Goal: Task Accomplishment & Management: Contribute content

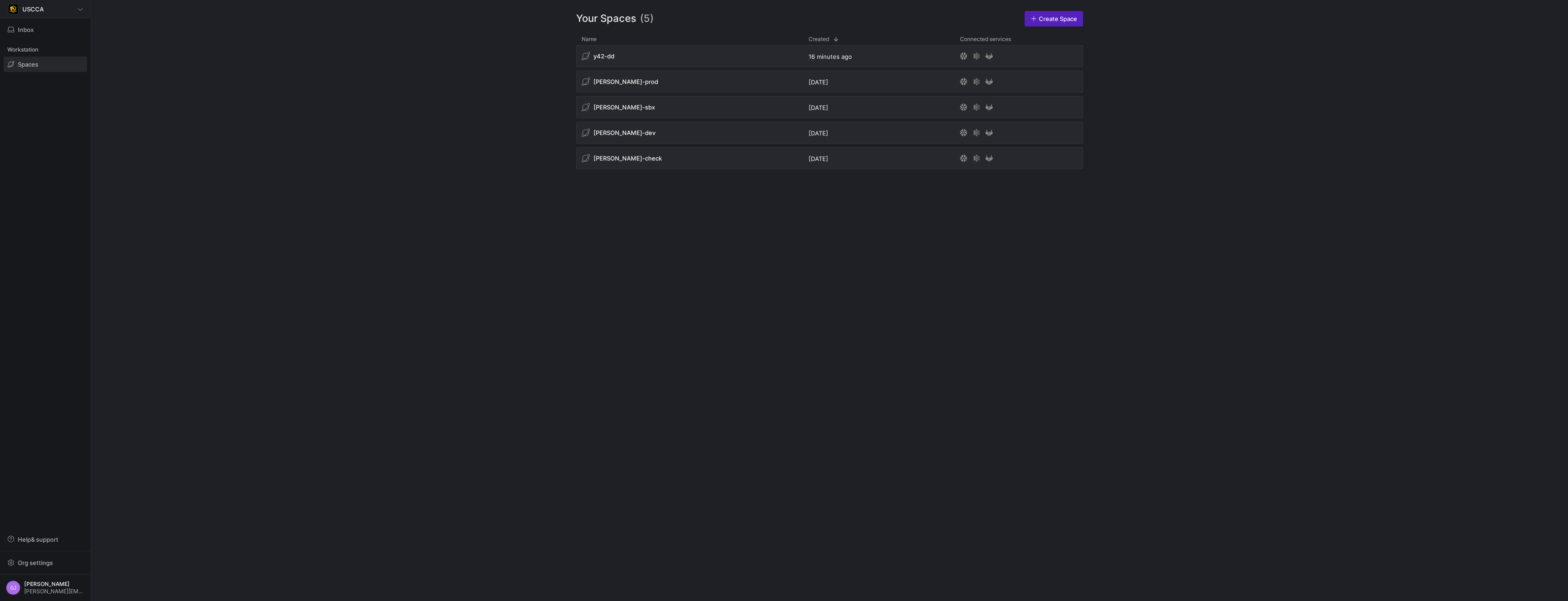
click at [52, 13] on div "USCCA" at bounding box center [46, 9] width 75 height 11
click at [52, 13] on div at bounding box center [784, 300] width 1568 height 601
click at [54, 37] on button "Inbox" at bounding box center [45, 29] width 83 height 15
click at [583, 49] on div at bounding box center [784, 300] width 1568 height 601
click at [625, 112] on div "[PERSON_NAME]-sbx" at bounding box center [690, 107] width 227 height 22
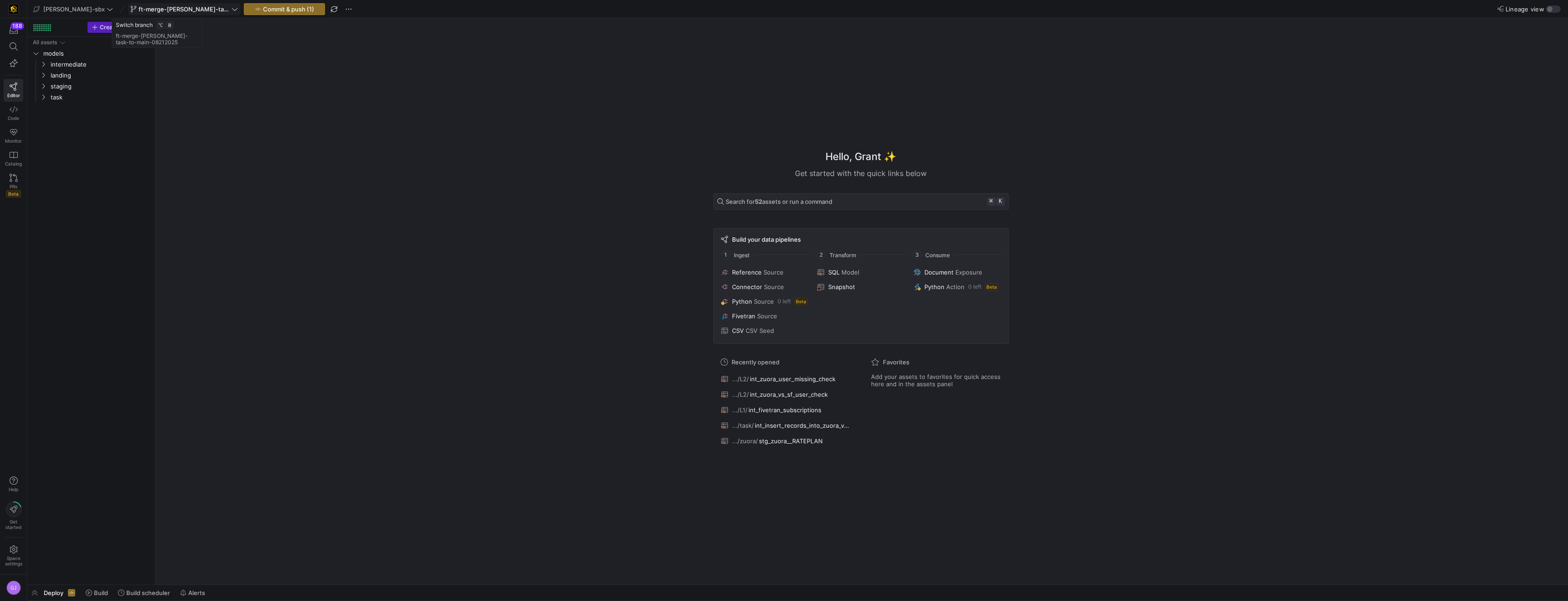
click at [169, 9] on span "ft-merge-[PERSON_NAME]-task-to-main-08212025" at bounding box center [184, 9] width 91 height 7
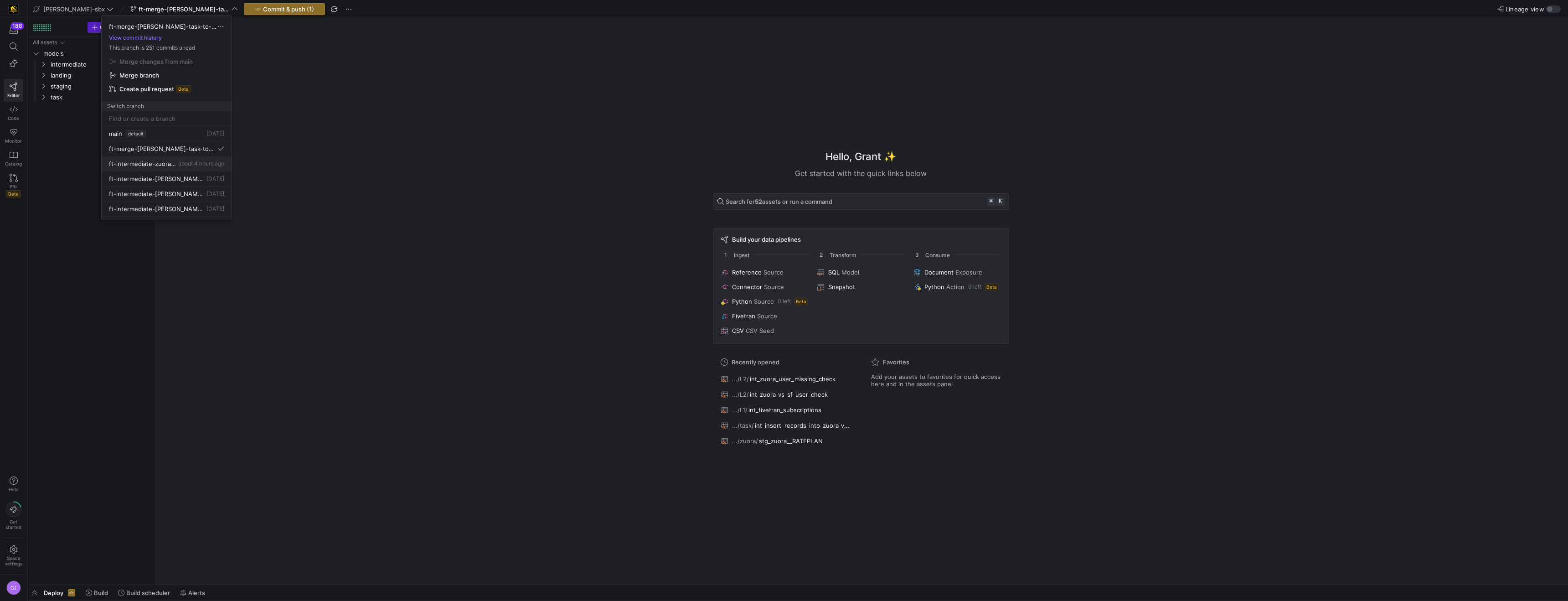
click at [187, 164] on span "about 4 hours ago" at bounding box center [201, 163] width 46 height 7
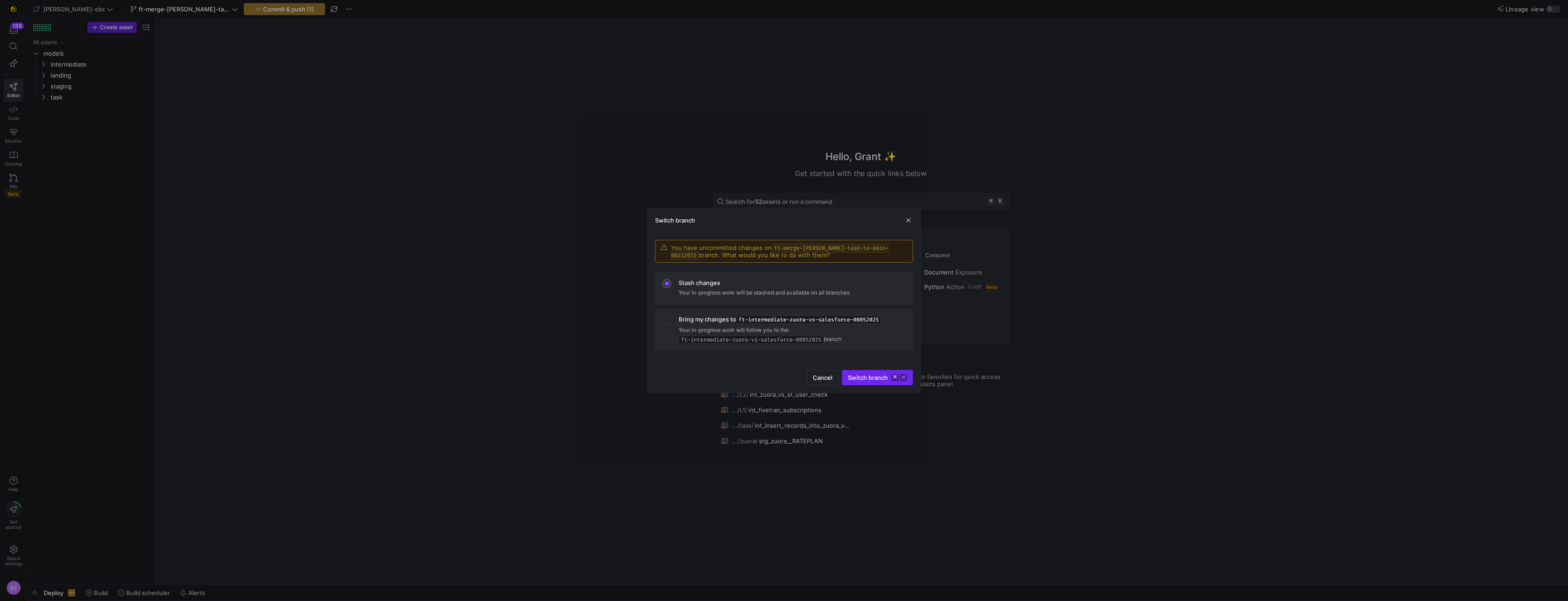
click at [898, 375] on kbd "⌘" at bounding box center [895, 378] width 7 height 7
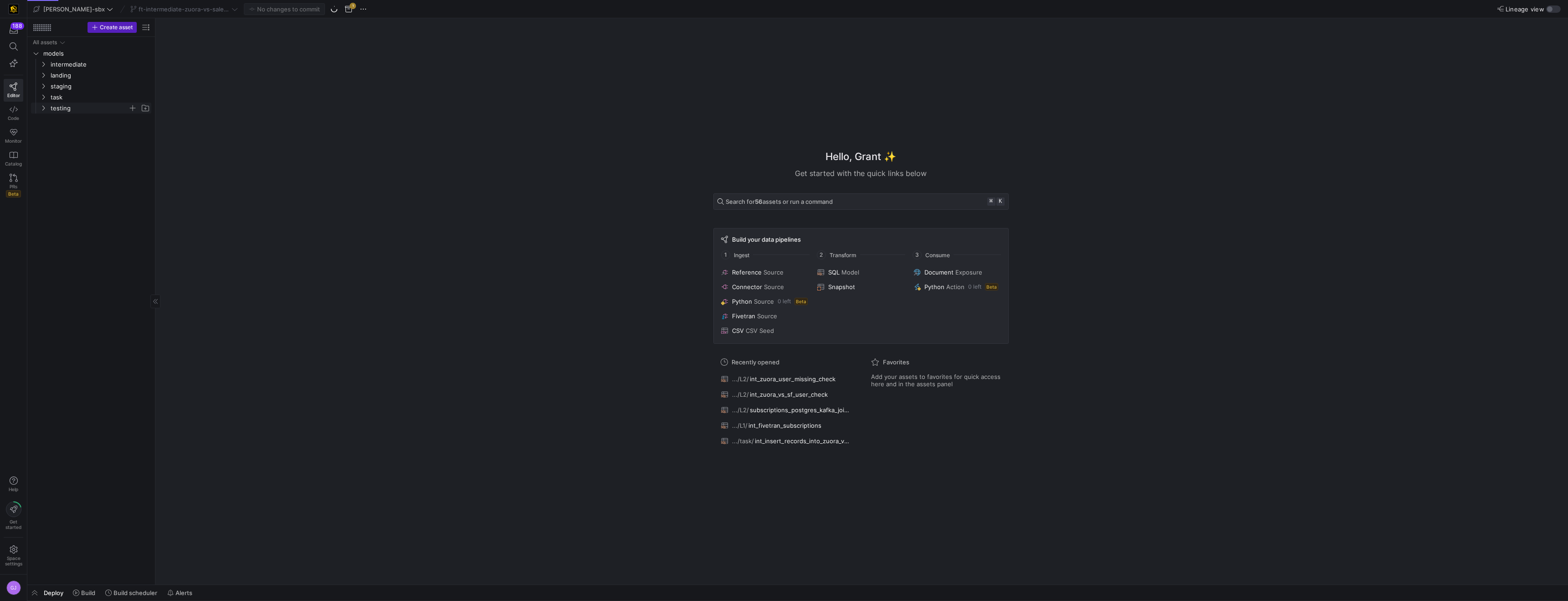
click at [58, 105] on span "testing" at bounding box center [89, 108] width 77 height 10
click at [61, 96] on span "task" at bounding box center [89, 97] width 77 height 10
click at [72, 67] on span "intermediate" at bounding box center [89, 64] width 77 height 10
click at [75, 97] on span "L3" at bounding box center [93, 97] width 70 height 10
click at [93, 87] on span "L2" at bounding box center [93, 86] width 70 height 10
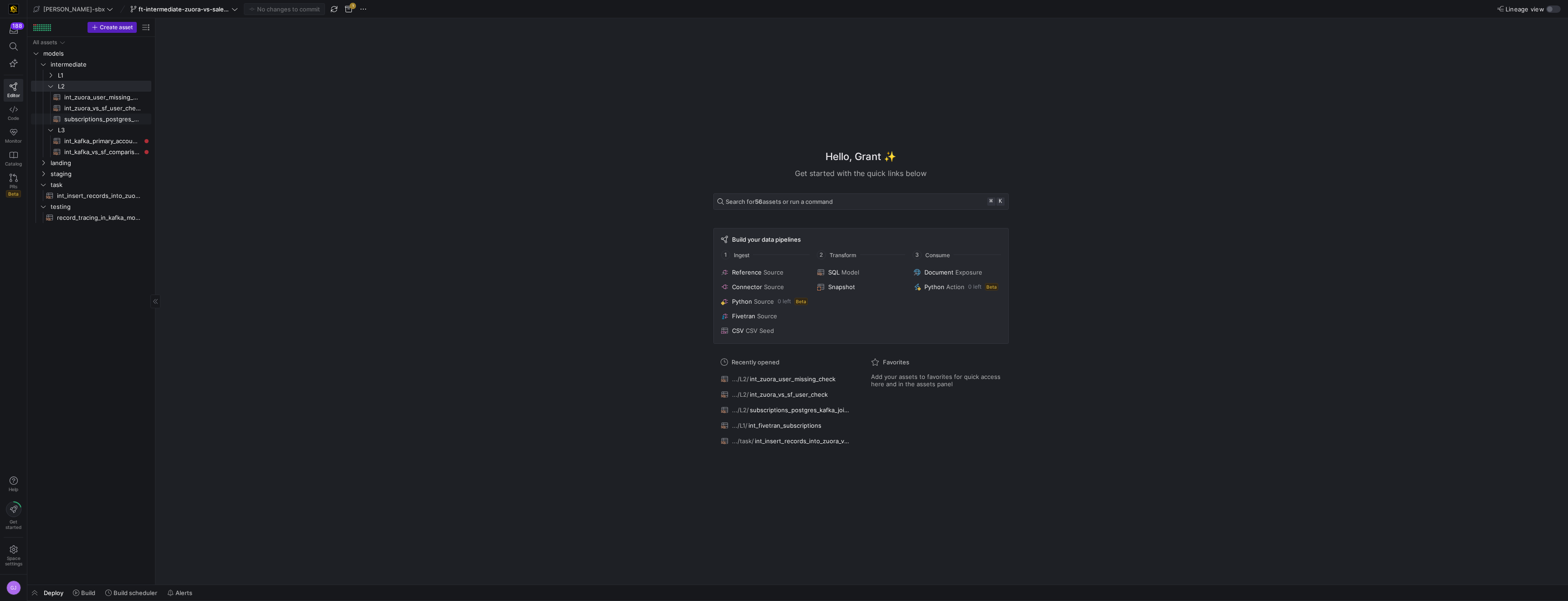
click at [104, 120] on span "subscriptions_postgres_kafka_joined_view​​​​​​​​​​" at bounding box center [103, 119] width 77 height 10
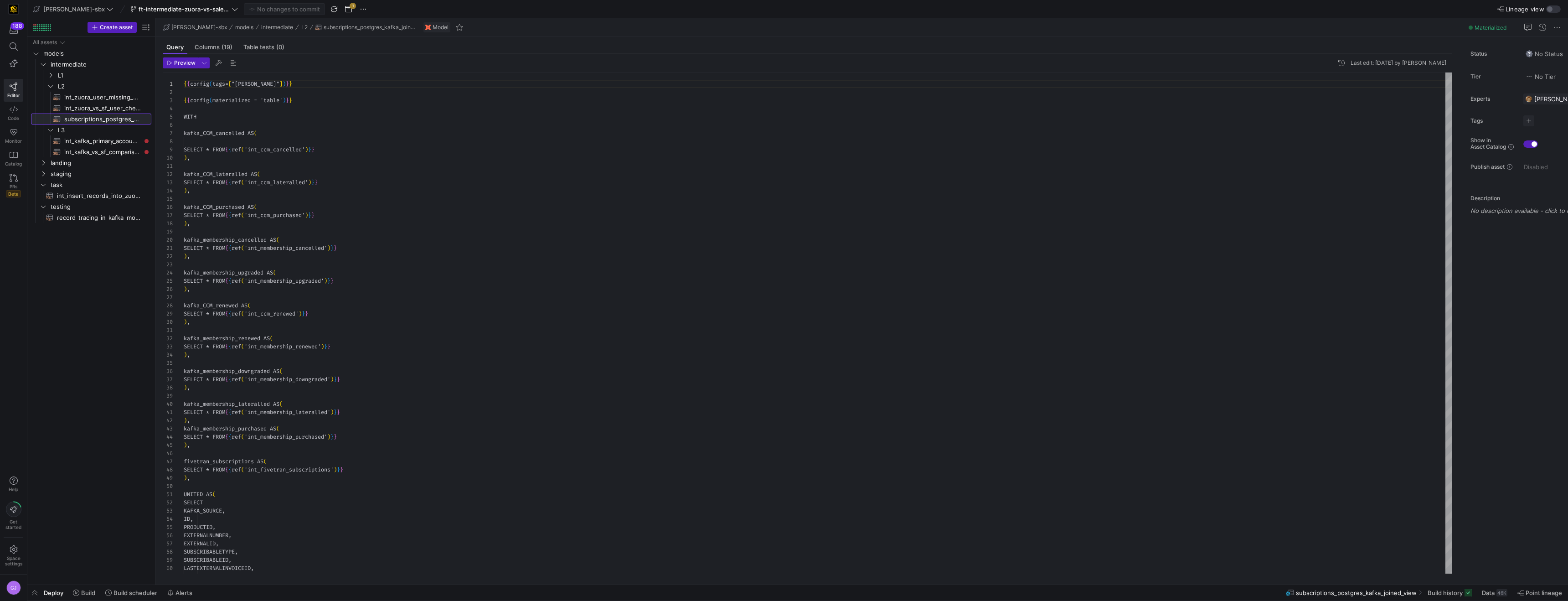
scroll to position [82, 0]
click at [153, 108] on div "All assets models intermediate landing staging task testing record_tracing_in_k…" at bounding box center [91, 311] width 128 height 547
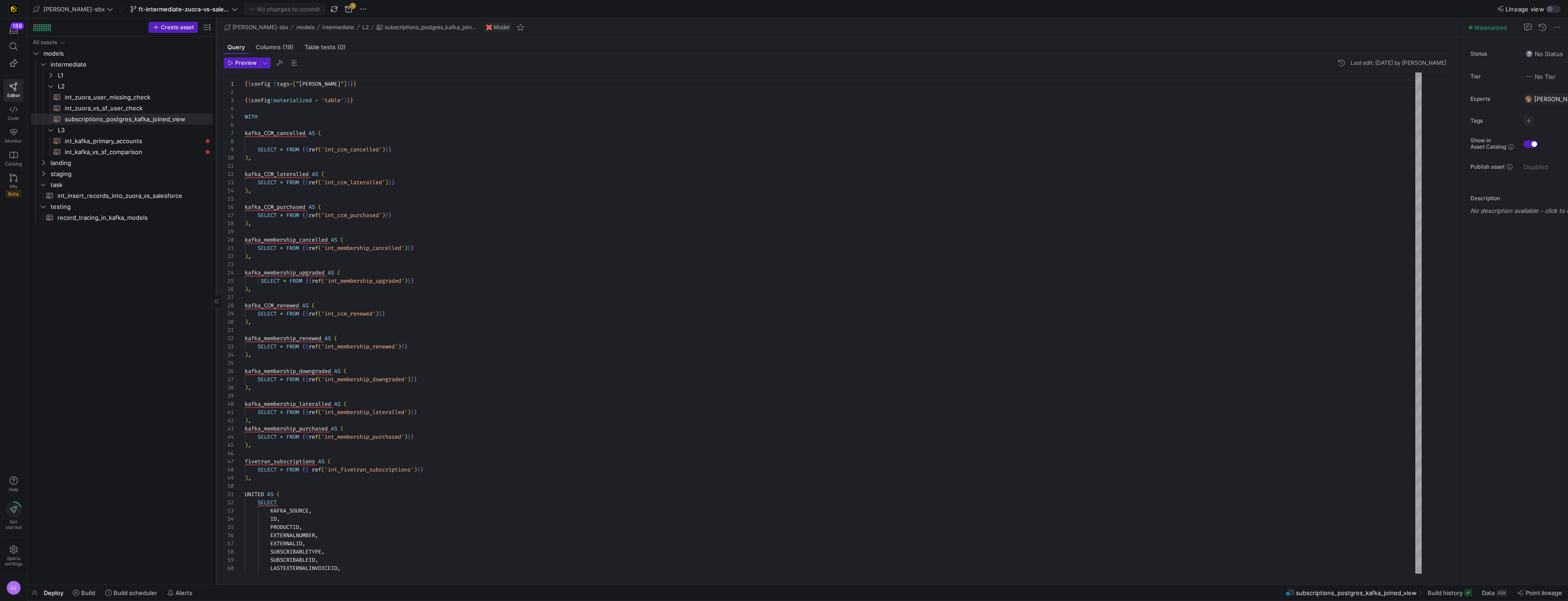
drag, startPoint x: 155, startPoint y: 107, endPoint x: 215, endPoint y: 107, distance: 60.0
click at [216, 107] on div at bounding box center [216, 301] width 1 height 566
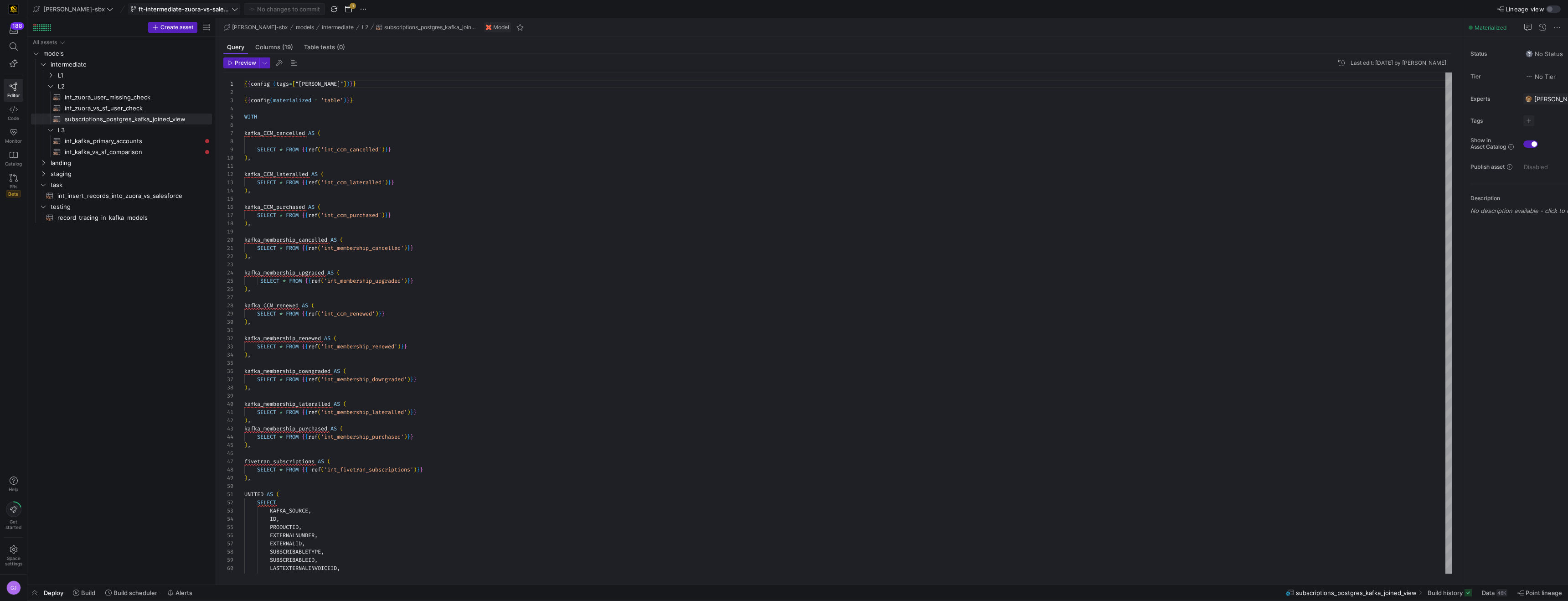
click at [192, 5] on span "ft-intermediate-zuora-vs-salesforce-08052025" at bounding box center [184, 9] width 91 height 7
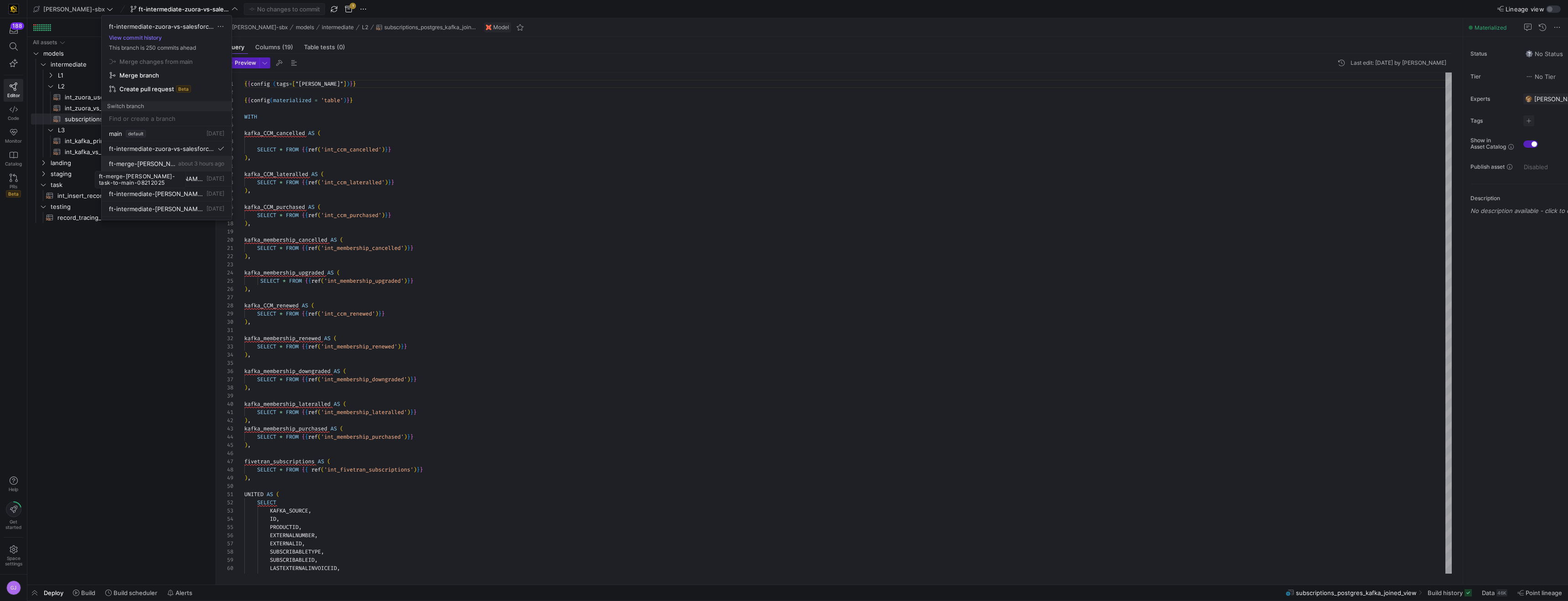
click at [141, 164] on span "ft-merge-[PERSON_NAME]-task-to-main-08212025" at bounding box center [142, 164] width 68 height 7
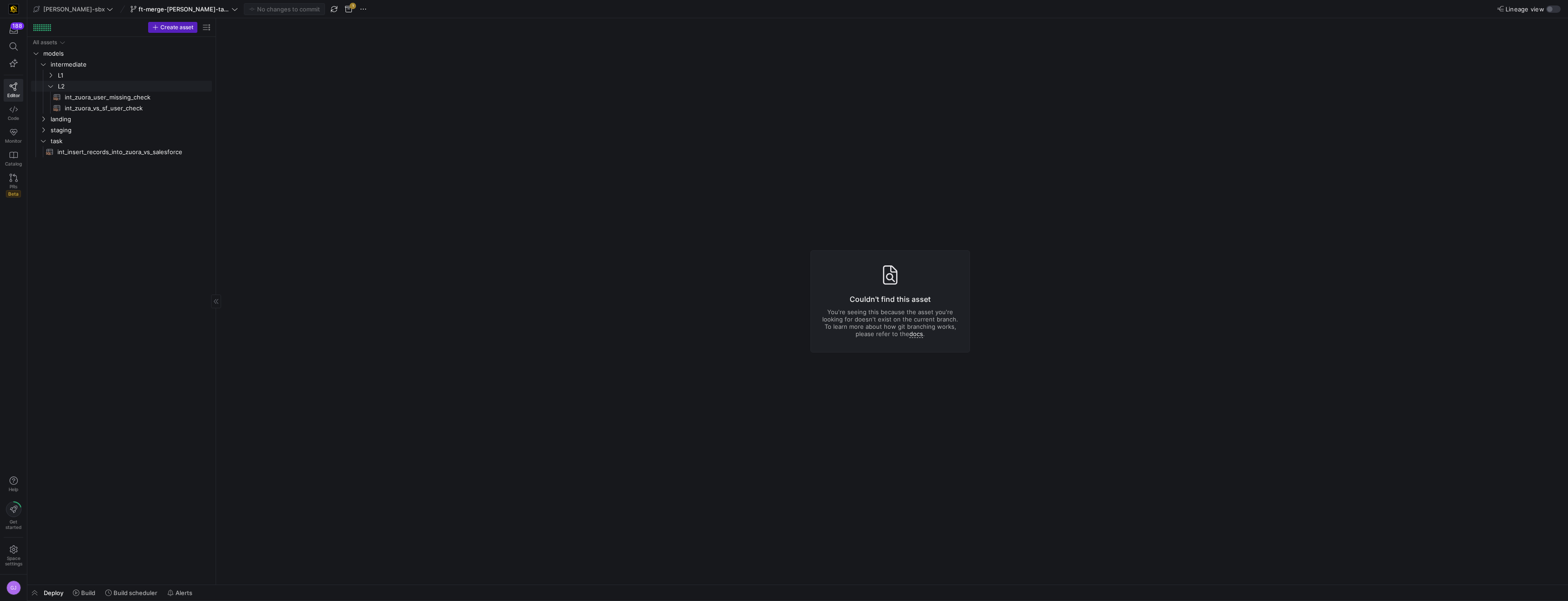
click at [99, 81] on link "L2" at bounding box center [121, 86] width 181 height 11
click at [97, 78] on span "L1" at bounding box center [123, 75] width 131 height 10
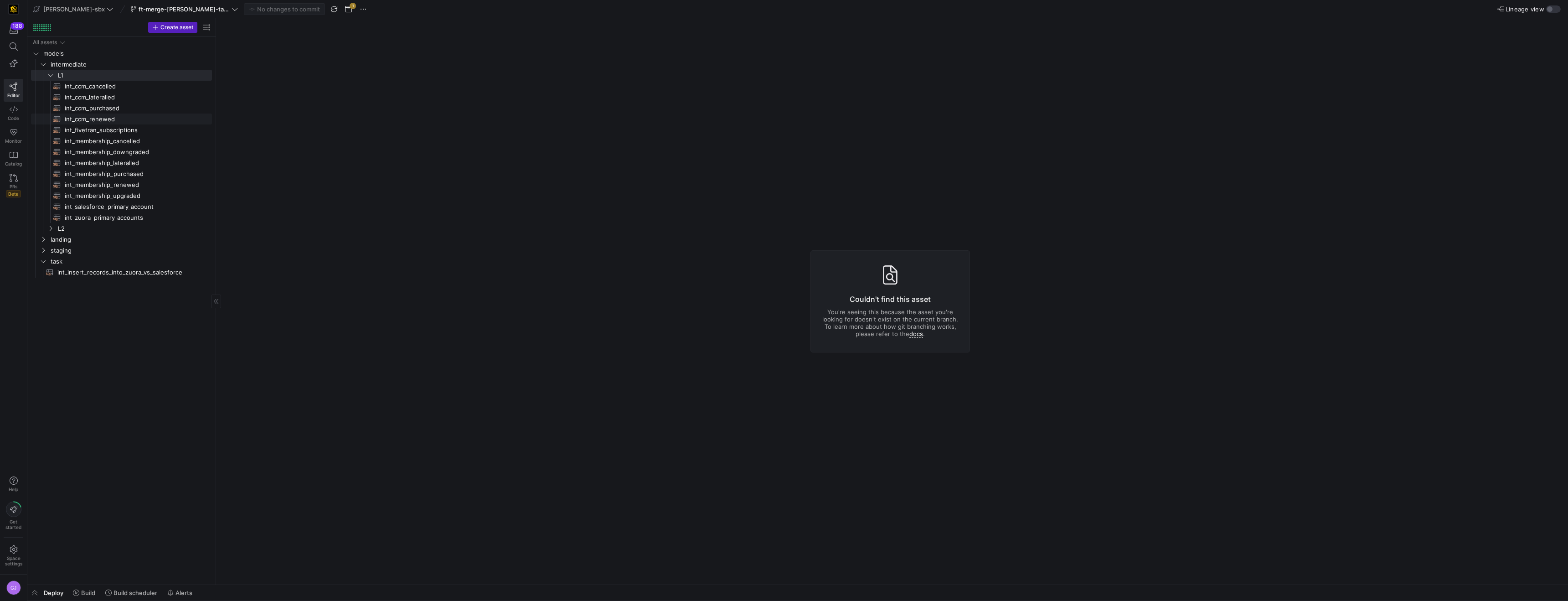
click at [98, 113] on span "int_ccm_purchased​​​​​​​​​​" at bounding box center [133, 108] width 137 height 10
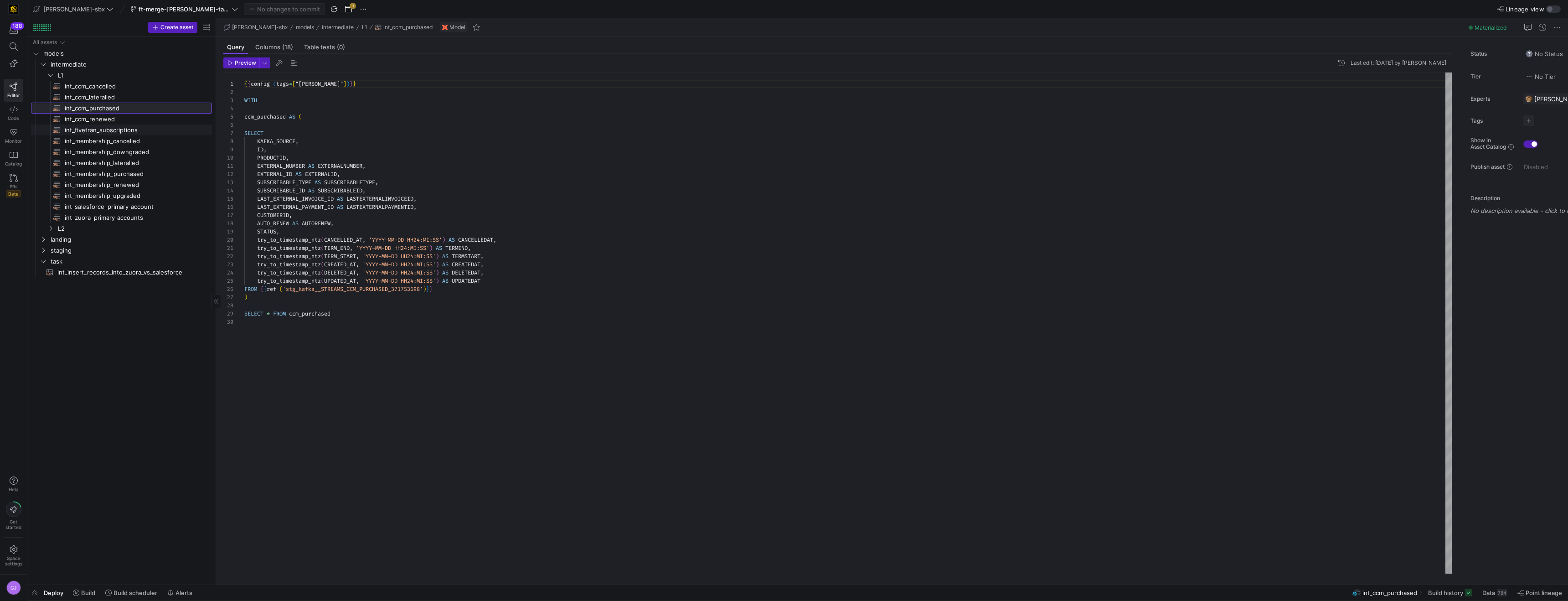
scroll to position [82, 0]
drag, startPoint x: 75, startPoint y: 153, endPoint x: 80, endPoint y: 142, distance: 12.1
click at [75, 153] on span "int_membership_downgraded​​​​​​​​​​" at bounding box center [133, 152] width 137 height 10
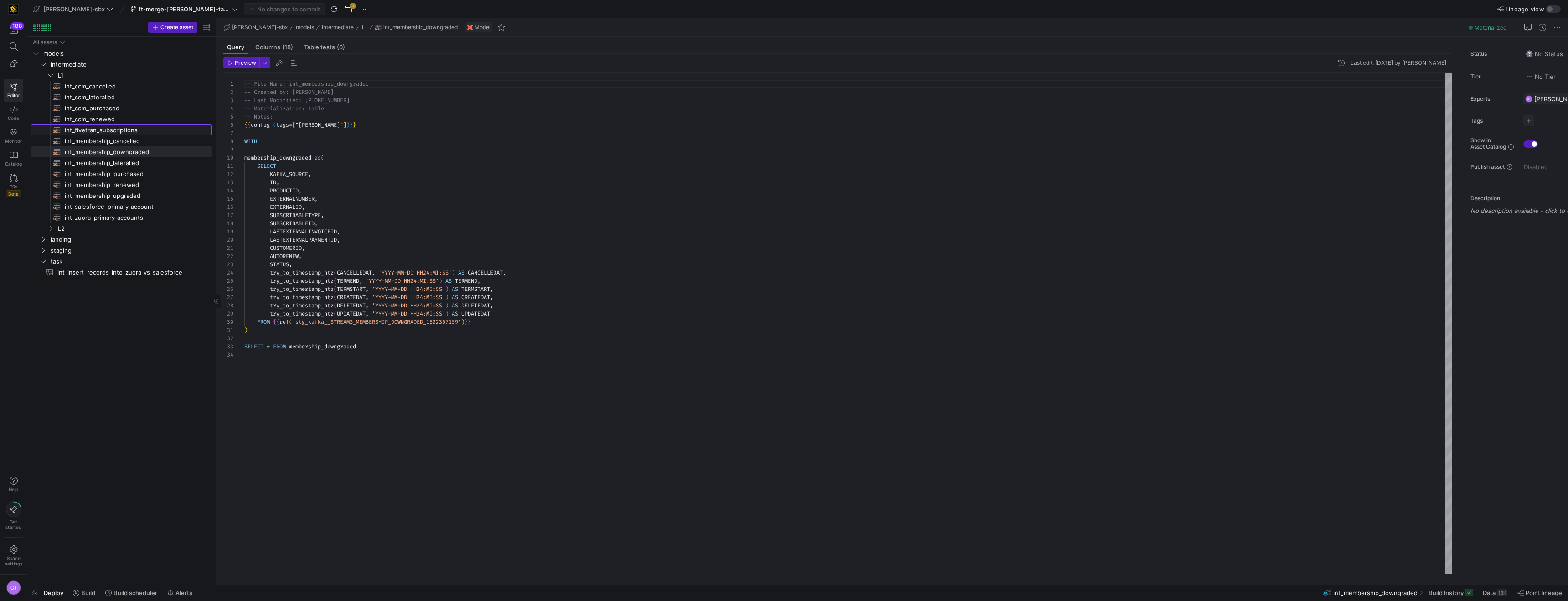
click at [89, 128] on span "int_fivetran_subscriptions​​​​​​​​​​" at bounding box center [133, 130] width 137 height 10
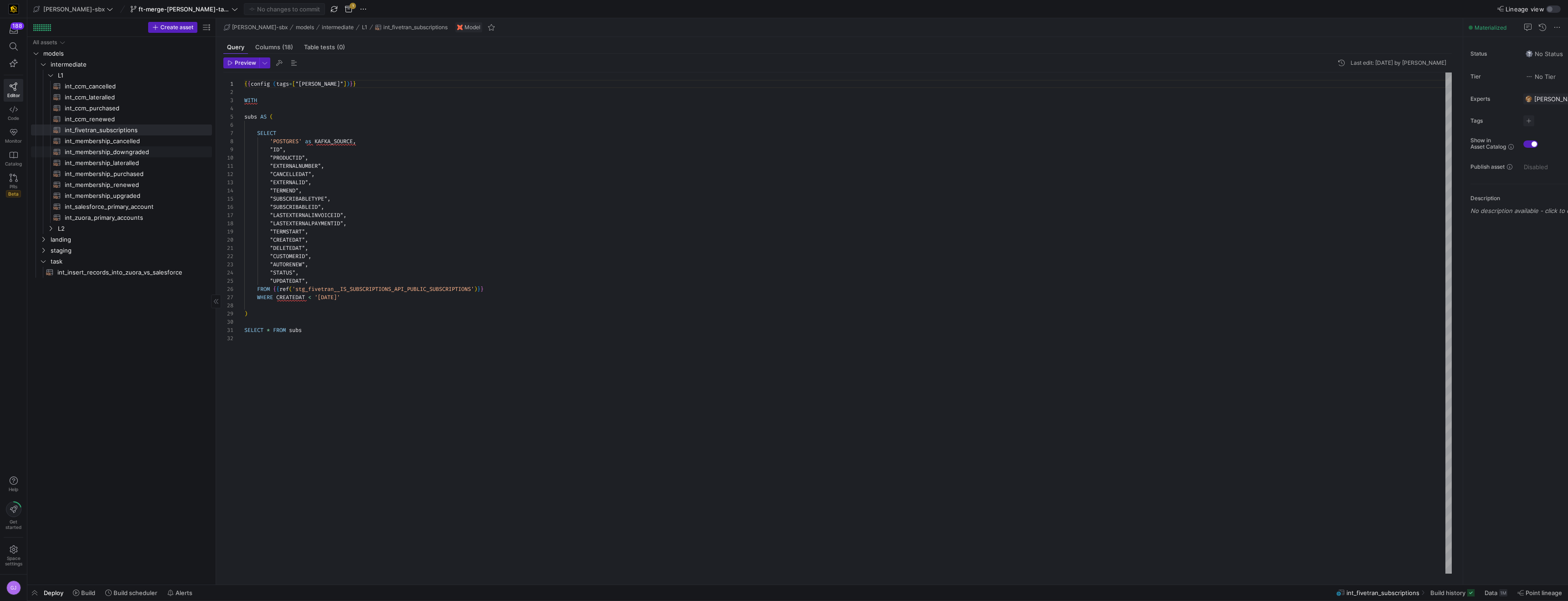
click at [95, 149] on span "int_membership_downgraded​​​​​​​​​​" at bounding box center [133, 152] width 137 height 10
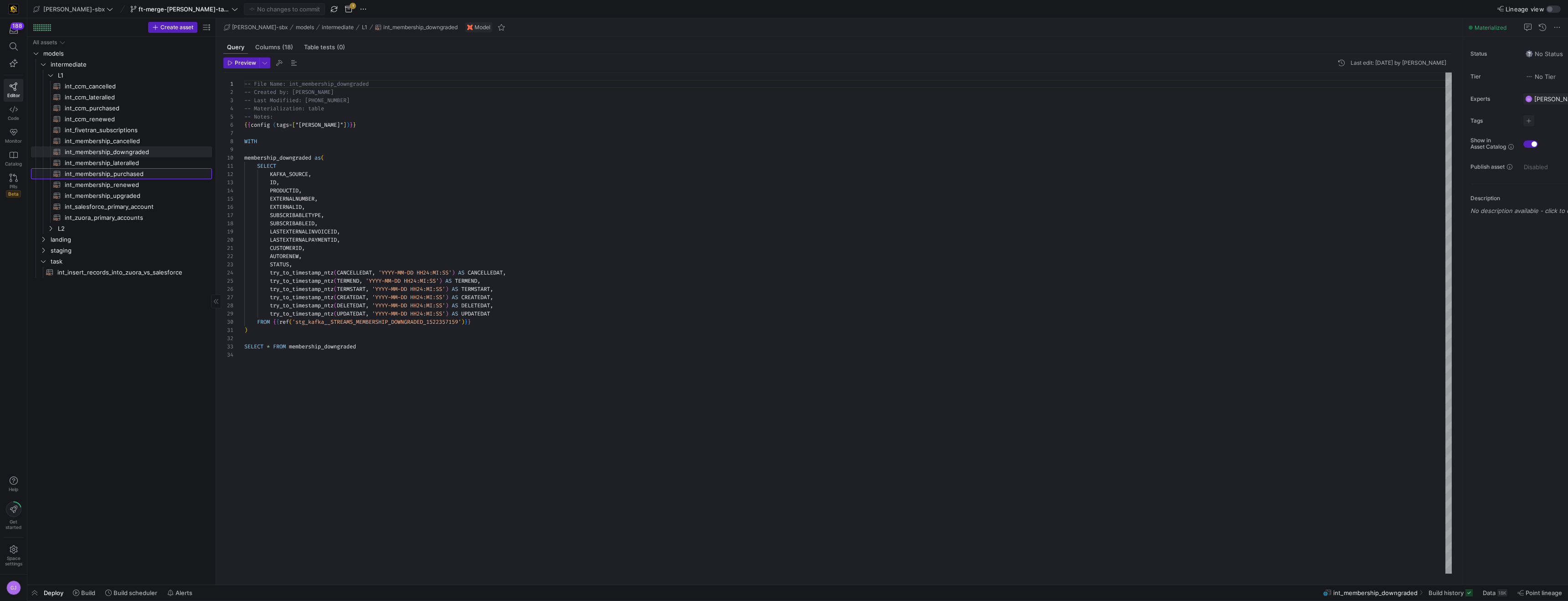
click at [107, 170] on span "int_membership_purchased​​​​​​​​​​" at bounding box center [133, 174] width 137 height 10
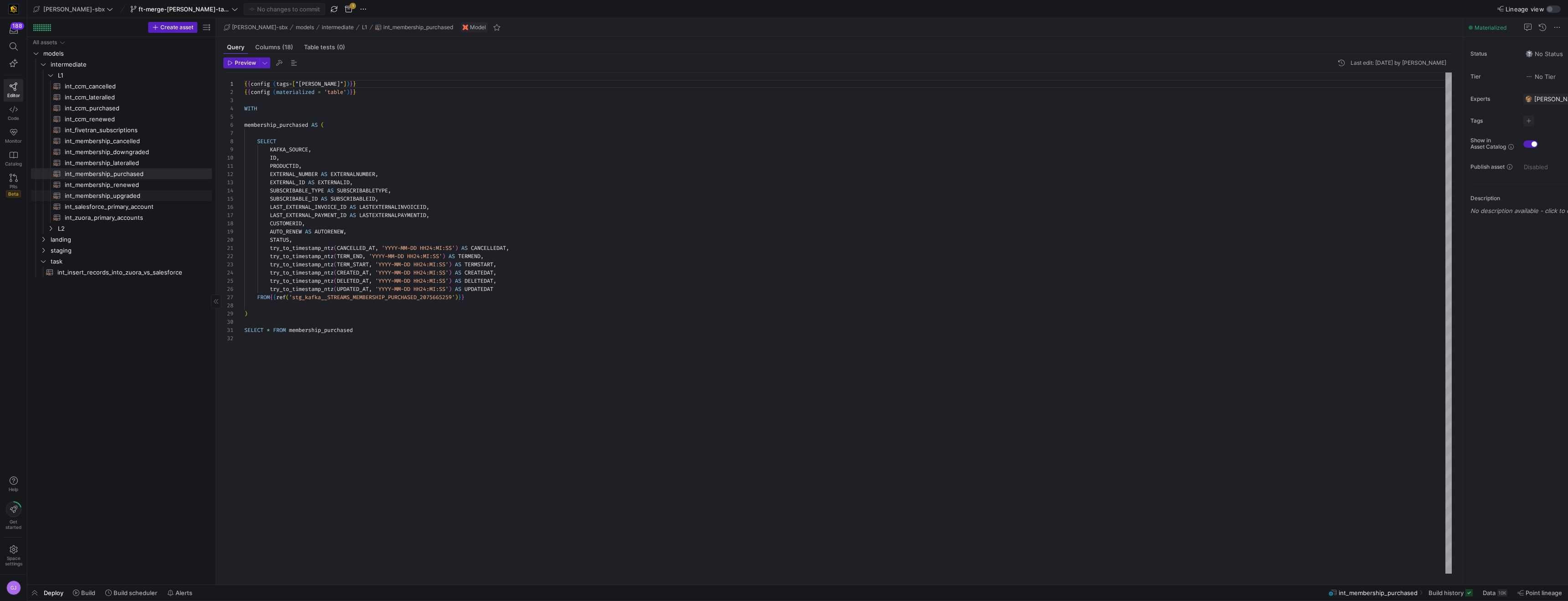
click at [106, 196] on span "int_membership_upgraded​​​​​​​​​​" at bounding box center [133, 195] width 137 height 10
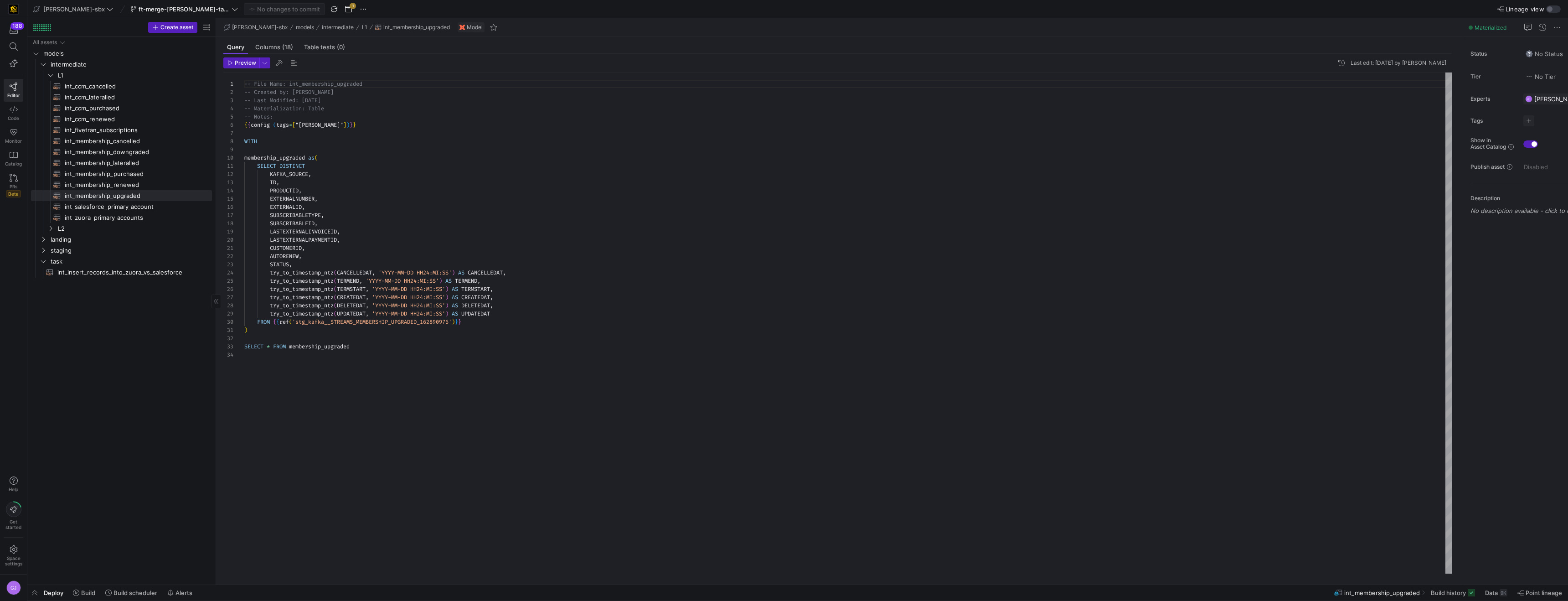
click at [110, 207] on span "int_salesforce_primary_account​​​​​​​​​​" at bounding box center [133, 206] width 137 height 10
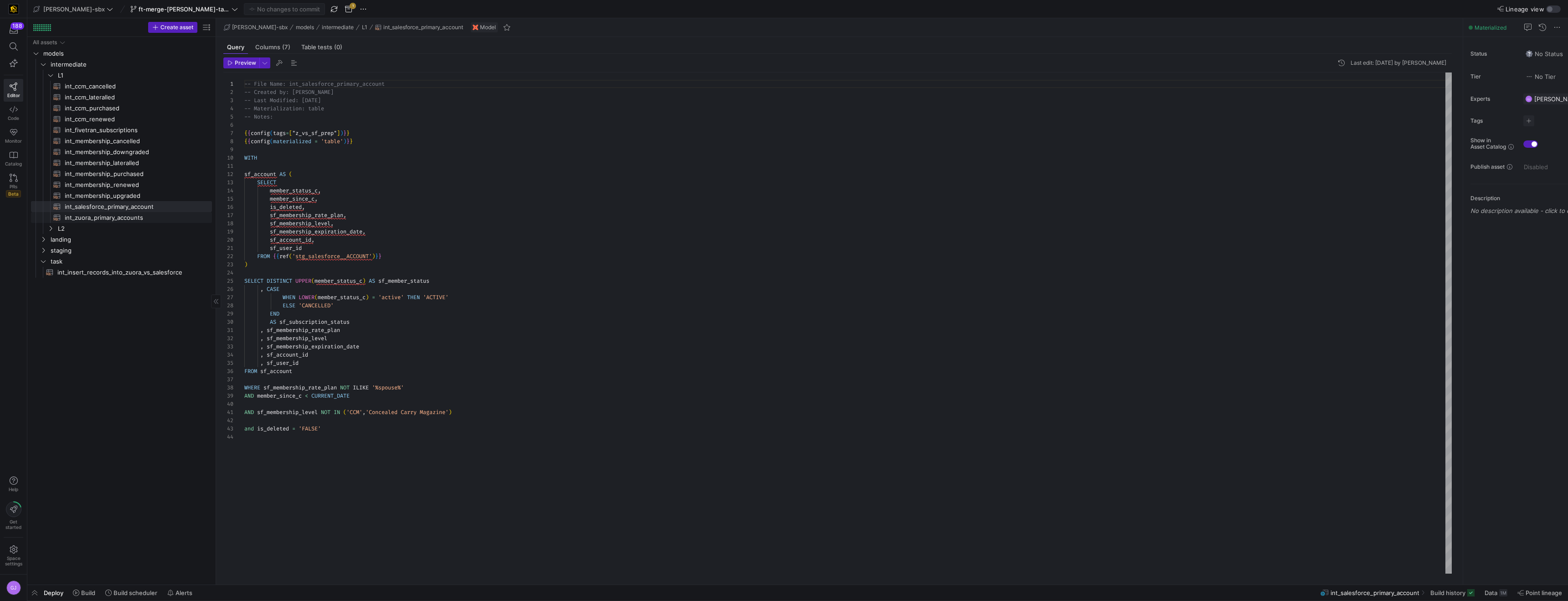
click at [113, 218] on span "int_zuora_primary_accounts​​​​​​​​​​" at bounding box center [133, 217] width 137 height 10
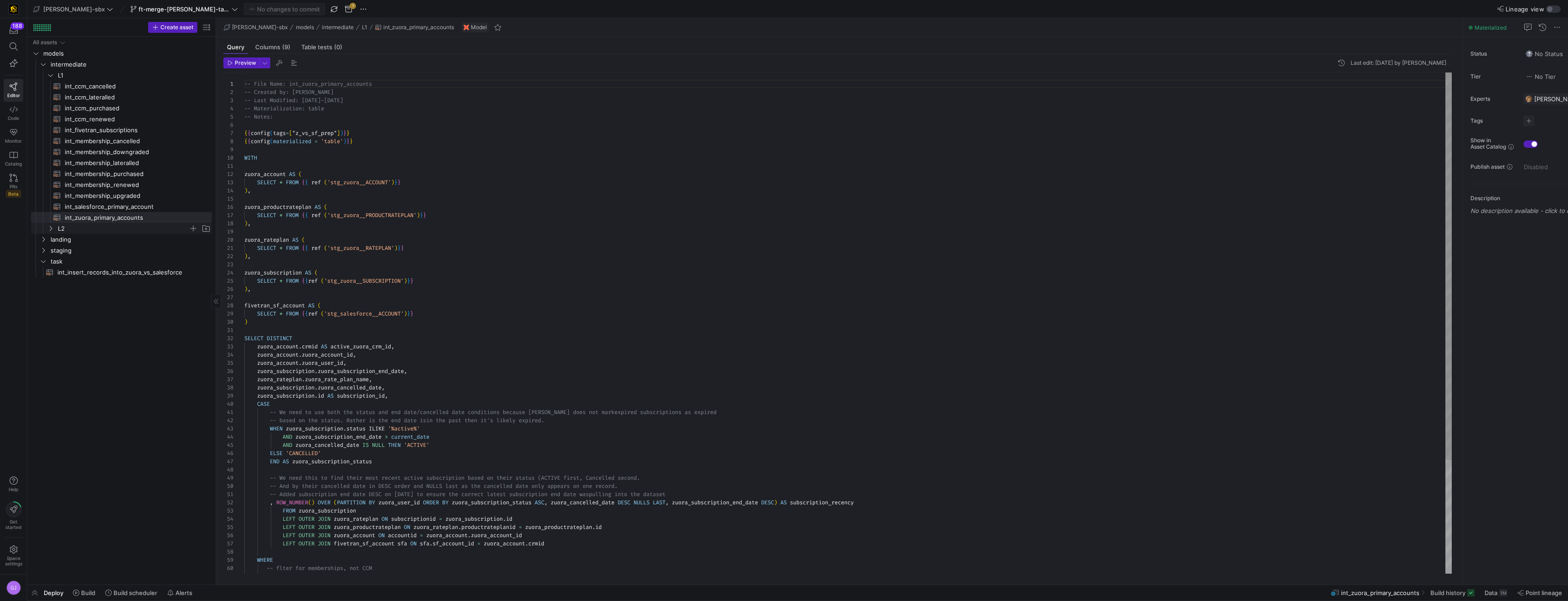
click at [107, 229] on span "L2" at bounding box center [123, 228] width 131 height 10
click at [75, 262] on span "landing" at bounding box center [119, 261] width 138 height 10
click at [67, 315] on span "staging" at bounding box center [119, 316] width 138 height 10
click at [72, 328] on span "fivetran" at bounding box center [123, 327] width 131 height 10
click at [72, 350] on span "kafka" at bounding box center [123, 349] width 131 height 10
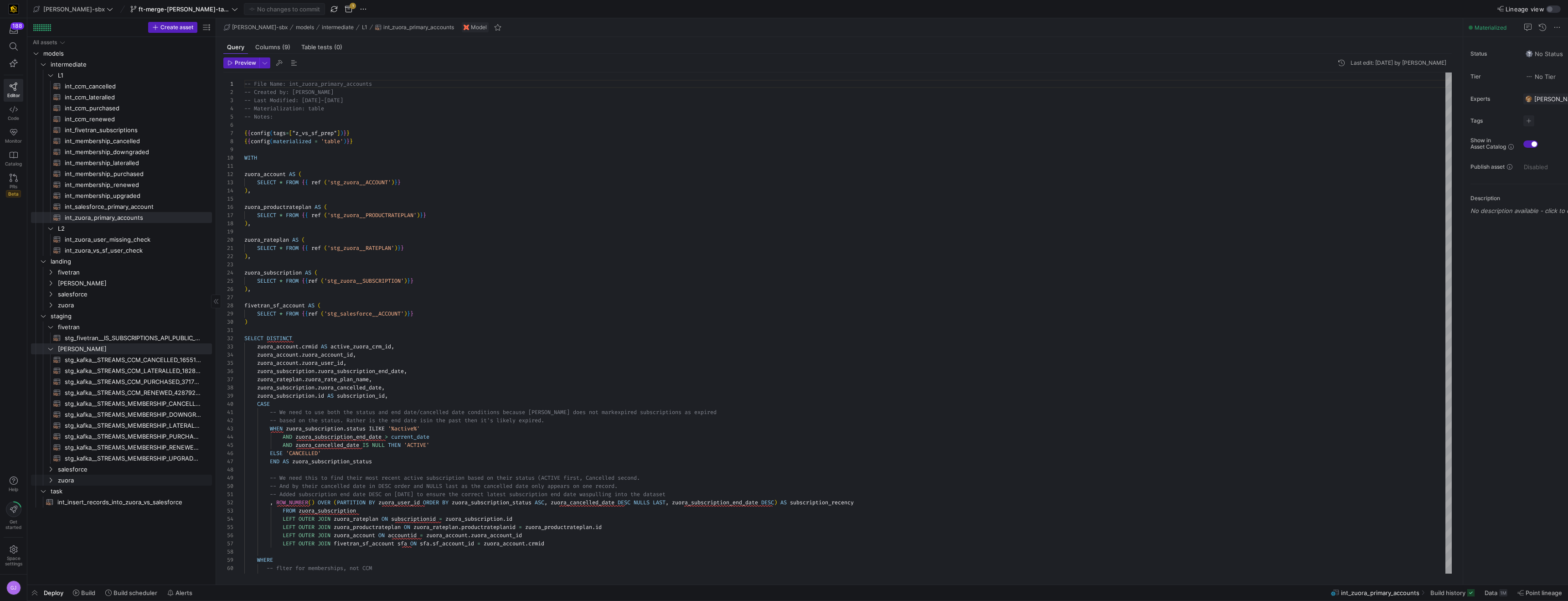
click at [87, 475] on link "zuora" at bounding box center [121, 480] width 181 height 11
click at [85, 474] on span "salesforce" at bounding box center [123, 469] width 131 height 10
click at [121, 582] on div "All assets models intermediate landing staging task int_insert_records_into_zuo…" at bounding box center [121, 311] width 188 height 547
click at [124, 592] on span "Build scheduler" at bounding box center [135, 592] width 44 height 7
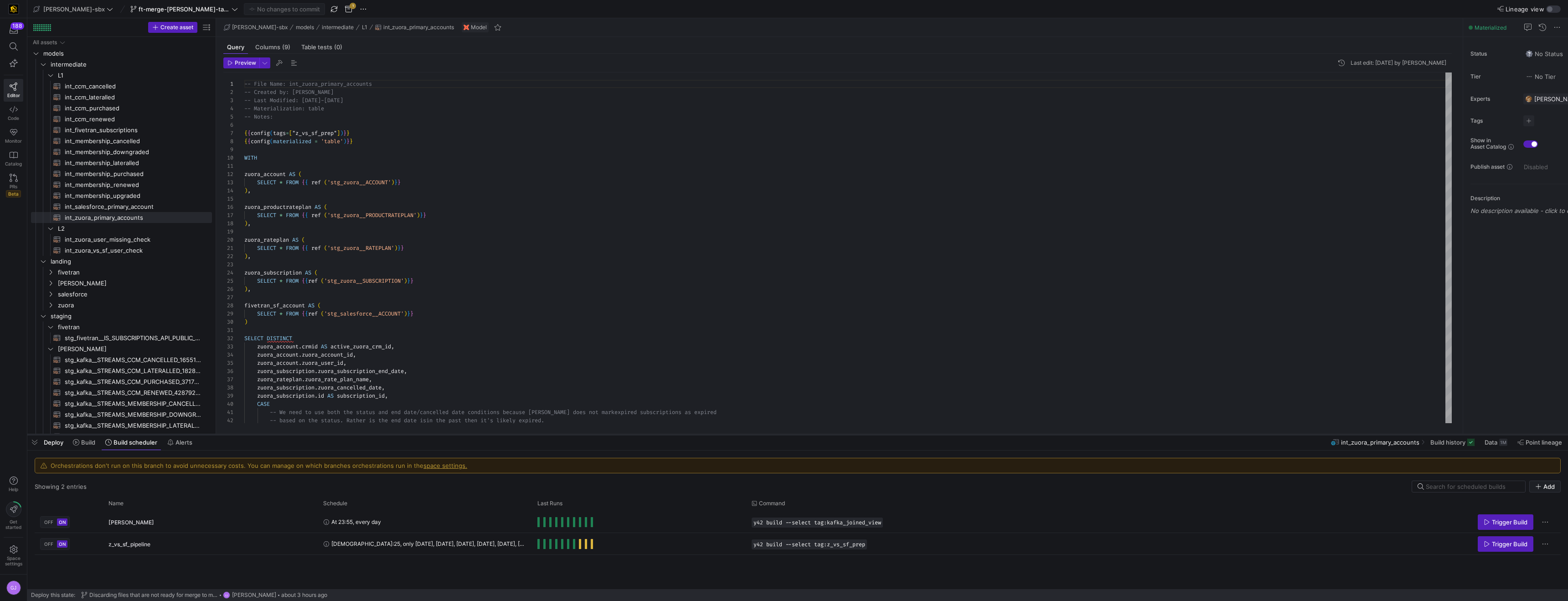
click at [253, 435] on as-split "edw-dv-sbx ft-merge-grulke-task-to-main-08212025 No changes to commit 1 Lineage…" at bounding box center [797, 300] width 1541 height 601
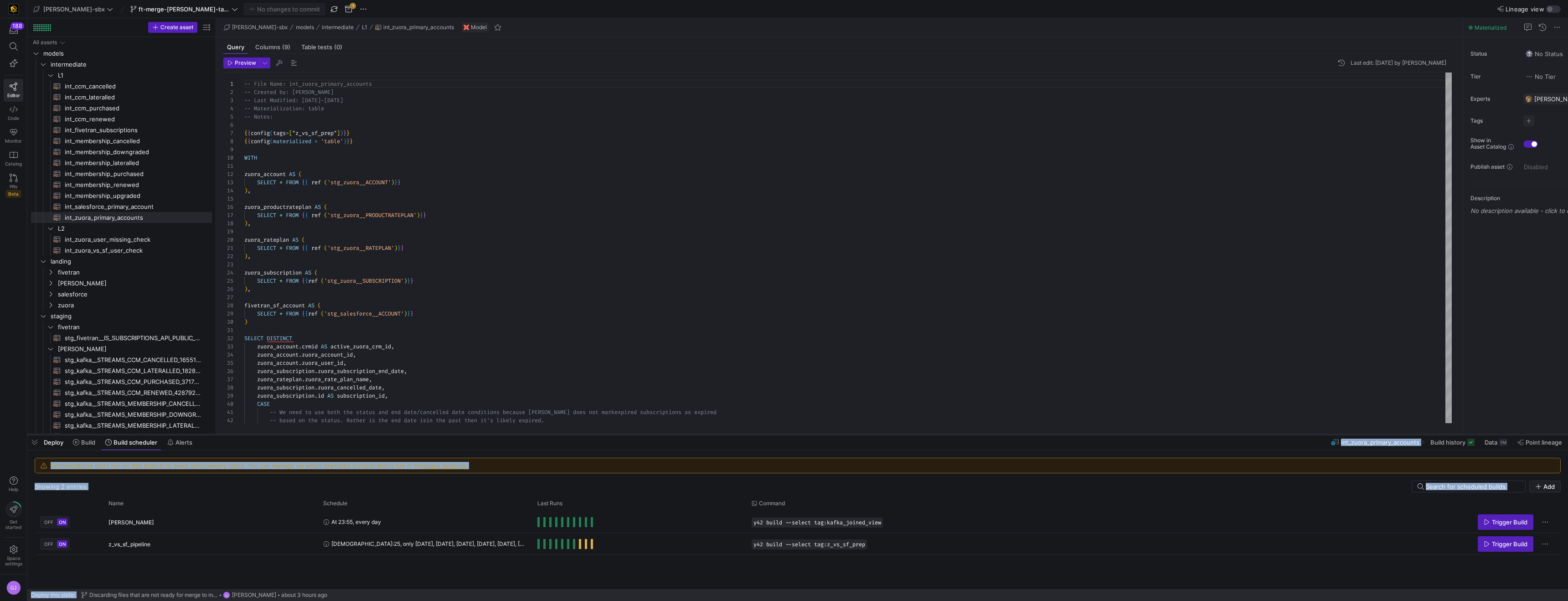
click at [253, 435] on div at bounding box center [797, 435] width 1541 height 4
click at [253, 487] on div "Showing 2 entries Add" at bounding box center [797, 486] width 1526 height 12
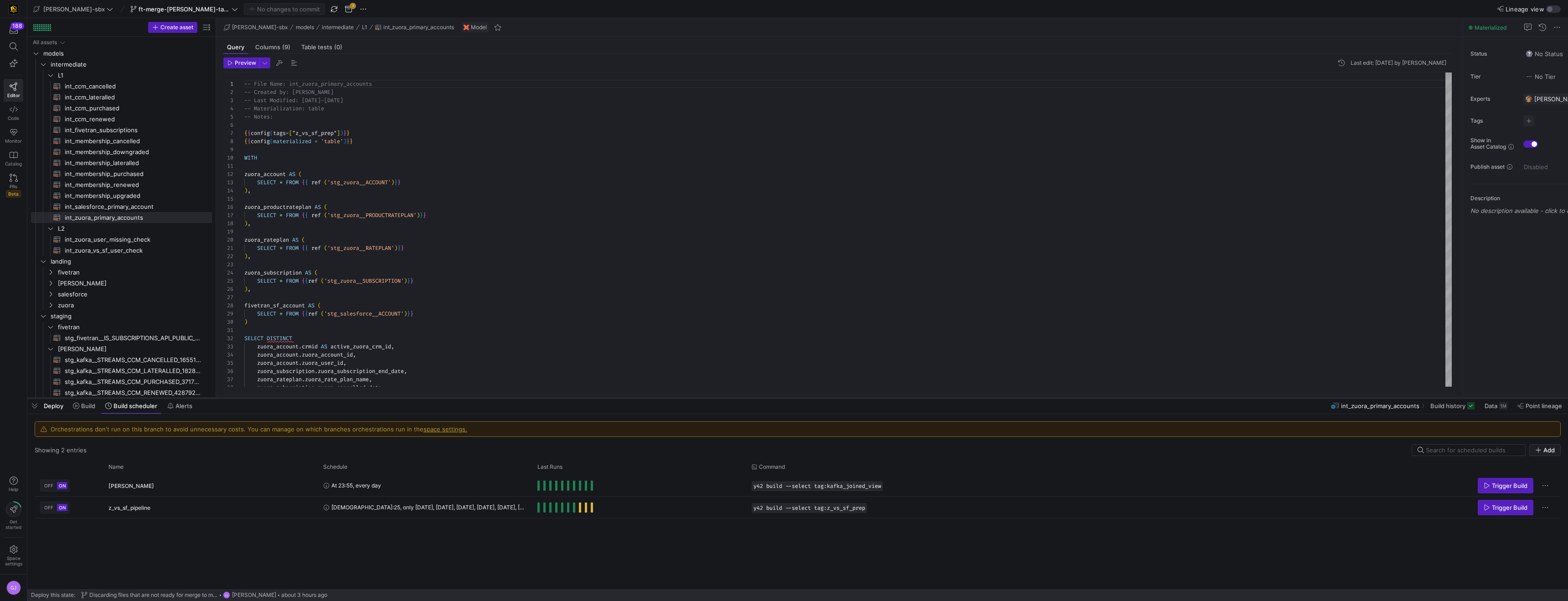
drag, startPoint x: 274, startPoint y: 432, endPoint x: 280, endPoint y: 390, distance: 42.4
click at [279, 396] on div at bounding box center [797, 398] width 1541 height 4
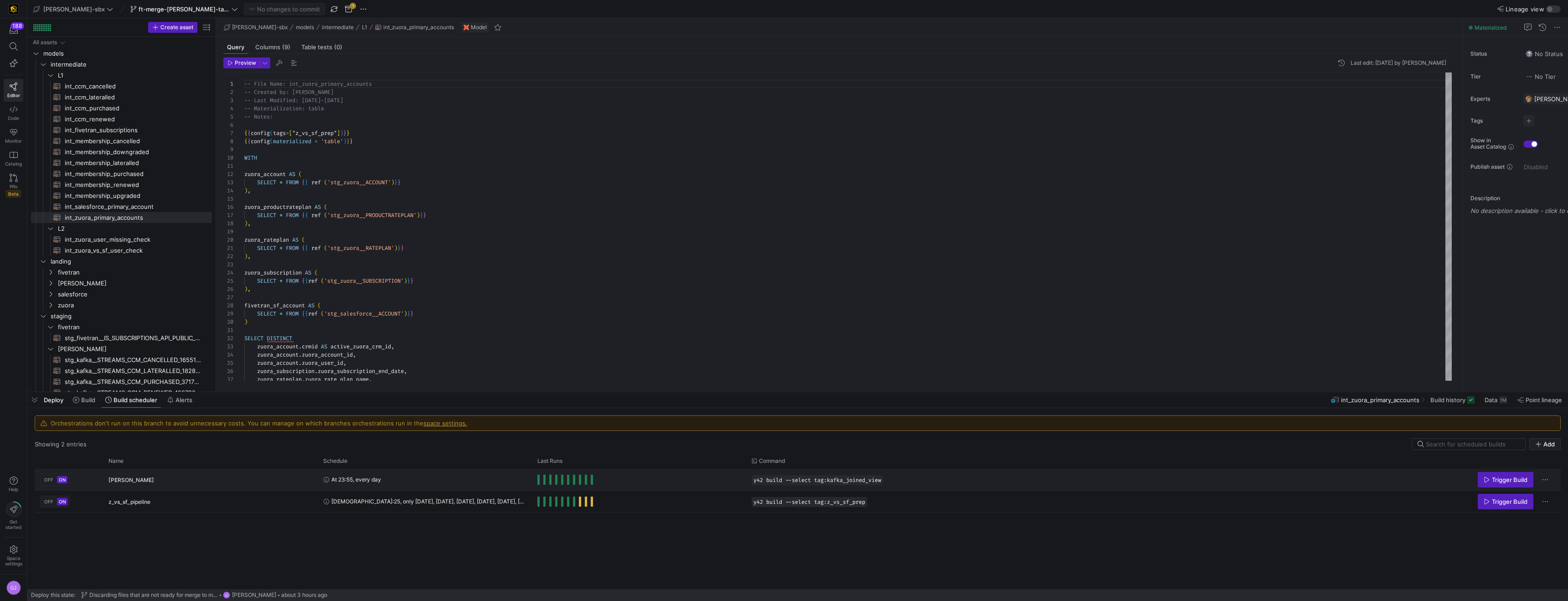
click at [458, 480] on div "At 23:55, every day" at bounding box center [425, 480] width 203 height 21
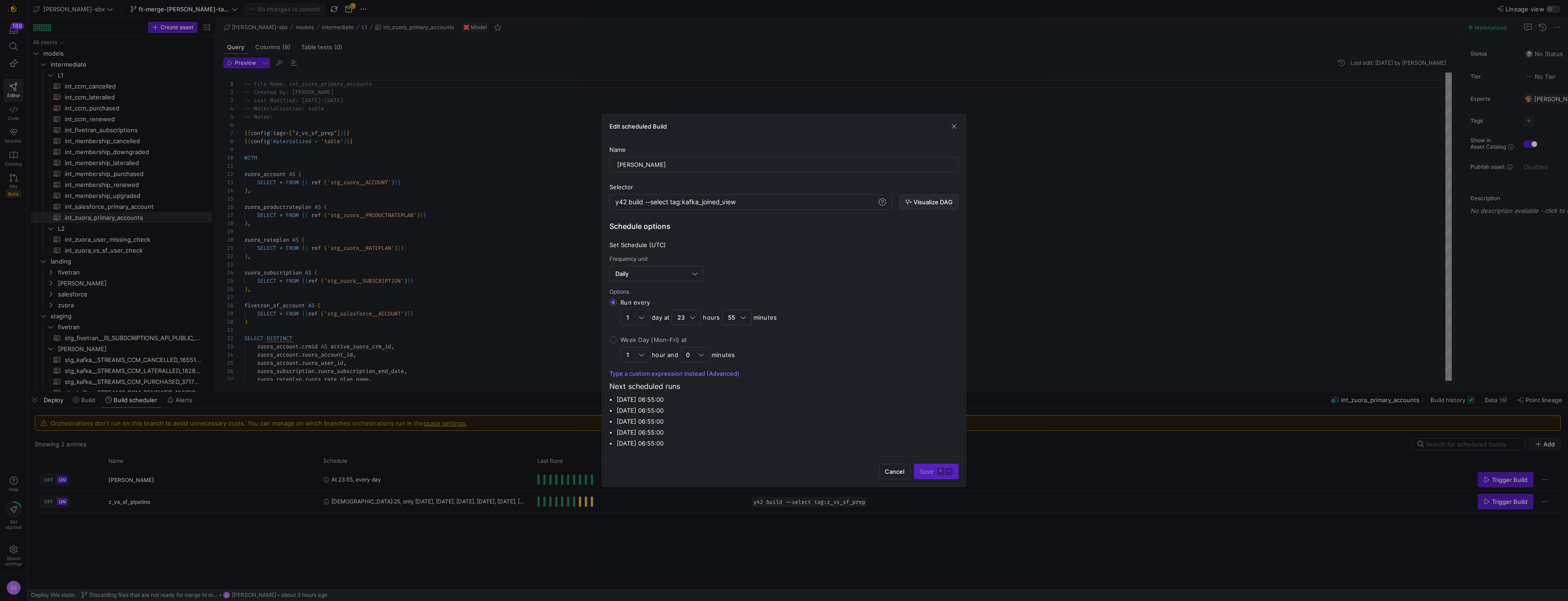
click at [914, 204] on span "Visualize DAG" at bounding box center [933, 202] width 39 height 7
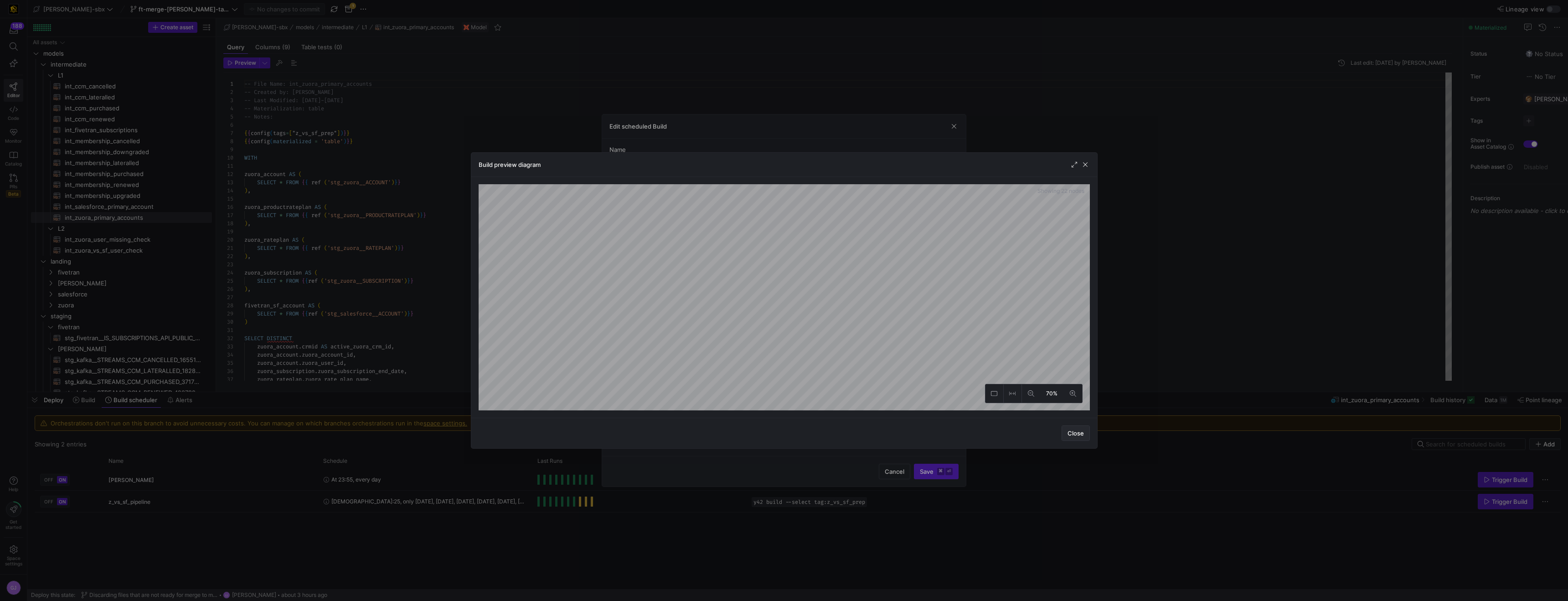
click at [1083, 432] on span "Close" at bounding box center [1076, 433] width 16 height 7
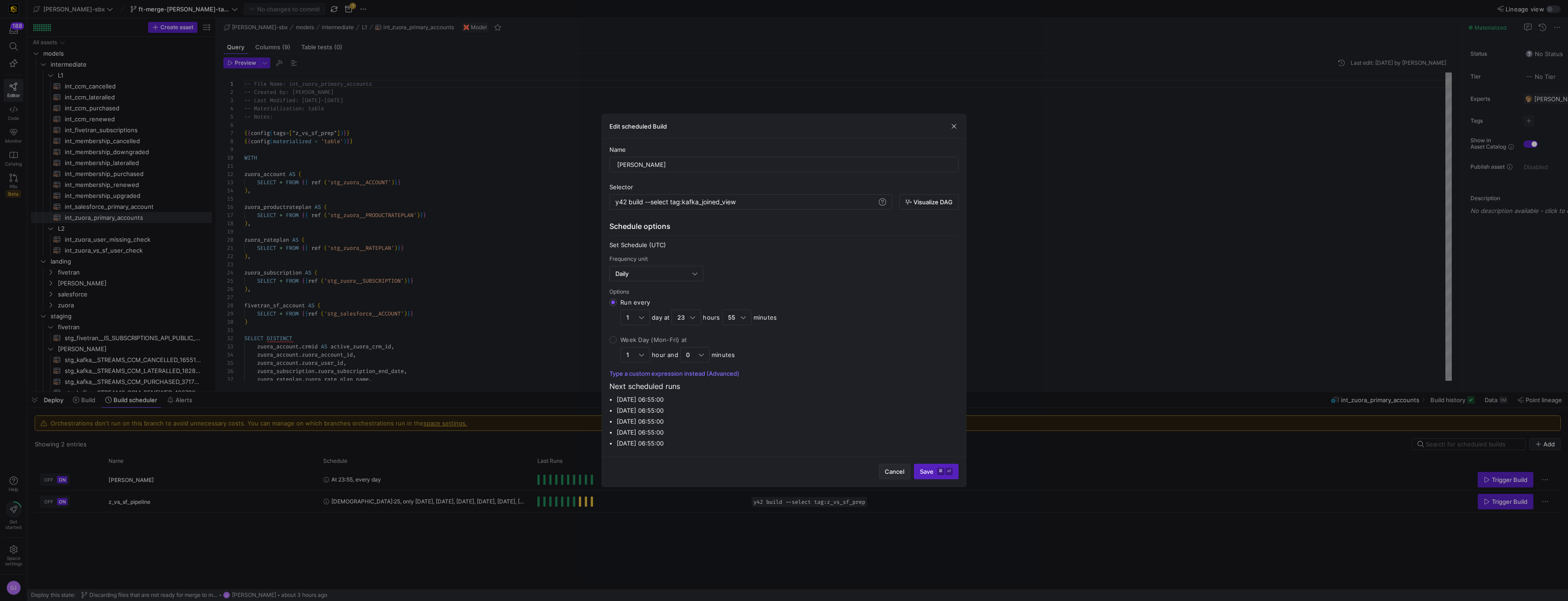
click at [888, 473] on span "Cancel" at bounding box center [894, 471] width 19 height 7
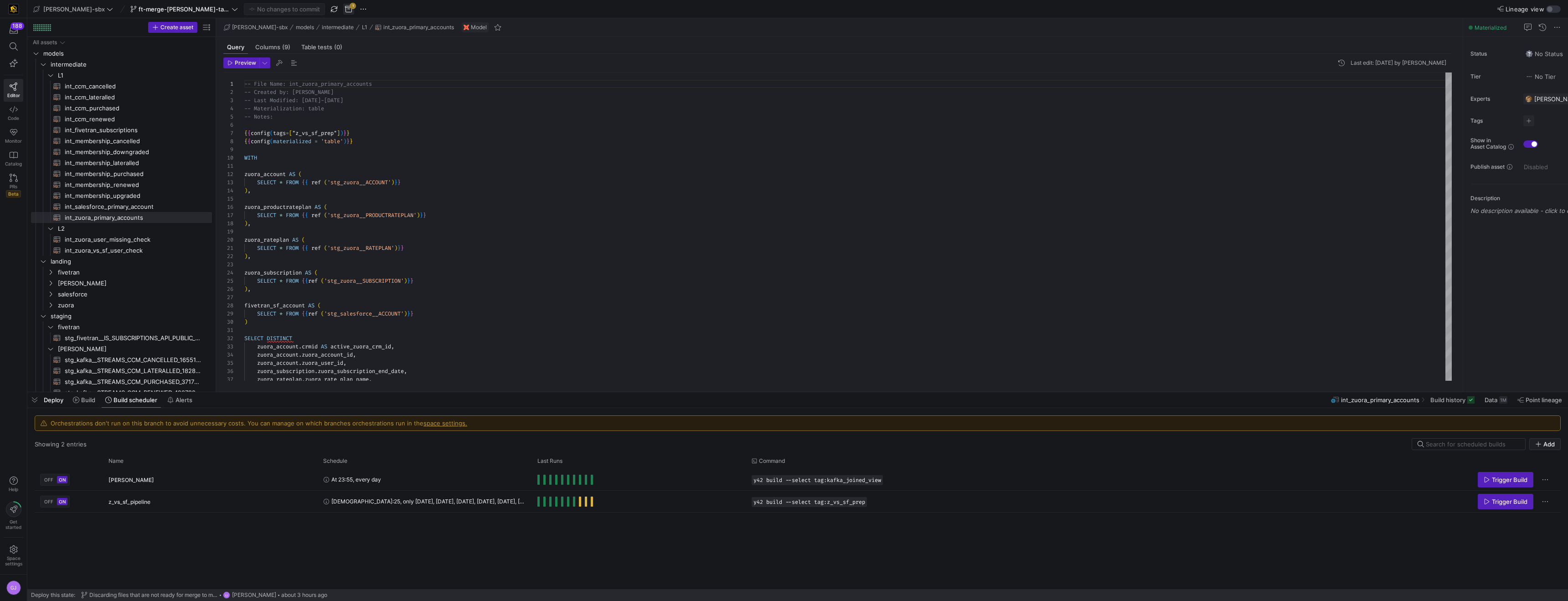
click at [343, 12] on span "button" at bounding box center [349, 9] width 11 height 11
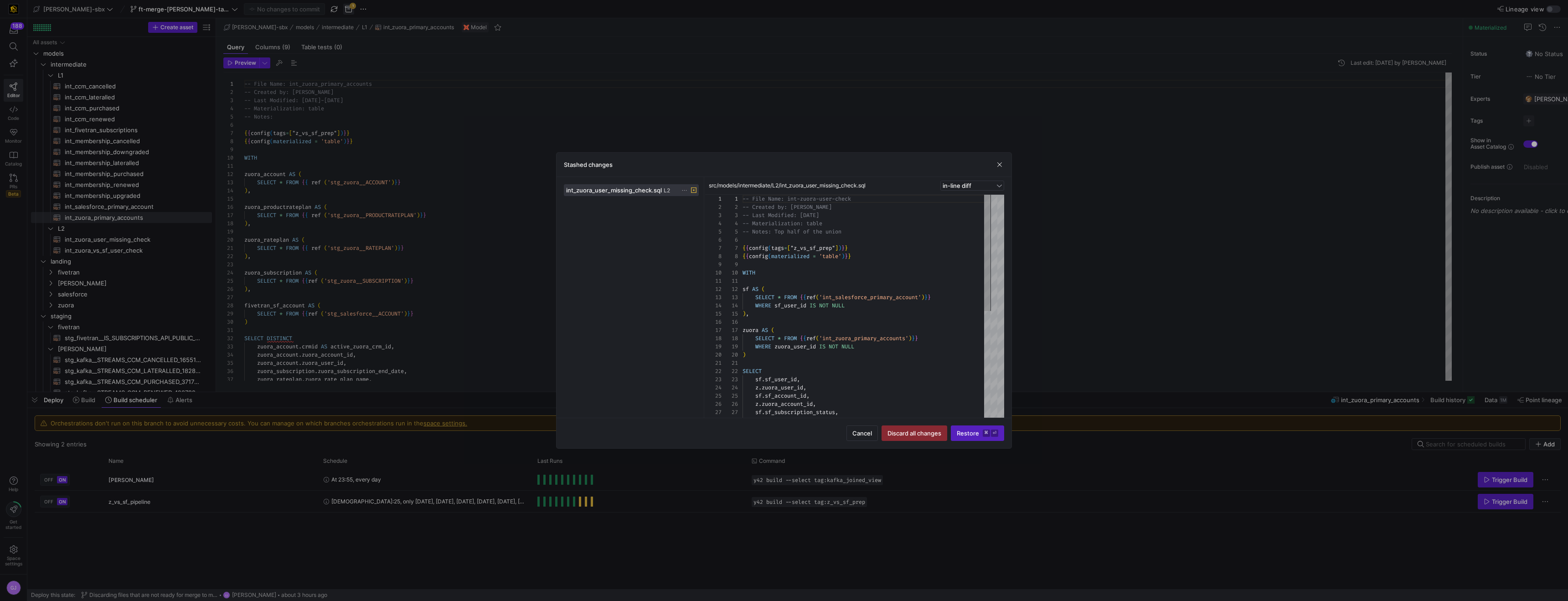
scroll to position [82, 0]
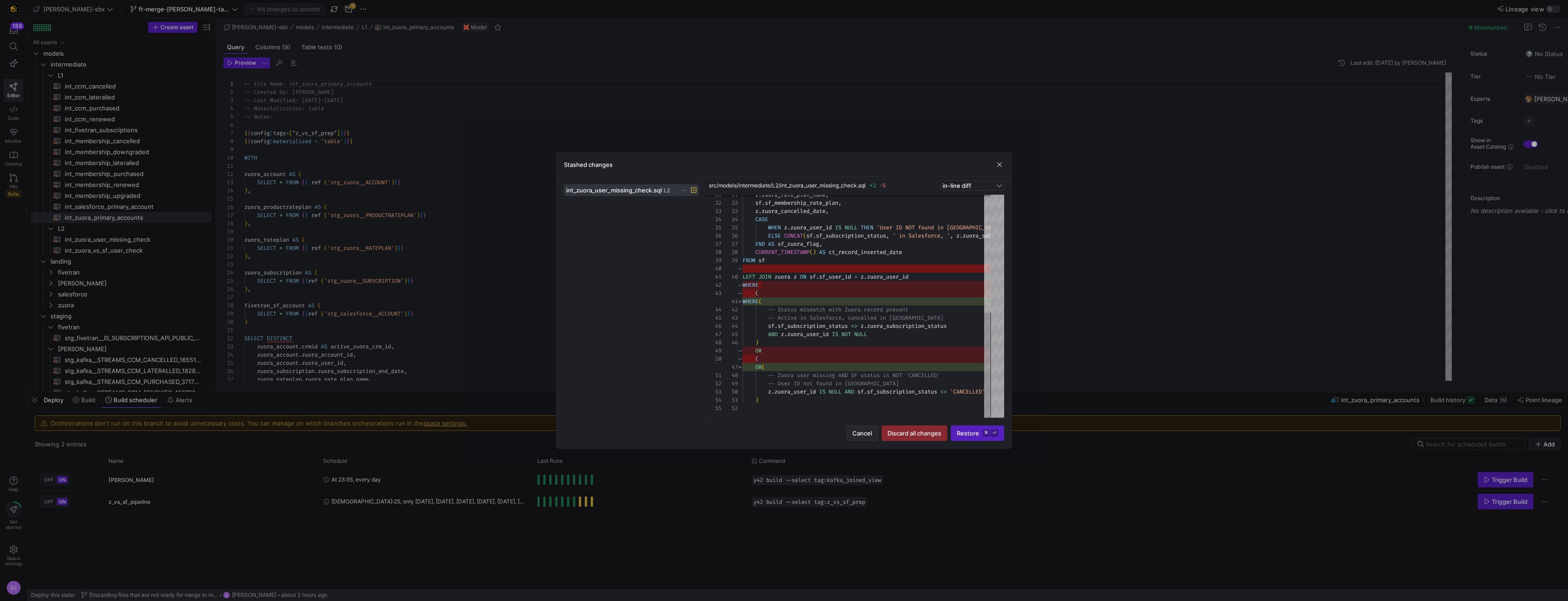
click at [855, 433] on span "Cancel" at bounding box center [862, 433] width 19 height 7
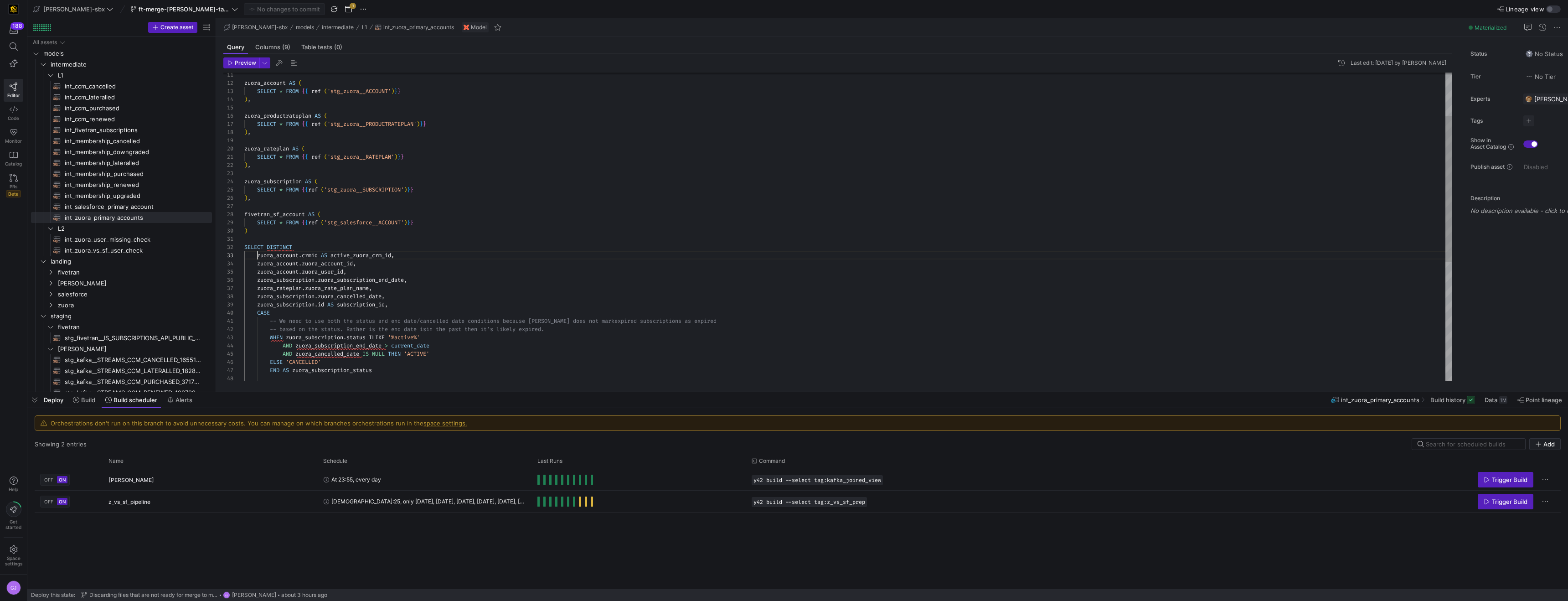
click at [257, 257] on div "zuora_subscription . id AS subscription_id , CASE -- We need to use both the st…" at bounding box center [848, 304] width 1208 height 647
click at [358, 265] on div "zuora_subscription . id AS subscription_id , CASE -- We need to use both the st…" at bounding box center [848, 304] width 1208 height 647
click at [404, 257] on div "zuora_subscription . id AS subscription_id , CASE -- We need to use both the st…" at bounding box center [848, 304] width 1208 height 647
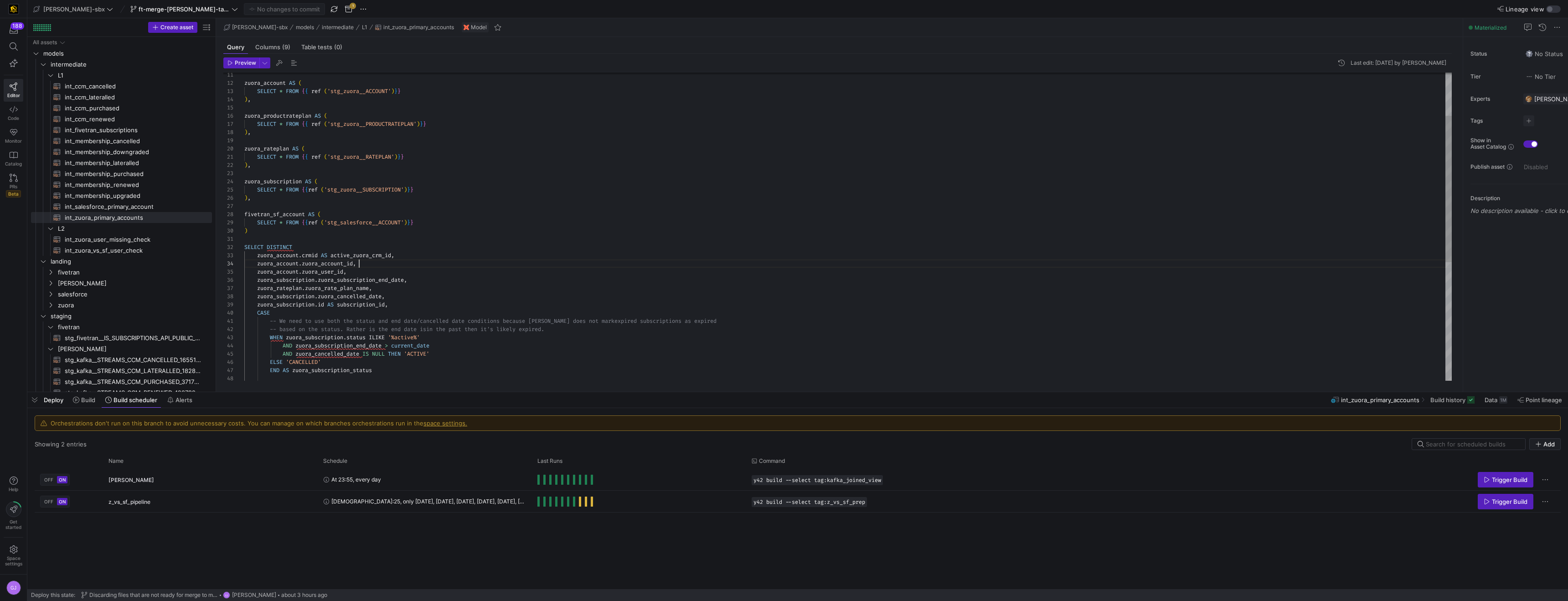
scroll to position [16, 154]
click at [259, 261] on div "zuora_subscription . id AS subscription_id , CASE -- We need to use both the st…" at bounding box center [848, 304] width 1208 height 647
click at [259, 265] on div "zuora_subscription . id AS subscription_id , CASE -- We need to use both the st…" at bounding box center [848, 304] width 1208 height 647
click at [257, 264] on div "zuora_subscription . id AS subscription_id , CASE -- We need to use both the st…" at bounding box center [848, 304] width 1208 height 647
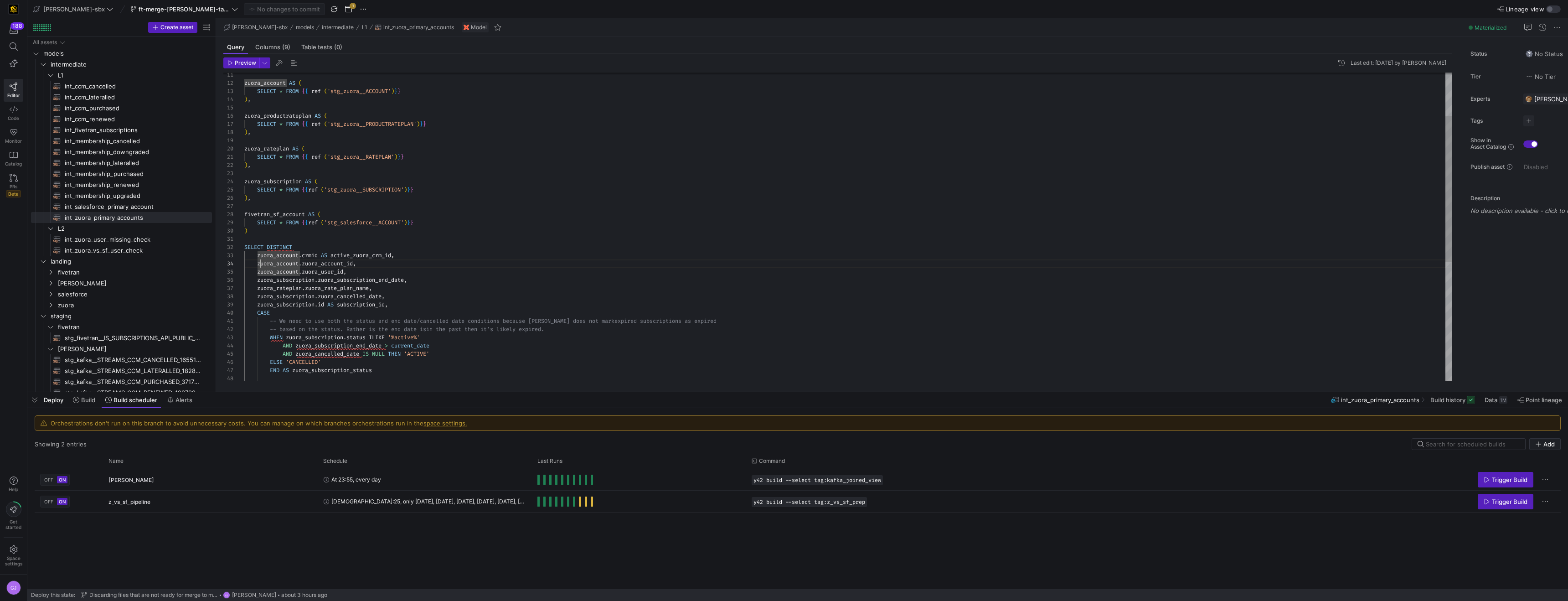
scroll to position [24, 13]
click at [402, 258] on div "zuora_subscription . id AS subscription_id , CASE -- We need to use both the st…" at bounding box center [848, 304] width 1208 height 647
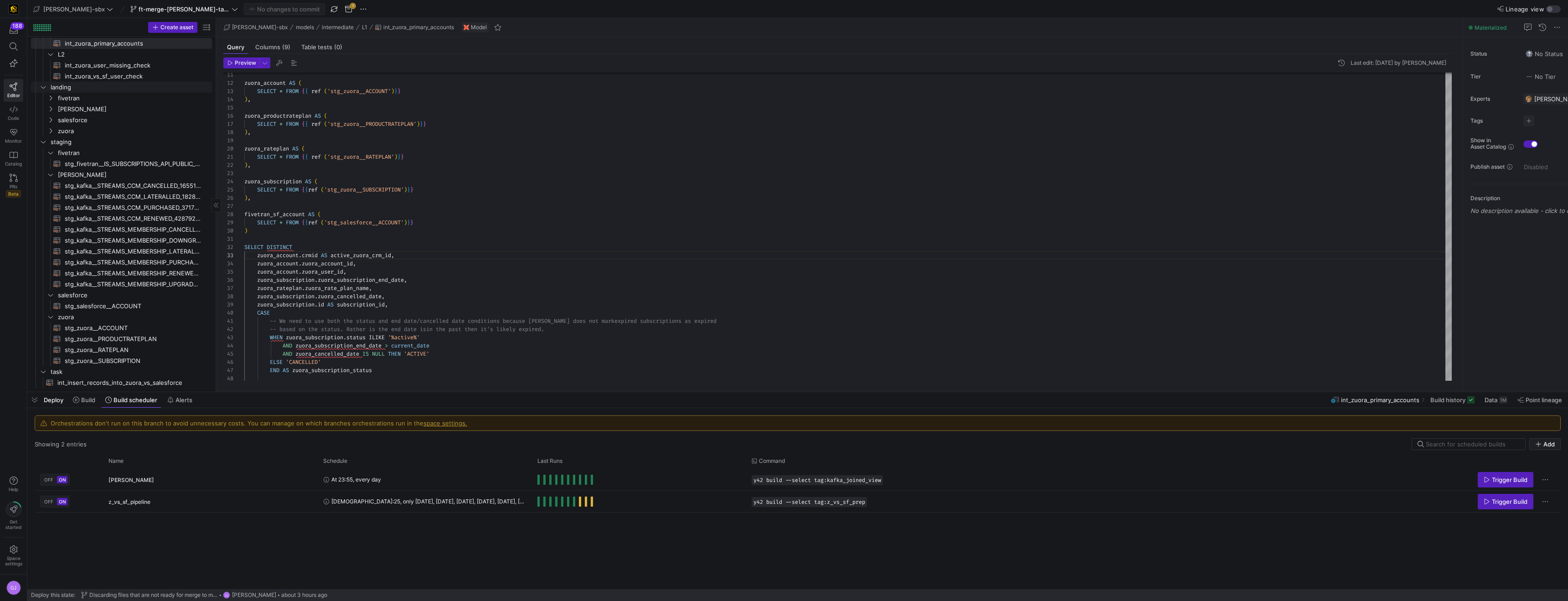
scroll to position [170, 0]
click at [136, 388] on link "int_insert_records_into_zuora_vs_salesforce​​​​​​​​​​" at bounding box center [121, 382] width 181 height 11
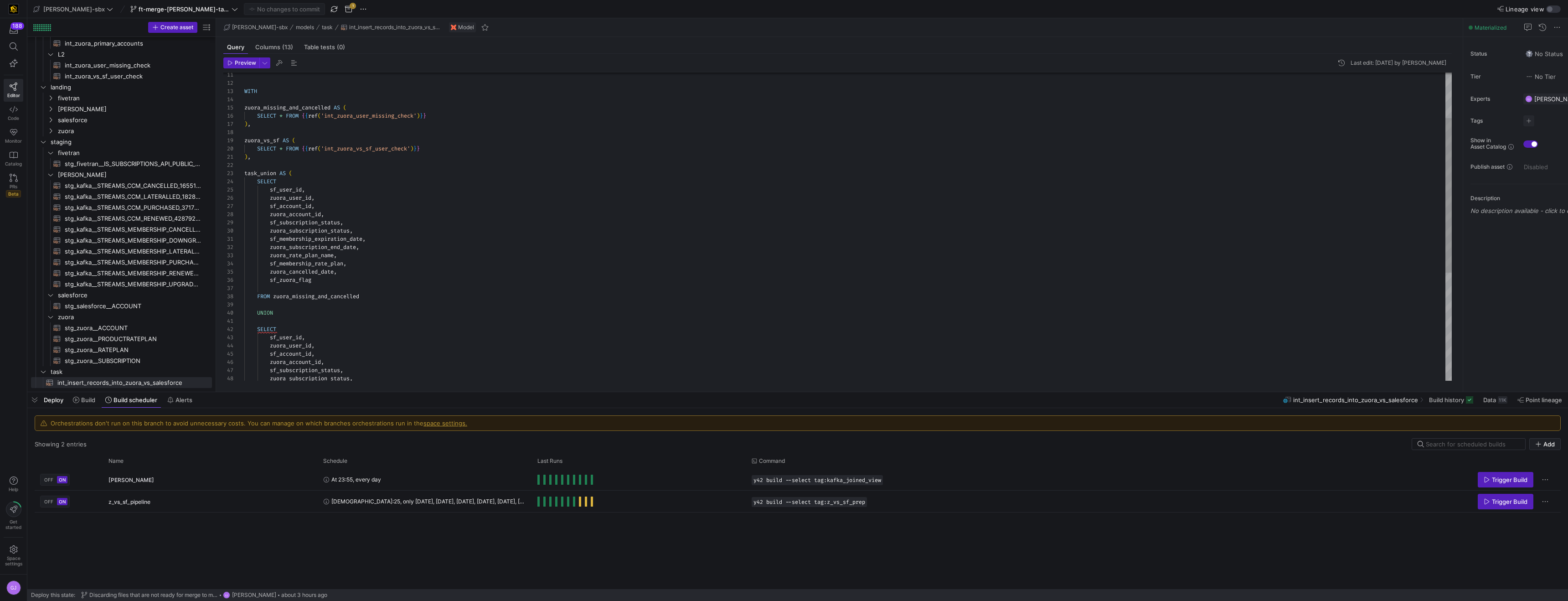
click at [310, 192] on div "WITH zuora_missing_and_cancelled AS ( SELECT * FROM { { ref ( 'int_zuora_user_m…" at bounding box center [848, 288] width 1208 height 614
click at [271, 208] on div "WITH zuora_missing_and_cancelled AS ( SELECT * FROM { { ref ( 'int_zuora_user_m…" at bounding box center [848, 288] width 1208 height 614
click at [359, 213] on div "WITH zuora_missing_and_cancelled AS ( SELECT * FROM { { ref ( 'int_zuora_user_m…" at bounding box center [848, 288] width 1208 height 614
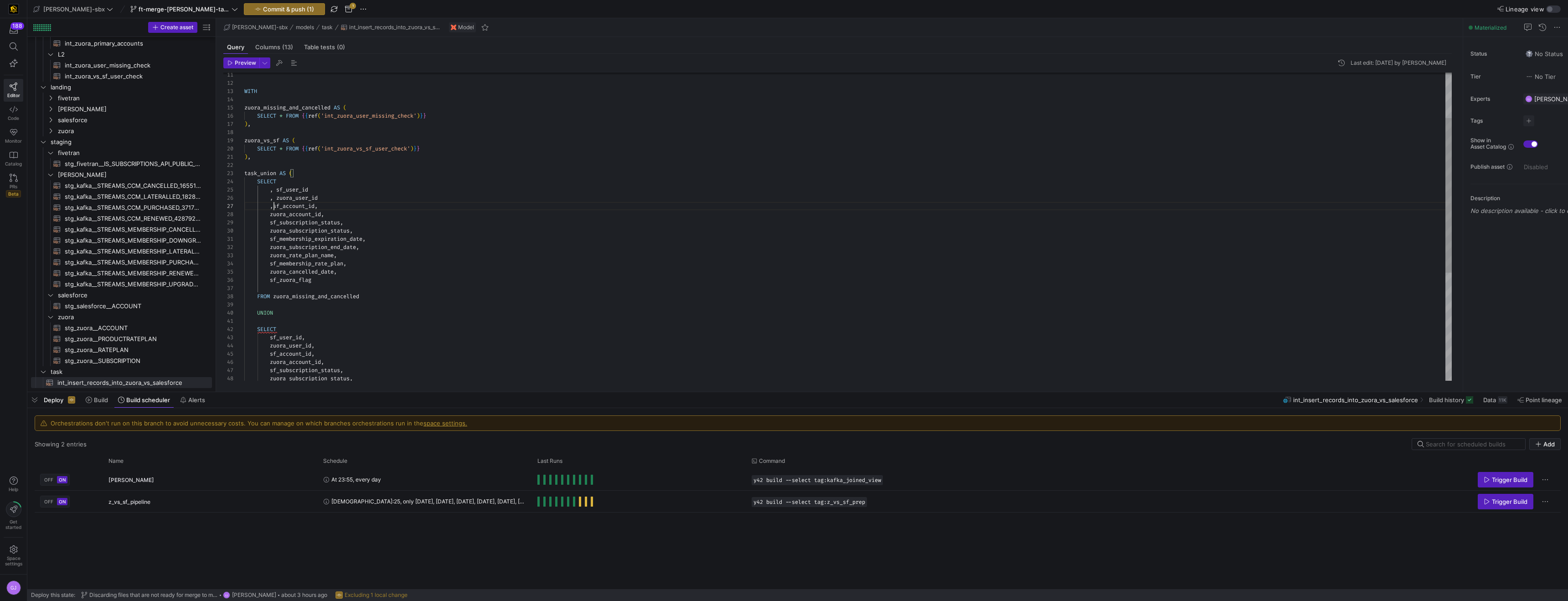
scroll to position [57, 82]
click at [275, 208] on div "WITH zuora_missing_and_cancelled AS ( SELECT * FROM { { ref ( 'int_zuora_user_m…" at bounding box center [848, 288] width 1208 height 614
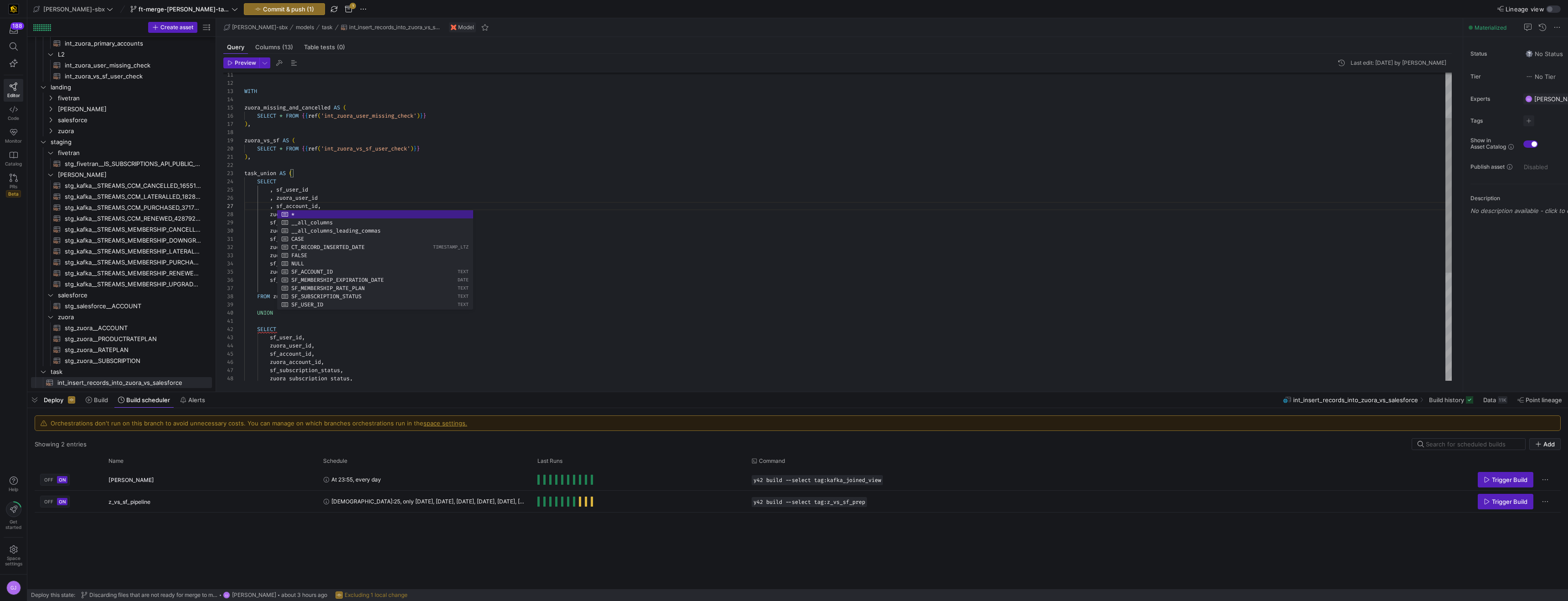
click at [348, 201] on div "WITH zuora_missing_and_cancelled AS ( SELECT * FROM { { ref ( 'int_zuora_user_m…" at bounding box center [848, 288] width 1208 height 614
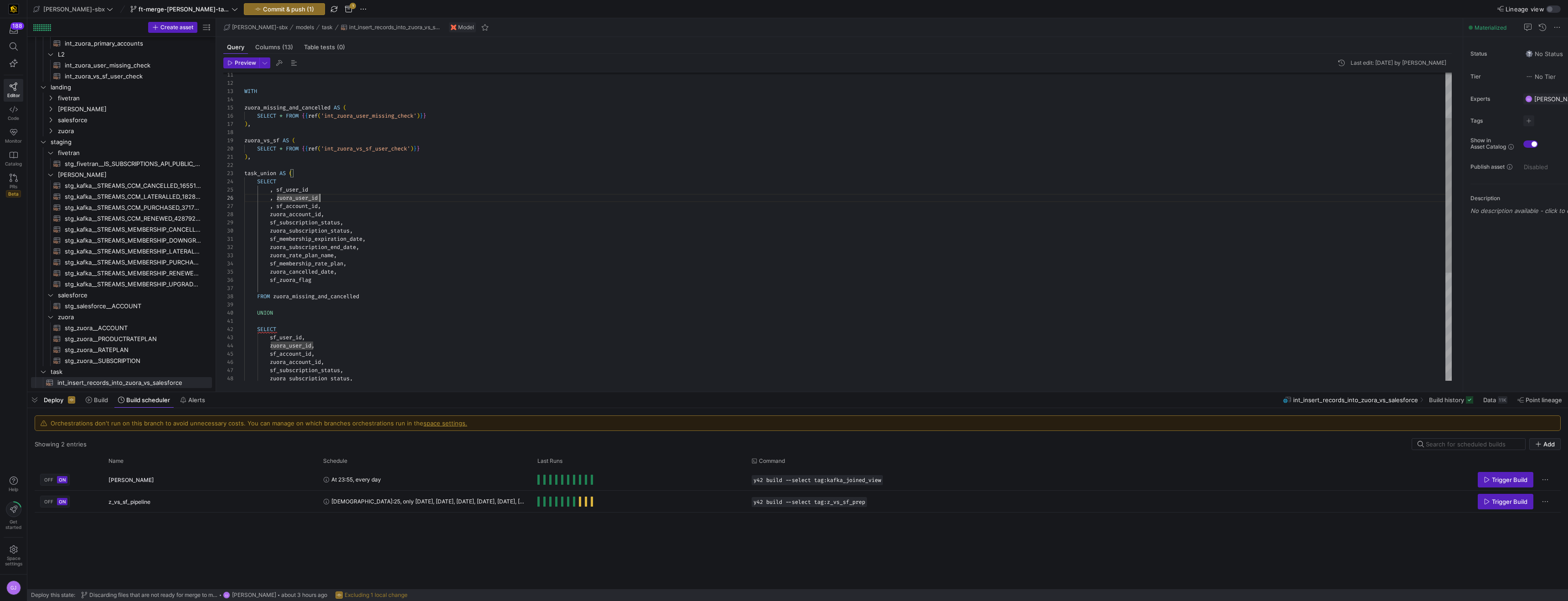
click at [337, 217] on div "WITH zuora_missing_and_cancelled AS ( SELECT * FROM { { ref ( 'int_zuora_user_m…" at bounding box center [848, 288] width 1208 height 614
click at [324, 206] on div "WITH zuora_missing_and_cancelled AS ( SELECT * FROM { { ref ( 'int_zuora_user_m…" at bounding box center [848, 288] width 1208 height 614
click at [340, 215] on div "WITH zuora_missing_and_cancelled AS ( SELECT * FROM { { ref ( 'int_zuora_user_m…" at bounding box center [848, 288] width 1208 height 614
click at [271, 215] on div "WITH zuora_missing_and_cancelled AS ( SELECT * FROM { { ref ( 'int_zuora_user_m…" at bounding box center [848, 288] width 1208 height 614
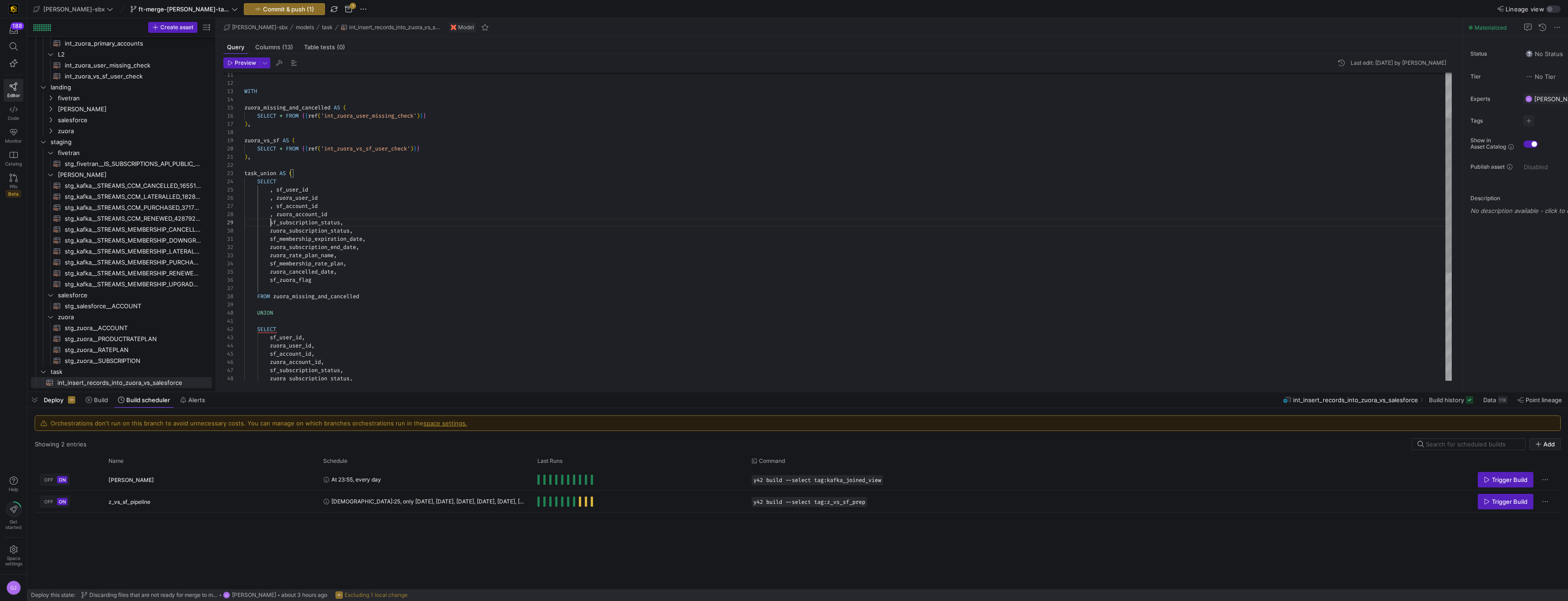
click at [271, 223] on div "WITH zuora_missing_and_cancelled AS ( SELECT * FROM { { ref ( 'int_zuora_user_m…" at bounding box center [848, 288] width 1208 height 614
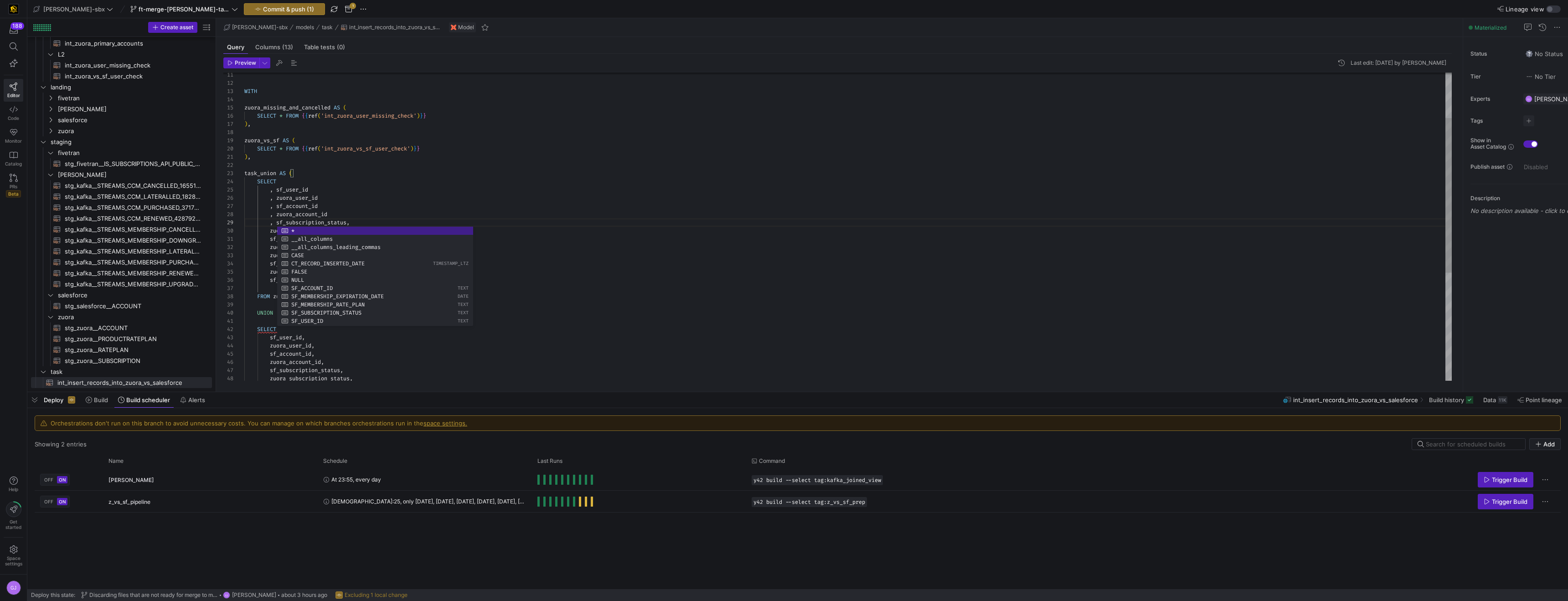
click at [351, 217] on div "WITH zuora_missing_and_cancelled AS ( SELECT * FROM { { ref ( 'int_zuora_user_m…" at bounding box center [848, 288] width 1208 height 614
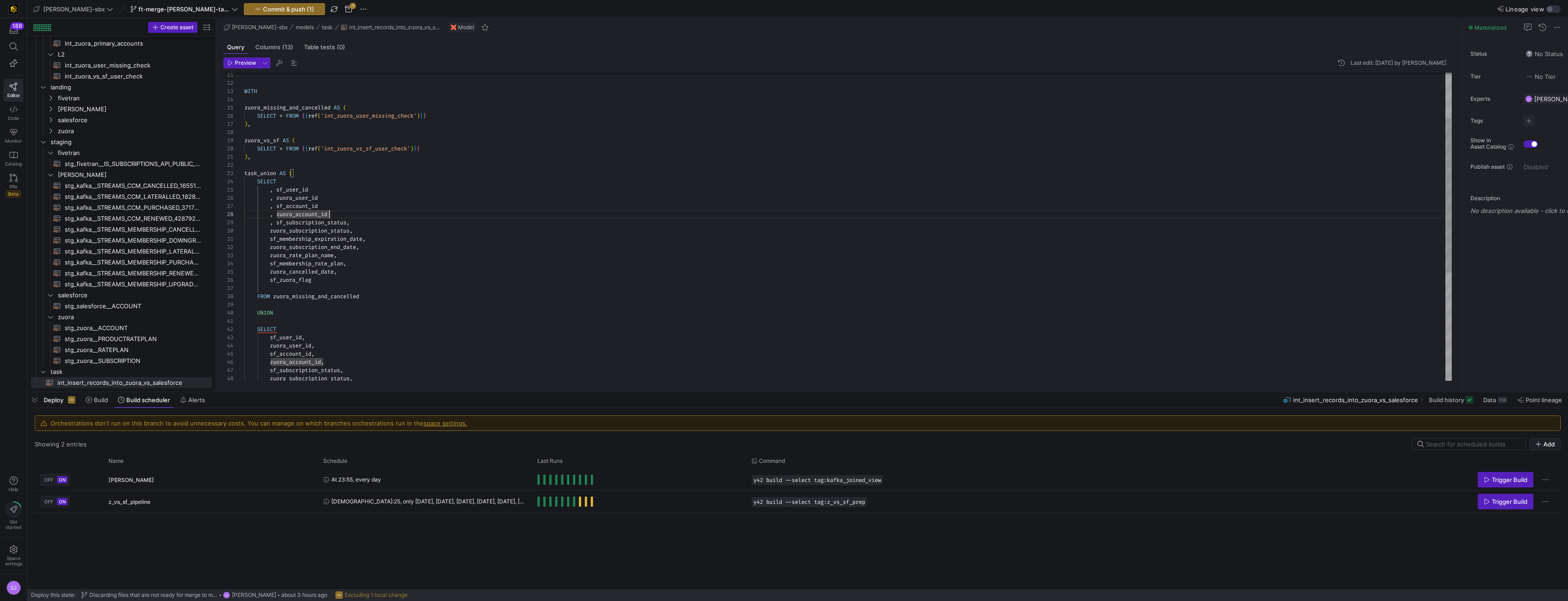
click at [360, 220] on div "WITH zuora_missing_and_cancelled AS ( SELECT * FROM { { ref ( 'int_zuora_user_m…" at bounding box center [848, 288] width 1208 height 614
click at [270, 231] on div "WITH zuora_missing_and_cancelled AS ( SELECT * FROM { { ref ( 'int_zuora_user_m…" at bounding box center [848, 288] width 1208 height 614
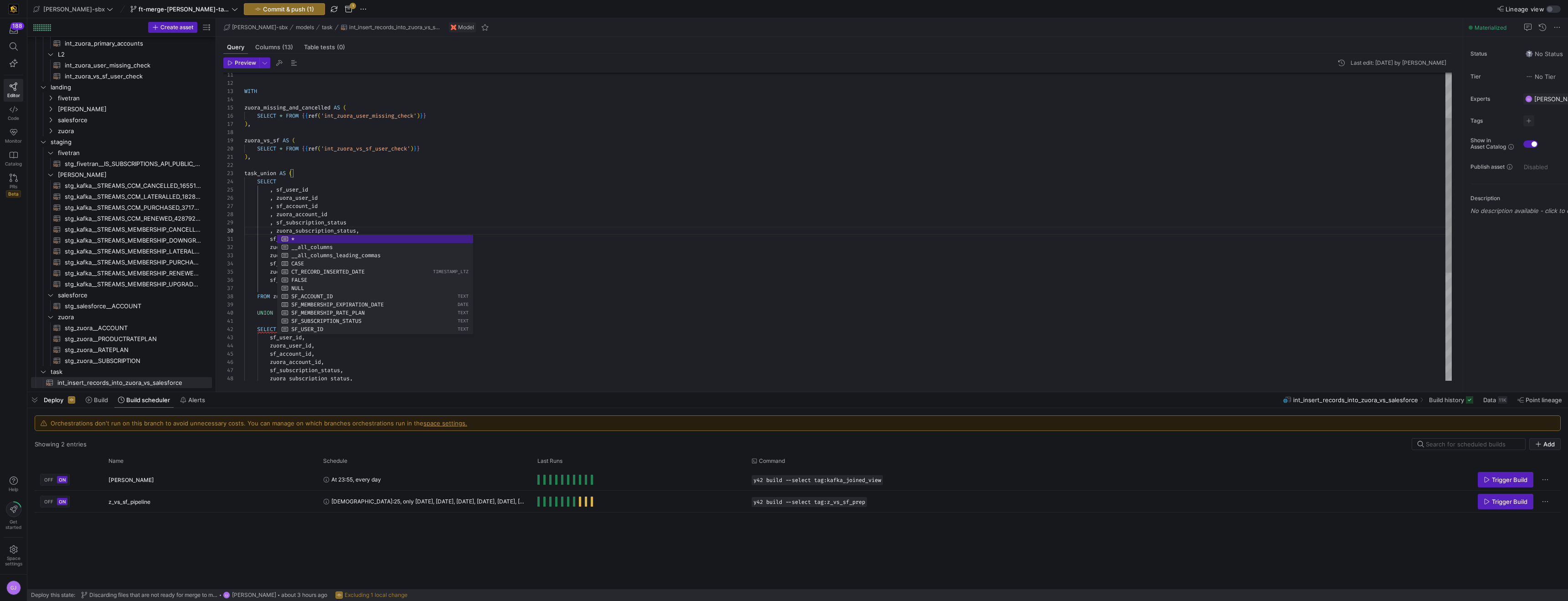
click at [366, 231] on div "WITH zuora_missing_and_cancelled AS ( SELECT * FROM { { ref ( 'int_zuora_user_m…" at bounding box center [848, 288] width 1208 height 614
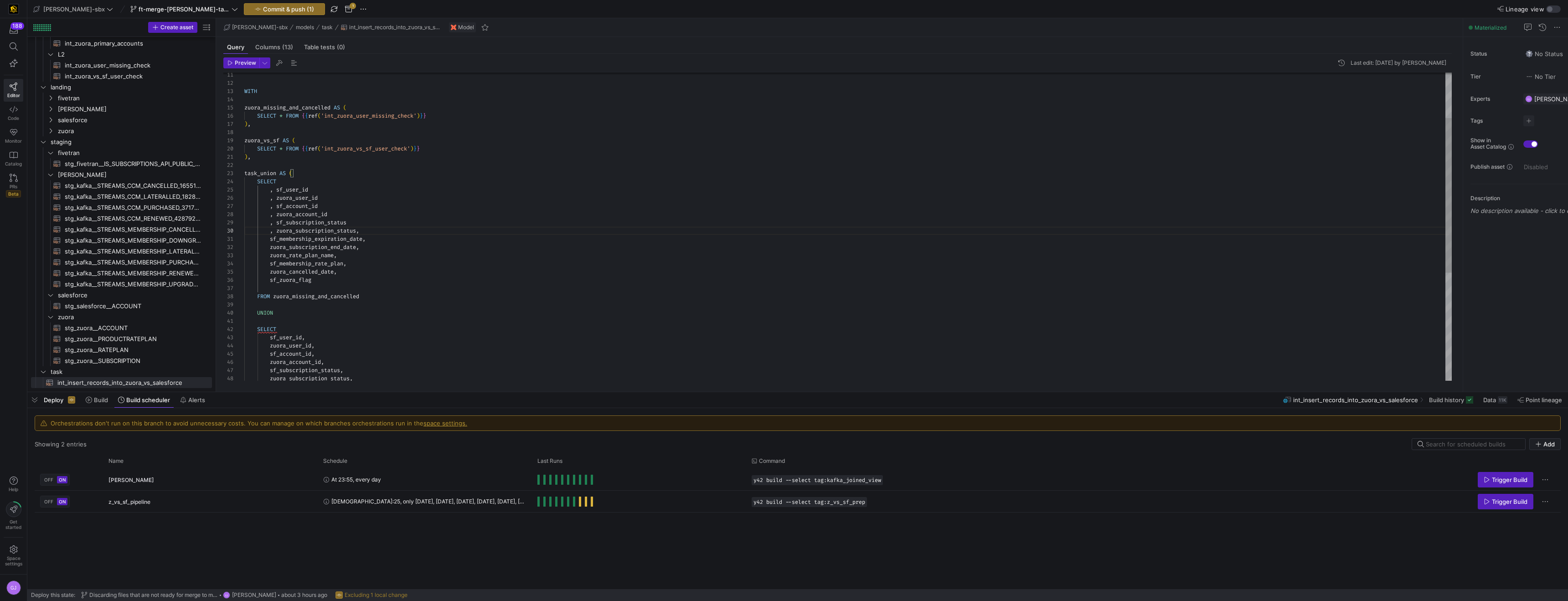
scroll to position [74, 114]
click at [268, 239] on div "WITH zuora_missing_and_cancelled AS ( SELECT * FROM { { ref ( 'int_zuora_user_m…" at bounding box center [848, 288] width 1208 height 614
click at [271, 239] on div "WITH zuora_missing_and_cancelled AS ( SELECT * FROM { { ref ( 'int_zuora_user_m…" at bounding box center [848, 288] width 1208 height 614
click at [379, 237] on div "WITH zuora_missing_and_cancelled AS ( SELECT * FROM { { ref ( 'int_zuora_user_m…" at bounding box center [848, 288] width 1208 height 614
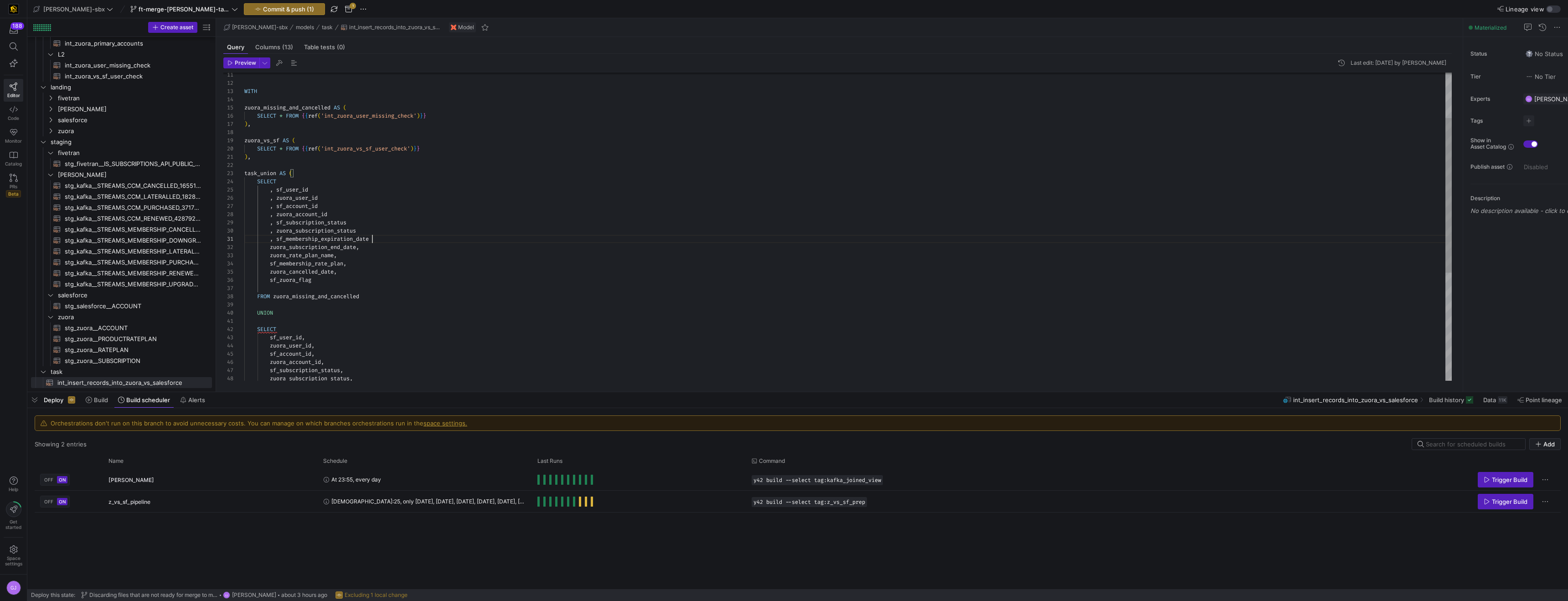
scroll to position [0, 128]
click at [270, 248] on div "WITH zuora_missing_and_cancelled AS ( SELECT * FROM { { ref ( 'int_zuora_user_m…" at bounding box center [848, 288] width 1208 height 614
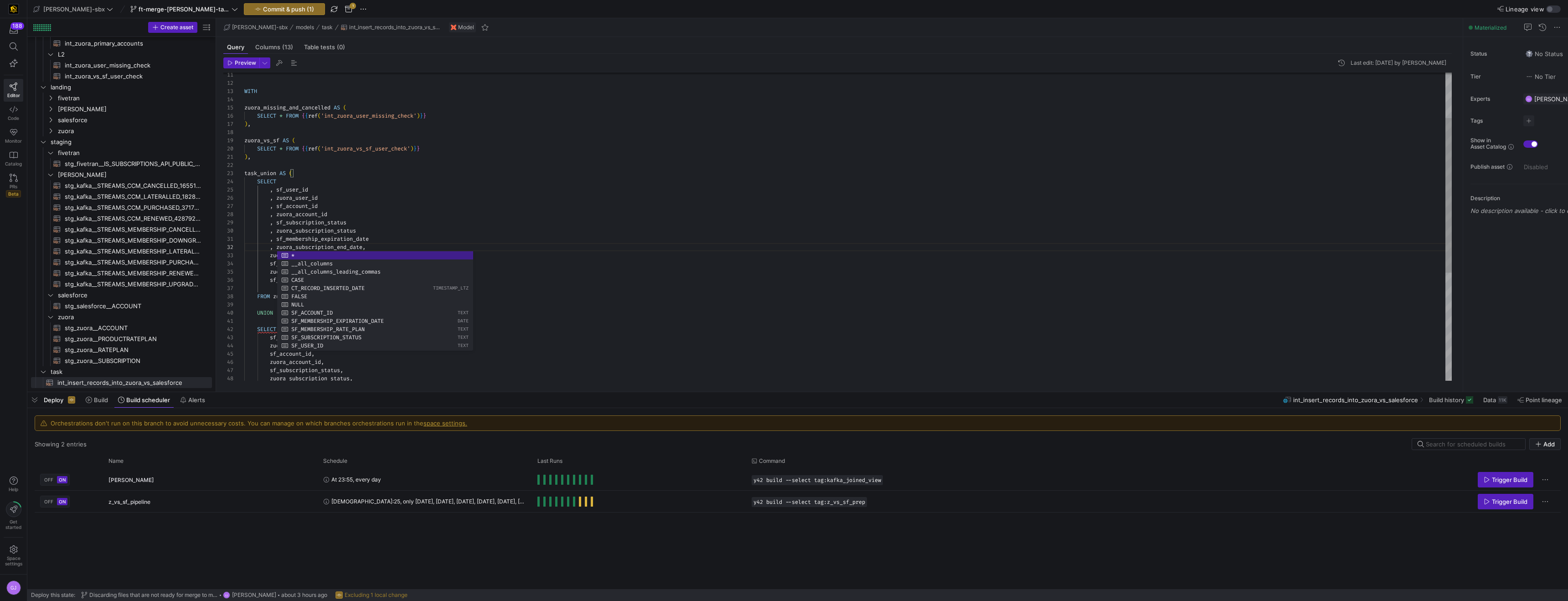
click at [381, 246] on div "WITH zuora_missing_and_cancelled AS ( SELECT * FROM { { ref ( 'int_zuora_user_m…" at bounding box center [848, 288] width 1208 height 614
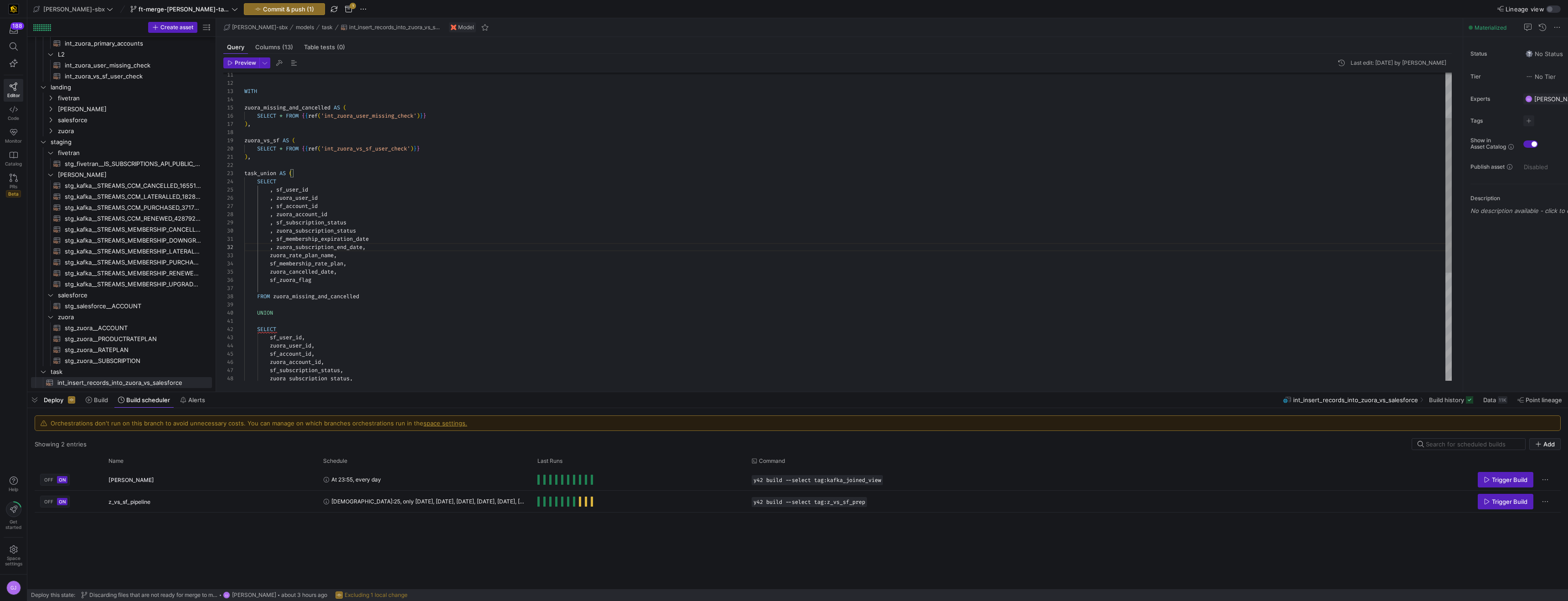
scroll to position [8, 121]
click at [271, 259] on div "WITH zuora_missing_and_cancelled AS ( SELECT * FROM { { ref ( 'int_zuora_user_m…" at bounding box center [848, 288] width 1208 height 614
click at [349, 254] on div "WITH zuora_missing_and_cancelled AS ( SELECT * FROM { { ref ( 'int_zuora_user_m…" at bounding box center [848, 288] width 1208 height 614
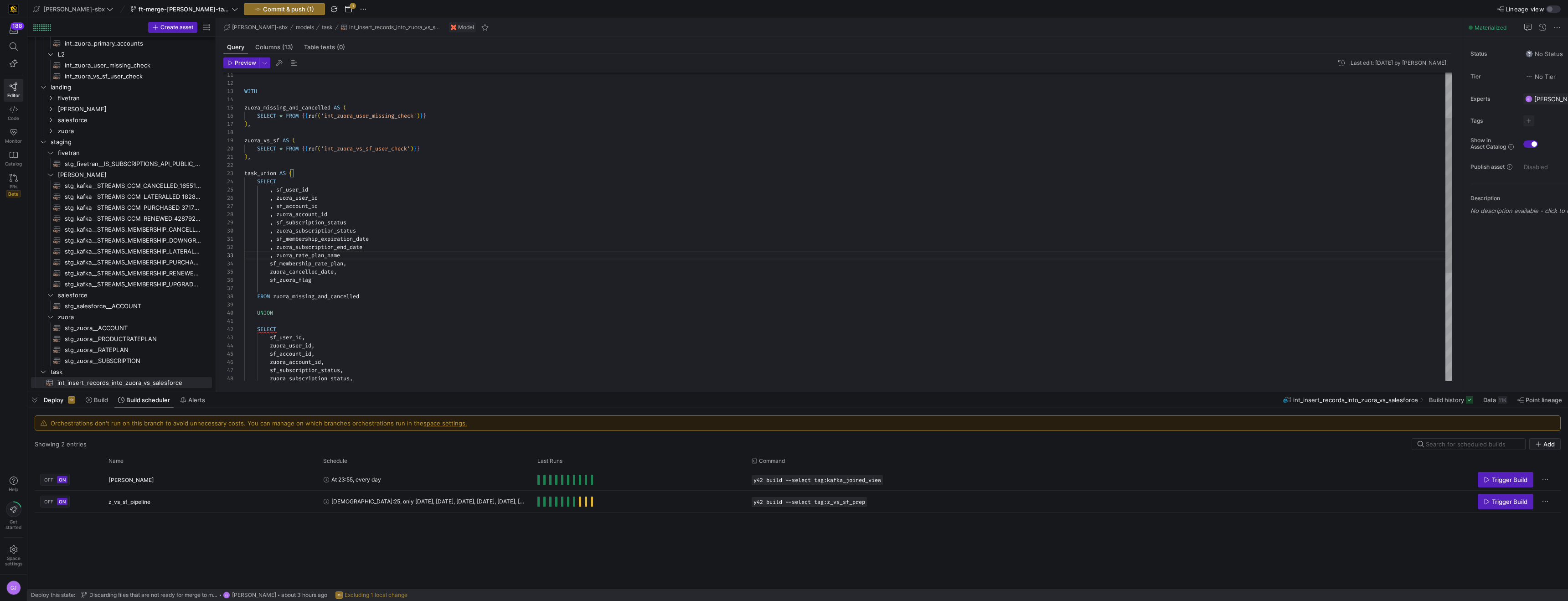
click at [270, 265] on div "WITH zuora_missing_and_cancelled AS ( SELECT * FROM { { ref ( 'int_zuora_user_m…" at bounding box center [848, 288] width 1208 height 614
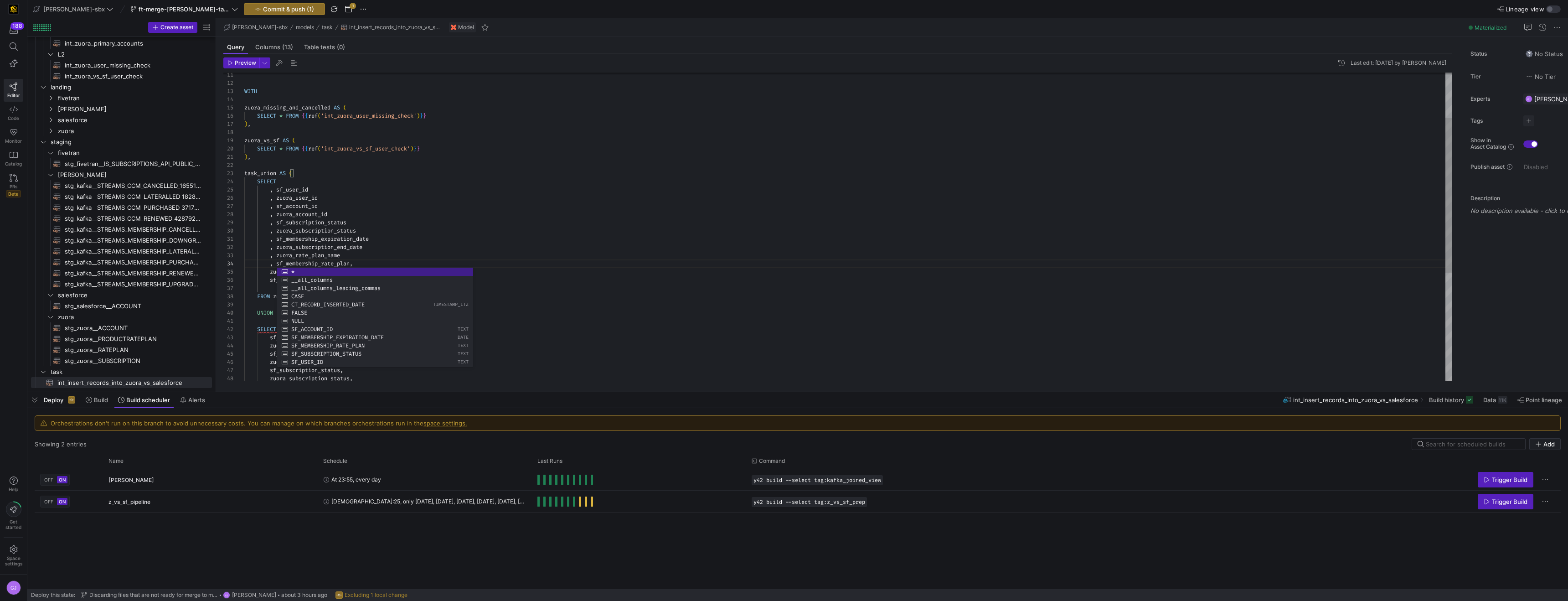
click at [365, 261] on div "WITH zuora_missing_and_cancelled AS ( SELECT * FROM { { ref ( 'int_zuora_user_m…" at bounding box center [848, 288] width 1208 height 614
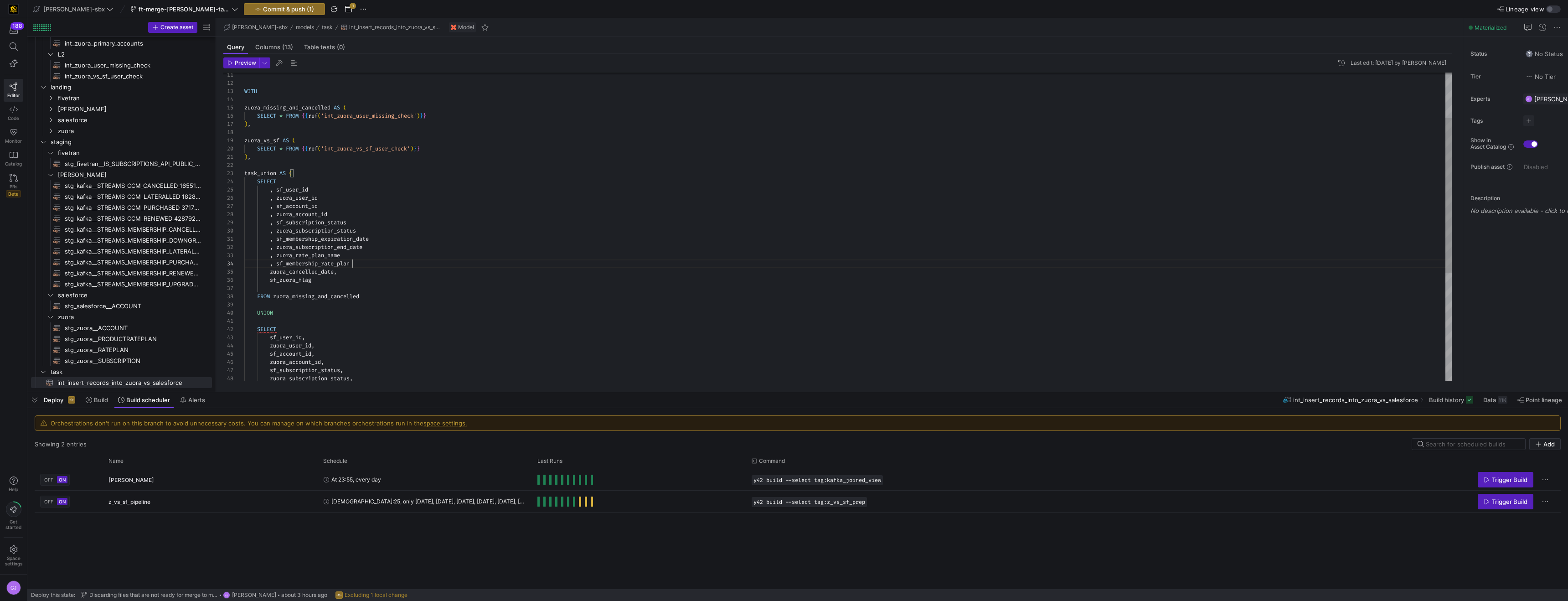
scroll to position [24, 108]
click at [270, 273] on div "WITH zuora_missing_and_cancelled AS ( SELECT * FROM { { ref ( 'int_zuora_user_m…" at bounding box center [848, 288] width 1208 height 614
click at [357, 272] on div "WITH zuora_missing_and_cancelled AS ( SELECT * FROM { { ref ( 'int_zuora_user_m…" at bounding box center [848, 288] width 1208 height 614
click at [270, 283] on div "WITH zuora_missing_and_cancelled AS ( SELECT * FROM { { ref ( 'int_zuora_user_m…" at bounding box center [848, 288] width 1208 height 614
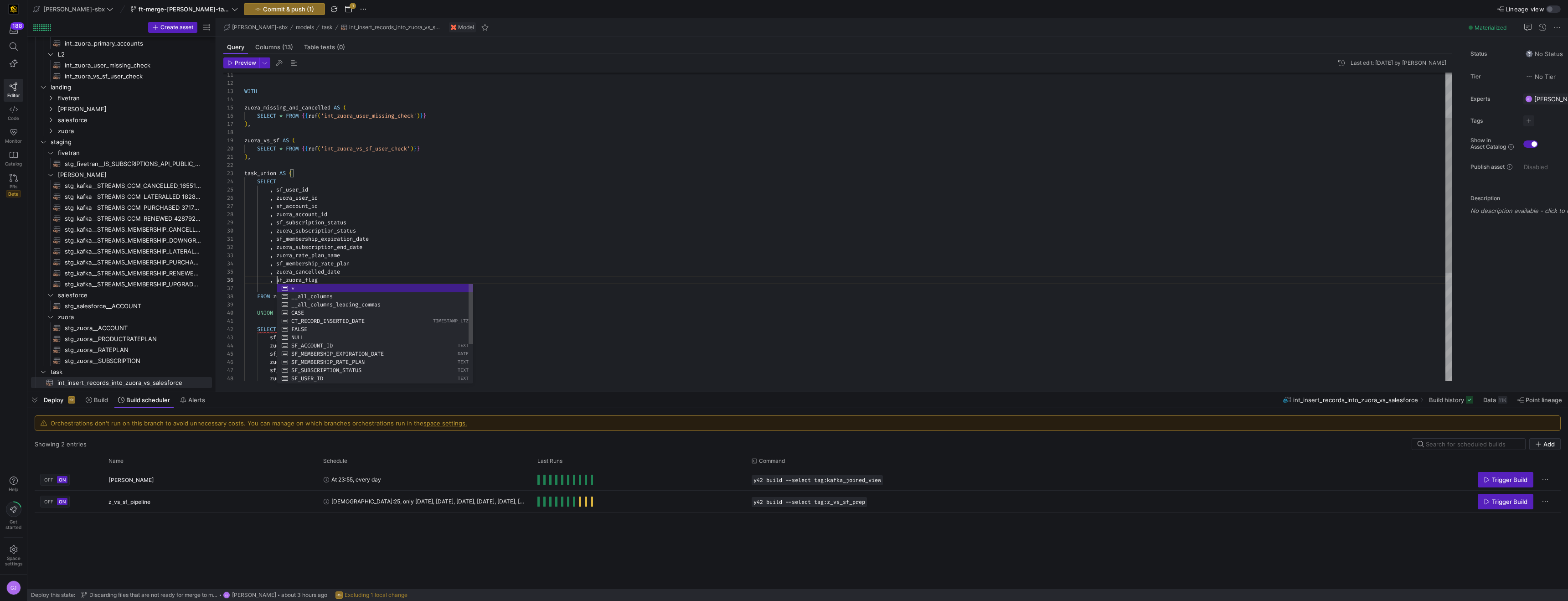
click at [334, 279] on div "WITH zuora_missing_and_cancelled AS ( SELECT * FROM { { ref ( 'int_zuora_user_m…" at bounding box center [848, 288] width 1208 height 614
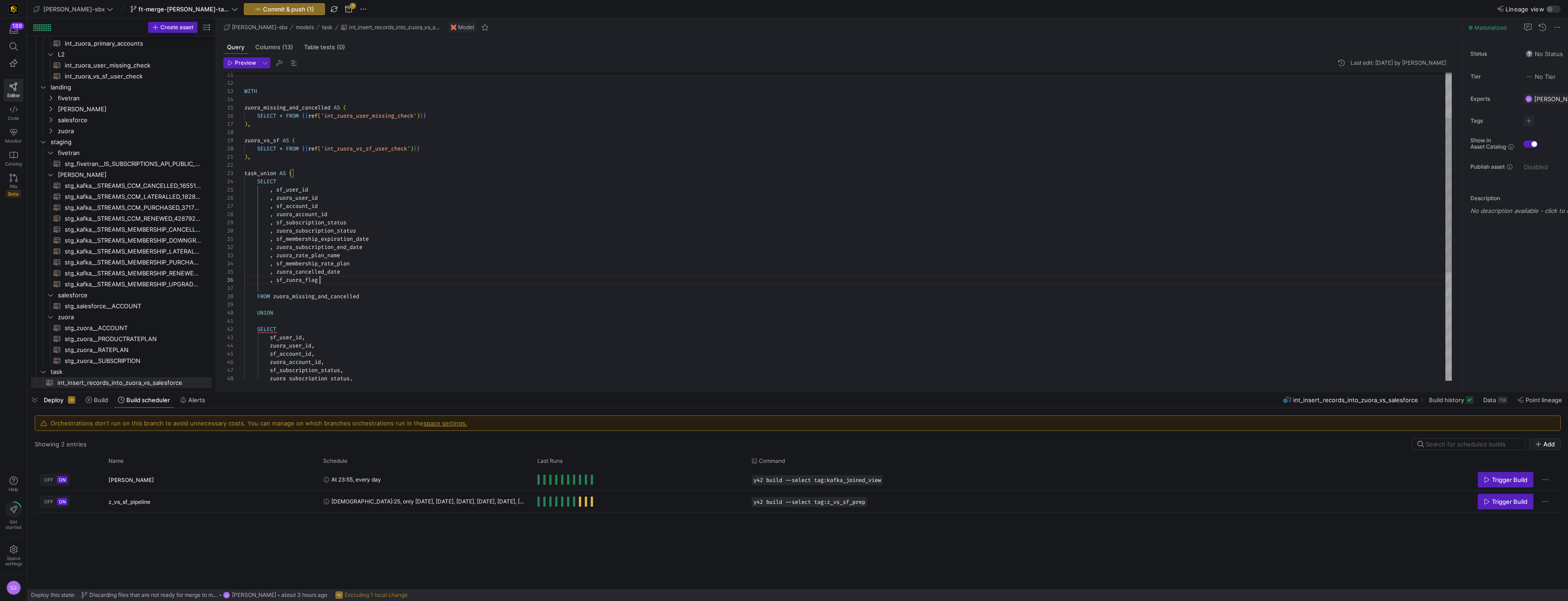
scroll to position [41, 75]
click at [374, 294] on div "WITH zuora_missing_and_cancelled AS ( SELECT * FROM { { ref ( 'int_zuora_user_m…" at bounding box center [848, 288] width 1208 height 614
click at [351, 346] on div "WITH zuora_missing_and_cancelled AS ( SELECT * FROM { { ref ( 'int_zuora_user_m…" at bounding box center [848, 288] width 1208 height 614
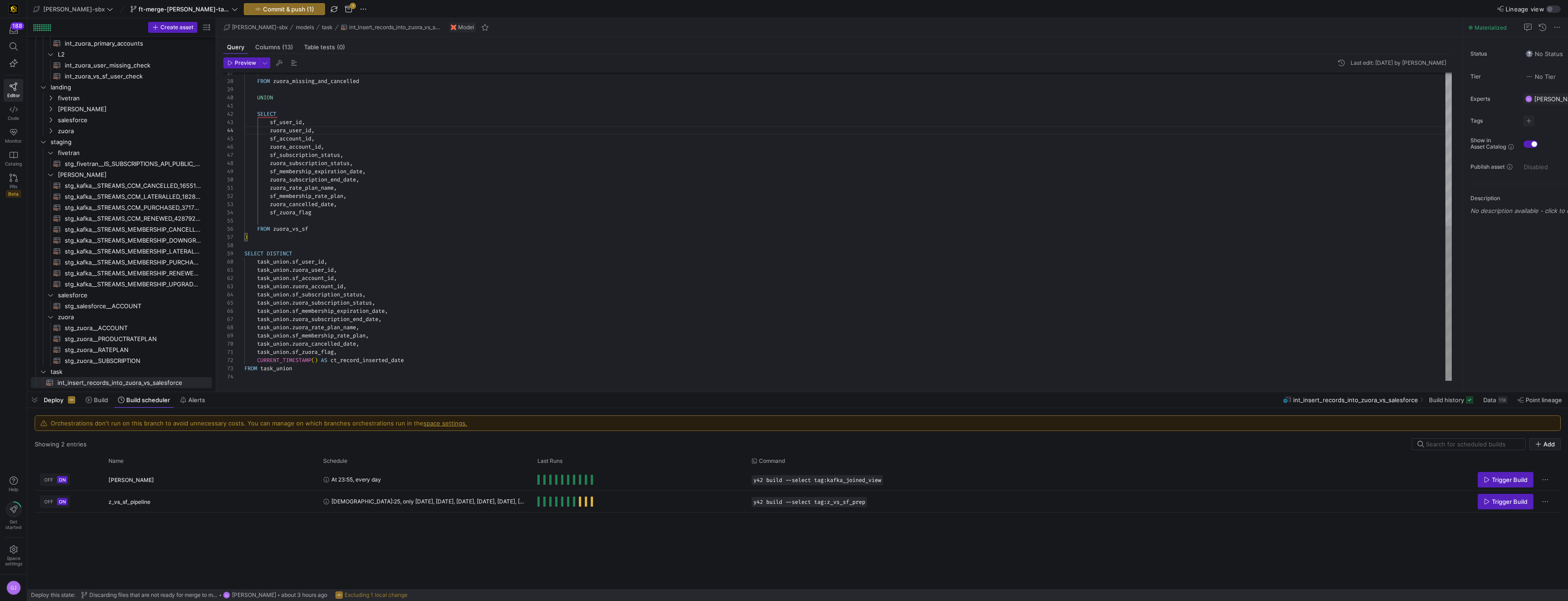
click at [255, 265] on div "FROM zuora_missing_and_cancelled UNION SELECT sf_user_id , zuora_user_id , sf_a…" at bounding box center [848, 73] width 1208 height 614
click at [341, 253] on div "FROM zuora_missing_and_cancelled UNION SELECT sf_user_id , zuora_user_id , sf_a…" at bounding box center [848, 73] width 1208 height 614
click at [342, 261] on div "FROM zuora_missing_and_cancelled UNION SELECT sf_user_id , zuora_user_id , sf_a…" at bounding box center [848, 73] width 1208 height 614
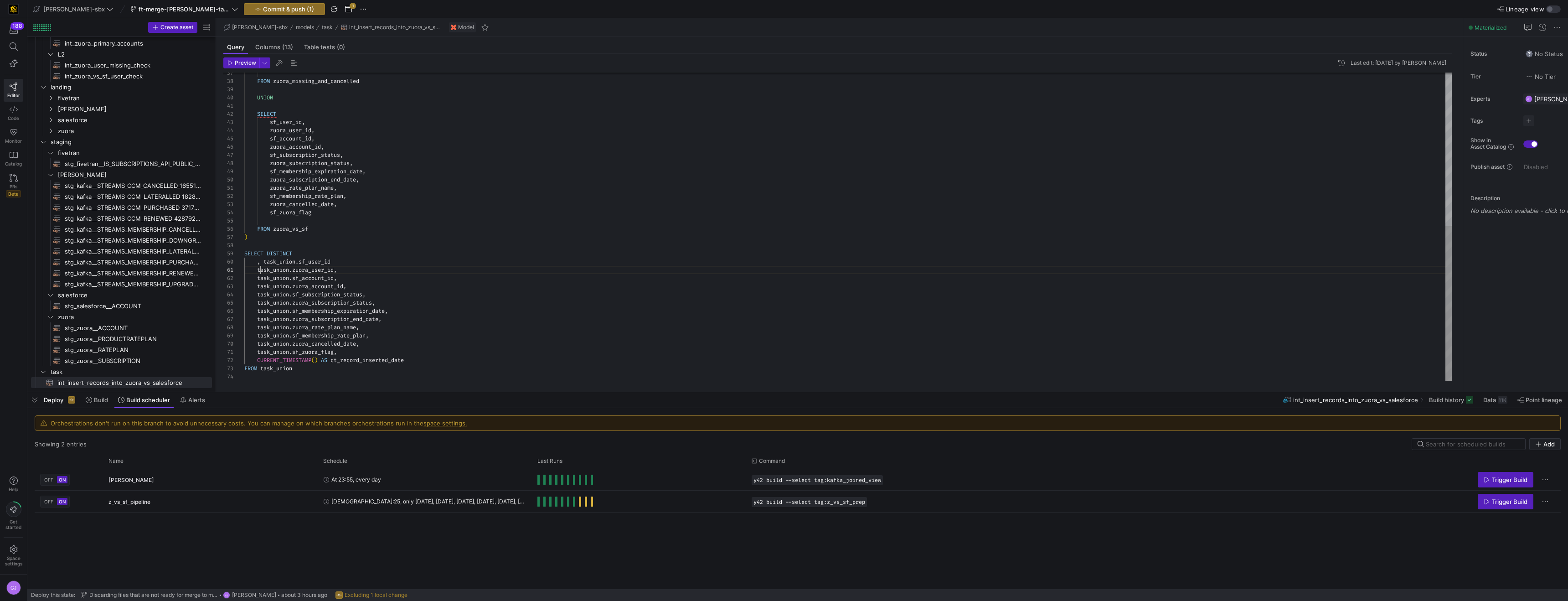
click at [259, 270] on div "FROM zuora_missing_and_cancelled UNION SELECT sf_user_id , zuora_user_id , sf_a…" at bounding box center [848, 73] width 1208 height 614
click at [256, 272] on div "FROM zuora_missing_and_cancelled UNION SELECT sf_user_id , zuora_user_id , sf_a…" at bounding box center [848, 73] width 1208 height 614
click at [257, 279] on div "FROM zuora_missing_and_cancelled UNION SELECT sf_user_id , zuora_user_id , sf_a…" at bounding box center [848, 73] width 1208 height 614
click at [366, 350] on div "FROM zuora_missing_and_cancelled UNION SELECT sf_user_id , zuora_user_id , sf_a…" at bounding box center [848, 73] width 1208 height 614
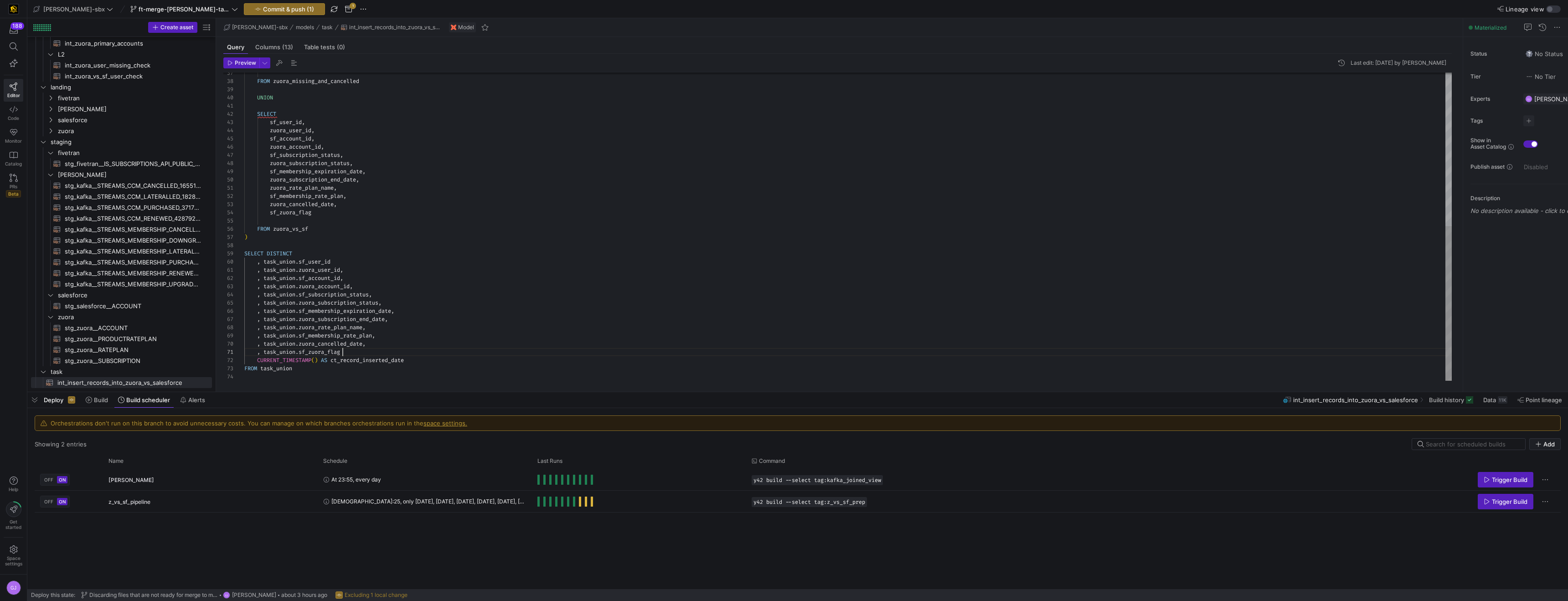
scroll to position [0, 99]
click at [383, 346] on div "FROM zuora_missing_and_cancelled UNION SELECT sf_user_id , zuora_user_id , sf_a…" at bounding box center [848, 73] width 1208 height 614
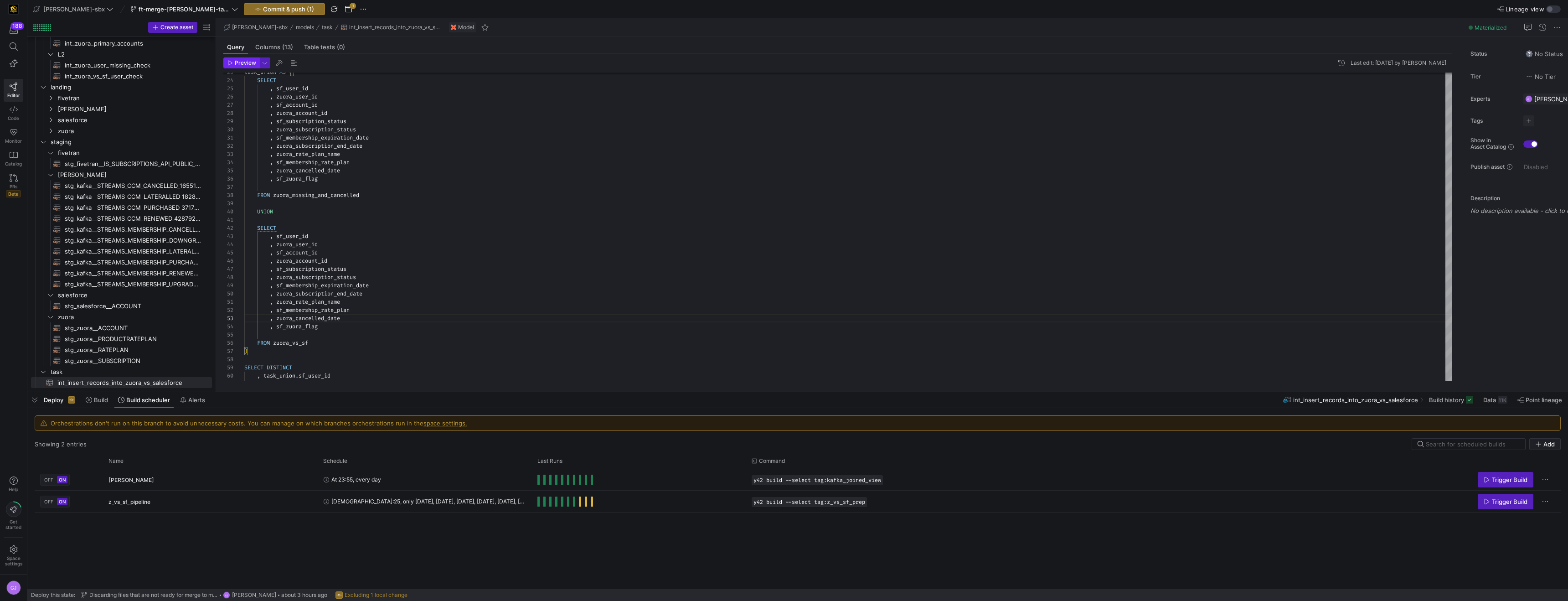
click at [233, 60] on span "Preview" at bounding box center [242, 63] width 29 height 6
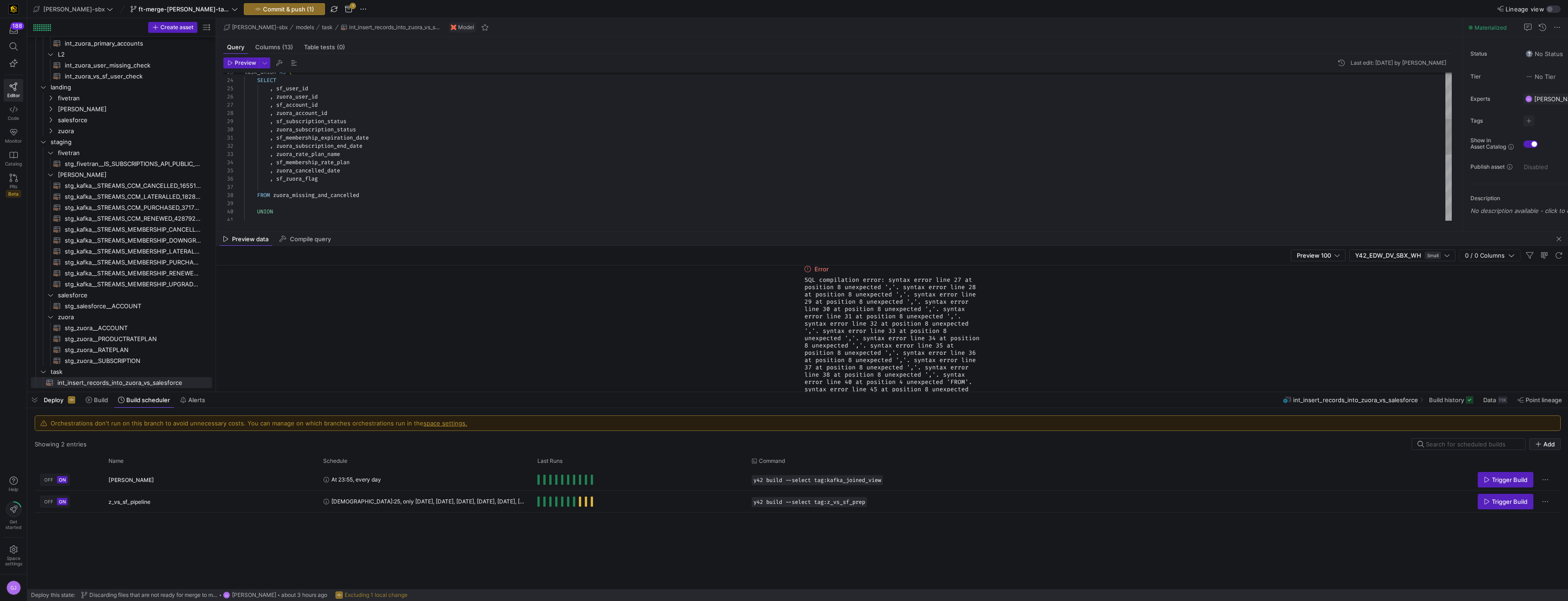
click at [273, 91] on div "FROM zuora_missing_and_cancelled UNION , sf_membership_rate_plan , zuora_cancel…" at bounding box center [848, 187] width 1208 height 614
click at [277, 126] on div "FROM zuora_missing_and_cancelled UNION SELECT , sf_user_id , zuora_user_id , sf…" at bounding box center [848, 73] width 1208 height 614
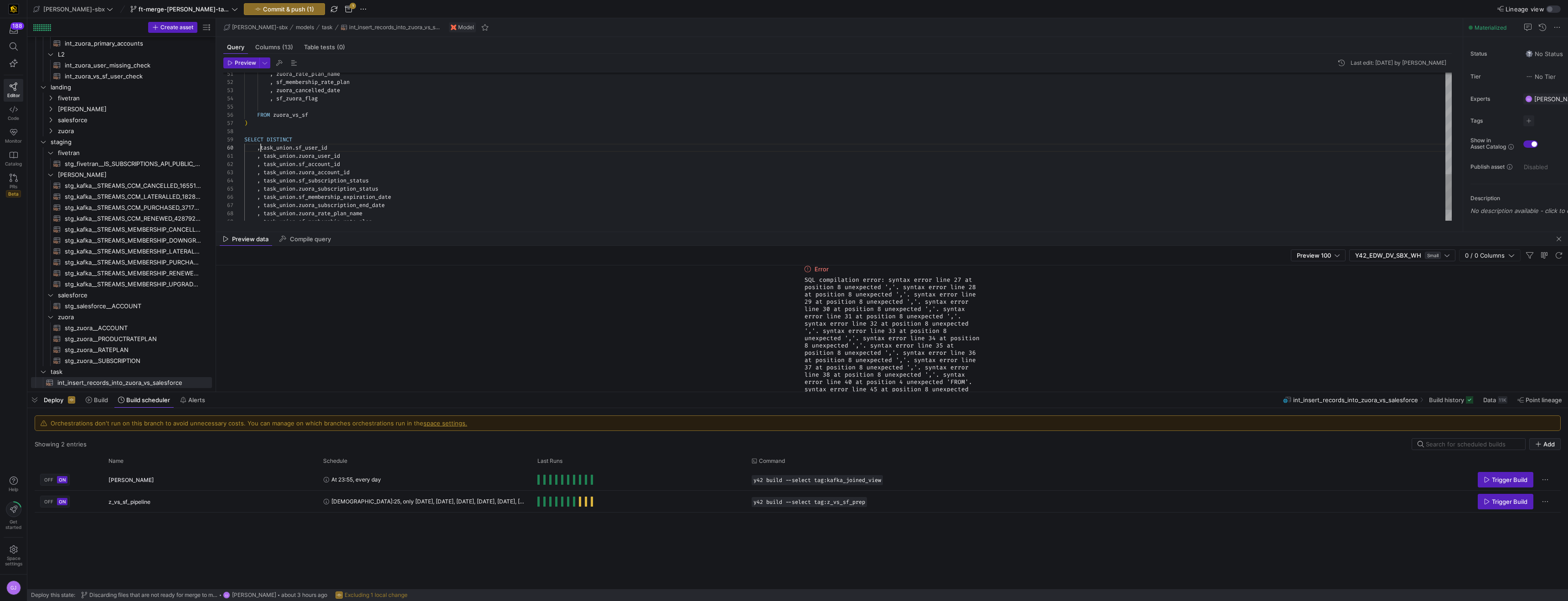
scroll to position [74, 13]
click at [240, 62] on span "Preview" at bounding box center [245, 63] width 21 height 6
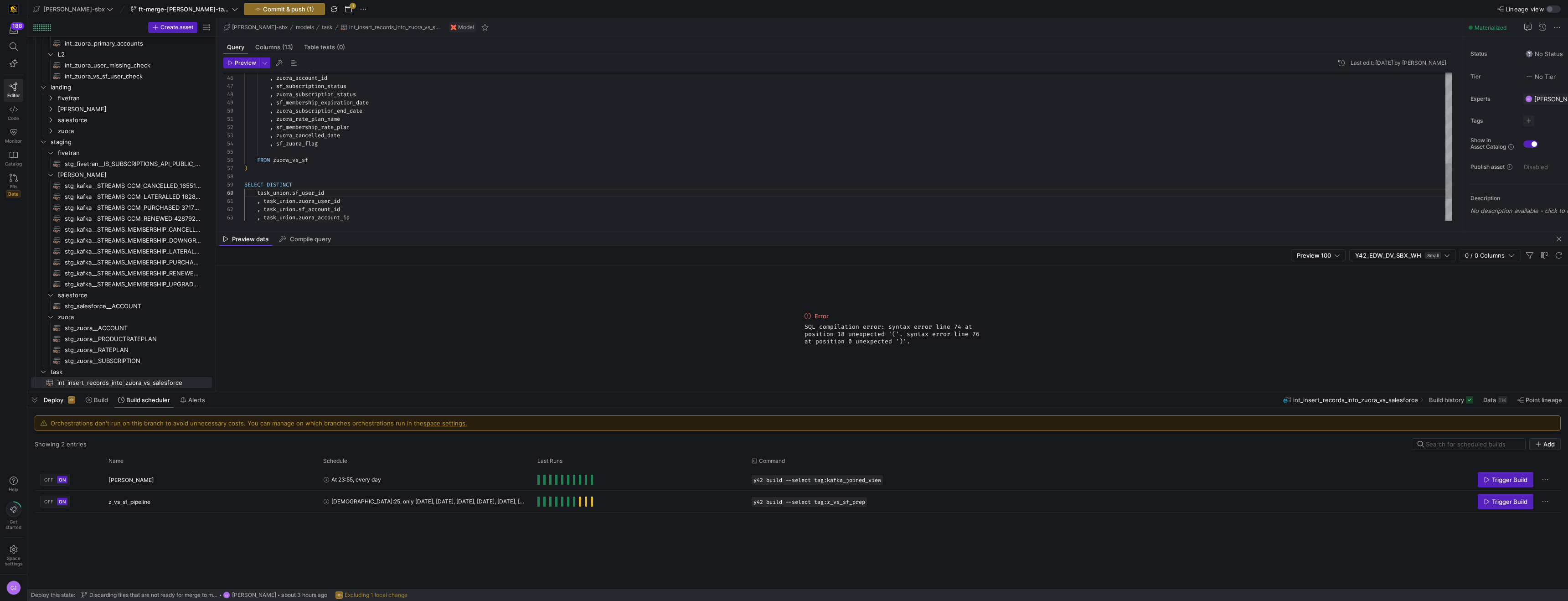
click at [289, 159] on div "FROM zuora_vs_sf ) SELECT DISTINCT task_union . sf_user_id , task_union . zuora…" at bounding box center [848, 4] width 1208 height 614
click at [355, 163] on div "FROM zuora_vs_sf ) SELECT DISTINCT task_union . sf_user_id , task_union . zuora…" at bounding box center [848, 4] width 1208 height 614
click at [326, 146] on div "FROM zuora_vs_sf ) SELECT DISTINCT task_union . sf_user_id , task_union . zuora…" at bounding box center [848, 4] width 1208 height 614
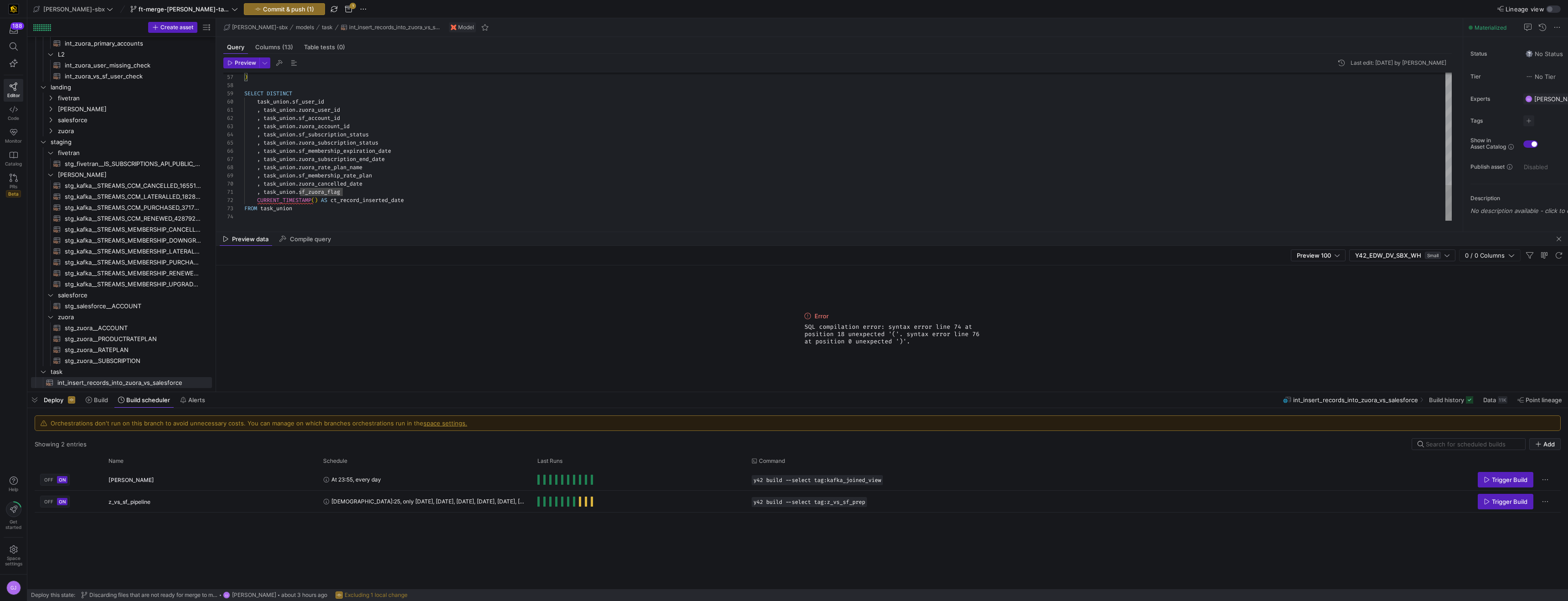
scroll to position [8, 69]
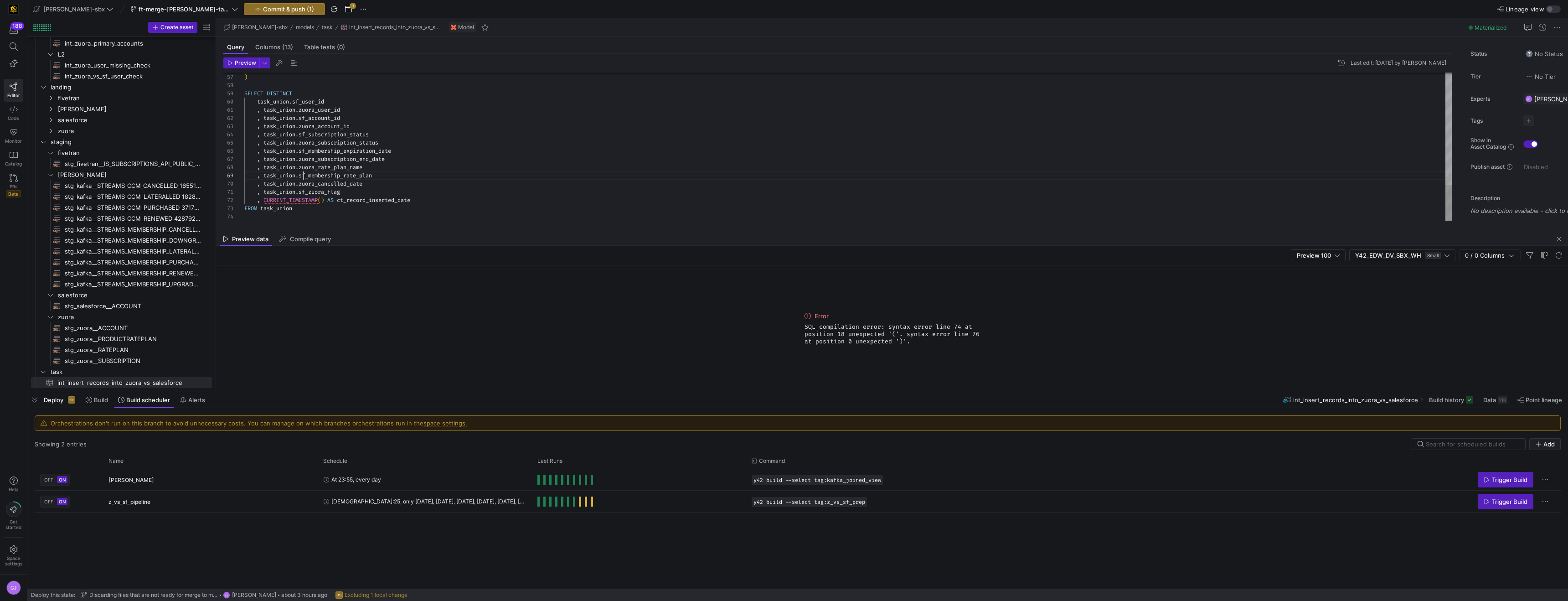
scroll to position [66, 59]
click at [243, 65] on span "Preview" at bounding box center [245, 63] width 21 height 6
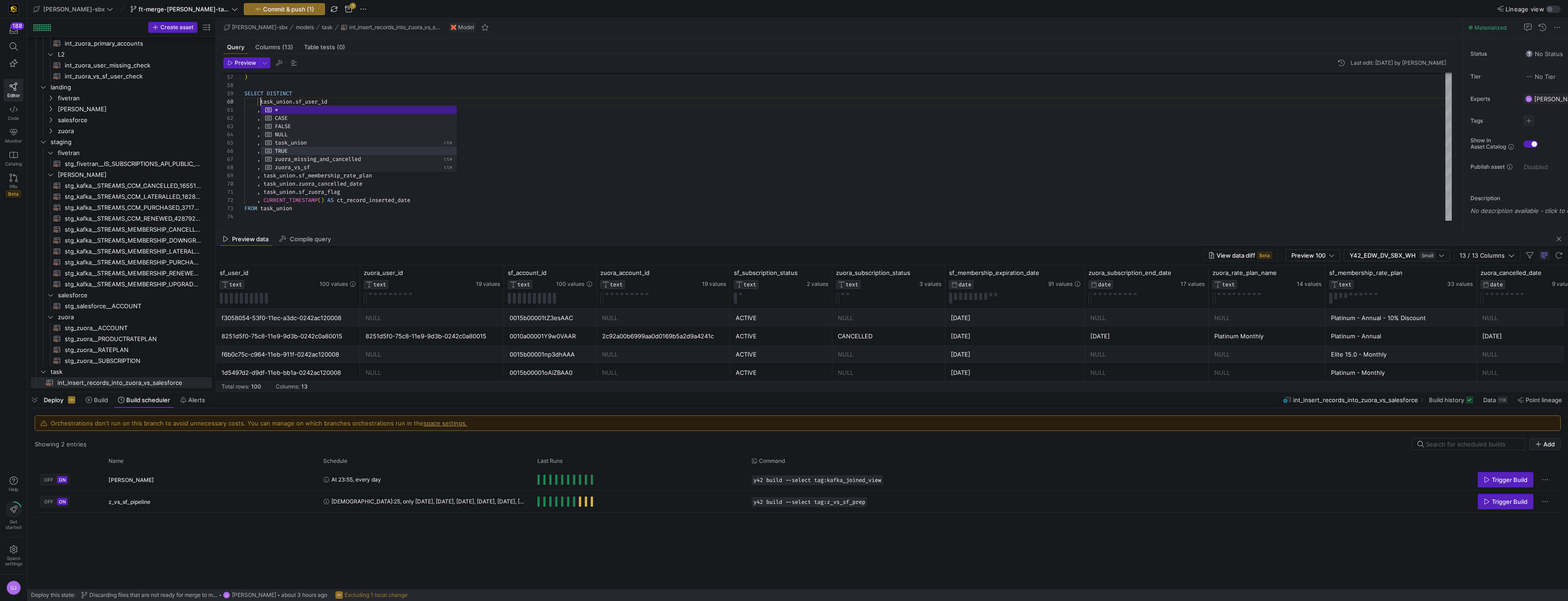
scroll to position [74, 16]
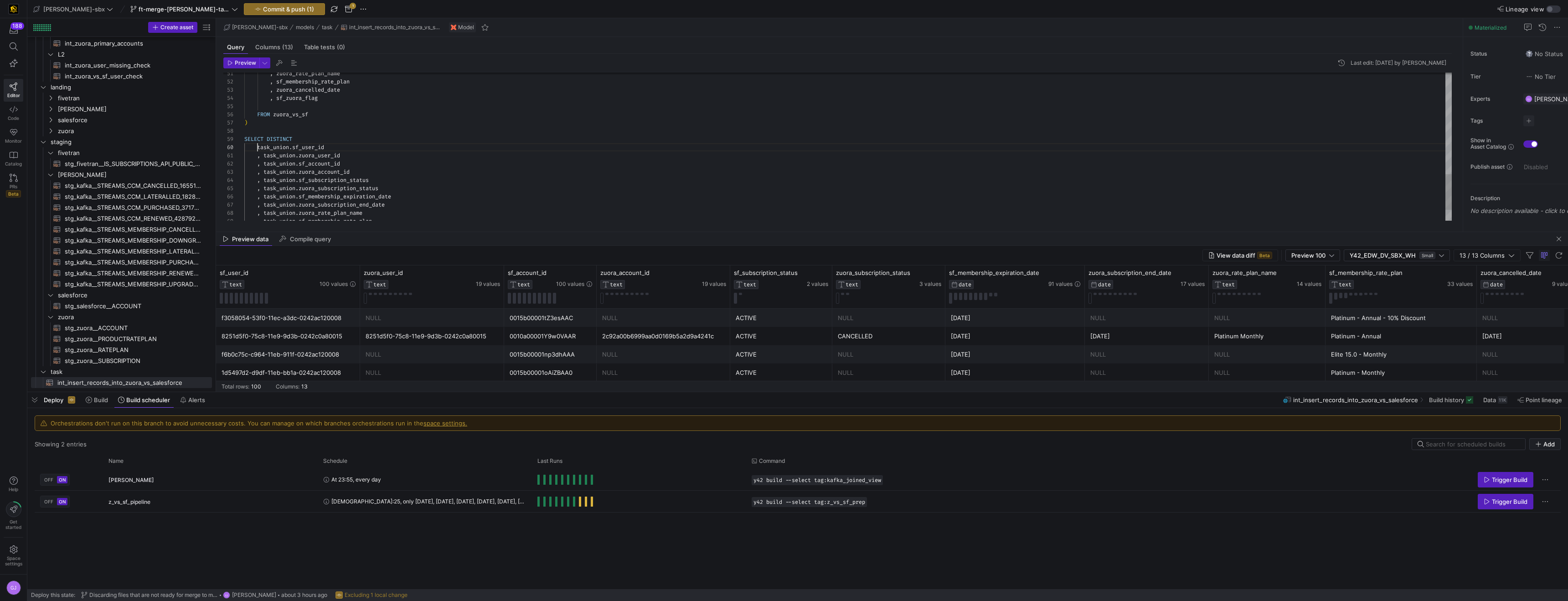
scroll to position [0, 99]
click at [343, 8] on span "button" at bounding box center [349, 9] width 11 height 11
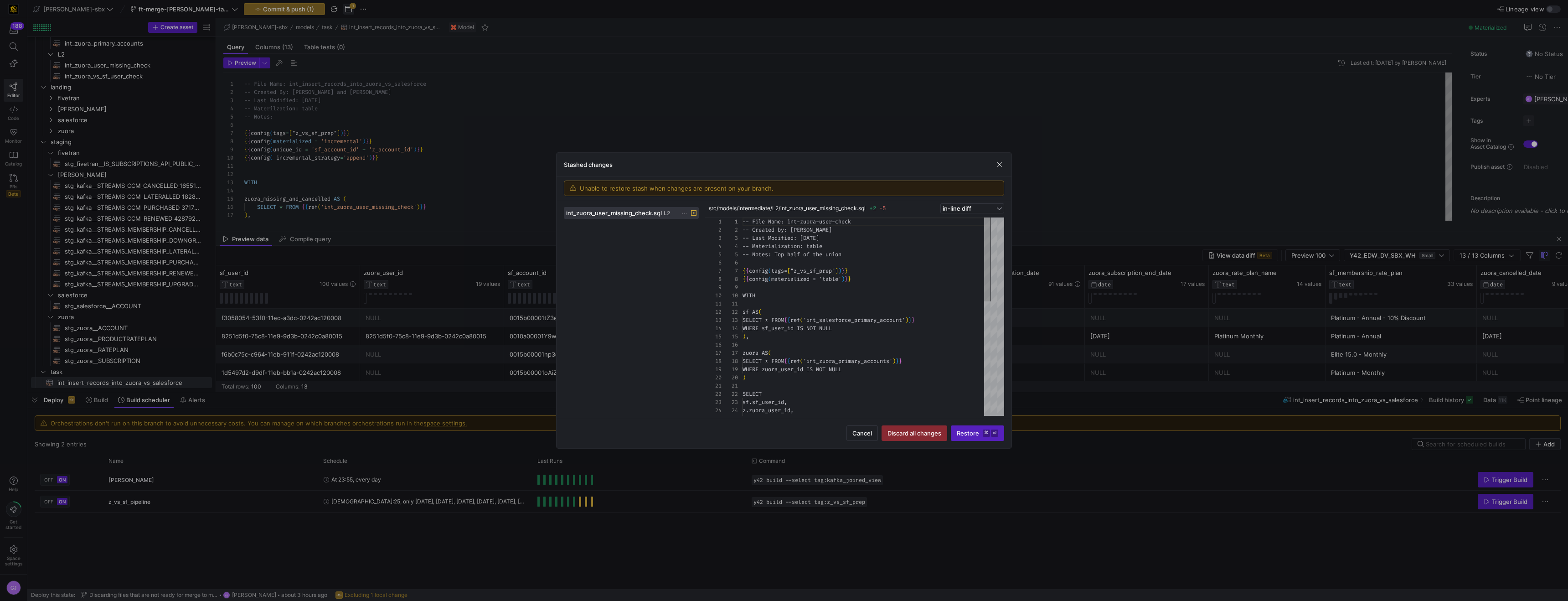
scroll to position [82, 0]
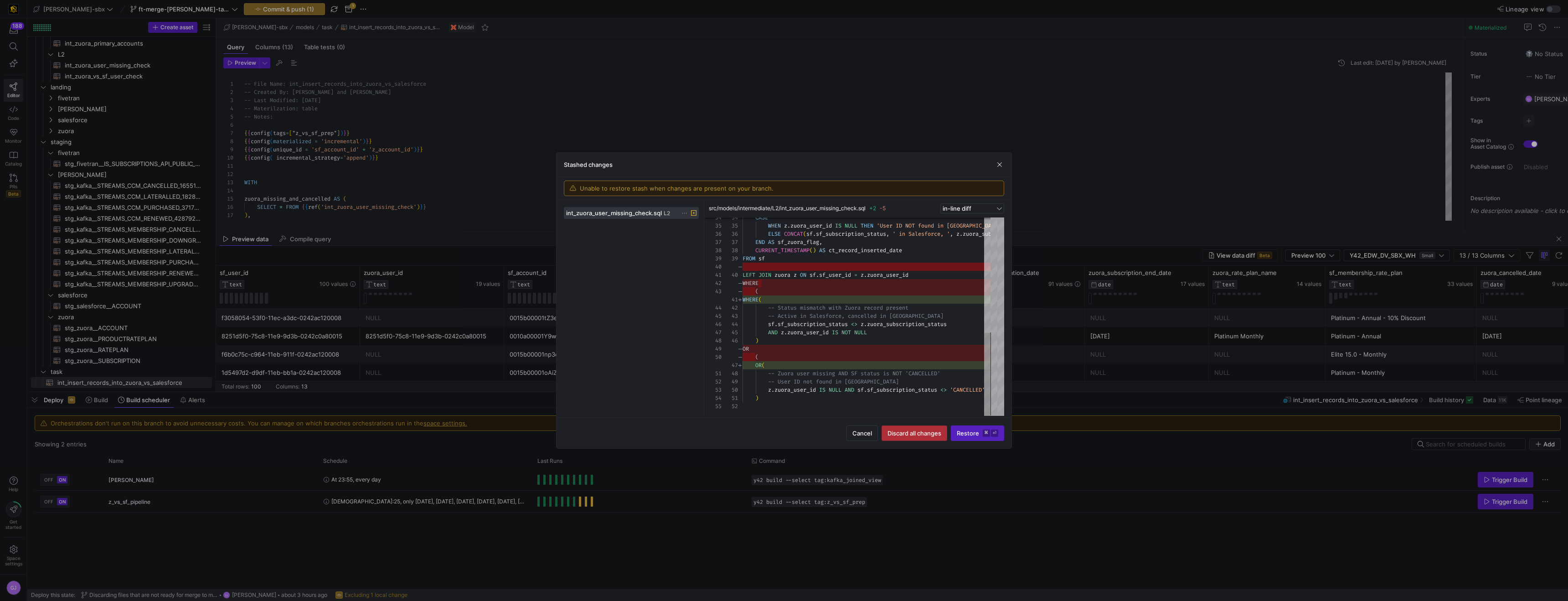
click at [929, 434] on span "Discard all changes" at bounding box center [914, 433] width 54 height 7
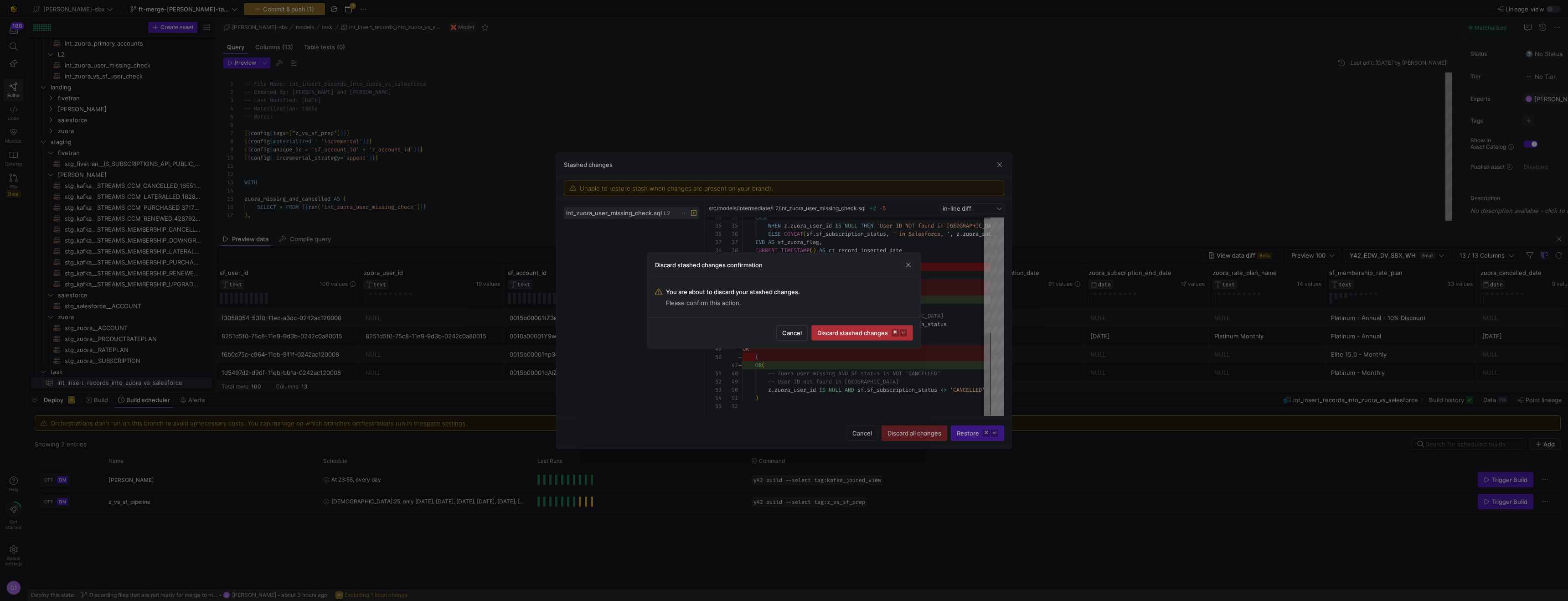
click at [861, 337] on span "submit" at bounding box center [862, 333] width 100 height 15
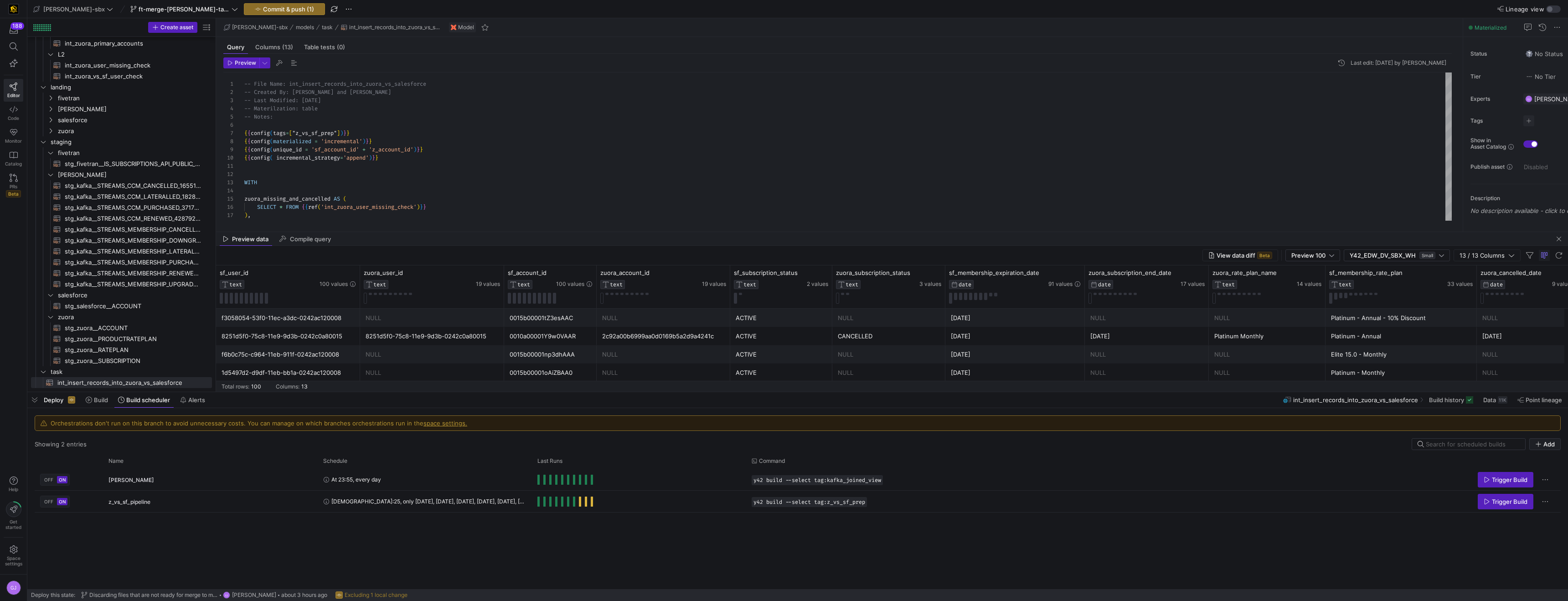
click at [453, 230] on mat-tab-group "Query Columns (13) Table tests (0) Preview Last edit: Tuesday 19 August 2025 by…" at bounding box center [838, 135] width 1243 height 195
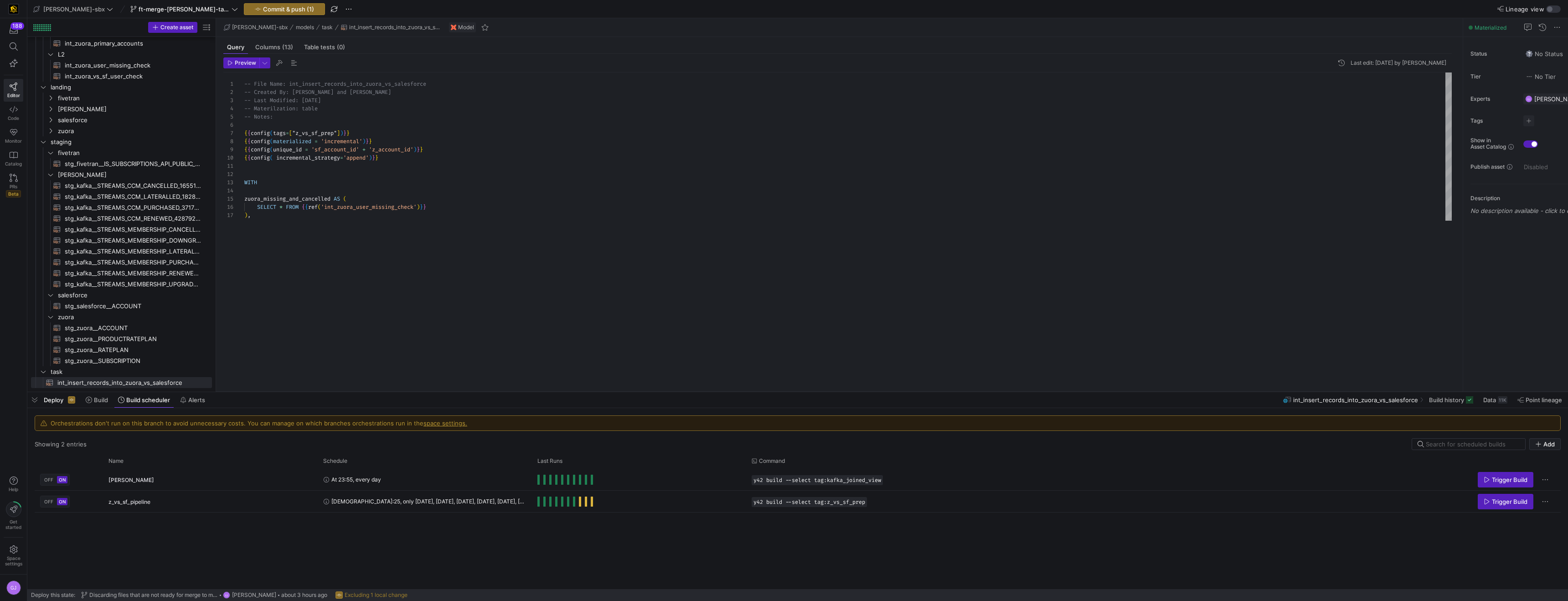
drag, startPoint x: 453, startPoint y: 231, endPoint x: 323, endPoint y: 448, distance: 253.0
click at [353, 462] on as-split "edw-dv-sbx ft-merge-grulke-task-to-main-08212025 Commit & push (1) Lineage view…" at bounding box center [797, 300] width 1541 height 601
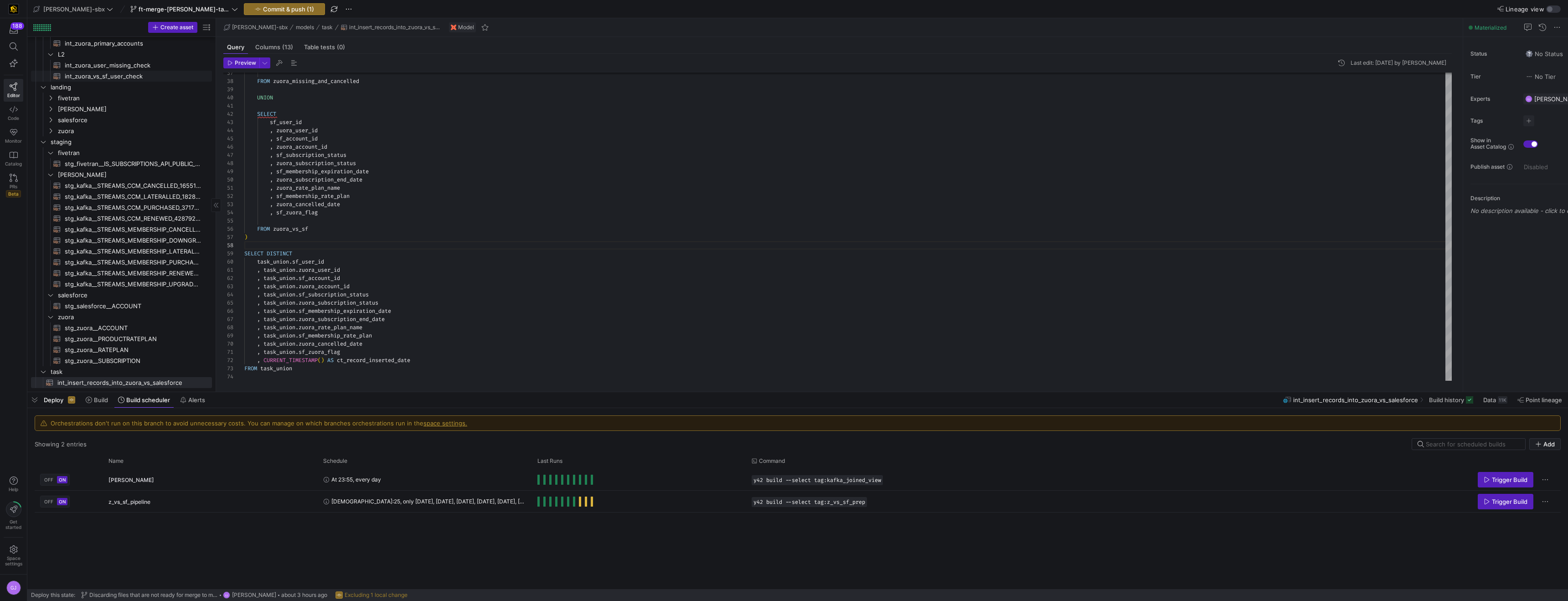
click at [90, 71] on link "int_zuora_vs_sf_user_check​​​​​​​​​​" at bounding box center [121, 76] width 181 height 11
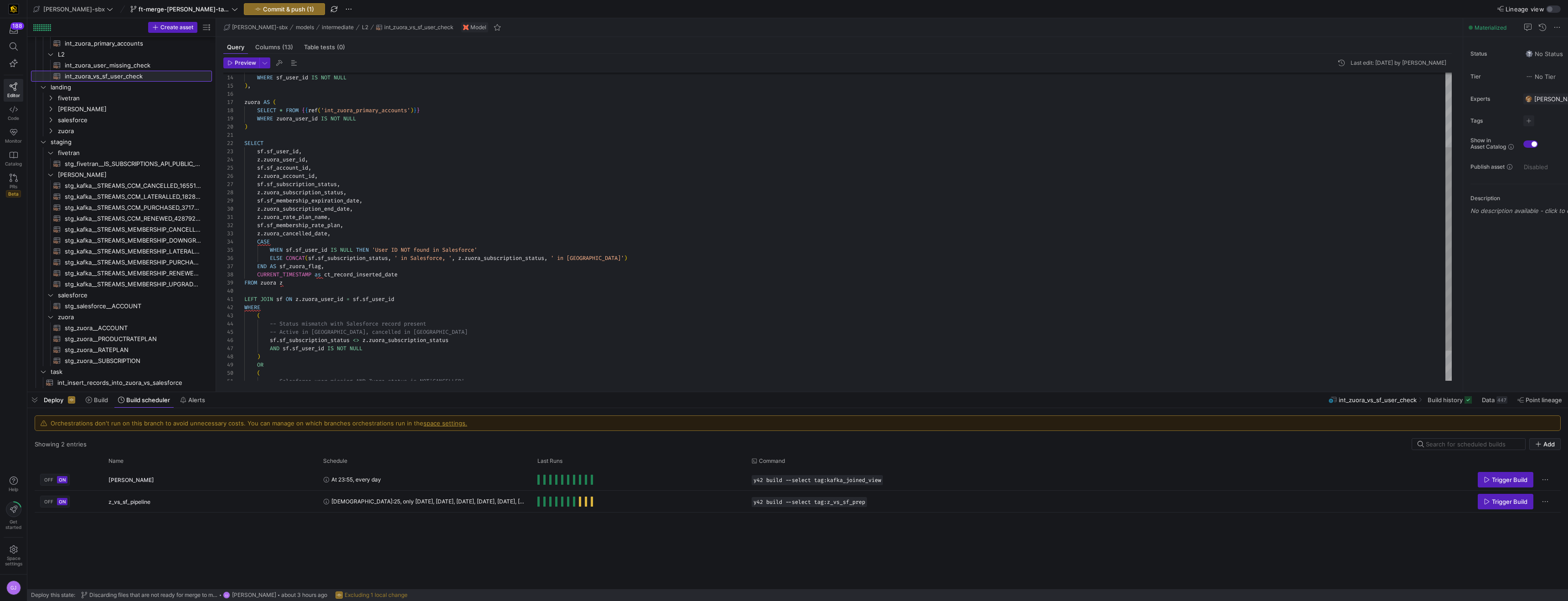
scroll to position [82, 0]
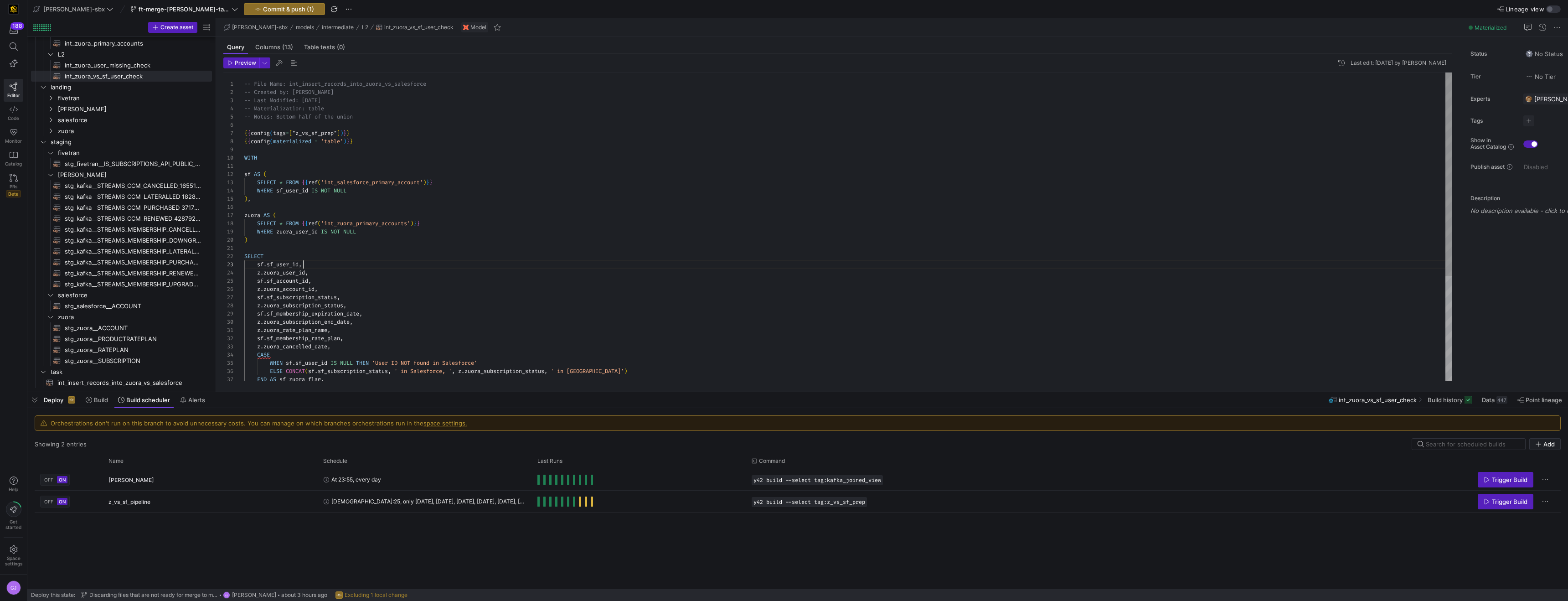
drag, startPoint x: 302, startPoint y: 267, endPoint x: 320, endPoint y: 259, distance: 19.7
click at [302, 267] on div "WHERE zuora_user_id IS NOT NULL ) SELECT sf . sf_user_id , z . zuora_user_id , …" at bounding box center [848, 306] width 1208 height 467
click at [344, 345] on div "WHERE zuora_user_id IS NOT NULL ) SELECT sf . sf_user_id , z . zuora_user_id , …" at bounding box center [848, 306] width 1208 height 467
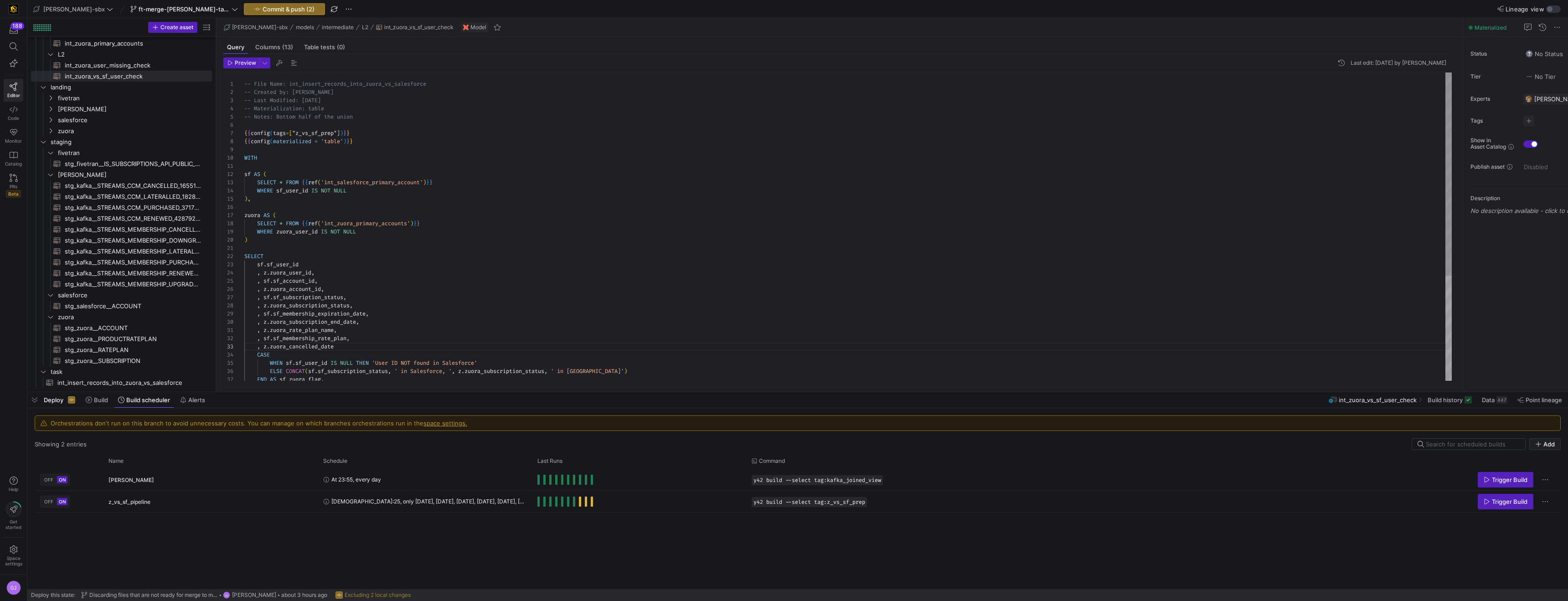
click at [363, 341] on div "WHERE zuora_user_id IS NOT NULL ) SELECT sf . sf_user_id , z . zuora_user_id , …" at bounding box center [848, 306] width 1208 height 467
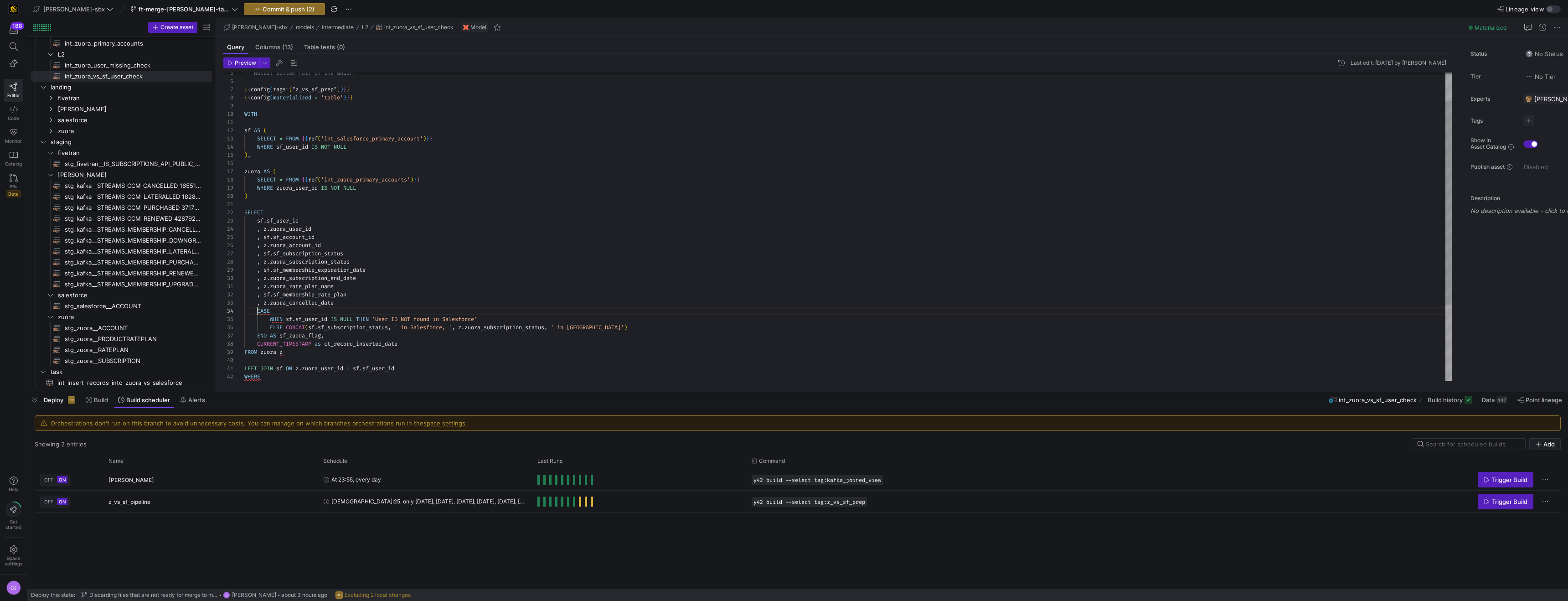
scroll to position [24, 13]
click at [328, 335] on div "WHERE zuora_user_id IS NOT NULL ) SELECT sf . sf_user_id , z . zuora_user_id , …" at bounding box center [848, 262] width 1208 height 467
drag, startPoint x: 335, startPoint y: 337, endPoint x: 256, endPoint y: 313, distance: 82.6
click at [256, 313] on div "WHERE zuora_user_id IS NOT NULL ) SELECT sf . sf_user_id , z . zuora_user_id , …" at bounding box center [848, 262] width 1208 height 467
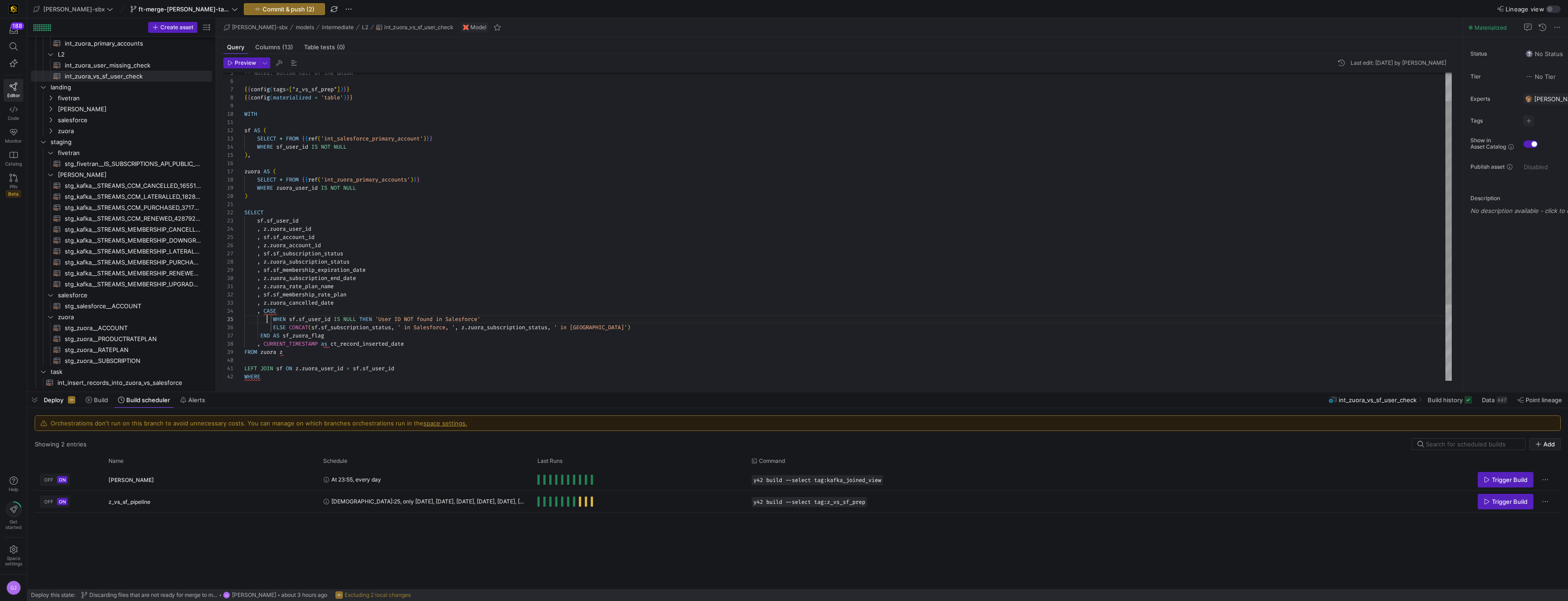
click at [266, 317] on div "WHERE zuora_user_id IS NOT NULL ) SELECT sf . sf_user_id , z . zuora_user_id , …" at bounding box center [848, 262] width 1208 height 467
click at [265, 313] on div "WHERE zuora_user_id IS NOT NULL ) SELECT sf . sf_user_id , z . zuora_user_id , …" at bounding box center [848, 262] width 1208 height 467
click at [262, 334] on div "WHERE zuora_user_id IS NOT NULL ) SELECT sf . sf_user_id , z . zuora_user_id , …" at bounding box center [848, 262] width 1208 height 467
click at [259, 334] on div "WHERE zuora_user_id IS NOT NULL ) SELECT sf . sf_user_id , z . zuora_user_id , …" at bounding box center [848, 262] width 1208 height 467
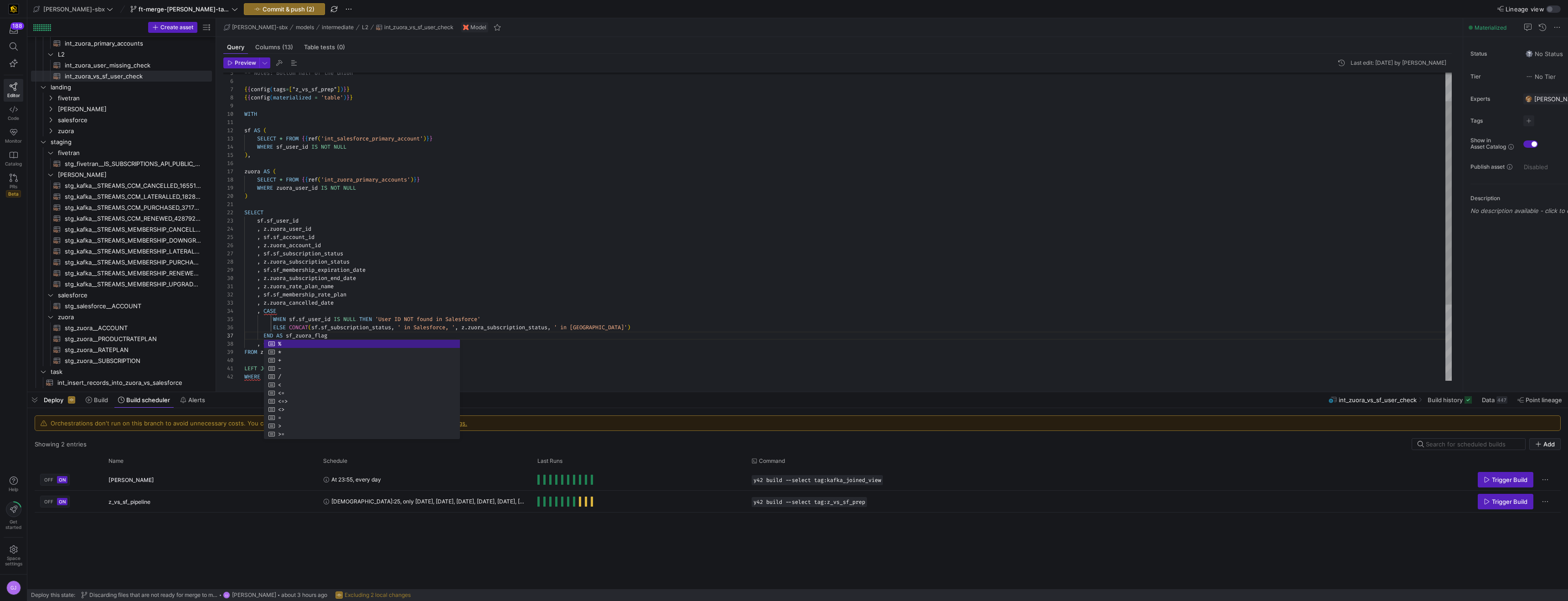
click at [271, 328] on div "WHERE zuora_user_id IS NOT NULL ) SELECT sf . sf_user_id , z . zuora_user_id , …" at bounding box center [848, 262] width 1208 height 467
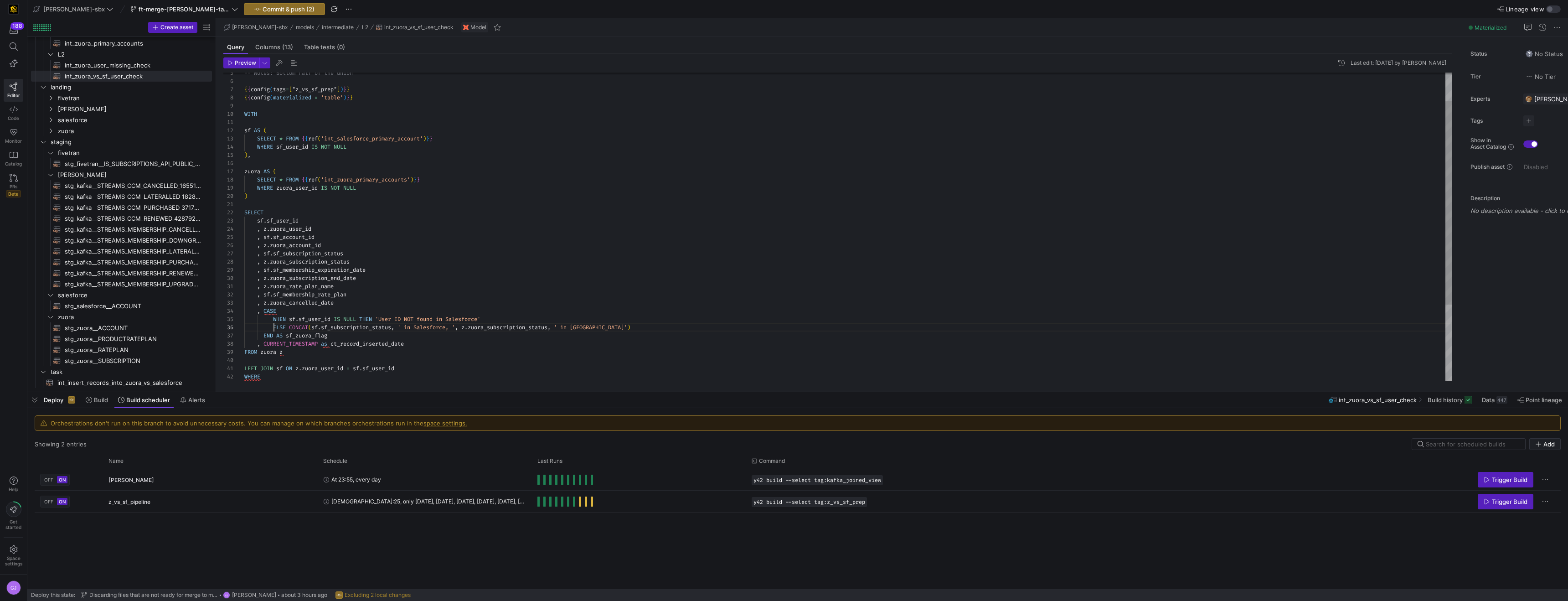
scroll to position [41, 30]
click at [275, 328] on div "WHERE zuora_user_id IS NOT NULL ) SELECT sf . sf_user_id , z . zuora_user_id , …" at bounding box center [848, 262] width 1208 height 467
click at [273, 318] on div "WHERE zuora_user_id IS NOT NULL ) SELECT sf . sf_user_id , z . zuora_user_id , …" at bounding box center [848, 262] width 1208 height 467
click at [310, 311] on div "WHERE zuora_user_id IS NOT NULL ) SELECT sf . sf_user_id , z . zuora_user_id , …" at bounding box center [848, 262] width 1208 height 467
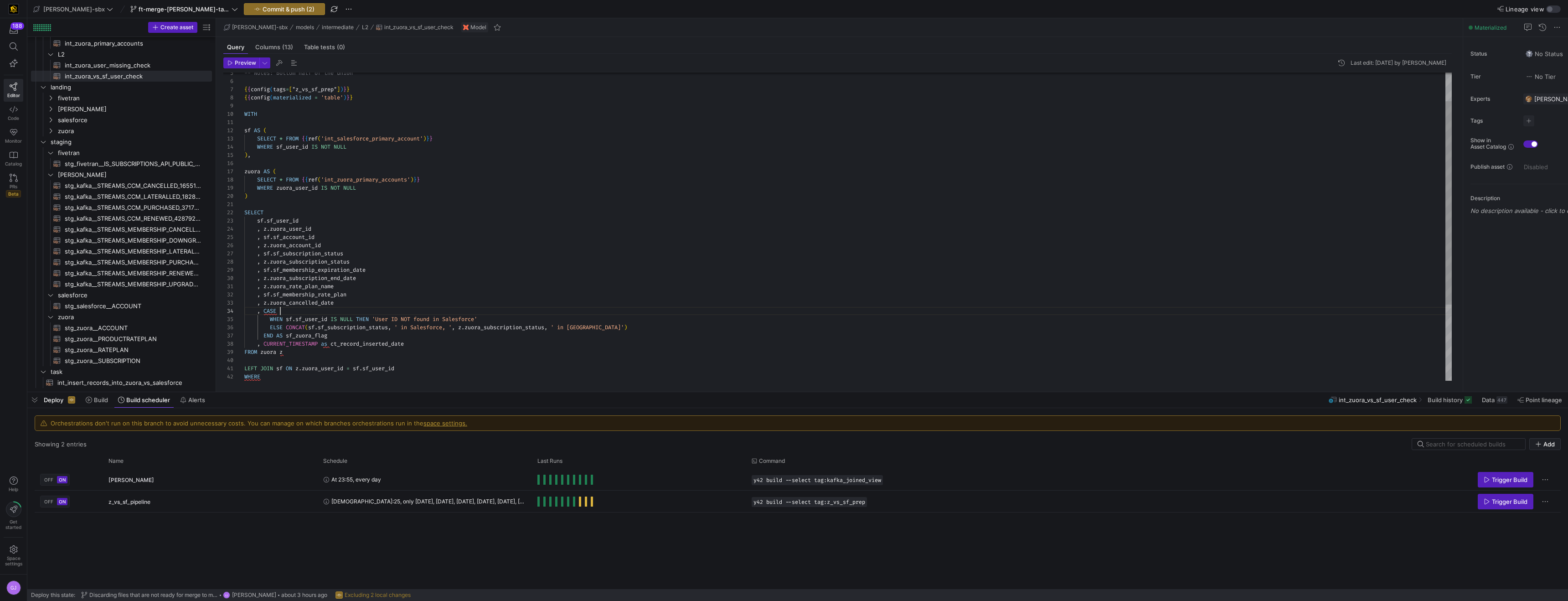
click at [351, 293] on div "WHERE zuora_user_id IS NOT NULL ) SELECT sf . sf_user_id , z . zuora_user_id , …" at bounding box center [848, 262] width 1208 height 467
click at [397, 337] on div "WHERE zuora_user_id IS NOT NULL ) SELECT sf . sf_user_id , z . zuora_user_id , …" at bounding box center [848, 262] width 1208 height 467
click at [345, 296] on div "WHERE zuora_user_id IS NOT NULL ) SELECT sf . sf_user_id , z . zuora_user_id , …" at bounding box center [848, 266] width 1208 height 475
click at [350, 300] on div "WHERE zuora_user_id IS NOT NULL ) SELECT sf . sf_user_id , z . zuora_user_id , …" at bounding box center [848, 266] width 1208 height 475
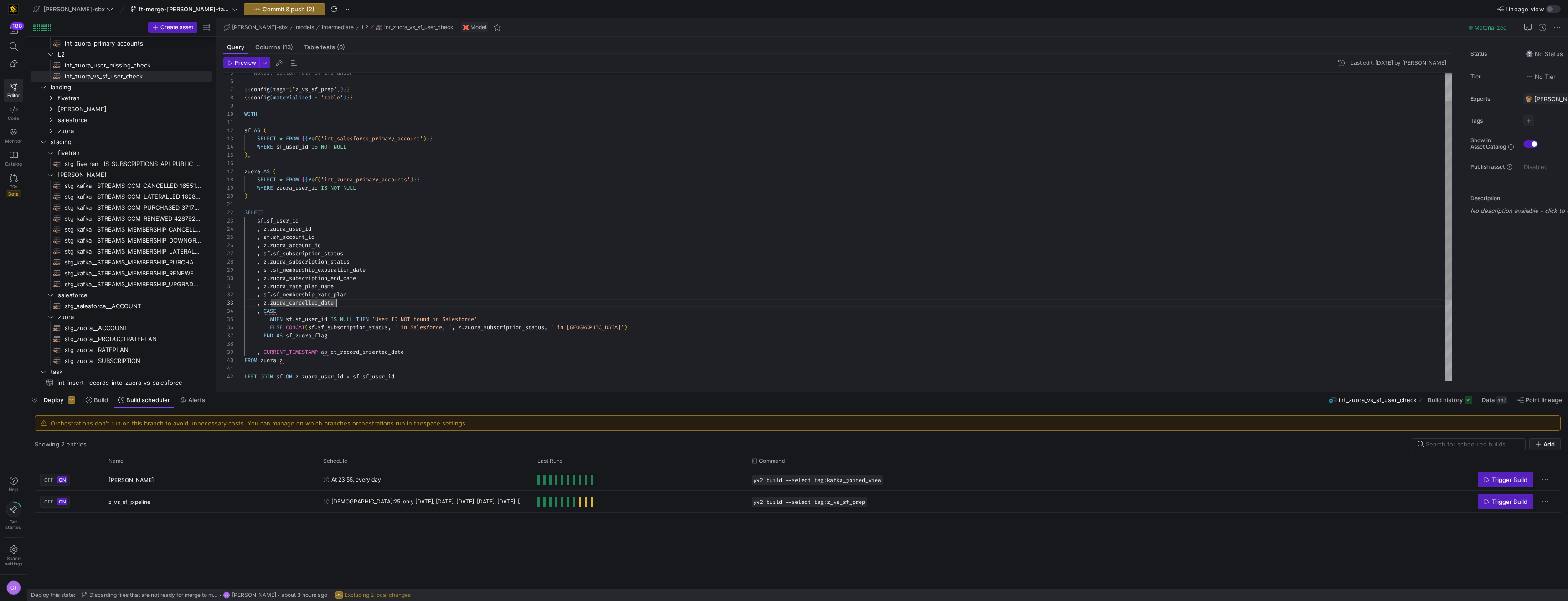
scroll to position [24, 13]
click at [488, 329] on div "WHERE zuora_user_id IS NOT NULL ) SELECT sf . sf_user_id , z . zuora_user_id , …" at bounding box center [848, 270] width 1208 height 483
click at [486, 300] on div "WHERE zuora_user_id IS NOT NULL ) SELECT sf . sf_user_id , z . zuora_user_id , …" at bounding box center [848, 270] width 1208 height 483
click at [472, 250] on div "WHERE zuora_user_id IS NOT NULL ) SELECT sf . sf_user_id , z . zuora_user_id , …" at bounding box center [848, 270] width 1208 height 483
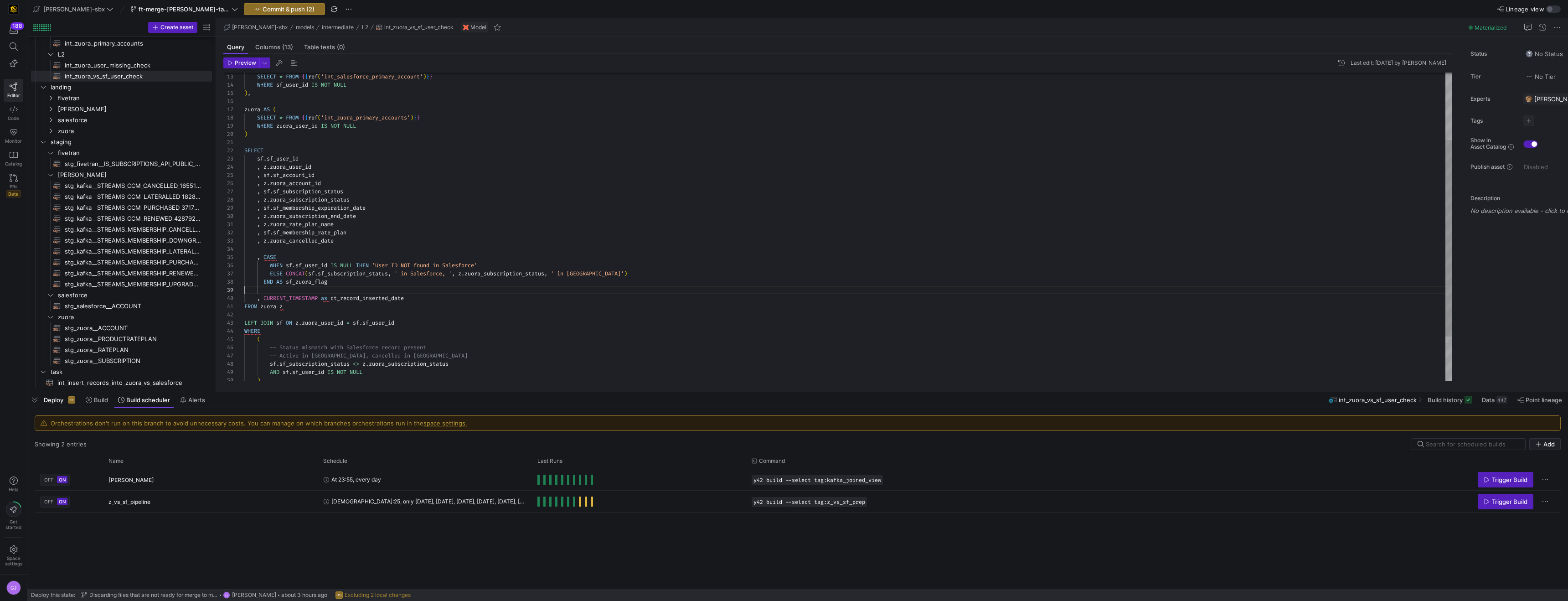
click at [437, 286] on div "WHERE zuora_user_id IS NOT NULL ) SELECT sf . sf_user_id , z . zuora_user_id , …" at bounding box center [848, 208] width 1208 height 483
click at [429, 301] on div "WHERE zuora_user_id IS NOT NULL ) SELECT sf . sf_user_id , z . zuora_user_id , …" at bounding box center [848, 208] width 1208 height 483
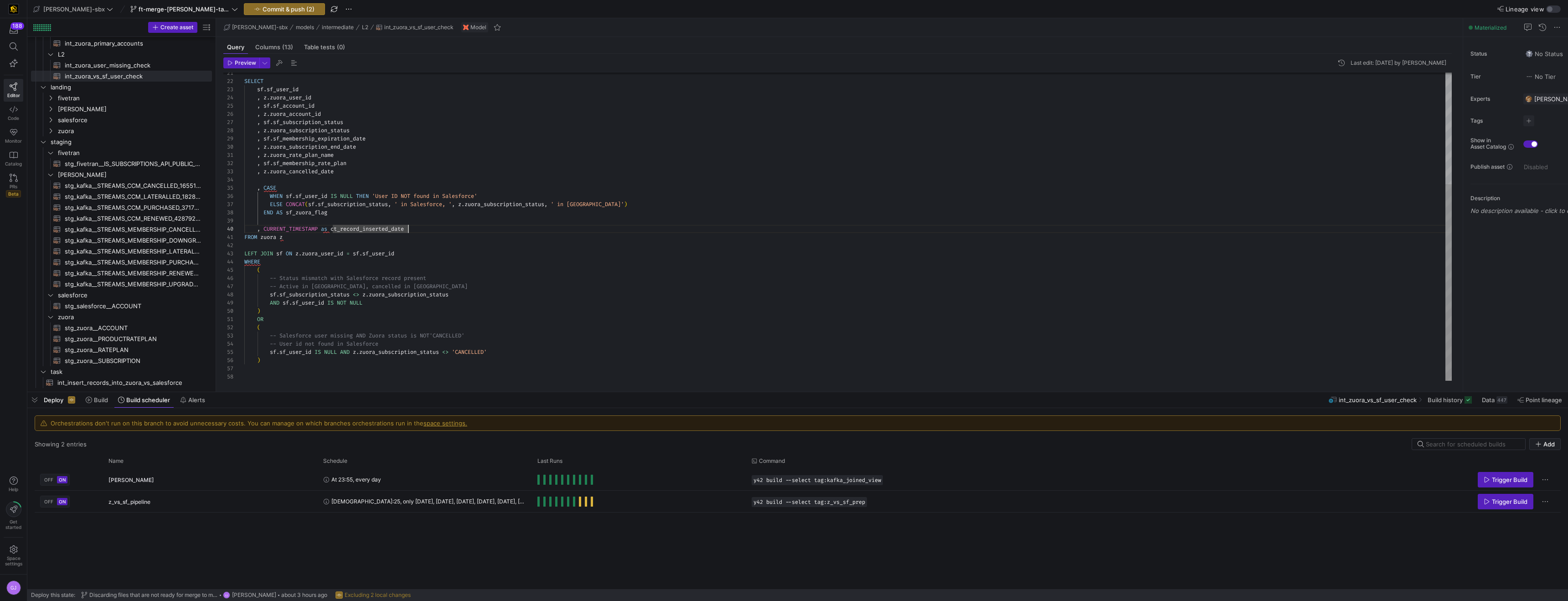
click at [244, 251] on span "LEFT" at bounding box center [250, 253] width 13 height 7
click at [261, 254] on div "SELECT sf . sf_user_id , z . zuora_user_id , sf . sf_account_id , z . zuora_acc…" at bounding box center [848, 139] width 1208 height 483
click at [247, 253] on div "SELECT sf . sf_user_id , z . zuora_user_id , sf . sf_account_id , z . zuora_acc…" at bounding box center [848, 139] width 1208 height 483
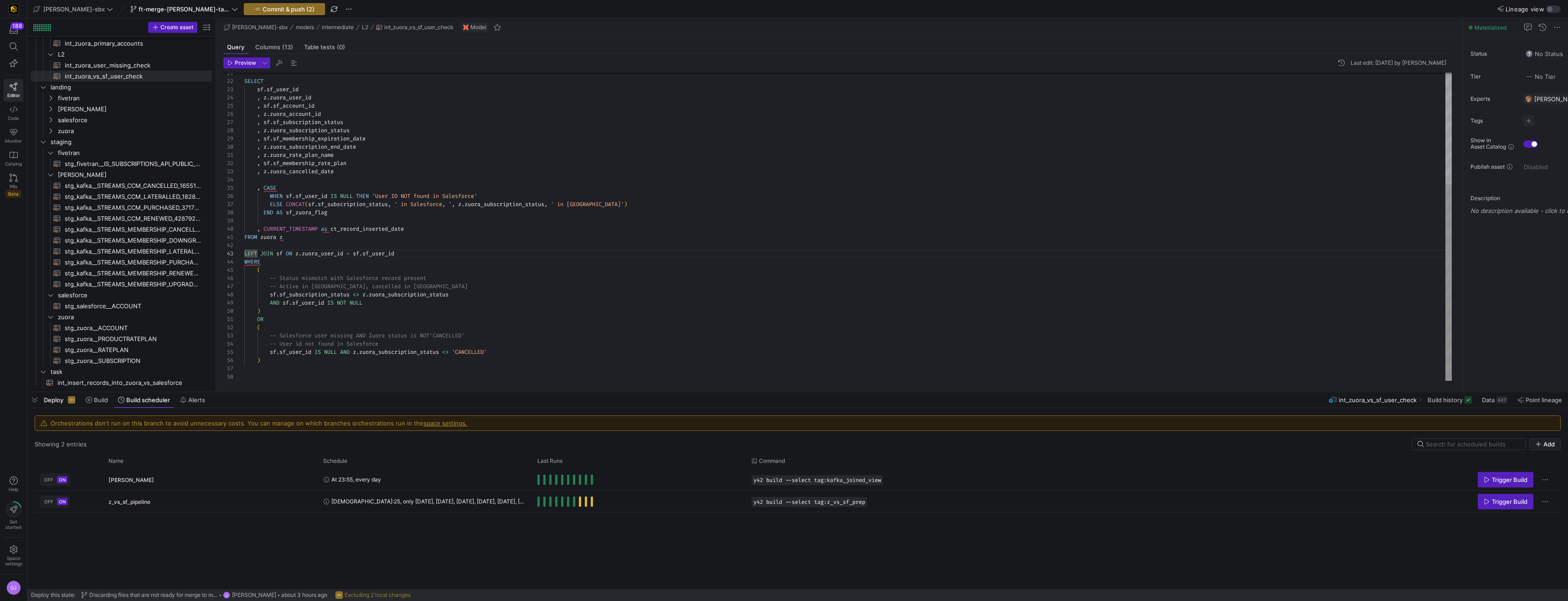
click at [244, 253] on div "SELECT sf . sf_user_id , z . zuora_user_id , sf . sf_account_id , z . zuora_acc…" at bounding box center [848, 139] width 1208 height 483
click at [409, 236] on div "SELECT sf . sf_user_id , z . zuora_user_id , sf . sf_account_id , z . zuora_acc…" at bounding box center [848, 143] width 1208 height 475
click at [362, 220] on div "SELECT sf . sf_user_id , z . zuora_user_id , sf . sf_account_id , z . zuora_acc…" at bounding box center [848, 147] width 1208 height 483
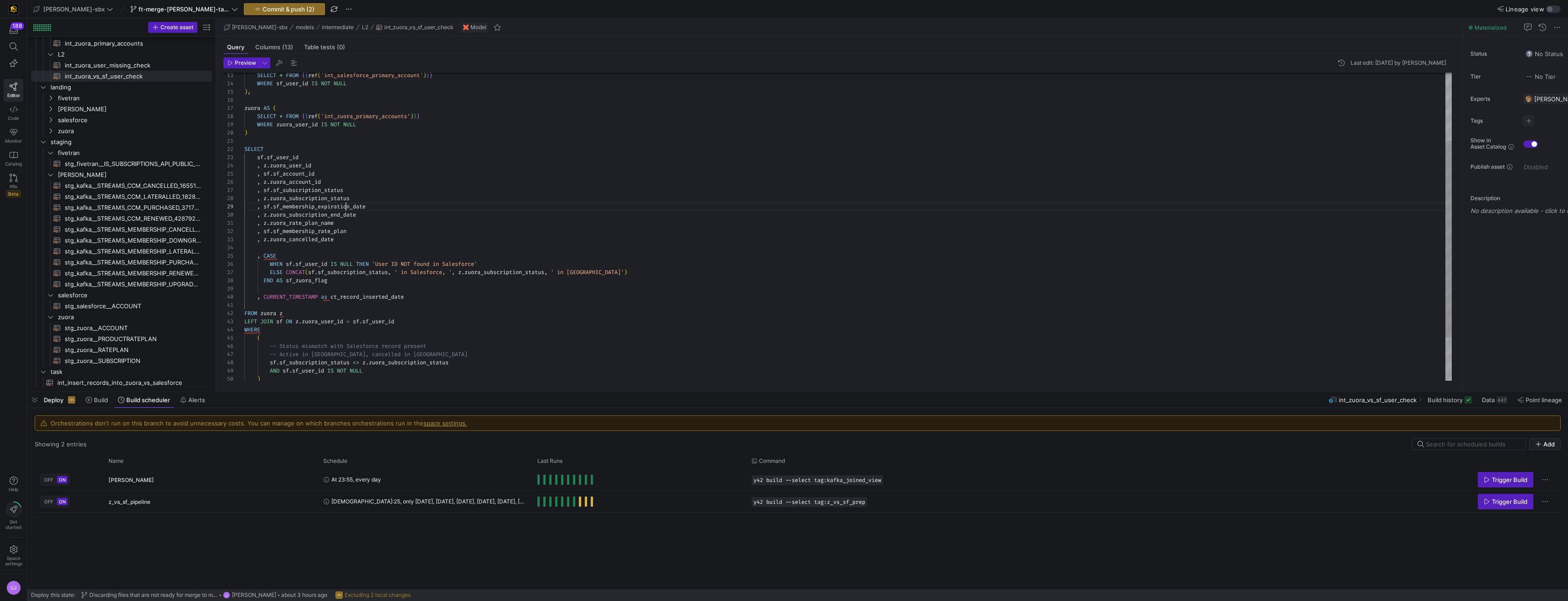
click at [346, 205] on div "SELECT sf . sf_user_id , z . zuora_user_id , sf . sf_account_id , z . zuora_acc…" at bounding box center [848, 207] width 1208 height 483
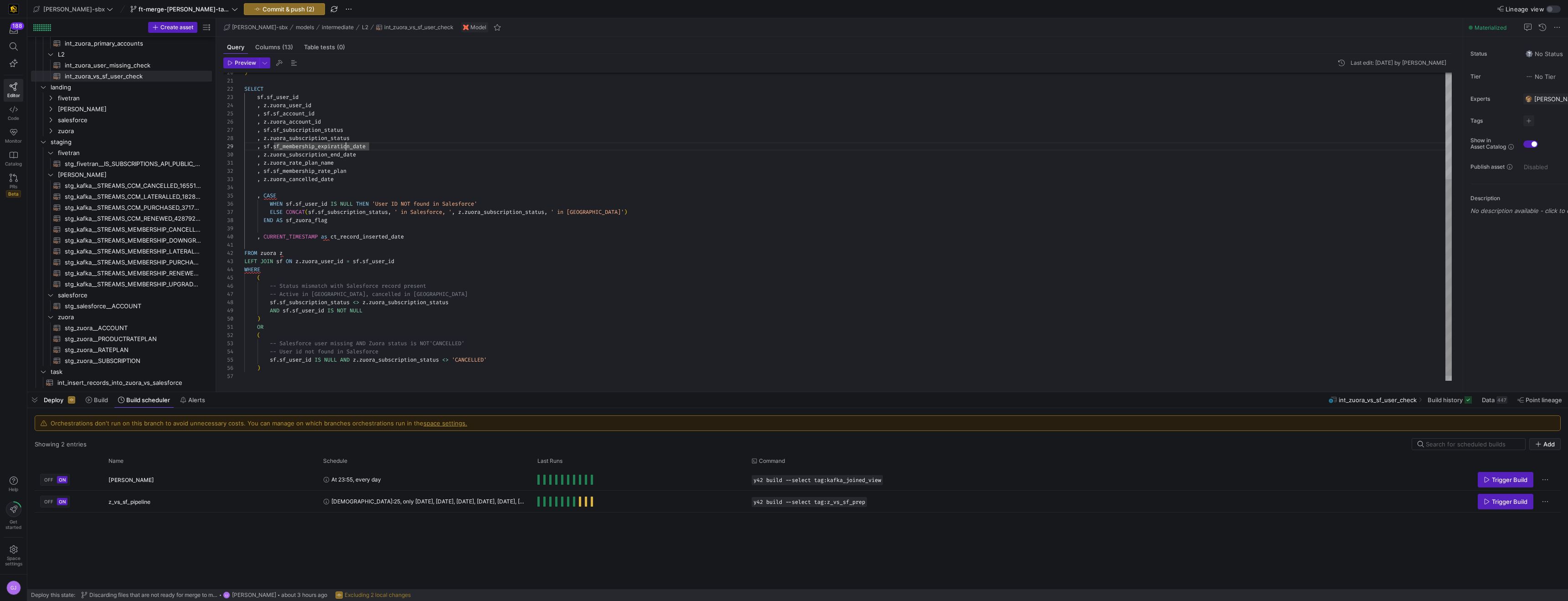
click at [335, 235] on div "SELECT sf . sf_user_id , z . zuora_user_id , sf . sf_account_id , z . zuora_acc…" at bounding box center [848, 147] width 1208 height 483
click at [273, 272] on div "SELECT sf . sf_user_id , z . zuora_user_id , sf . sf_account_id , z . zuora_acc…" at bounding box center [848, 146] width 1208 height 483
click at [259, 320] on div "SELECT sf . sf_user_id , z . zuora_user_id , sf . sf_account_id , z . zuora_acc…" at bounding box center [848, 139] width 1208 height 483
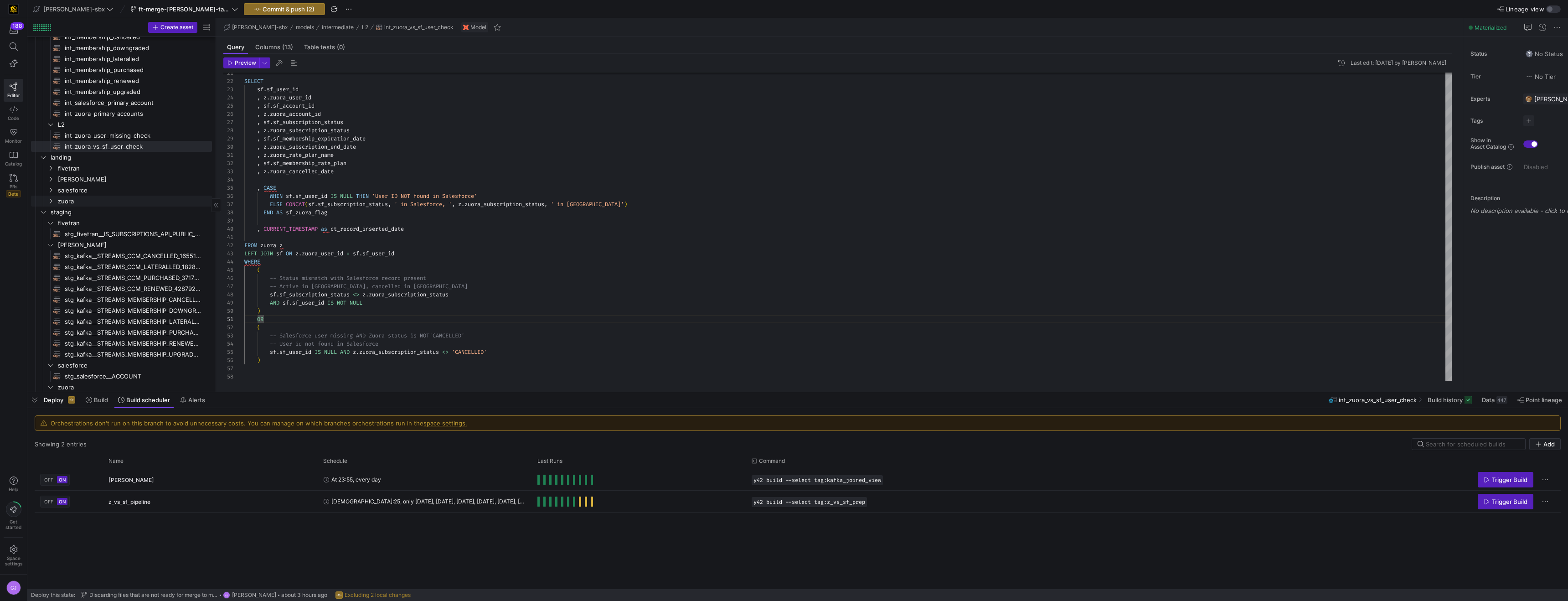
scroll to position [94, 0]
click at [144, 150] on span "int_zuora_user_missing_check​​​​​​​​​​" at bounding box center [133, 146] width 137 height 10
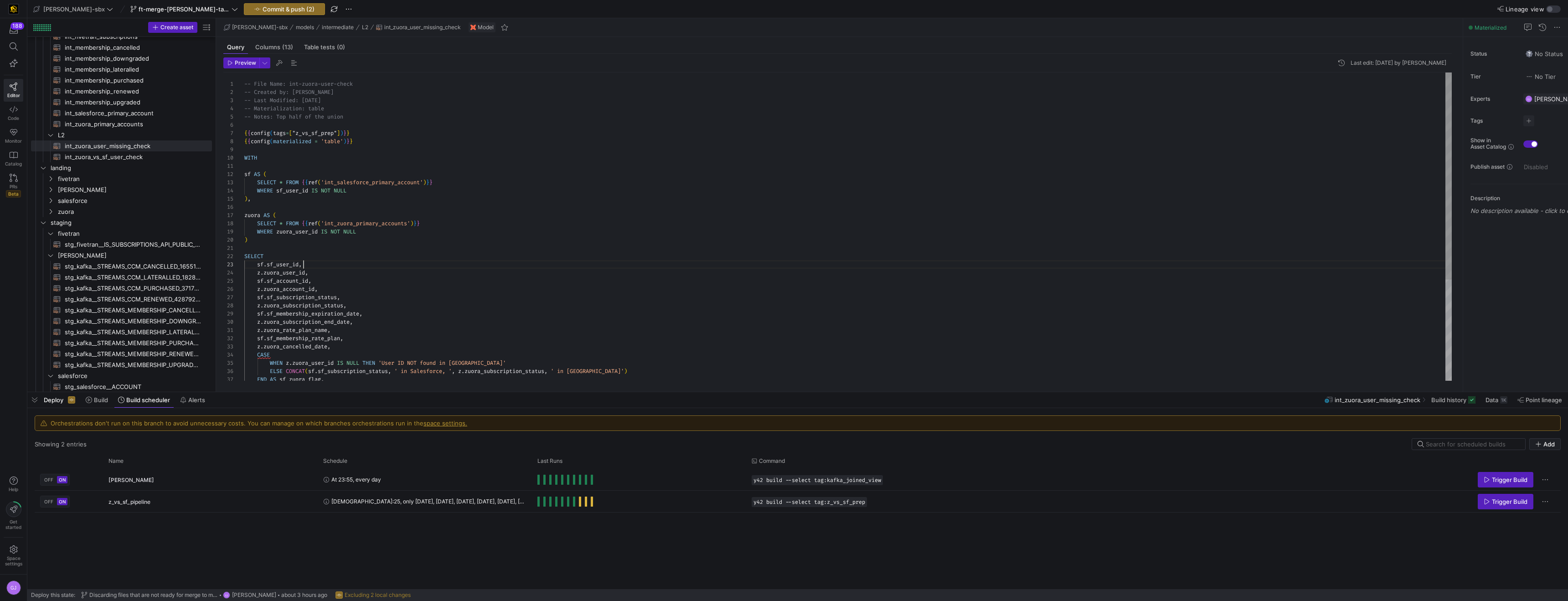
click at [324, 268] on div "SELECT * FROM { { ref ( 'int_zuora_primary_accounts' ) } } WHERE zuora_user_id …" at bounding box center [848, 301] width 1208 height 459
click at [258, 266] on div "SELECT * FROM { { ref ( 'int_zuora_primary_accounts' ) } } WHERE zuora_user_id …" at bounding box center [848, 301] width 1208 height 459
click at [342, 269] on div "SELECT * FROM { { ref ( 'int_zuora_primary_accounts' ) } } WHERE zuora_user_id …" at bounding box center [848, 301] width 1208 height 459
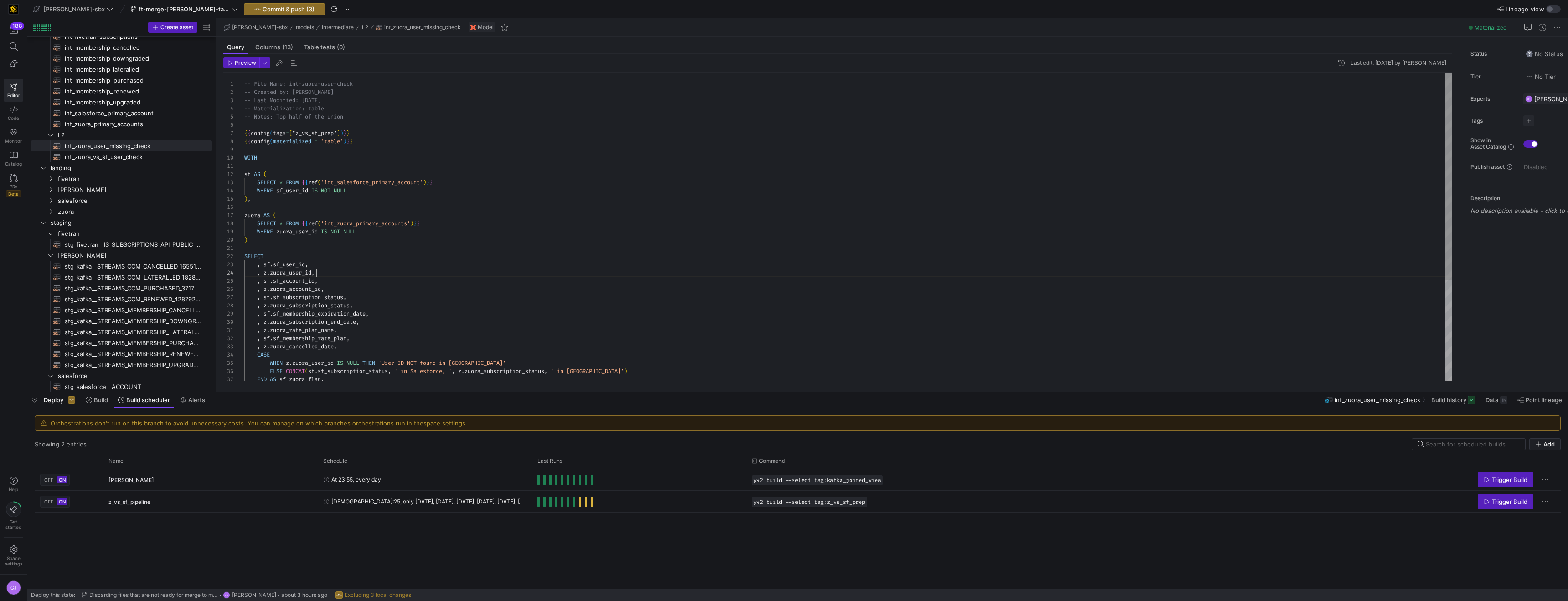
scroll to position [16, 23]
click at [266, 264] on div "SELECT * FROM { { ref ( 'int_zuora_primary_accounts' ) } } WHERE zuora_user_id …" at bounding box center [848, 301] width 1208 height 459
click at [317, 268] on div "SELECT * FROM { { ref ( 'int_zuora_primary_accounts' ) } } WHERE zuora_user_id …" at bounding box center [848, 301] width 1208 height 459
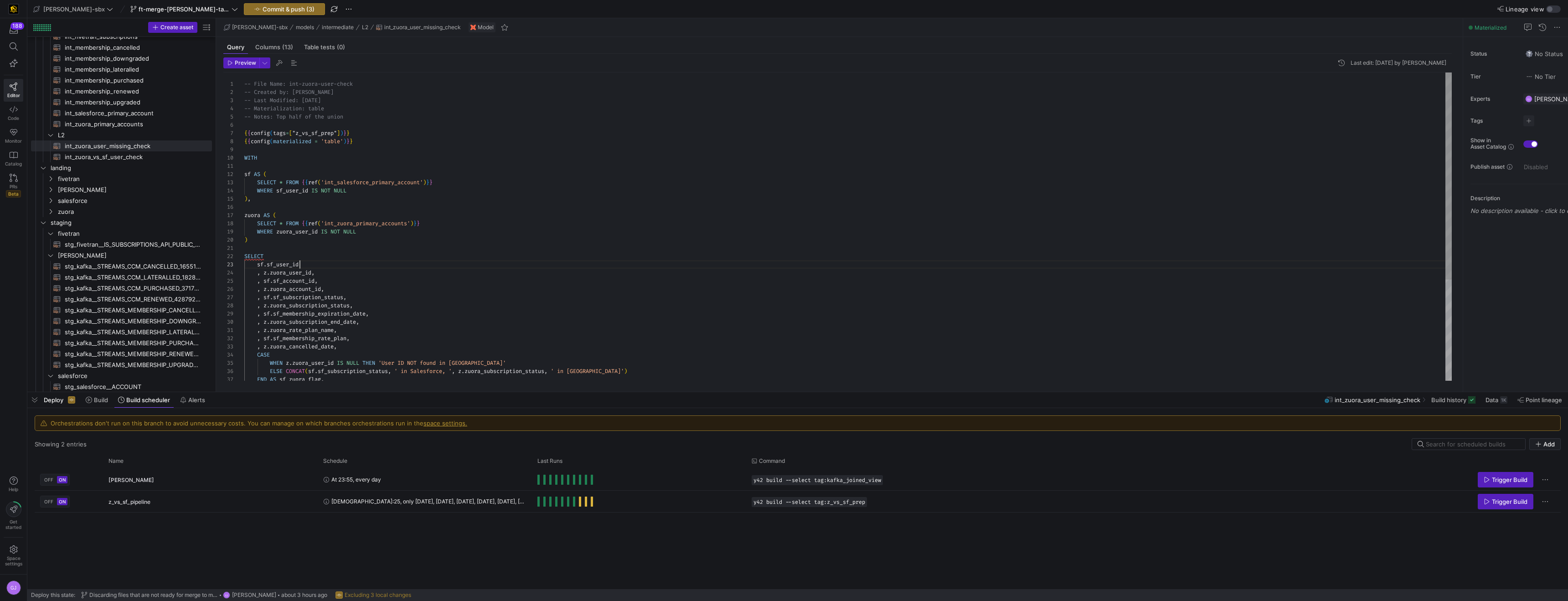
click at [350, 345] on div "SELECT * FROM { { ref ( 'int_zuora_primary_accounts' ) } } WHERE zuora_user_id …" at bounding box center [848, 301] width 1208 height 459
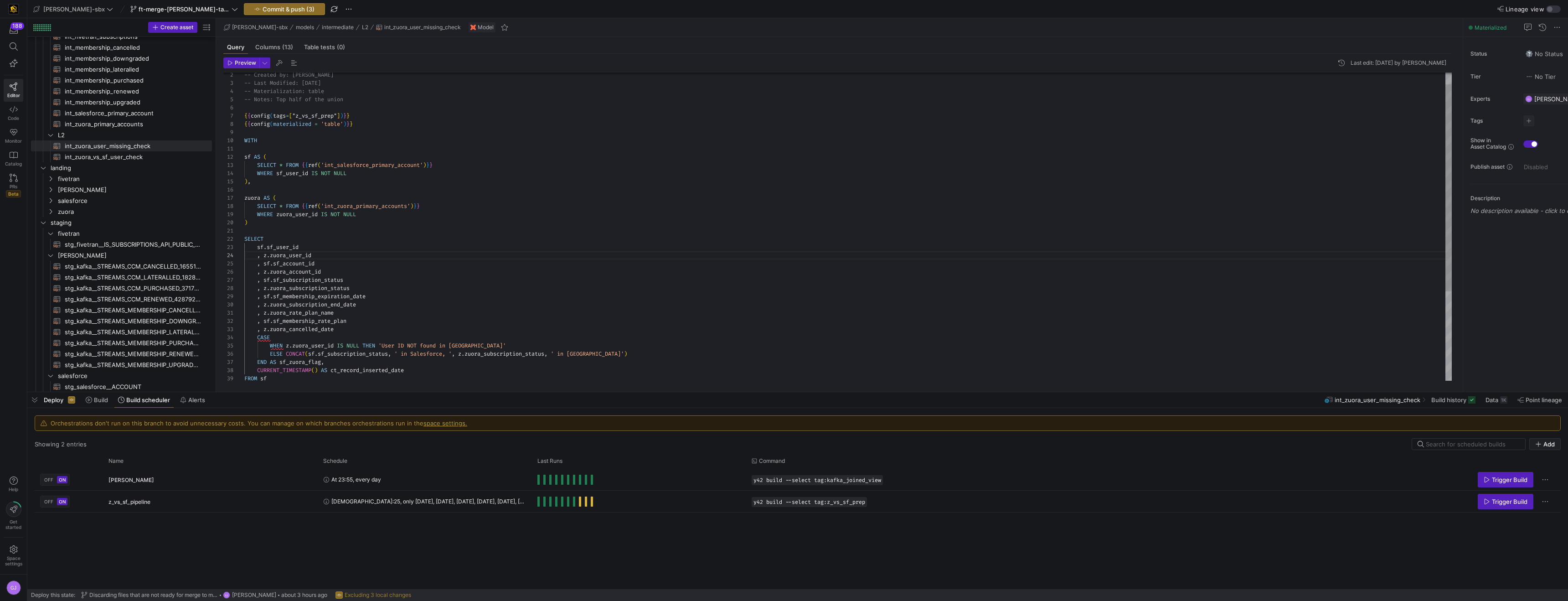
click at [336, 334] on div "SELECT * FROM { { ref ( 'int_zuora_primary_accounts' ) } } WHERE zuora_user_id …" at bounding box center [848, 284] width 1208 height 459
click at [346, 330] on div "SELECT * FROM { { ref ( 'int_zuora_primary_accounts' ) } } WHERE zuora_user_id …" at bounding box center [848, 284] width 1208 height 459
click at [345, 368] on div "SELECT * FROM { { ref ( 'int_zuora_primary_accounts' ) } } WHERE zuora_user_id …" at bounding box center [848, 289] width 1208 height 467
click at [257, 337] on div "SELECT * FROM { { ref ( 'int_zuora_primary_accounts' ) } } WHERE zuora_user_id …" at bounding box center [848, 283] width 1208 height 475
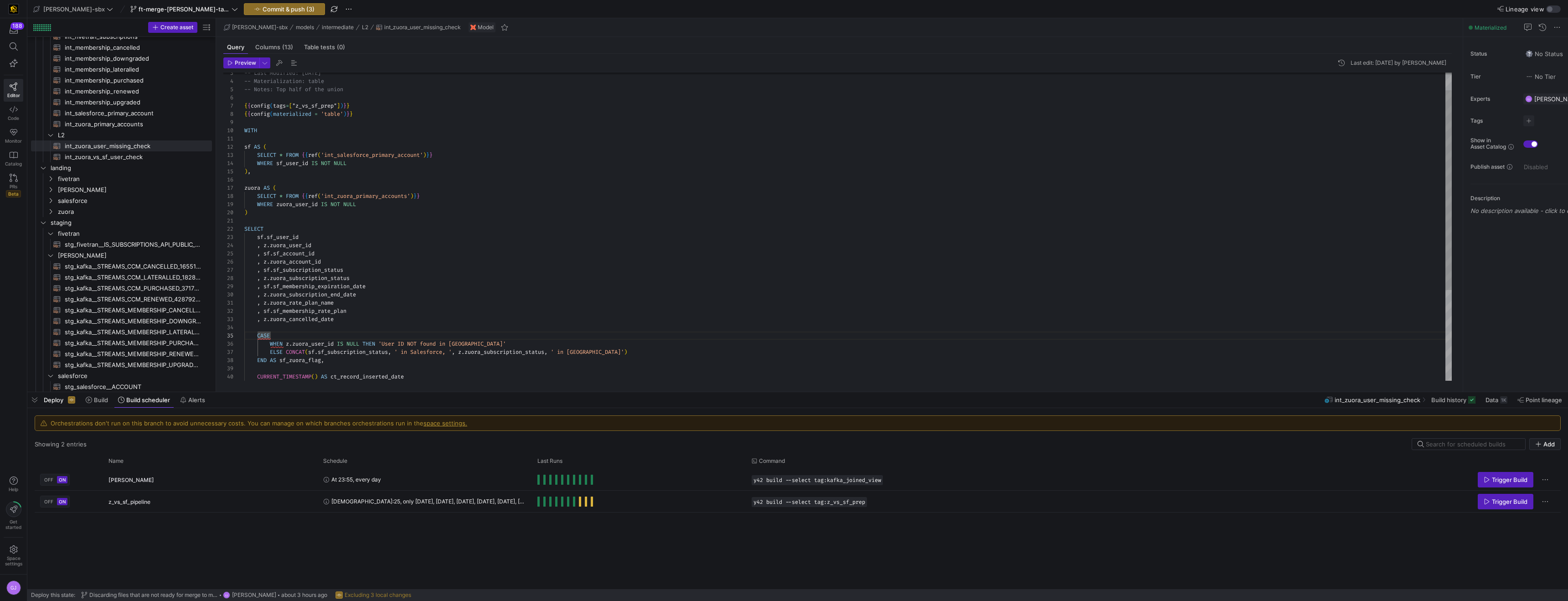
scroll to position [33, 16]
click at [257, 359] on div "SELECT * FROM { { ref ( 'int_zuora_primary_accounts' ) } } WHERE zuora_user_id …" at bounding box center [848, 283] width 1208 height 475
click at [266, 351] on div "SELECT * FROM { { ref ( 'int_zuora_primary_accounts' ) } } WHERE zuora_user_id …" at bounding box center [848, 283] width 1208 height 475
click at [256, 378] on div "SELECT * FROM { { ref ( 'int_zuora_primary_accounts' ) } } WHERE zuora_user_id …" at bounding box center [848, 283] width 1208 height 475
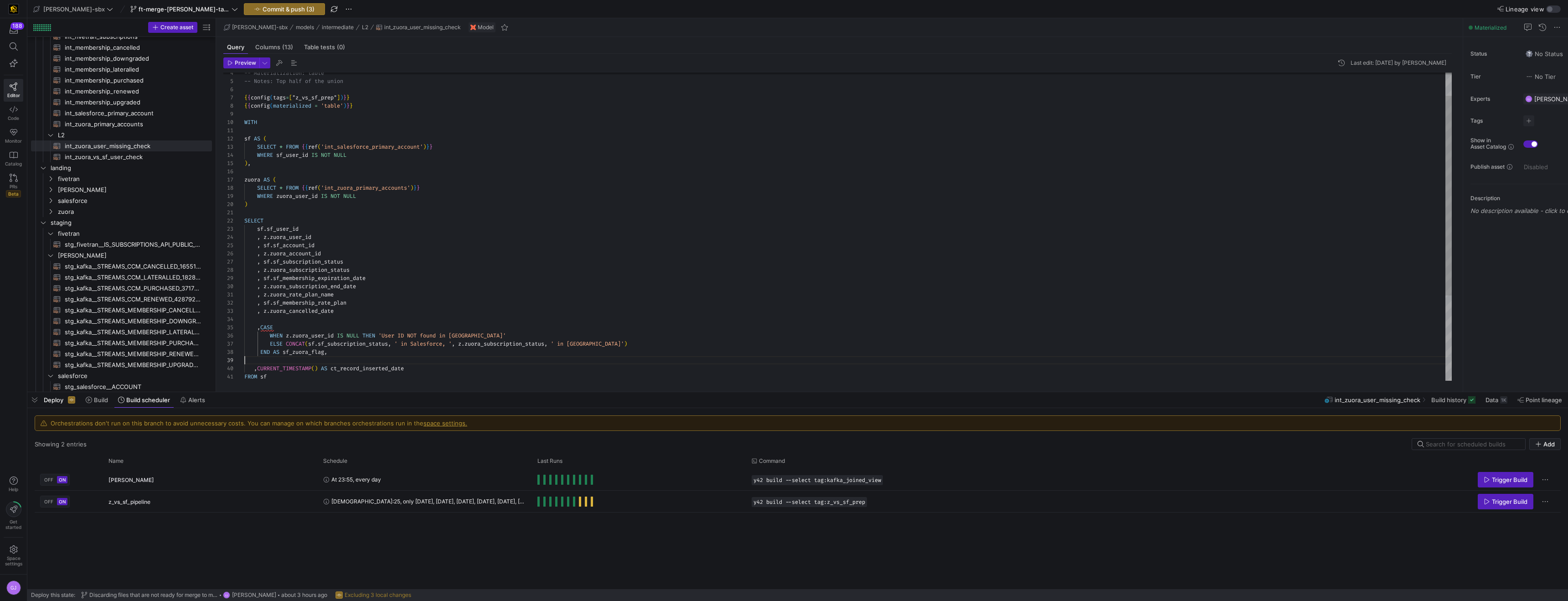
click at [304, 360] on div "SELECT * FROM { { ref ( 'int_zuora_primary_accounts' ) } } WHERE zuora_user_id …" at bounding box center [848, 275] width 1208 height 475
click at [325, 328] on div "SELECT * FROM { { ref ( 'int_zuora_primary_accounts' ) } } WHERE zuora_user_id …" at bounding box center [848, 275] width 1208 height 475
click at [278, 376] on div "SELECT * FROM { { ref ( 'int_zuora_primary_accounts' ) } } WHERE zuora_user_id …" at bounding box center [848, 275] width 1208 height 475
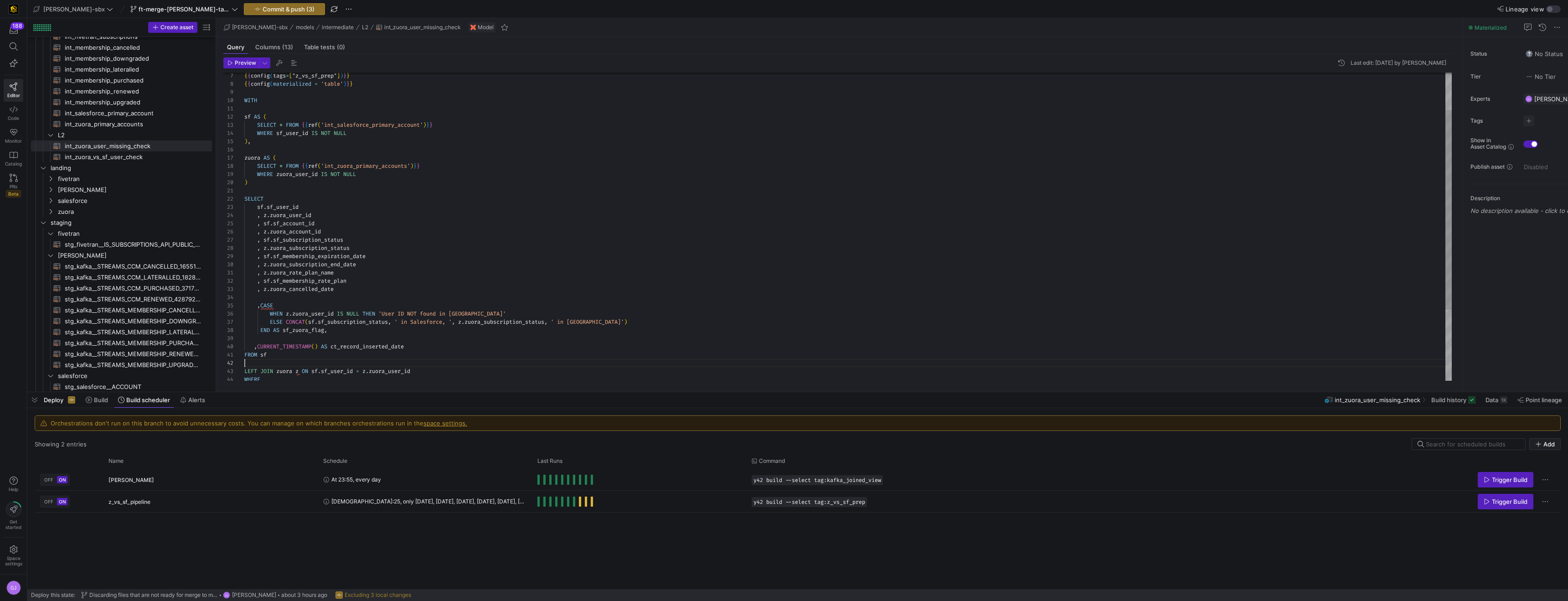
click at [264, 365] on div "SELECT * FROM { { ref ( 'int_zuora_primary_accounts' ) } } WHERE zuora_user_id …" at bounding box center [848, 253] width 1208 height 475
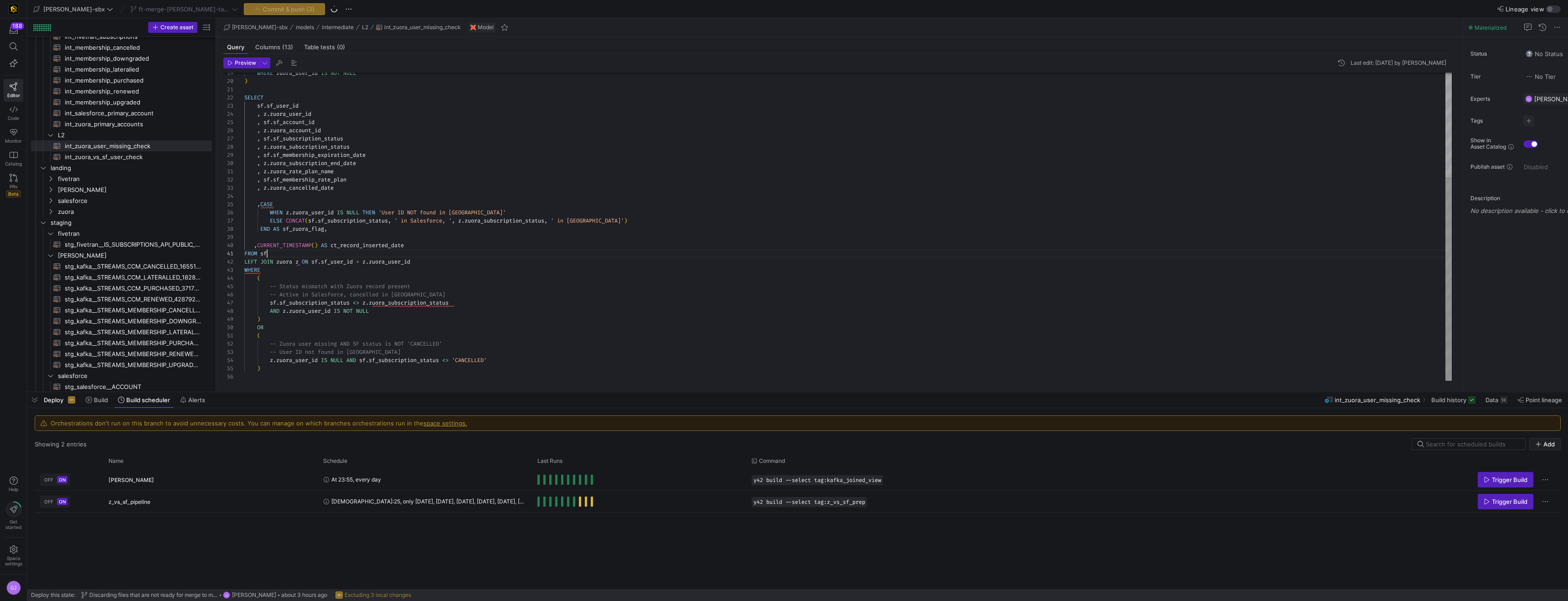
click at [296, 292] on div "WHERE zuora_user_id IS NOT NULL ) SELECT sf . sf_user_id , z . zuora_user_id , …" at bounding box center [848, 147] width 1208 height 467
click at [404, 261] on div "WHERE zuora_user_id IS NOT NULL ) SELECT sf . sf_user_id , z . zuora_user_id , …" at bounding box center [848, 147] width 1208 height 467
click at [418, 260] on div "WHERE zuora_user_id IS NOT NULL ) SELECT sf . sf_user_id , z . zuora_user_id , …" at bounding box center [848, 147] width 1208 height 467
click at [422, 248] on div "WHERE zuora_user_id IS NOT NULL ) SELECT sf . sf_user_id , z . zuora_user_id , …" at bounding box center [848, 147] width 1208 height 467
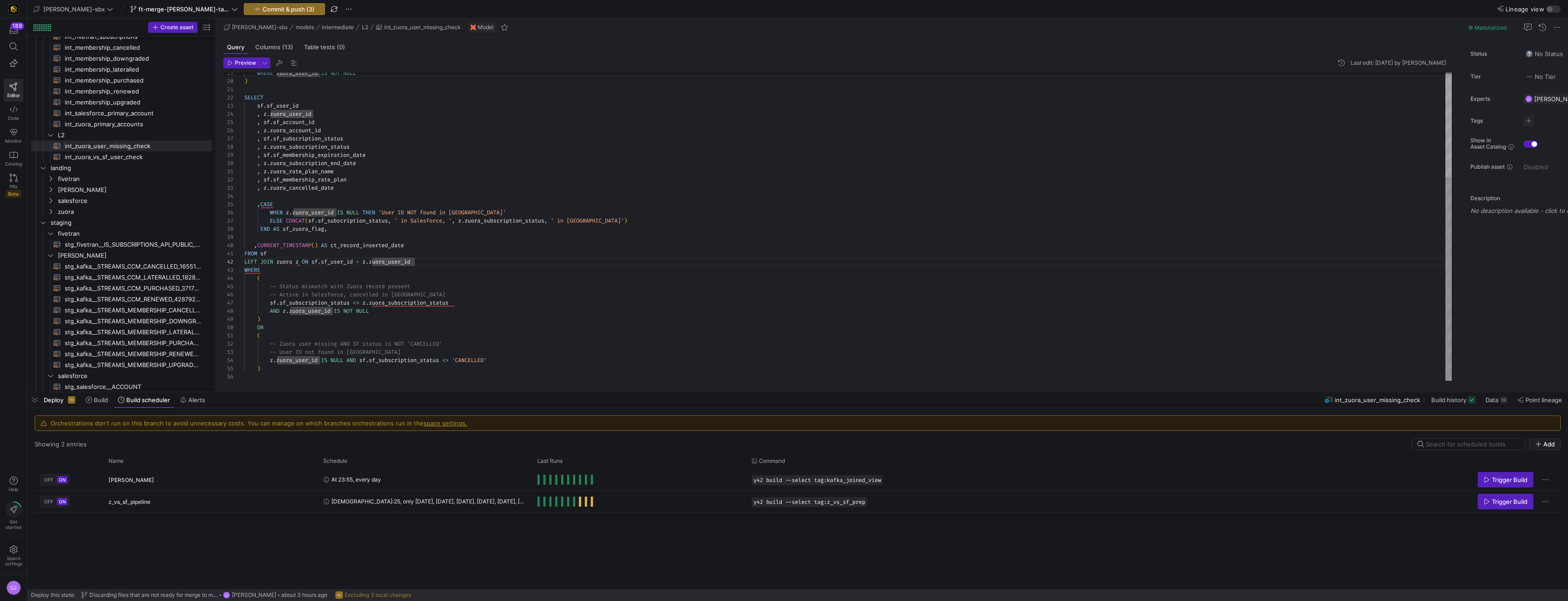
scroll to position [74, 164]
click at [415, 256] on div "WHERE zuora_user_id IS NOT NULL ) SELECT sf . sf_user_id , z . zuora_user_id , …" at bounding box center [848, 147] width 1208 height 467
click at [289, 96] on div "WHERE zuora_user_id IS NOT NULL ) SELECT sf . sf_user_id , z . zuora_user_id , …" at bounding box center [848, 147] width 1208 height 467
click at [271, 92] on div "WHERE zuora_user_id IS NOT NULL ) SELECT sf . sf_user_id , z . zuora_user_id , …" at bounding box center [848, 147] width 1208 height 467
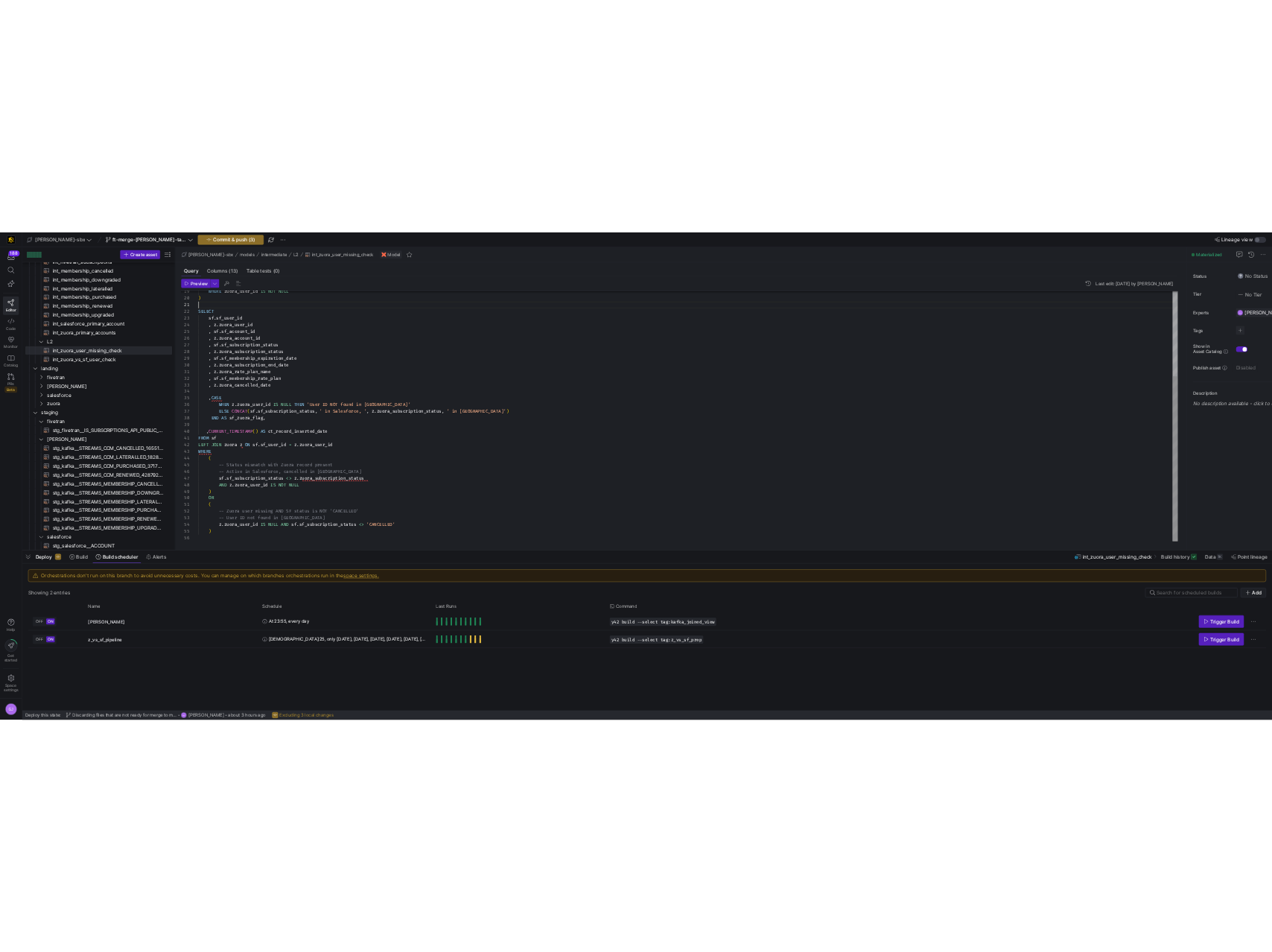
scroll to position [0, 0]
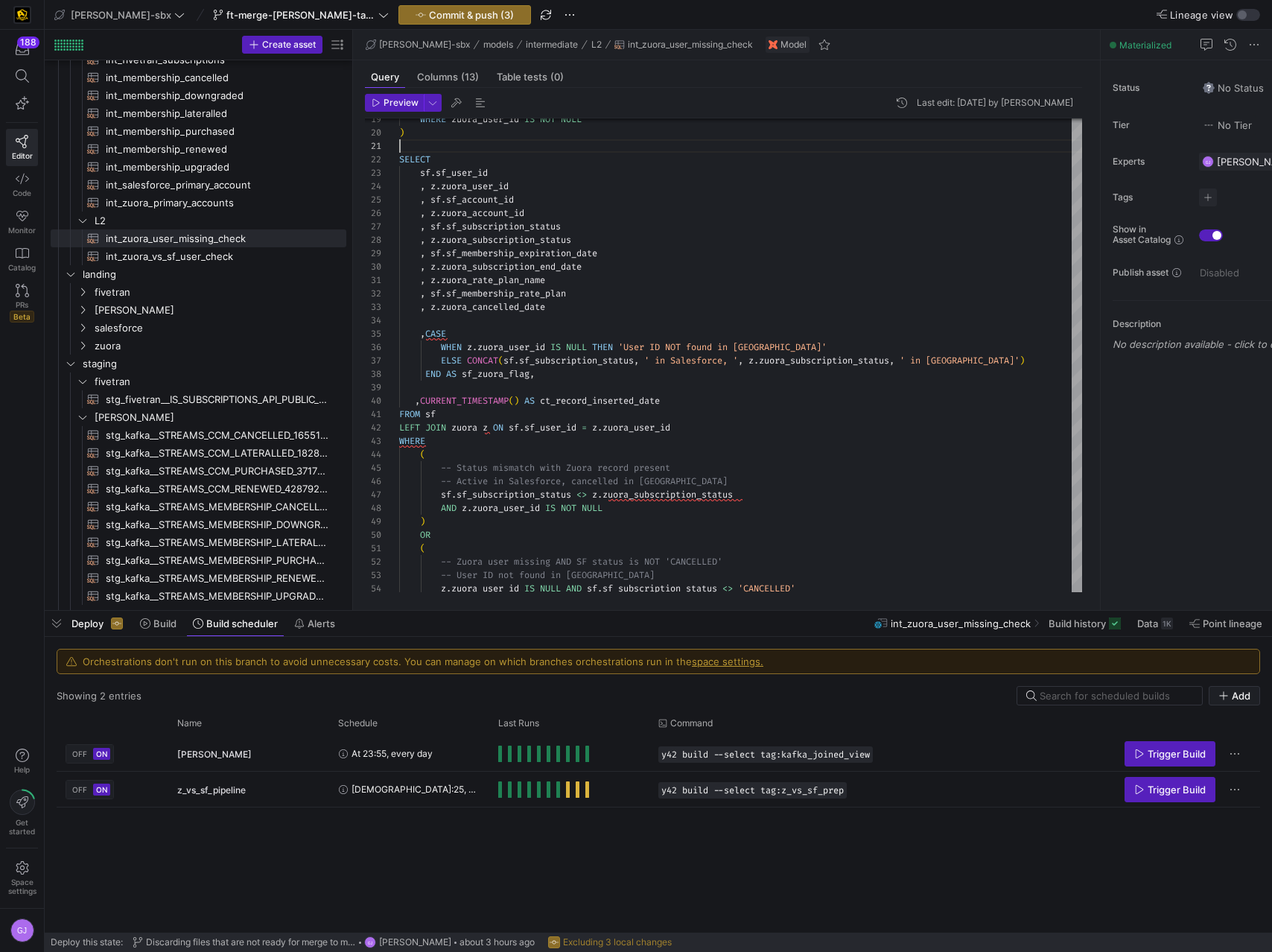
click at [657, 347] on div "WHERE zuora_user_id IS NOT NULL ) SELECT sf . sf_user_id , z . zuora_user_id , …" at bounding box center [740, 240] width 683 height 763
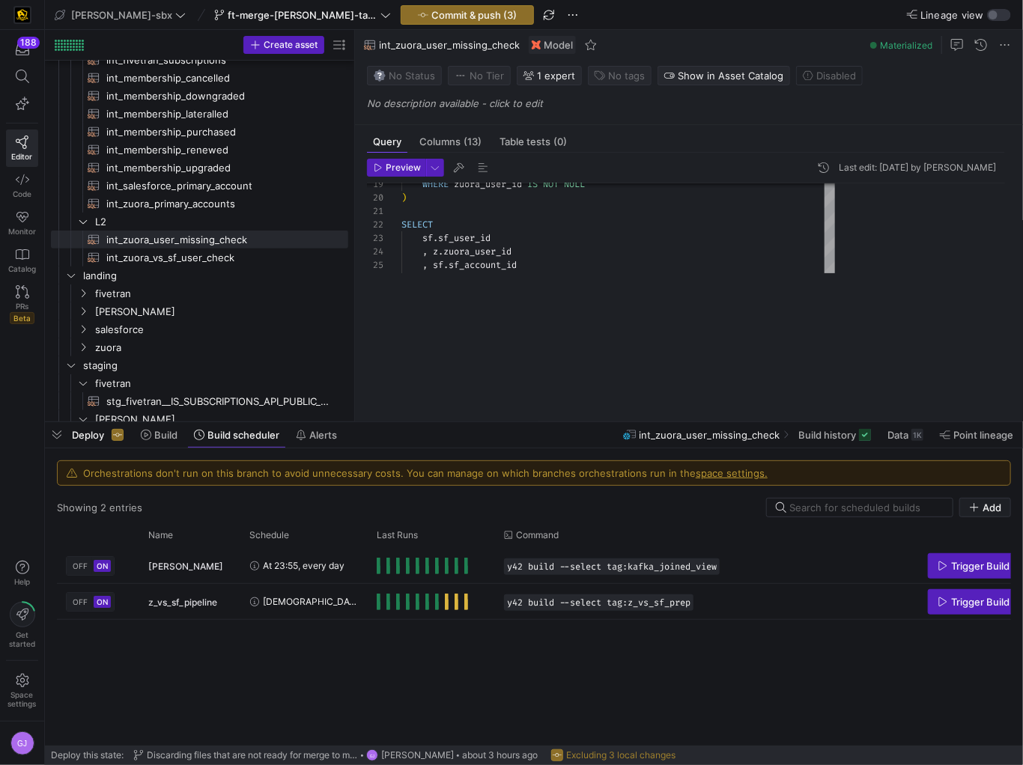
scroll to position [67, 259]
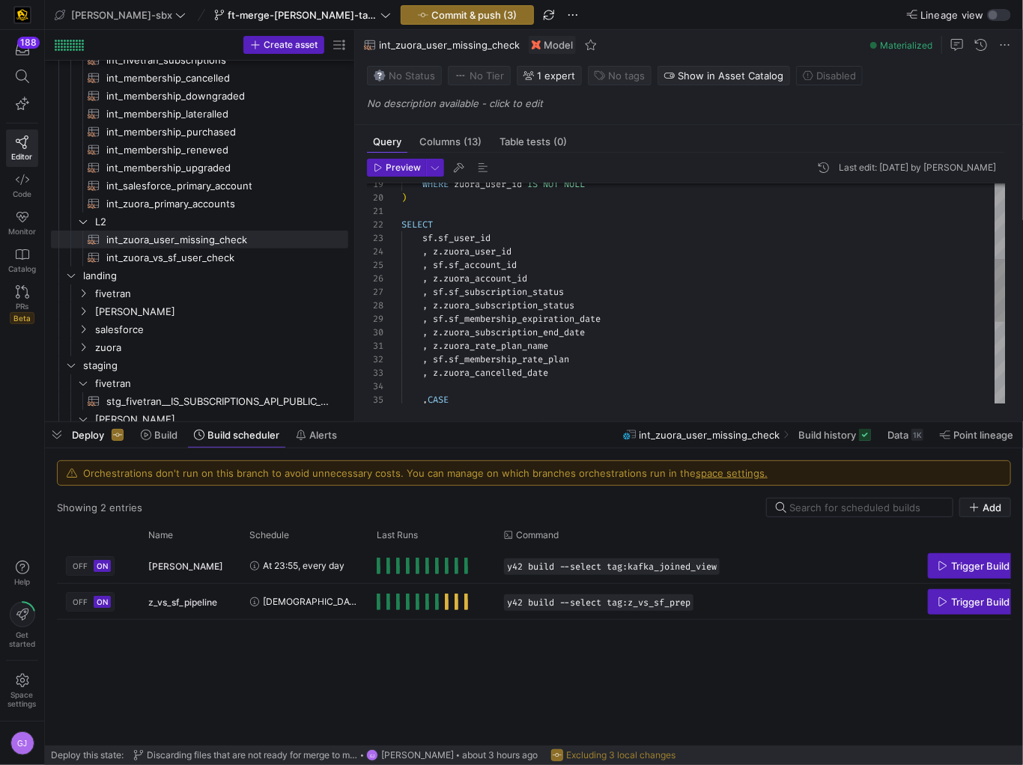
click at [622, 264] on div "WHERE zuora_user_id IS NOT NULL ) SELECT sf . sf_user_id , z . zuora_user_id , …" at bounding box center [703, 306] width 604 height 767
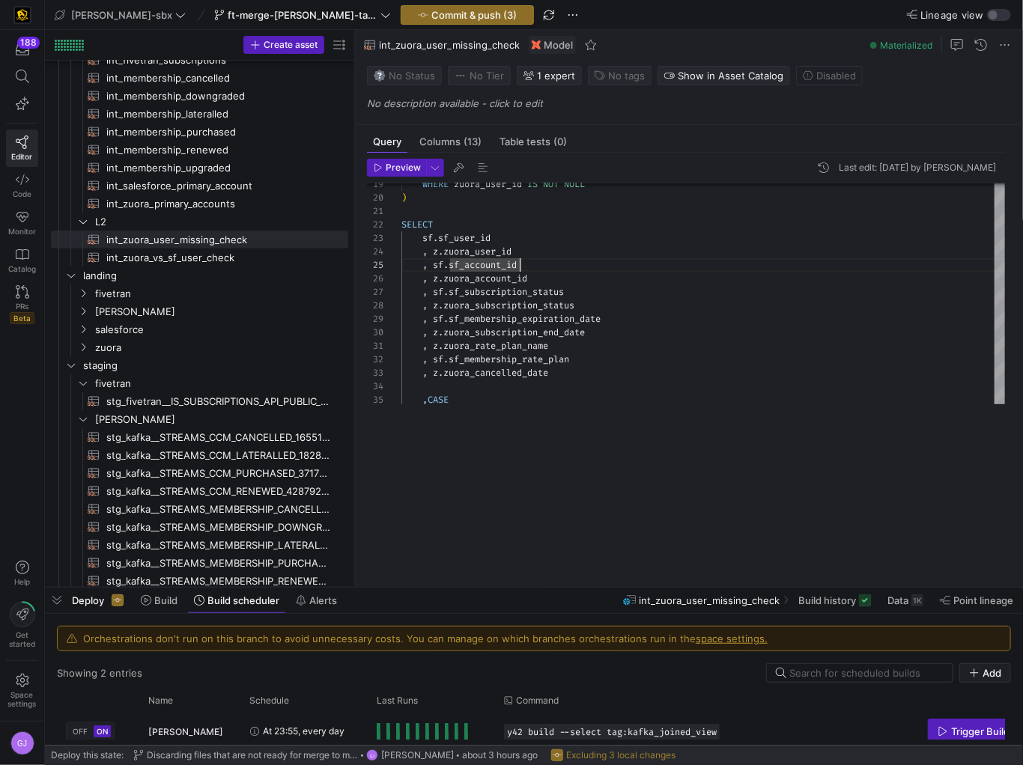
drag, startPoint x: 547, startPoint y: 424, endPoint x: 437, endPoint y: 947, distance: 534.7
click at [437, 765] on html "188 Editor Code Monitor Catalog PRs Beta Help Get started Space settings GJ edw…" at bounding box center [511, 382] width 1023 height 765
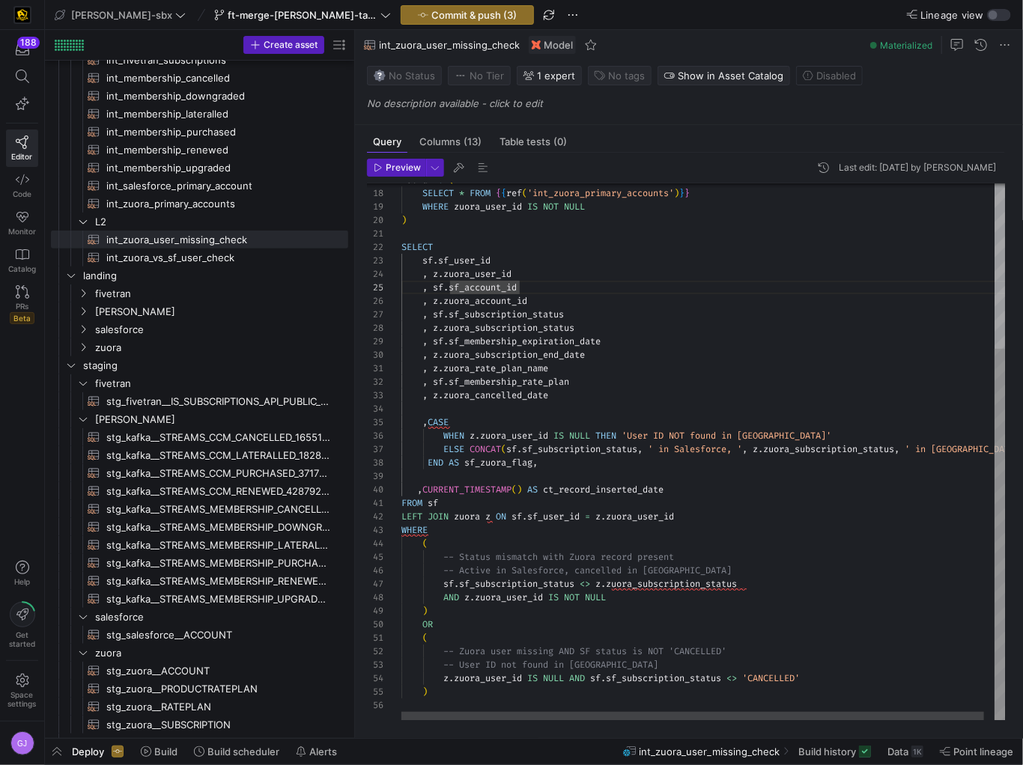
click at [502, 520] on div "WHERE zuora_user_id IS NOT NULL ) SELECT sf . sf_user_id , z . zuora_user_id , …" at bounding box center [708, 333] width 614 height 776
click at [497, 518] on div "WHERE zuora_user_id IS NOT NULL ) SELECT sf . sf_user_id , z . zuora_user_id , …" at bounding box center [708, 333] width 614 height 776
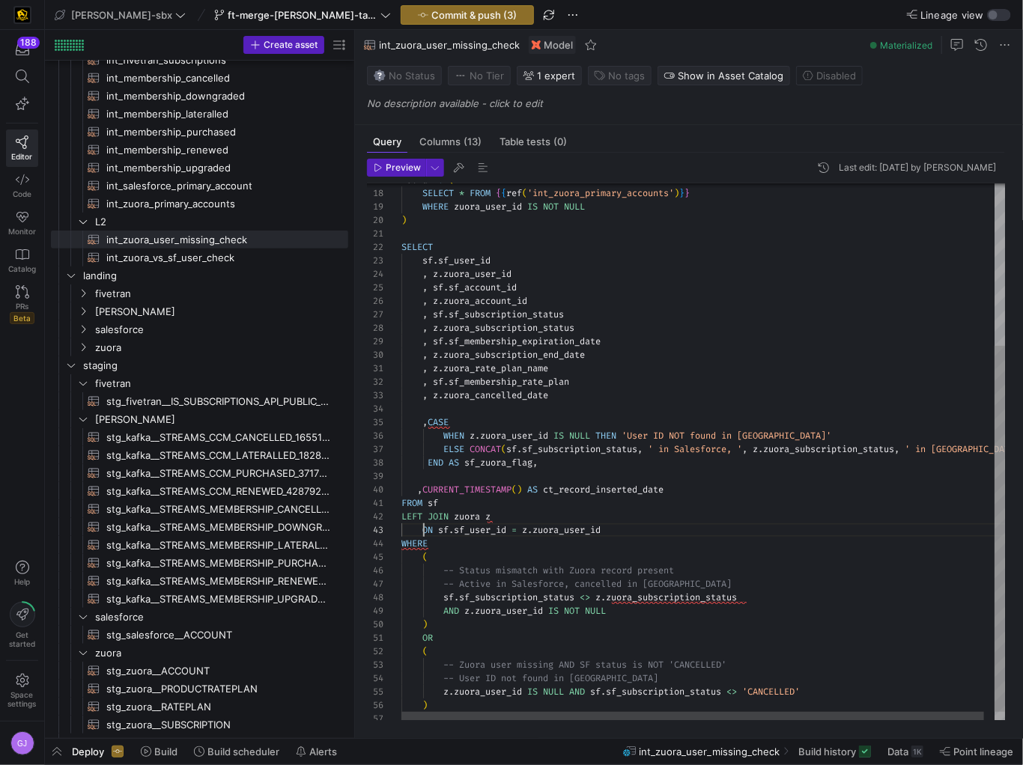
scroll to position [27, 21]
click at [603, 511] on div "WHERE zuora_user_id IS NOT NULL ) SELECT sf . sf_user_id , z . zuora_user_id , …" at bounding box center [708, 339] width 614 height 789
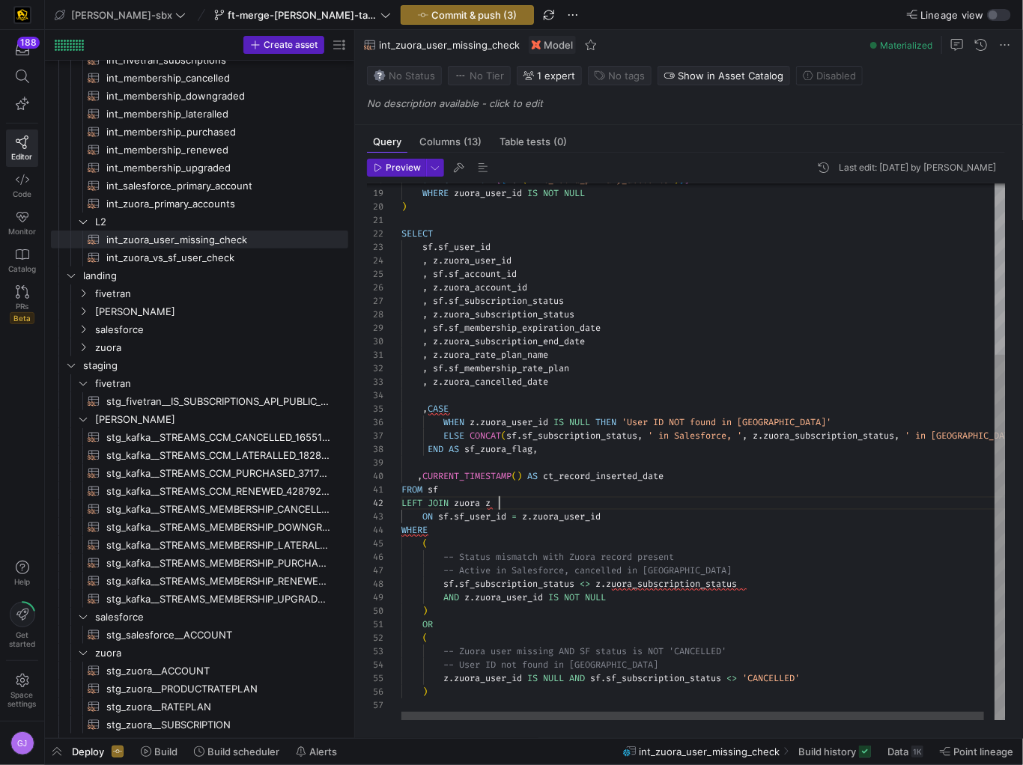
click at [401, 530] on span "WHERE" at bounding box center [414, 530] width 26 height 12
click at [429, 530] on div "WHERE zuora_user_id IS NOT NULL ) SELECT sf . sf_user_id , z . zuora_user_id , …" at bounding box center [708, 326] width 614 height 789
click at [502, 523] on div "WHERE zuora_user_id IS NOT NULL ) SELECT sf . sf_user_id , z . zuora_user_id , …" at bounding box center [708, 326] width 614 height 789
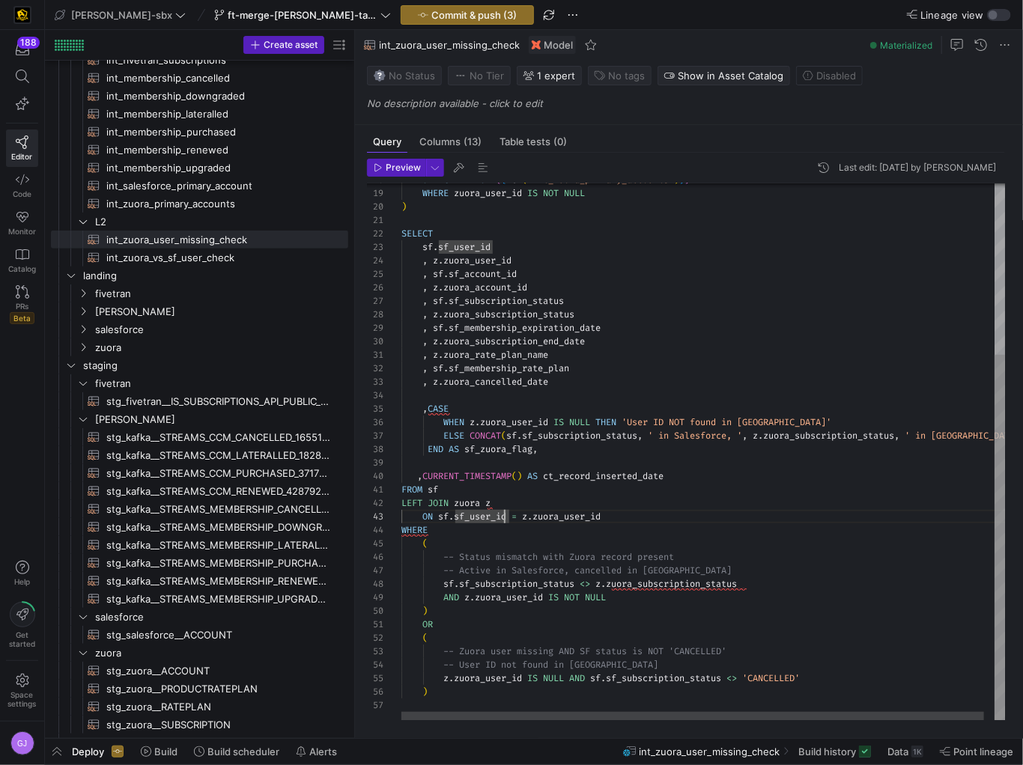
click at [696, 482] on div "WHERE zuora_user_id IS NOT NULL ) SELECT sf . sf_user_id , z . zuora_user_id , …" at bounding box center [708, 326] width 614 height 789
click at [693, 484] on div "WHERE zuora_user_id IS NOT NULL ) SELECT sf . sf_user_id , z . zuora_user_id , …" at bounding box center [708, 326] width 614 height 789
click at [683, 504] on div "WHERE zuora_user_id IS NOT NULL ) SELECT sf . sf_user_id , z . zuora_user_id , …" at bounding box center [708, 326] width 614 height 789
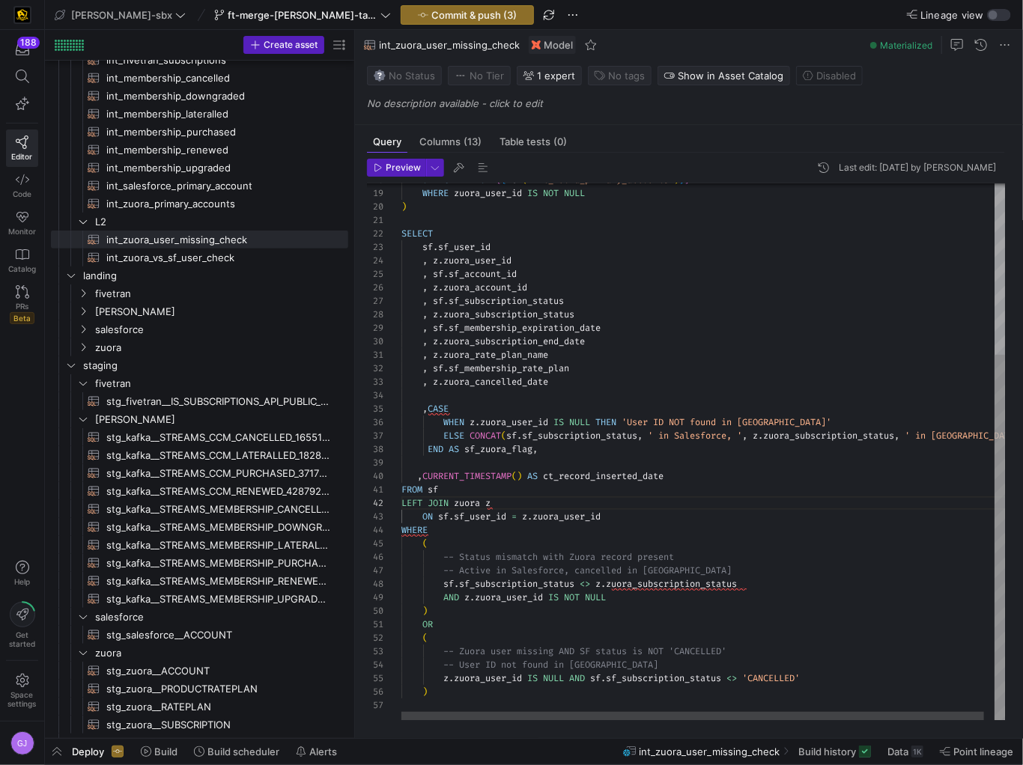
scroll to position [27, 205]
click at [702, 516] on div "WHERE zuora_user_id IS NOT NULL ) SELECT sf . sf_user_id , z . zuora_user_id , …" at bounding box center [708, 326] width 614 height 789
click at [670, 505] on div "WHERE zuora_user_id IS NOT NULL ) SELECT sf . sf_user_id , z . zuora_user_id , …" at bounding box center [708, 326] width 614 height 789
click at [583, 477] on div "WHERE zuora_user_id IS NOT NULL ) SELECT sf . sf_user_id , z . zuora_user_id , …" at bounding box center [708, 326] width 614 height 789
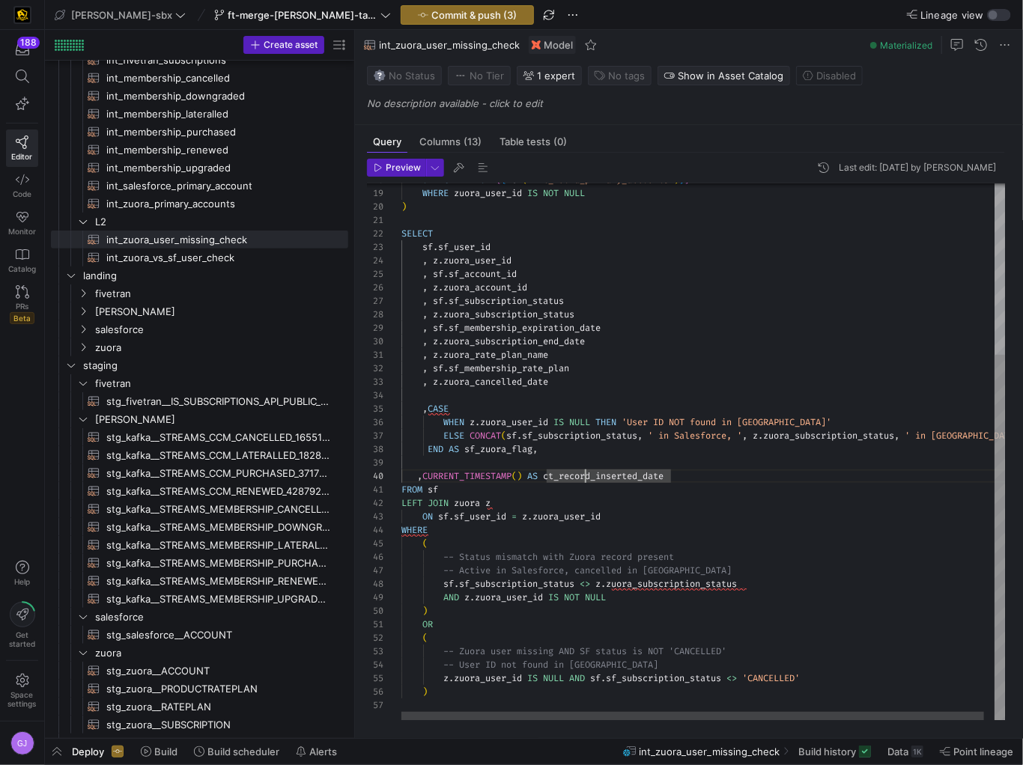
click at [739, 487] on div "WHERE zuora_user_id IS NOT NULL ) SELECT sf . sf_user_id , z . zuora_user_id , …" at bounding box center [708, 326] width 614 height 789
click at [682, 621] on div "WHERE zuora_user_id IS NOT NULL ) SELECT sf . sf_user_id , z . zuora_user_id , …" at bounding box center [708, 326] width 614 height 789
click at [576, 542] on div "WHERE zuora_user_id IS NOT NULL ) SELECT sf . sf_user_id , z . zuora_user_id , …" at bounding box center [708, 326] width 614 height 789
click at [576, 536] on div "WHERE zuora_user_id IS NOT NULL ) SELECT sf . sf_user_id , z . zuora_user_id , …" at bounding box center [708, 326] width 614 height 789
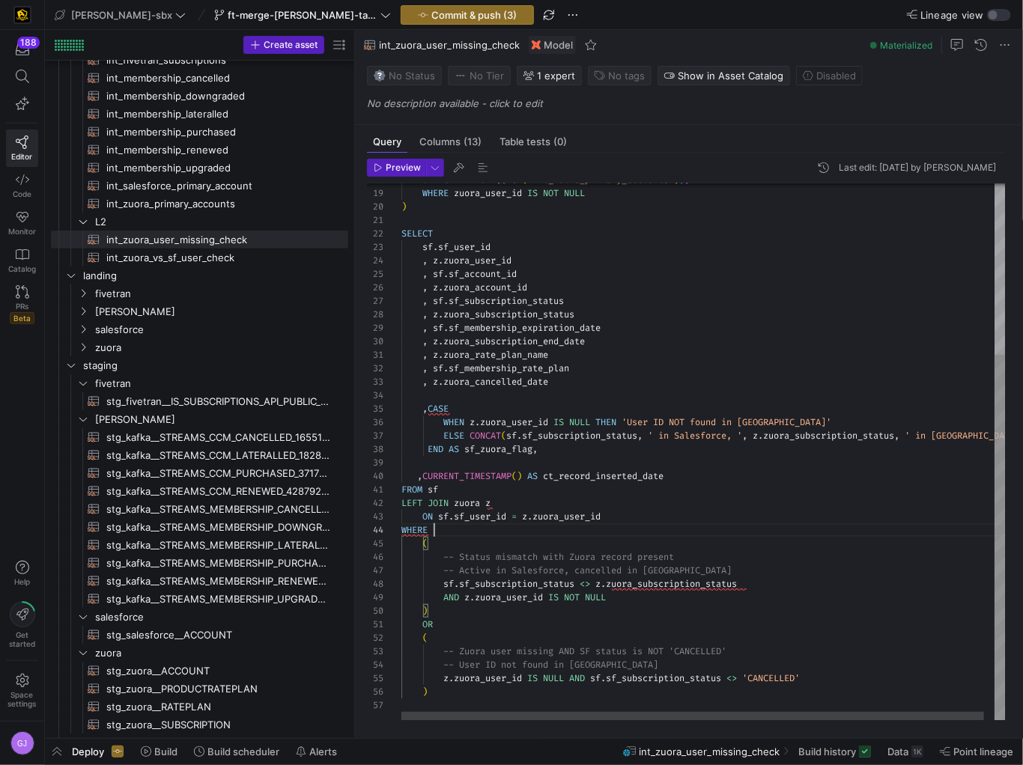
scroll to position [40, 32]
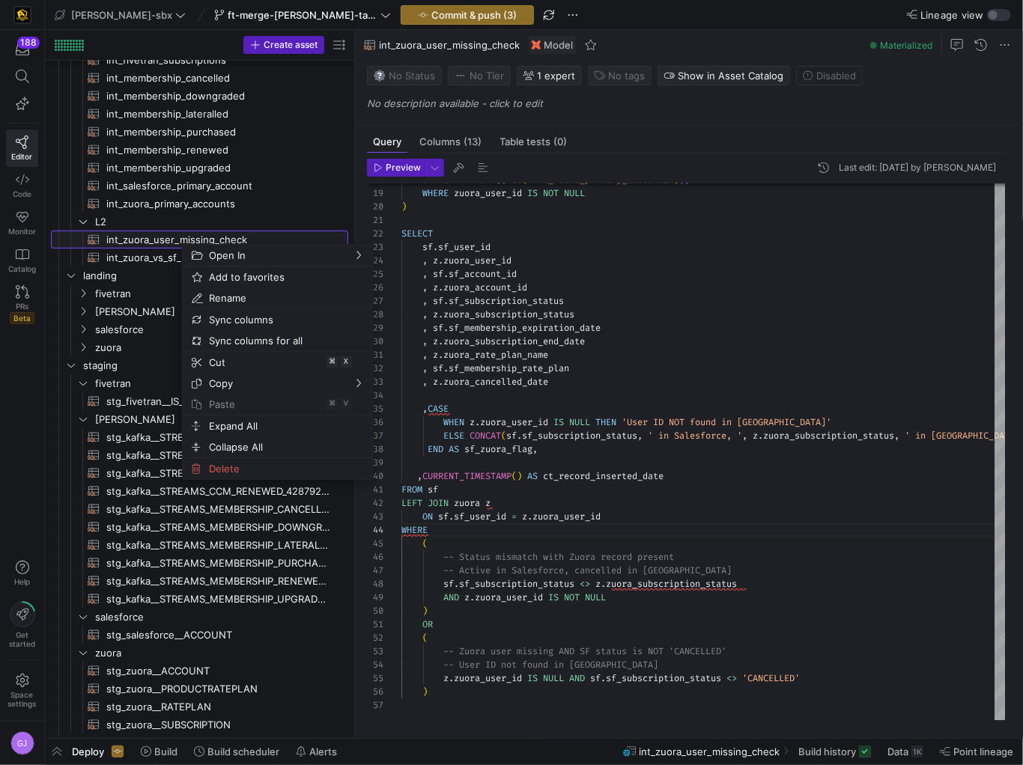
click at [148, 237] on span "int_zuora_user_missing_check​​​​​​​​​​" at bounding box center [218, 239] width 225 height 17
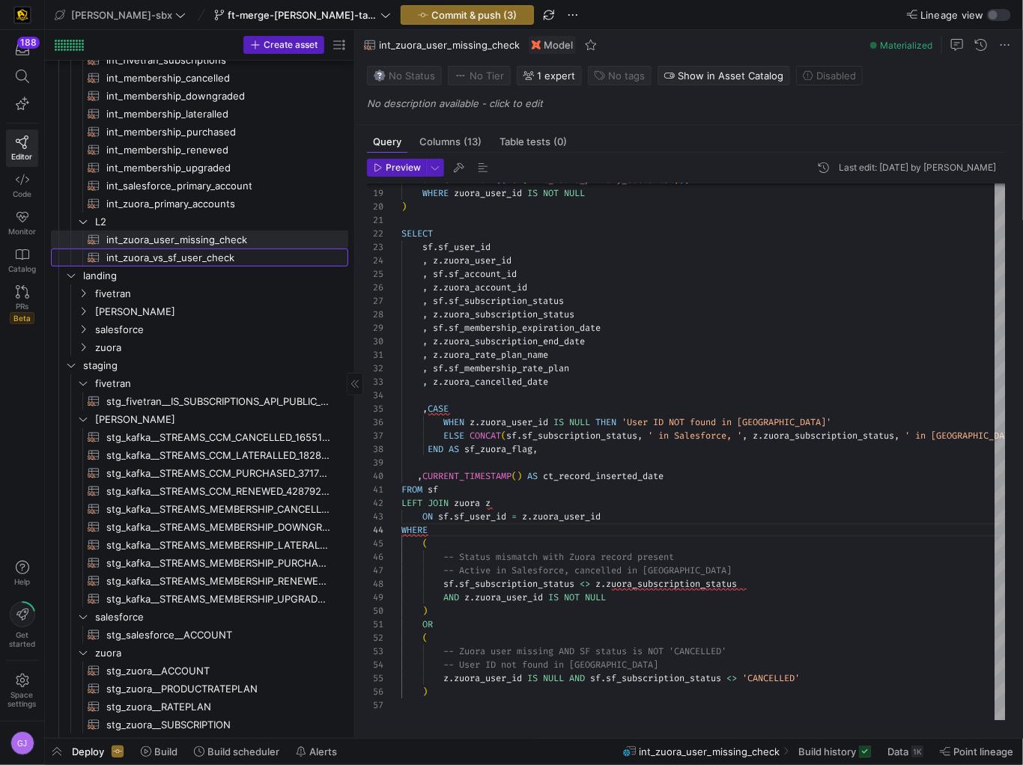
click at [268, 261] on span "int_zuora_vs_sf_user_check​​​​​​​​​​" at bounding box center [218, 257] width 225 height 17
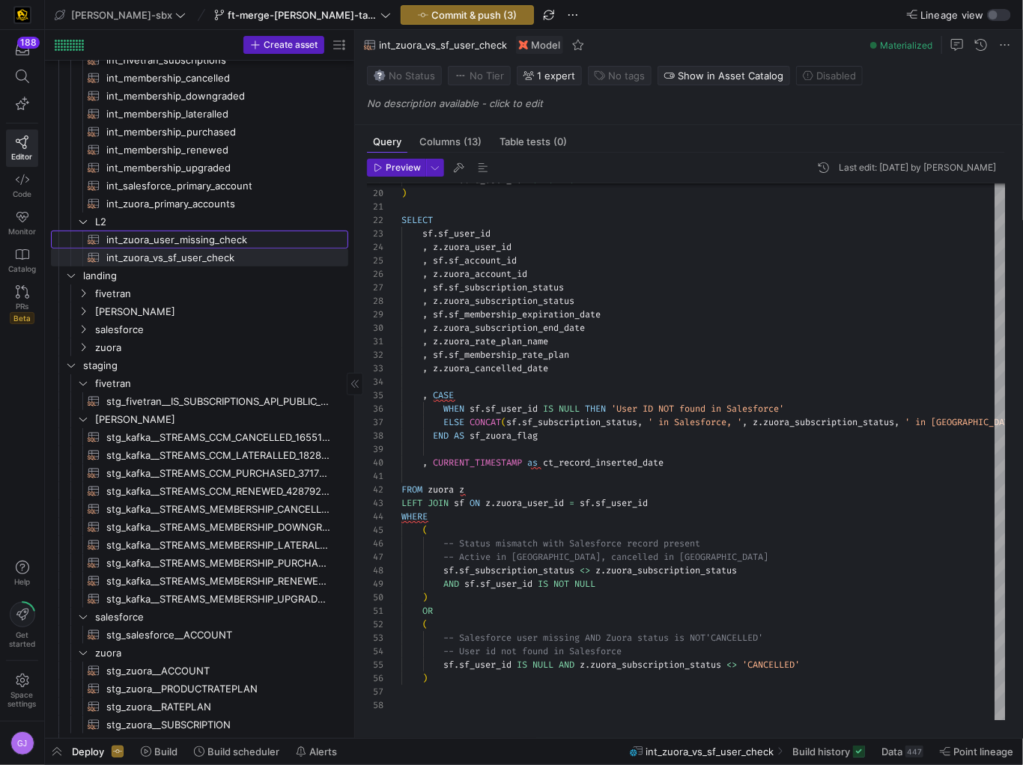
click at [174, 236] on span "int_zuora_user_missing_check​​​​​​​​​​" at bounding box center [218, 239] width 225 height 17
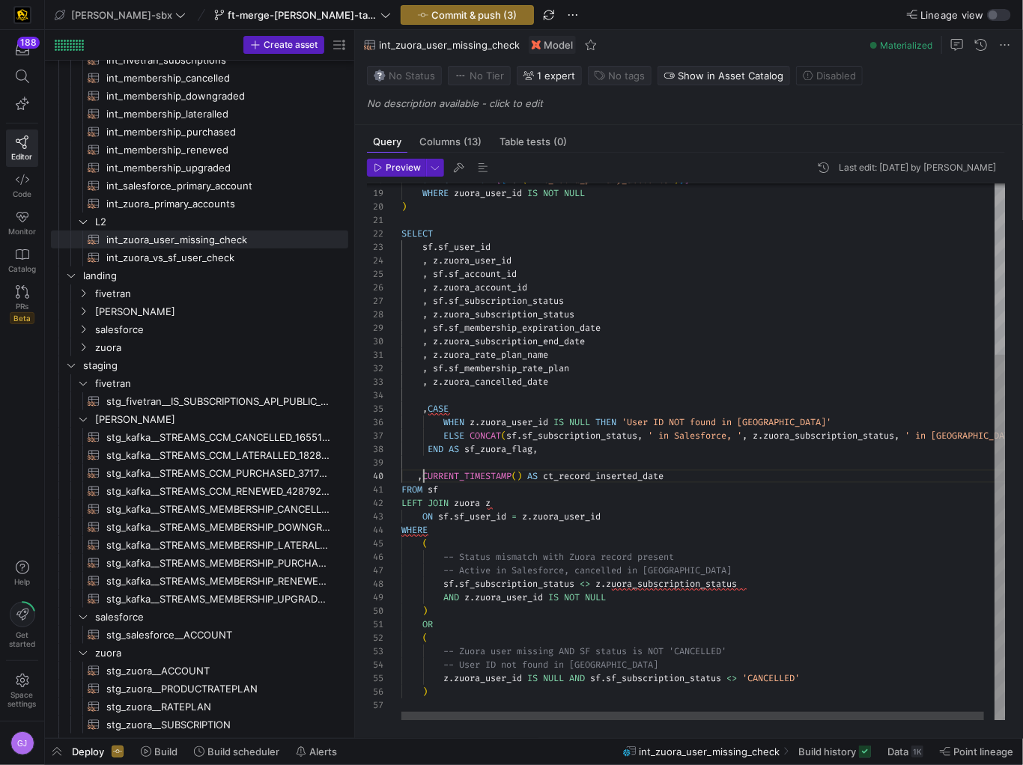
click at [425, 482] on div "SELECT * FROM { { ref ( 'int_zuora_primary_accounts' ) } } WHERE zuora_user_id …" at bounding box center [708, 326] width 614 height 789
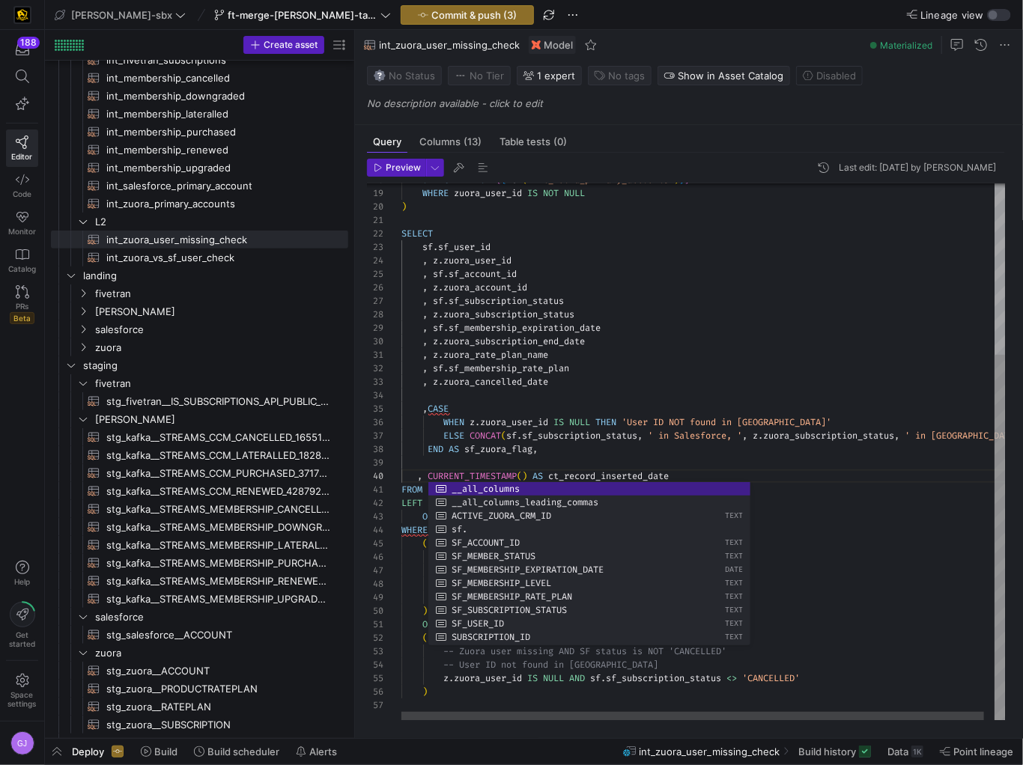
click at [452, 448] on div "SELECT * FROM { { ref ( 'int_zuora_primary_accounts' ) } } WHERE zuora_user_id …" at bounding box center [708, 326] width 614 height 789
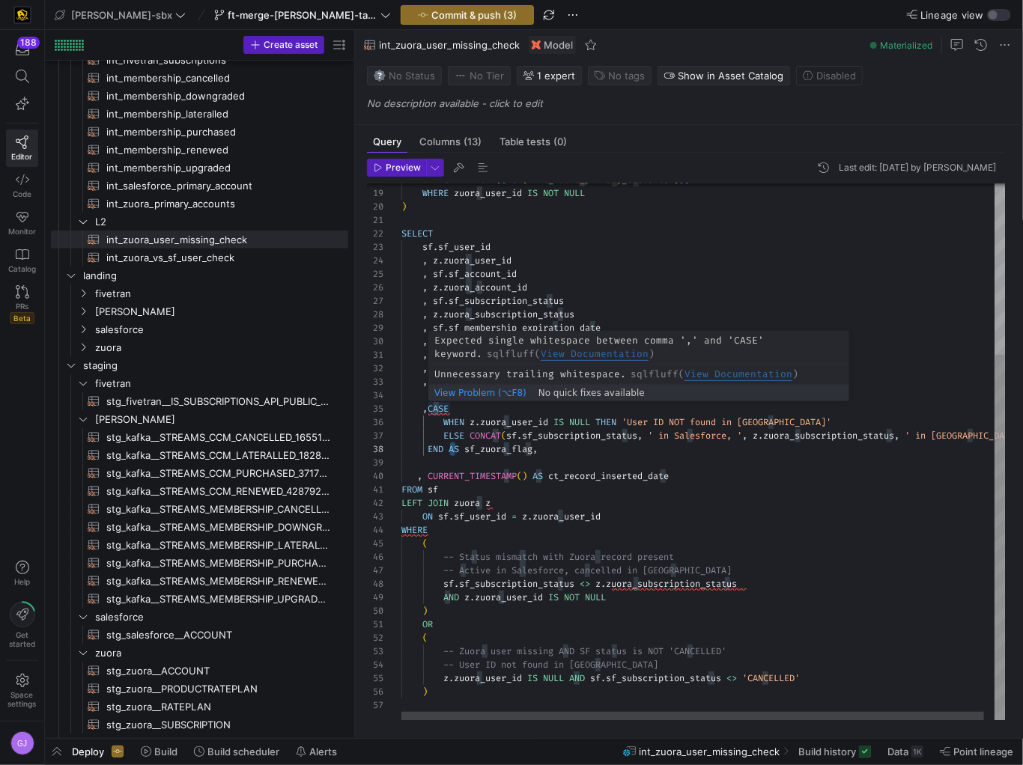
click at [430, 409] on div "SELECT * FROM { { ref ( 'int_zuora_primary_accounts' ) } } WHERE zuora_user_id …" at bounding box center [708, 326] width 614 height 789
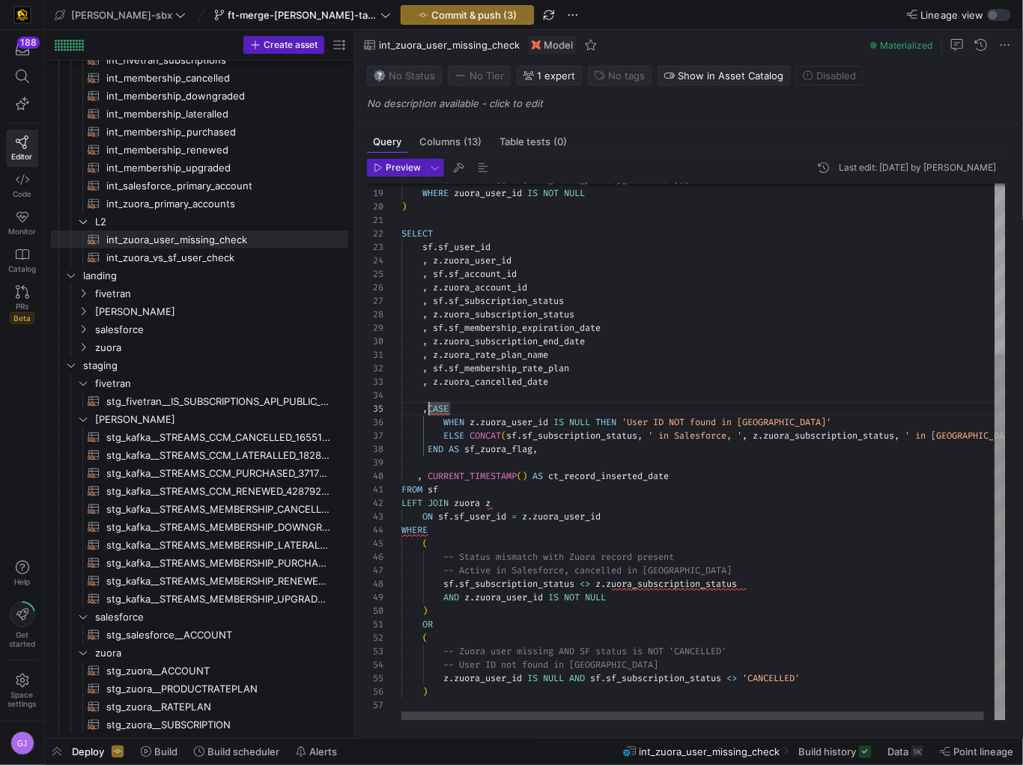
scroll to position [54, 32]
click at [456, 401] on div "SELECT * FROM { { ref ( 'int_zuora_primary_accounts' ) } } WHERE zuora_user_id …" at bounding box center [708, 326] width 614 height 789
click at [444, 422] on div "SELECT * FROM { { ref ( 'int_zuora_primary_accounts' ) } } WHERE zuora_user_id …" at bounding box center [708, 326] width 614 height 789
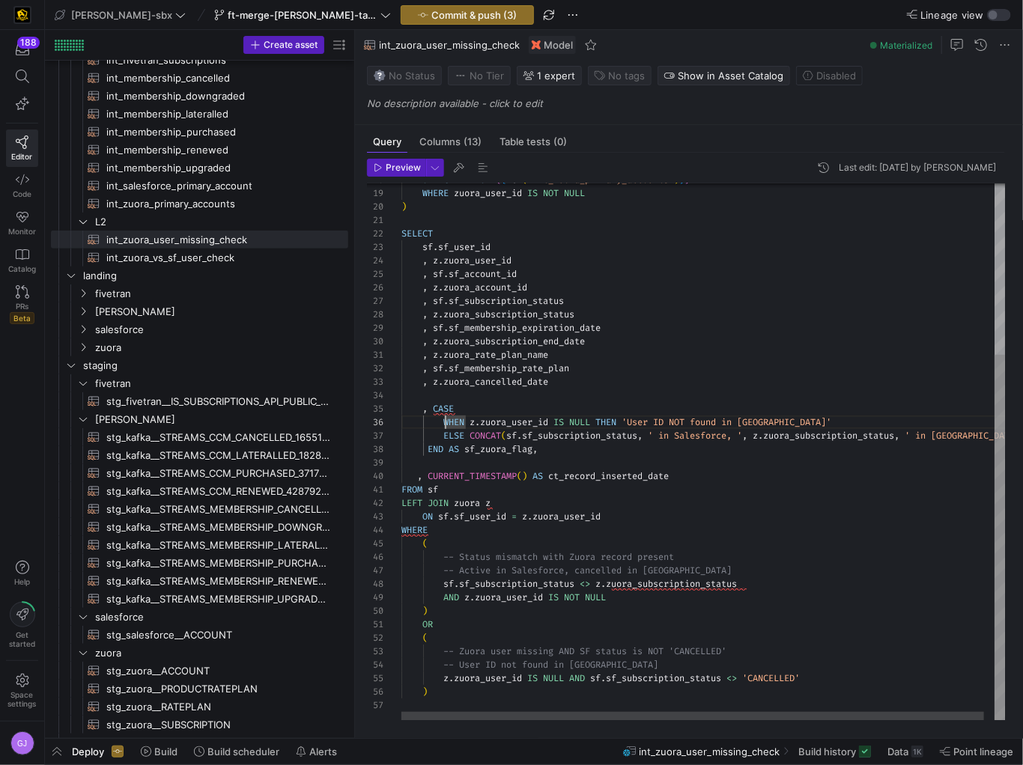
click at [428, 446] on div "SELECT * FROM { { ref ( 'int_zuora_primary_accounts' ) } } WHERE zuora_user_id …" at bounding box center [708, 326] width 614 height 789
click at [488, 430] on div "SELECT * FROM { { ref ( 'int_zuora_primary_accounts' ) } } WHERE zuora_user_id …" at bounding box center [708, 326] width 614 height 789
click at [209, 260] on span "int_zuora_vs_sf_user_check​​​​​​​​​​" at bounding box center [218, 257] width 225 height 17
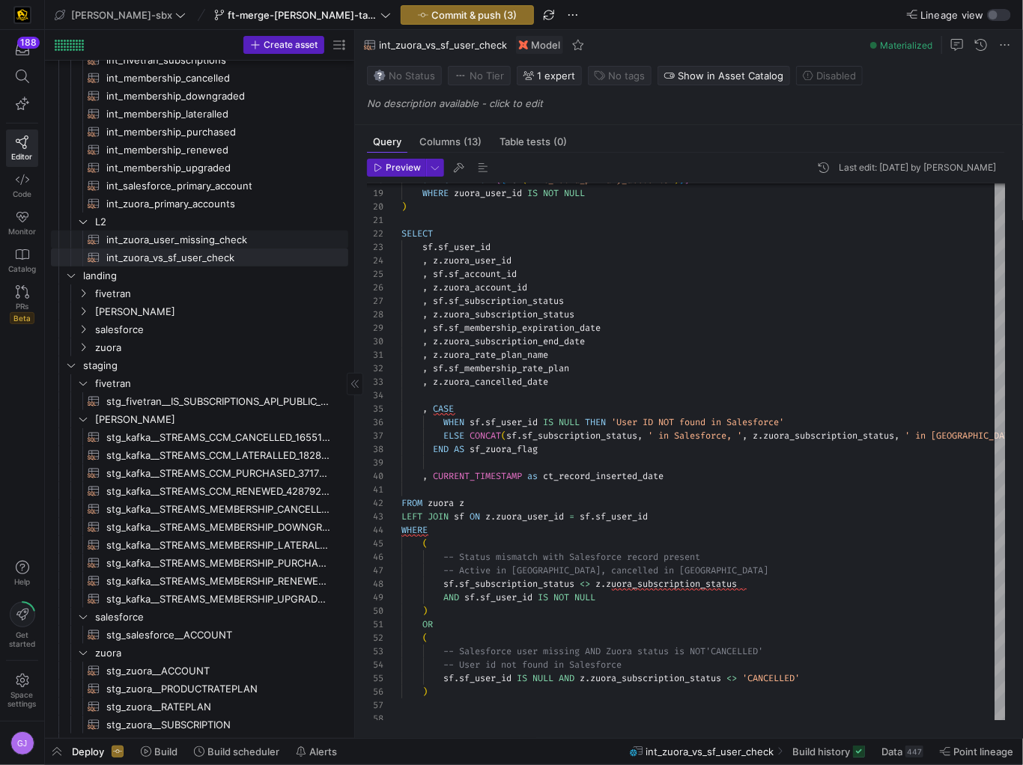
click at [158, 242] on span "int_zuora_user_missing_check​​​​​​​​​​" at bounding box center [218, 239] width 225 height 17
type textarea "-- File Name: int-zuora-user-check -- Created by: Grant Jones -- Last Modified:…"
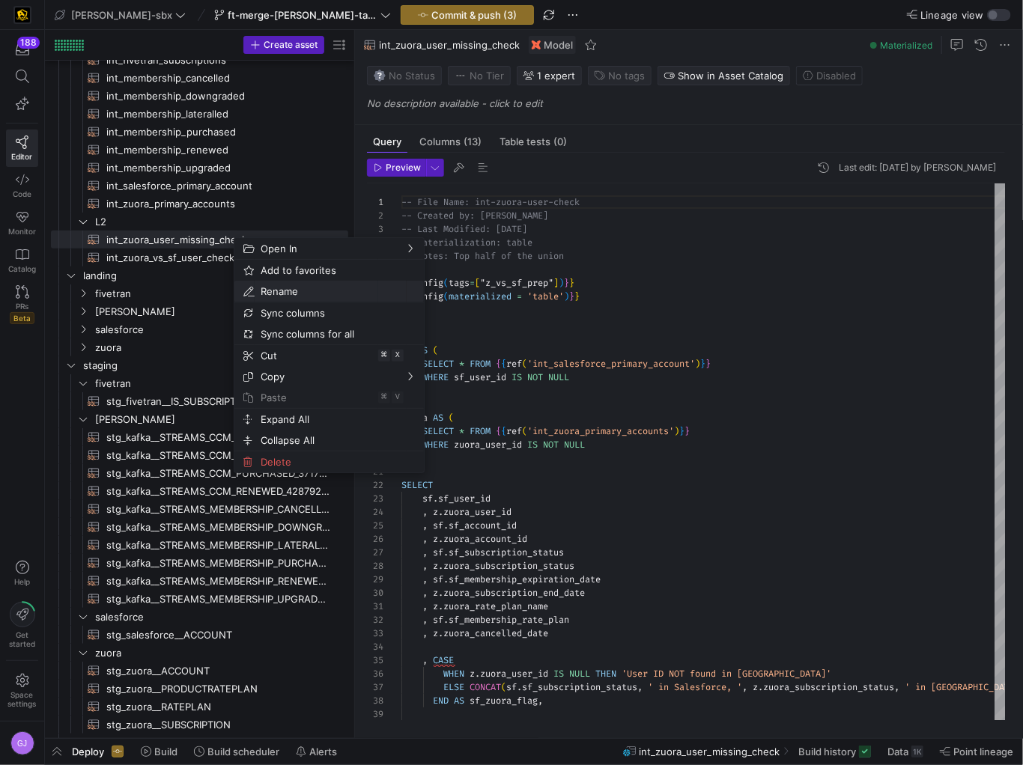
click at [301, 293] on span "Rename" at bounding box center [317, 291] width 124 height 21
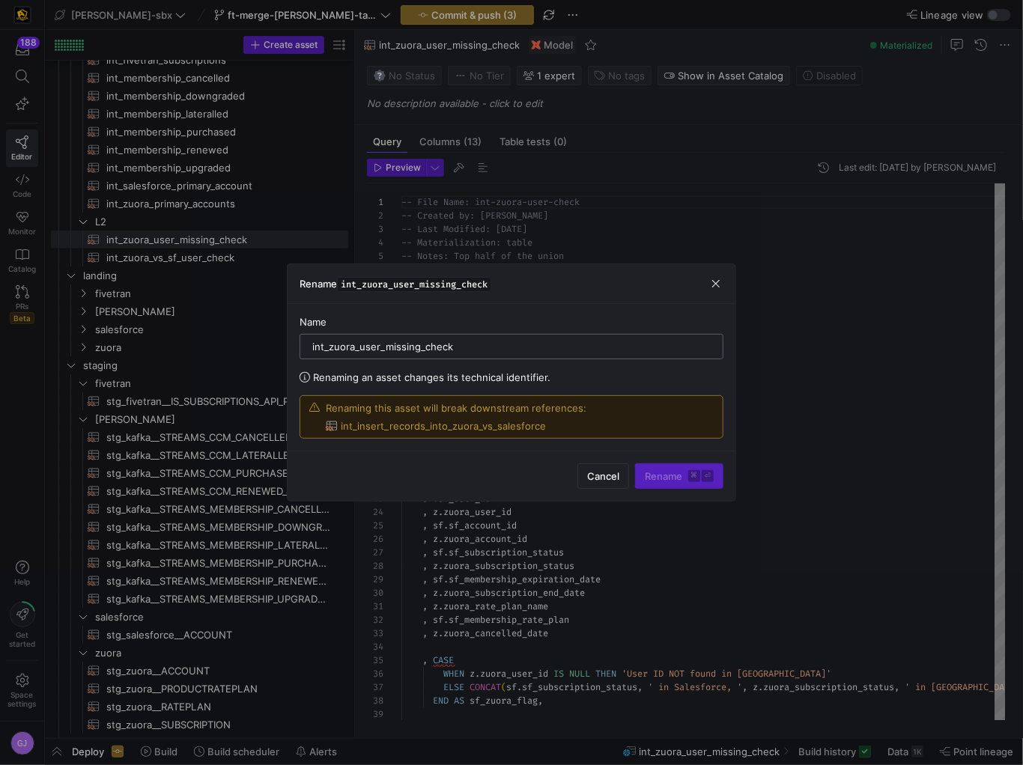
click at [499, 357] on div "int_zuora_user_missing_check" at bounding box center [511, 347] width 398 height 24
type input "int_task_union_top_half"
click at [654, 478] on span "Rename ⌘ ⏎" at bounding box center [679, 476] width 69 height 12
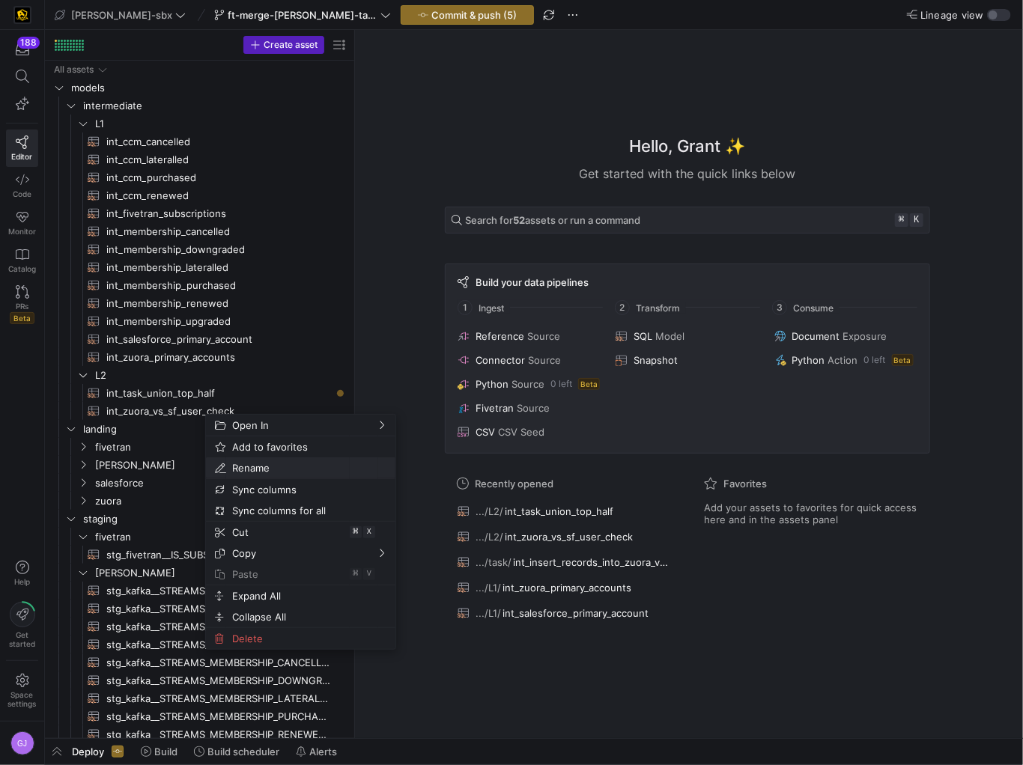
click at [264, 470] on span "Rename" at bounding box center [288, 468] width 124 height 21
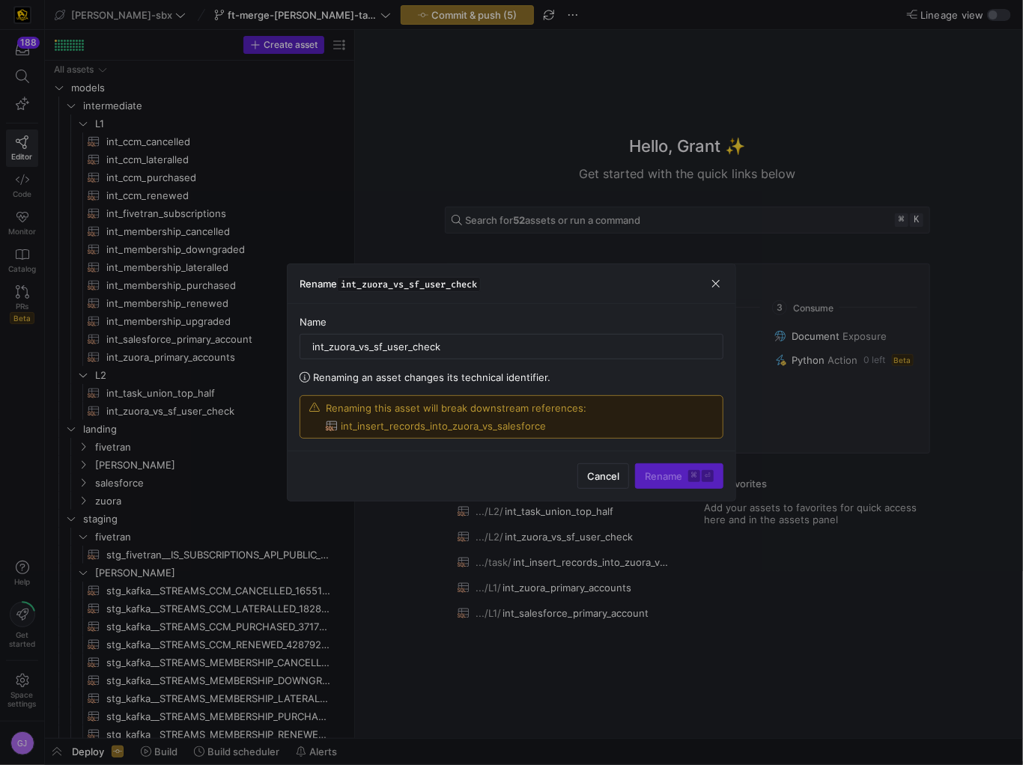
click at [576, 383] on div "Renaming an asset changes its technical identifier." at bounding box center [512, 377] width 424 height 12
click at [528, 419] on div "Renaming this asset will break downstream references: int_insert_records_into_z…" at bounding box center [456, 417] width 261 height 30
click at [670, 478] on div "Rename ⌘ ⏎" at bounding box center [679, 476] width 88 height 25
click at [446, 349] on input "int_zuora_vs_sf_user_check" at bounding box center [511, 347] width 398 height 12
click at [444, 349] on input "int_zuora_vs_sf_user_check" at bounding box center [511, 347] width 398 height 12
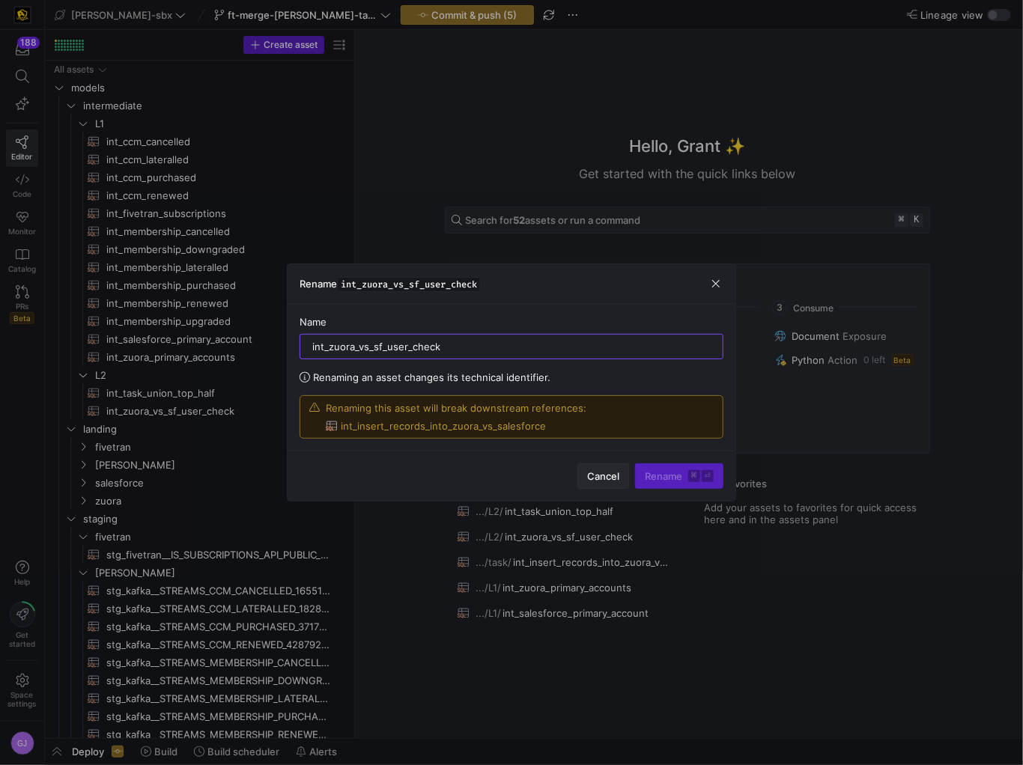
click at [605, 479] on span "Cancel" at bounding box center [603, 476] width 32 height 12
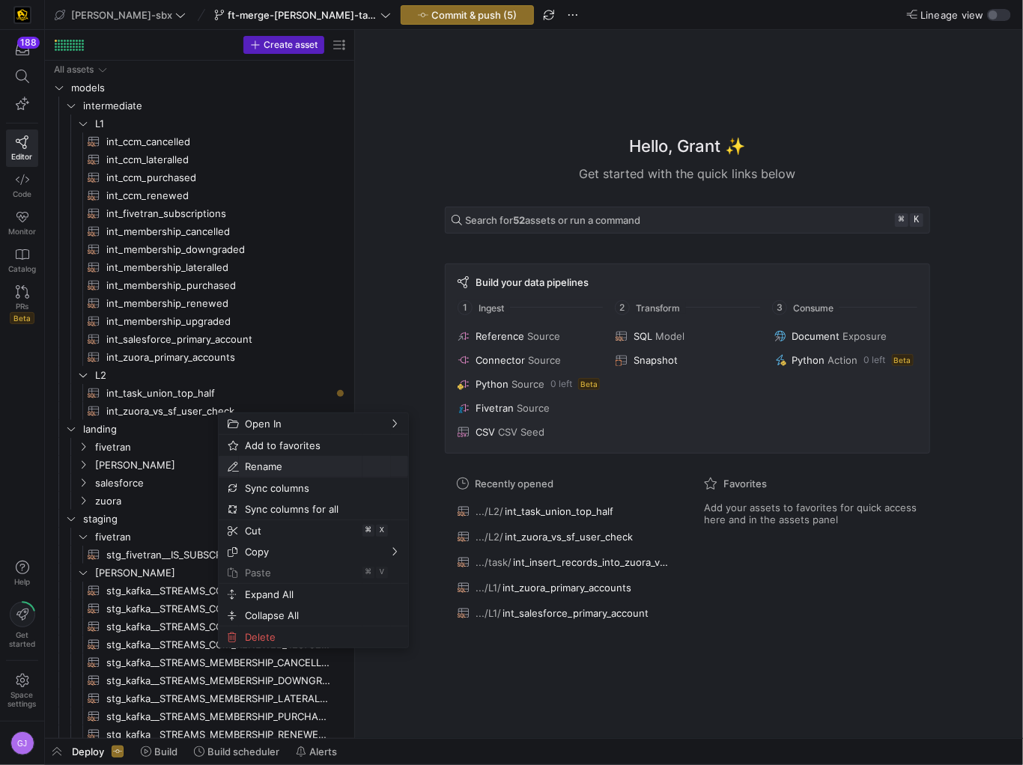
click at [301, 470] on span "Rename" at bounding box center [301, 466] width 124 height 21
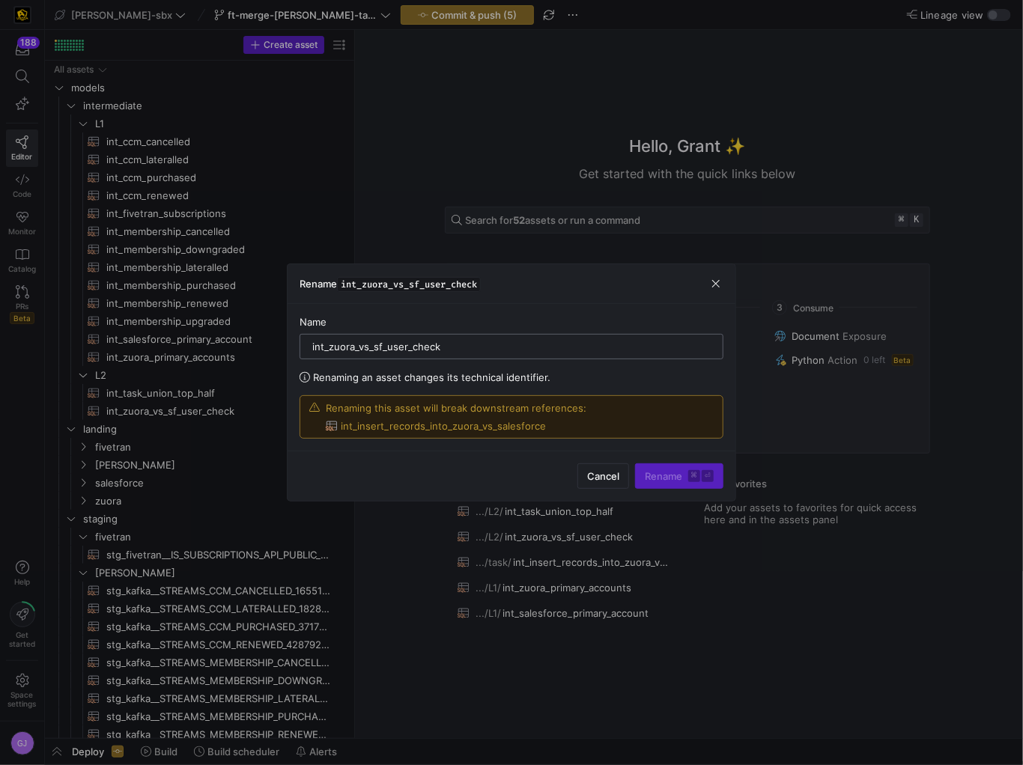
drag, startPoint x: 475, startPoint y: 346, endPoint x: 329, endPoint y: 350, distance: 145.3
click at [329, 350] on input "int_zuora_vs_sf_user_check" at bounding box center [511, 347] width 398 height 12
type input "int_task_union_bottom_half"
click at [681, 481] on span "Rename ⌘ ⏎" at bounding box center [679, 476] width 69 height 12
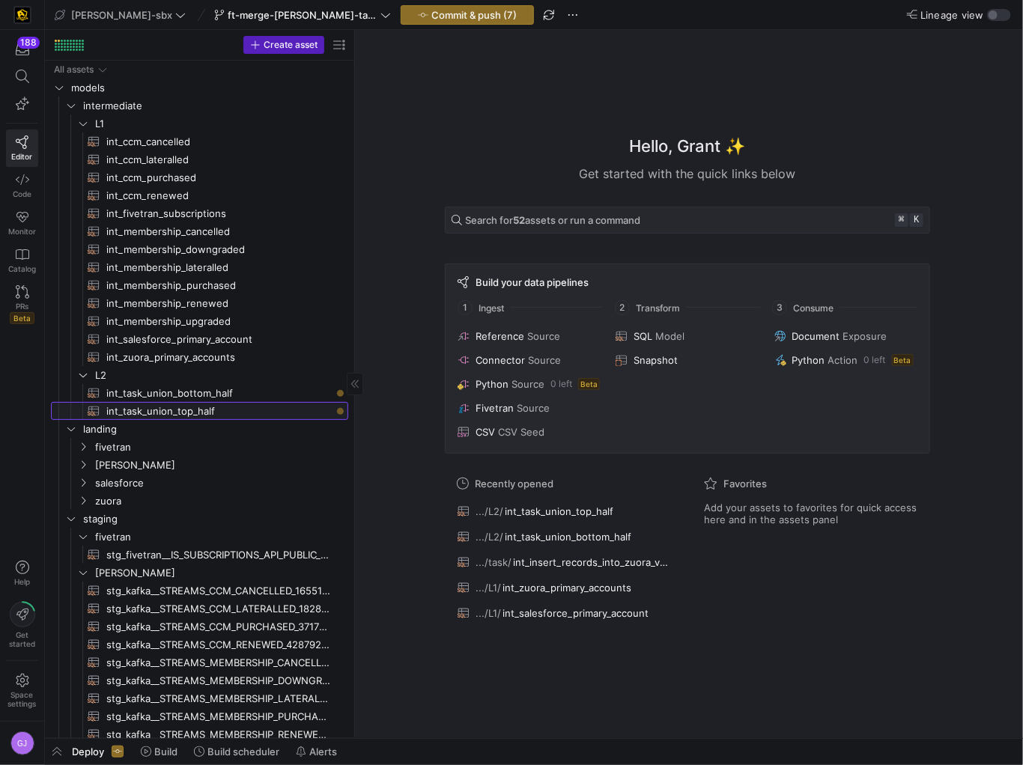
click at [198, 419] on link "int_task_union_top_half​​​​​​​​​​" at bounding box center [199, 411] width 297 height 18
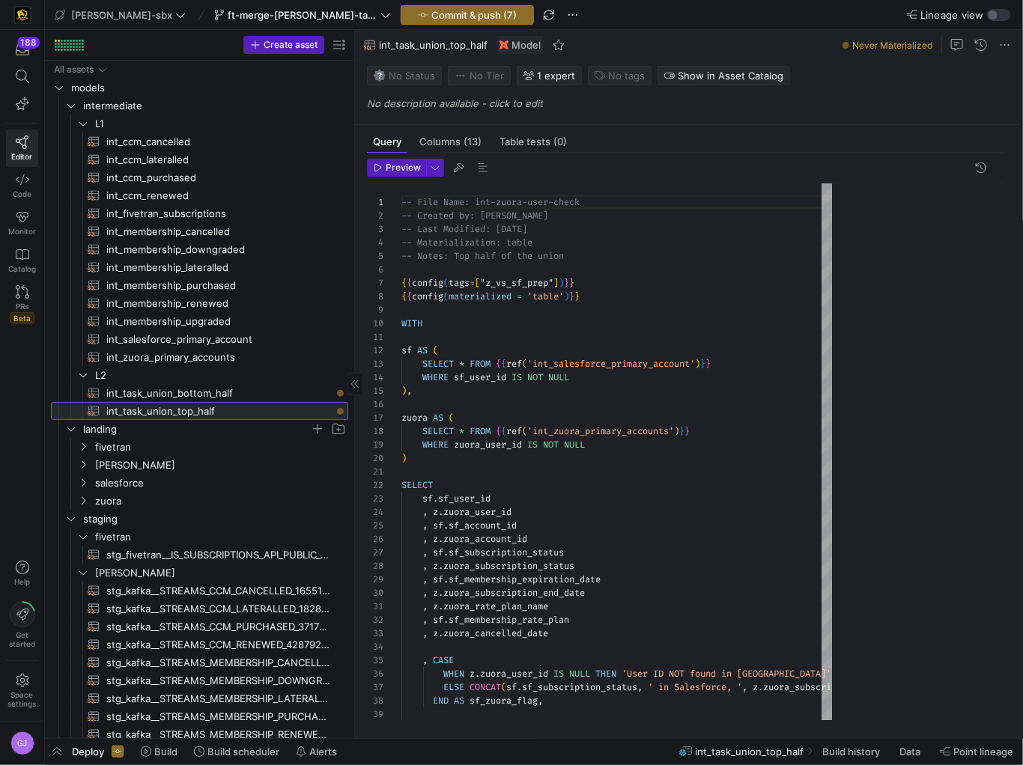
scroll to position [135, 0]
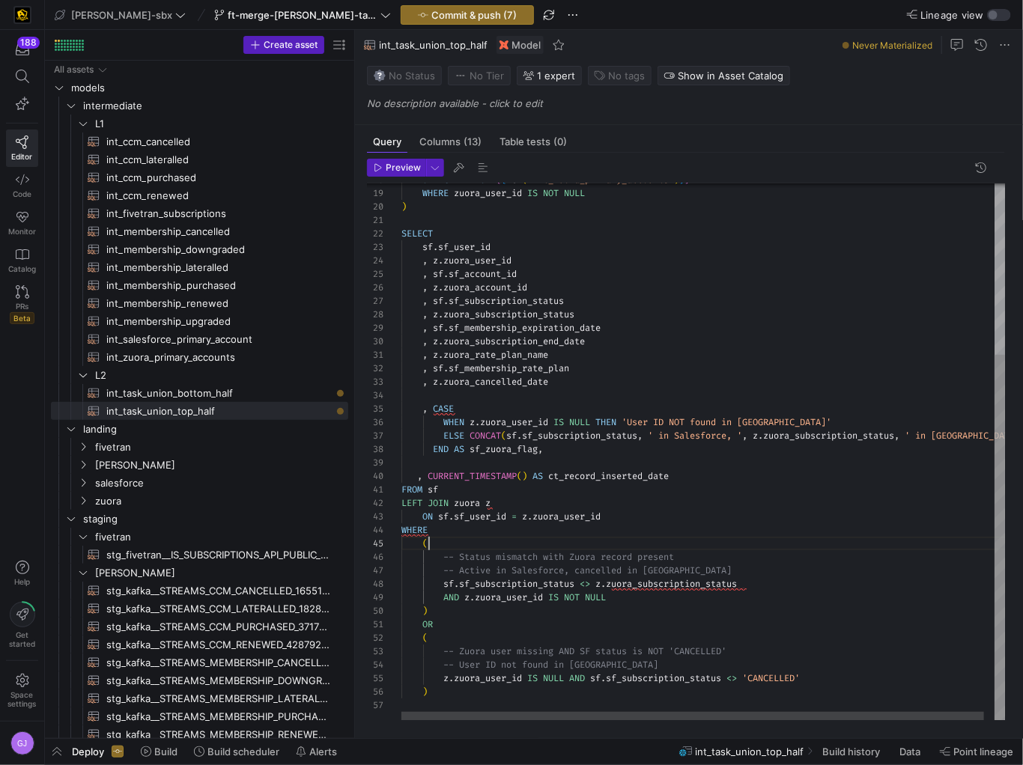
click at [535, 541] on div "SELECT * FROM { { ref ( 'int_zuora_primary_accounts' ) } } WHERE zuora_user_id …" at bounding box center [708, 326] width 614 height 789
click at [725, 571] on div "SELECT * FROM { { ref ( 'int_zuora_primary_accounts' ) } } WHERE zuora_user_id …" at bounding box center [708, 326] width 614 height 789
click at [752, 656] on div "SELECT * FROM { { ref ( 'int_zuora_primary_accounts' ) } } WHERE zuora_user_id …" at bounding box center [708, 326] width 614 height 789
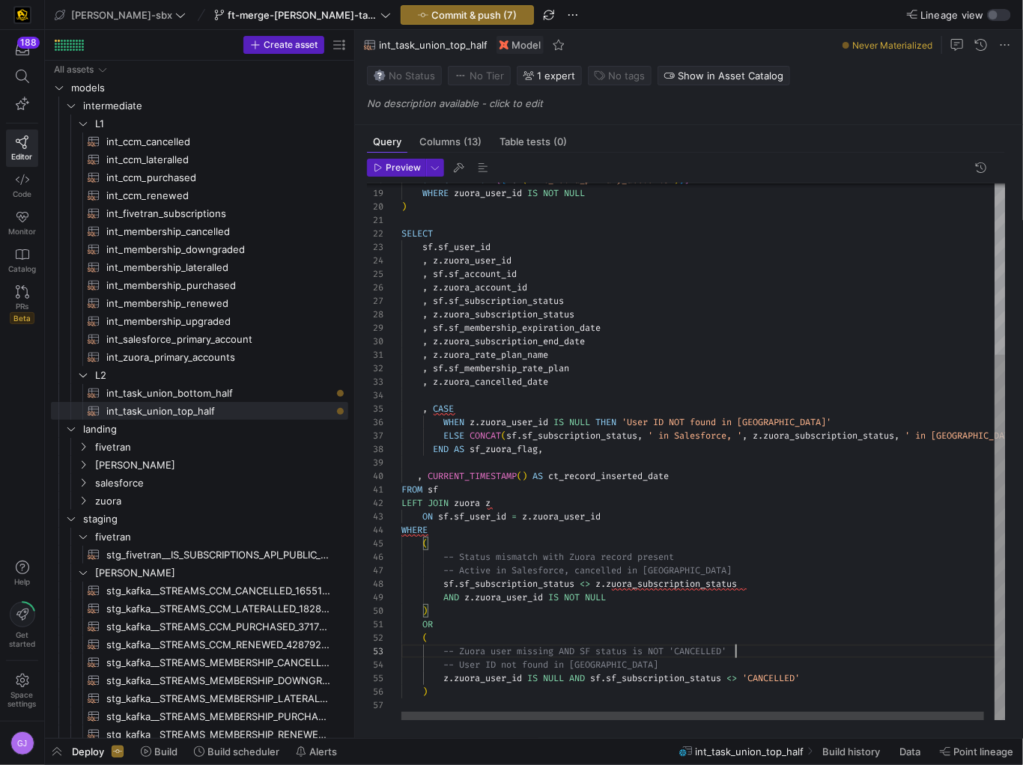
scroll to position [27, 334]
click at [670, 669] on div "SELECT * FROM { { ref ( 'int_zuora_primary_accounts' ) } } WHERE zuora_user_id …" at bounding box center [708, 326] width 614 height 789
click at [744, 648] on div "SELECT * FROM { { ref ( 'int_zuora_primary_accounts' ) } } WHERE zuora_user_id …" at bounding box center [708, 326] width 614 height 789
type textarea "FROM sf LEFT JOIN zuora z ON sf.sf_user_id = z.zuora_user_id WHERE ( -- Status …"
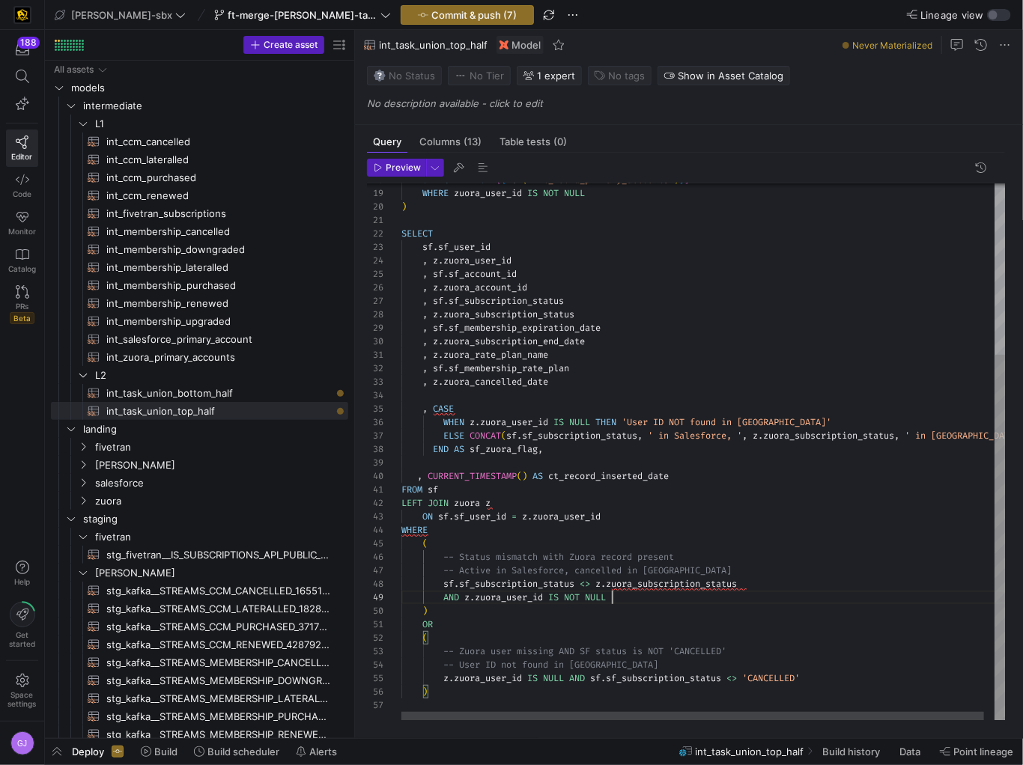
click at [735, 598] on div "SELECT * FROM { { ref ( 'int_zuora_primary_accounts' ) } } WHERE zuora_user_id …" at bounding box center [708, 326] width 614 height 789
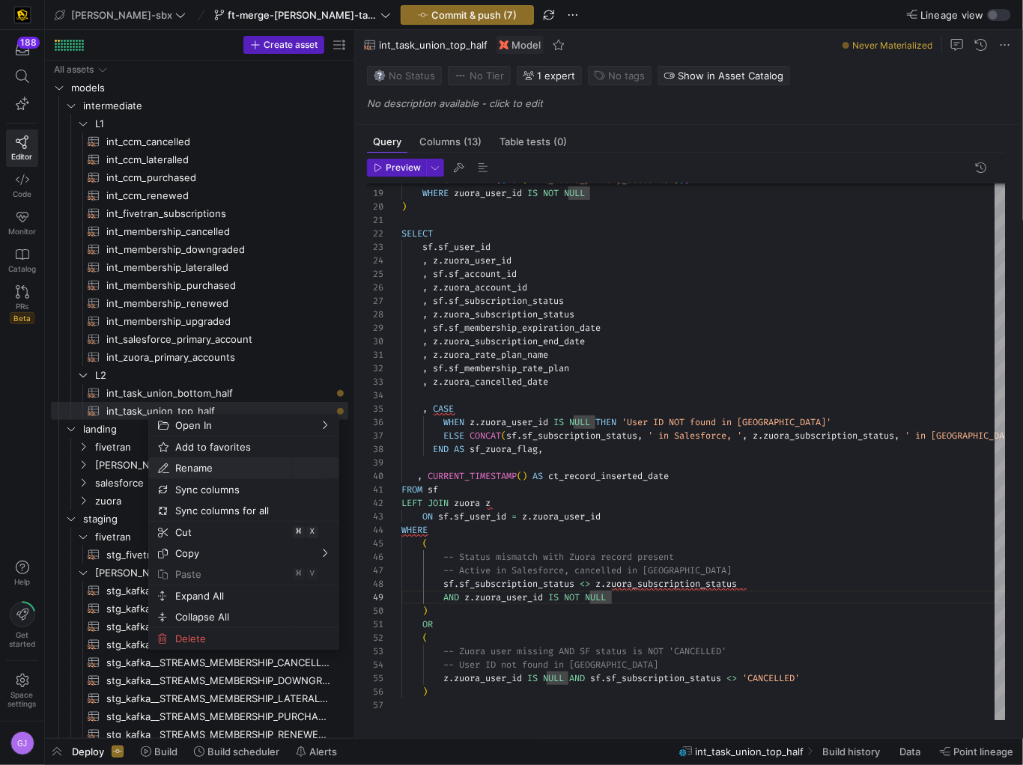
click at [203, 468] on span "Rename" at bounding box center [231, 468] width 124 height 21
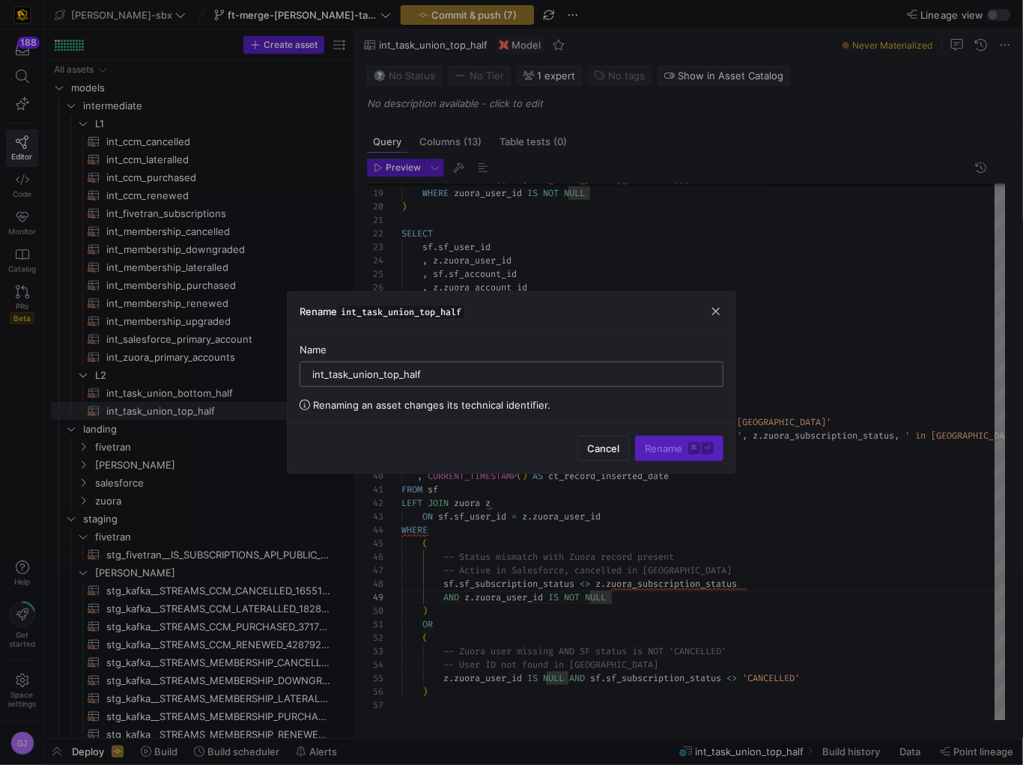
drag, startPoint x: 425, startPoint y: 376, endPoint x: 327, endPoint y: 375, distance: 97.4
click at [327, 375] on input "int_task_union_top_half" at bounding box center [511, 374] width 398 height 12
type input "int_zuora_cancelled_or_missing_check"
click at [687, 450] on span "Rename ⌘ ⏎" at bounding box center [679, 449] width 69 height 12
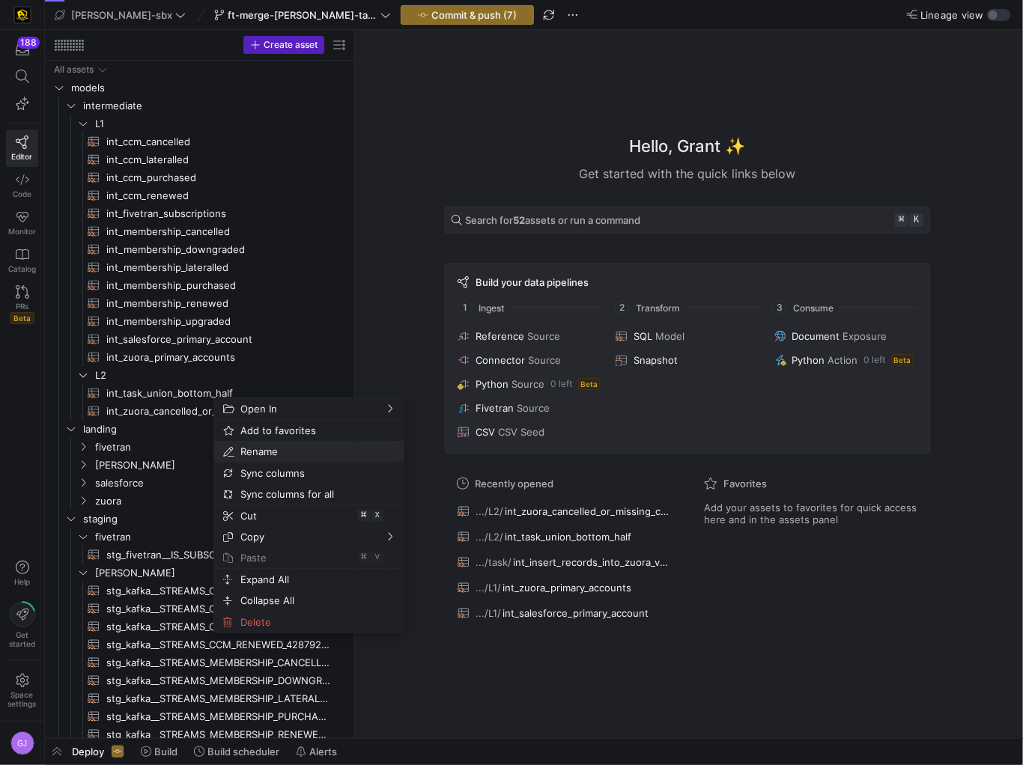
click at [281, 452] on span "Rename" at bounding box center [296, 451] width 124 height 21
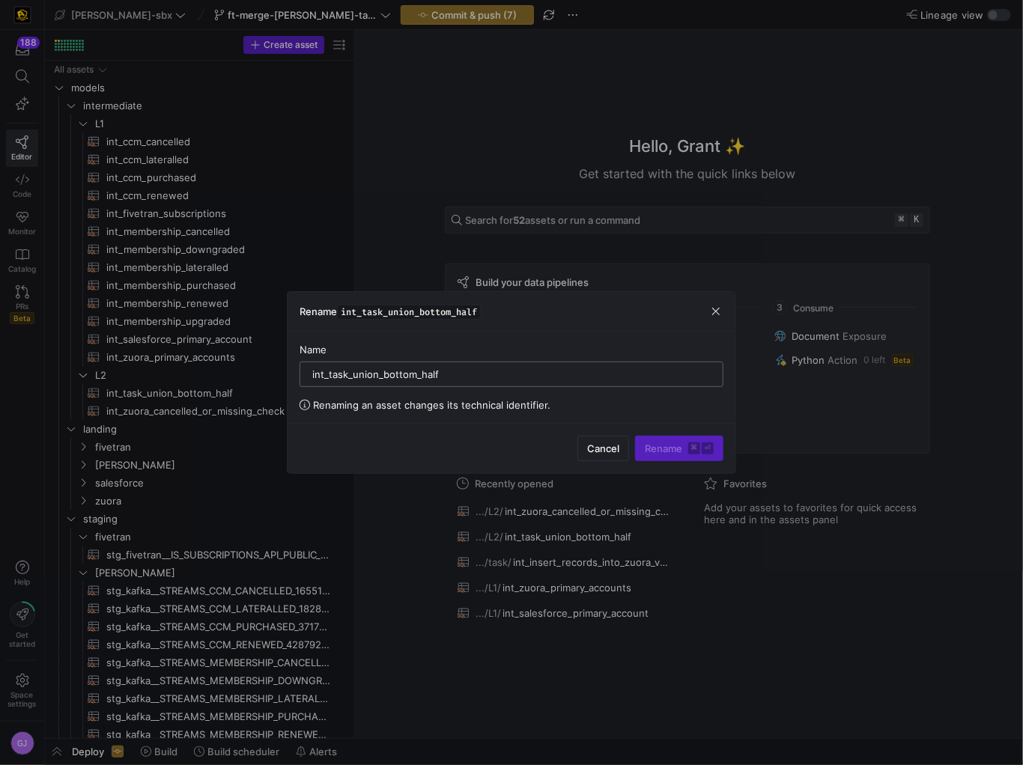
drag, startPoint x: 449, startPoint y: 376, endPoint x: 329, endPoint y: 380, distance: 120.6
click at [329, 380] on input "int_task_union_bottom_half" at bounding box center [511, 374] width 398 height 12
type input "int_sf_cancelled_or_missing_check"
click at [684, 446] on span "Rename ⌘ ⏎" at bounding box center [679, 449] width 69 height 12
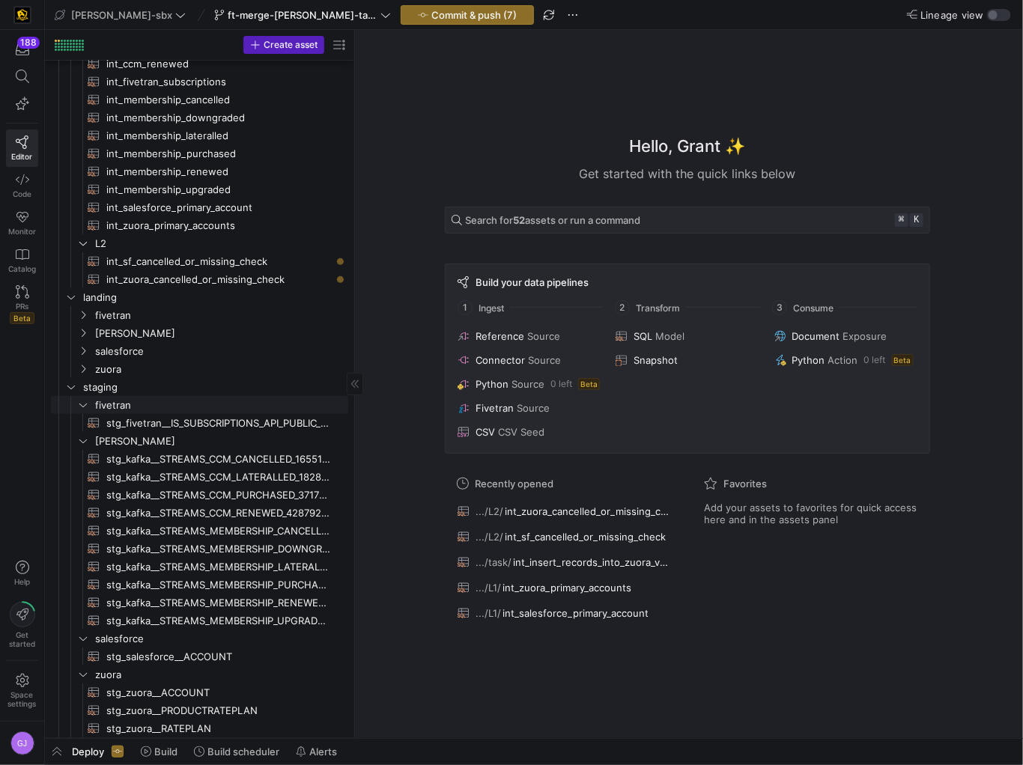
scroll to position [184, 0]
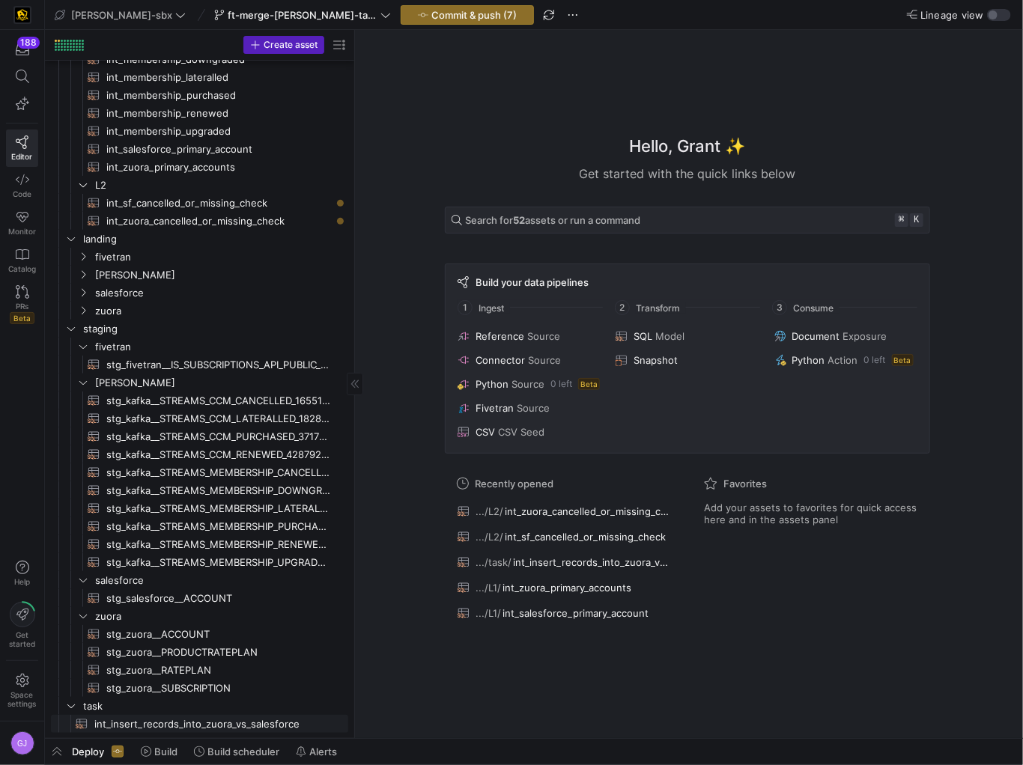
click at [174, 731] on span "int_insert_records_into_zuora_vs_salesforce​​​​​​​​​​" at bounding box center [212, 724] width 237 height 17
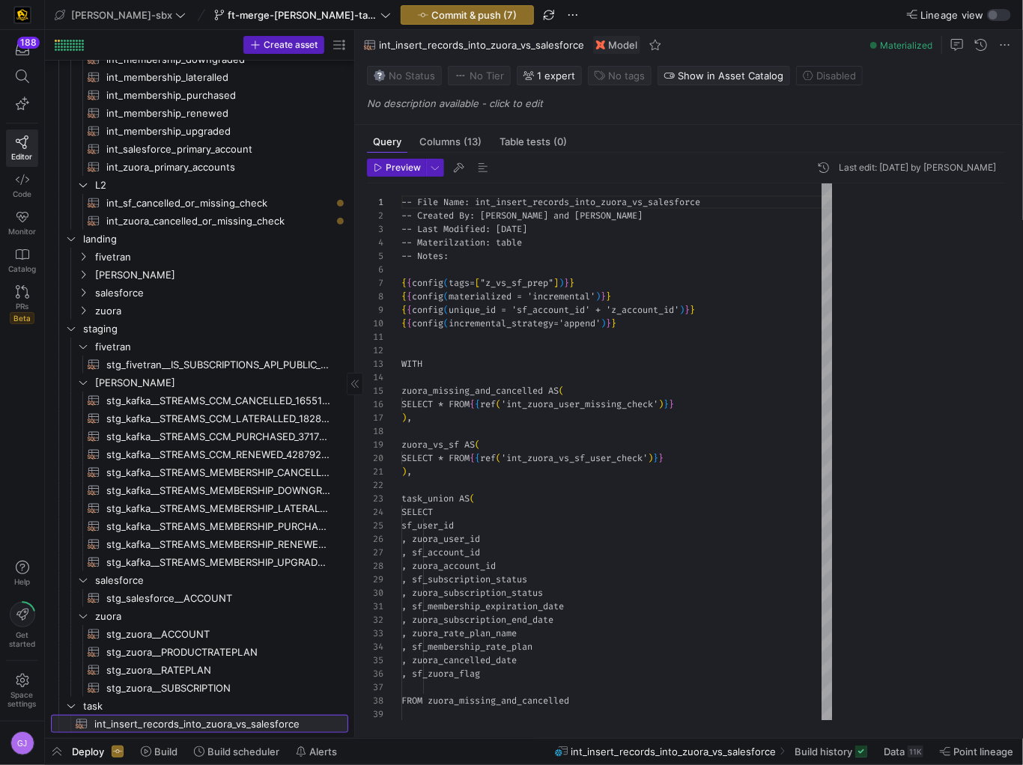
scroll to position [135, 0]
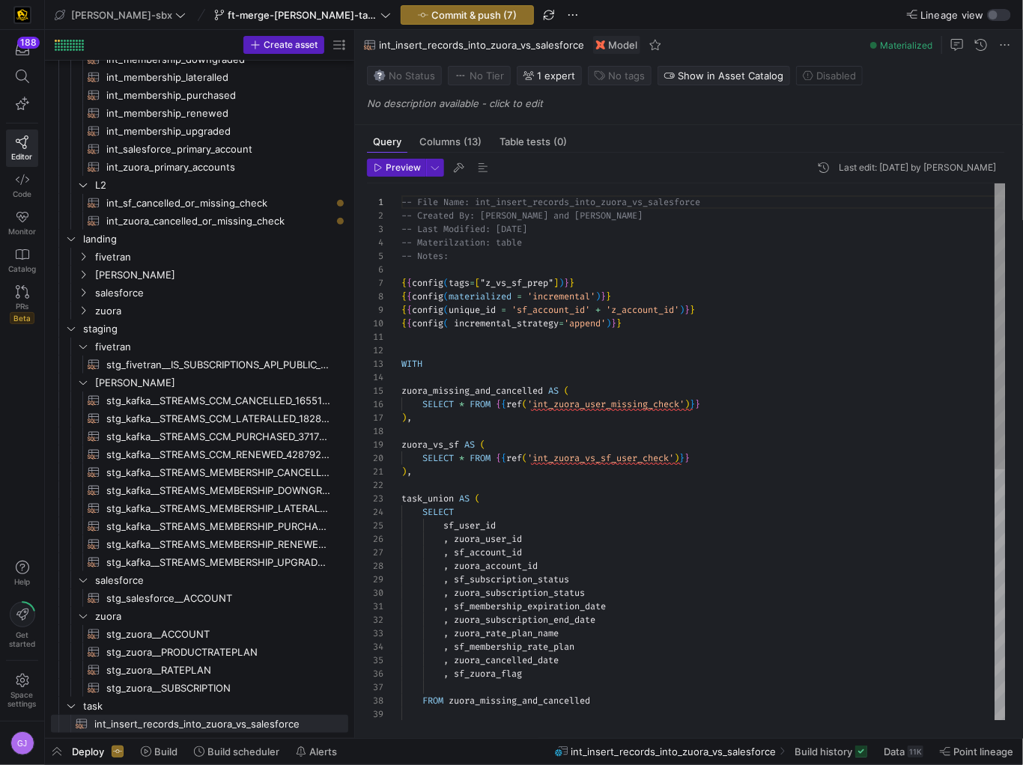
click at [631, 409] on div "-- File Name: int_insert_records_into_zuora_vs_sal esforce -- Created By: Alex …" at bounding box center [703, 687] width 604 height 1009
click at [688, 404] on div "-- File Name: int_insert_records_into_zuora_vs_sal esforce -- Created By: Alex …" at bounding box center [703, 687] width 604 height 1009
drag, startPoint x: 688, startPoint y: 404, endPoint x: 556, endPoint y: 404, distance: 131.8
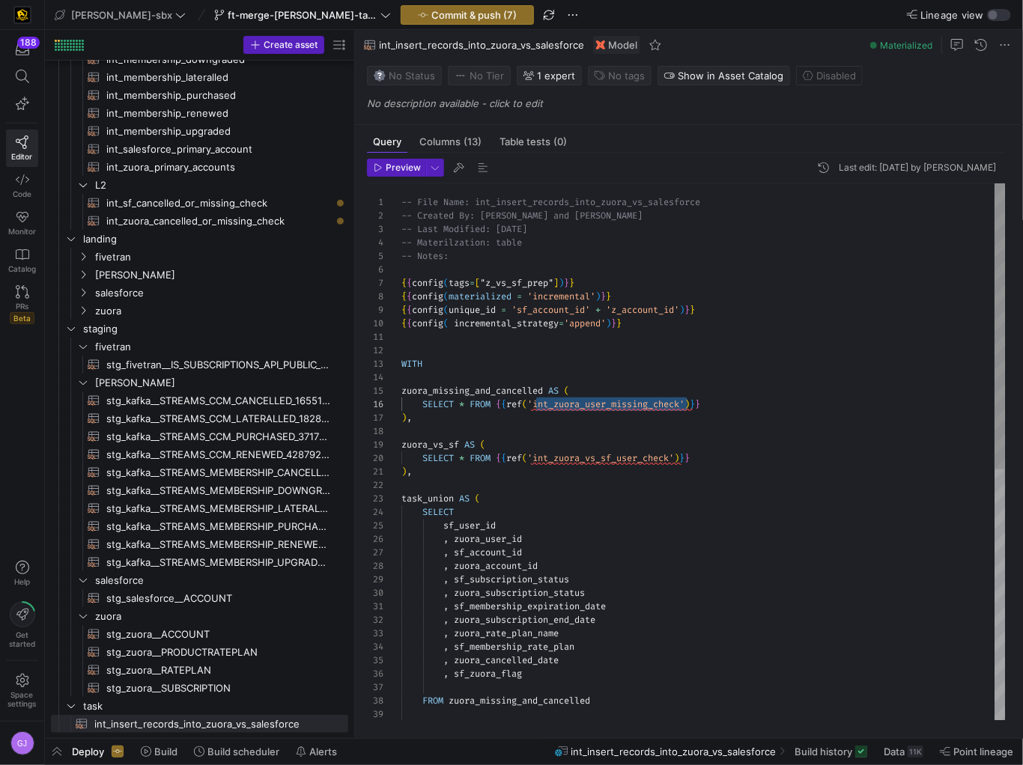
click at [556, 404] on div "-- File Name: int_insert_records_into_zuora_vs_sal esforce -- Created By: Alex …" at bounding box center [703, 687] width 604 height 1009
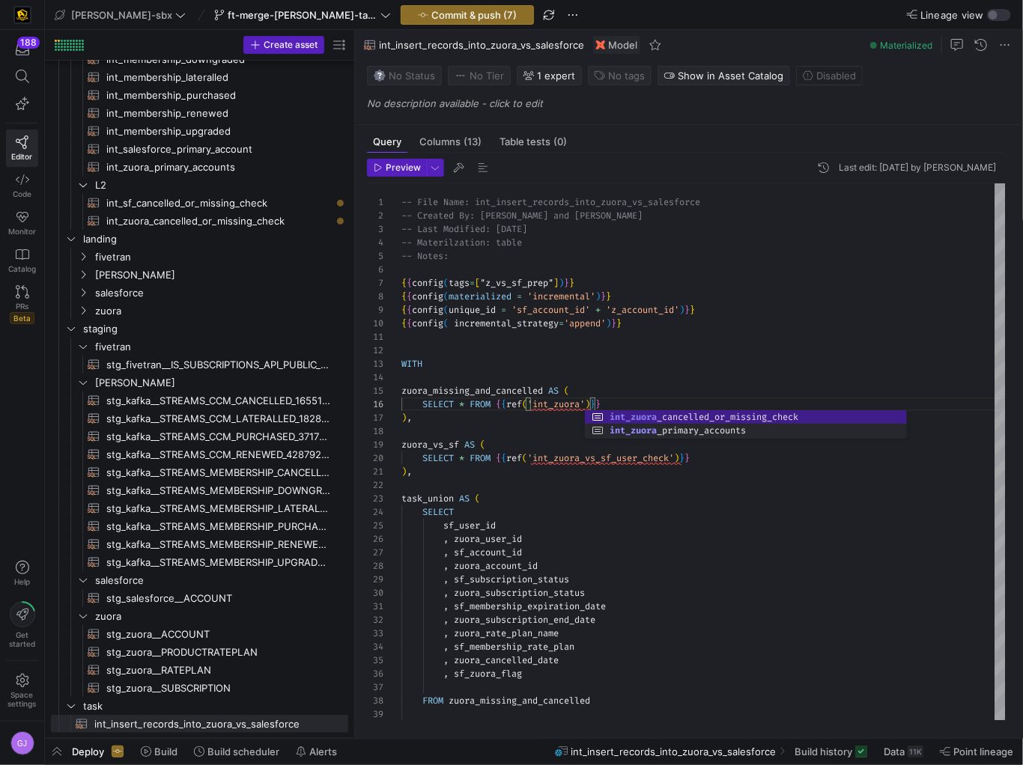
scroll to position [67, 329]
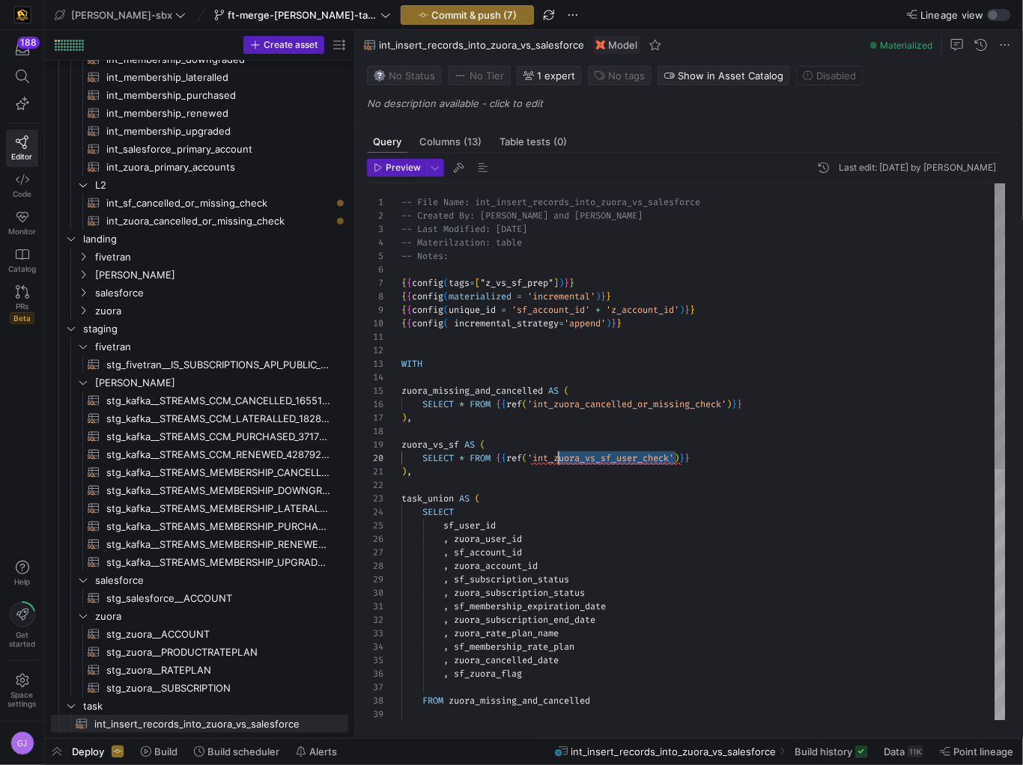
drag, startPoint x: 674, startPoint y: 462, endPoint x: 558, endPoint y: 461, distance: 116.1
click at [558, 461] on div "-- File Name: int_insert_records_into_zuora_vs_sal esforce -- Created By: Alex …" at bounding box center [703, 687] width 604 height 1009
click at [735, 459] on div "-- File Name: int_insert_records_into_zuora_vs_sal esforce -- Created By: Alex …" at bounding box center [703, 687] width 604 height 1009
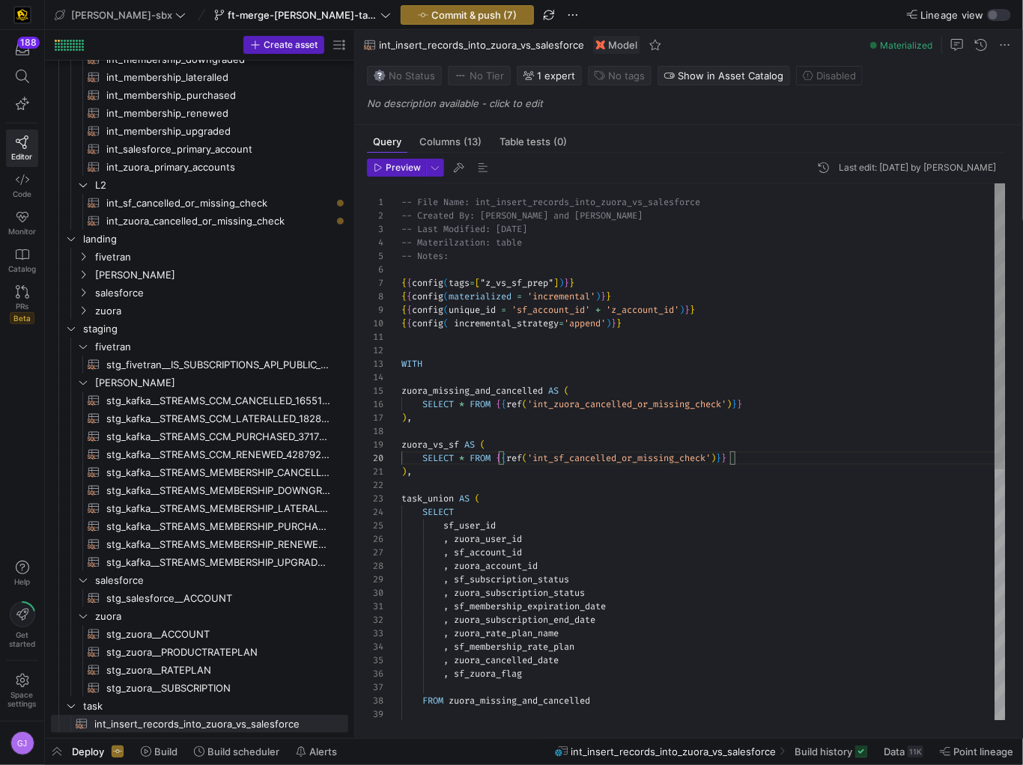
click at [493, 431] on div "-- File Name: int_insert_records_into_zuora_vs_sal esforce -- Created By: Alex …" at bounding box center [703, 687] width 604 height 1009
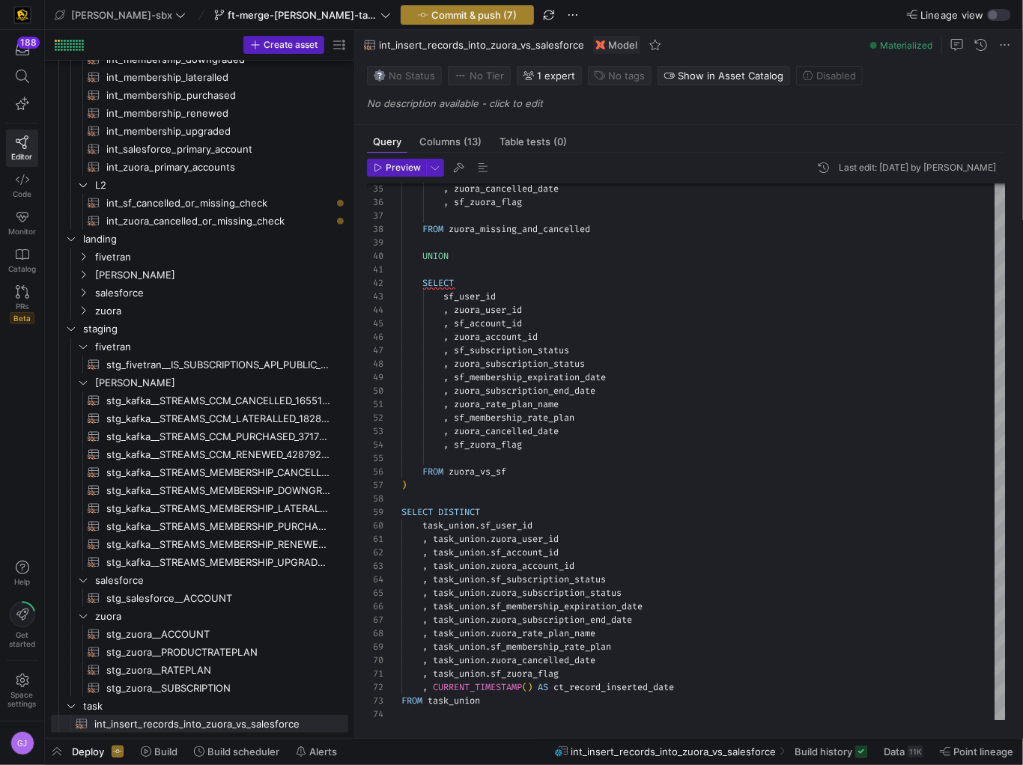
type textarea "WITH zuora_missing_and_cancelled AS ( SELECT * FROM {{ref('int_zuora_cancelled_…"
click at [432, 19] on span "Commit & push (7)" at bounding box center [473, 15] width 85 height 12
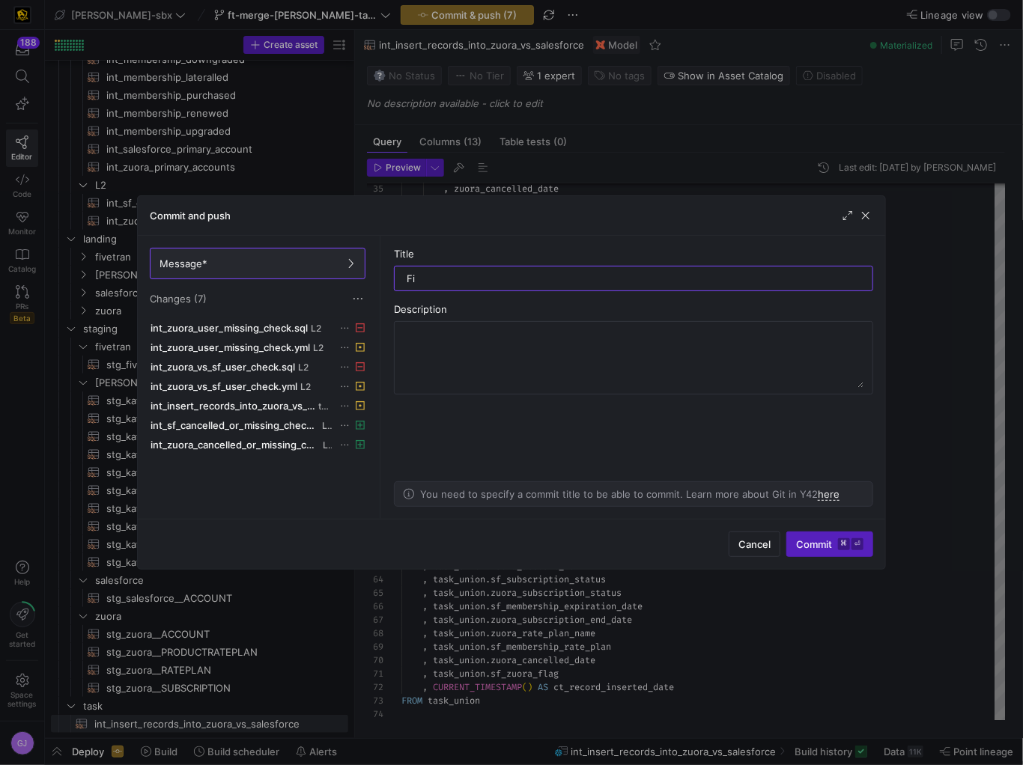
type input "F"
type input "Readability Changes"
click at [520, 332] on textarea at bounding box center [634, 358] width 460 height 60
type textarea "Changing model files on the task and L@ i"
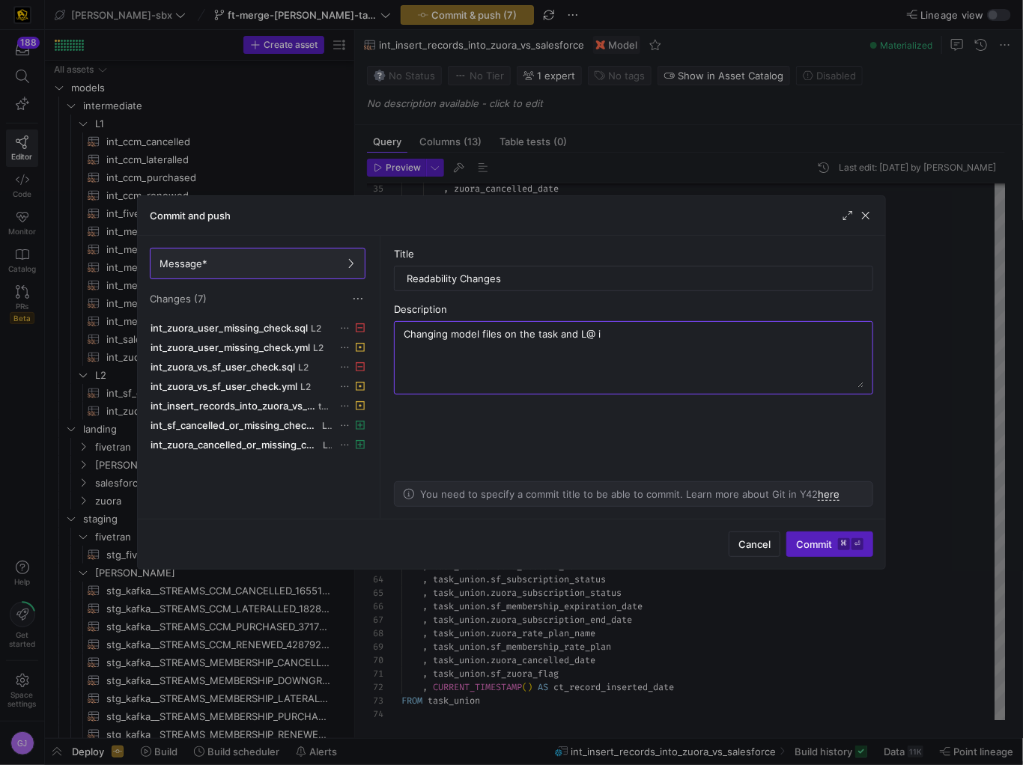
scroll to position [94, 0]
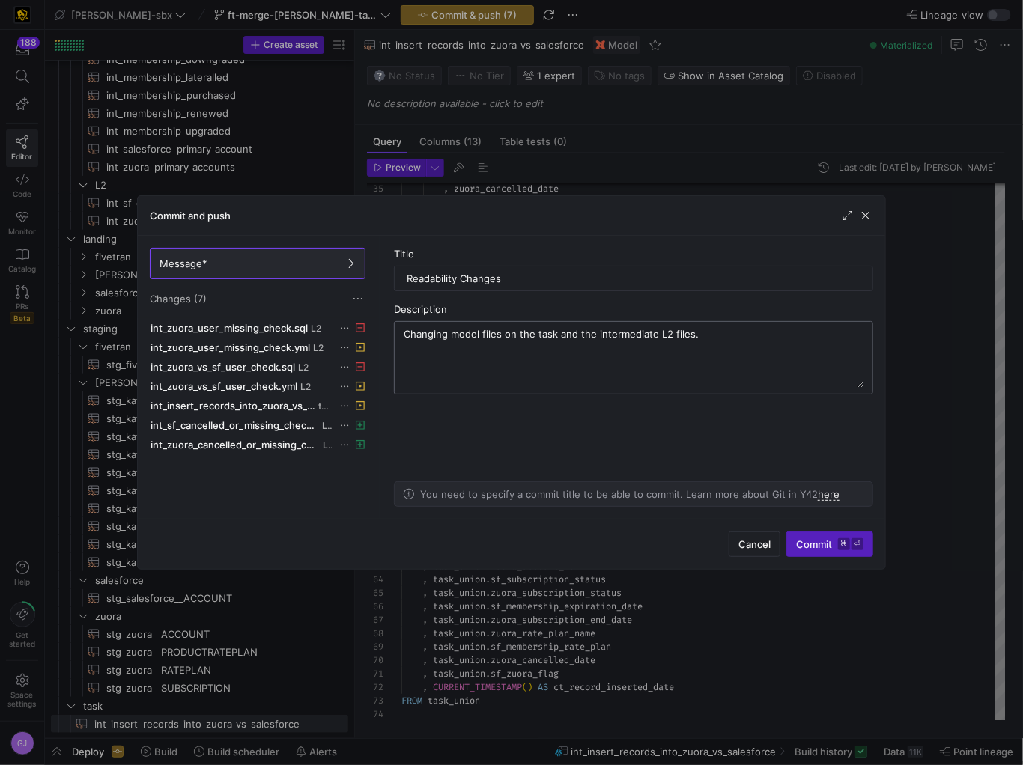
click at [401, 335] on div "Changing model files on the task and the intermediate L2 files." at bounding box center [633, 357] width 479 height 73
click at [404, 335] on textarea "Changing model files on the task and the intermediate L2 files." at bounding box center [634, 358] width 460 height 60
click at [406, 366] on textarea "WHAT: Changing model files on the task and the intermediate L2 files." at bounding box center [634, 358] width 460 height 60
type textarea "WHAT: Changing model files on the task and the intermediate L2 files. WHY: Read…"
click at [813, 547] on span "Commit ⌘ ⏎" at bounding box center [829, 544] width 67 height 12
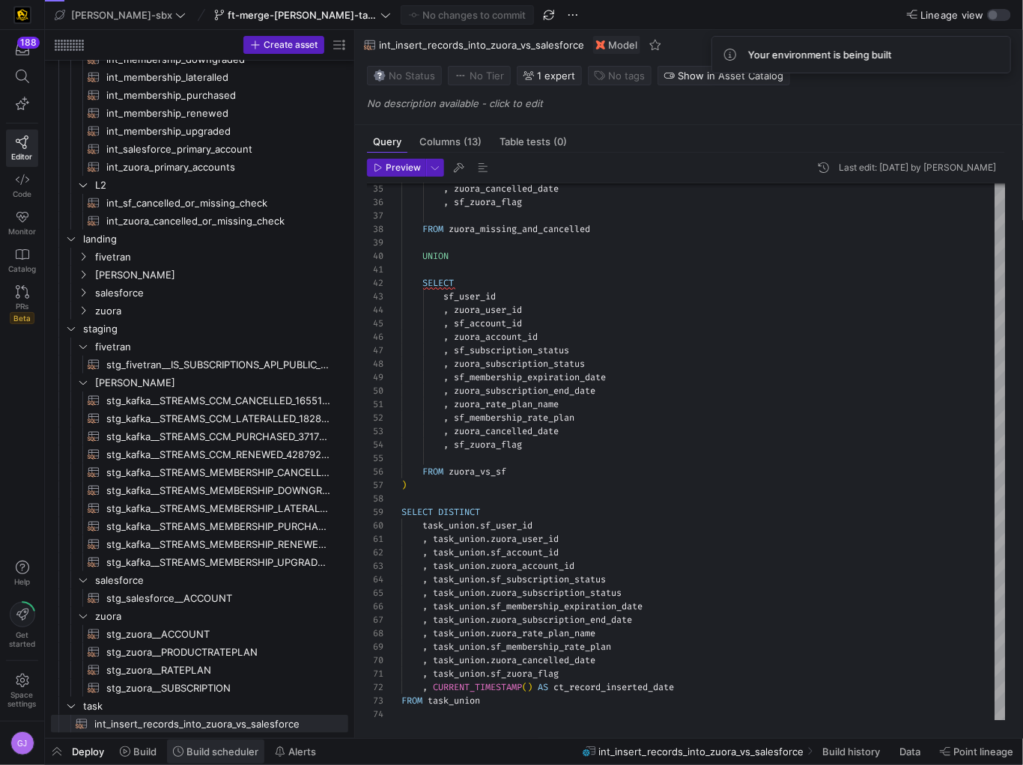
click at [183, 759] on span at bounding box center [215, 752] width 97 height 24
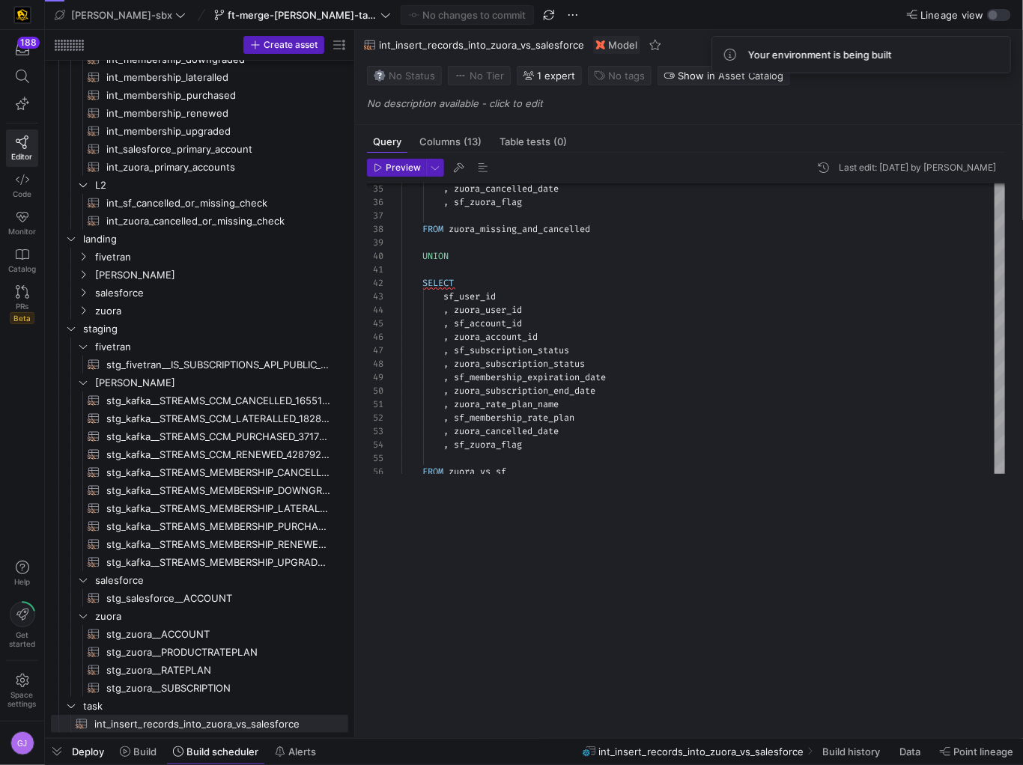
drag, startPoint x: 368, startPoint y: 494, endPoint x: 360, endPoint y: 845, distance: 350.5
click at [360, 765] on html "188 Editor Code Monitor Catalog PRs Beta Help Get started Space settings GJ edw…" at bounding box center [511, 382] width 1023 height 765
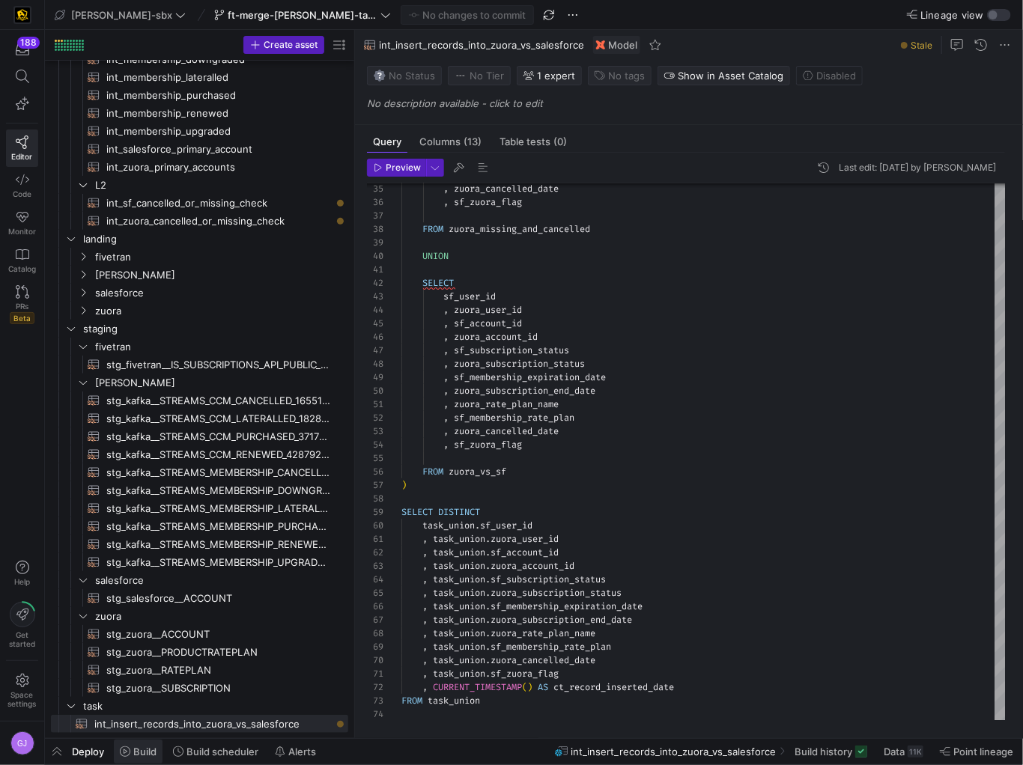
click at [118, 756] on span at bounding box center [138, 752] width 49 height 24
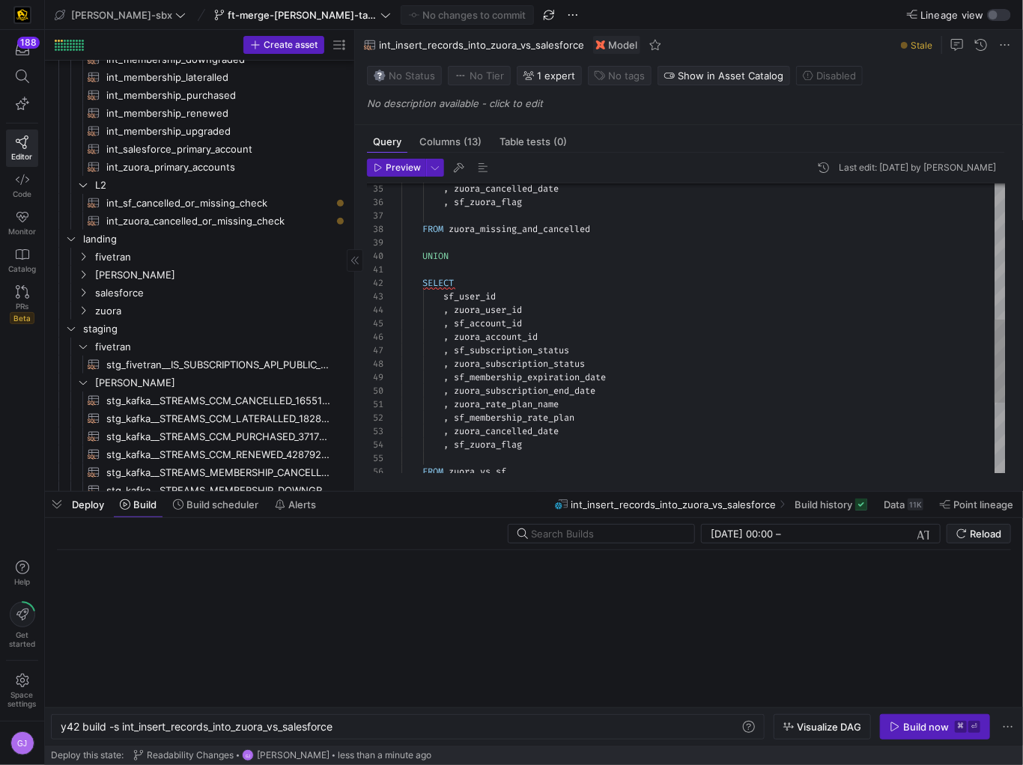
scroll to position [0, 277]
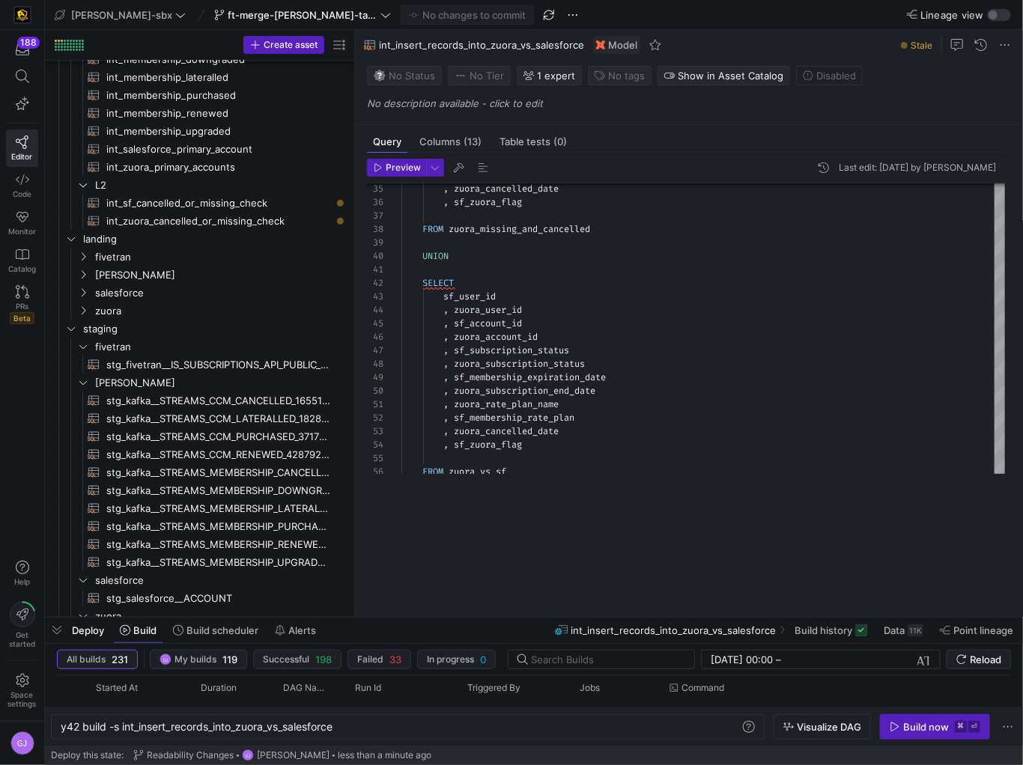
drag, startPoint x: 441, startPoint y: 492, endPoint x: 406, endPoint y: 819, distance: 329.1
click at [406, 765] on html "188 Editor Code Monitor Catalog PRs Beta Help Get started Space settings GJ edw…" at bounding box center [511, 382] width 1023 height 765
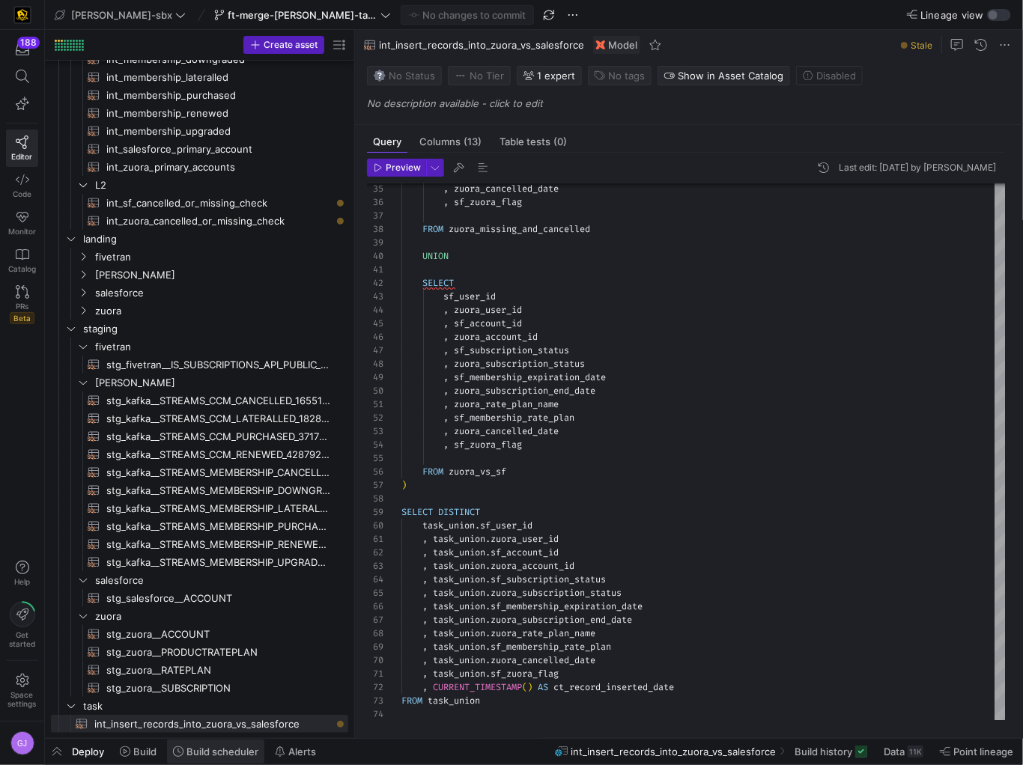
click at [186, 754] on span "Build scheduler" at bounding box center [222, 752] width 72 height 12
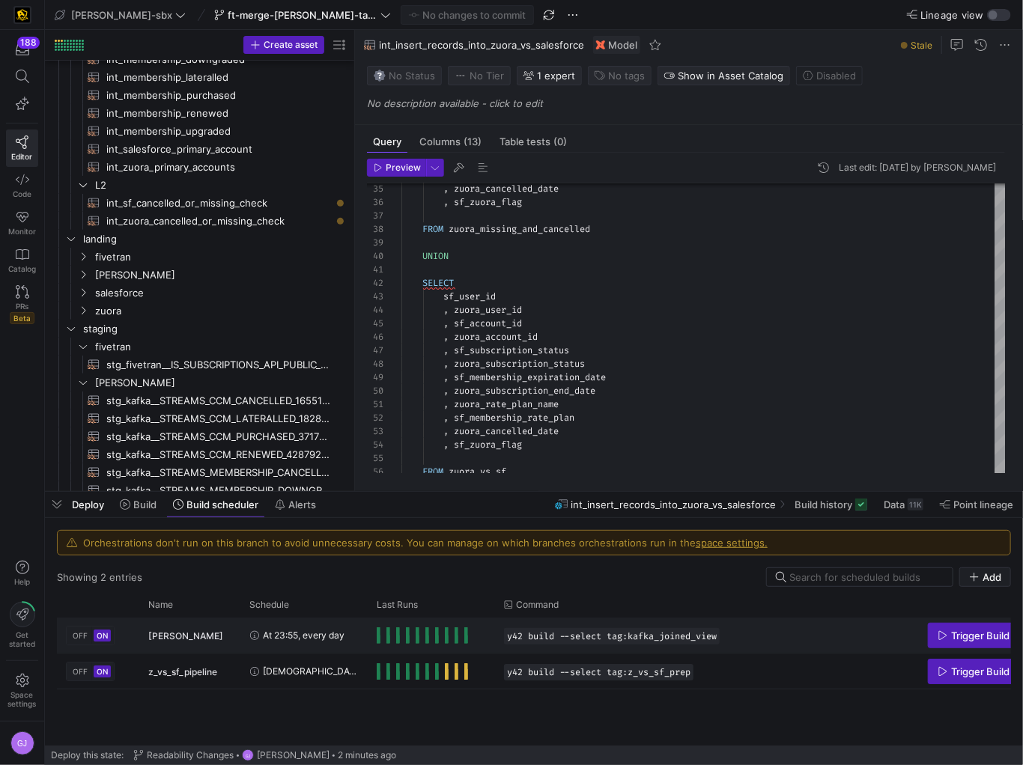
click at [223, 636] on span "kafka_joined_view_pipeline" at bounding box center [185, 636] width 75 height 35
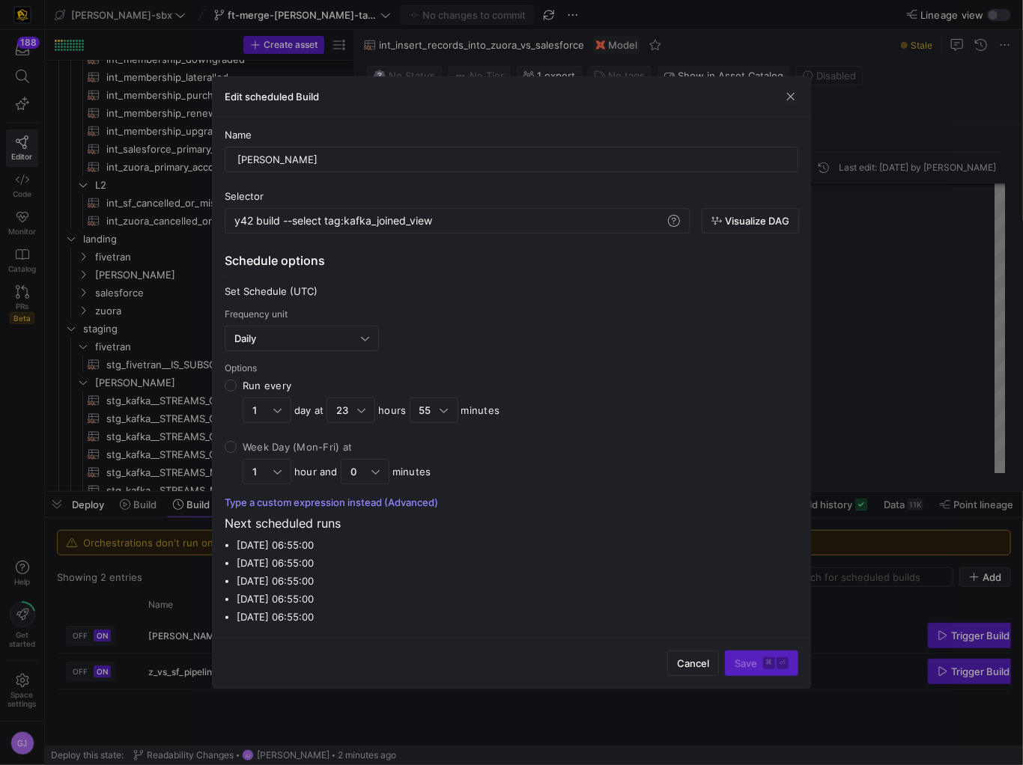
click at [421, 505] on button "Type a custom expression instead (Advanced)" at bounding box center [331, 502] width 213 height 12
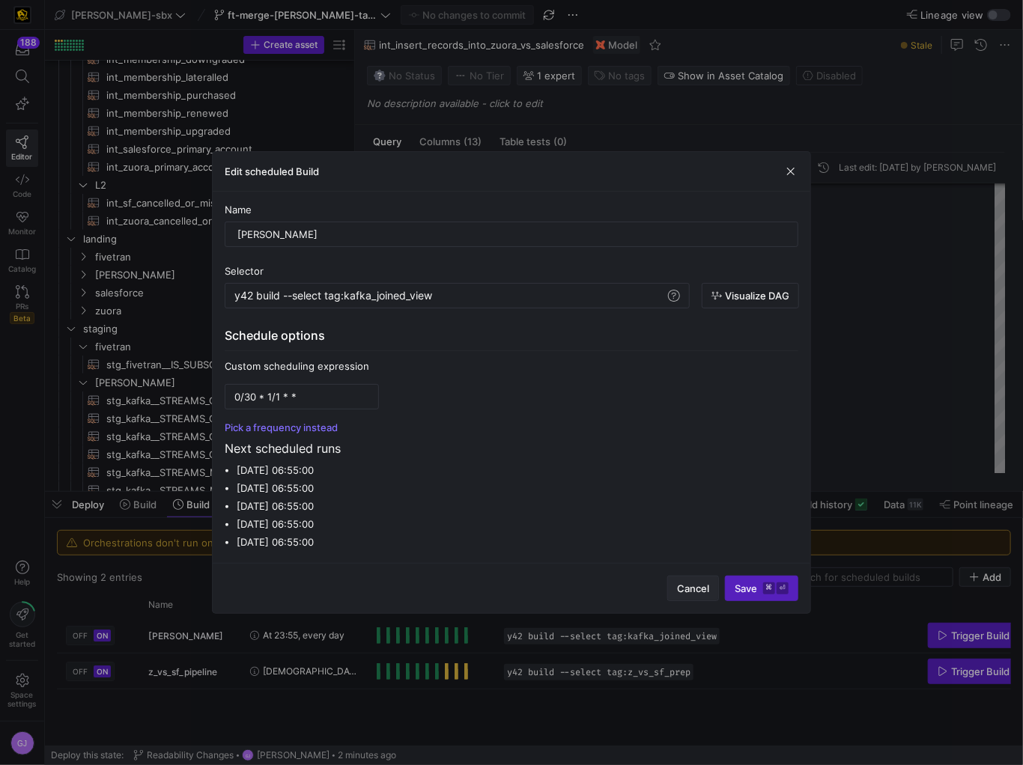
click at [680, 587] on span "Cancel" at bounding box center [693, 589] width 32 height 12
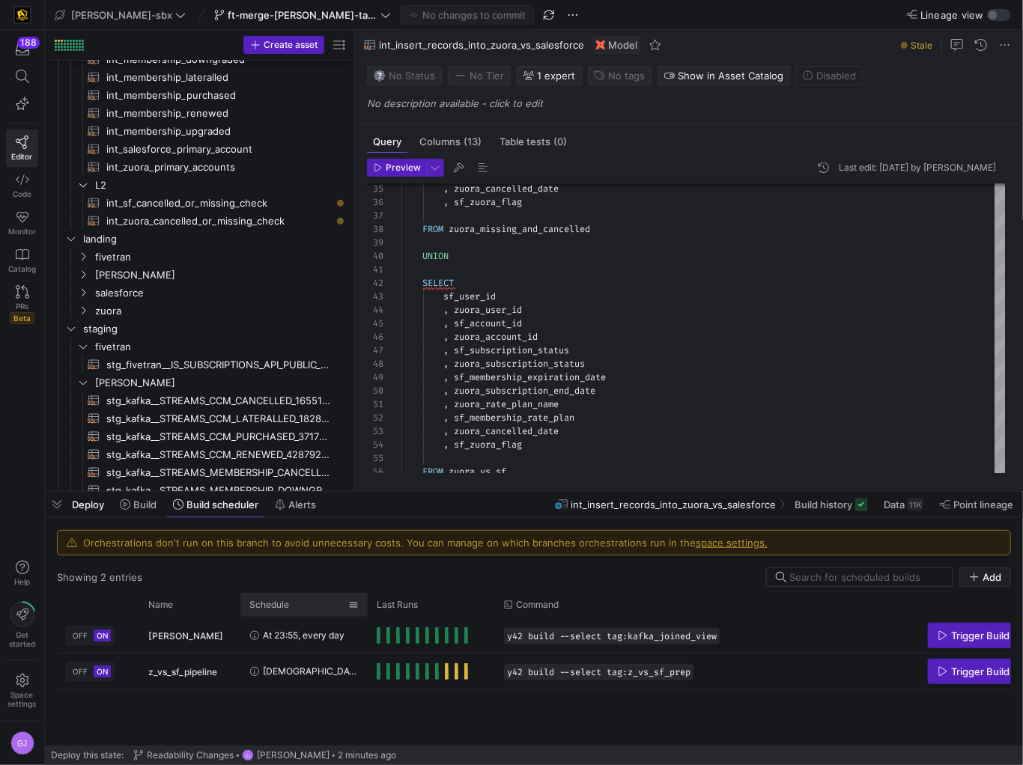
click at [287, 593] on div "Schedule" at bounding box center [303, 605] width 109 height 24
click at [304, 515] on span at bounding box center [295, 505] width 53 height 24
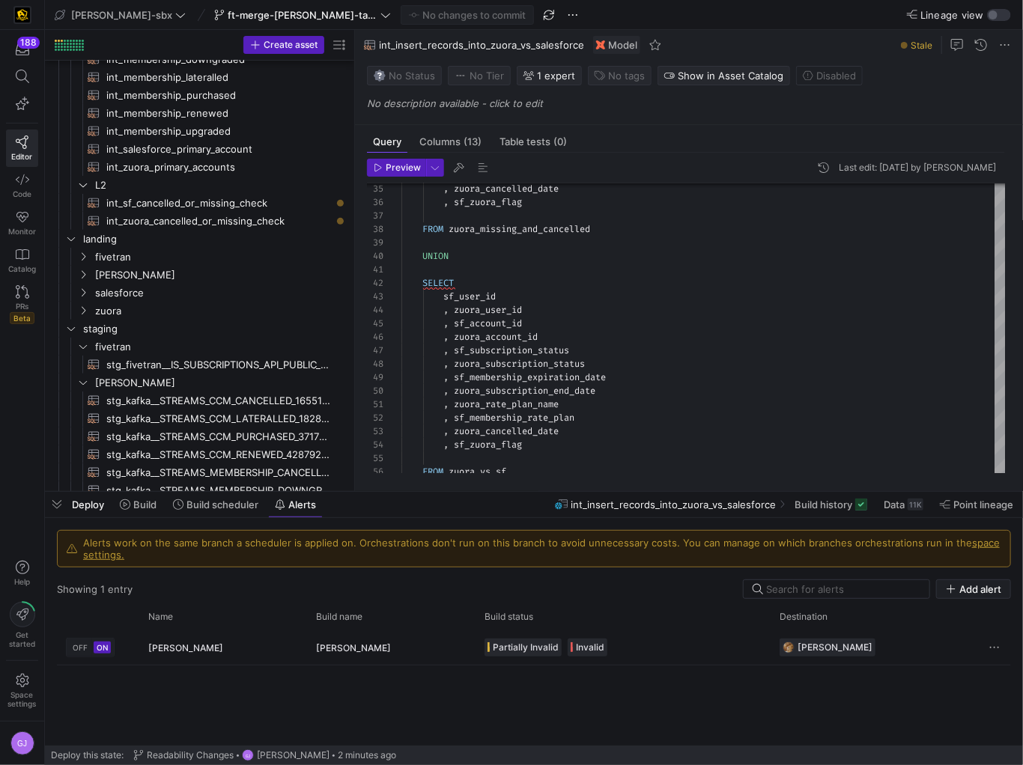
drag, startPoint x: 100, startPoint y: 545, endPoint x: 272, endPoint y: 547, distance: 172.2
click at [272, 547] on div "Alerts work on the same branch a scheduler is applied on. Orchestrations don't …" at bounding box center [542, 549] width 918 height 24
click at [340, 645] on span "kafka_joined_view_pipeline" at bounding box center [353, 648] width 75 height 35
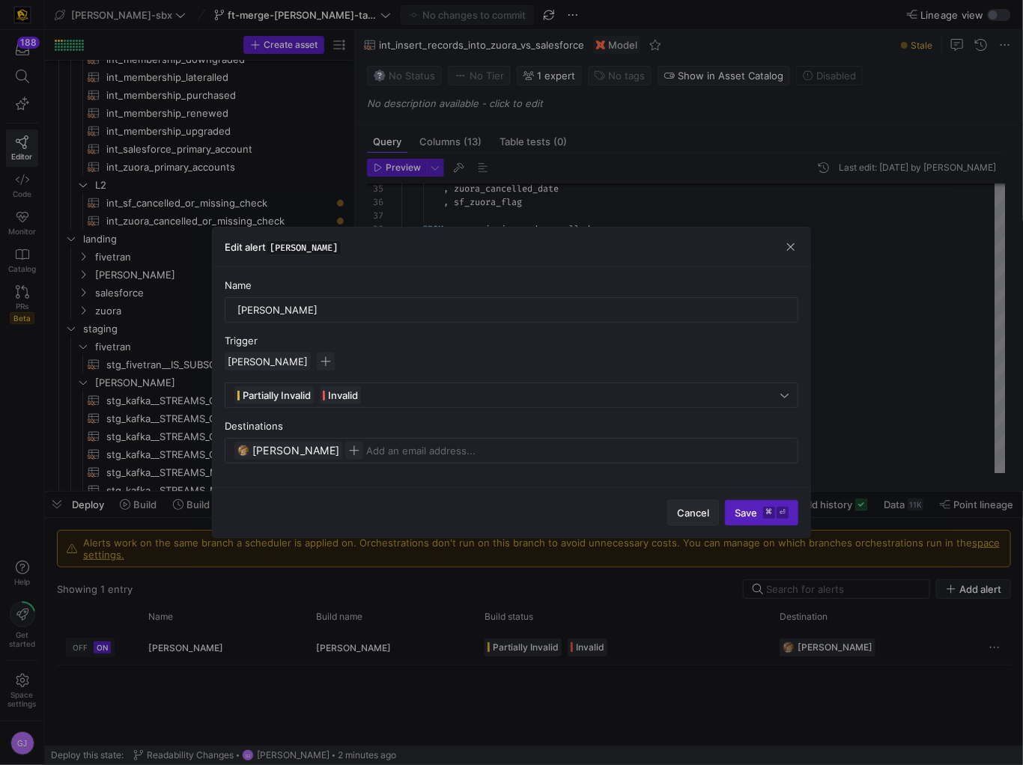
click at [710, 518] on span "button" at bounding box center [693, 513] width 50 height 24
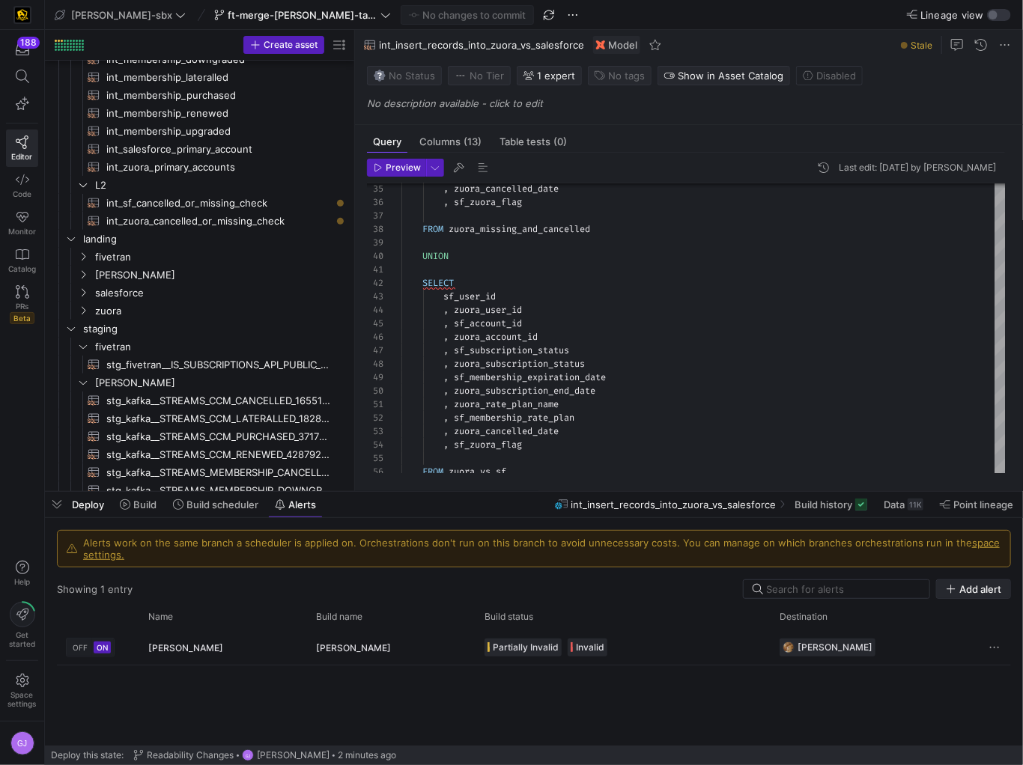
click at [963, 595] on span "button" at bounding box center [973, 589] width 73 height 18
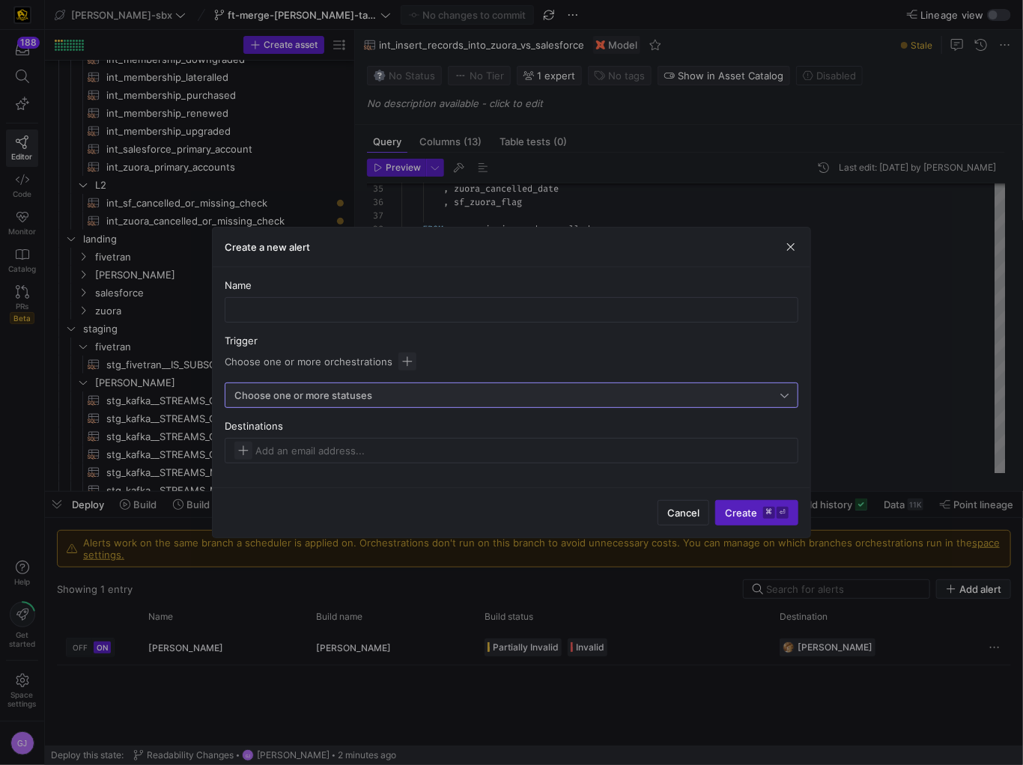
click at [330, 401] on span "Choose one or more statuses" at bounding box center [303, 395] width 138 height 12
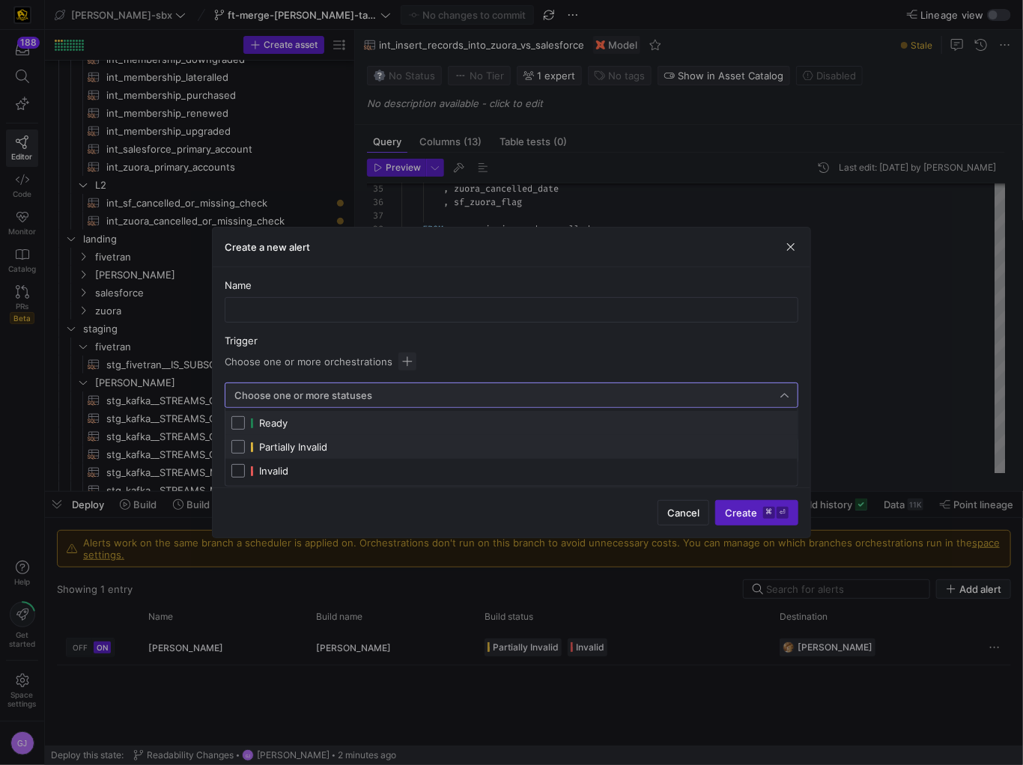
click at [305, 443] on span "Partially Invalid" at bounding box center [293, 447] width 68 height 12
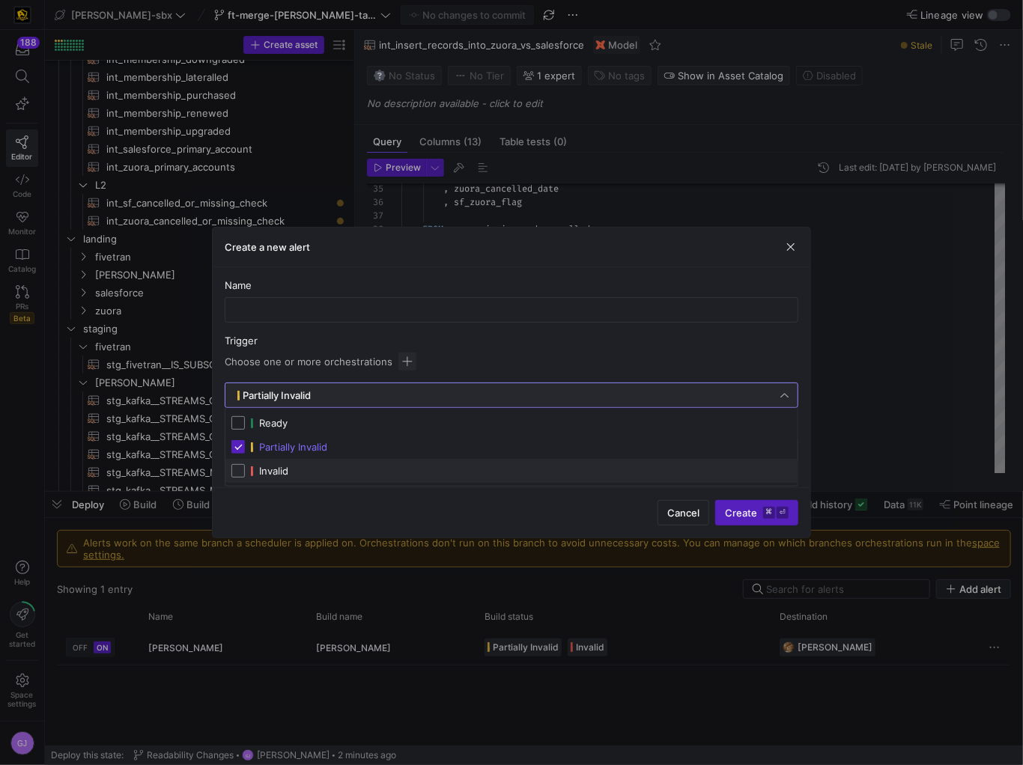
click at [303, 472] on span "Invalid" at bounding box center [521, 471] width 541 height 12
click at [343, 370] on div at bounding box center [511, 382] width 1023 height 765
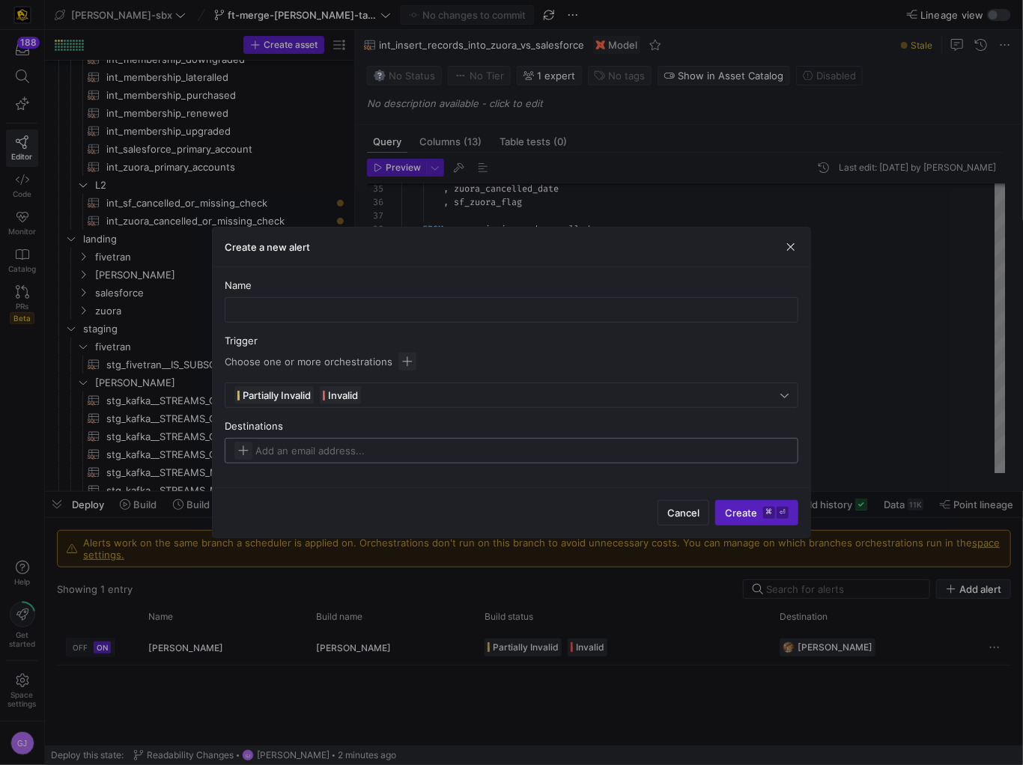
click at [404, 456] on div at bounding box center [511, 451] width 554 height 18
type input "mathew.jones@uscca.com"
click at [289, 309] on input "text" at bounding box center [511, 310] width 548 height 12
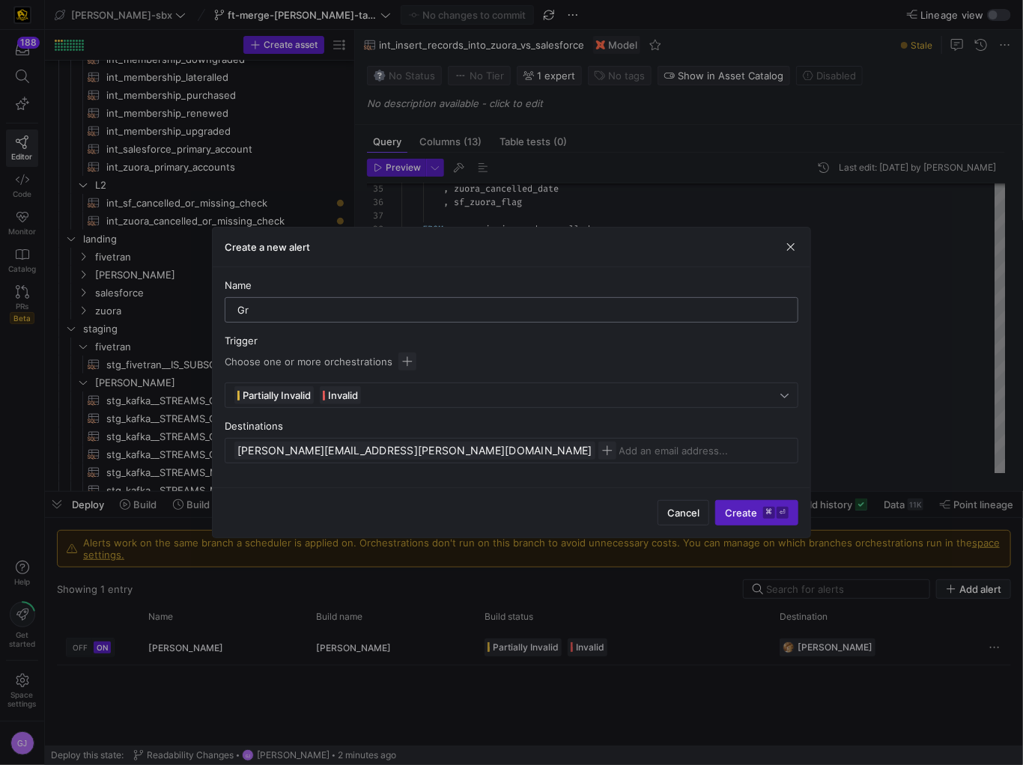
type input "G"
type input "grulke_task_alert"
click at [256, 453] on span "mathew.jones@uscca.com" at bounding box center [410, 450] width 346 height 15
click at [583, 451] on icon "button" at bounding box center [588, 451] width 10 height 10
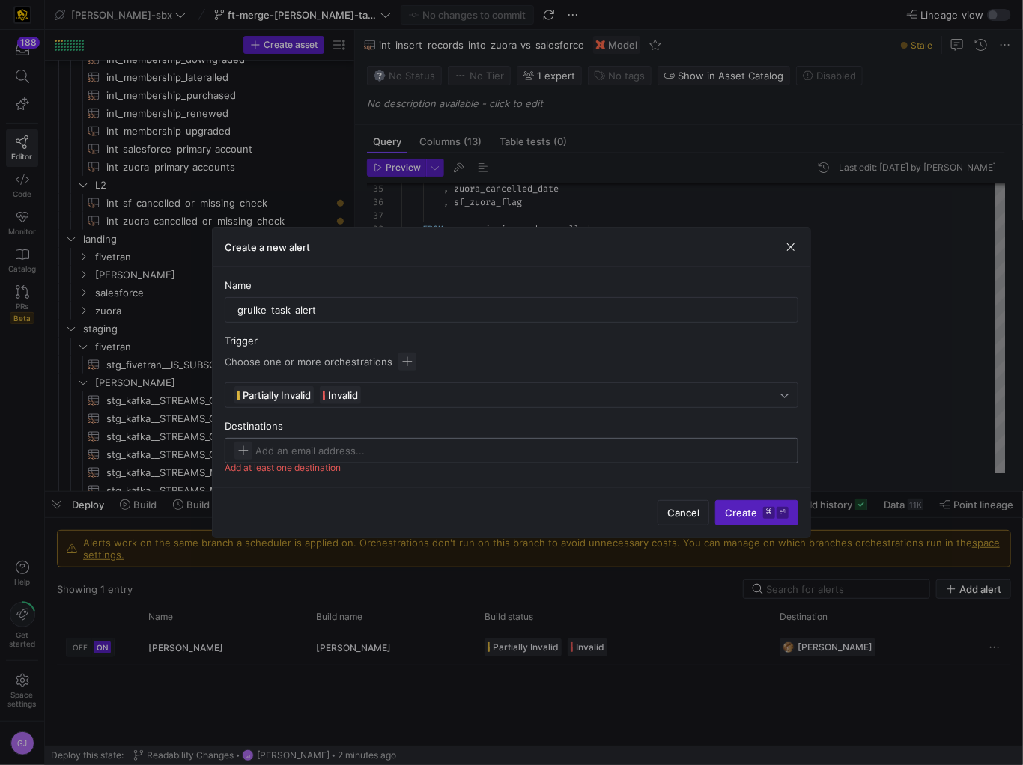
click at [366, 456] on input at bounding box center [331, 451] width 153 height 12
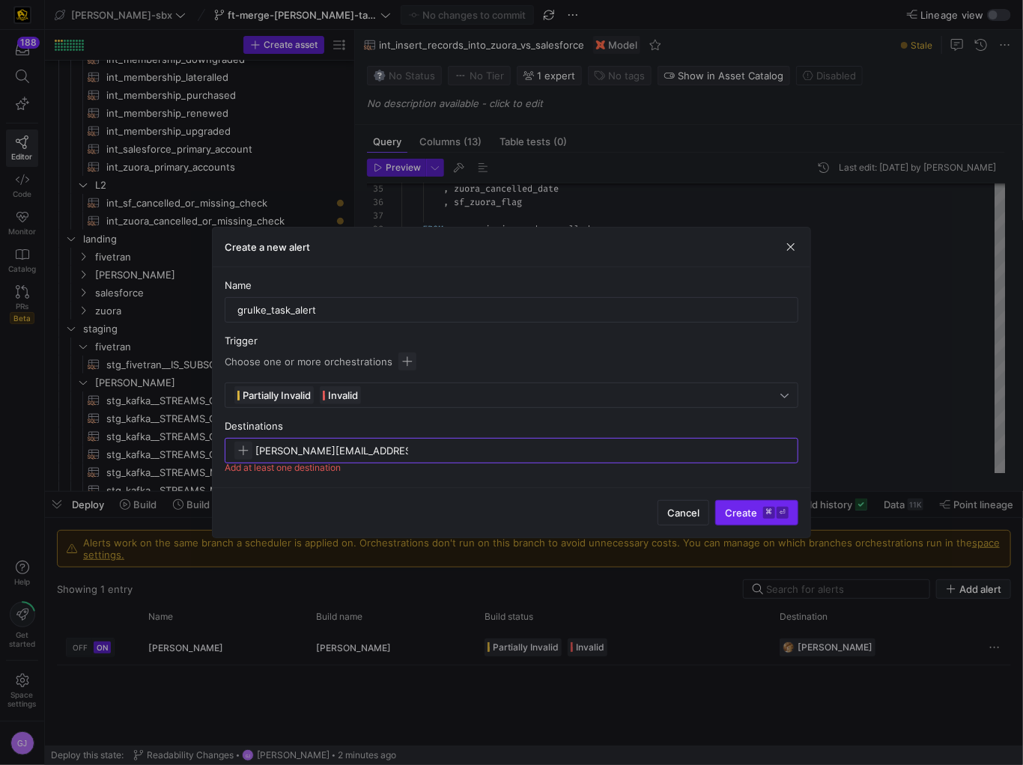
type input "[PERSON_NAME][EMAIL_ADDRESS][PERSON_NAME][DOMAIN_NAME]"
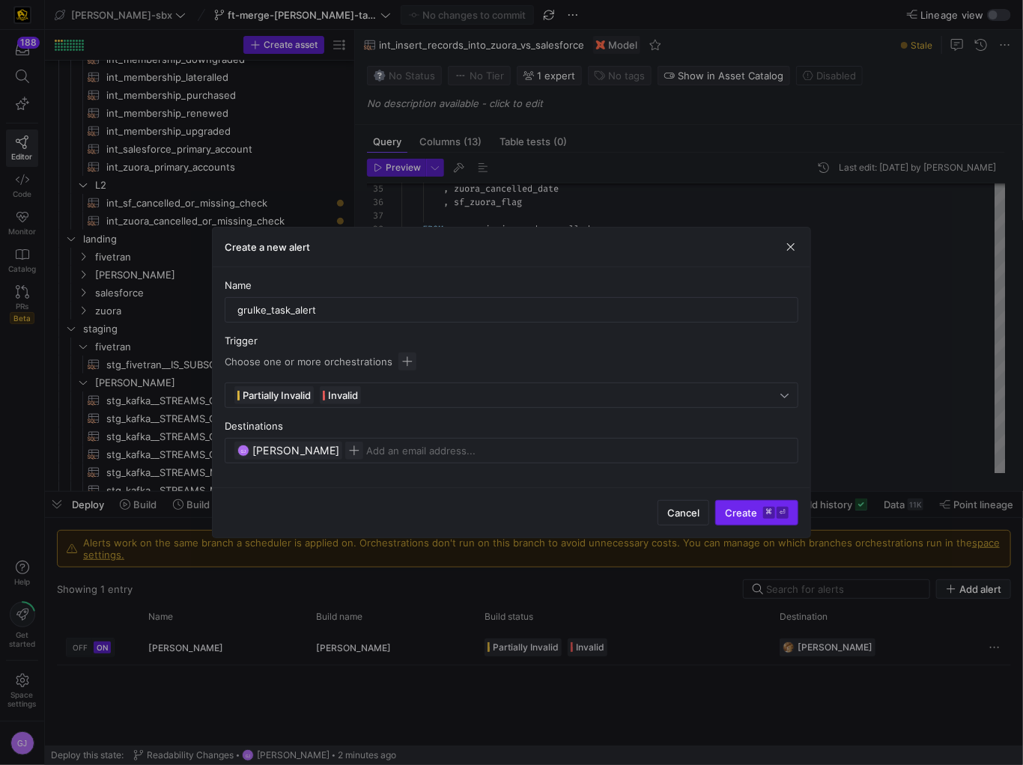
click at [762, 508] on span "Create ⌘ ⏎" at bounding box center [757, 513] width 64 height 12
click at [400, 362] on span "button" at bounding box center [407, 362] width 18 height 18
click at [348, 431] on div "z_vs_sf_pipeline" at bounding box center [327, 434] width 148 height 12
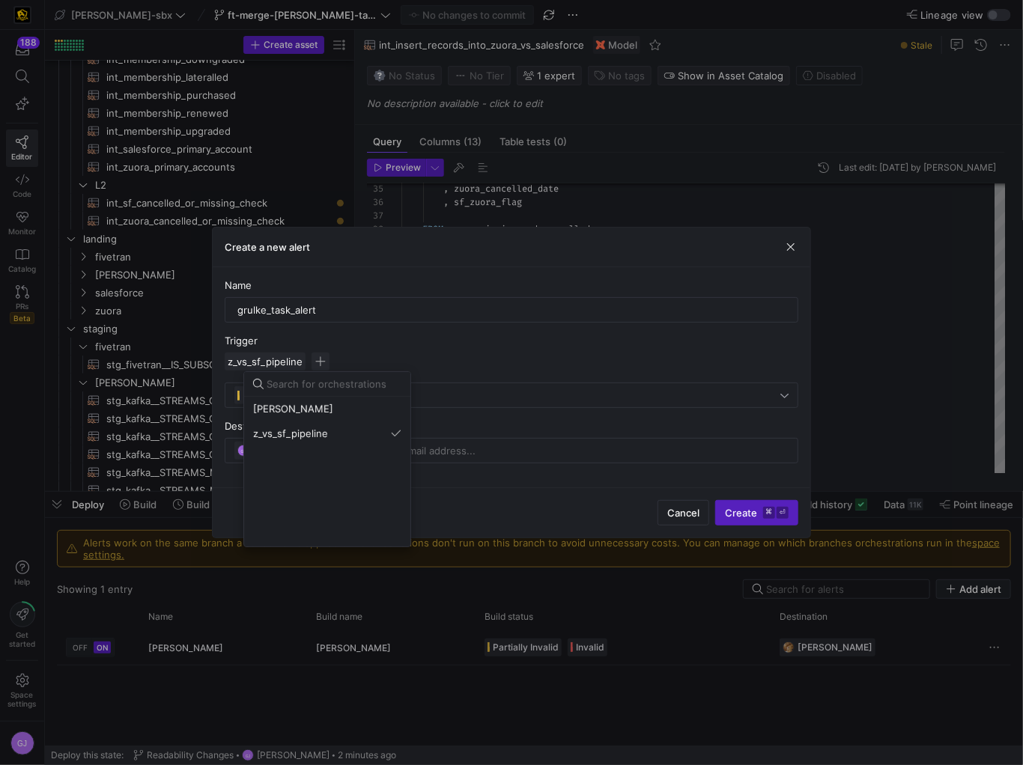
click at [371, 341] on div at bounding box center [511, 382] width 1023 height 765
click at [750, 514] on span "Create ⌘ ⏎" at bounding box center [757, 513] width 64 height 12
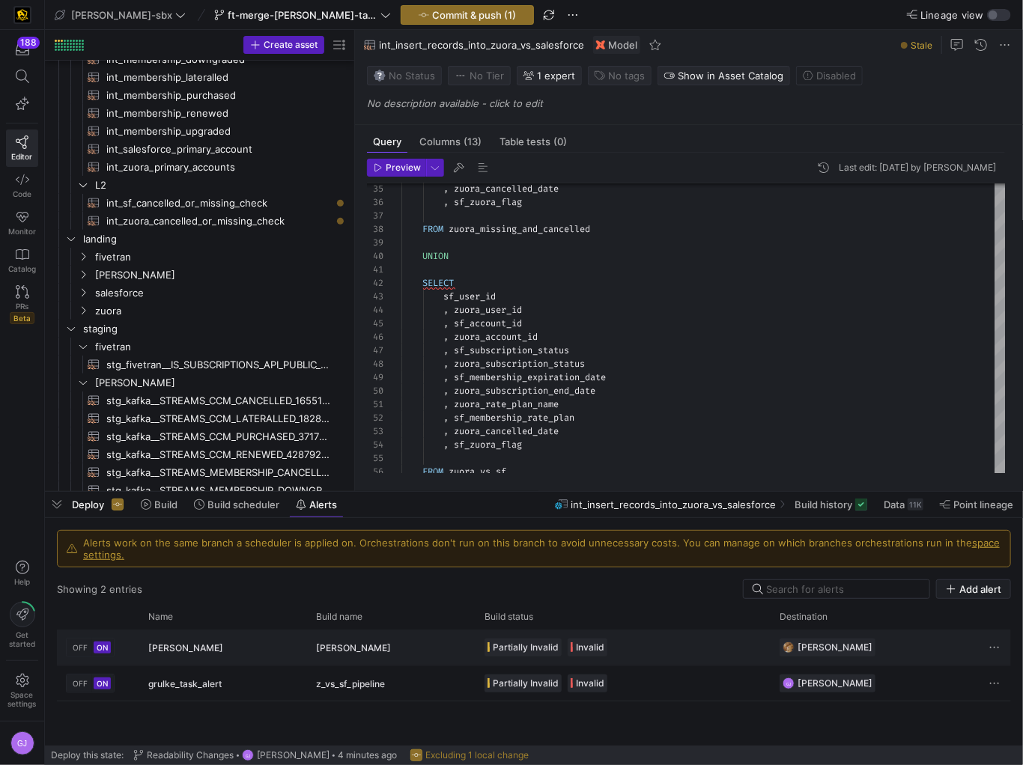
click at [342, 652] on span "kafka_joined_view_pipeline" at bounding box center [353, 648] width 75 height 35
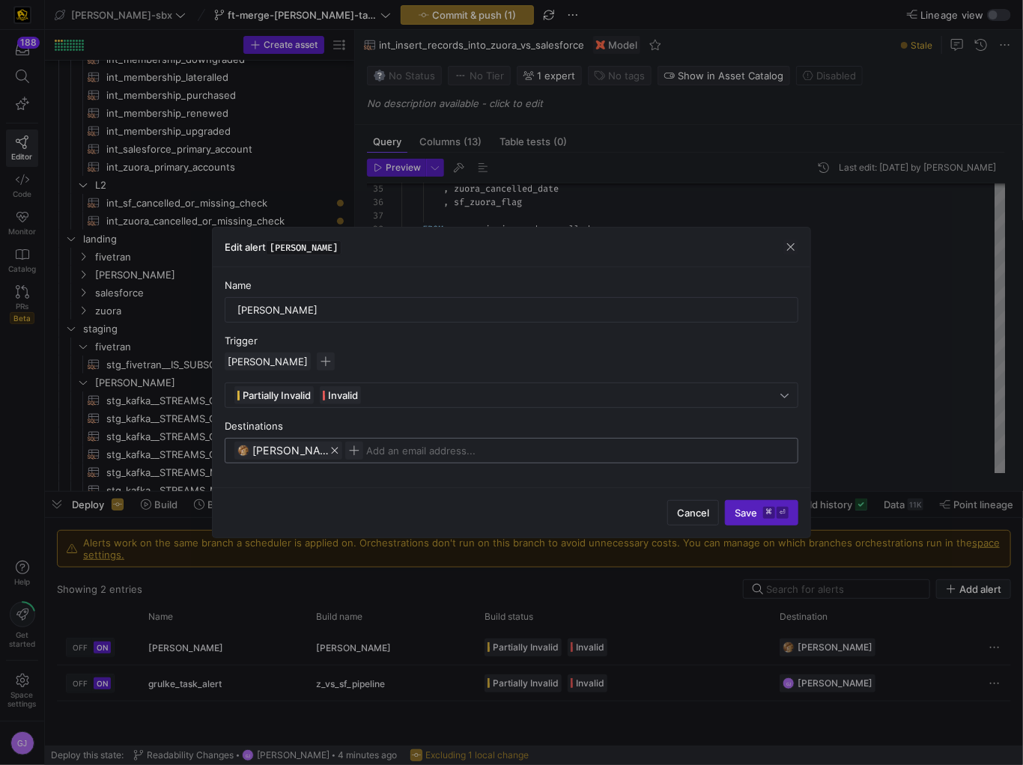
click at [332, 452] on icon "button" at bounding box center [335, 451] width 7 height 7
click at [240, 451] on span "button" at bounding box center [243, 451] width 18 height 18
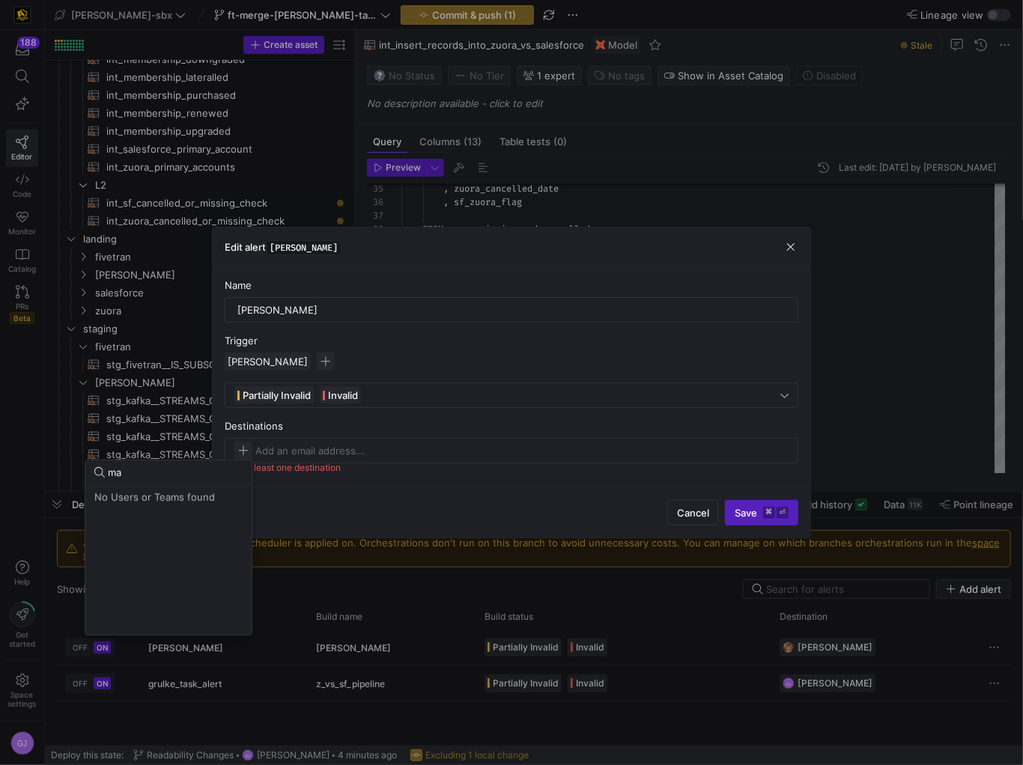
type input "m"
click at [288, 446] on div at bounding box center [511, 382] width 1023 height 765
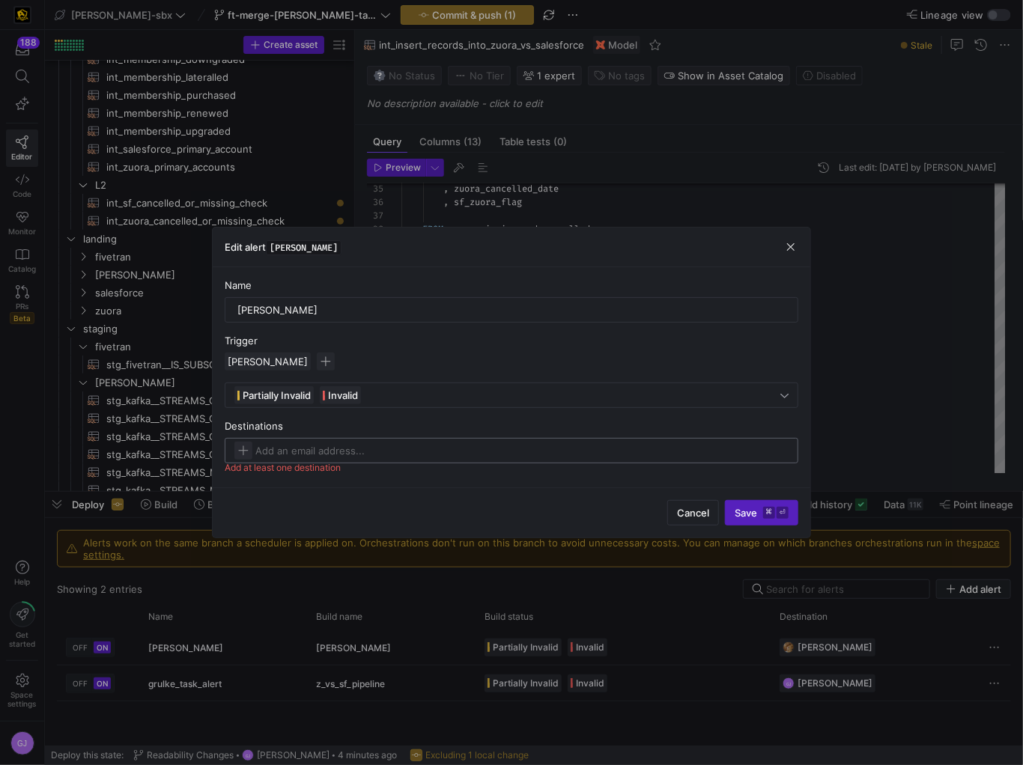
click at [288, 446] on input at bounding box center [331, 451] width 153 height 12
type input "m"
click at [244, 448] on span "button" at bounding box center [243, 451] width 18 height 18
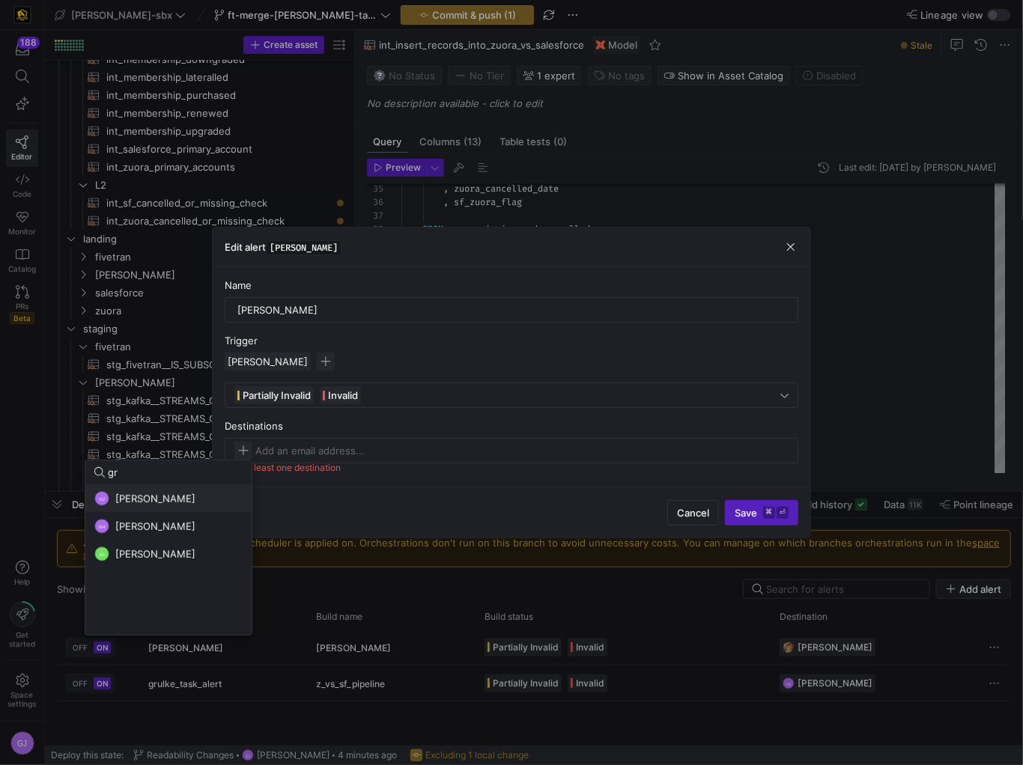
type input "gr"
click at [187, 493] on div "GJ Grant Jones" at bounding box center [168, 498] width 148 height 15
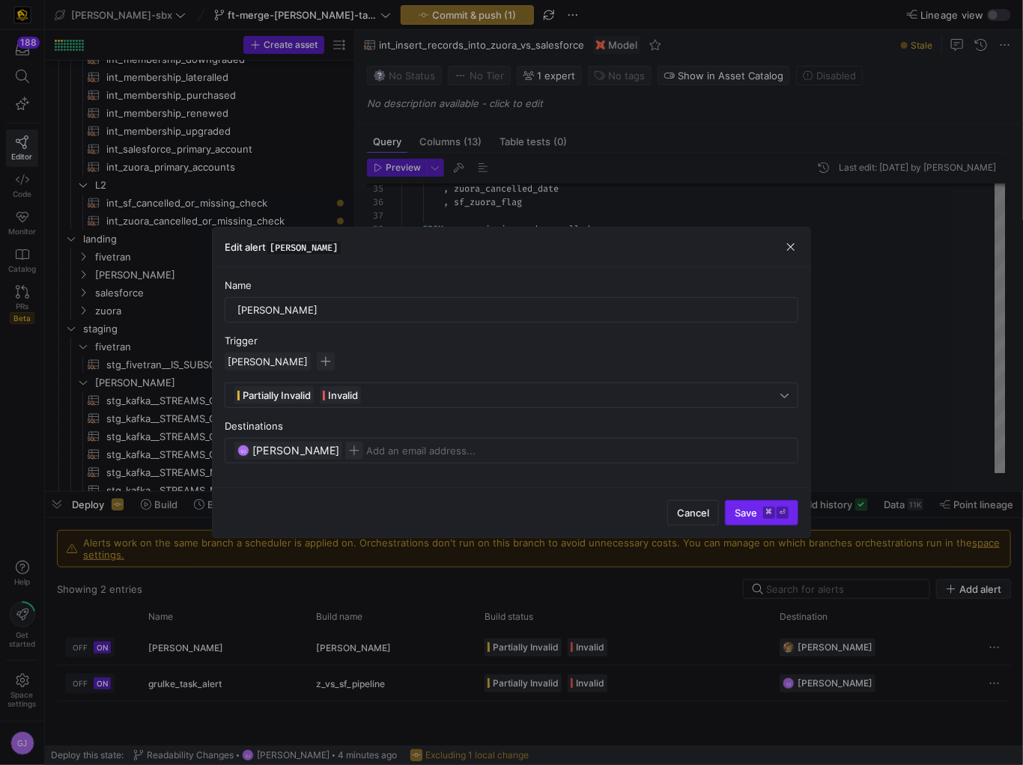
click at [761, 520] on span "submit" at bounding box center [762, 513] width 72 height 24
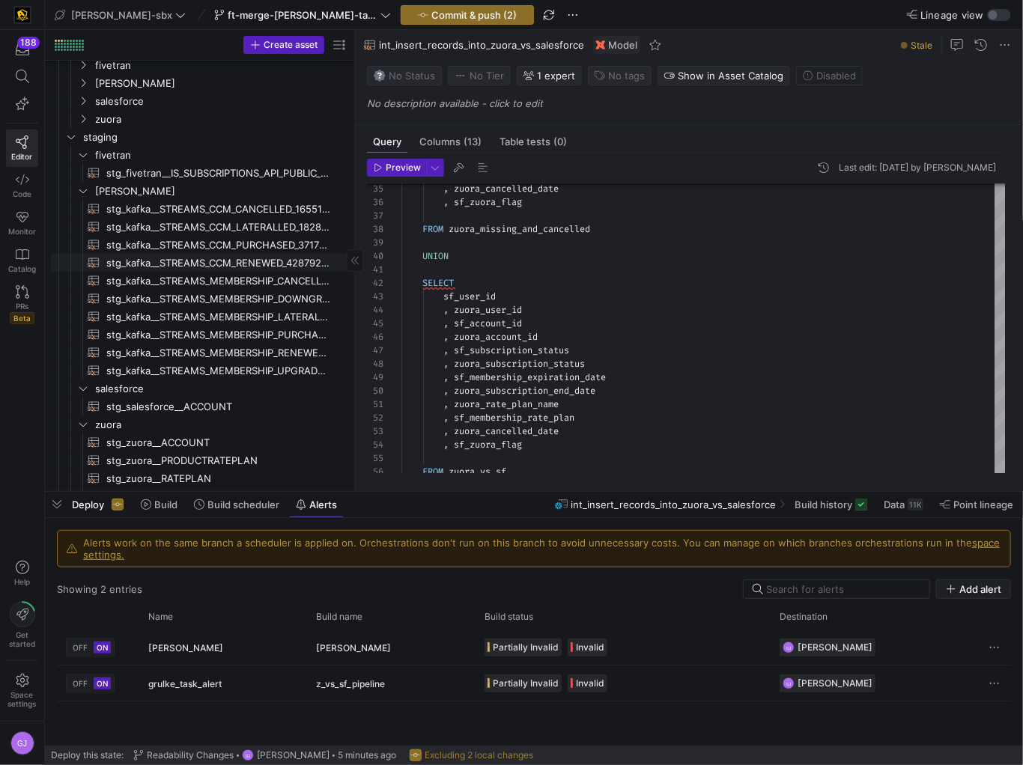
scroll to position [431, 0]
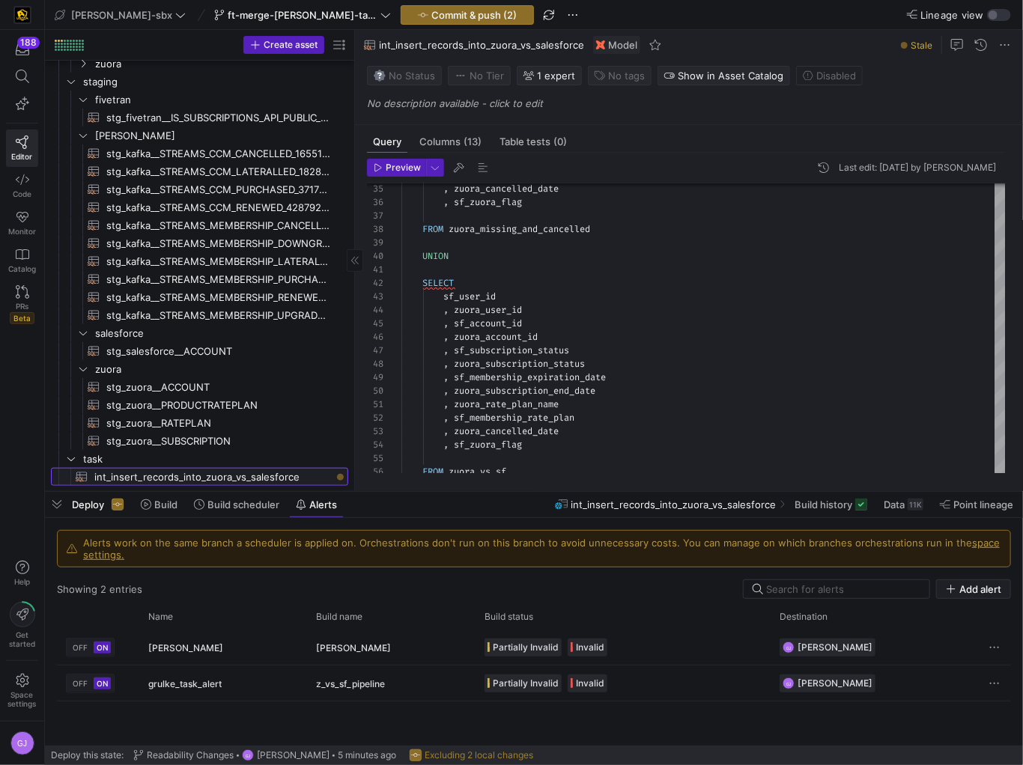
click at [219, 480] on span "int_insert_records_into_zuora_vs_salesforce​​​​​​​​​​" at bounding box center [212, 477] width 237 height 17
click at [233, 514] on span at bounding box center [236, 505] width 97 height 24
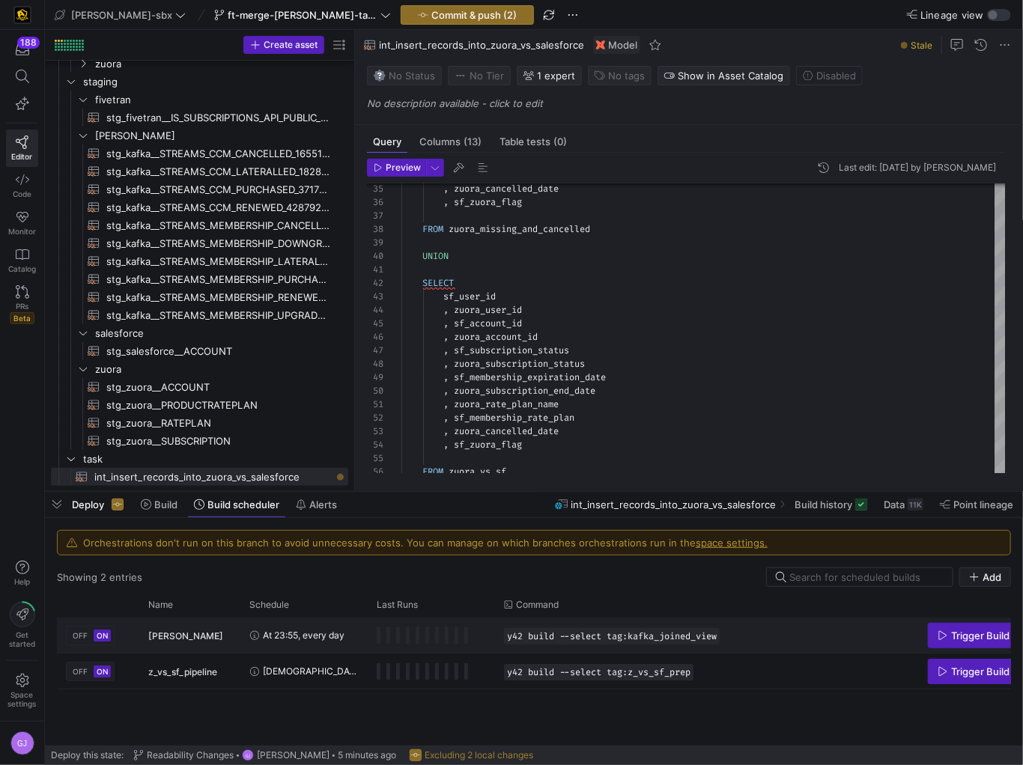
click at [276, 640] on span "At 23:55, every day" at bounding box center [304, 635] width 82 height 35
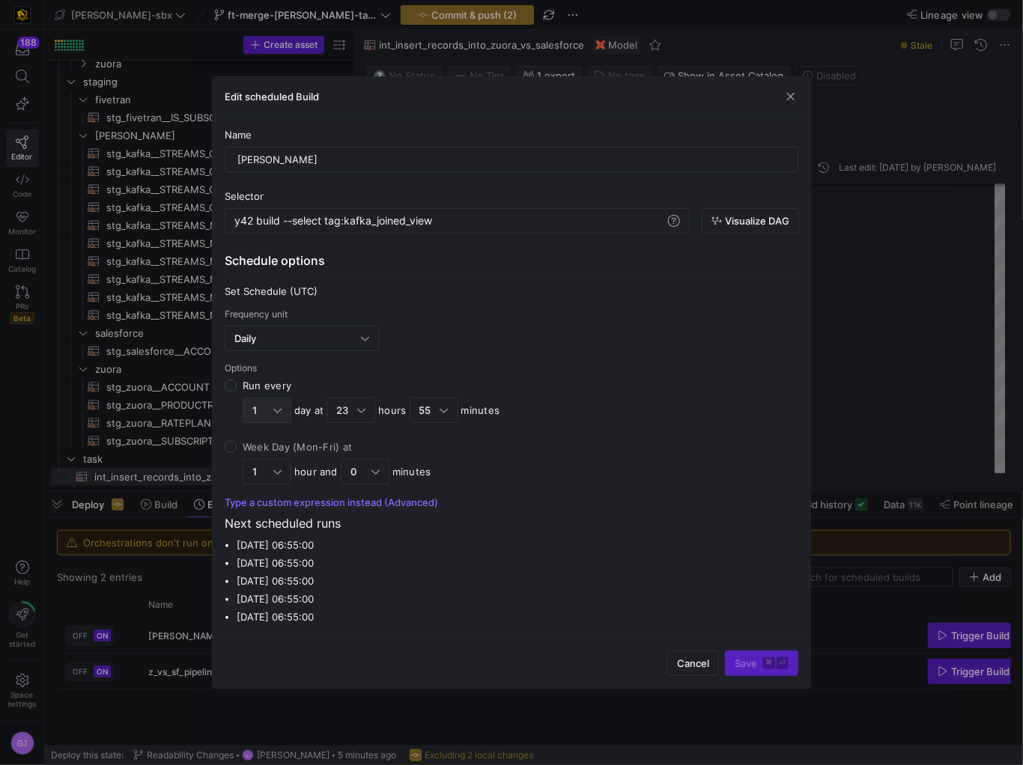
click at [273, 411] on div at bounding box center [277, 410] width 8 height 12
click at [237, 392] on input "Run every 1 day at 23 hours 55 minutes" at bounding box center [231, 386] width 12 height 12
click at [276, 412] on div at bounding box center [511, 382] width 1023 height 765
click at [276, 404] on div at bounding box center [277, 410] width 8 height 12
click at [237, 392] on input "Run every 1 day at 23 hours 55 minutes" at bounding box center [231, 386] width 12 height 12
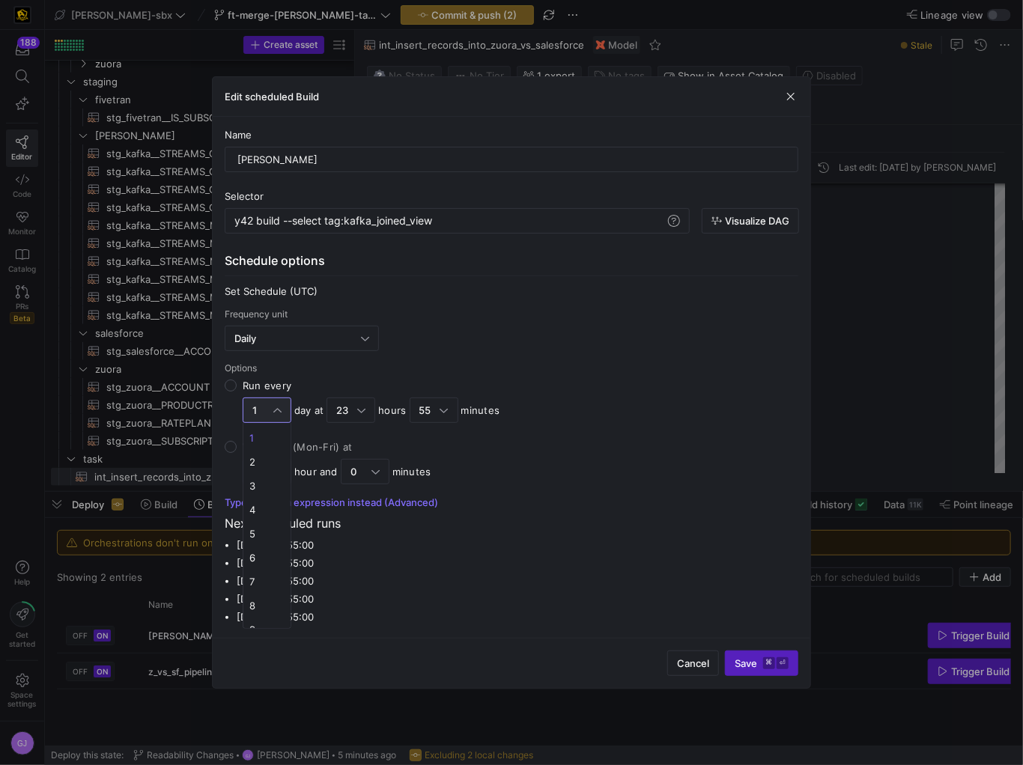
click at [275, 414] on div at bounding box center [511, 382] width 1023 height 765
click at [350, 413] on div "23" at bounding box center [346, 410] width 21 height 12
click at [237, 392] on input "Run every 1 day at 23 hours 55 minutes" at bounding box center [231, 386] width 12 height 12
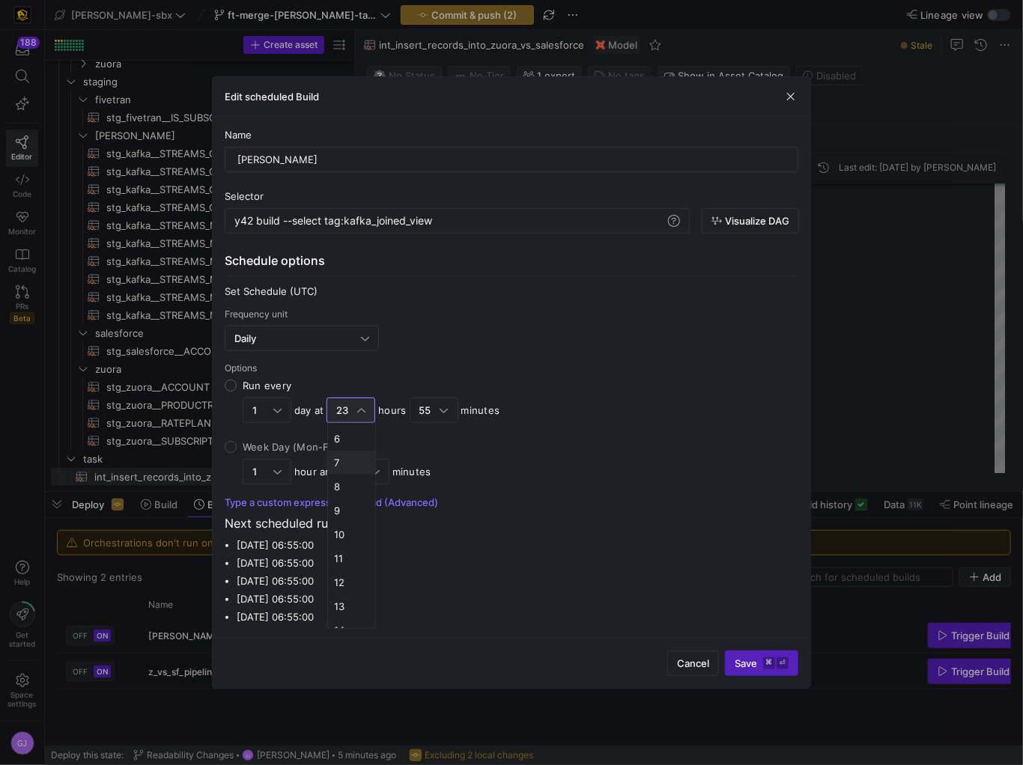
scroll to position [110, 0]
click at [345, 500] on span "7" at bounding box center [351, 496] width 35 height 12
click at [440, 411] on div at bounding box center [444, 410] width 8 height 12
click at [237, 392] on input "Run every 1 day at 7 hours 55 minutes" at bounding box center [231, 386] width 12 height 12
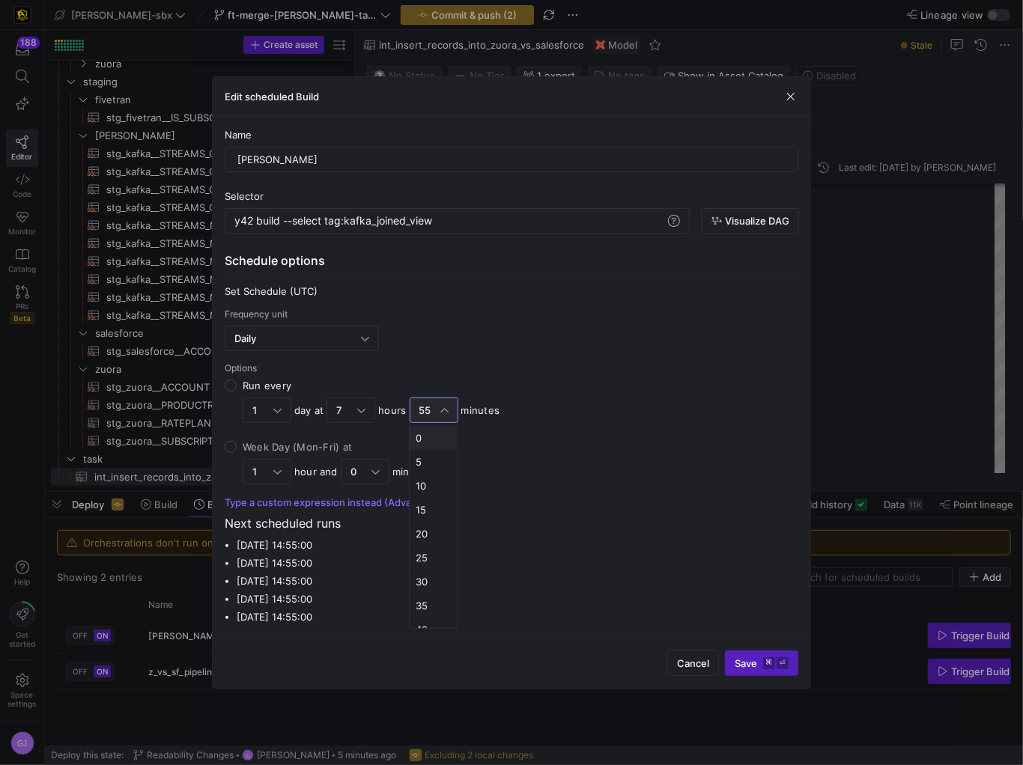
click at [431, 441] on span "0" at bounding box center [433, 438] width 35 height 12
click at [765, 686] on div "Cancel Save ⌘ ⏎" at bounding box center [512, 663] width 598 height 50
click at [762, 672] on span "submit" at bounding box center [762, 663] width 72 height 24
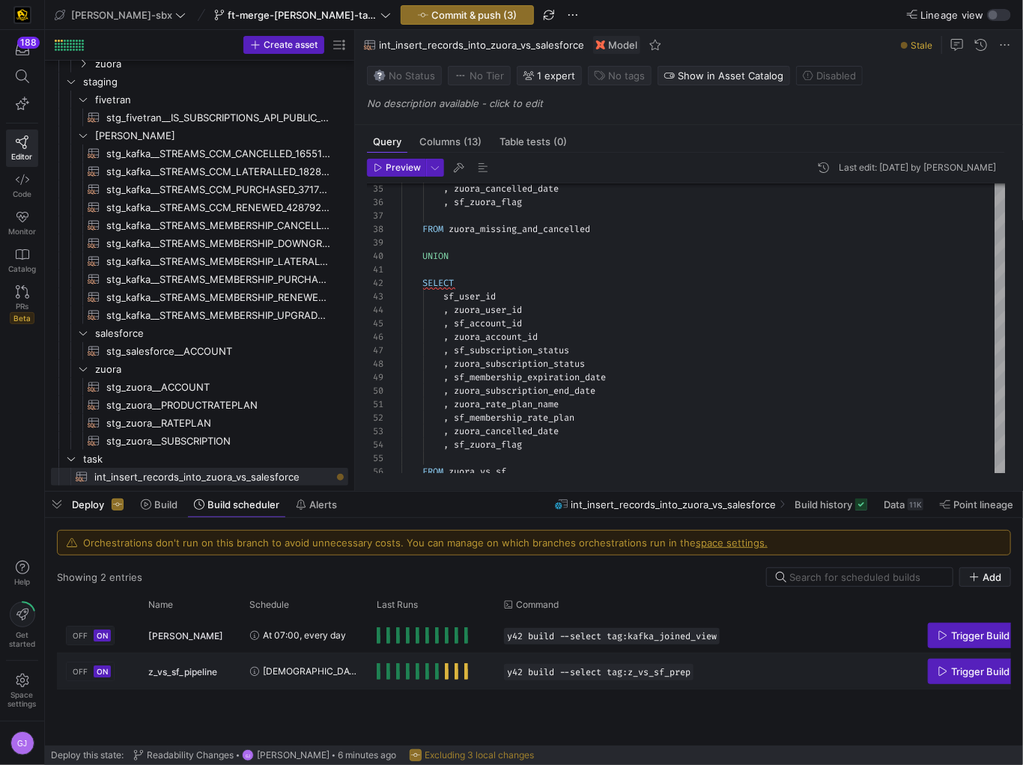
click at [331, 681] on span "At 13:25, only on Monday, Tuesday, Wednesday, Thursday, Friday, Saturday, and S…" at bounding box center [311, 671] width 96 height 35
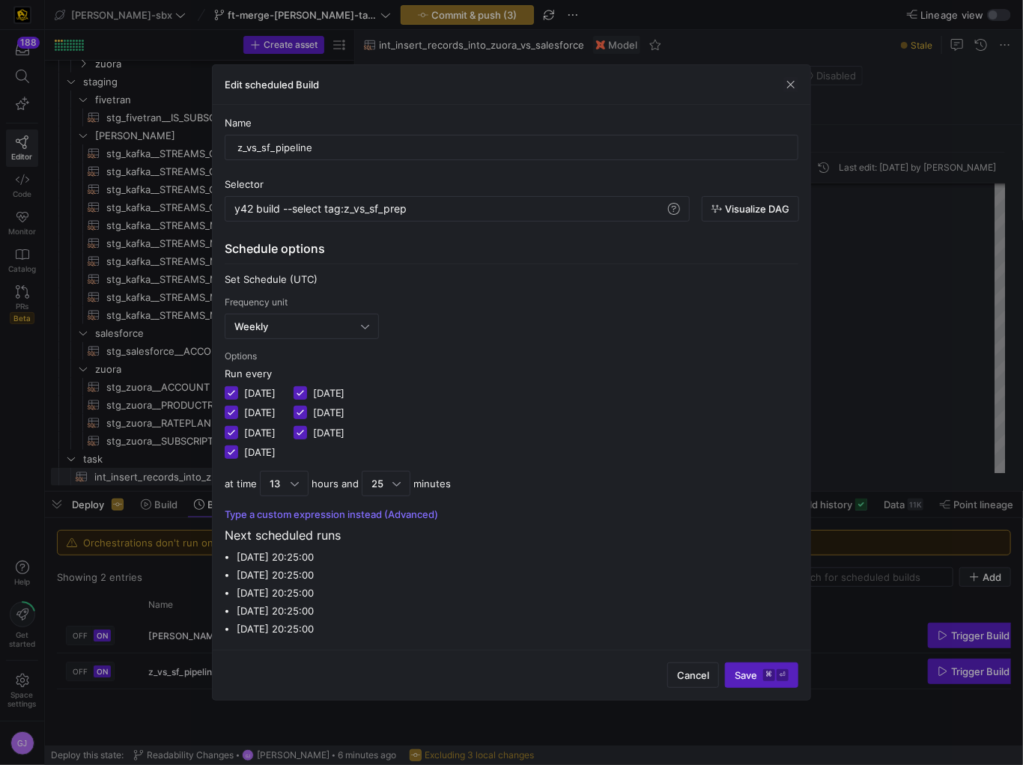
click at [264, 373] on span "Run every" at bounding box center [248, 374] width 47 height 12
click at [259, 366] on y42-cron-editor "Set Schedule (UTC) Frequency unit Weekly Options Run every Monday Tuesday Wedne…" at bounding box center [512, 396] width 574 height 247
click at [315, 332] on div "Weekly" at bounding box center [297, 327] width 127 height 12
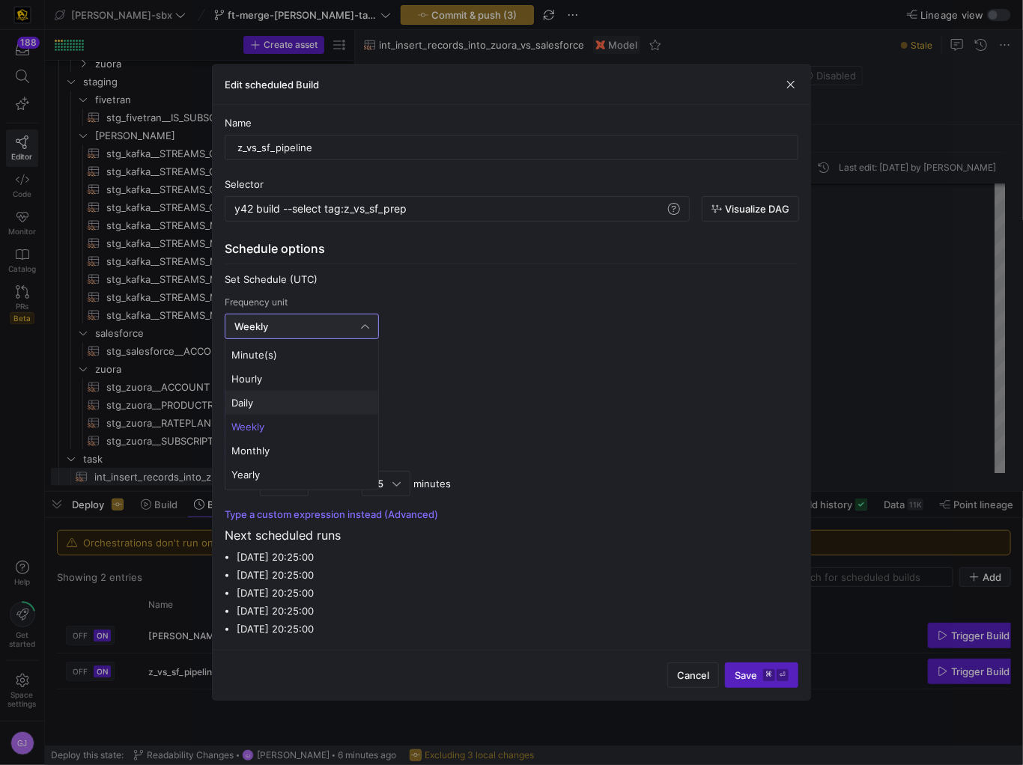
click at [287, 408] on mat-option "Daily" at bounding box center [301, 403] width 153 height 24
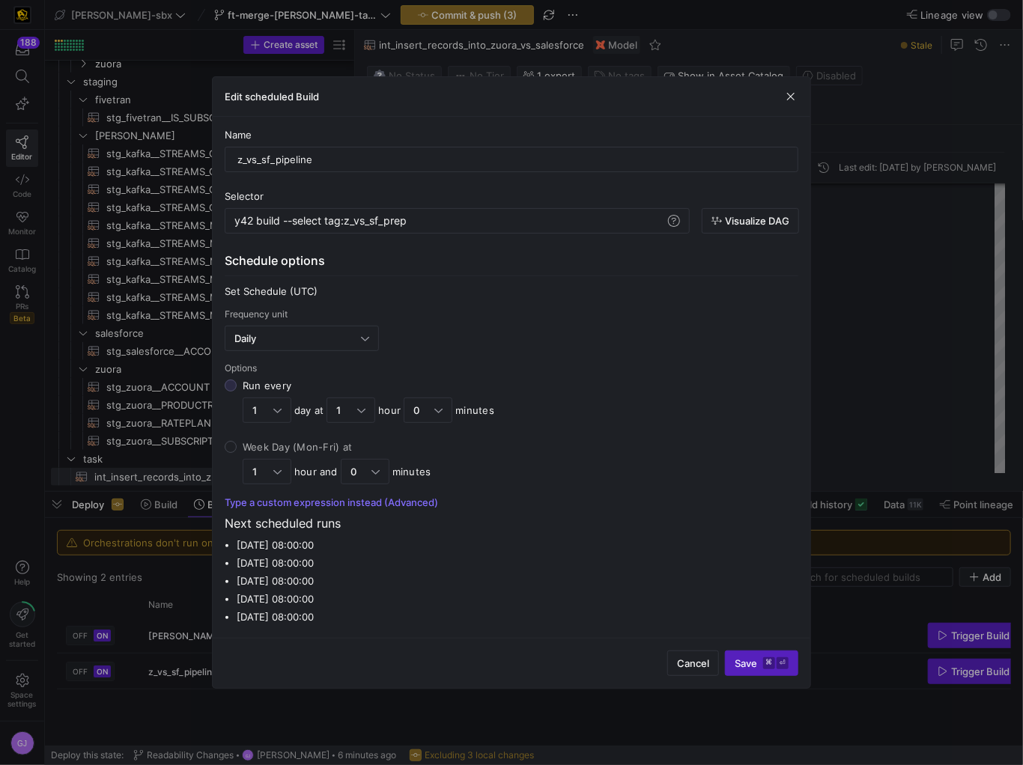
click at [371, 395] on div "Run every 1 day at 1 hour 0 minutes" at bounding box center [369, 401] width 252 height 43
click at [237, 392] on input "Run every 1 day at 1 hour 0 minutes" at bounding box center [231, 386] width 12 height 12
click at [370, 400] on div "1" at bounding box center [350, 410] width 49 height 25
click at [237, 392] on input "Run every 1 day at 1 hour 0 minutes" at bounding box center [231, 386] width 12 height 12
click at [353, 595] on mat-option "7" at bounding box center [351, 606] width 47 height 24
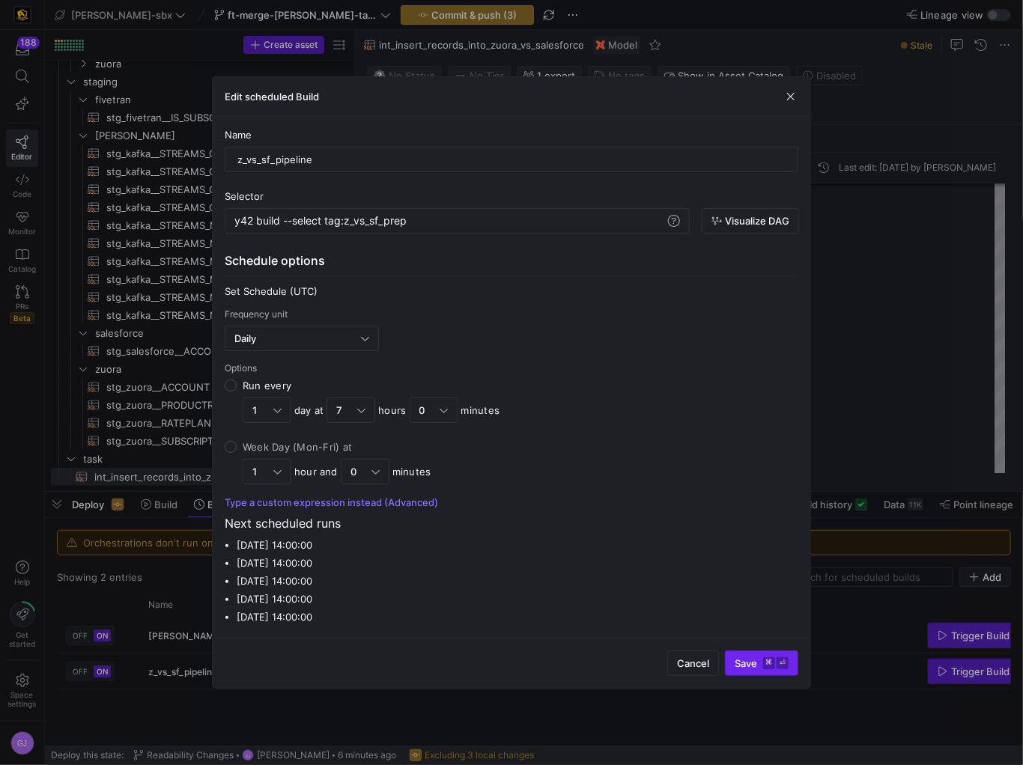
click at [784, 669] on span "submit" at bounding box center [762, 663] width 72 height 24
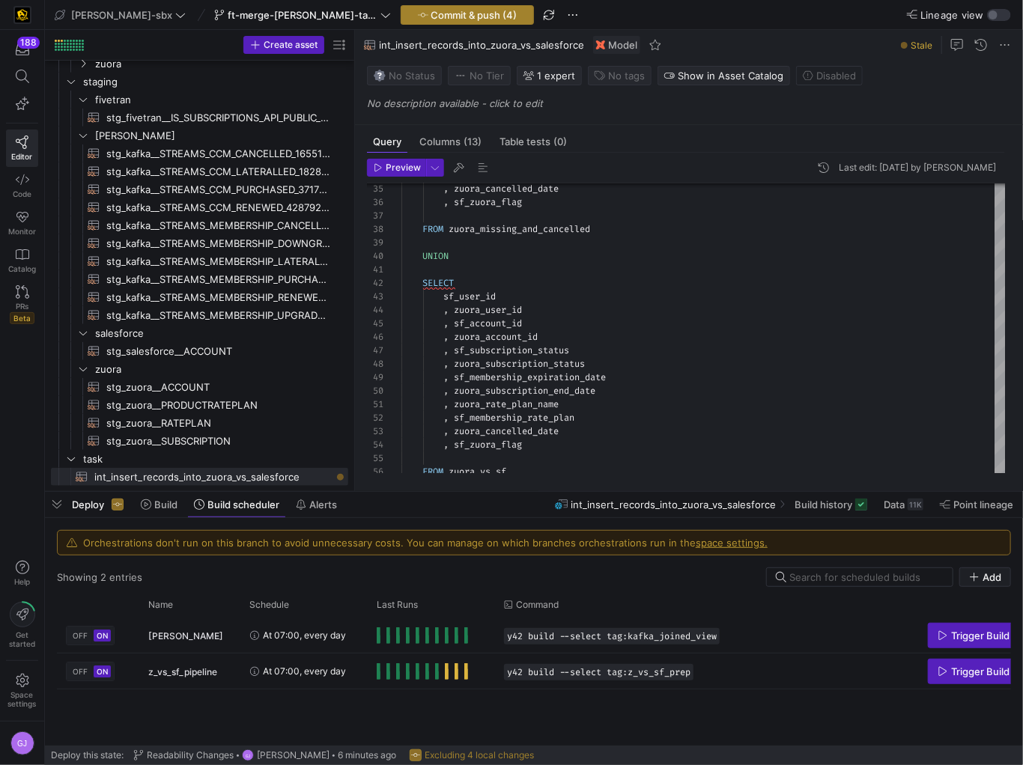
click at [431, 16] on span "Commit & push (4)" at bounding box center [474, 15] width 86 height 12
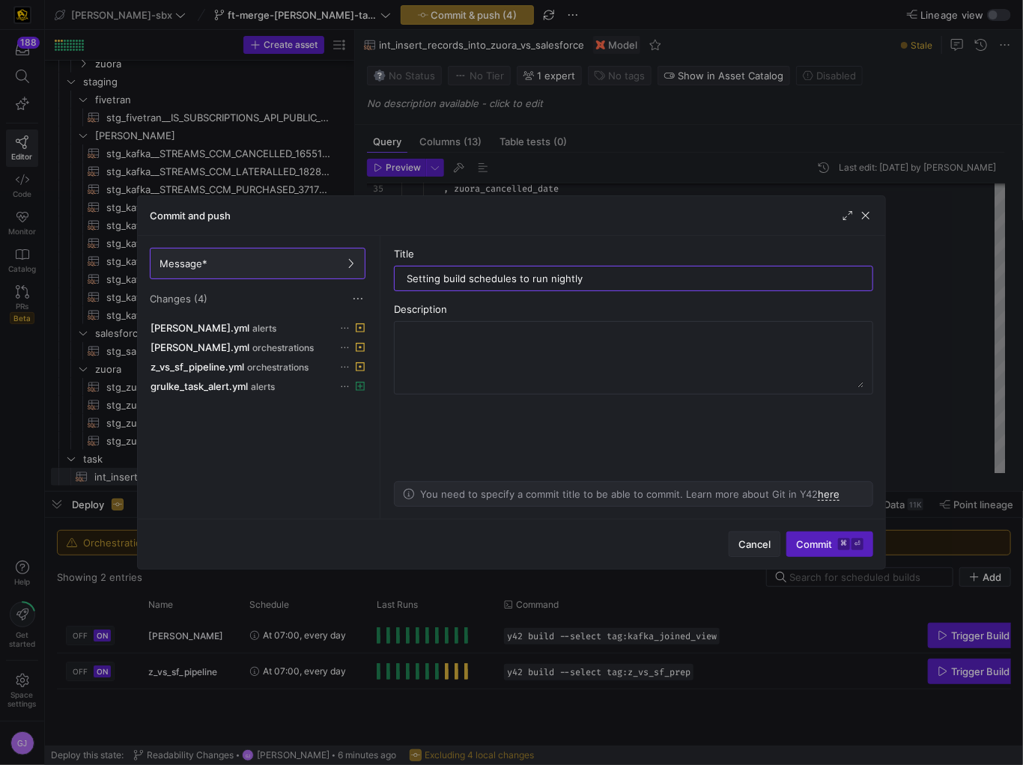
type input "Setting build schedules to run nightly"
click at [751, 550] on span "button" at bounding box center [754, 544] width 50 height 24
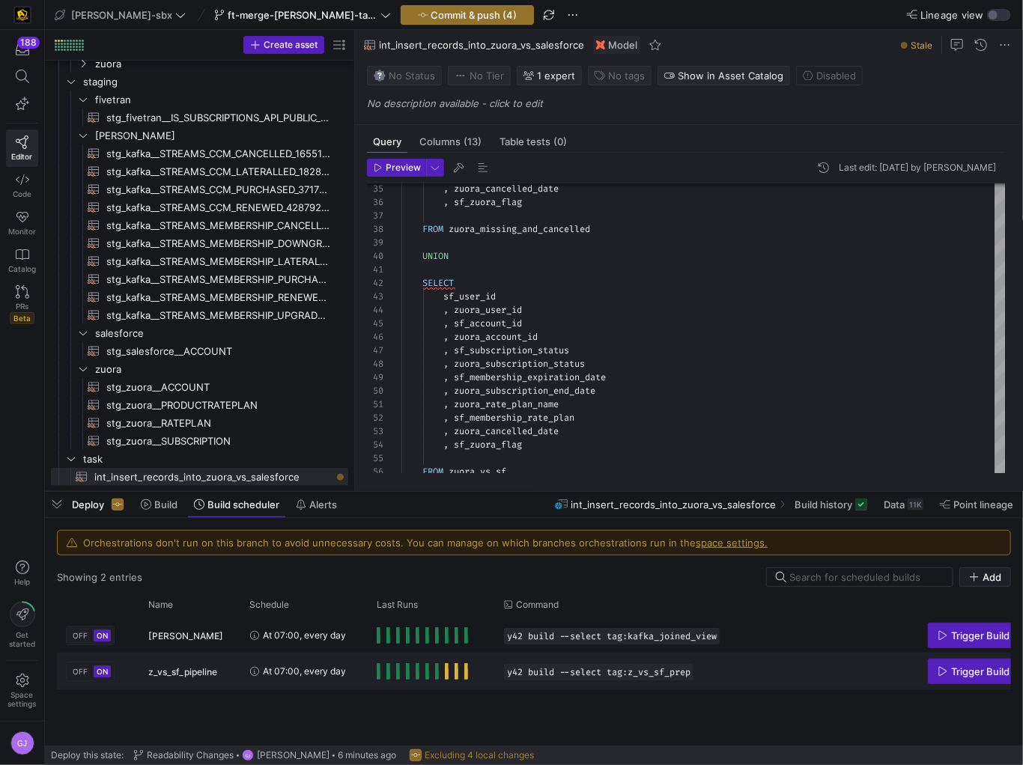
click at [329, 637] on span "At 07:00, every day" at bounding box center [304, 635] width 83 height 35
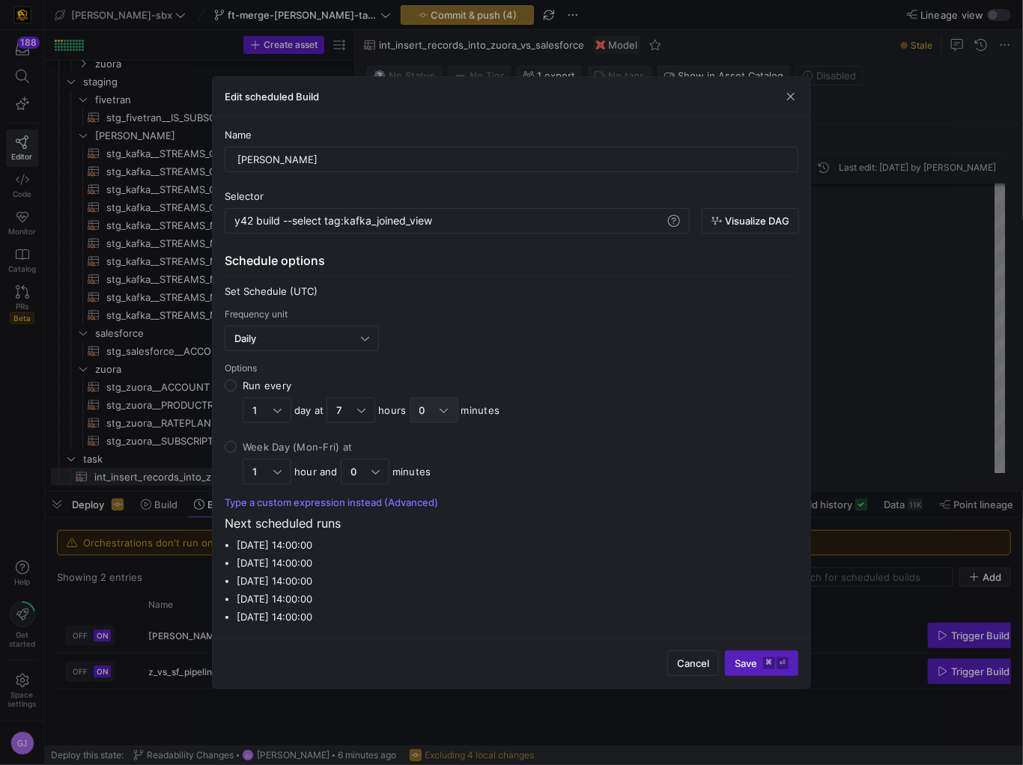
click at [432, 409] on div "0" at bounding box center [429, 410] width 21 height 12
click at [237, 392] on input "Run every 1 day at 7 hours 0 minutes" at bounding box center [231, 386] width 12 height 12
click at [437, 504] on span "15" at bounding box center [433, 510] width 35 height 12
click at [448, 442] on label "Week Day (Mon-Fri) at 1 hour and 0 minutes" at bounding box center [518, 462] width 562 height 43
click at [237, 442] on input "Week Day (Mon-Fri) at 1 hour and 0 minutes" at bounding box center [231, 447] width 12 height 12
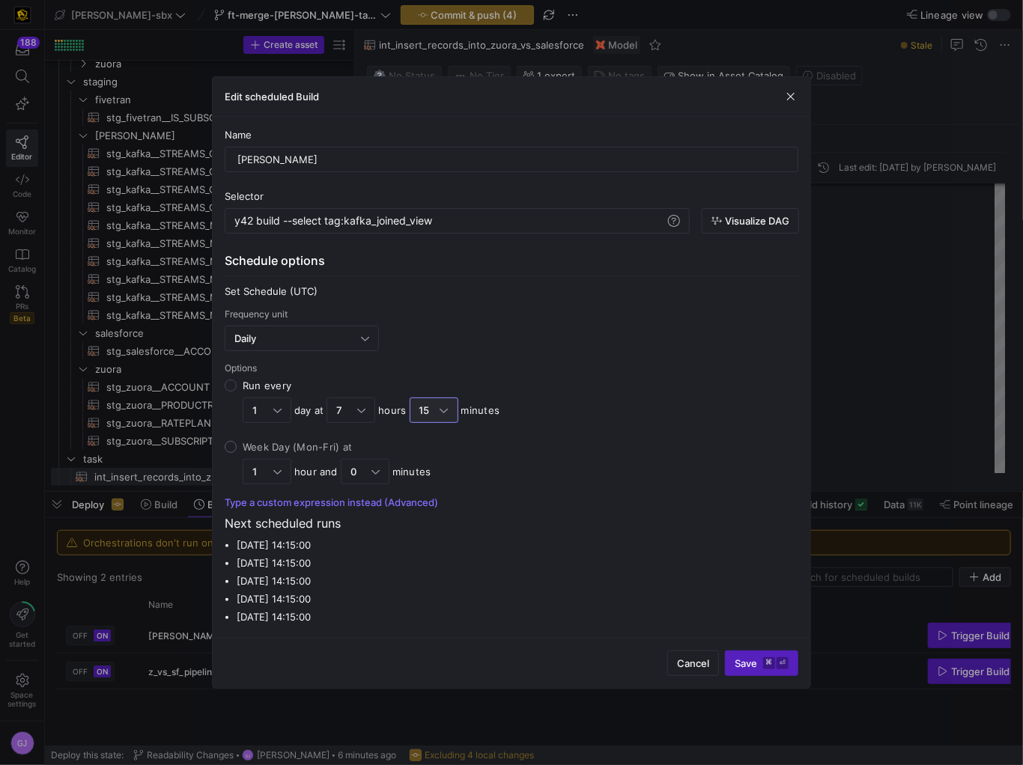
radio input "true"
click at [266, 377] on y42-cron-editor "Set Schedule (UTC) Frequency unit Daily Options Run every 1 day at 7 hours 15 m…" at bounding box center [512, 396] width 574 height 223
click at [273, 383] on div "Run every" at bounding box center [371, 386] width 257 height 12
click at [237, 383] on input "Run every 1 day at 7 hours 15 minutes" at bounding box center [231, 386] width 12 height 12
radio input "true"
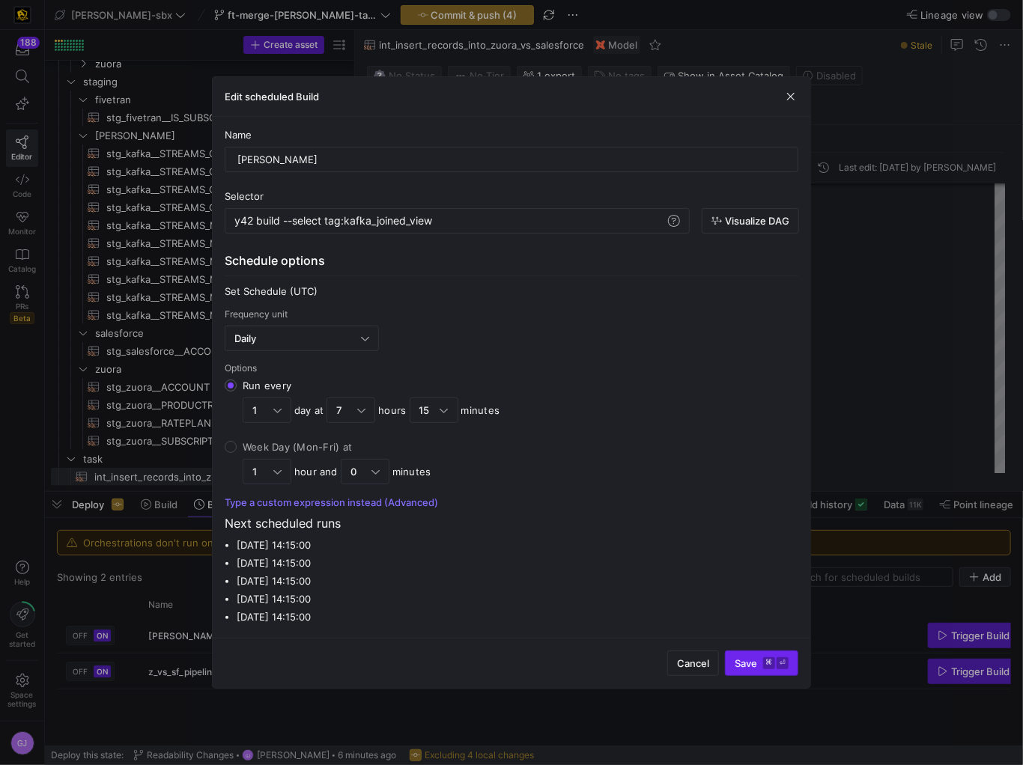
click at [767, 657] on kbd "⌘" at bounding box center [769, 663] width 12 height 12
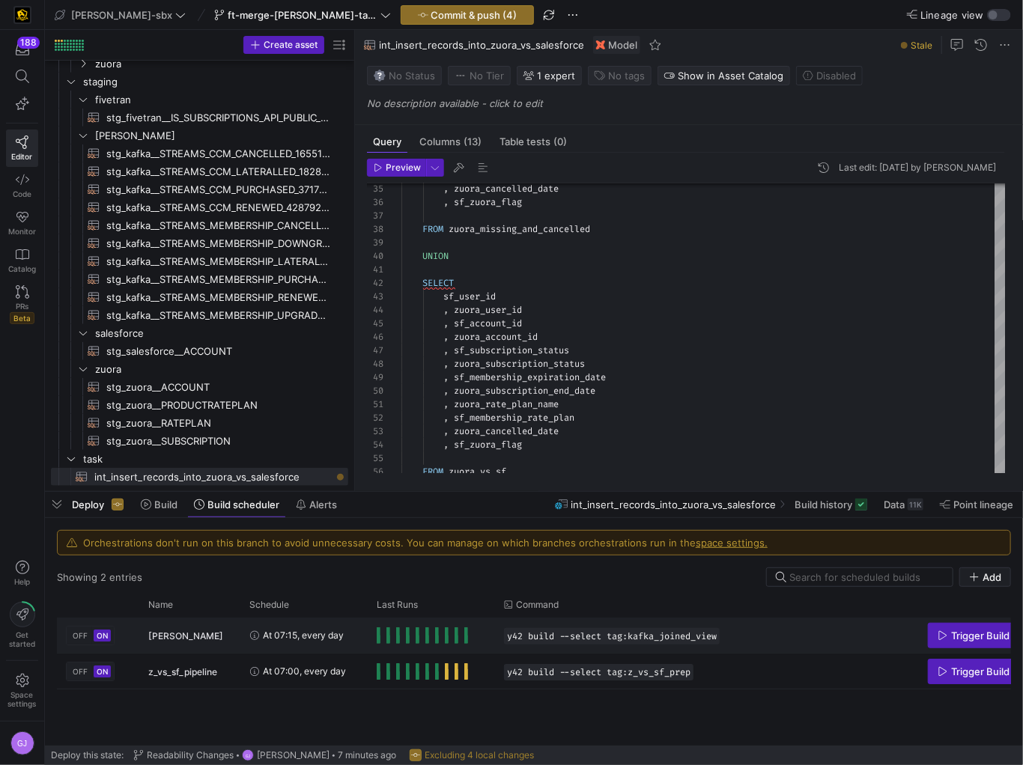
click at [349, 639] on div "At 07:15, every day" at bounding box center [303, 636] width 109 height 34
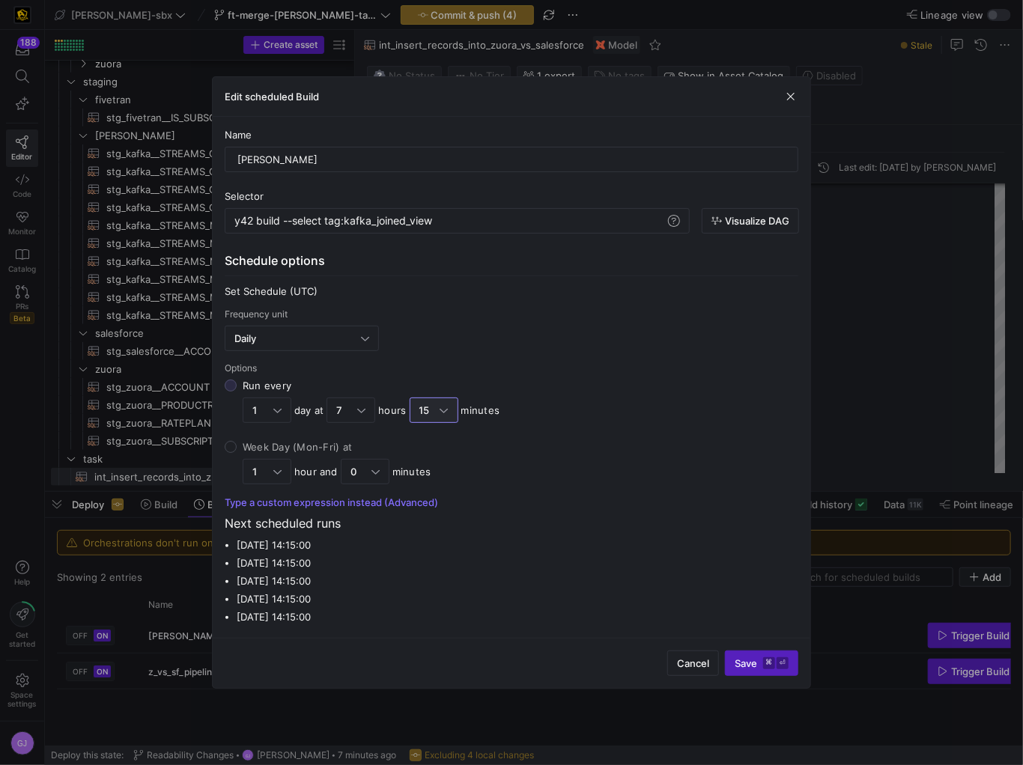
click at [432, 406] on div "15" at bounding box center [429, 410] width 21 height 12
click at [237, 392] on input "Run every 1 day at 7 hours 15 minutes" at bounding box center [231, 386] width 12 height 12
click at [430, 481] on span "10" at bounding box center [433, 486] width 35 height 12
click at [437, 408] on div "10" at bounding box center [429, 410] width 21 height 12
click at [237, 392] on input "Run every 1 day at 7 hours 10 minutes" at bounding box center [231, 386] width 12 height 12
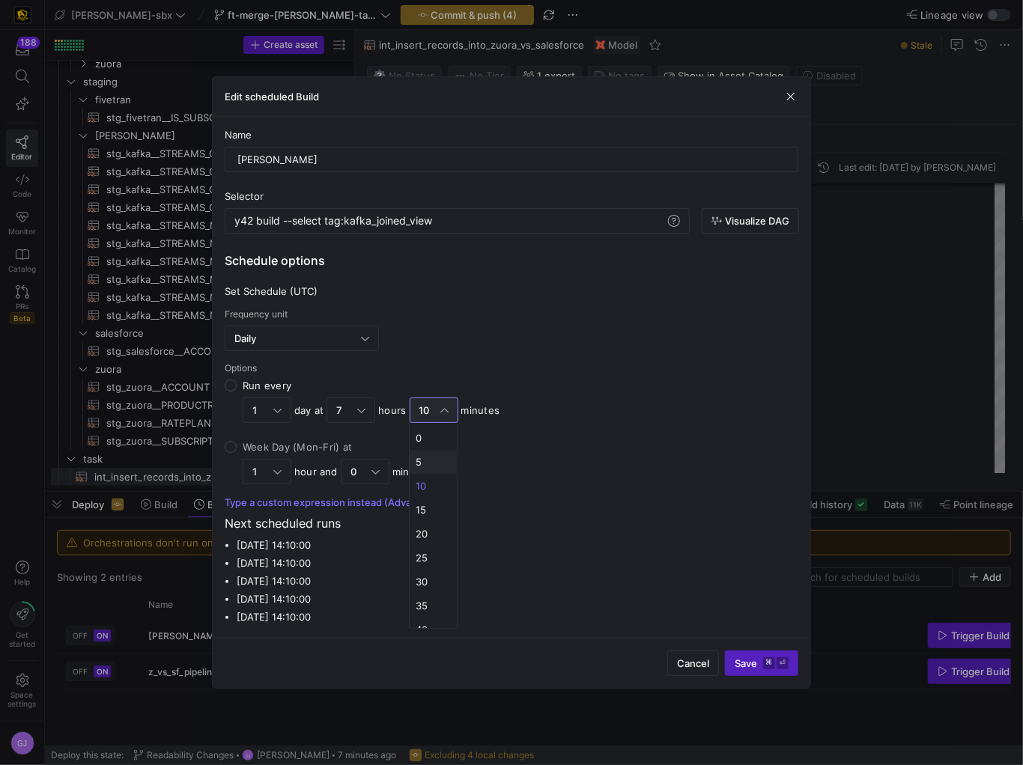
click at [438, 466] on span "5" at bounding box center [433, 462] width 35 height 12
click at [757, 657] on span "Save ⌘ ⏎" at bounding box center [762, 663] width 54 height 12
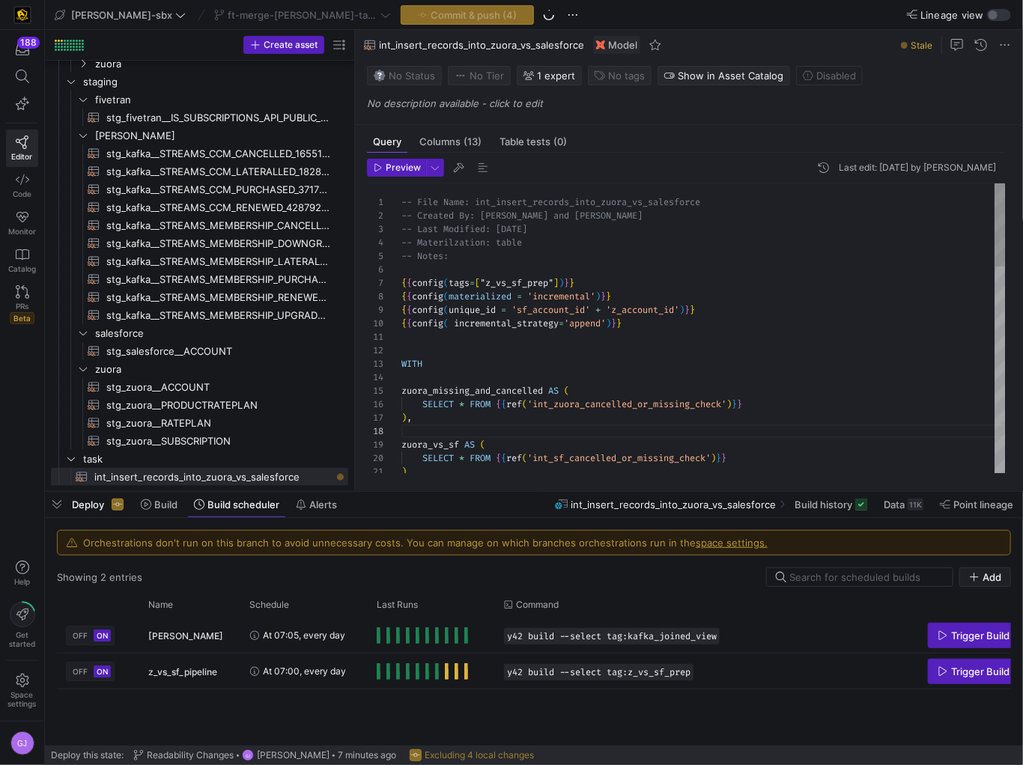
click at [554, 226] on div "WITH zuora_missing_and_cancelled AS ( SELECT * FROM { { ref ( 'int_zuora_cancel…" at bounding box center [703, 687] width 604 height 1009
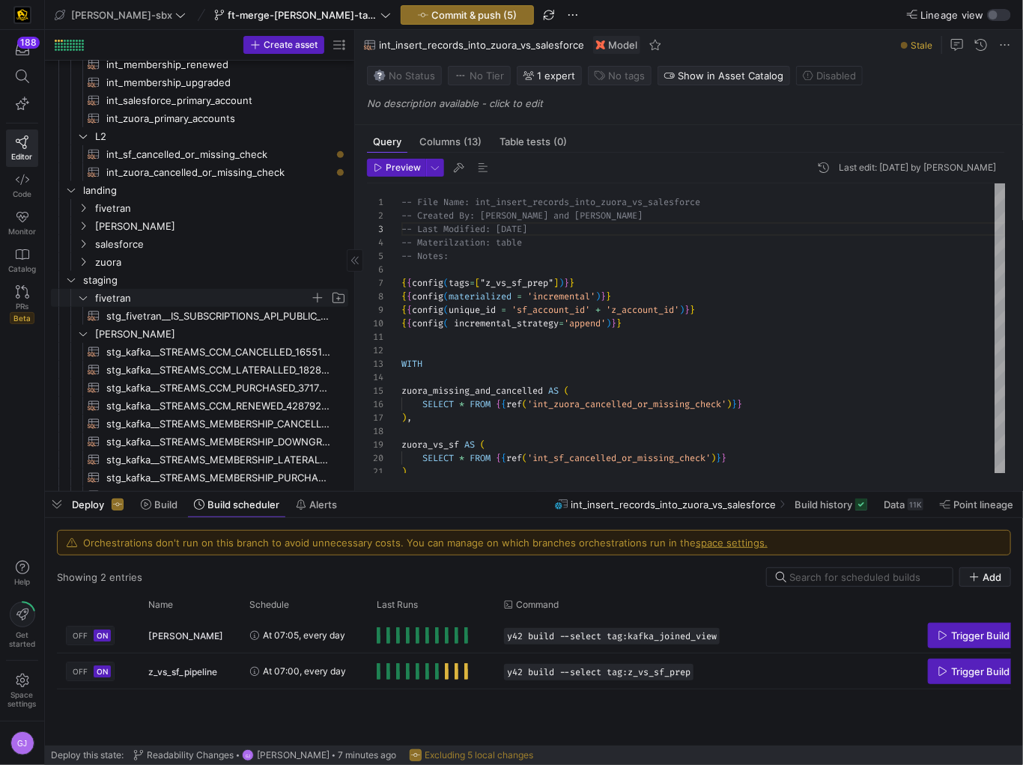
scroll to position [239, 0]
click at [193, 154] on span "int_sf_cancelled_or_missing_check​​​​​​​​​​" at bounding box center [218, 154] width 225 height 17
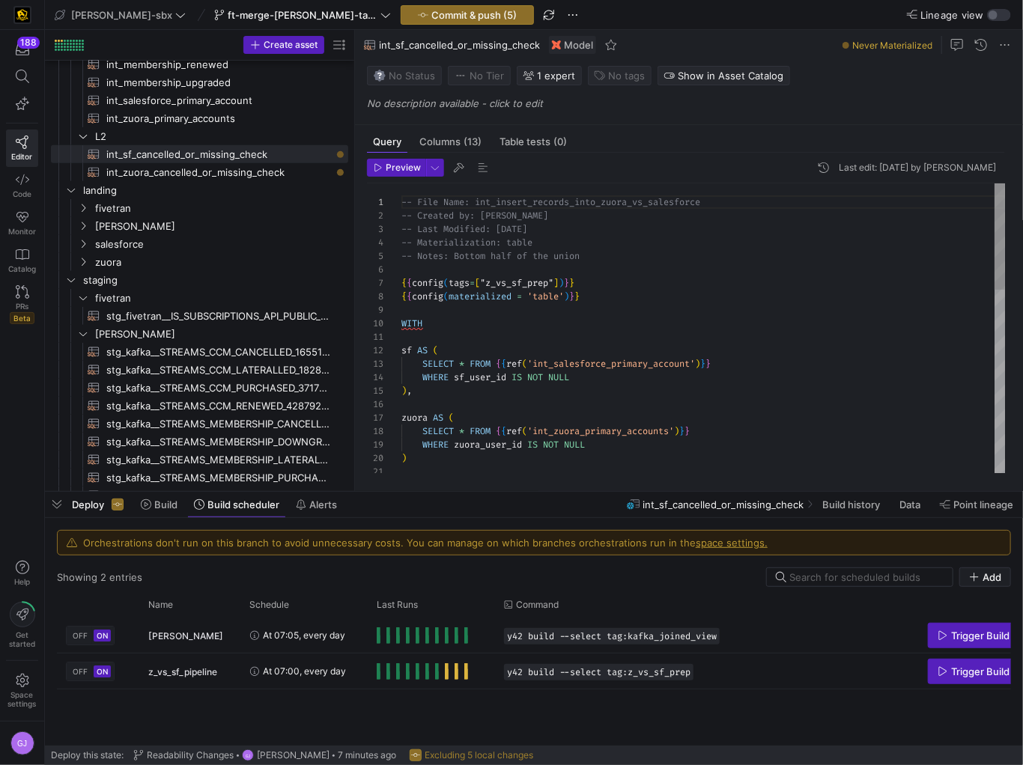
click at [559, 229] on div "-- File Name: int_insert_records_into_zuora_vs_sal esforce -- Created by: Alex …" at bounding box center [703, 580] width 604 height 794
click at [149, 172] on span "int_zuora_cancelled_or_missing_check​​​​​​​​​​" at bounding box center [218, 172] width 225 height 17
click at [546, 232] on div "-- File Name: int-zuora-user-check -- Created by: Grant Jones -- Last Modified:…" at bounding box center [703, 573] width 604 height 780
click at [554, 232] on div "-- File Name: int-zuora-user-check -- Created by: Grant Jones -- Last Modified:…" at bounding box center [703, 573] width 604 height 780
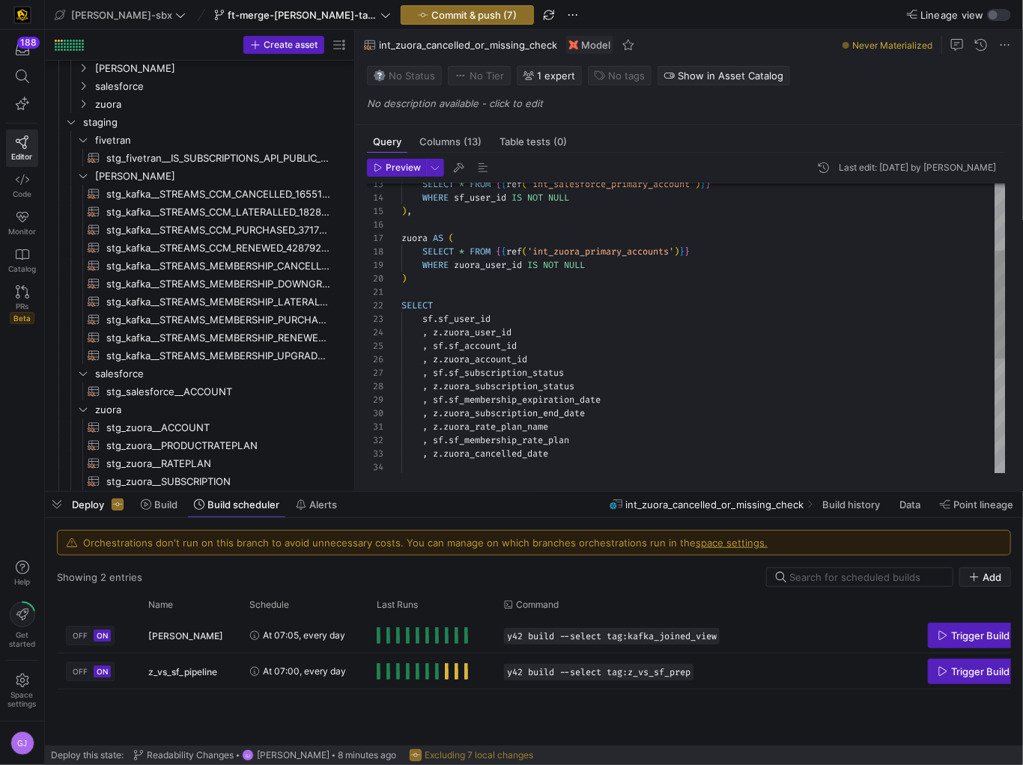
scroll to position [431, 0]
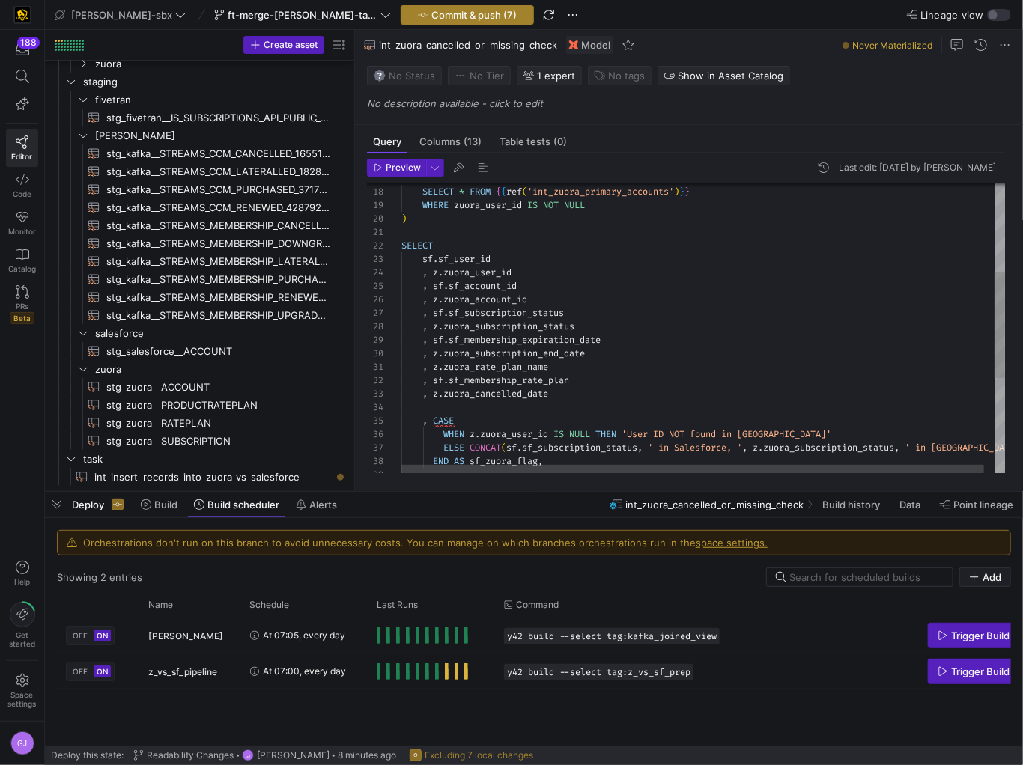
type textarea "-- File Name: int-zuora-user-check -- Created by: Grant Jones -- Last Modified:…"
click at [431, 13] on span "Commit & push (7)" at bounding box center [473, 15] width 85 height 12
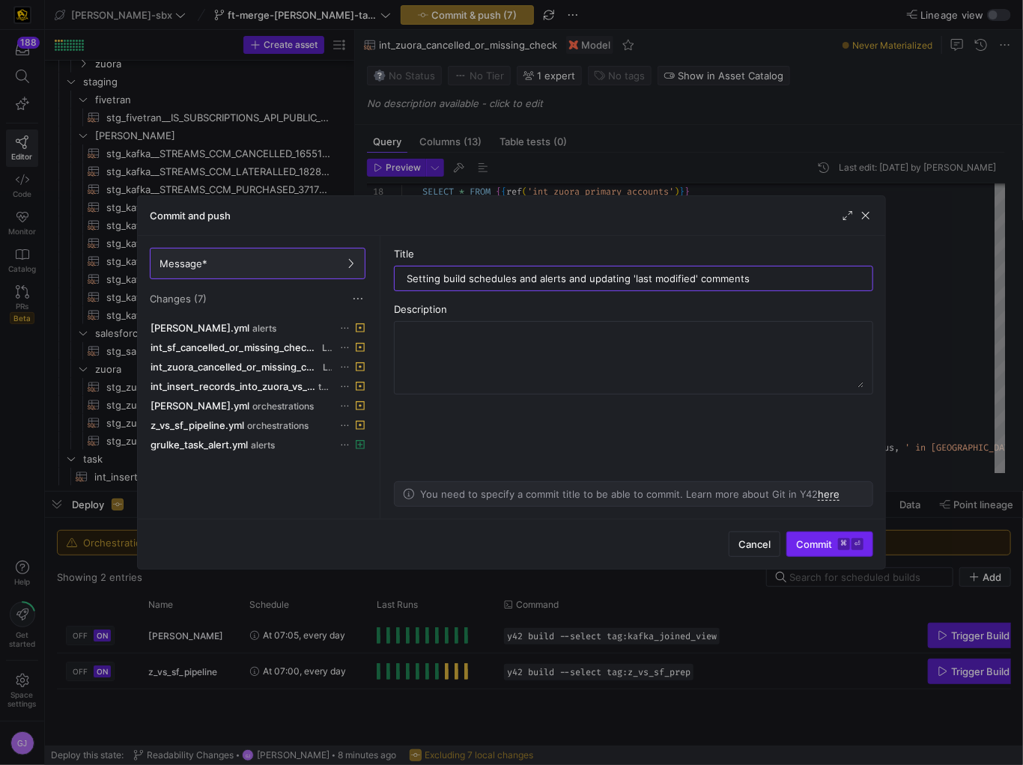
type input "Setting build schedules and alerts and updating 'last modified' comments"
click at [857, 539] on kbd "⏎" at bounding box center [857, 544] width 12 height 12
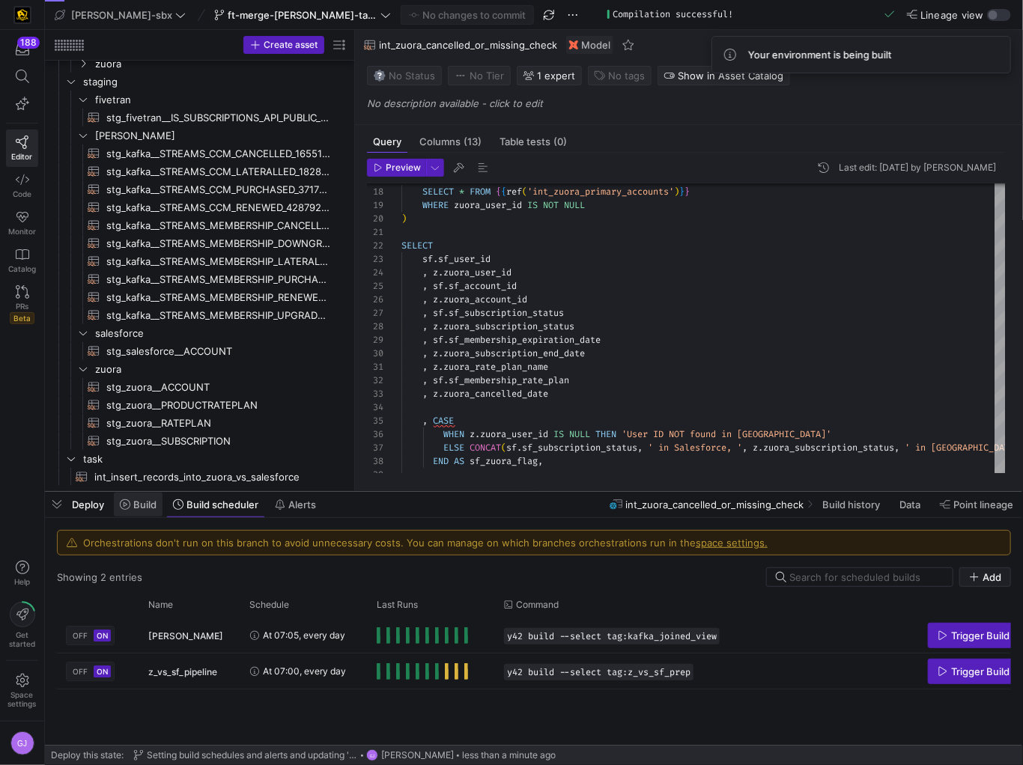
click at [139, 514] on span at bounding box center [138, 505] width 49 height 24
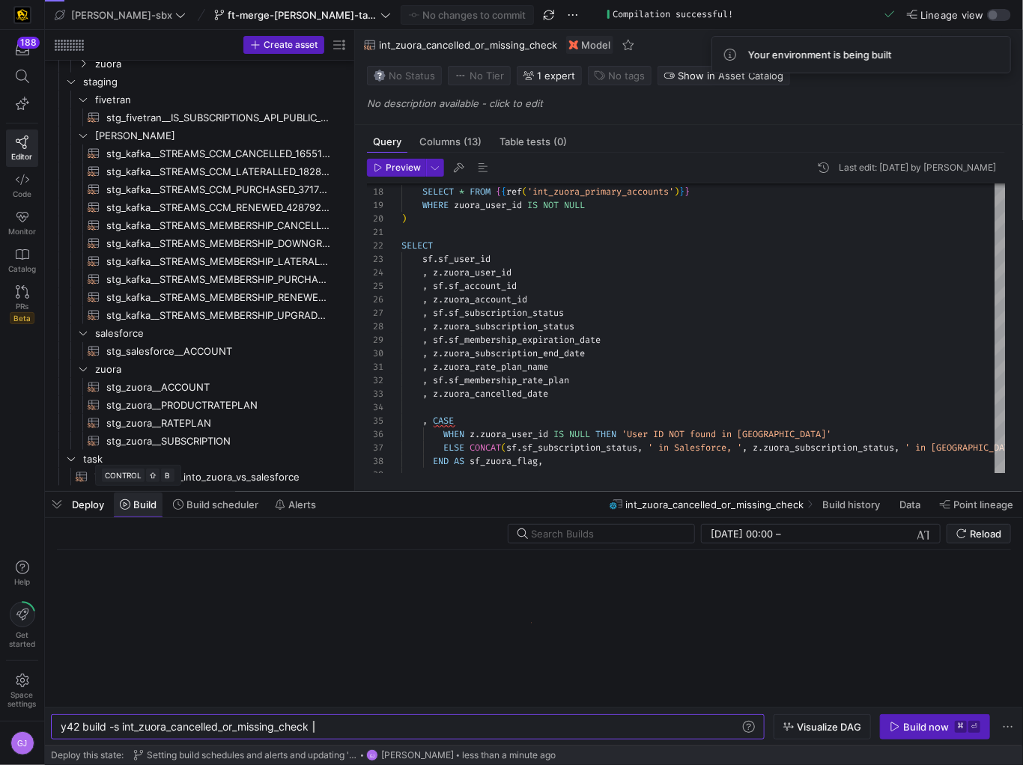
scroll to position [0, 252]
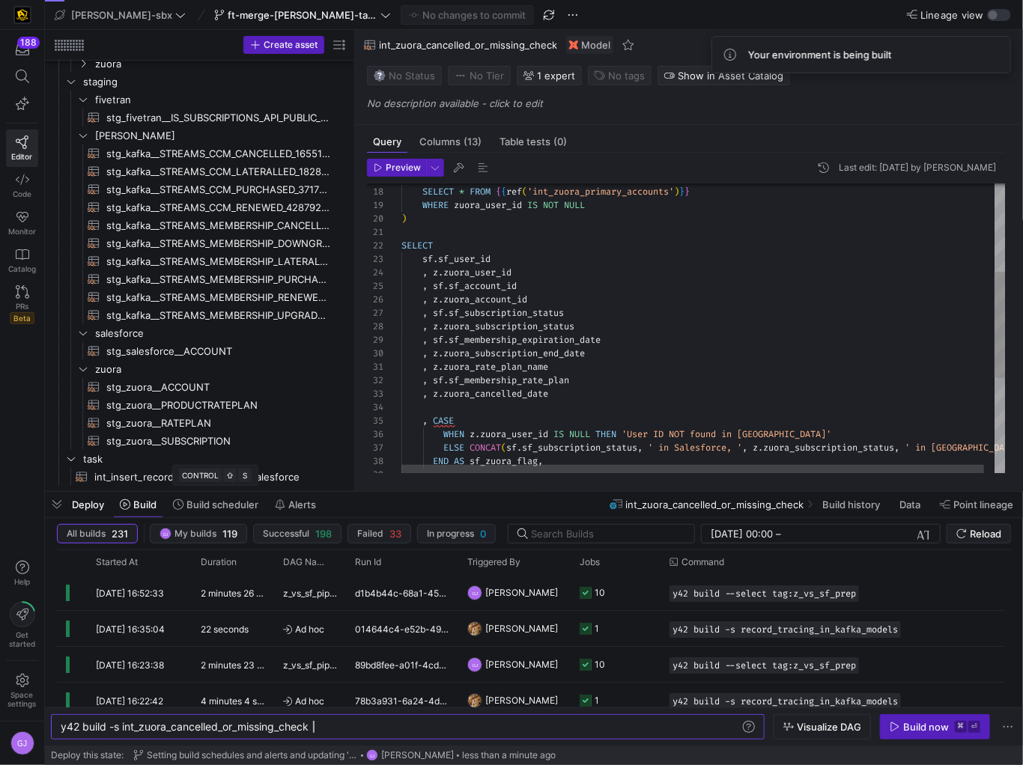
type textarea ", z.zuora_rate_plan_name , sf.sf_membership_rate_plan , z.zuora_cancelled_date …"
click at [483, 452] on div "zuora AS ( SELECT * FROM { { ref ( 'int_zuora_primary_accounts' ) } } WHERE zuo…" at bounding box center [708, 338] width 614 height 789
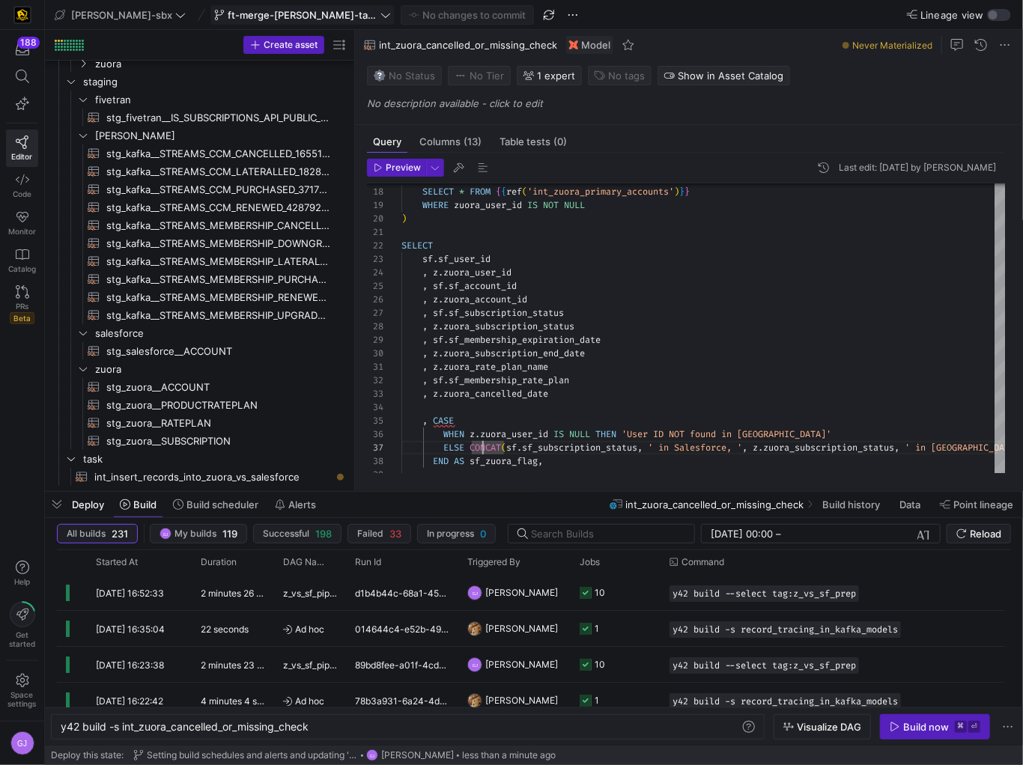
click at [304, 18] on span "ft-merge-[PERSON_NAME]-task-to-main-08212025" at bounding box center [303, 15] width 150 height 12
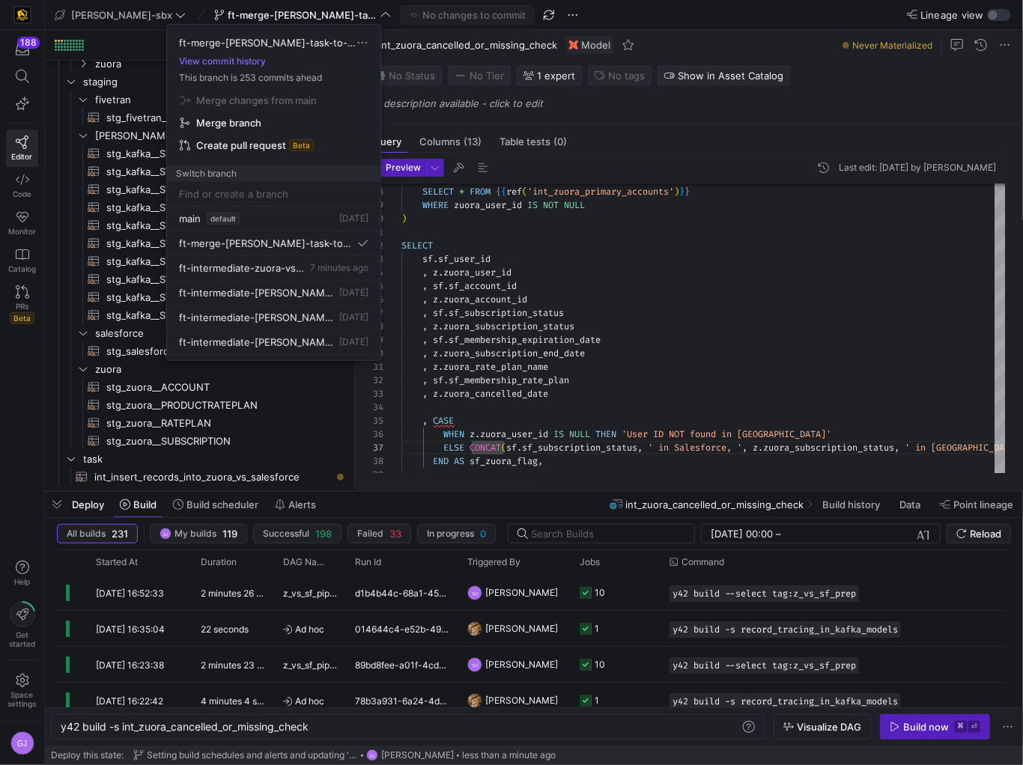
click at [278, 124] on span "Merge branch" at bounding box center [274, 123] width 188 height 12
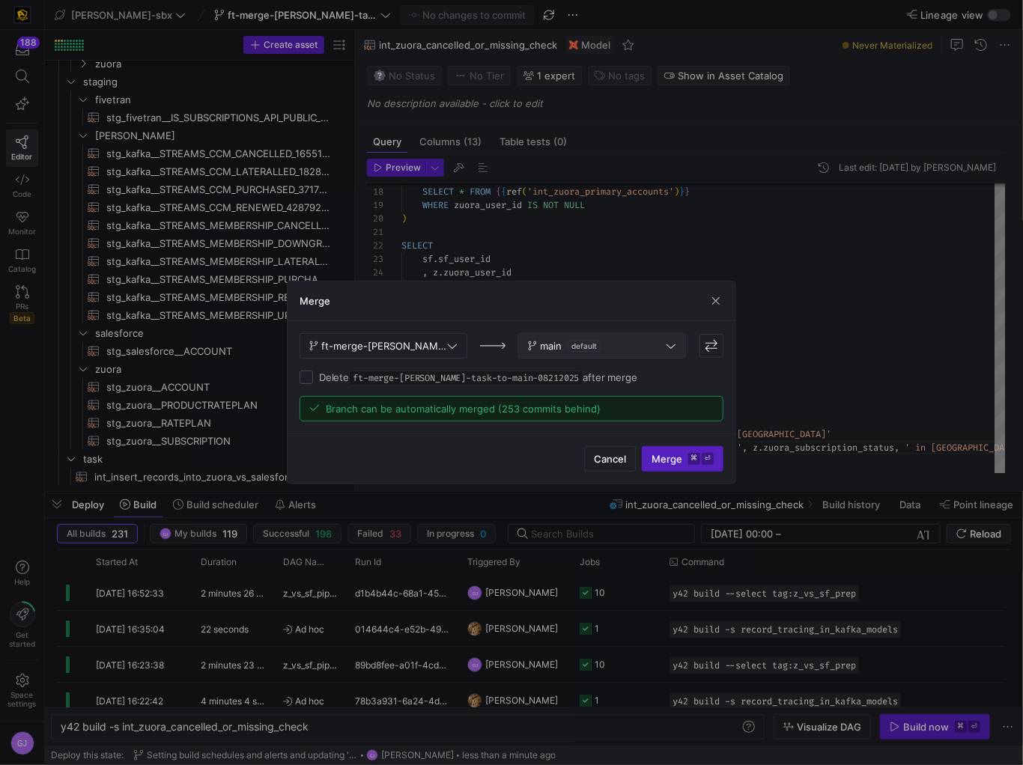
click at [594, 350] on span "default" at bounding box center [584, 346] width 33 height 12
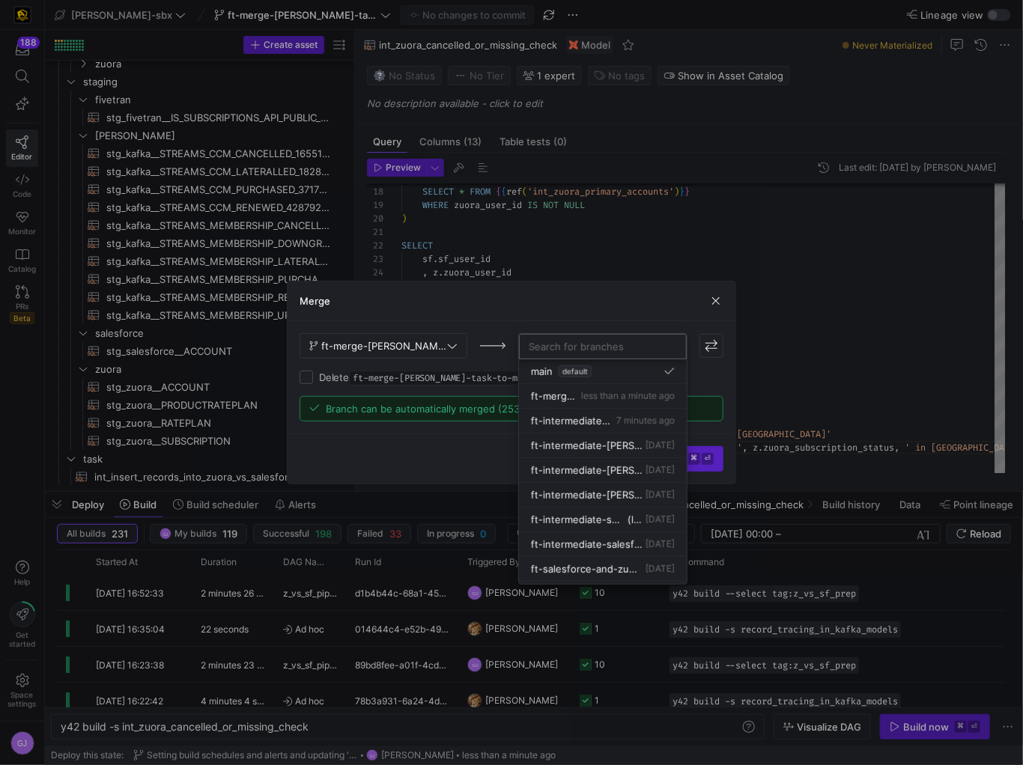
click at [632, 349] on input at bounding box center [603, 347] width 148 height 12
click at [615, 318] on div at bounding box center [511, 382] width 1023 height 765
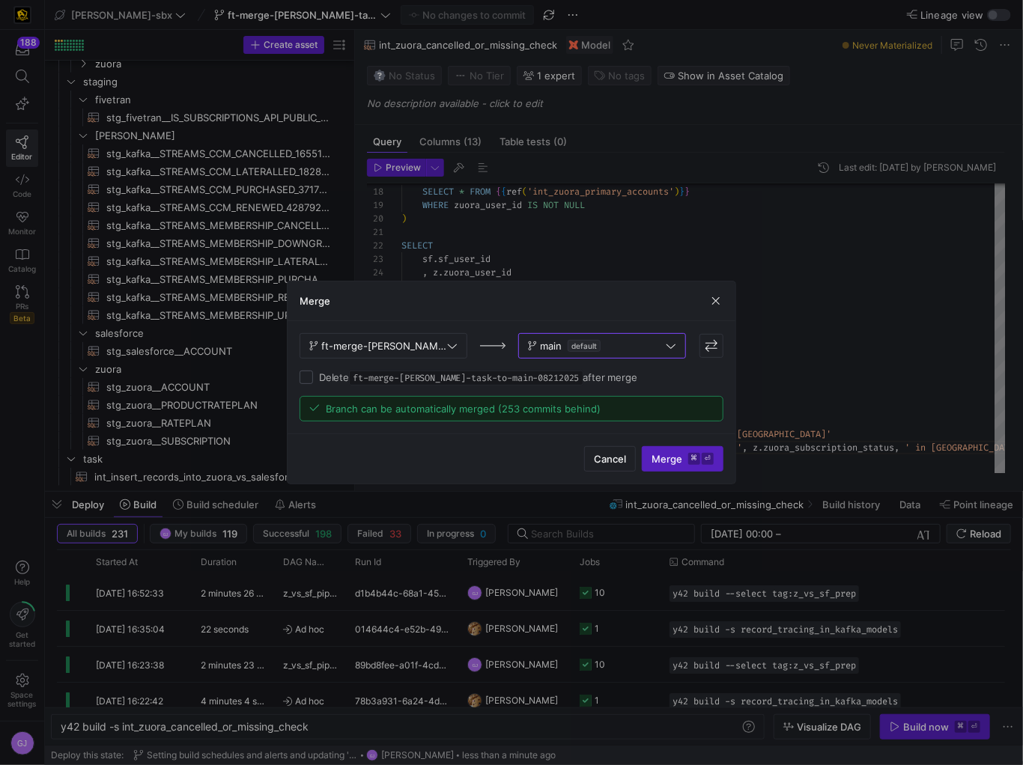
click at [731, 366] on div "ft-merge-grulke-task-to-main-08212025 main default Delete ft-merge-grulke-task-…" at bounding box center [512, 377] width 448 height 112
click at [689, 462] on kbd "⌘" at bounding box center [694, 459] width 12 height 12
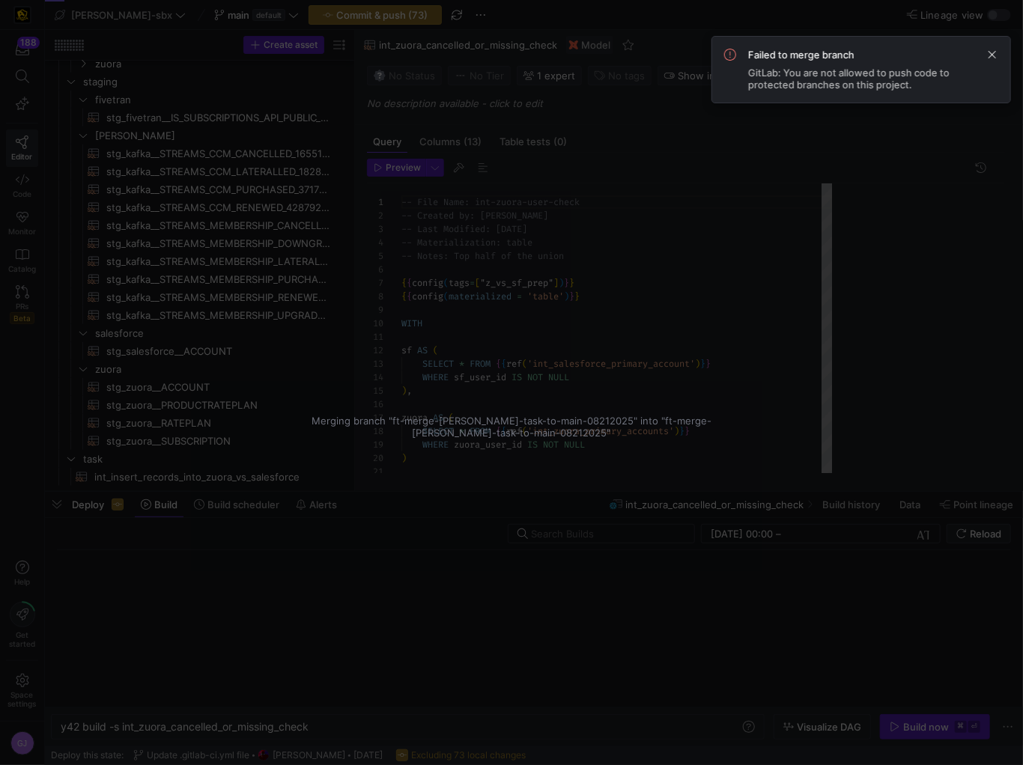
scroll to position [135, 0]
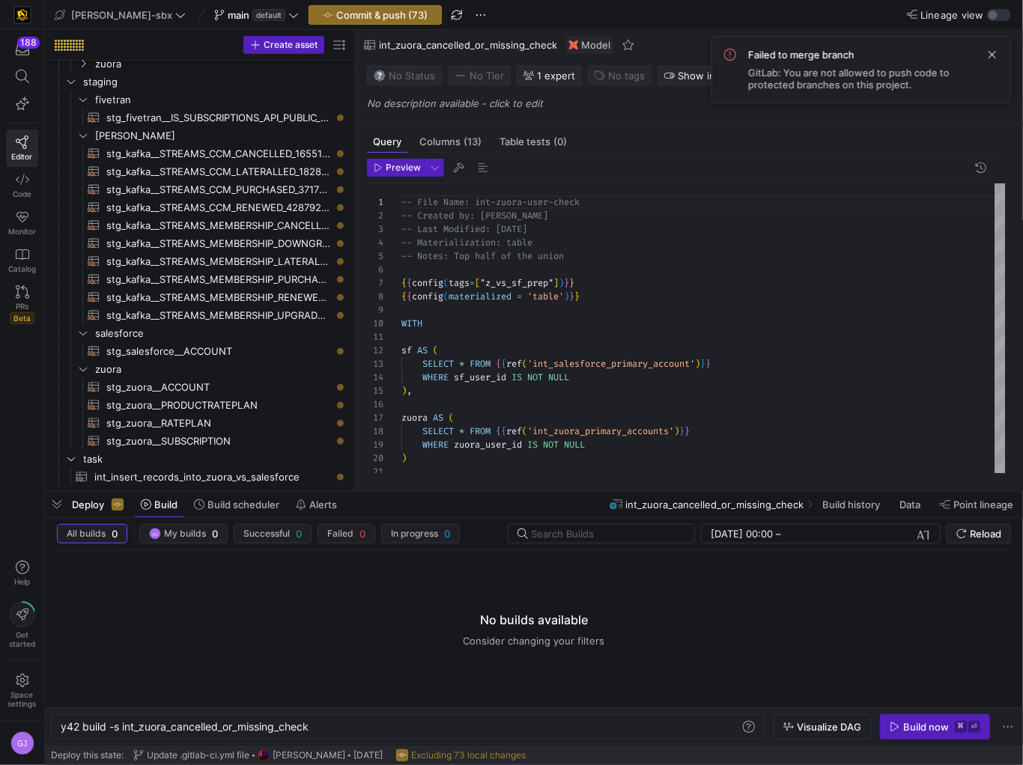
click at [812, 65] on div "Failed to merge branch GitLab: You are not allowed to push code to protected br…" at bounding box center [873, 70] width 250 height 42
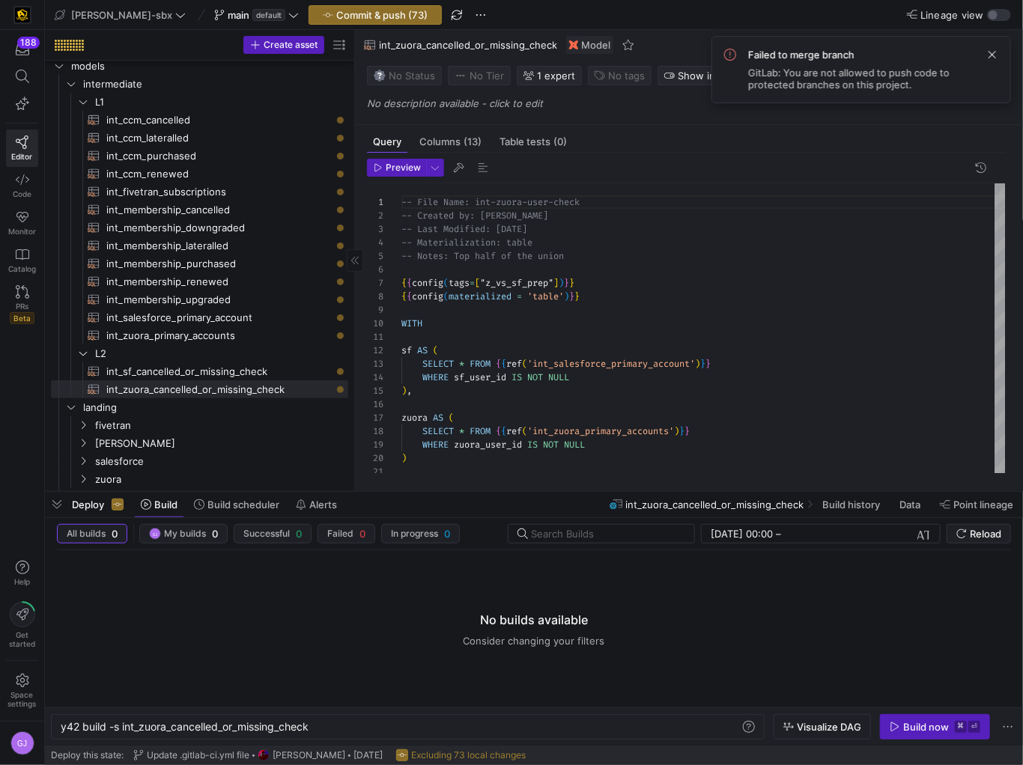
scroll to position [0, 0]
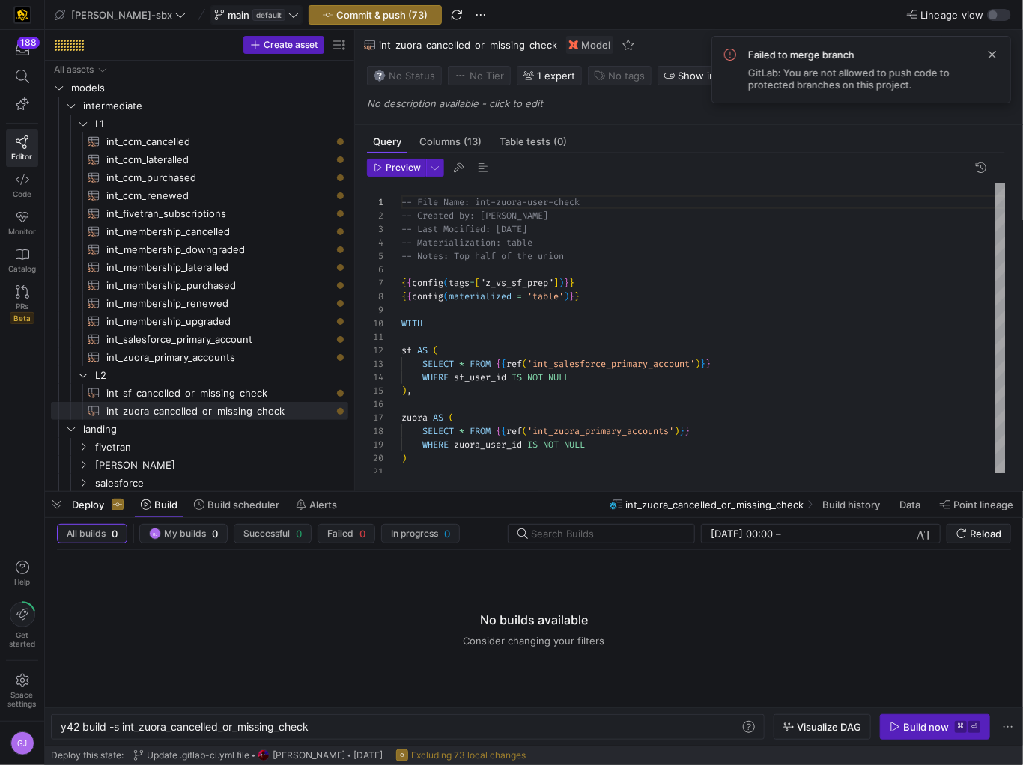
click at [230, 21] on span at bounding box center [256, 15] width 91 height 18
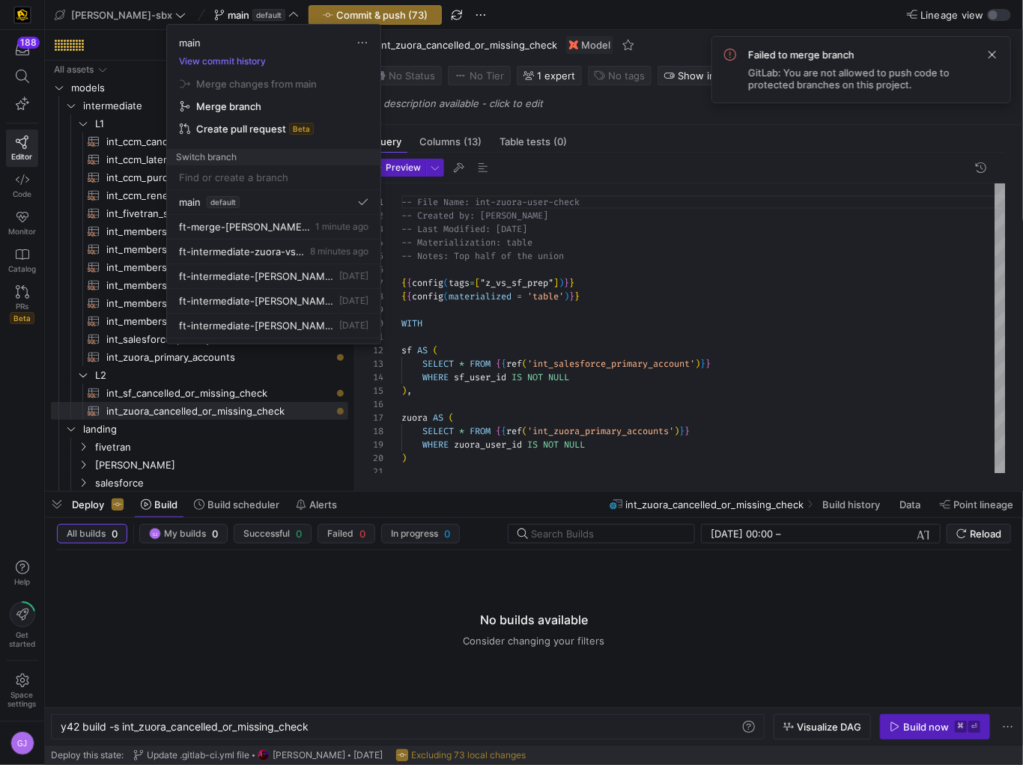
click at [231, 14] on div at bounding box center [511, 382] width 1023 height 765
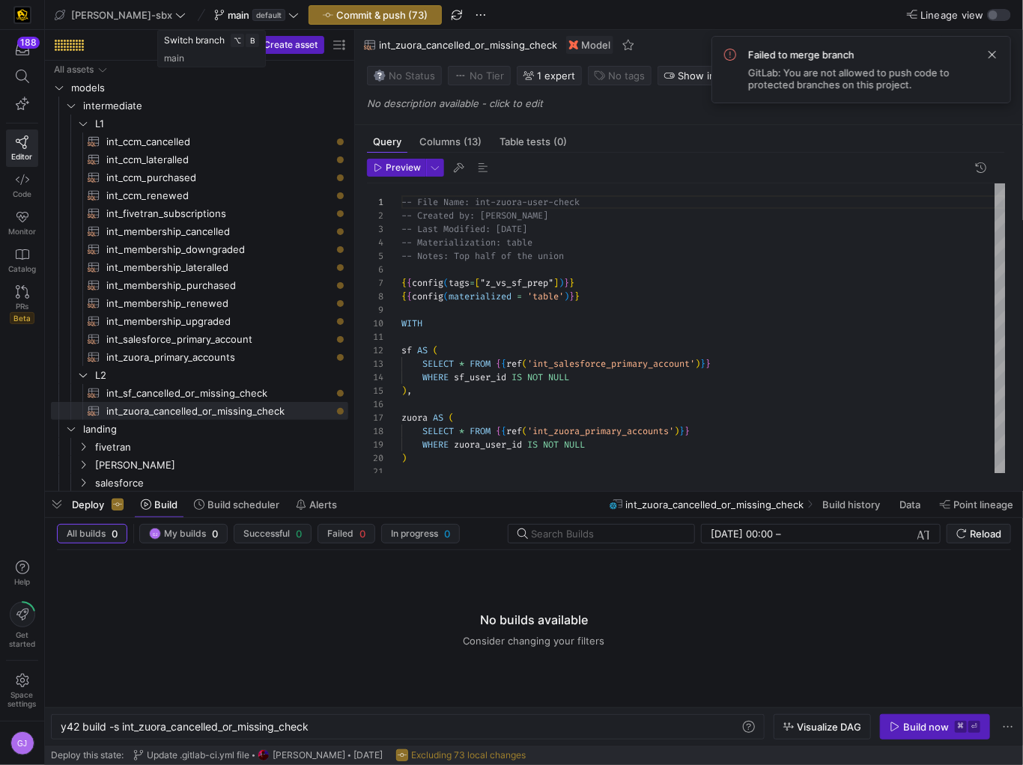
click at [252, 14] on span "default" at bounding box center [268, 15] width 33 height 12
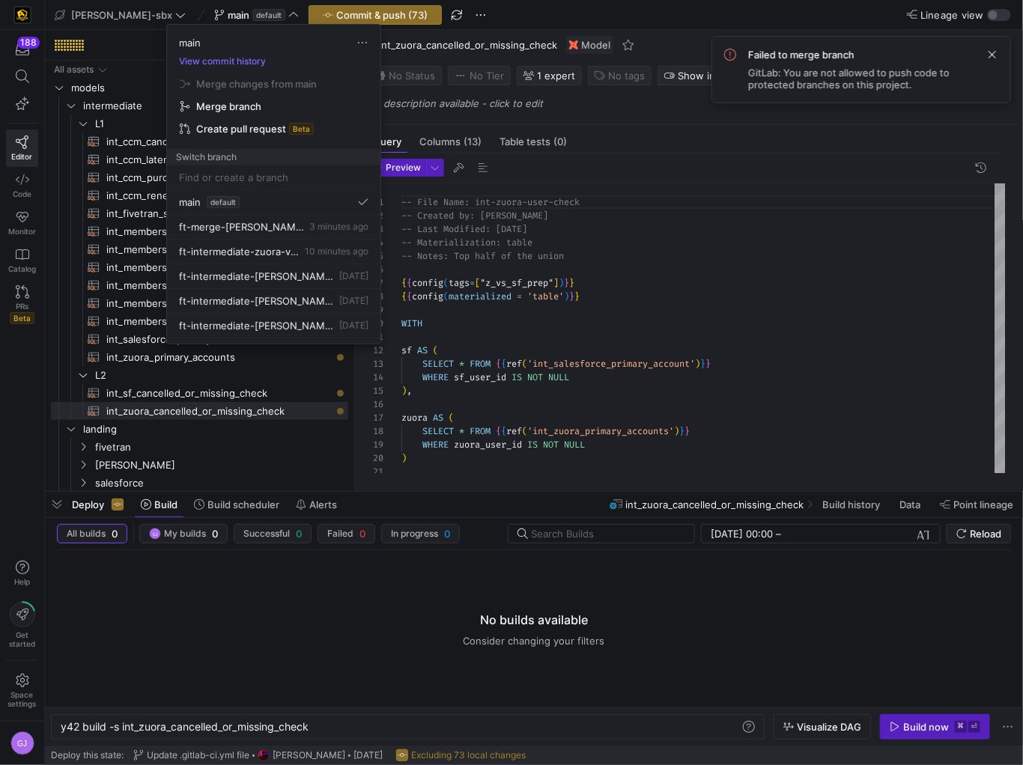
click at [435, 13] on div at bounding box center [511, 382] width 1023 height 765
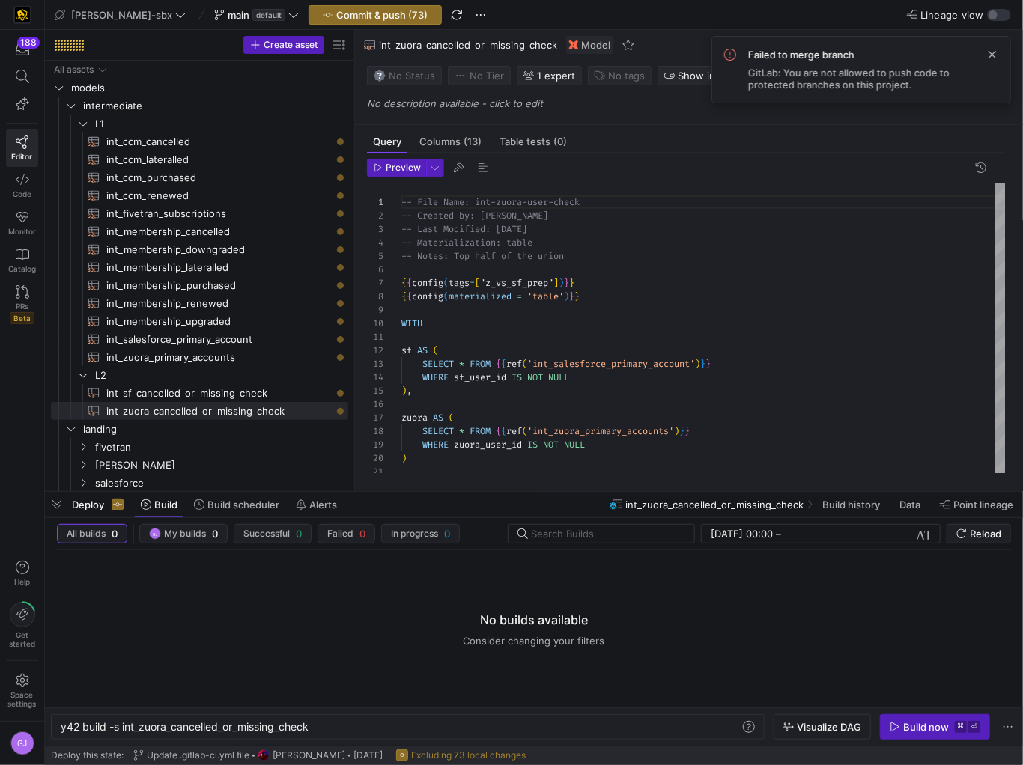
click at [461, 13] on y42-top-nav "edw-dv-sbx main default Commit & push (73) Lineage view" at bounding box center [534, 15] width 978 height 30
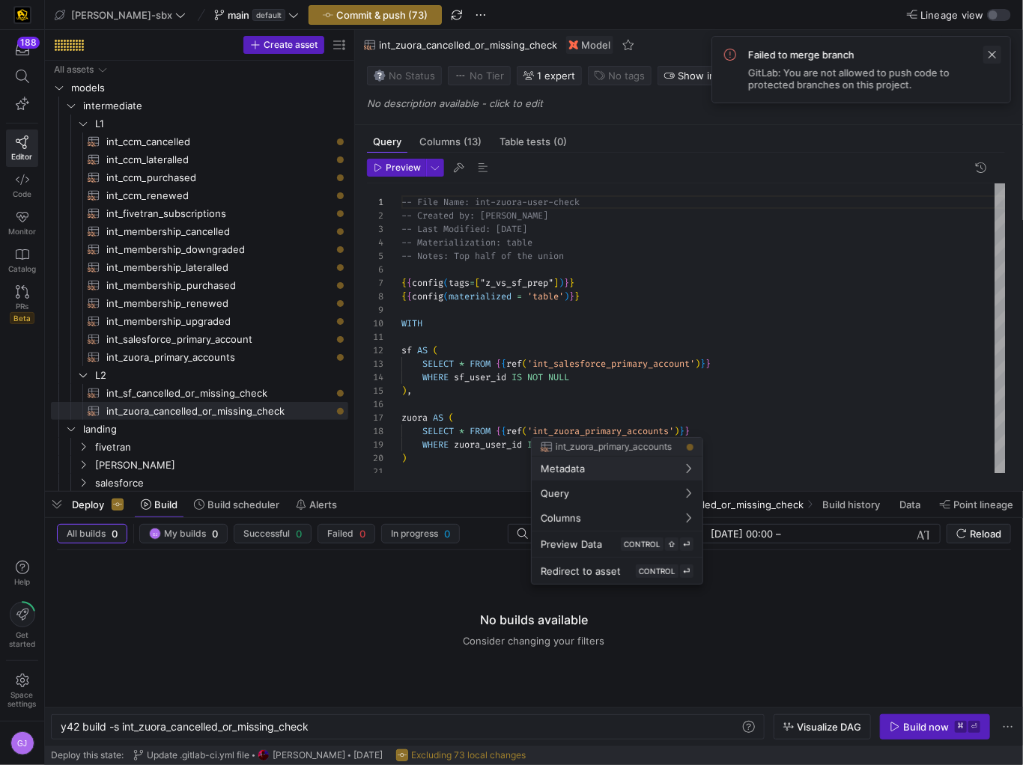
click at [991, 55] on span at bounding box center [992, 55] width 18 height 18
click at [289, 14] on div at bounding box center [511, 382] width 1023 height 765
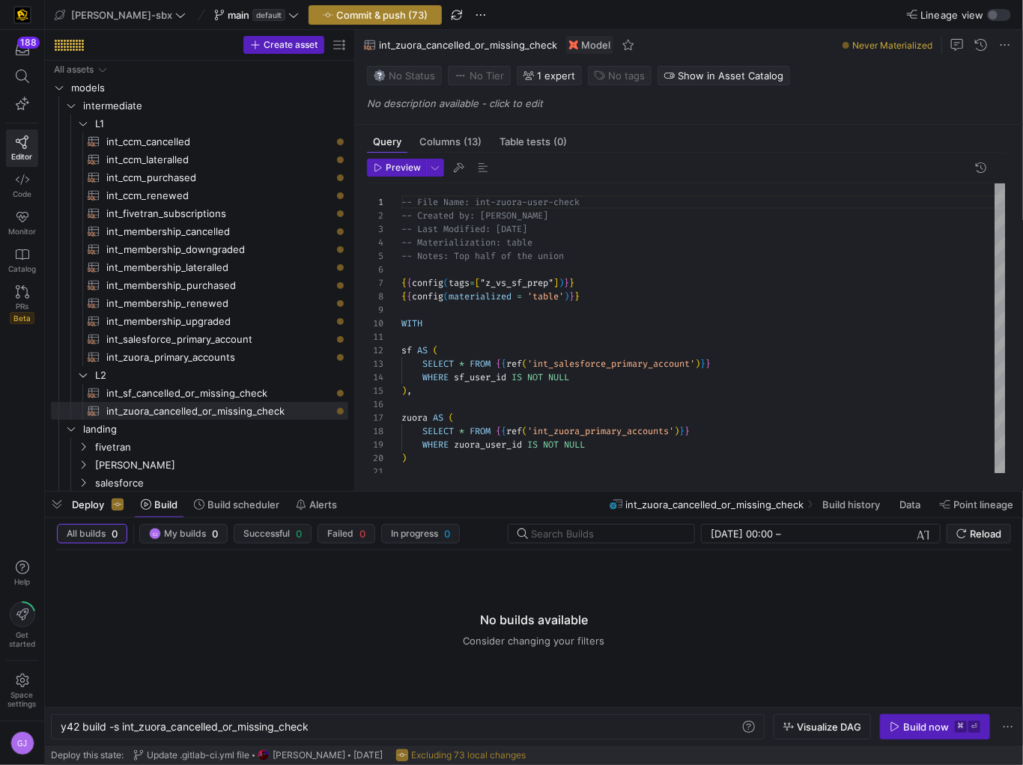
click at [336, 13] on span "Commit & push (73)" at bounding box center [381, 15] width 91 height 12
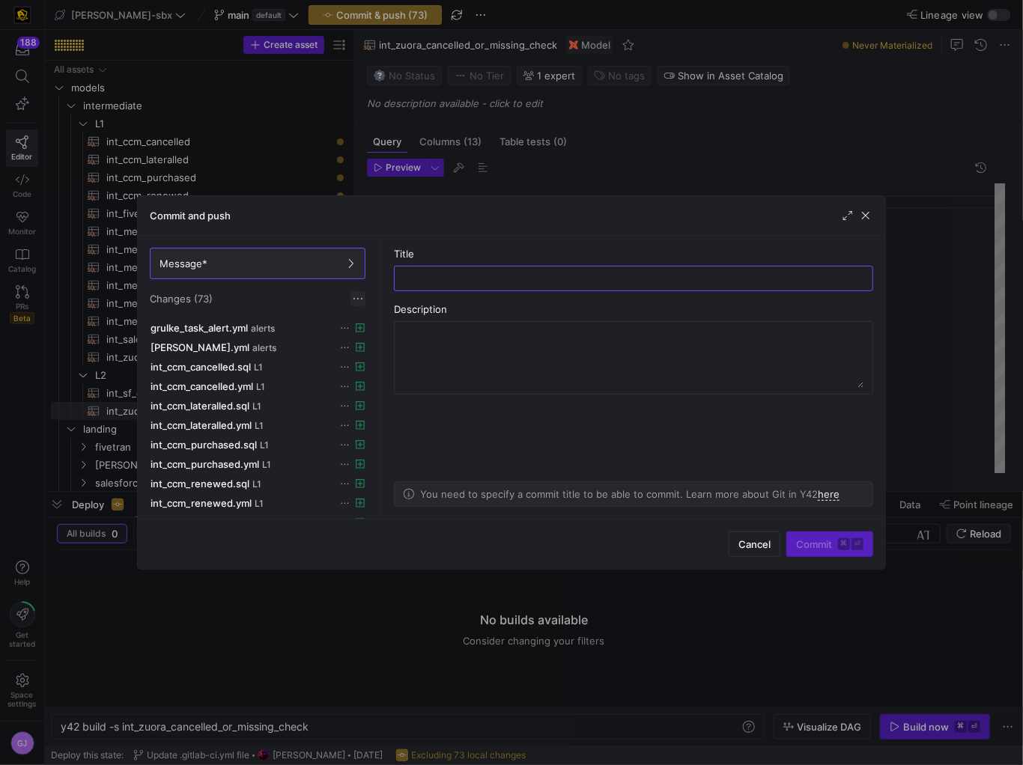
click at [359, 300] on span at bounding box center [357, 298] width 15 height 15
click at [407, 341] on span "Discard all changes" at bounding box center [412, 343] width 104 height 12
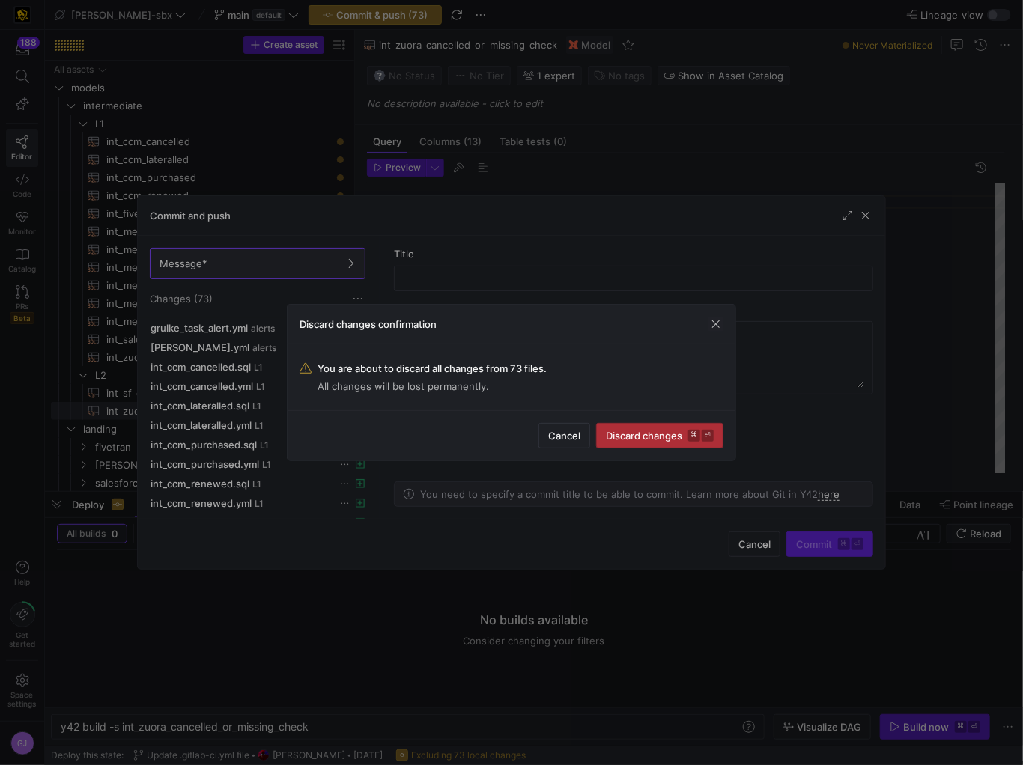
click at [669, 431] on span "Discard changes ⌘ ⏎" at bounding box center [660, 436] width 108 height 12
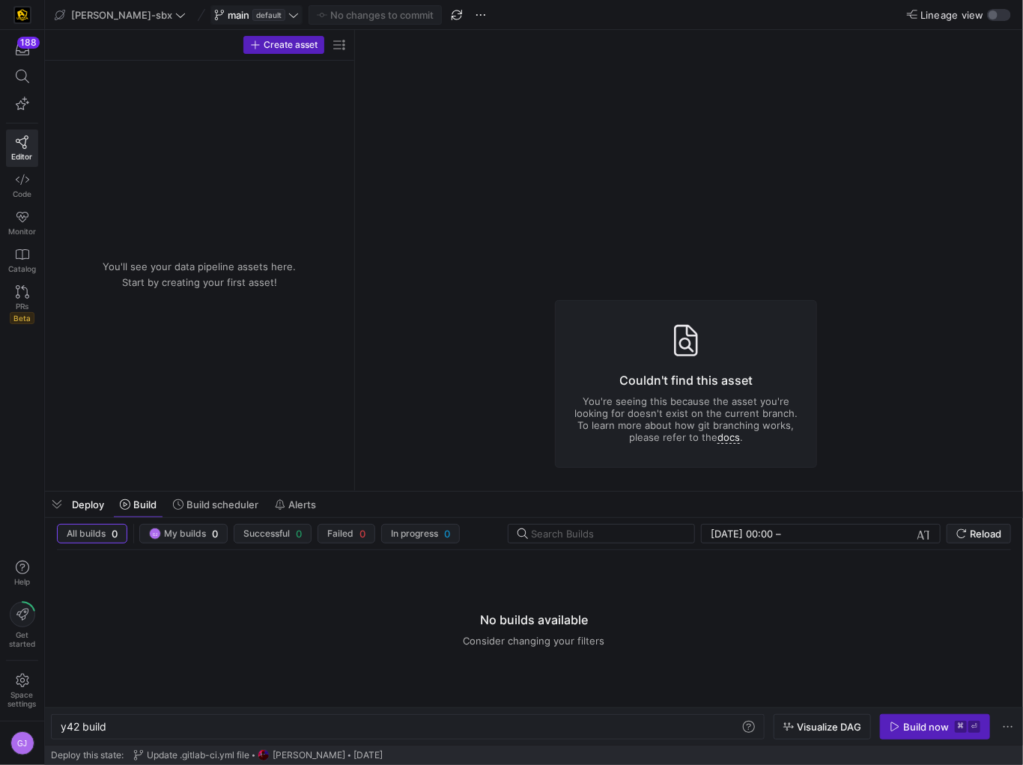
click at [252, 18] on span "default" at bounding box center [268, 15] width 33 height 12
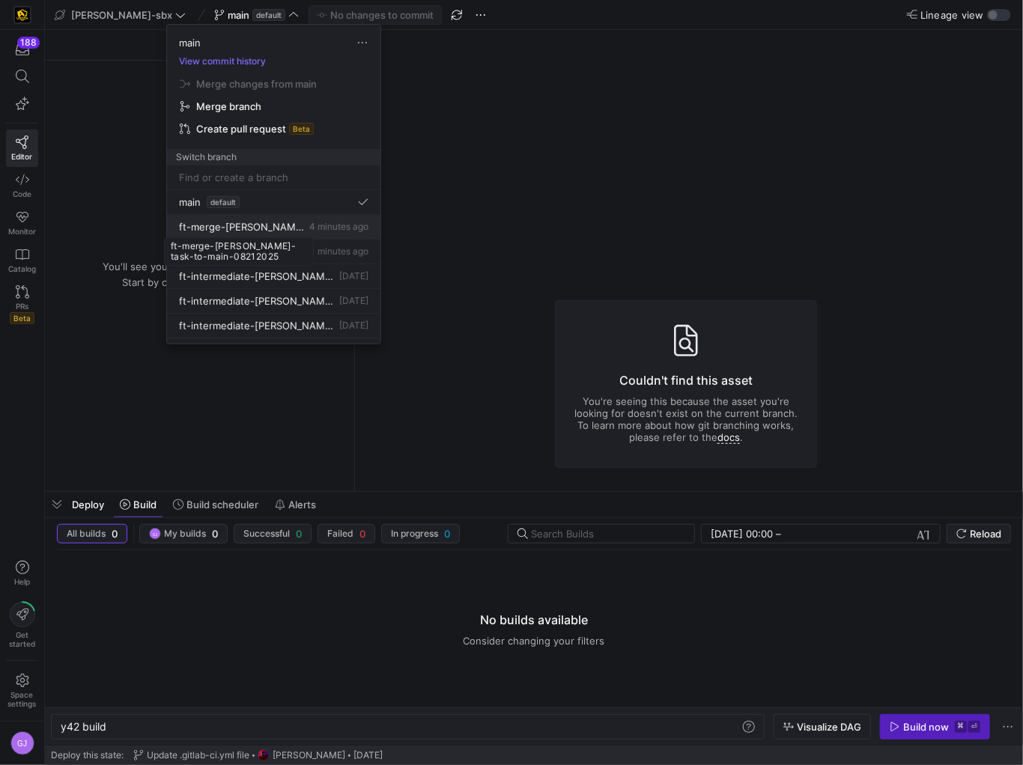
click at [273, 231] on span "ft-merge-[PERSON_NAME]-task-to-main-08212025" at bounding box center [242, 227] width 127 height 12
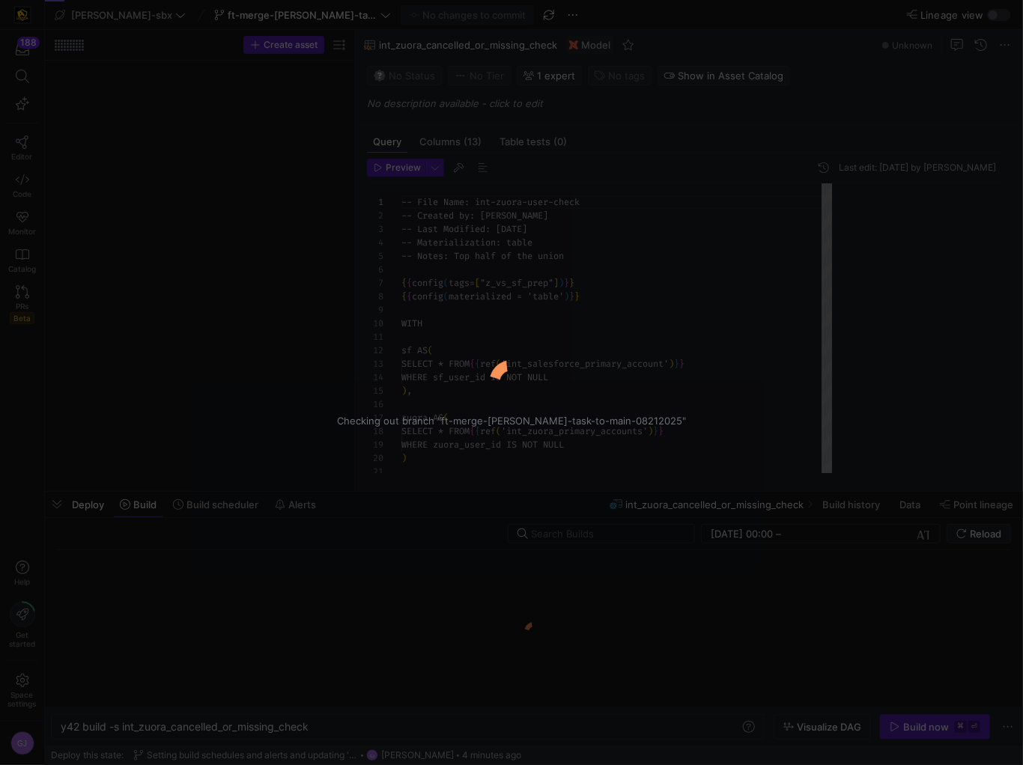
type textarea "y42 build -s int_zuora_cancelled_or_missing_check"
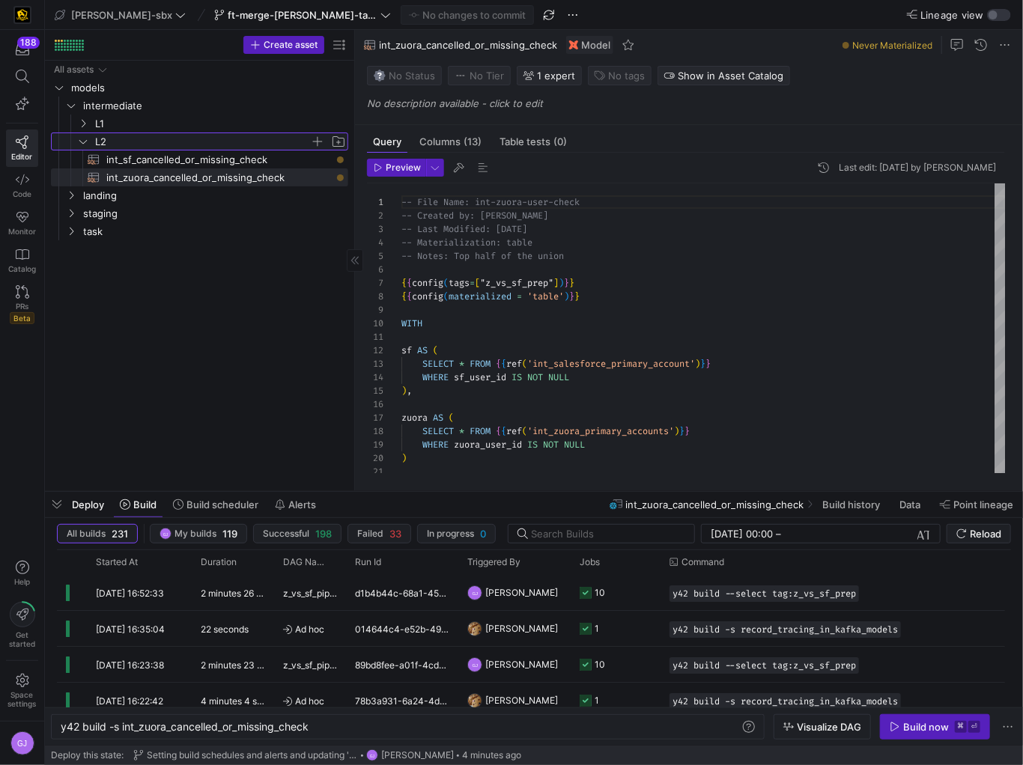
click at [106, 140] on span "L2" at bounding box center [202, 141] width 215 height 17
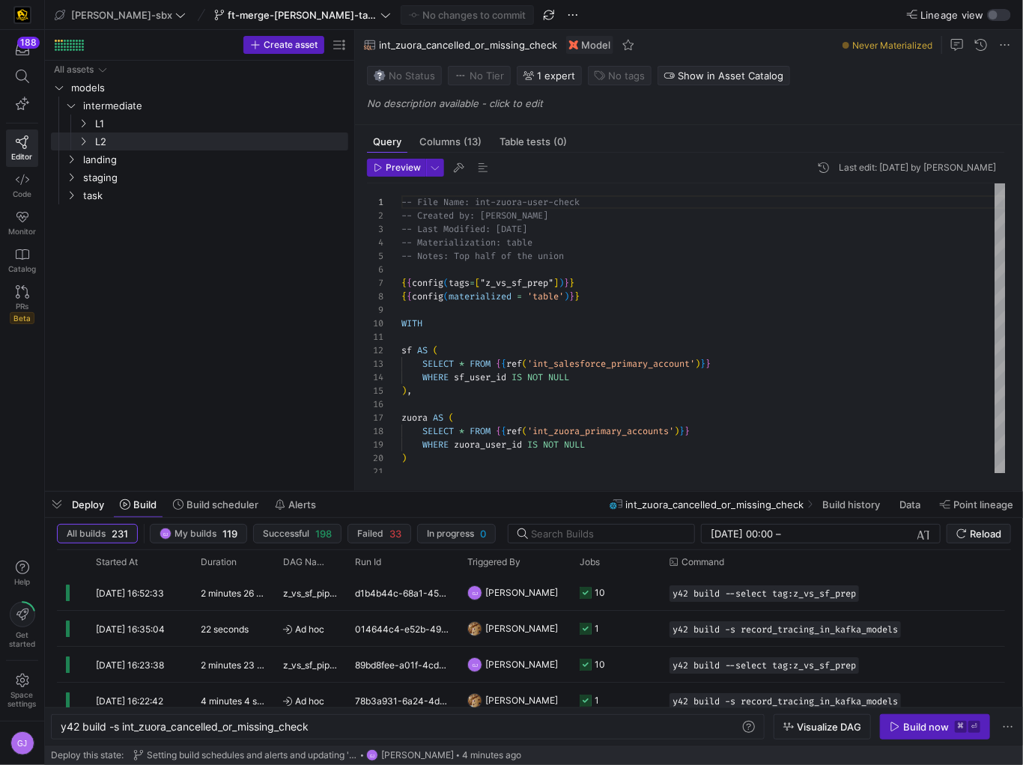
click at [115, 181] on span "staging" at bounding box center [214, 177] width 263 height 17
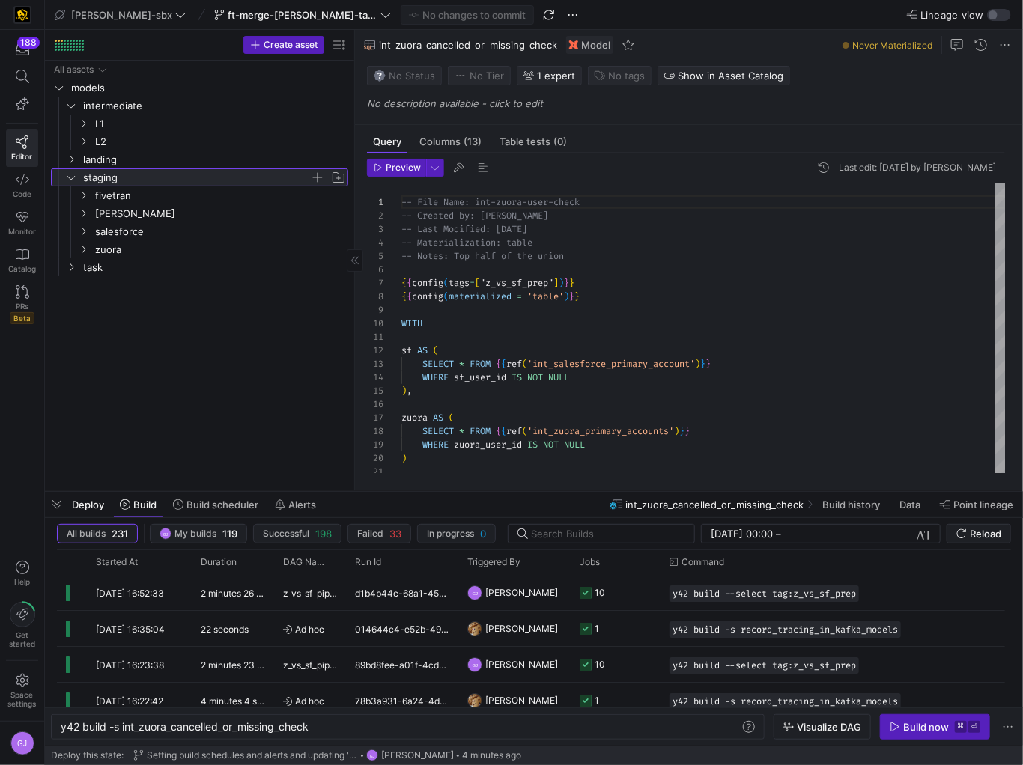
click at [111, 179] on span "staging" at bounding box center [196, 177] width 227 height 17
click at [16, 291] on icon at bounding box center [22, 291] width 13 height 13
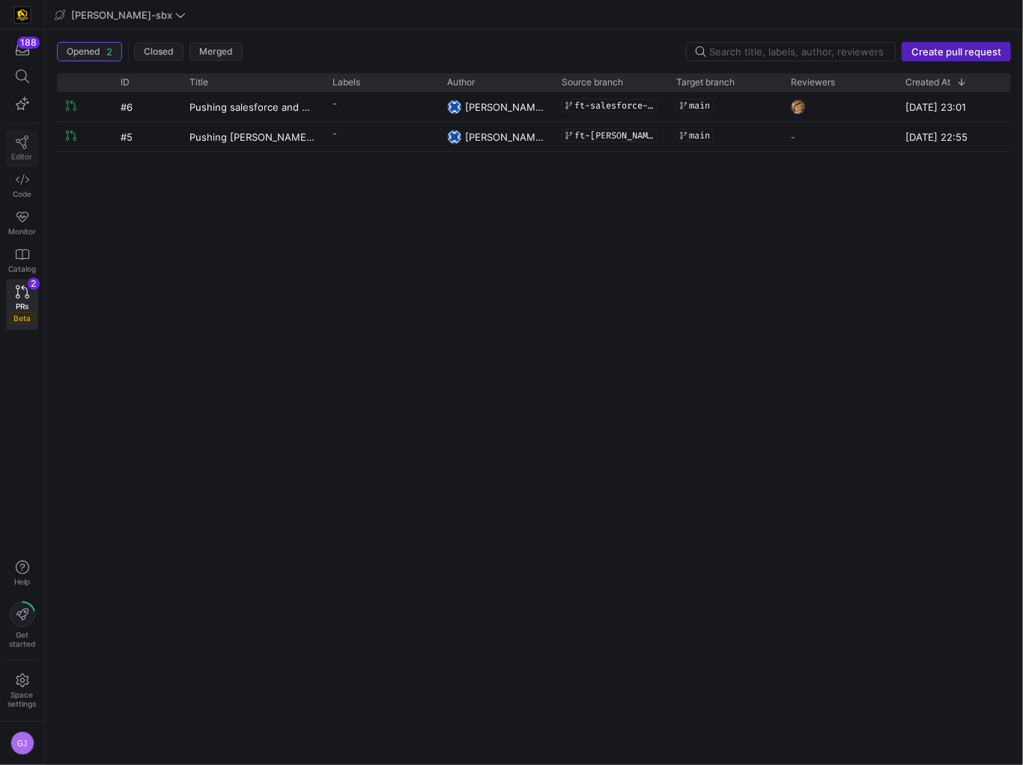
click at [13, 154] on span "Editor" at bounding box center [22, 156] width 21 height 9
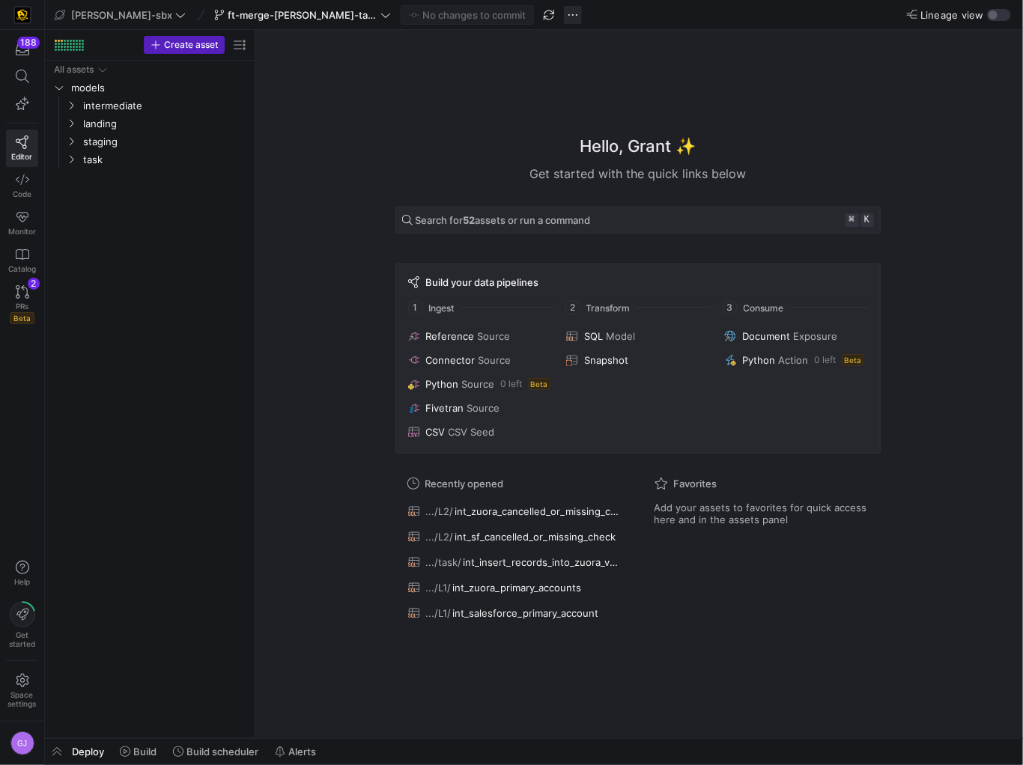
click at [564, 14] on span "button" at bounding box center [573, 15] width 18 height 18
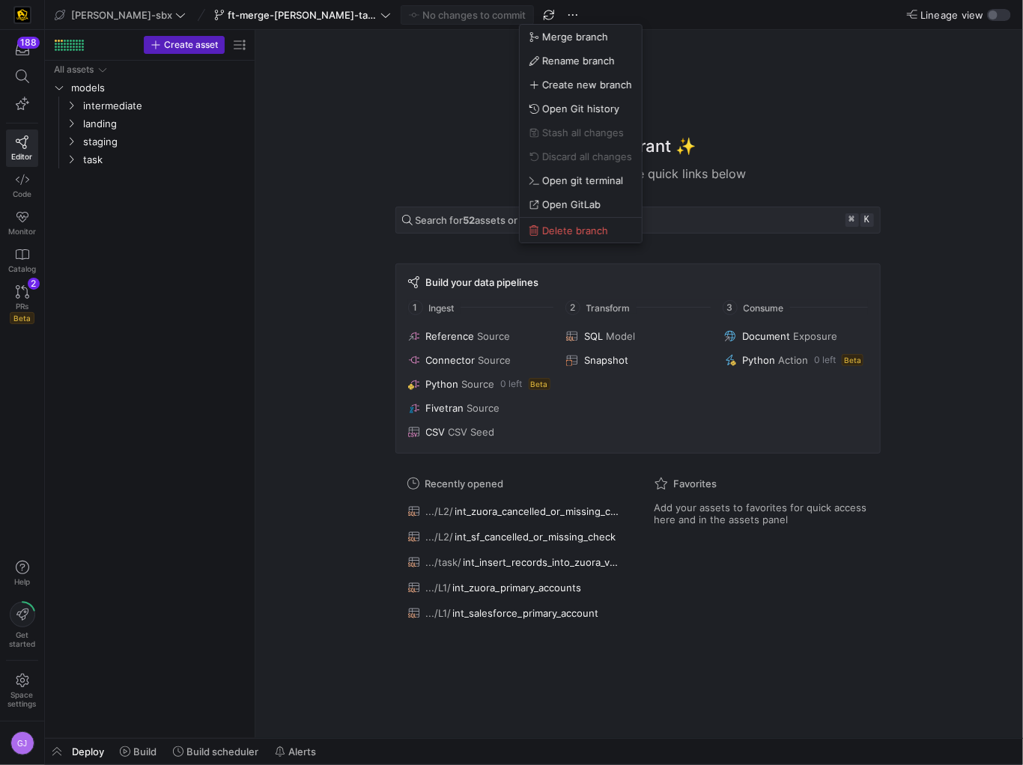
click at [446, 157] on div at bounding box center [511, 382] width 1023 height 765
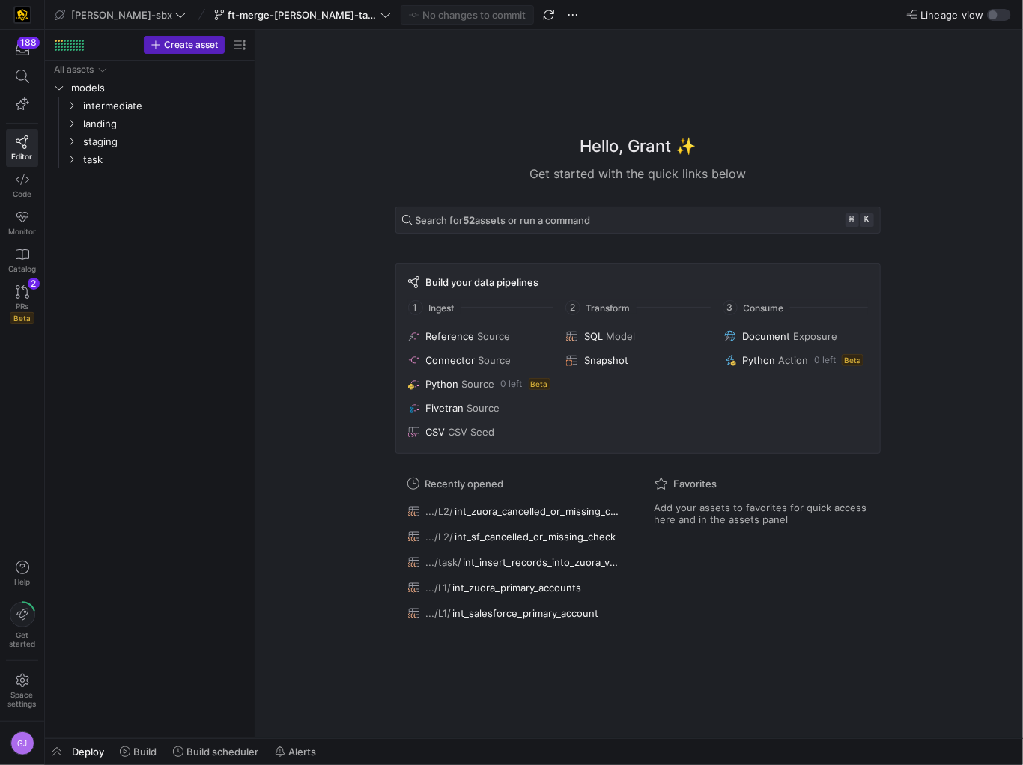
click at [275, 1] on y42-top-nav "edw-dv-sbx ft-merge-grulke-task-to-main-08212025 No changes to commit Lineage v…" at bounding box center [534, 15] width 978 height 30
click at [281, 12] on span "ft-merge-[PERSON_NAME]-task-to-main-08212025" at bounding box center [303, 15] width 150 height 12
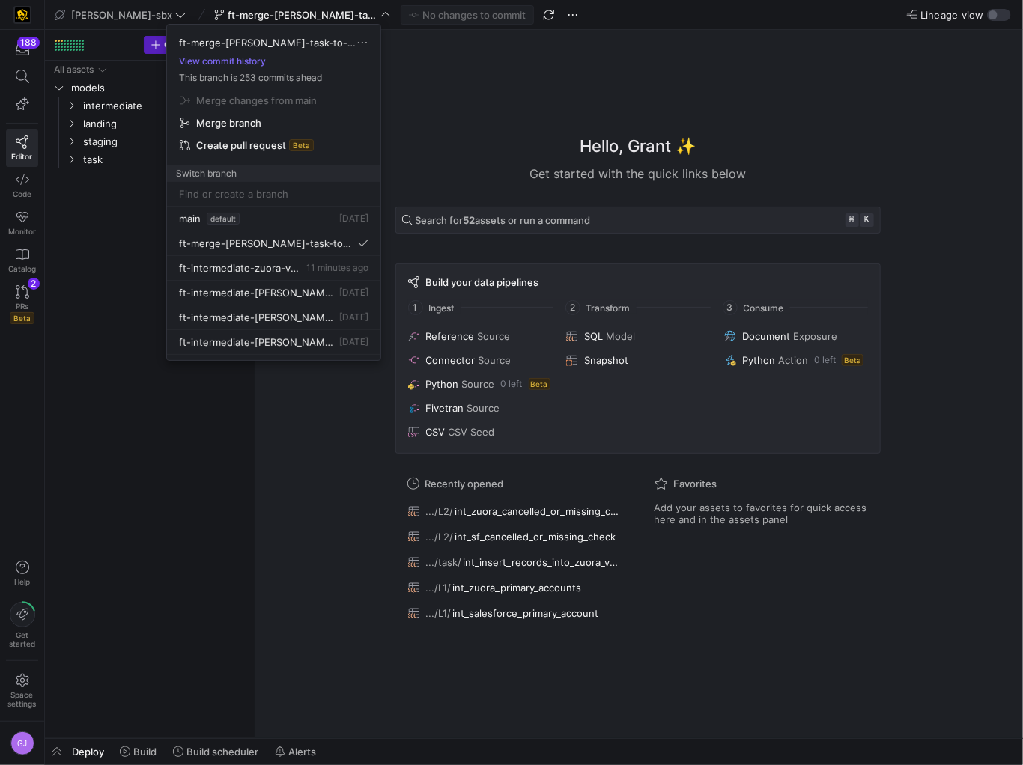
click at [508, 162] on div at bounding box center [511, 382] width 1023 height 765
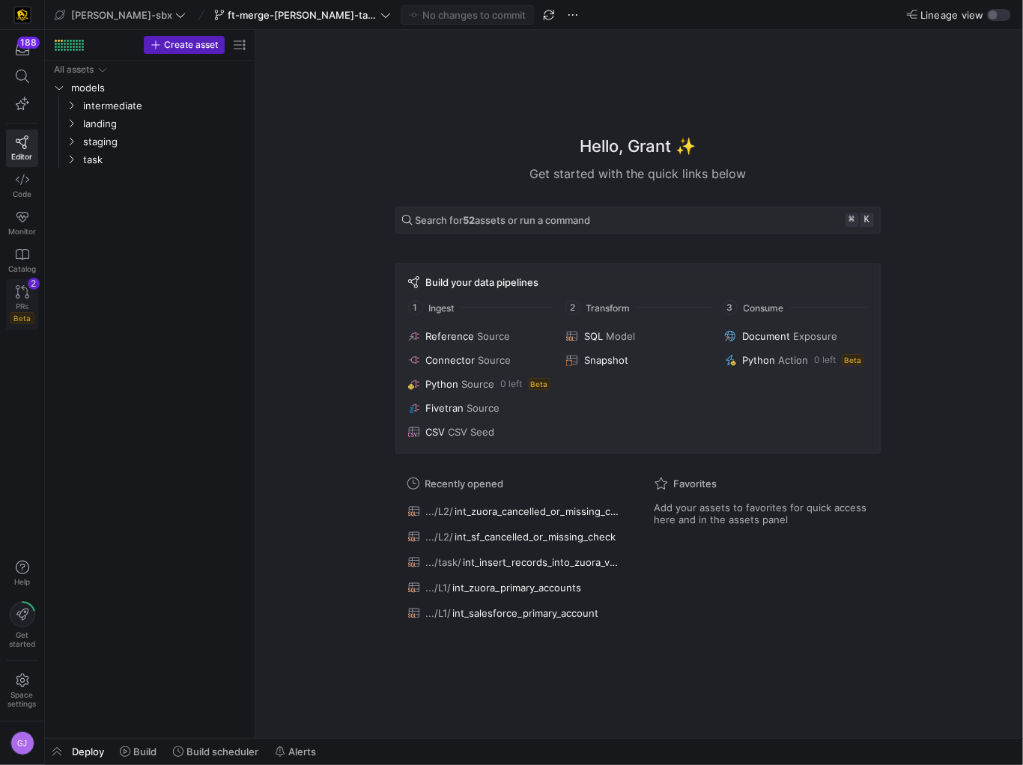
click at [8, 291] on link "PRs Beta 2" at bounding box center [22, 304] width 32 height 51
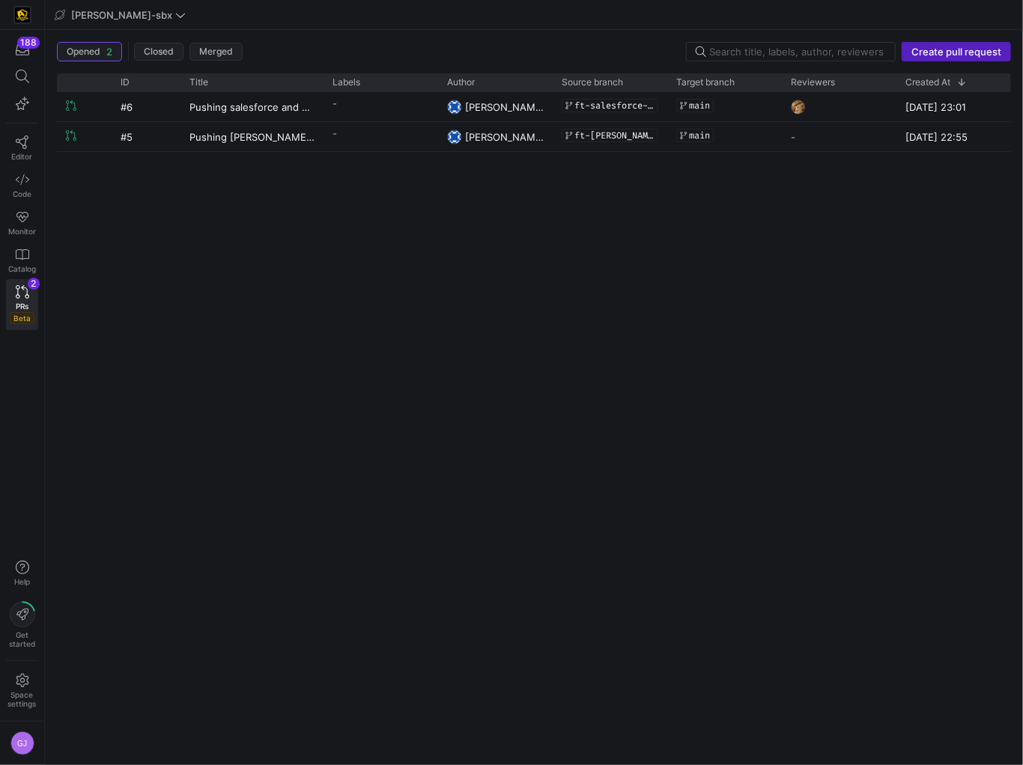
click at [935, 55] on span "Create pull request" at bounding box center [956, 52] width 90 height 12
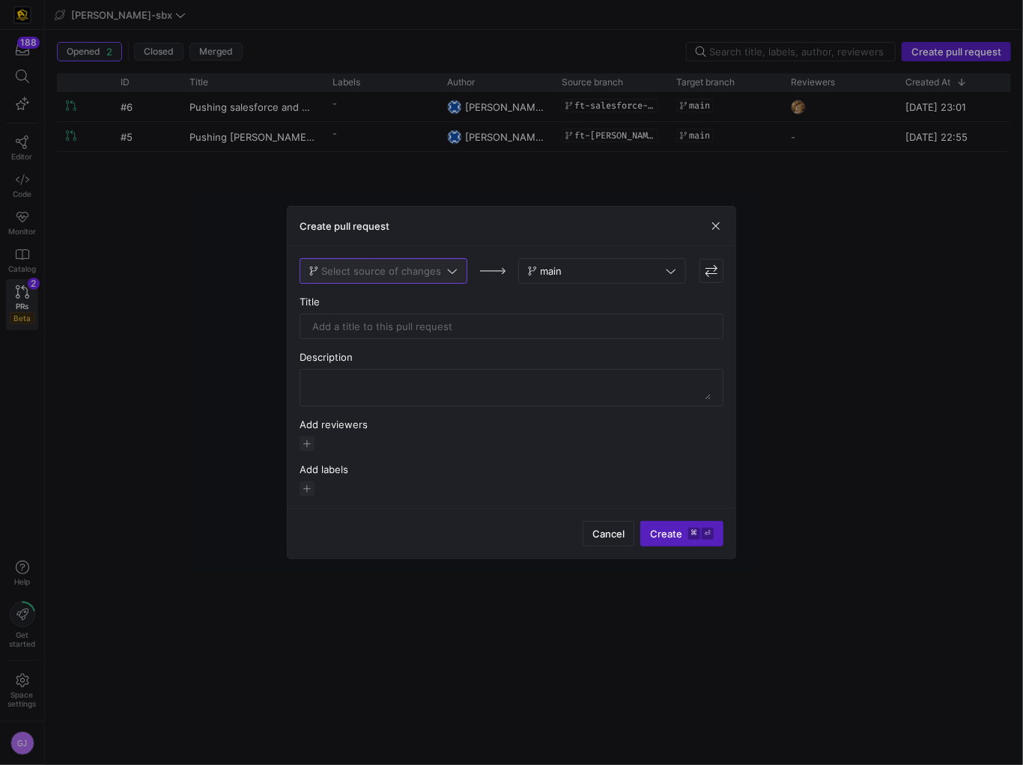
click at [431, 282] on span at bounding box center [383, 271] width 166 height 24
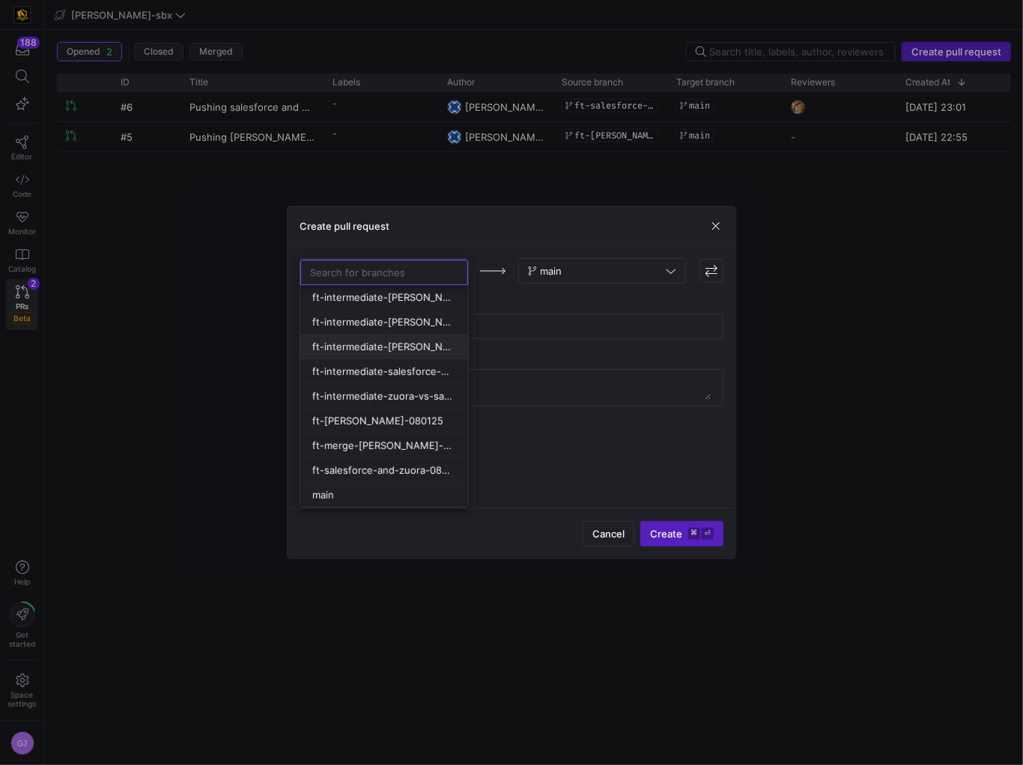
scroll to position [1, 0]
click at [395, 449] on span "ft-merge-[PERSON_NAME]-task-to-main-08212025" at bounding box center [382, 445] width 141 height 12
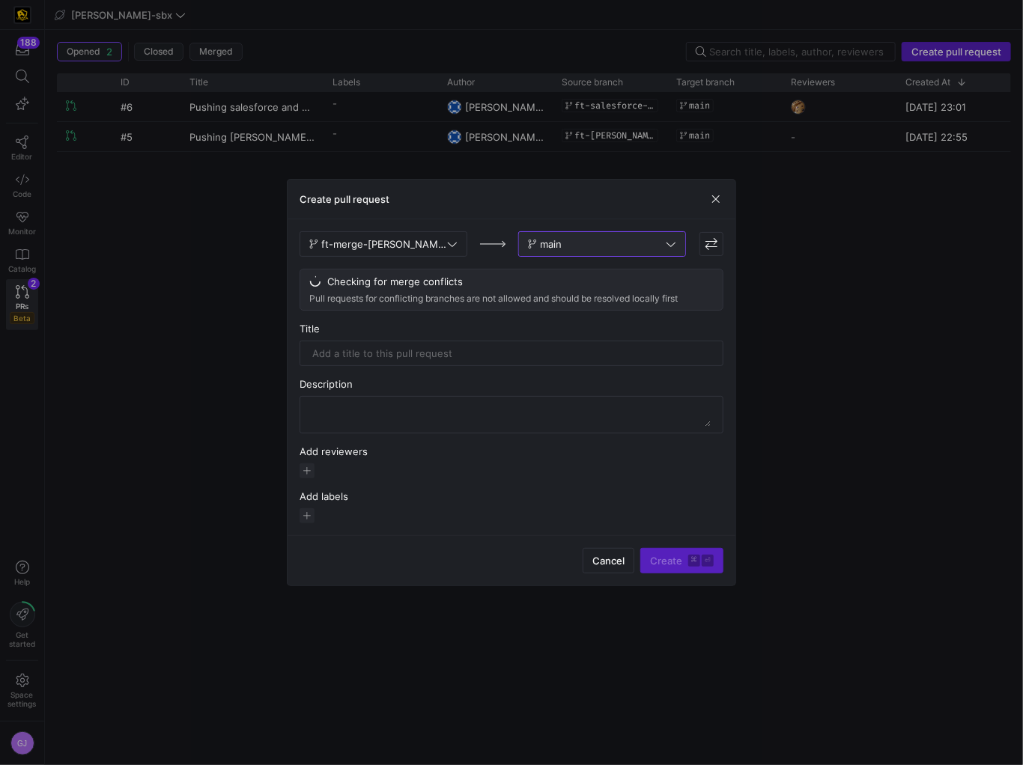
click at [553, 244] on span "main" at bounding box center [551, 244] width 22 height 12
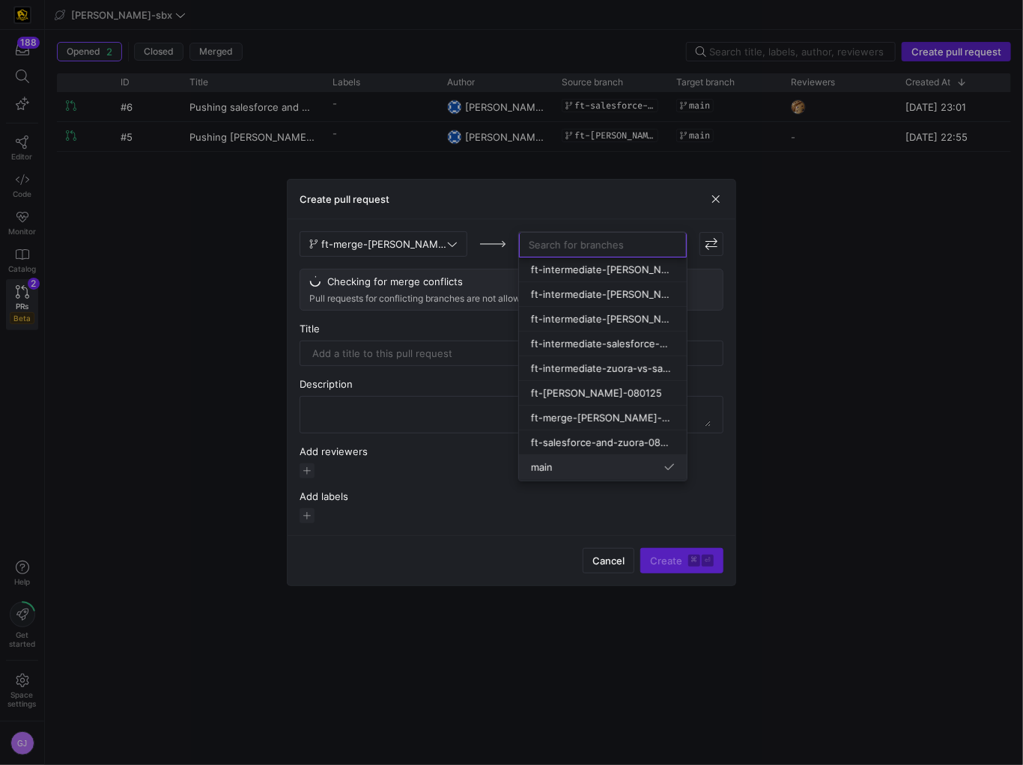
click at [592, 471] on button "main" at bounding box center [603, 467] width 168 height 25
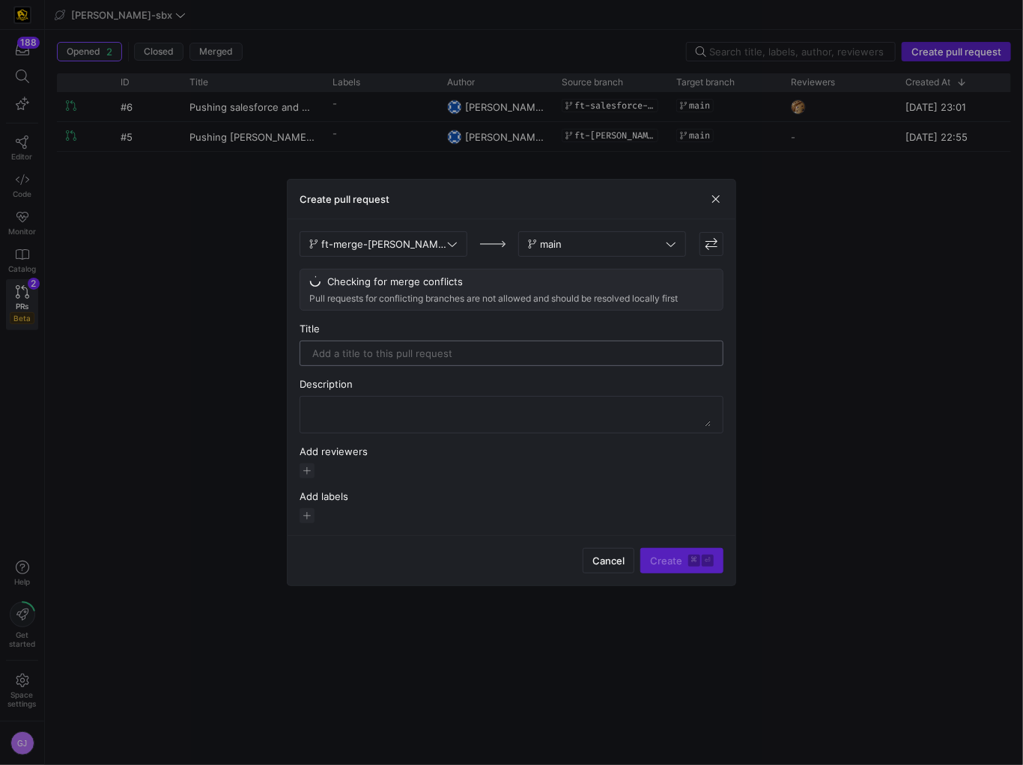
click at [439, 349] on input "text" at bounding box center [511, 353] width 398 height 12
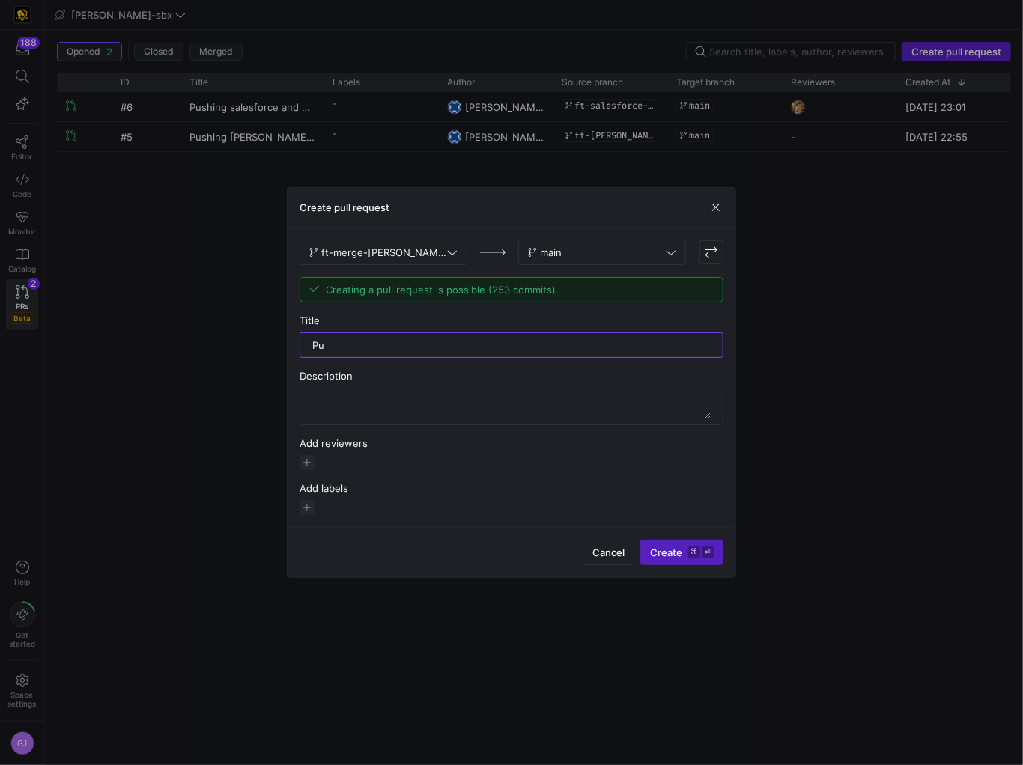
type input "P"
type input "Adding [PERSON_NAME] task to main"
click at [326, 409] on textarea at bounding box center [511, 407] width 398 height 24
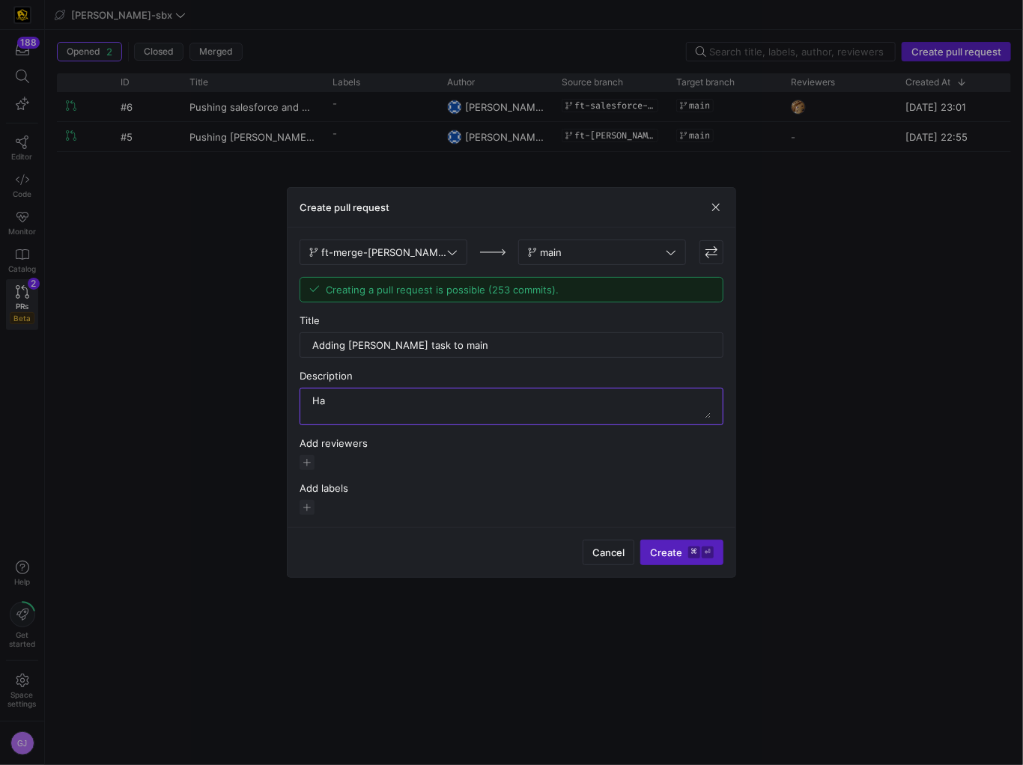
type textarea "H"
type textarea "Created staging and intermediate models for the zuora_vs_salesforce_comparison_…"
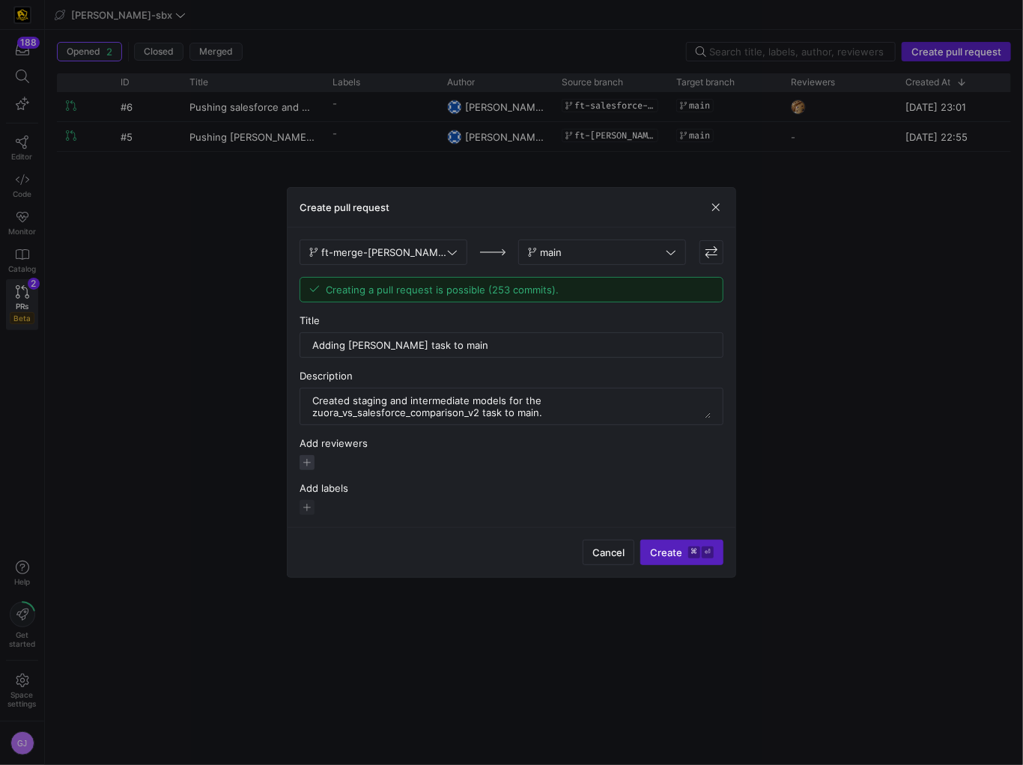
click at [306, 464] on span "button" at bounding box center [307, 462] width 15 height 15
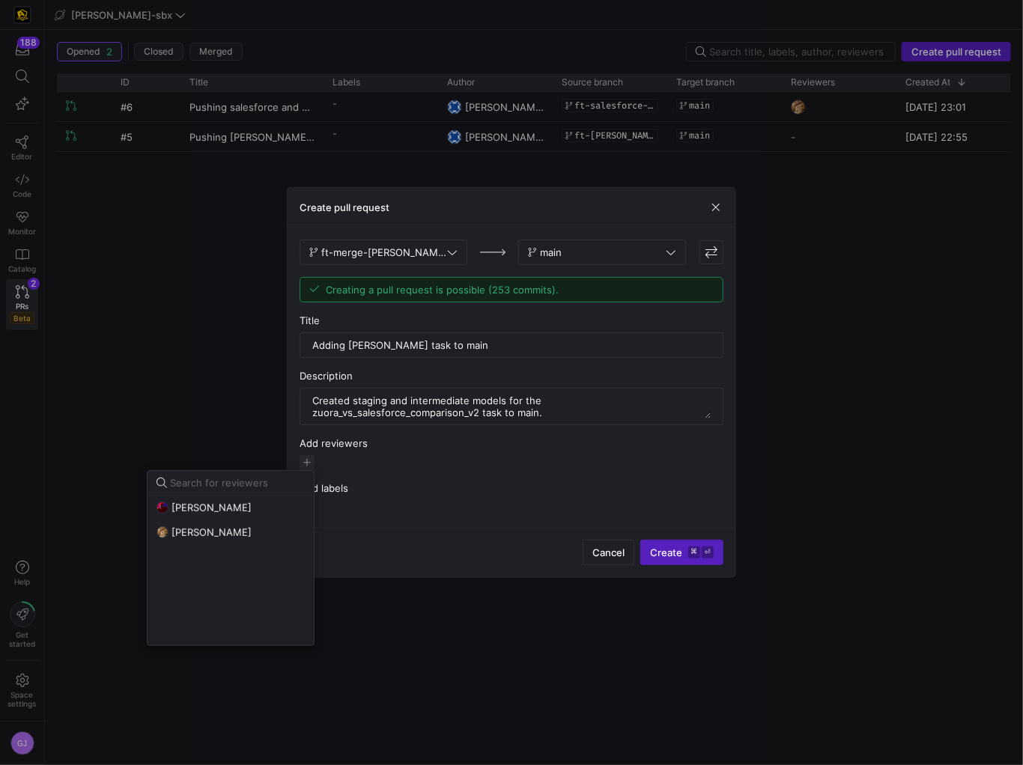
click at [350, 465] on div at bounding box center [511, 382] width 1023 height 765
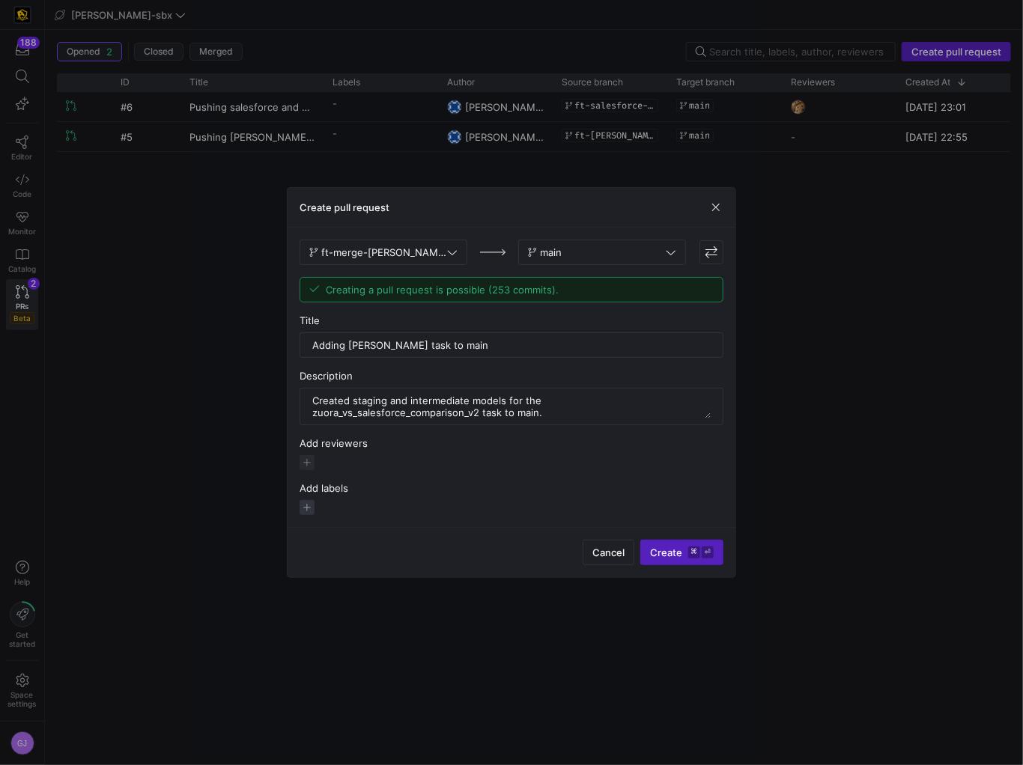
click at [310, 511] on span "button" at bounding box center [307, 507] width 15 height 15
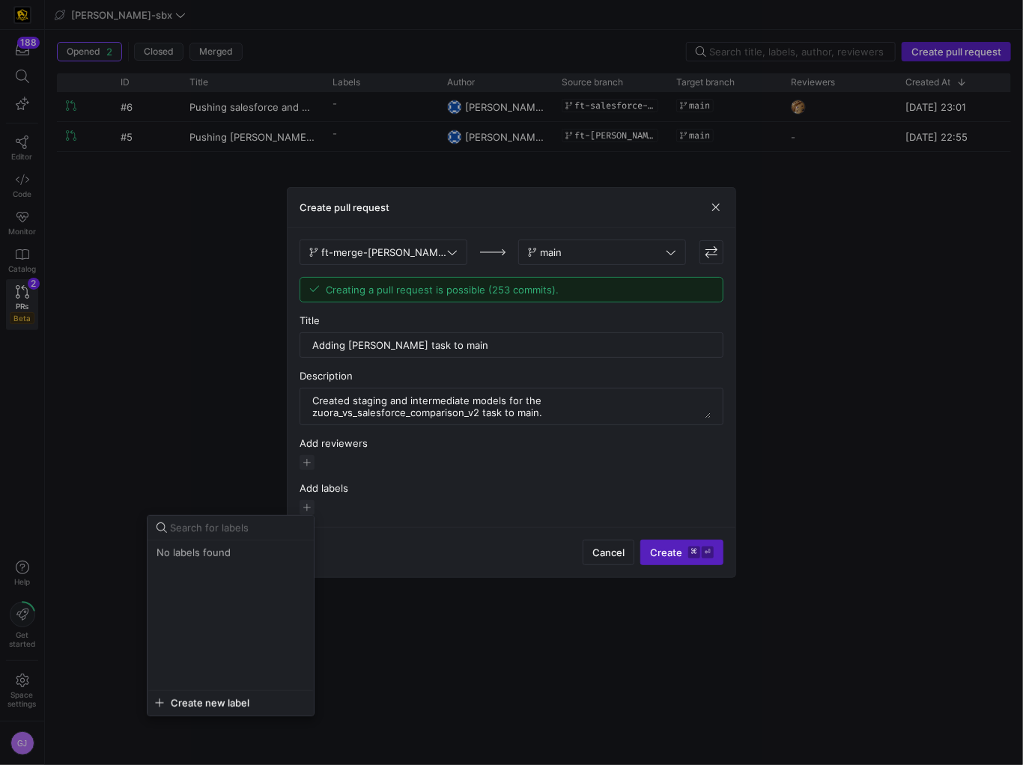
click at [330, 493] on div at bounding box center [511, 382] width 1023 height 765
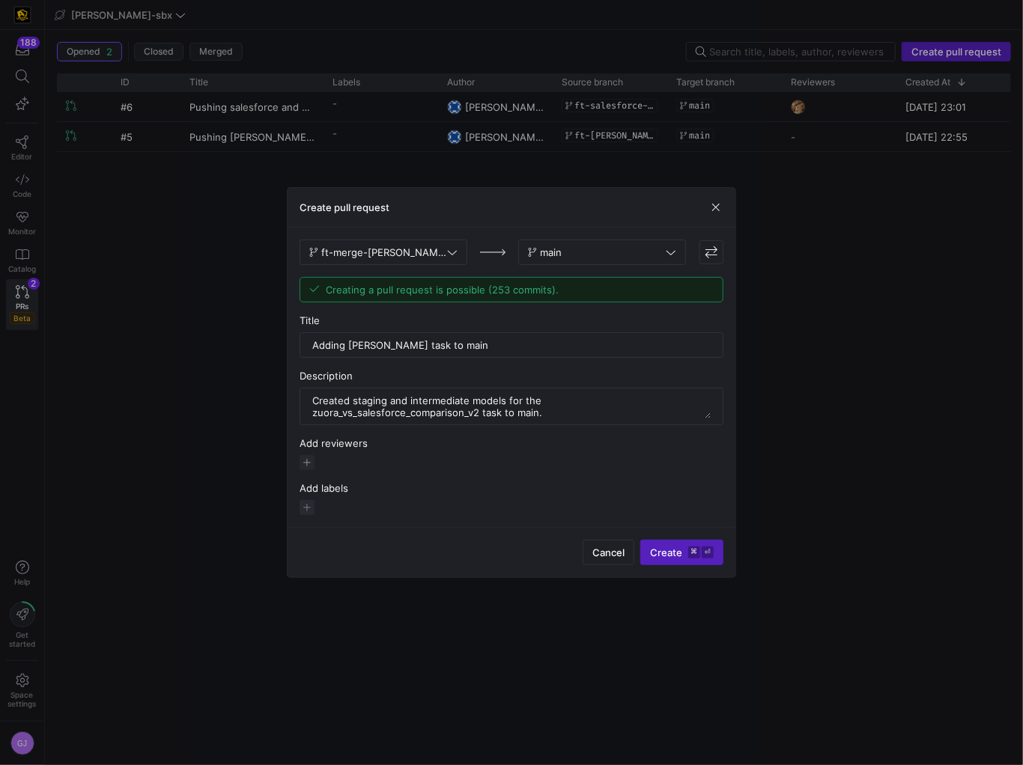
click at [315, 467] on div at bounding box center [512, 462] width 424 height 15
click at [309, 462] on span "button" at bounding box center [307, 462] width 15 height 15
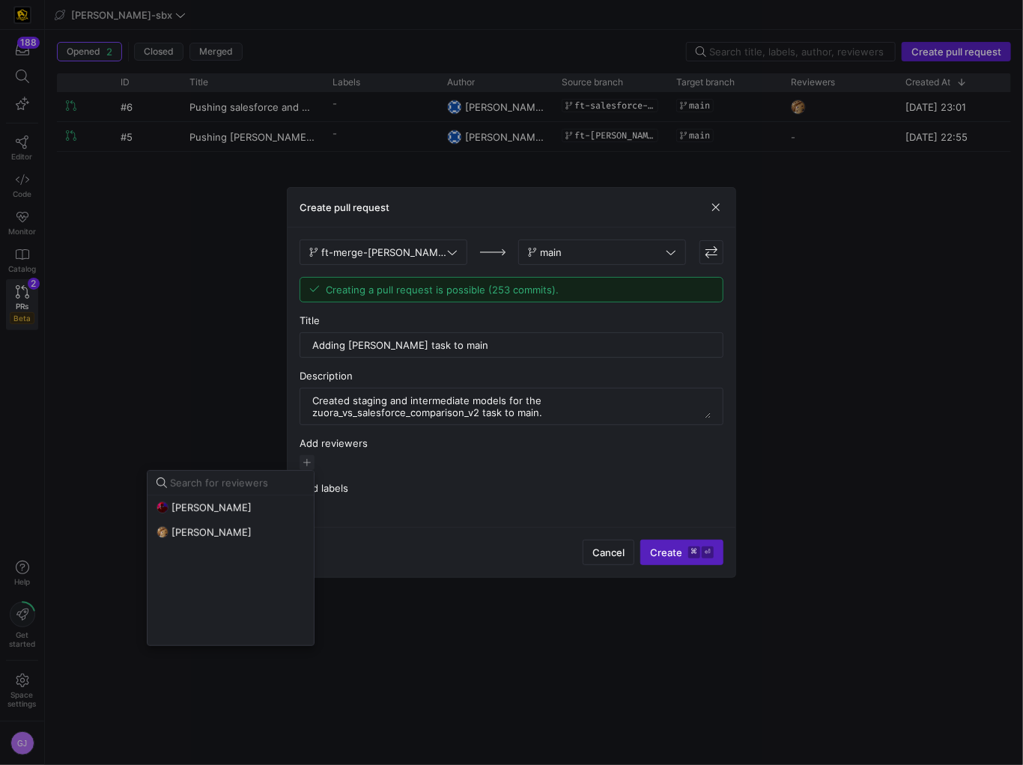
click at [520, 556] on div at bounding box center [511, 382] width 1023 height 765
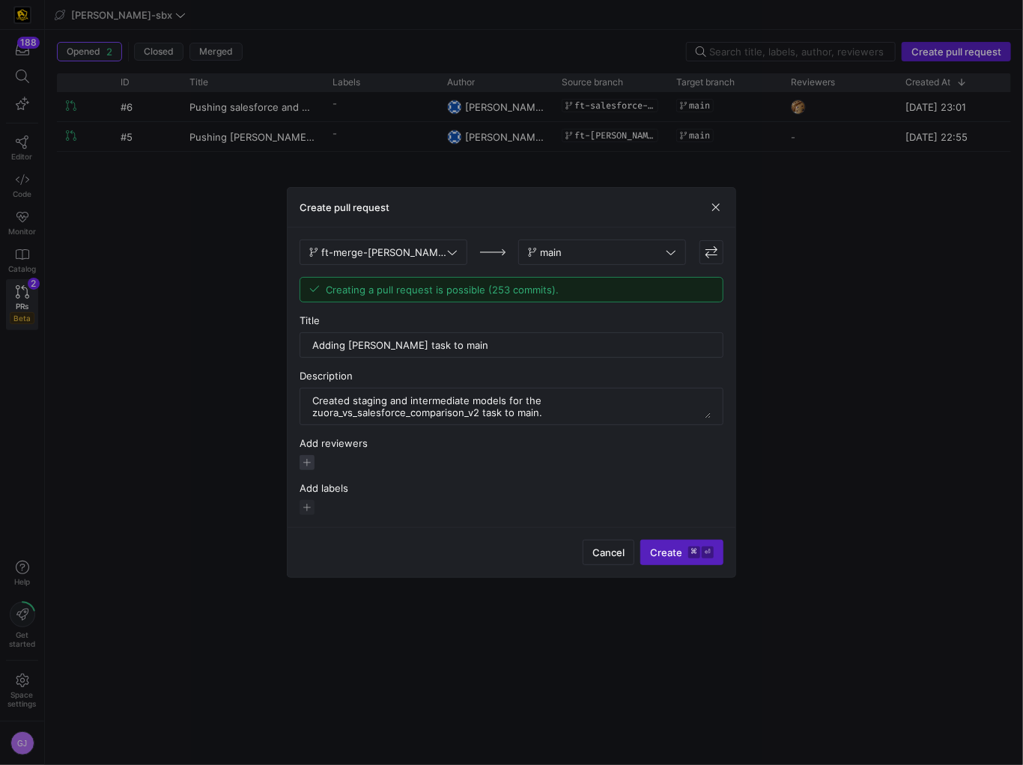
click at [306, 467] on span "button" at bounding box center [307, 462] width 15 height 15
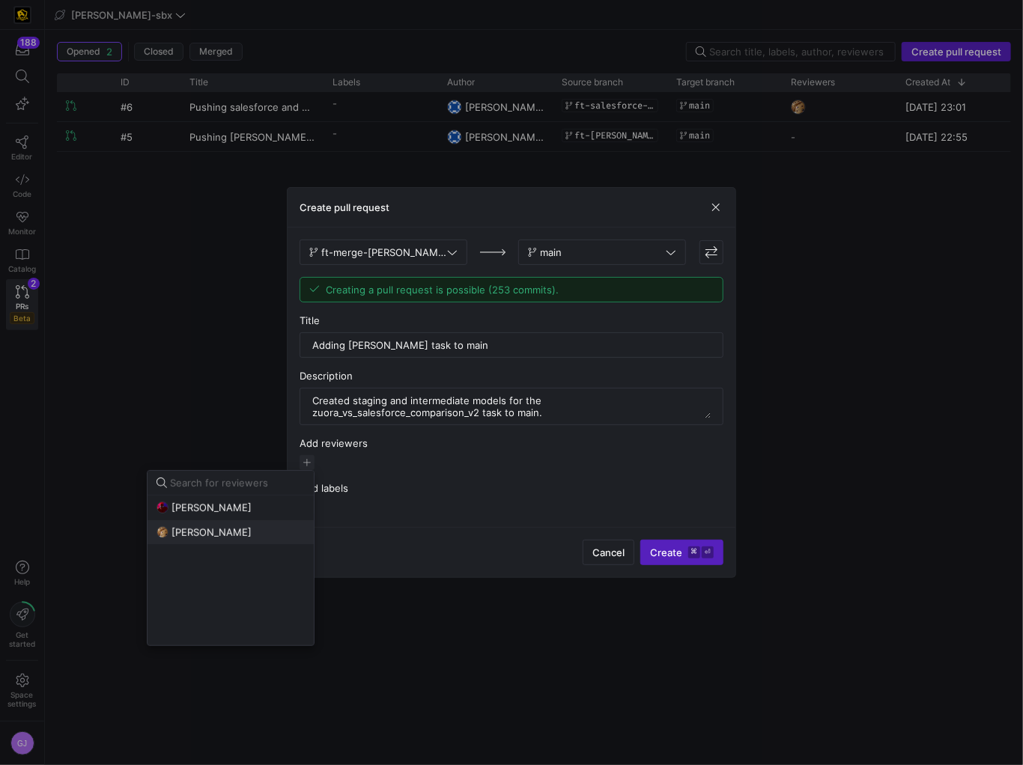
click at [285, 541] on button "[PERSON_NAME]" at bounding box center [231, 532] width 166 height 24
click at [451, 563] on div at bounding box center [511, 382] width 1023 height 765
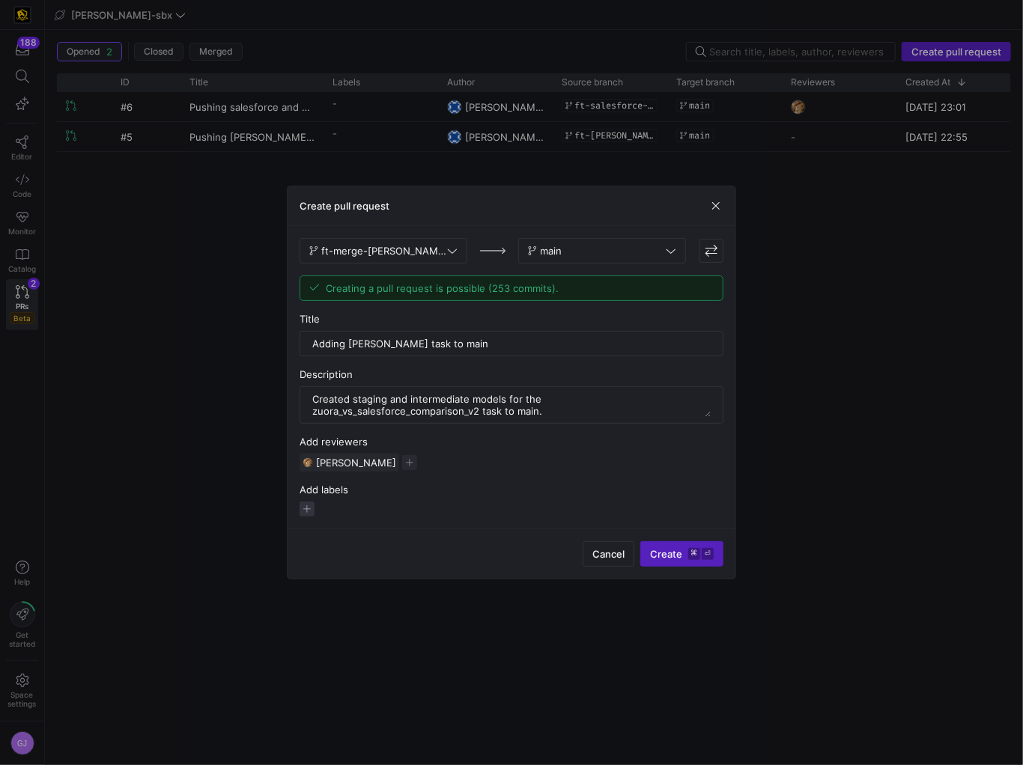
click at [307, 513] on span "button" at bounding box center [307, 509] width 15 height 15
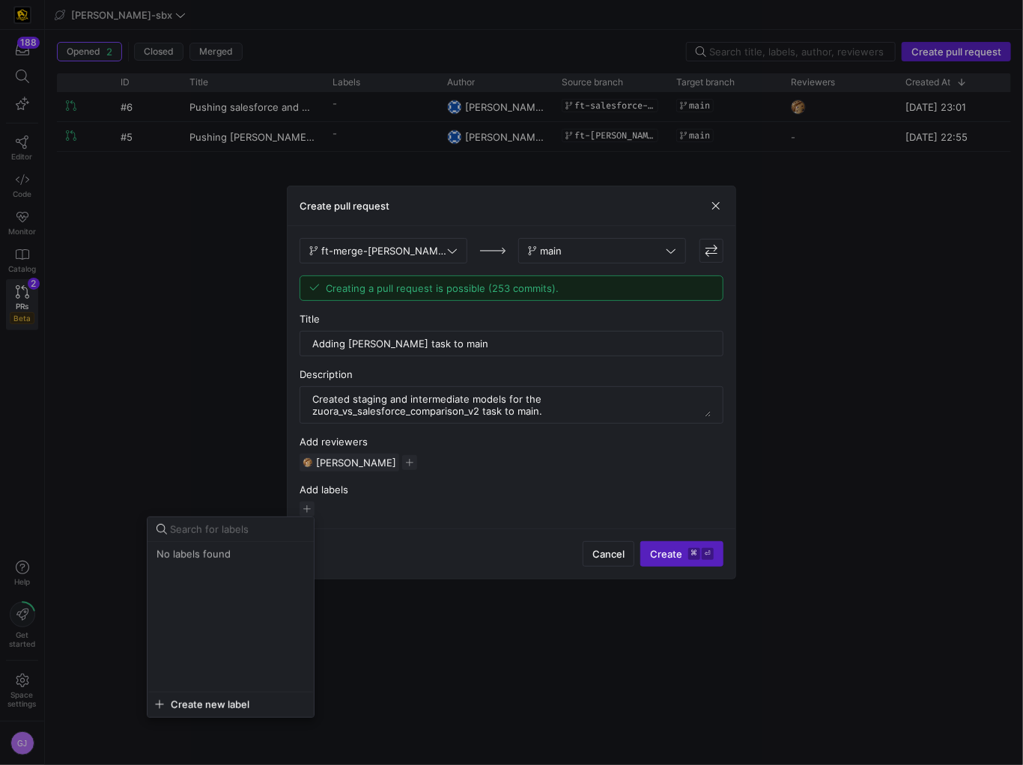
click at [422, 544] on div at bounding box center [511, 382] width 1023 height 765
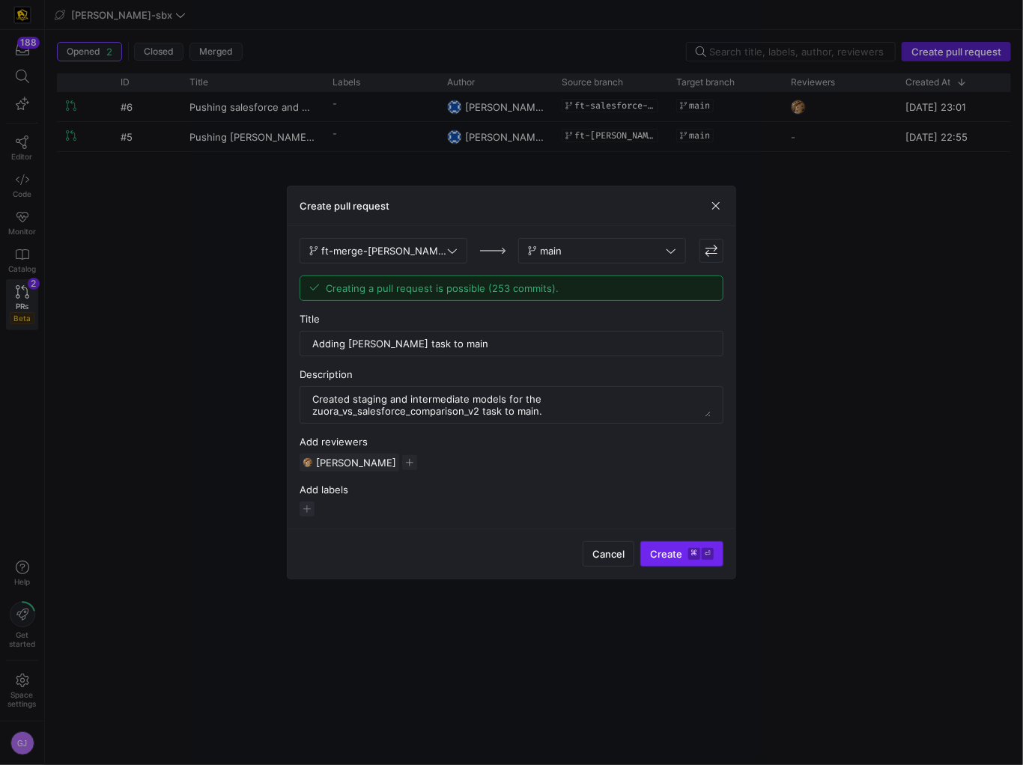
click at [686, 564] on span "submit" at bounding box center [682, 554] width 82 height 24
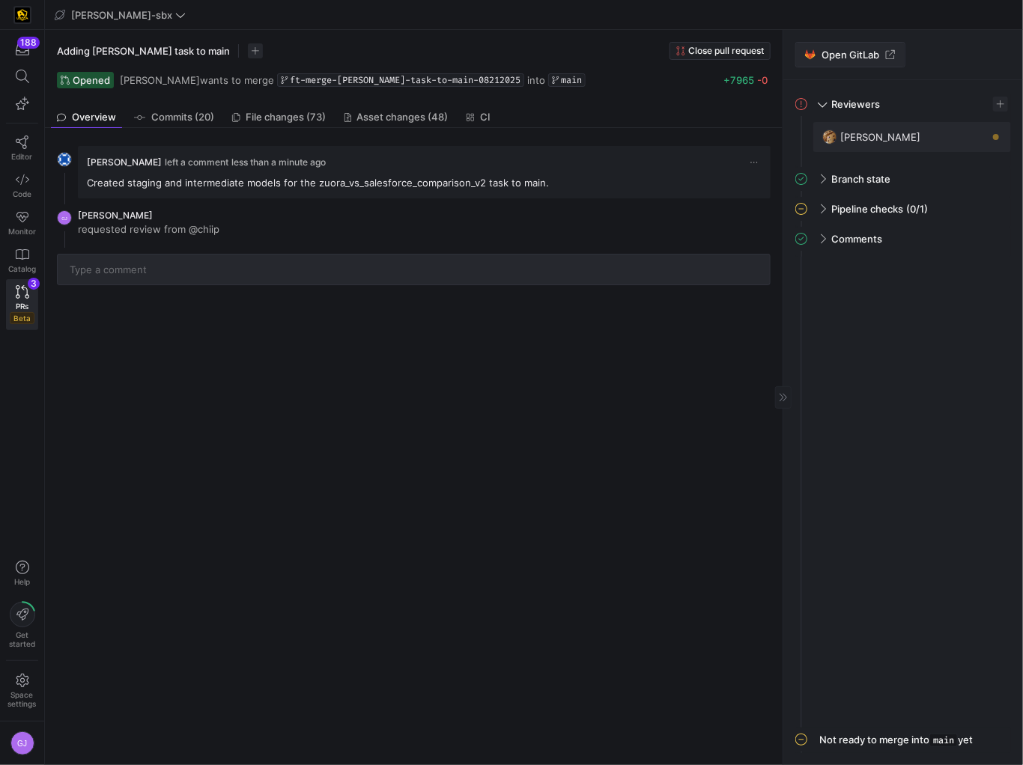
click at [836, 57] on span "Open GitLab" at bounding box center [850, 55] width 58 height 12
click at [0, 0] on as-split "188 Editor Code Monitor Catalog PRs Beta 3 Help Get started Space settings GJ e…" at bounding box center [511, 382] width 1023 height 765
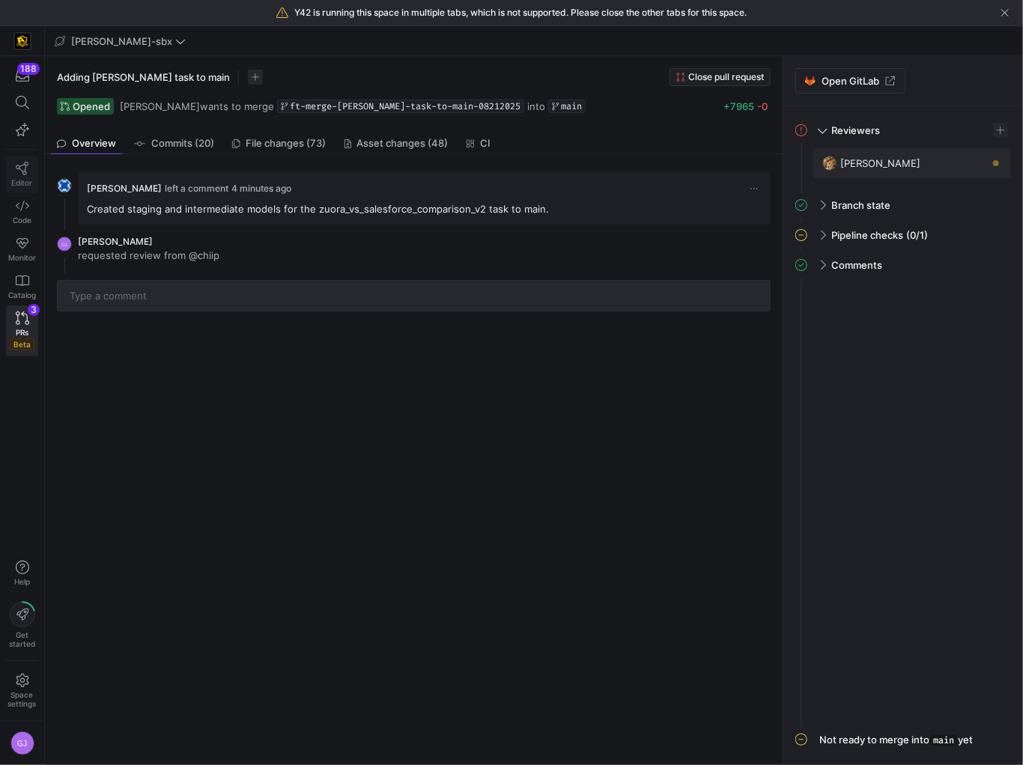
click at [28, 174] on icon at bounding box center [22, 168] width 13 height 13
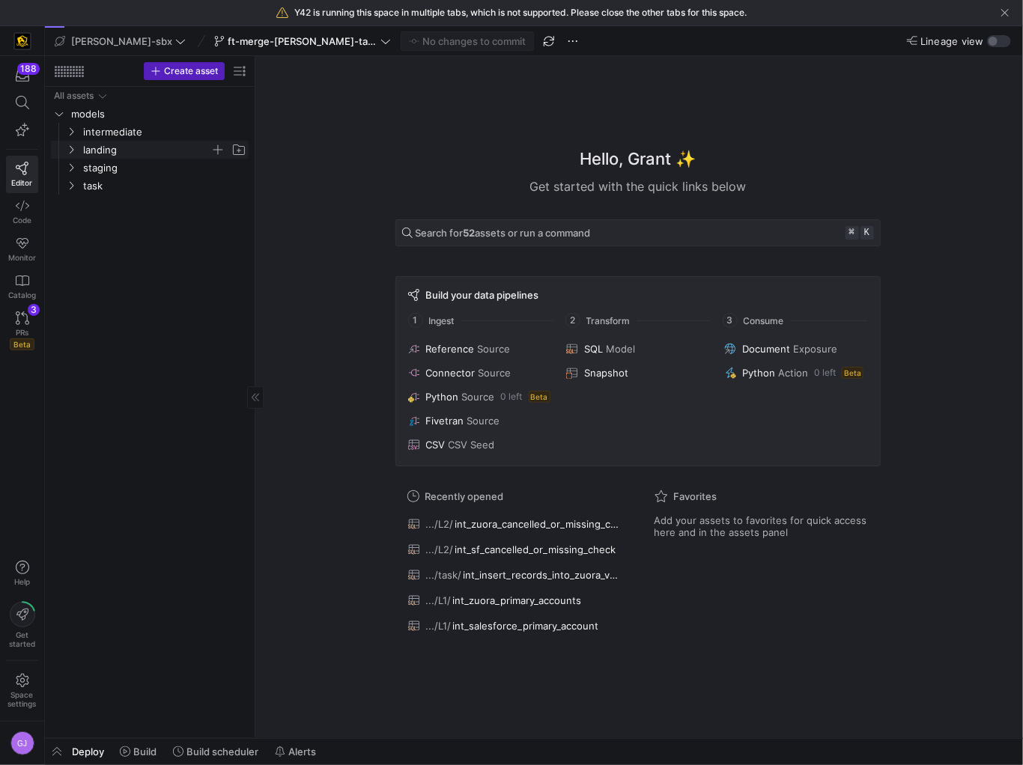
click at [91, 154] on span "landing" at bounding box center [146, 150] width 127 height 17
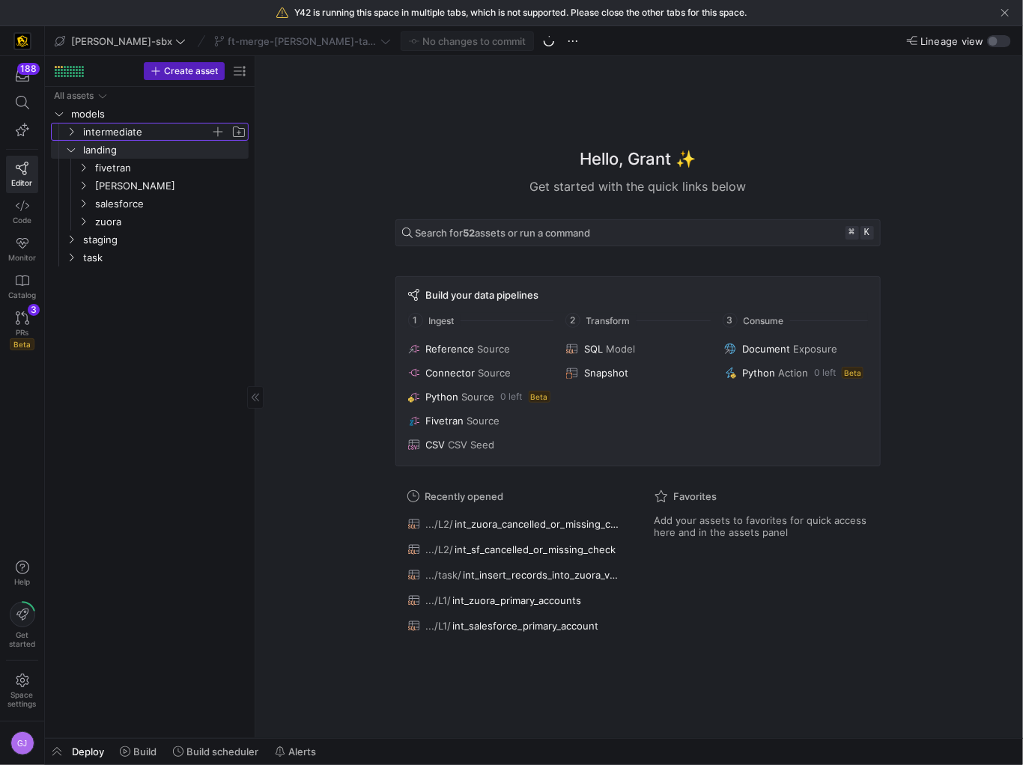
click at [99, 130] on span "intermediate" at bounding box center [146, 132] width 127 height 17
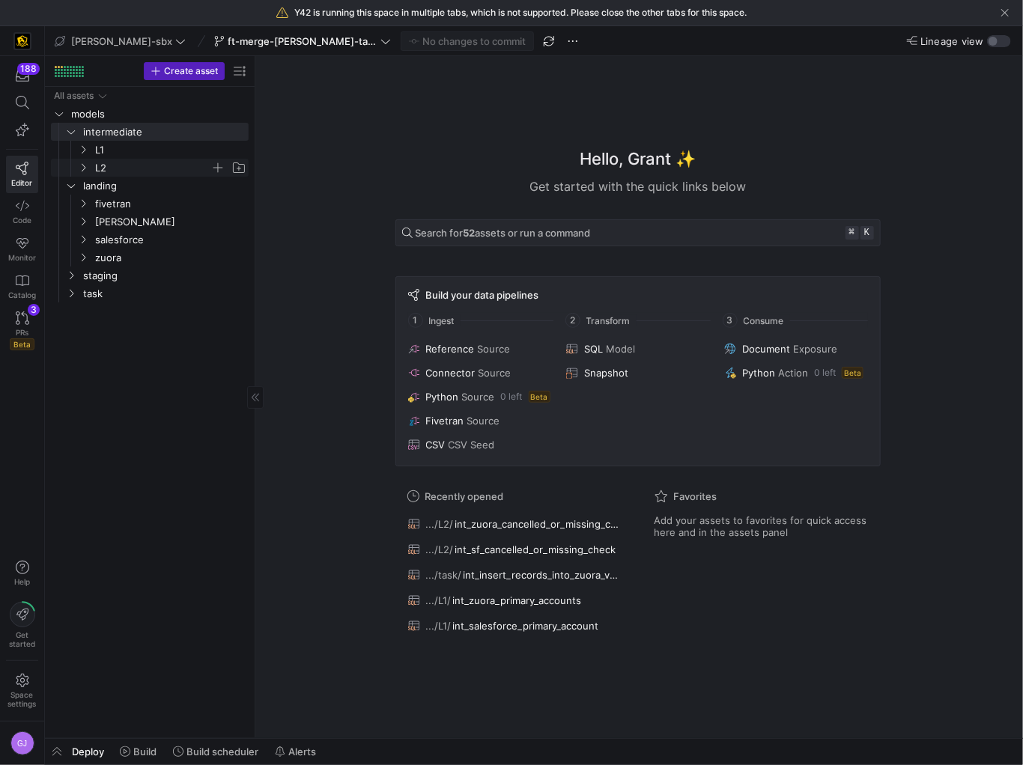
click at [110, 168] on span "L2" at bounding box center [152, 168] width 115 height 17
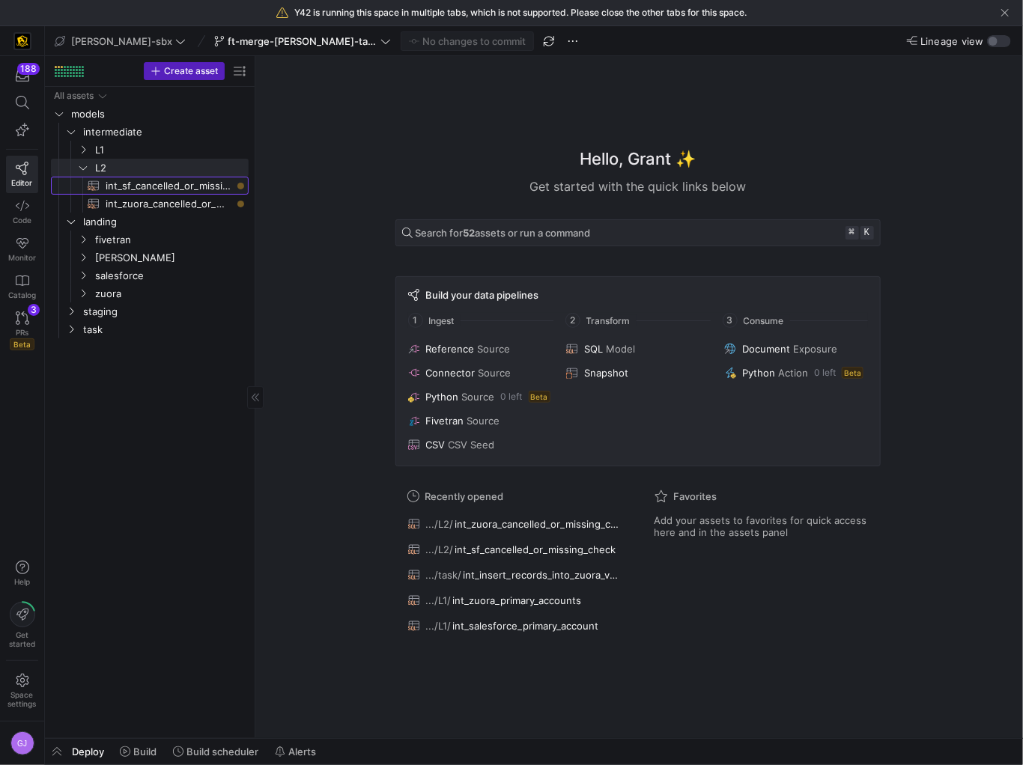
click at [148, 192] on span "int_sf_cancelled_or_missing_check​​​​​​​​​​" at bounding box center [169, 185] width 126 height 17
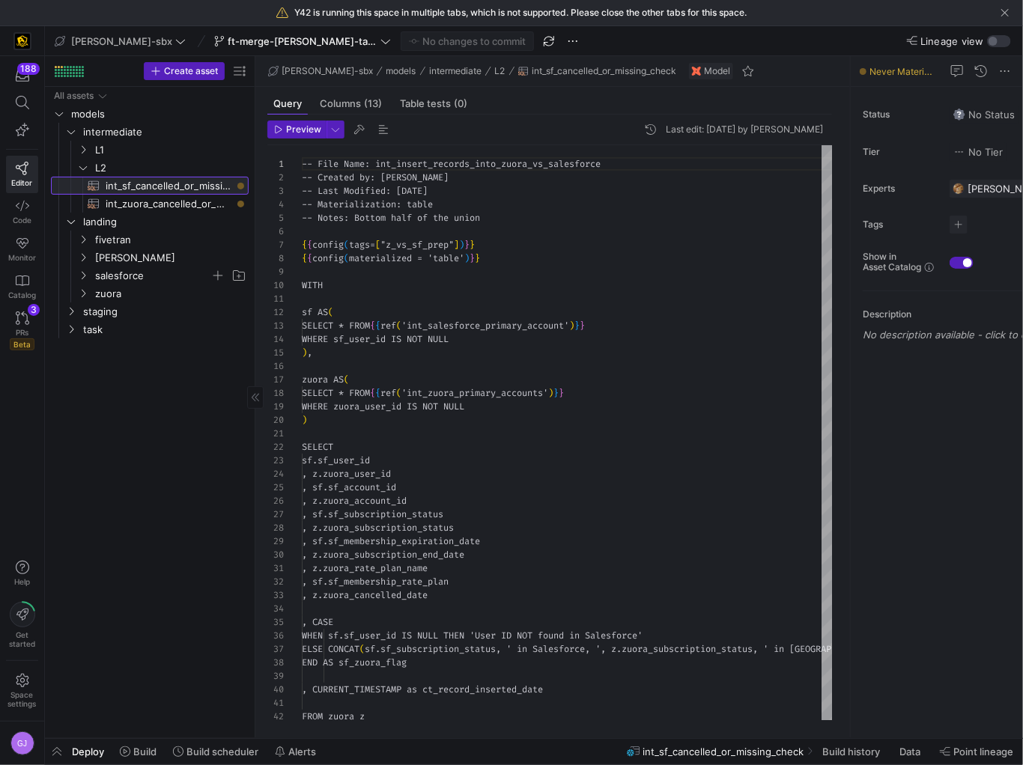
scroll to position [135, 0]
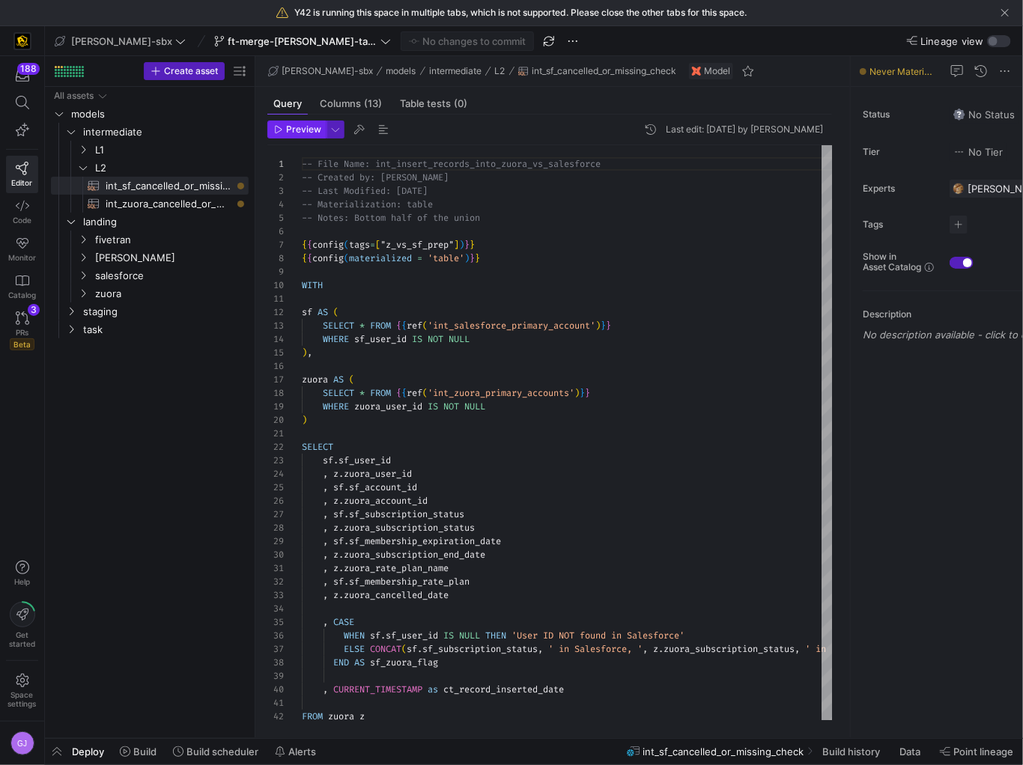
click at [303, 133] on span "Preview" at bounding box center [303, 129] width 35 height 10
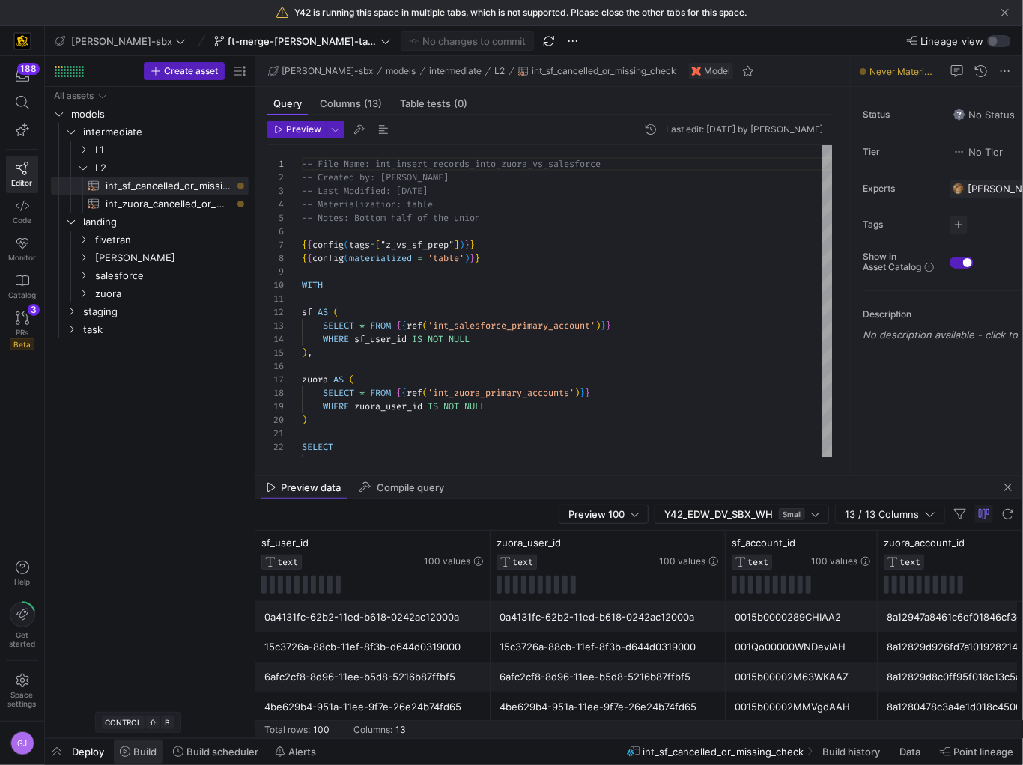
click at [137, 753] on span "Build" at bounding box center [144, 752] width 23 height 12
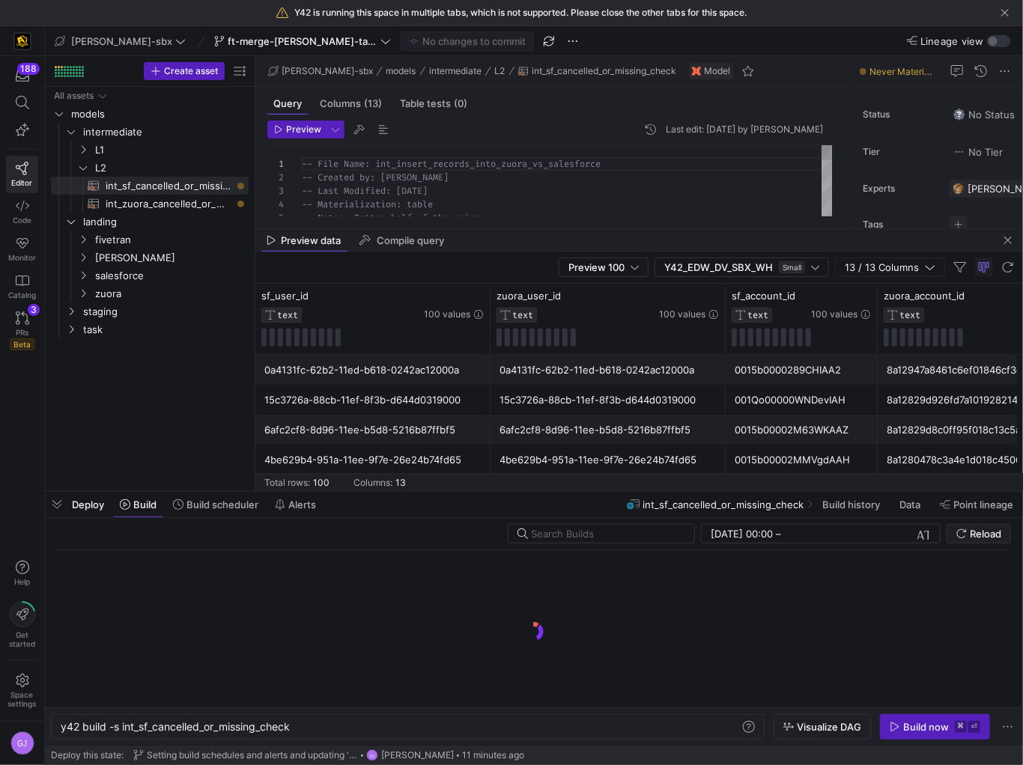
scroll to position [0, 233]
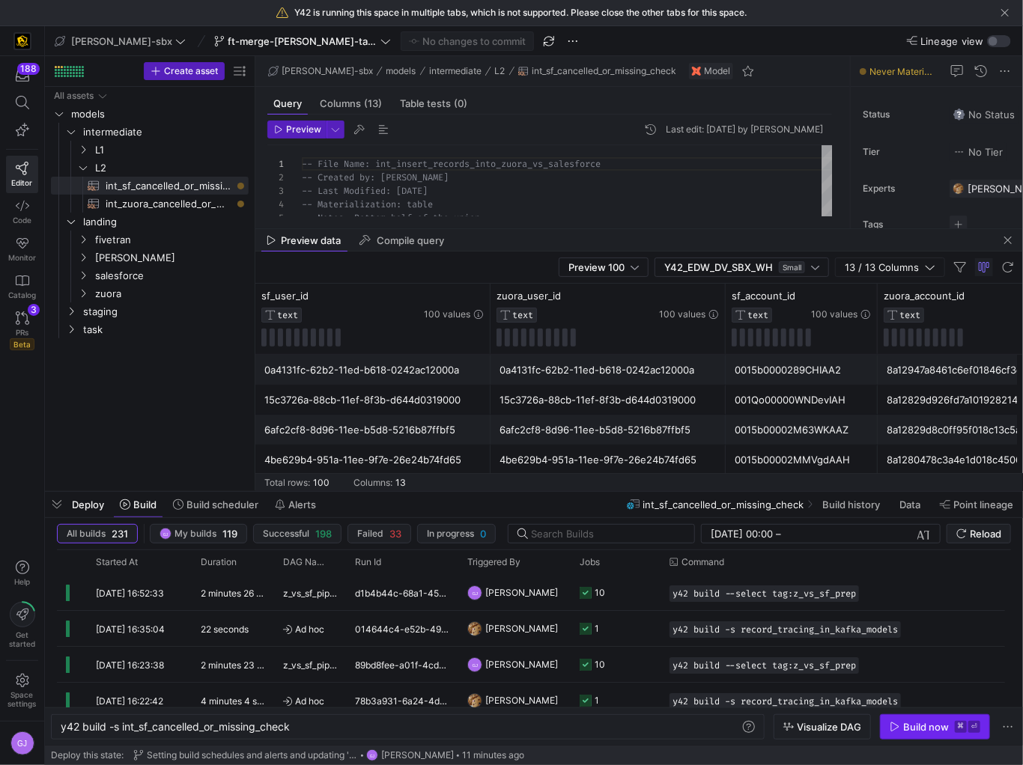
click at [929, 726] on div "Build now" at bounding box center [926, 727] width 46 height 12
click at [929, 726] on div "Build now ⌘ ⏎" at bounding box center [935, 726] width 110 height 25
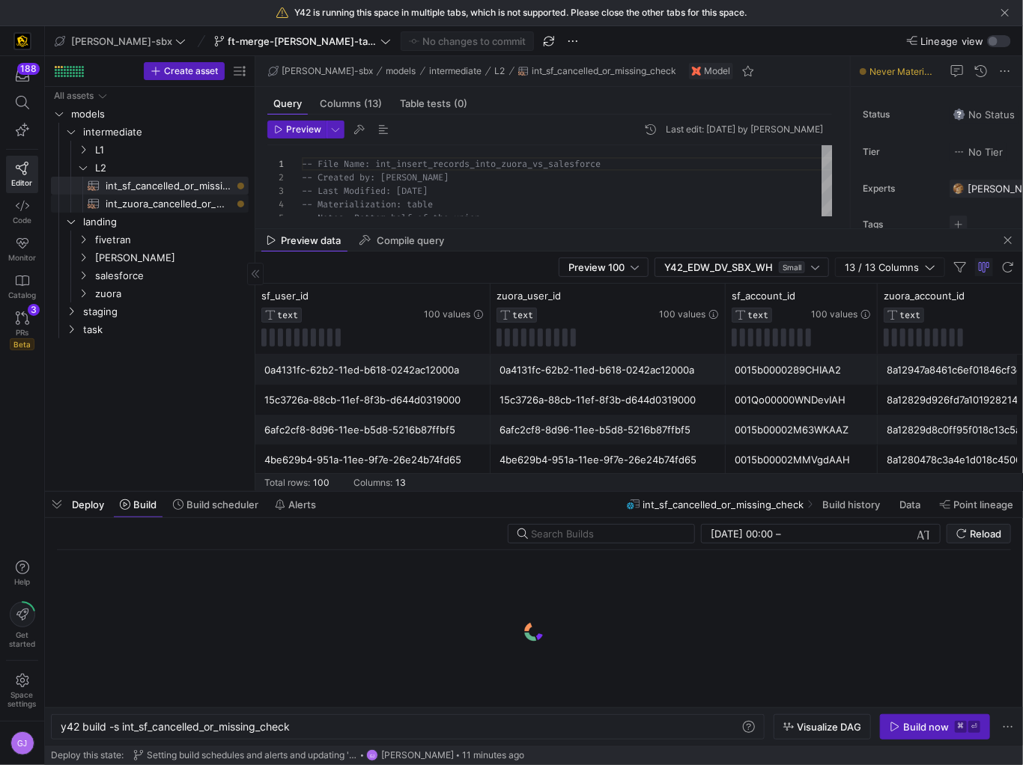
click at [159, 209] on span "int_zuora_cancelled_or_missing_check​​​​​​​​​​" at bounding box center [169, 203] width 126 height 17
type textarea "-- File Name: int-zuora-user-check -- Created by: Grant Jones -- Last Modified:…"
type textarea "y42 build -s int_zuora_cancelled_or_missing_check"
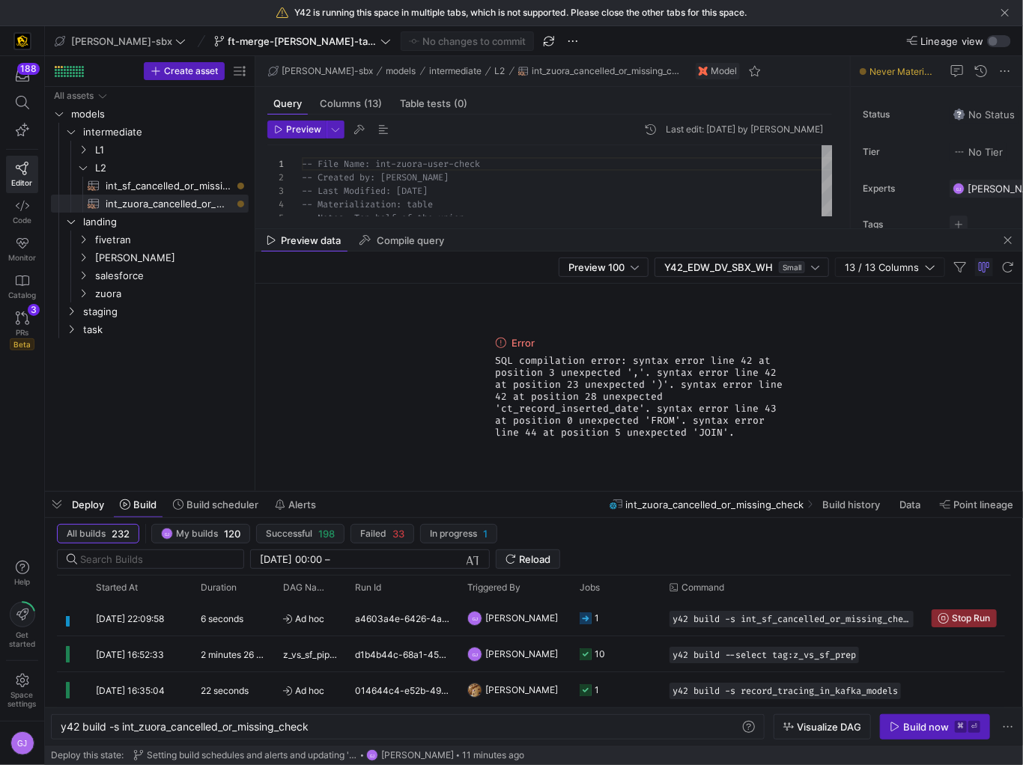
click at [490, 255] on div "Preview 100 Y42_EDW_DV_SBX_WH Small 13 / 13 Columns" at bounding box center [639, 268] width 768 height 32
click at [498, 231] on div "Preview data Compile query" at bounding box center [639, 240] width 768 height 22
click at [160, 185] on span "int_sf_cancelled_or_missing_check​​​​​​​​​​" at bounding box center [169, 185] width 126 height 17
type textarea "-- File Name: int_insert_records_into_zuora_vs_salesforce -- Created by: Alex B…"
type textarea "y42 build -s int_sf_cancelled_or_missing_check"
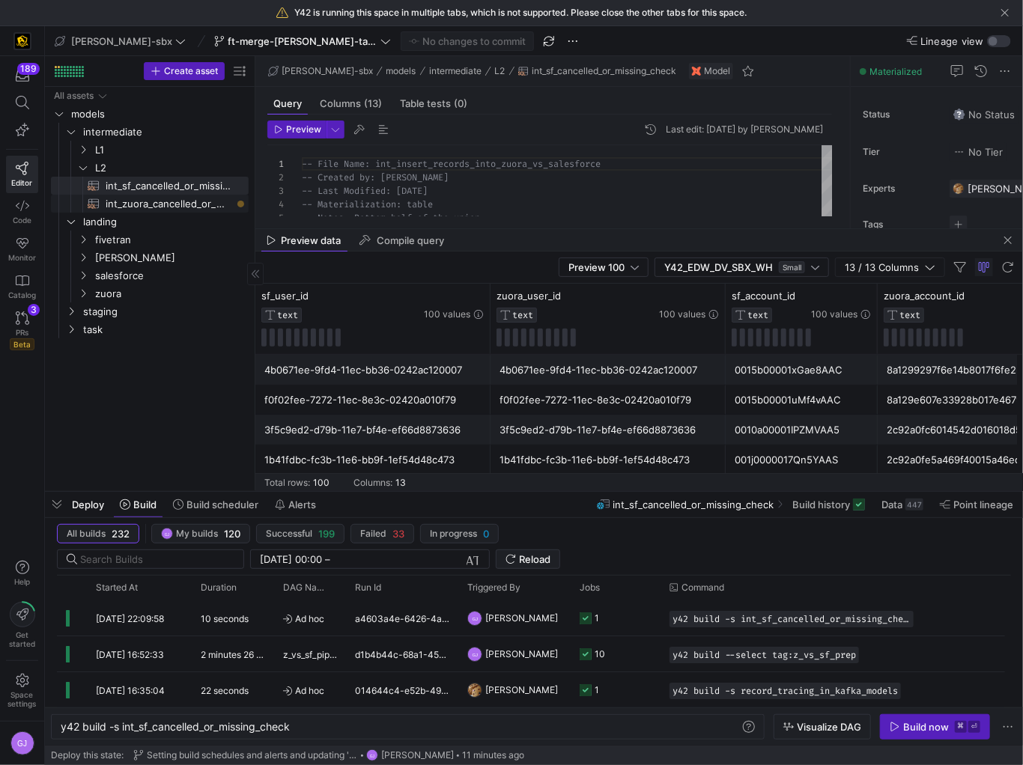
click at [171, 204] on span "int_zuora_cancelled_or_missing_check​​​​​​​​​​" at bounding box center [169, 203] width 126 height 17
type textarea "-- File Name: int-zuora-user-check -- Created by: Grant Jones -- Last Modified:…"
type textarea "y42 build -s int_zuora_cancelled_or_missing_check"
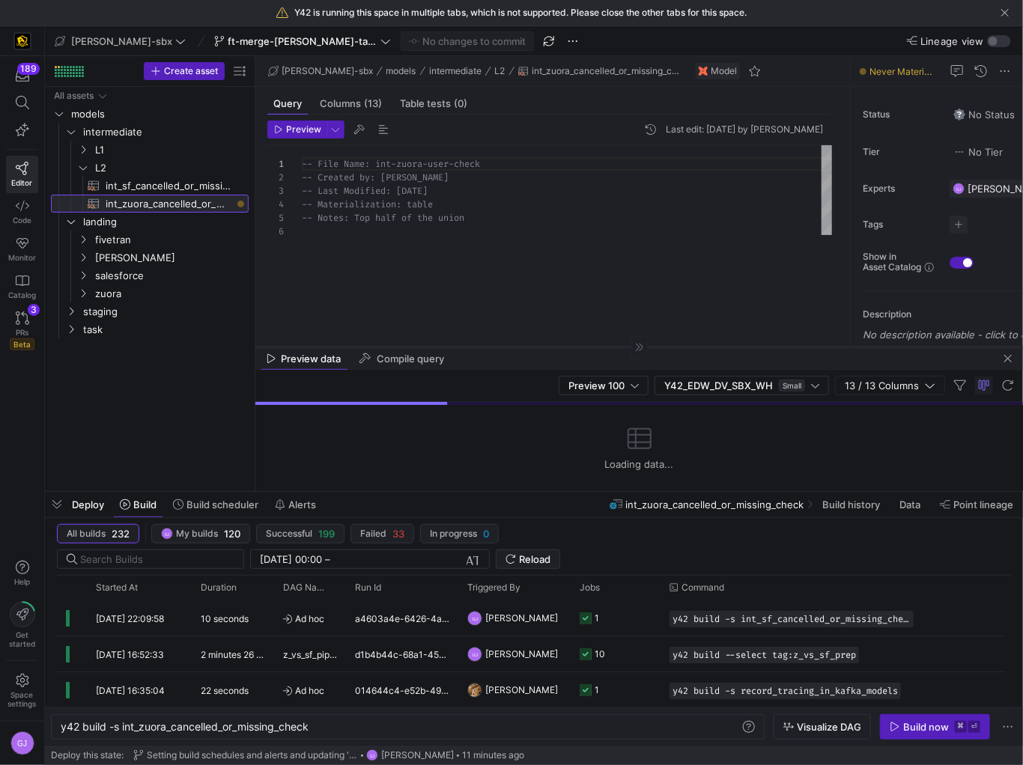
drag, startPoint x: 520, startPoint y: 228, endPoint x: 496, endPoint y: 346, distance: 120.7
click at [496, 347] on div at bounding box center [639, 347] width 768 height 1
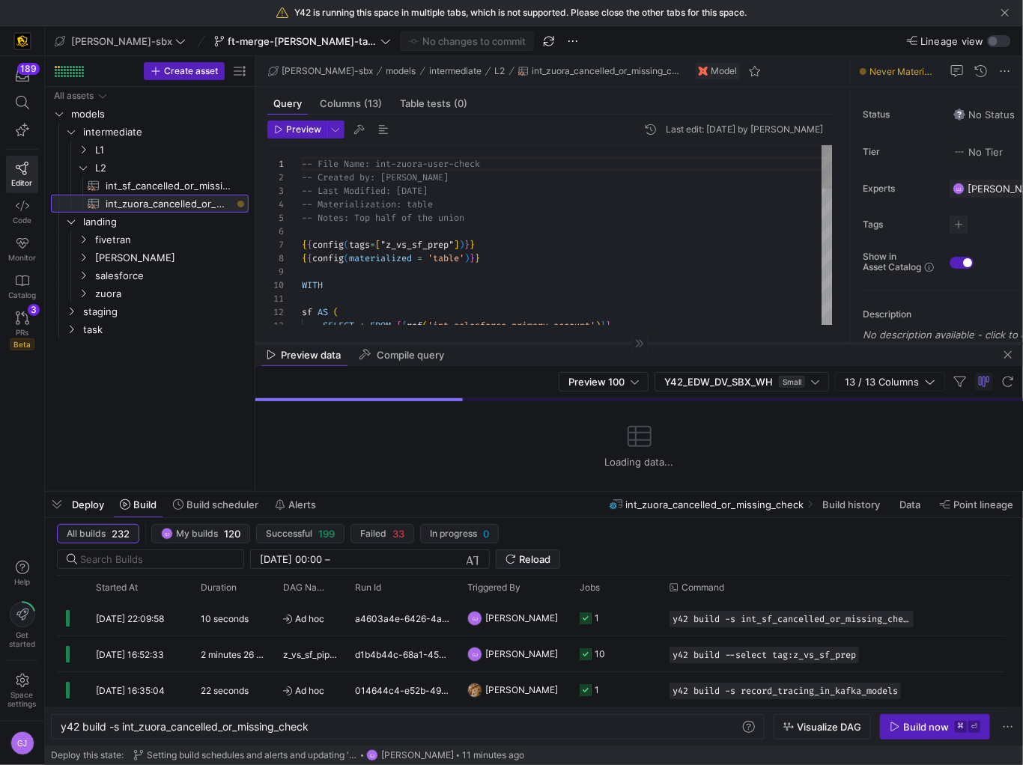
click at [498, 343] on div at bounding box center [639, 343] width 768 height 1
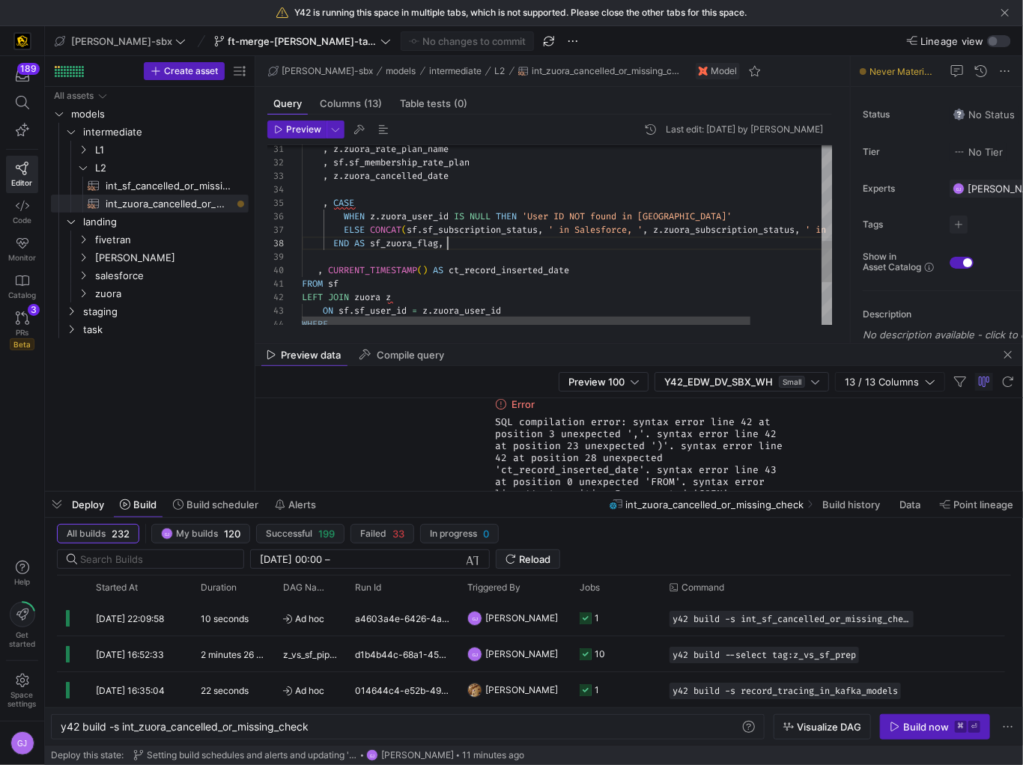
click at [449, 240] on div ", CASE WHEN z . zuora_user_id IS NULL THEN 'User ID NOT found in Zuora' ELSE CO…" at bounding box center [609, 120] width 614 height 789
type textarea ", z.zuora_rate_plan_name , sf.sf_membership_rate_plan , z.zuora_cancelled_date …"
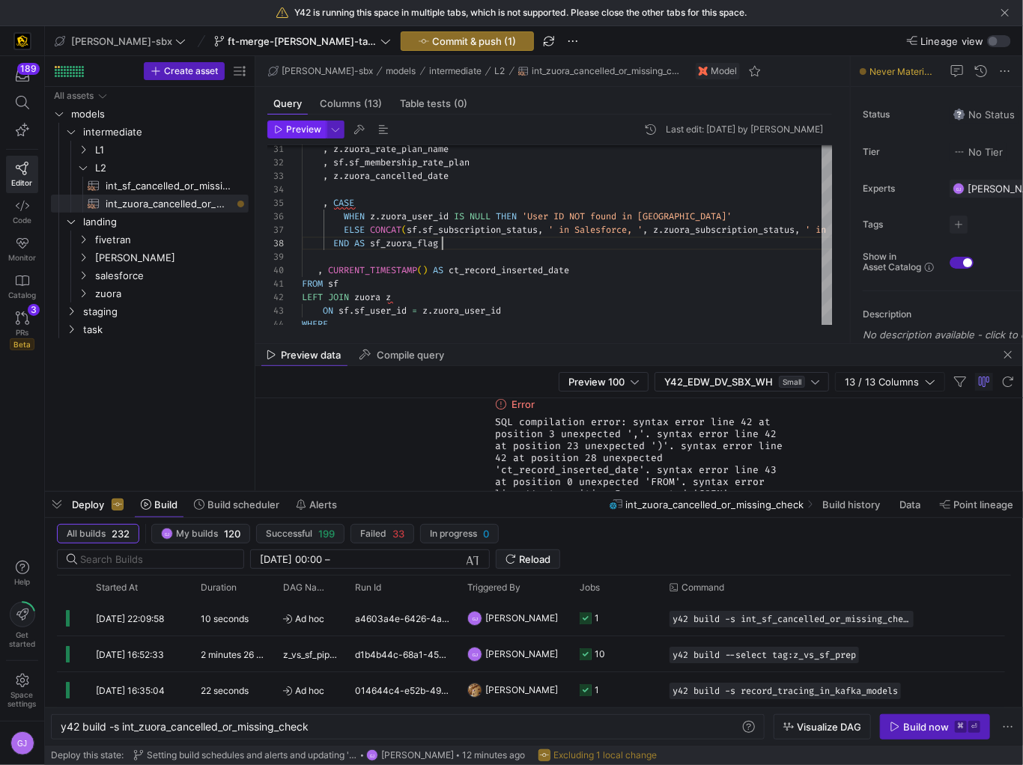
click at [291, 133] on span "Preview" at bounding box center [303, 129] width 35 height 10
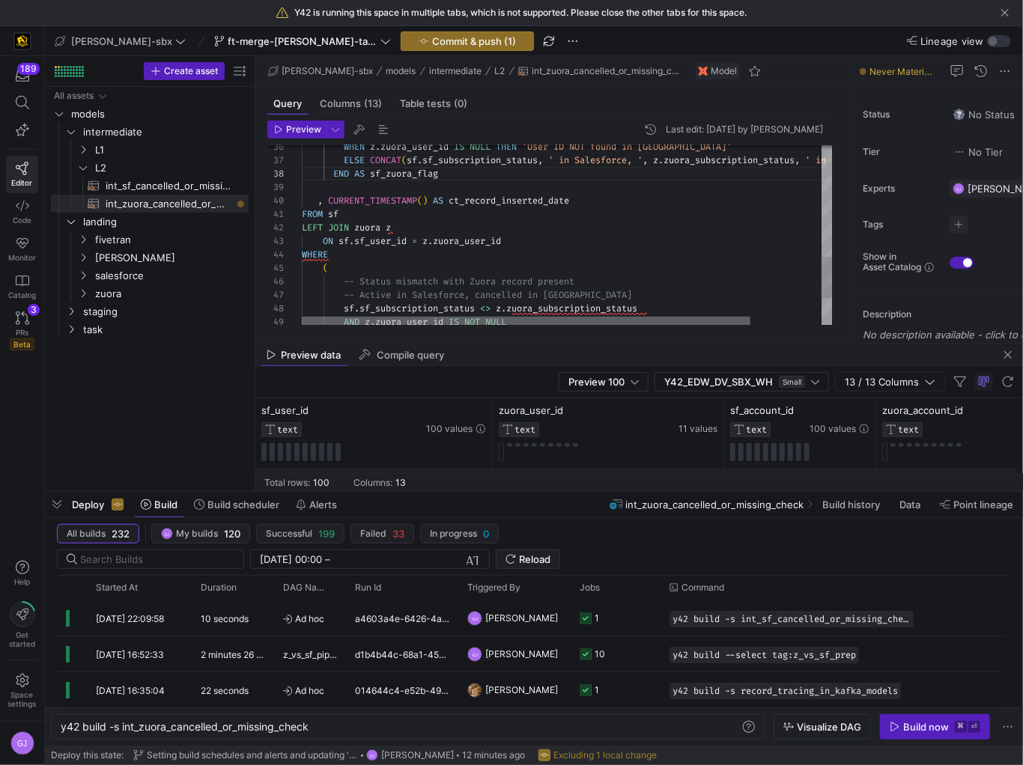
click at [536, 317] on div at bounding box center [526, 321] width 449 height 9
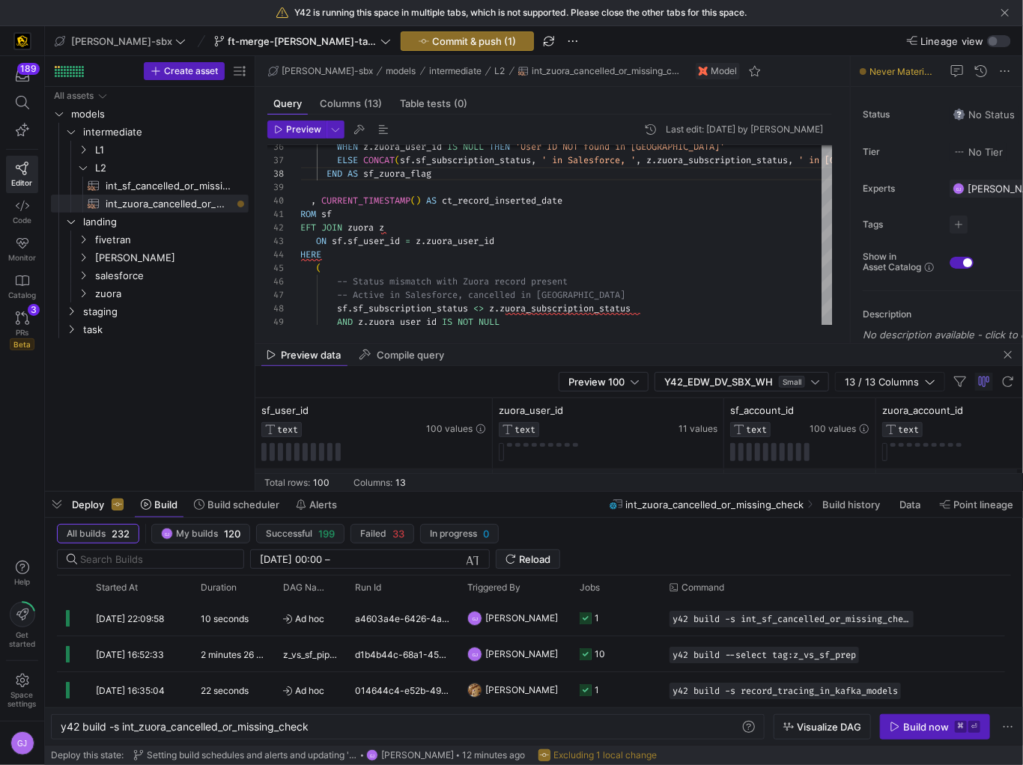
click at [513, 347] on div "Preview data Compile query" at bounding box center [639, 355] width 768 height 22
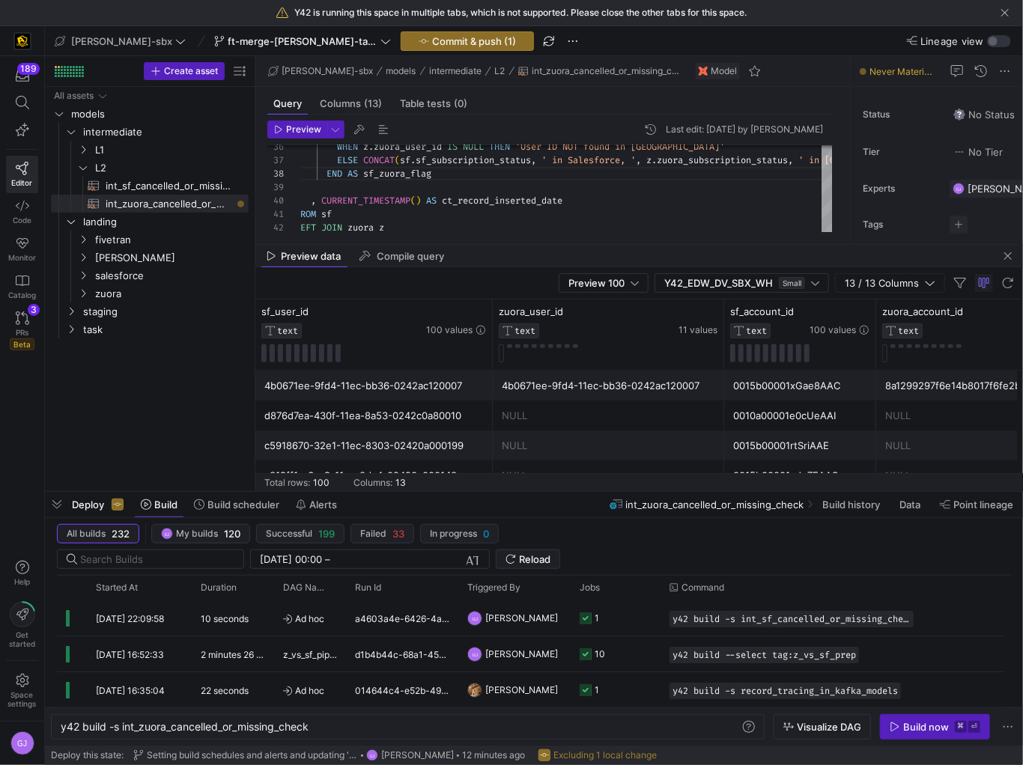
drag, startPoint x: 512, startPoint y: 341, endPoint x: 518, endPoint y: 235, distance: 106.5
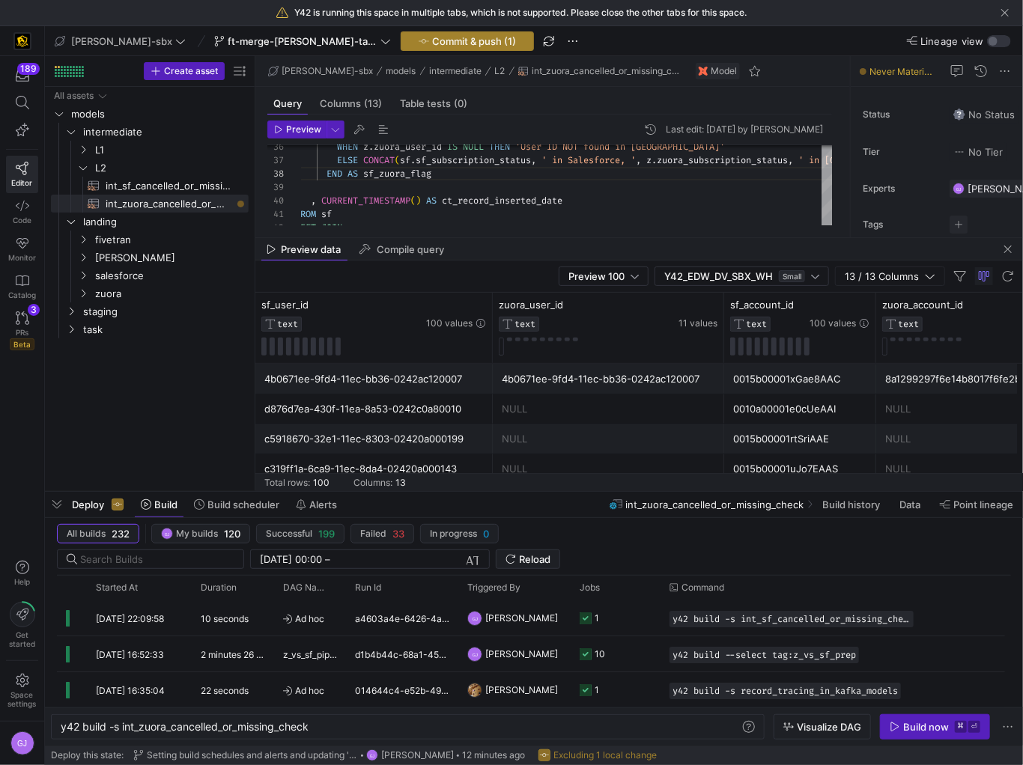
click at [438, 44] on span "Commit & push (1)" at bounding box center [474, 41] width 84 height 12
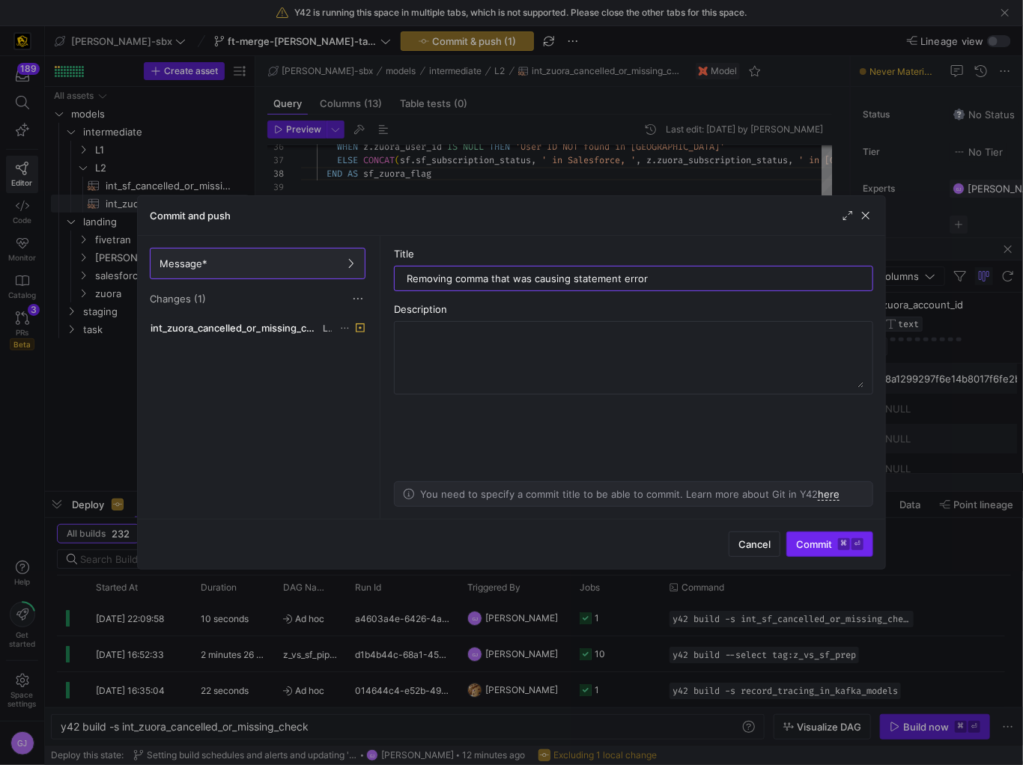
type input "Removing comma that was causing statement error"
click at [852, 547] on kbd "⏎" at bounding box center [857, 544] width 12 height 12
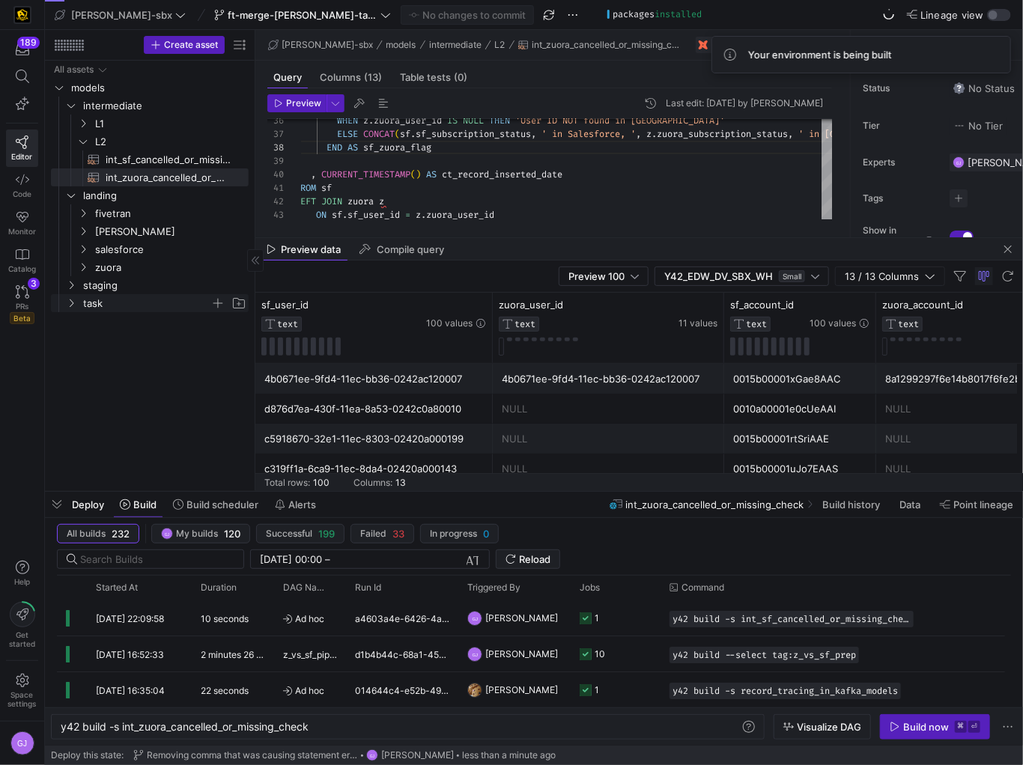
click at [96, 305] on span "task" at bounding box center [146, 303] width 127 height 17
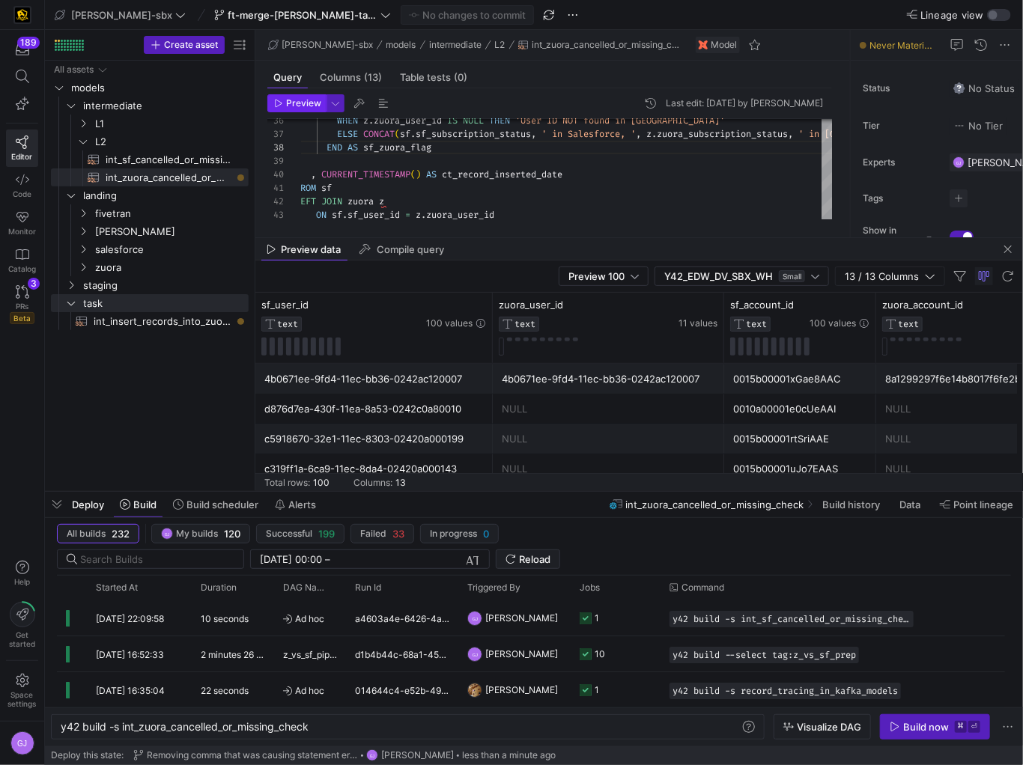
click at [288, 107] on span "Preview" at bounding box center [303, 103] width 35 height 10
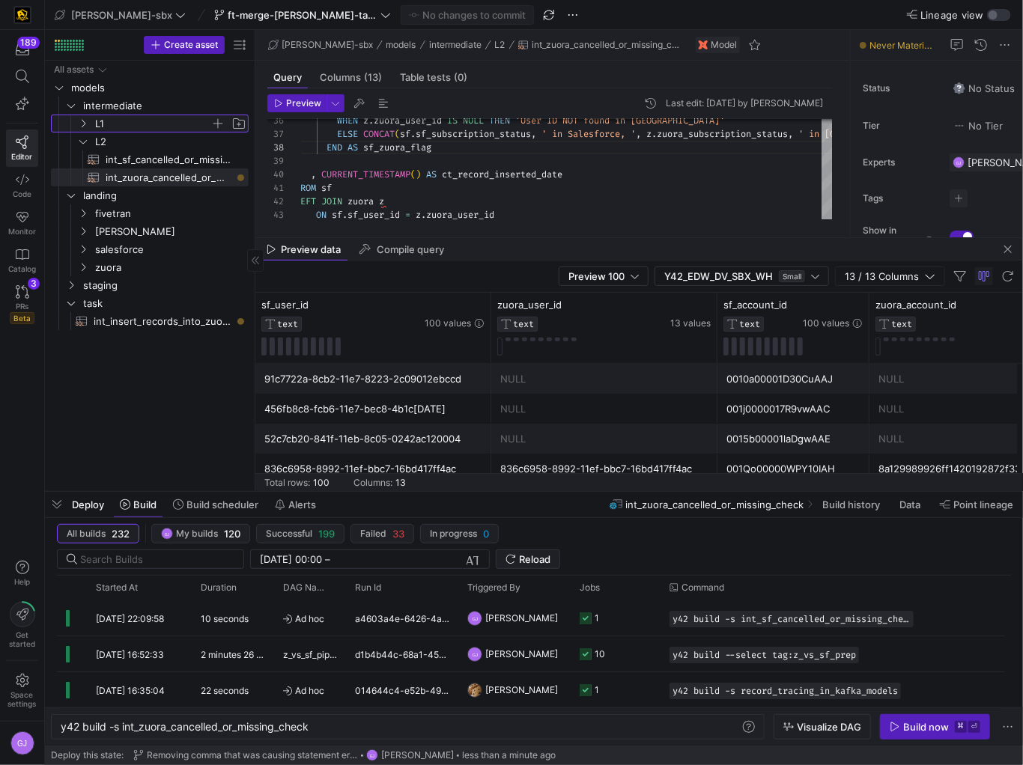
click at [90, 125] on span "L1" at bounding box center [162, 123] width 172 height 16
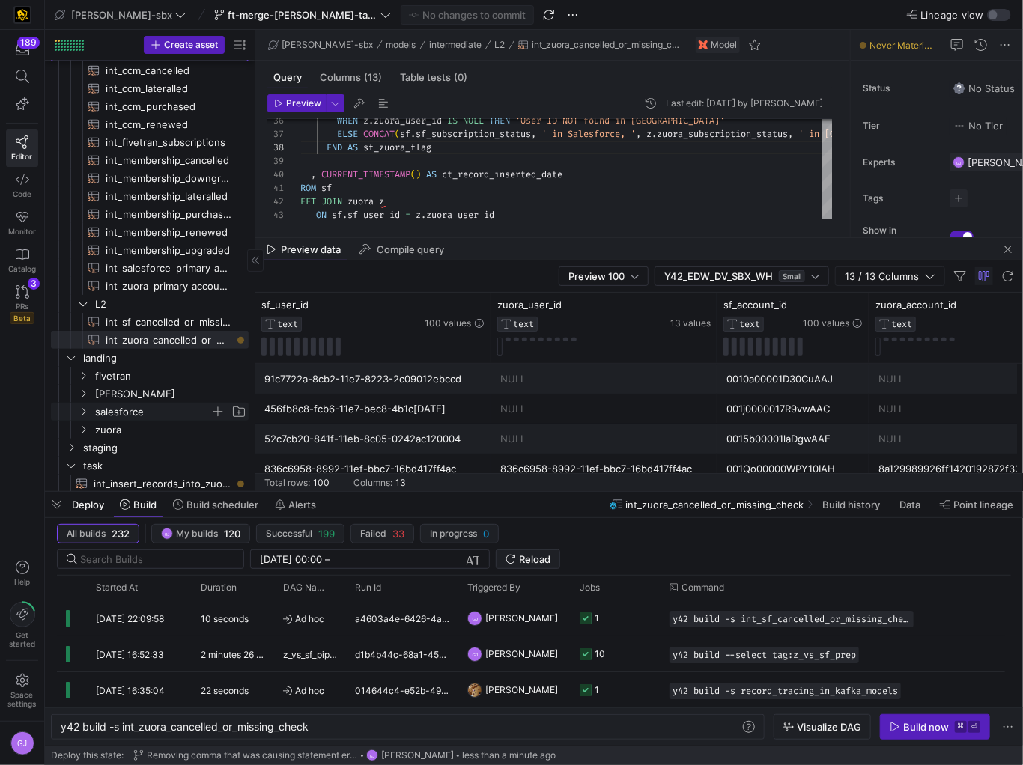
scroll to position [72, 0]
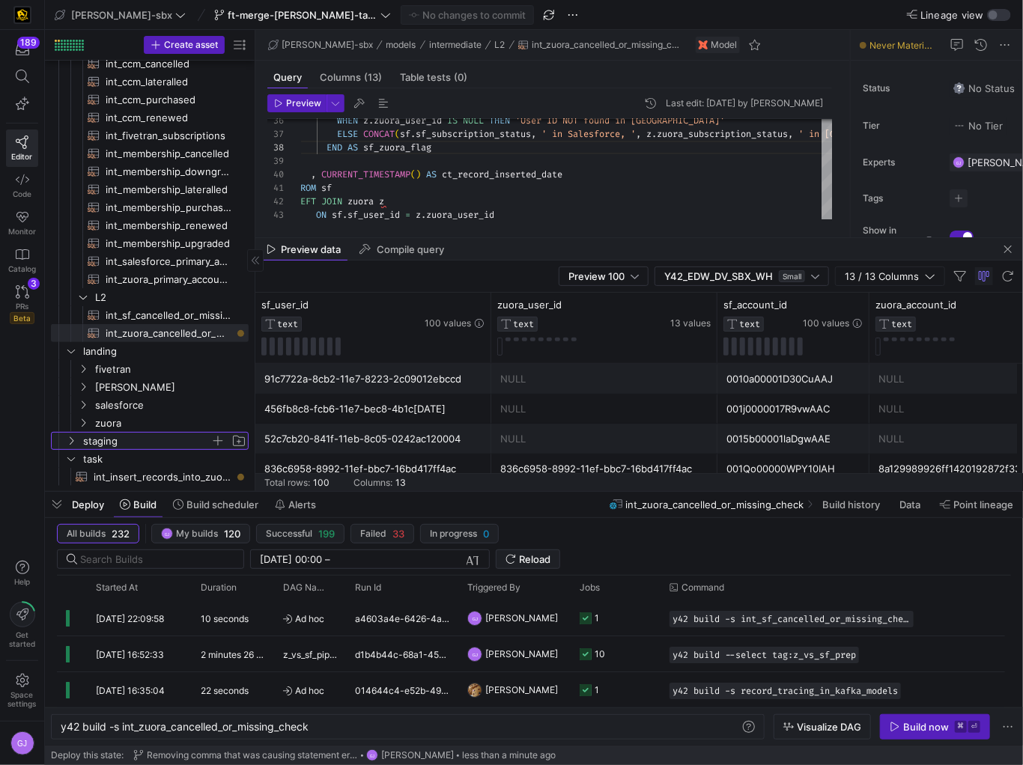
click at [104, 440] on span "staging" at bounding box center [146, 441] width 127 height 17
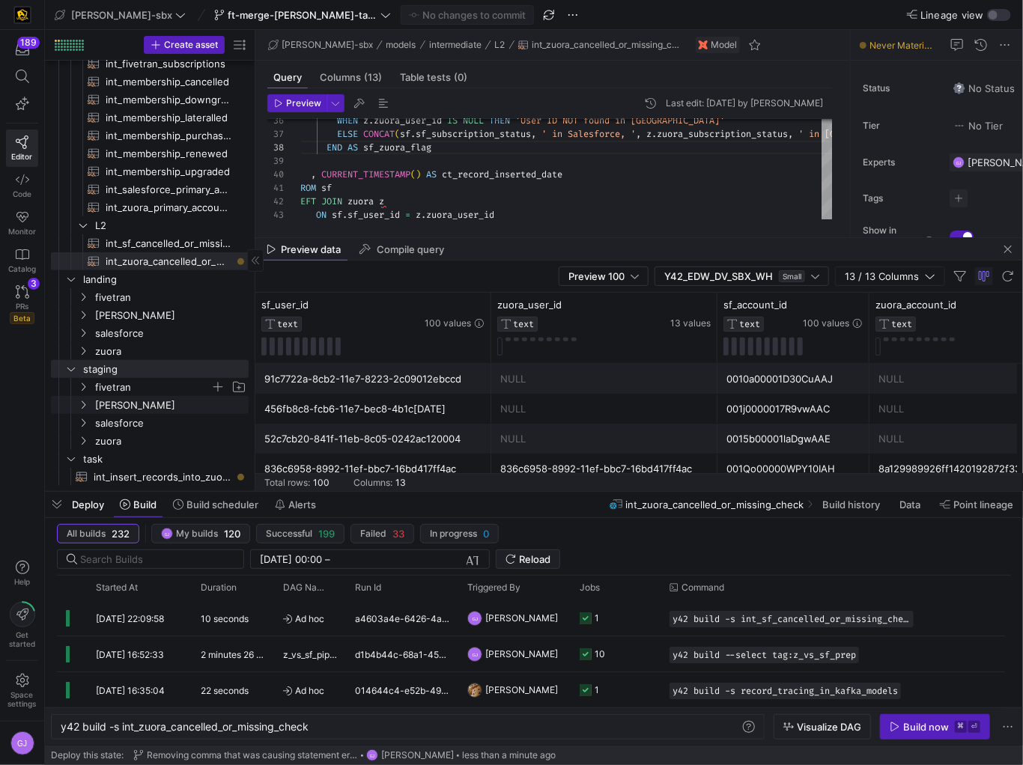
click at [141, 390] on span "fivetran" at bounding box center [152, 387] width 115 height 17
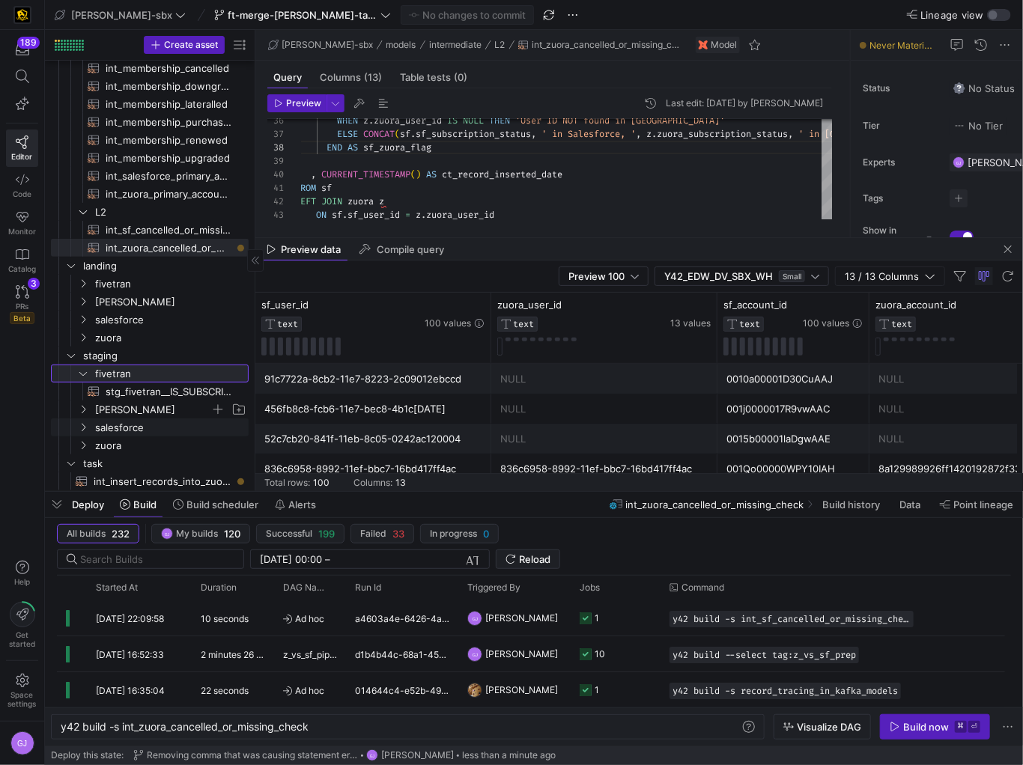
scroll to position [168, 0]
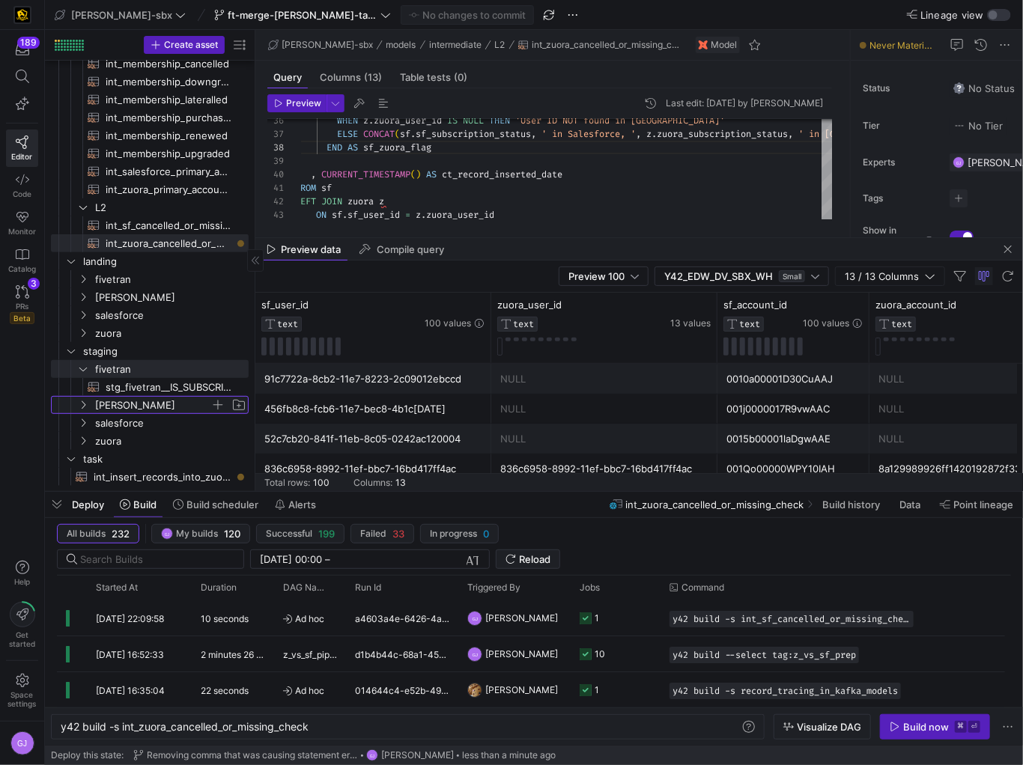
click at [145, 411] on span "kafka" at bounding box center [152, 405] width 115 height 17
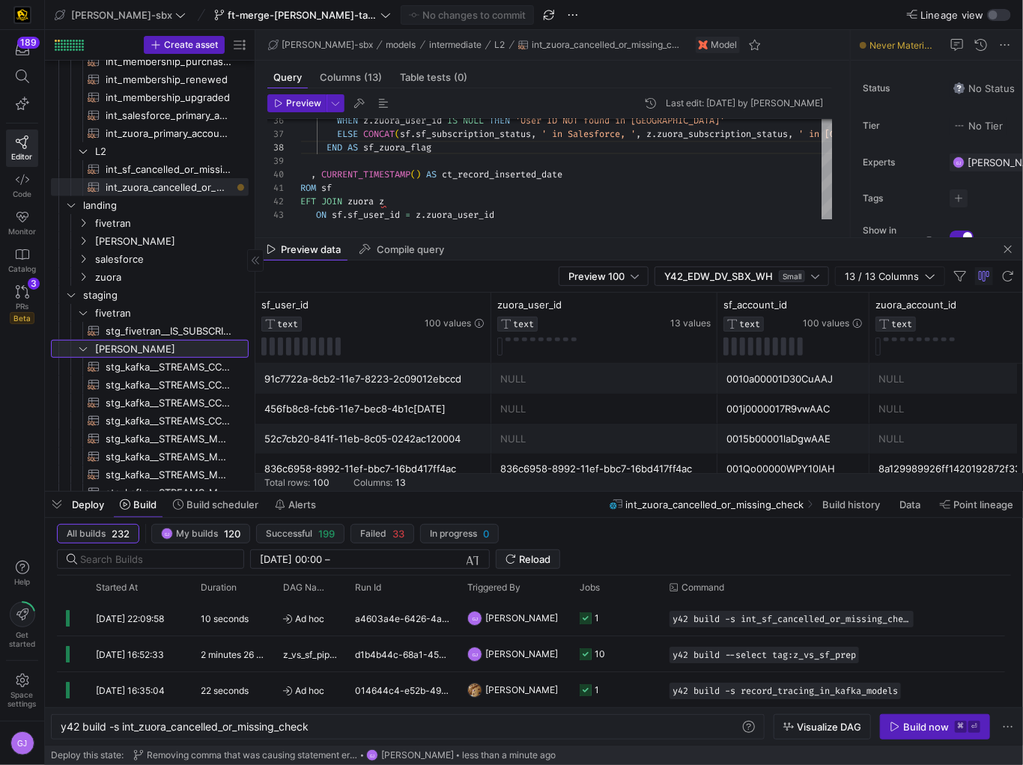
scroll to position [341, 0]
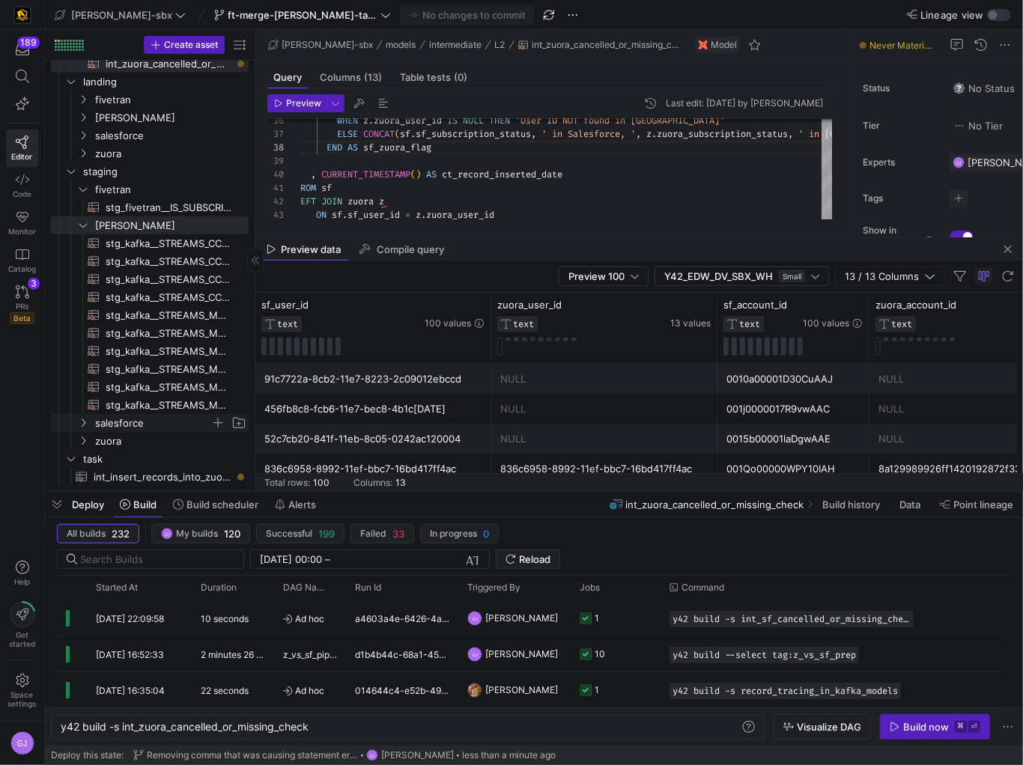
click at [162, 422] on span "salesforce" at bounding box center [152, 423] width 115 height 17
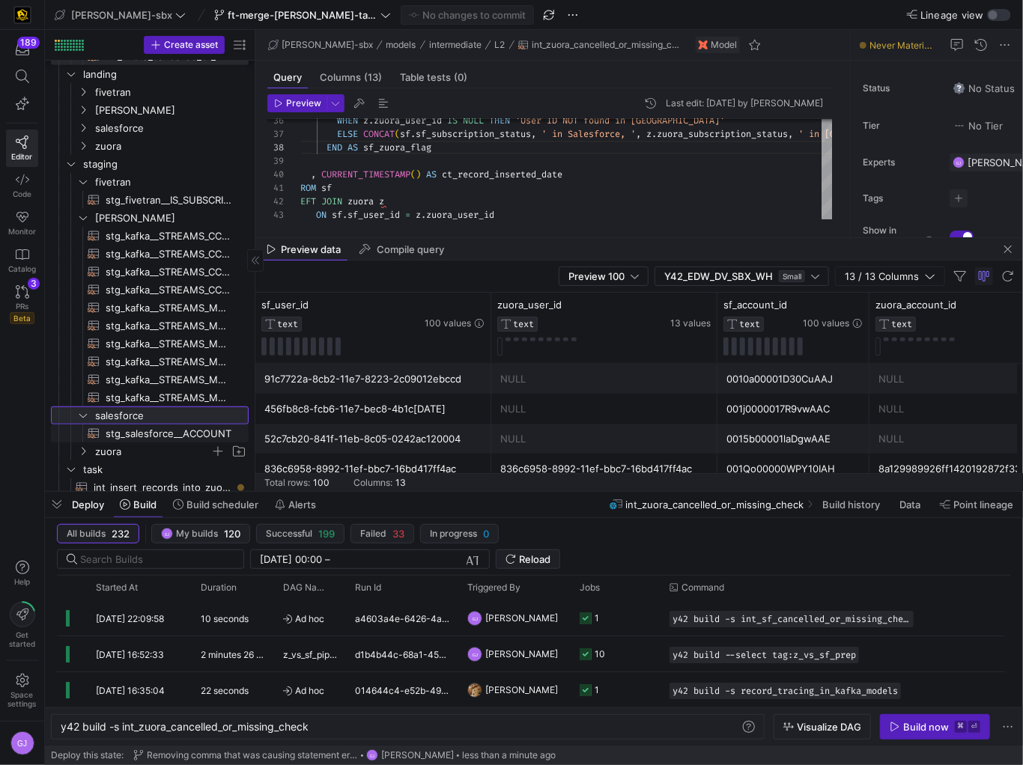
scroll to position [359, 0]
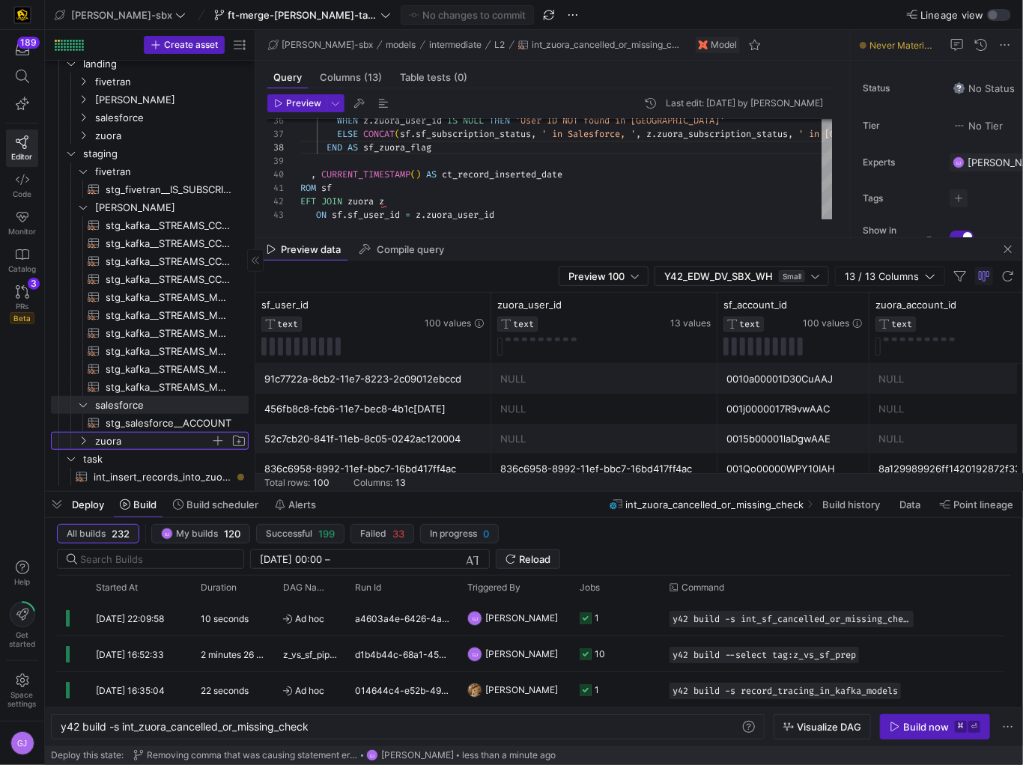
click at [158, 441] on span "zuora" at bounding box center [152, 441] width 115 height 17
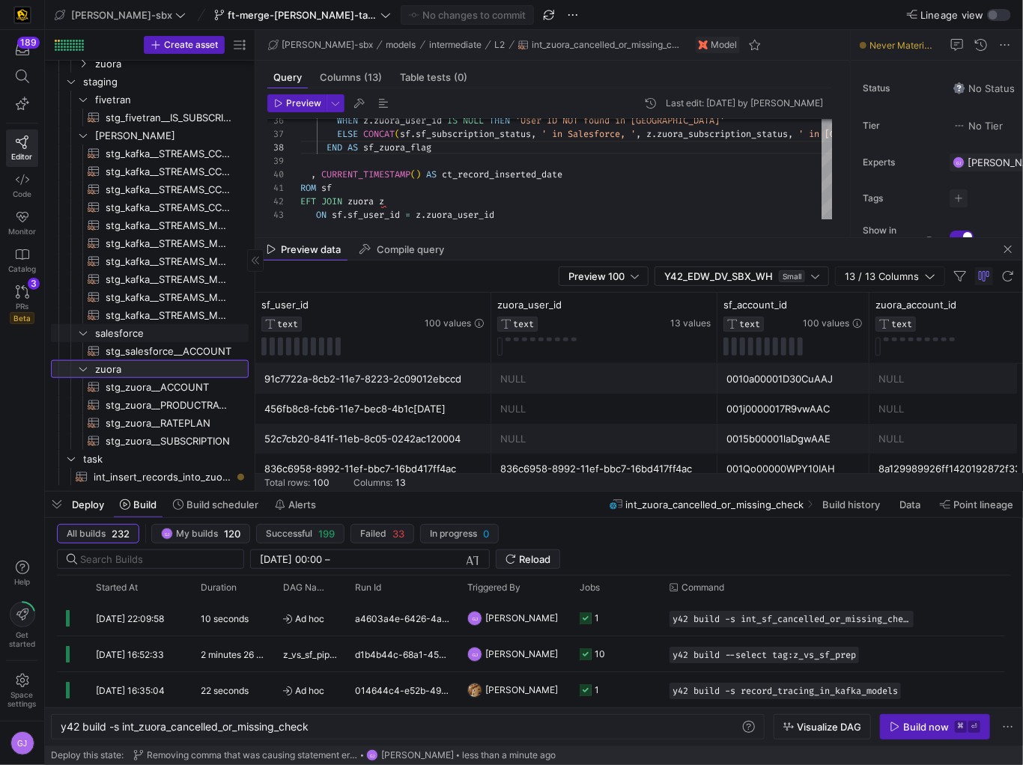
scroll to position [0, 0]
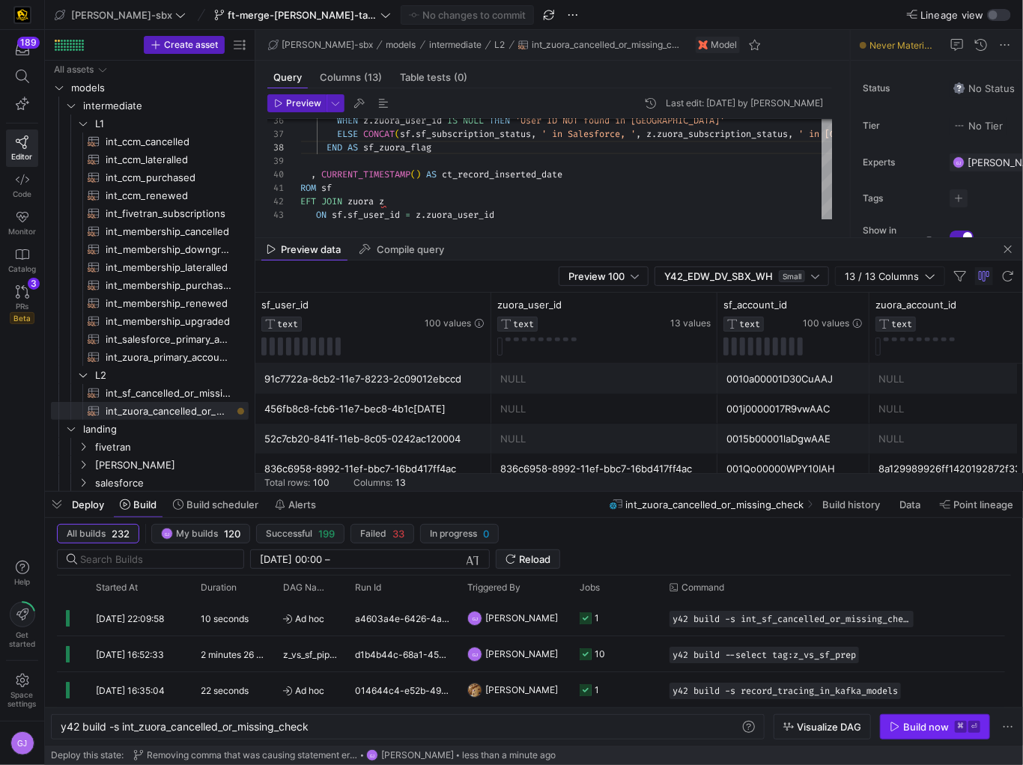
click at [911, 734] on span "button" at bounding box center [935, 727] width 109 height 24
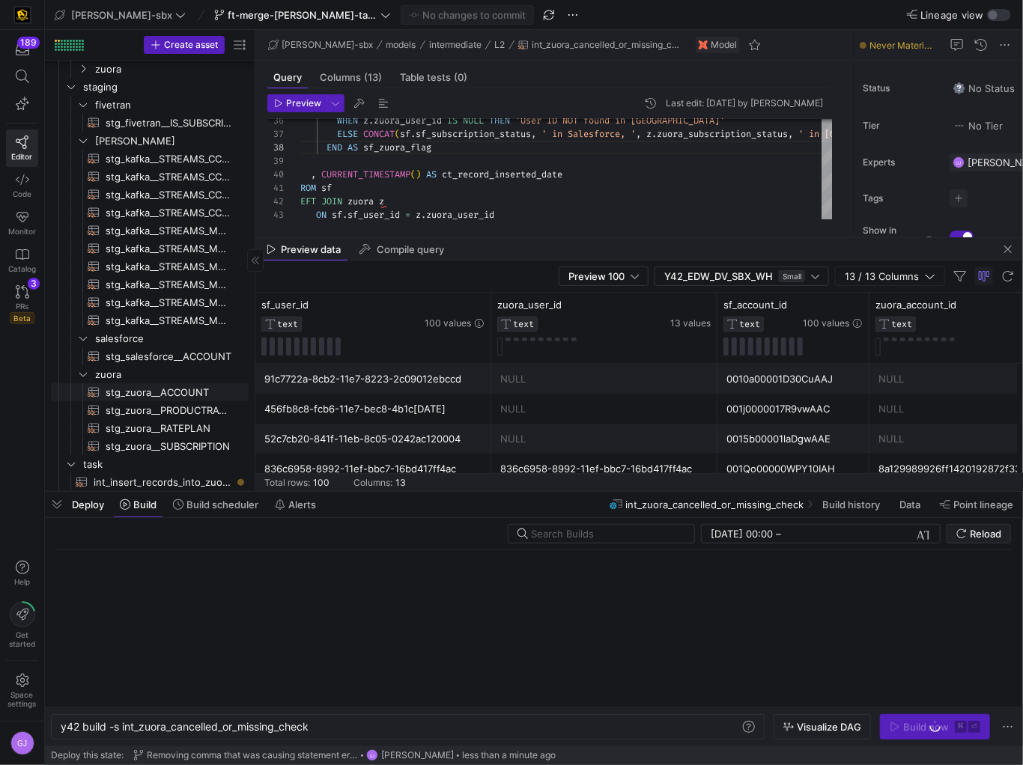
scroll to position [437, 0]
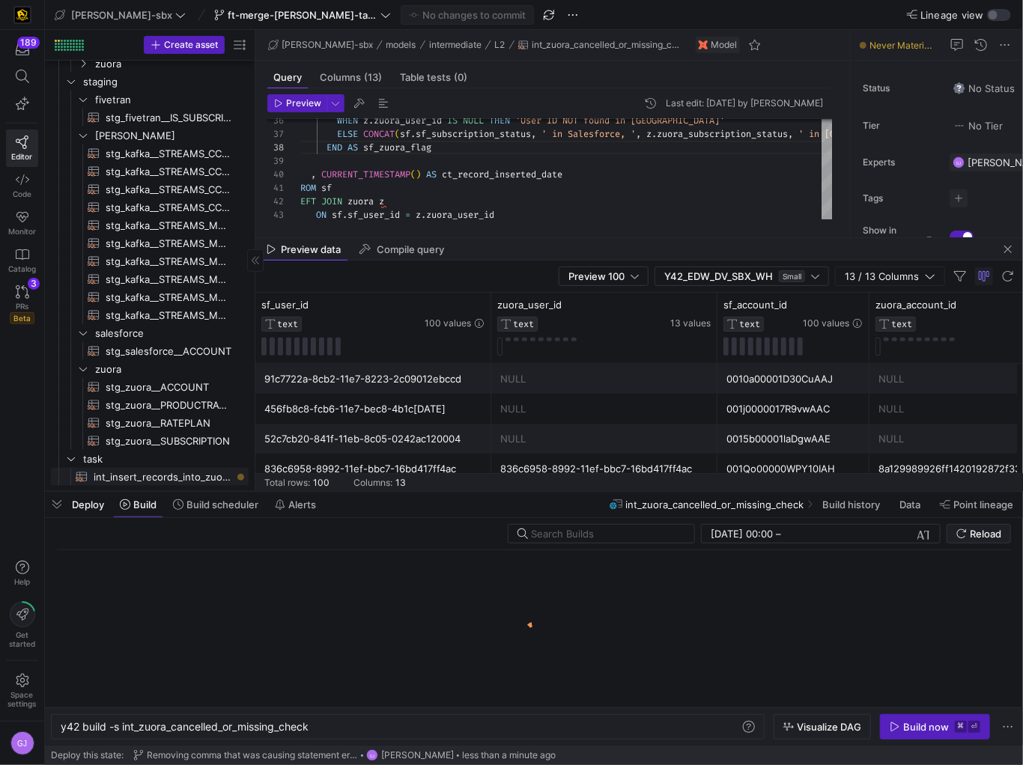
click at [165, 476] on span "int_insert_records_into_zuora_vs_salesforce​​​​​​​​​​" at bounding box center [163, 477] width 138 height 17
type textarea "-- File Name: int_insert_records_into_zuora_vs_salesforce -- Created By: Alex B…"
type textarea "y42 build -s int_insert_records_into_zuora_vs_salesforce"
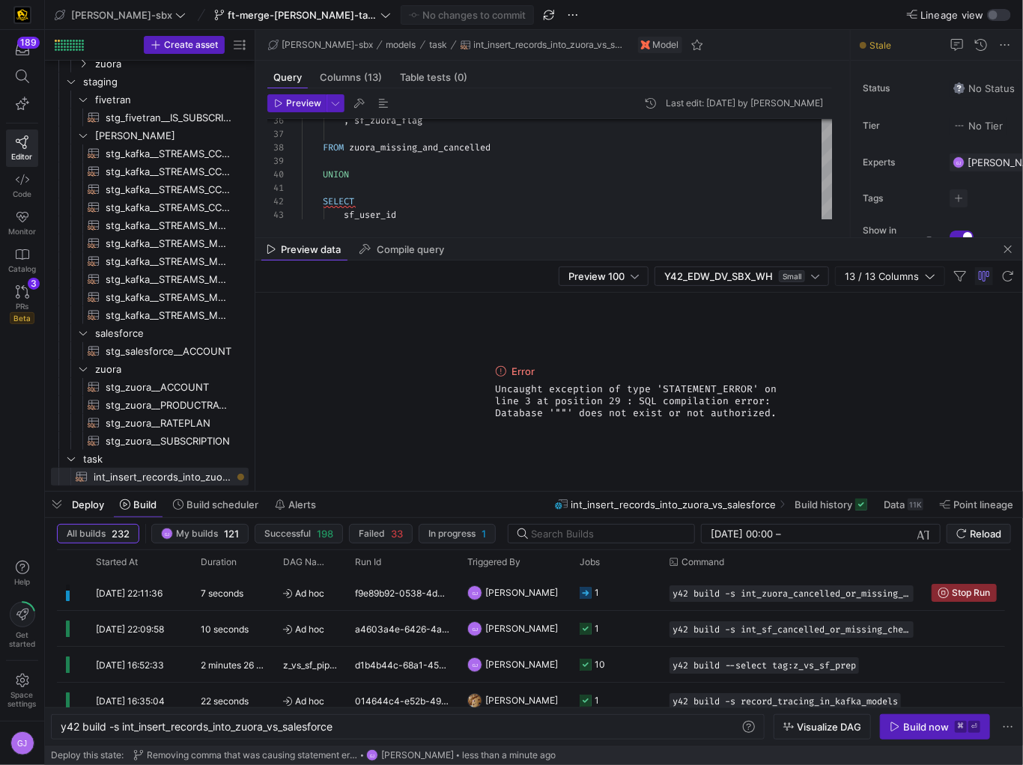
click at [493, 255] on div "Preview data Compile query" at bounding box center [639, 249] width 768 height 22
click at [501, 240] on div "Preview data Compile query" at bounding box center [639, 249] width 768 height 22
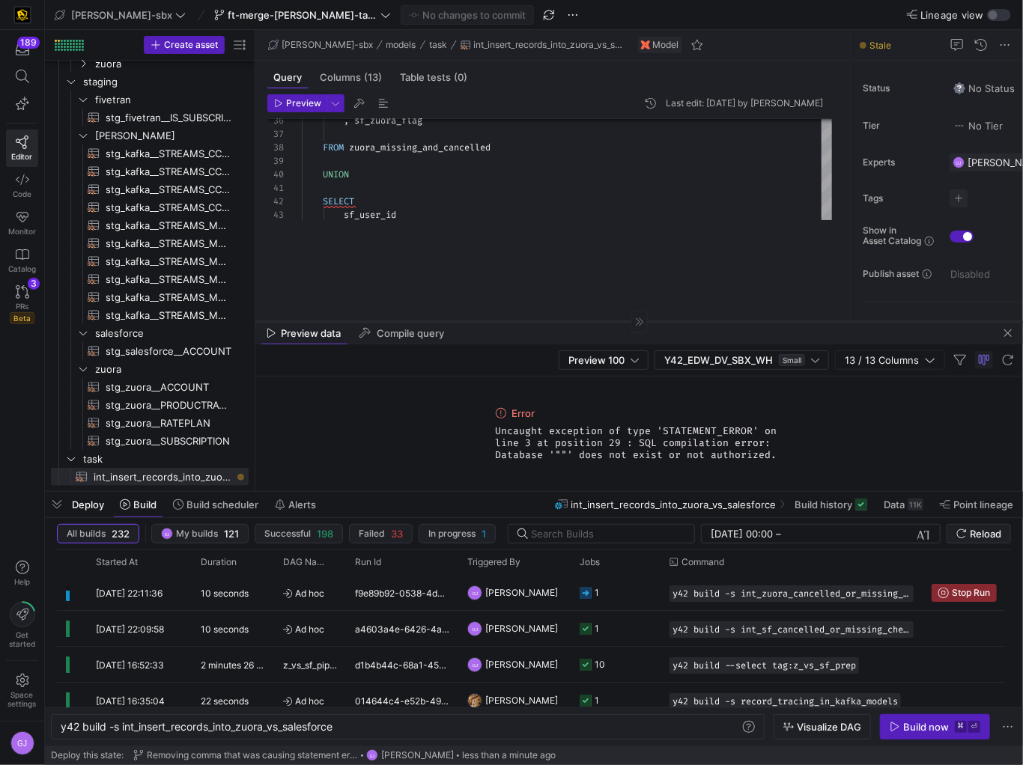
drag, startPoint x: 502, startPoint y: 237, endPoint x: 501, endPoint y: 323, distance: 86.1
click at [501, 322] on div at bounding box center [639, 321] width 768 height 1
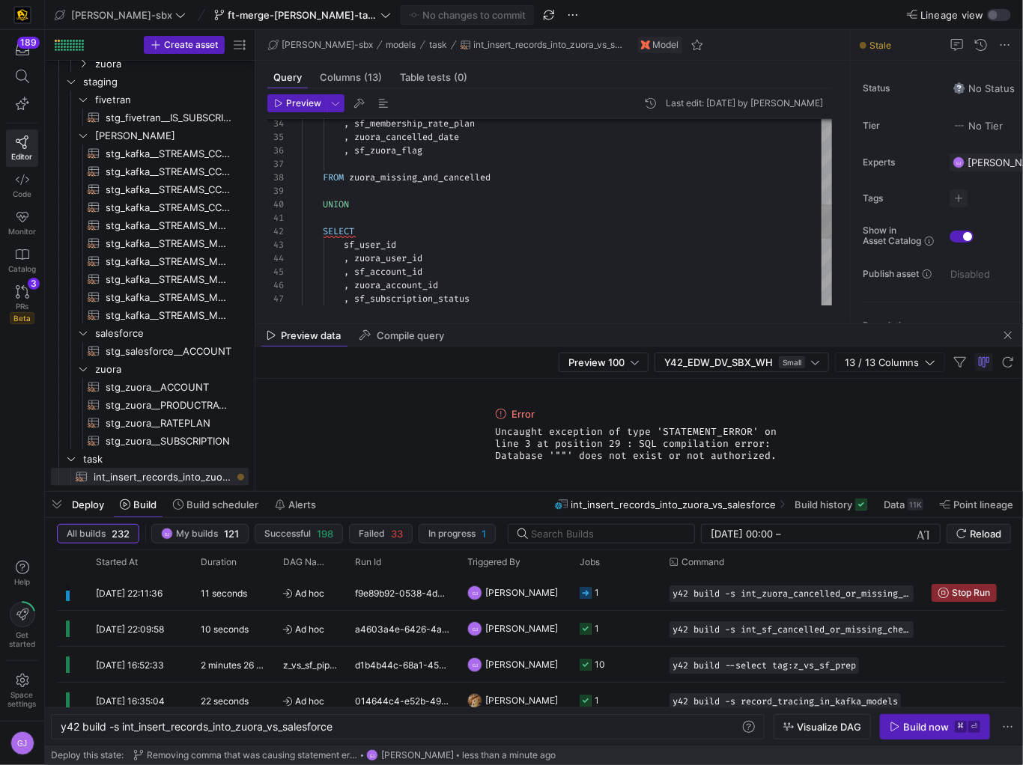
scroll to position [135, 0]
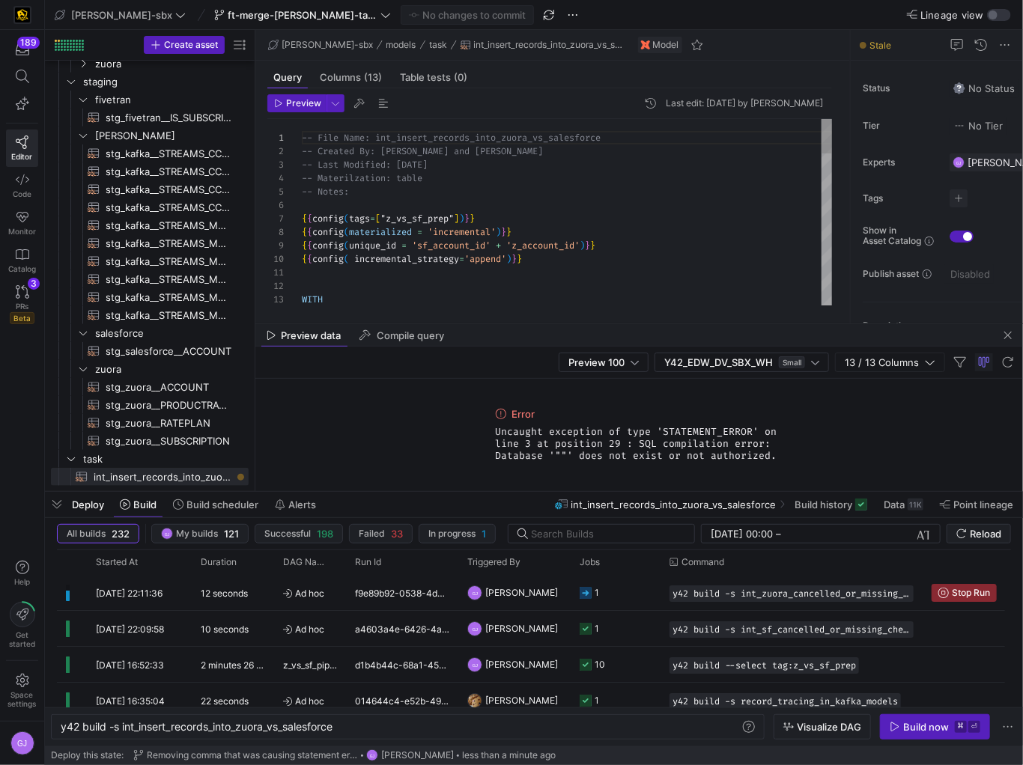
click at [404, 215] on div "-- File Name: int_insert_records_into_zuora_vs_sal esforce -- Created By: Alex …" at bounding box center [567, 623] width 530 height 1009
click at [631, 240] on div "-- File Name: int_insert_records_into_zuora_vs_sal esforce -- Created By: Alex …" at bounding box center [567, 623] width 530 height 1009
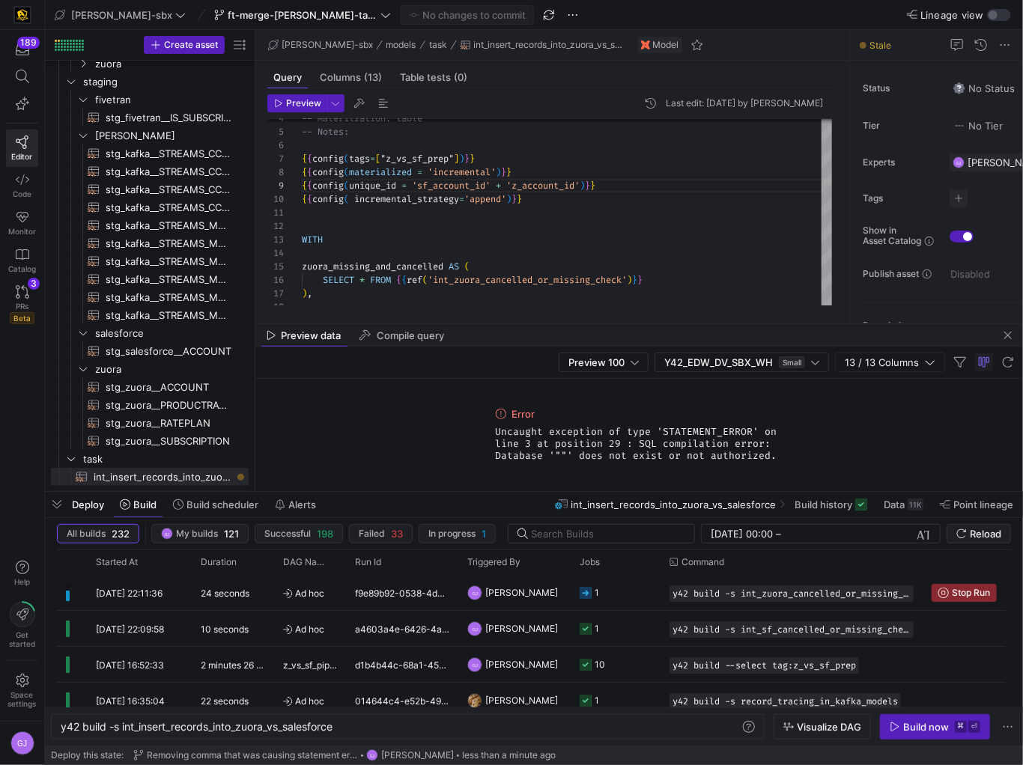
click at [563, 434] on span "Uncaught exception of type 'STATEMENT_ERROR' on line 3 at position 29 : SQL com…" at bounding box center [640, 444] width 288 height 36
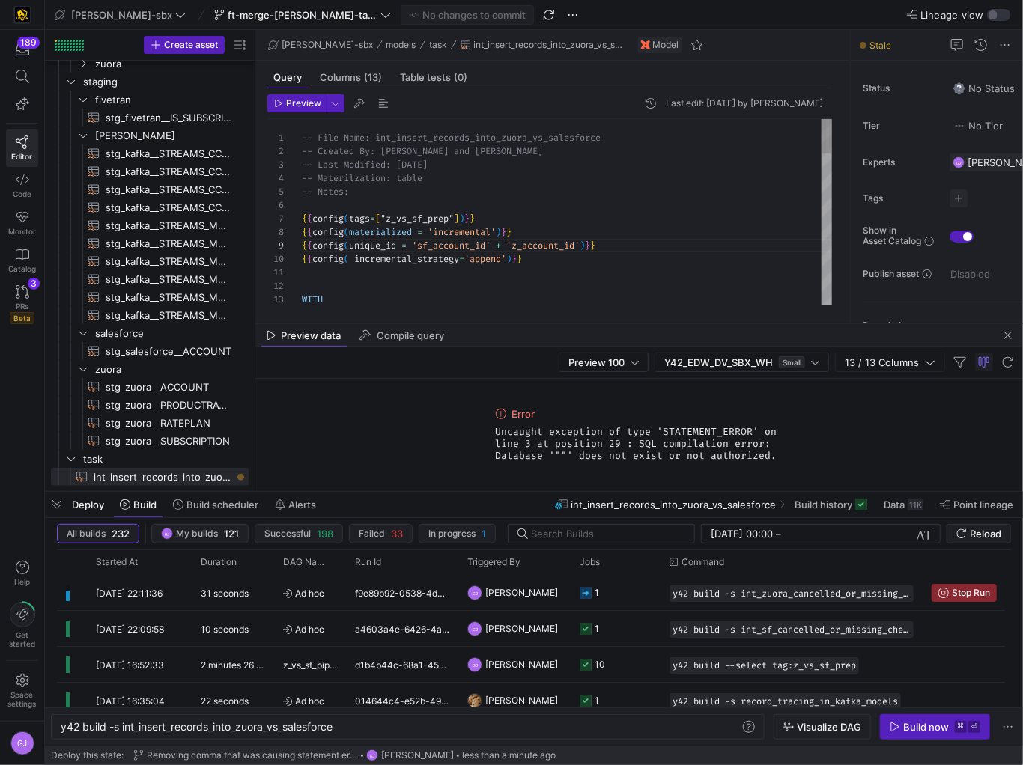
click at [455, 216] on div "WITH { { config ( unique_id = 'sf_account_id' + 'z_account_id' ) } } { { config…" at bounding box center [567, 623] width 530 height 1009
click at [598, 255] on div "WITH { { config ( unique_id = 'sf_account_id' + 'z_account_id' ) } } { { config…" at bounding box center [567, 623] width 530 height 1009
type textarea "-- File Name: int_insert_records_into_zuora_vs_salesforce -- Created By: Alex B…"
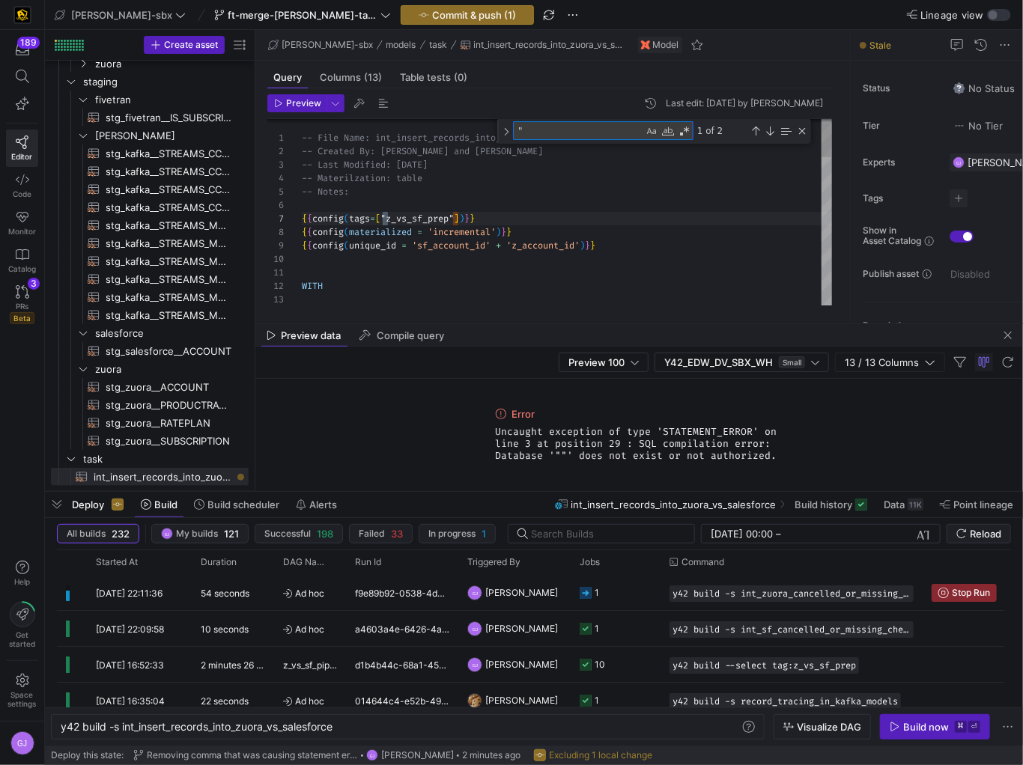
scroll to position [121, 86]
click at [473, 228] on div "WITH { { config ( unique_id = 'sf_account_id' + 'z_account_id' ) } } { { config…" at bounding box center [567, 604] width 530 height 1021
click at [573, 133] on textarea """" at bounding box center [579, 130] width 130 height 17
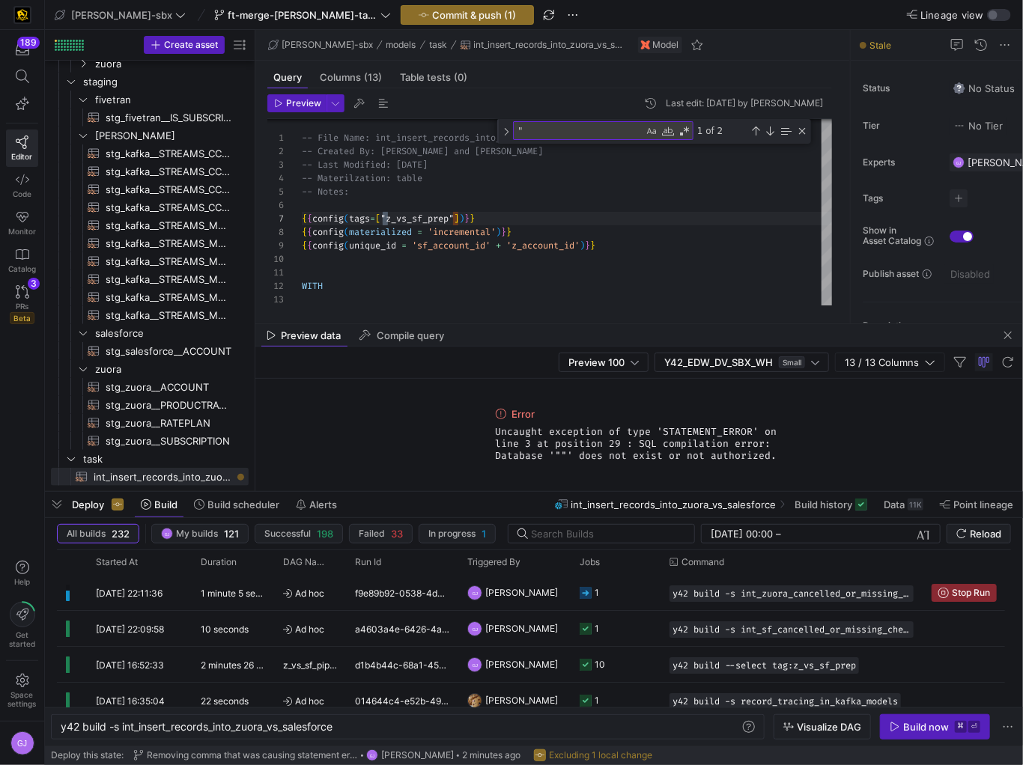
drag, startPoint x: 571, startPoint y: 456, endPoint x: 549, endPoint y: 459, distance: 21.9
click at [549, 459] on span "Uncaught exception of type 'STATEMENT_ERROR' on line 3 at position 29 : SQL com…" at bounding box center [640, 444] width 288 height 36
copy span "'""'"
drag, startPoint x: 538, startPoint y: 132, endPoint x: 505, endPoint y: 143, distance: 34.1
click at [505, 143] on div "" " 1 of 2" at bounding box center [654, 131] width 314 height 25
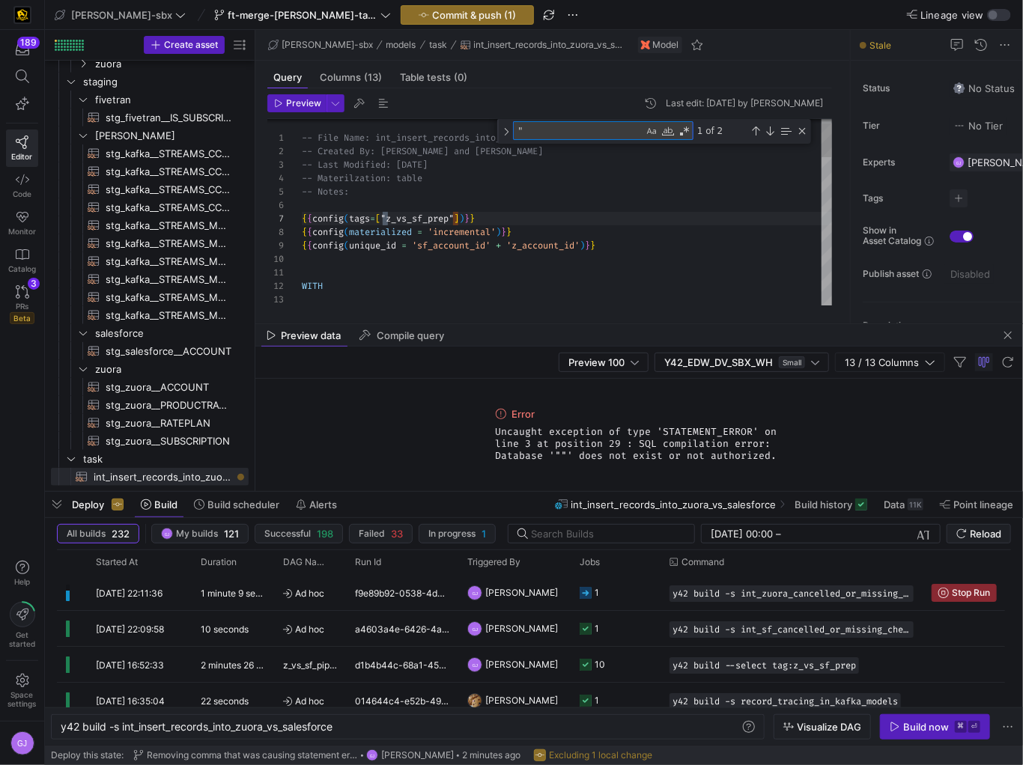
drag, startPoint x: 523, startPoint y: 130, endPoint x: 494, endPoint y: 136, distance: 29.7
click at [494, 136] on div "11 12 10 9 6 7 8 4 5 1 2 3 13 WITH { { config ( unique_id = 'sf_account_id' + '…" at bounding box center [549, 212] width 565 height 187
paste textarea "'""'"
type textarea "'"
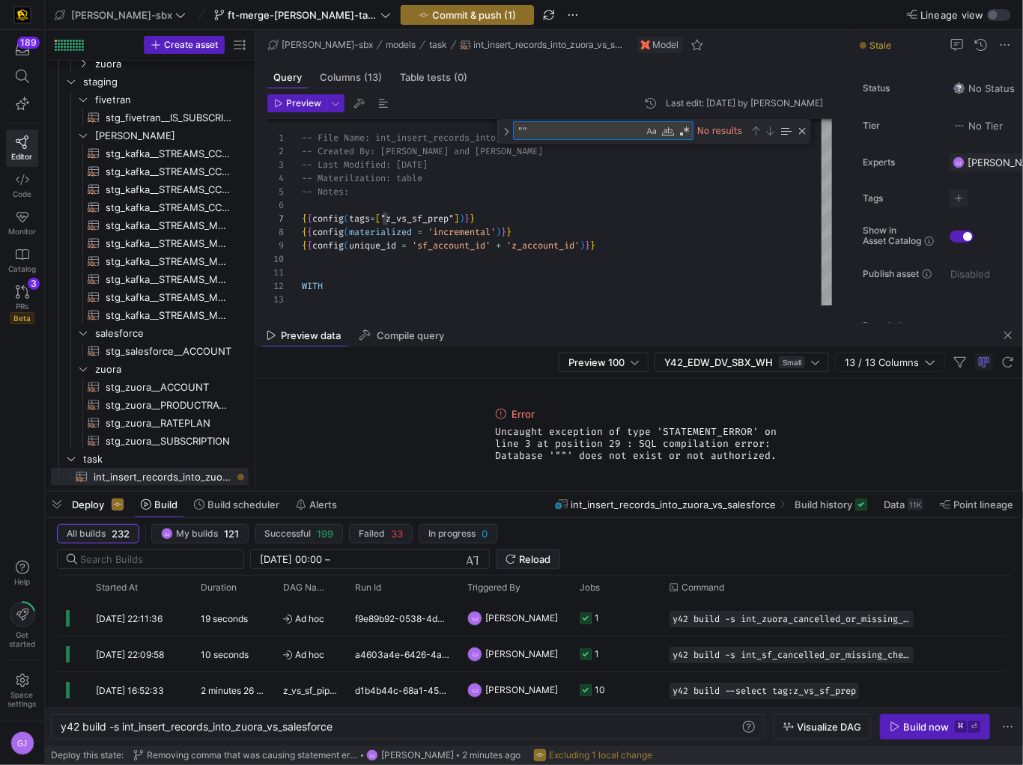
type textarea """"
click at [634, 312] on mat-tab-group "Query Columns (13) Table tests (0) Preview Last edit: Thursday 21 August 2025 b…" at bounding box center [549, 192] width 589 height 263
click at [803, 136] on div "No results" at bounding box center [750, 130] width 115 height 19
click at [803, 135] on div "Close (Escape)" at bounding box center [802, 131] width 12 height 12
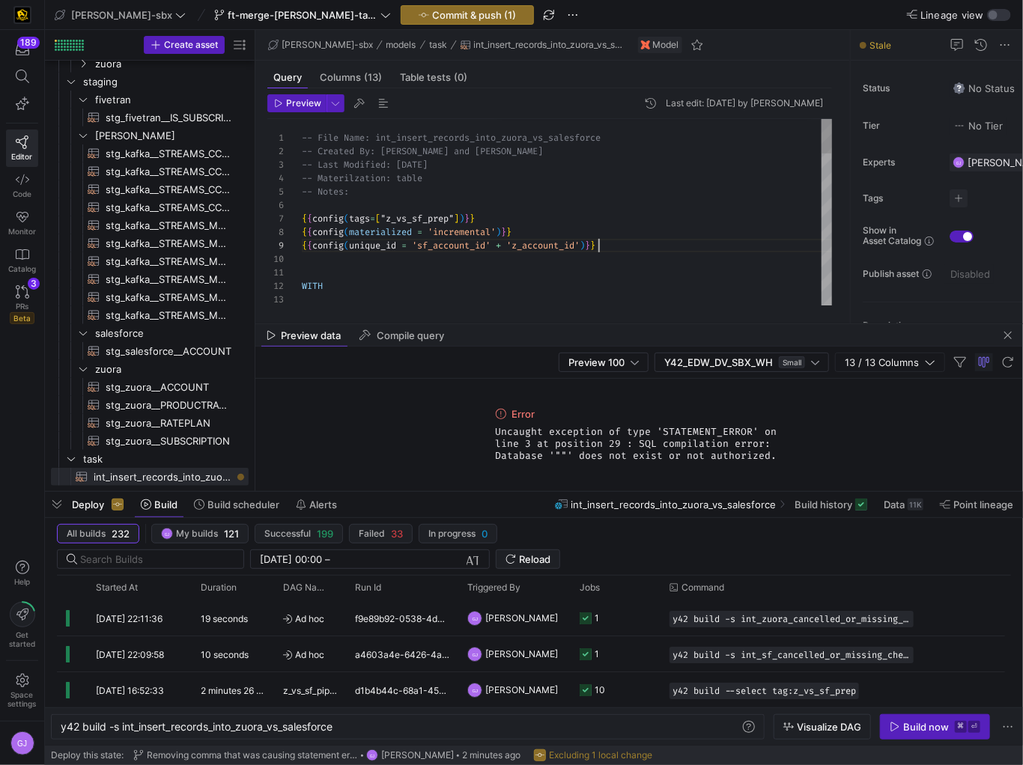
click at [598, 246] on div "WITH { { config ( unique_id = 'sf_account_id' + 'z_account_id' ) } } { { config…" at bounding box center [567, 617] width 530 height 996
click at [637, 242] on div "WITH { { config ( unique_id = 'sf_account_id' + 'z_account_id' ) } } { { config…" at bounding box center [567, 617] width 530 height 996
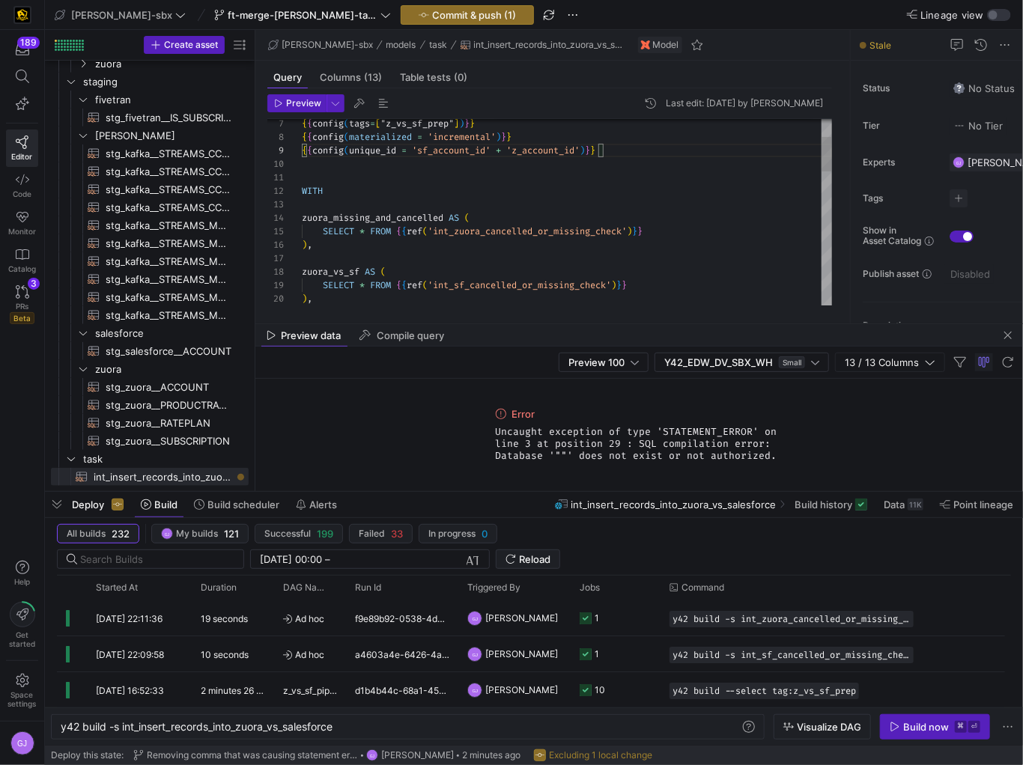
click at [443, 211] on div "WITH { { config ( unique_id = 'sf_account_id' + 'z_account_id' ) } } { { config…" at bounding box center [567, 522] width 530 height 996
click at [512, 216] on div "WITH { { config ( unique_id = 'sf_account_id' + 'z_account_id' ) } } { { config…" at bounding box center [567, 522] width 530 height 996
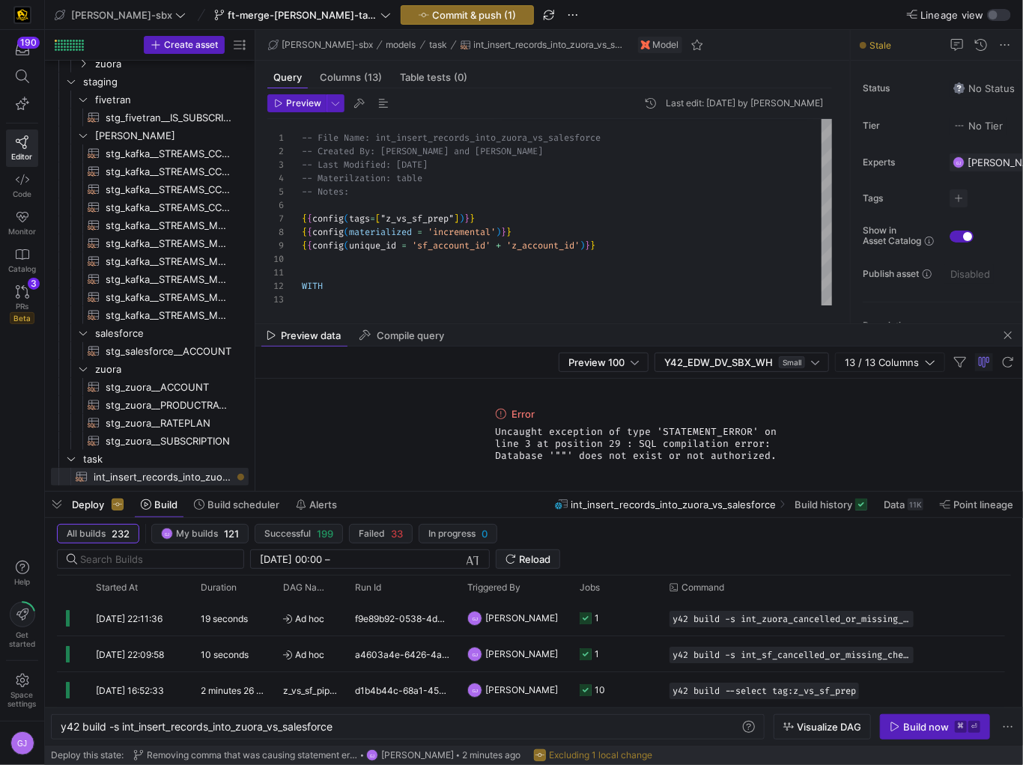
click at [505, 329] on div "Preview data Compile query" at bounding box center [639, 335] width 768 height 22
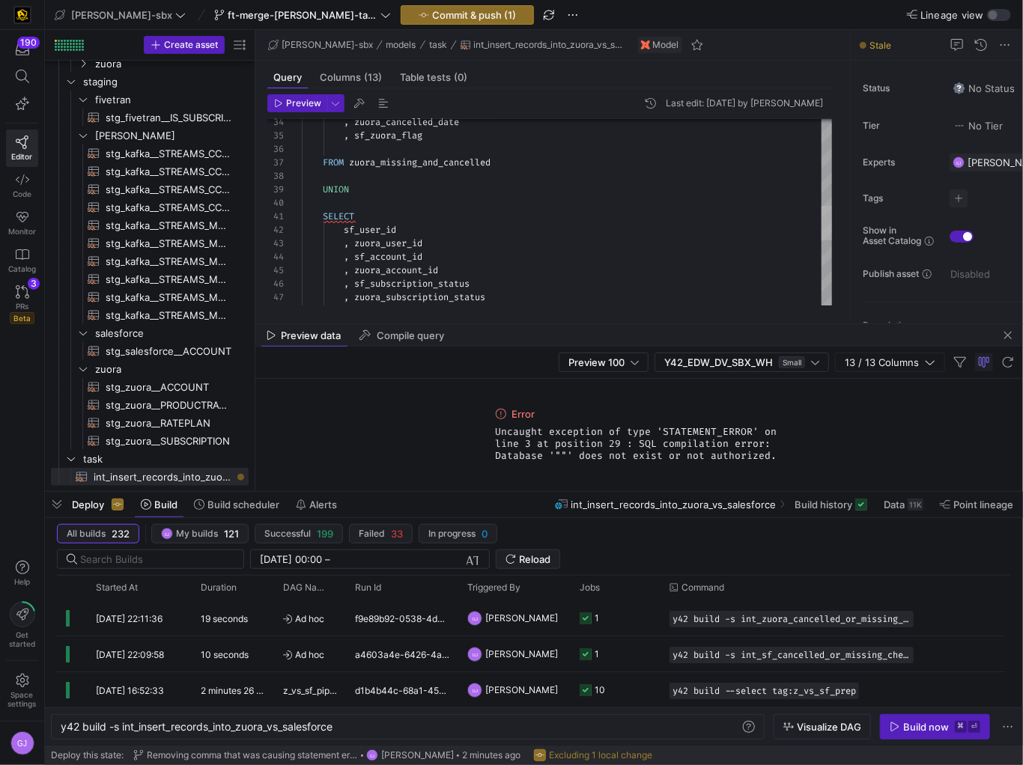
click at [829, 222] on div at bounding box center [826, 212] width 10 height 187
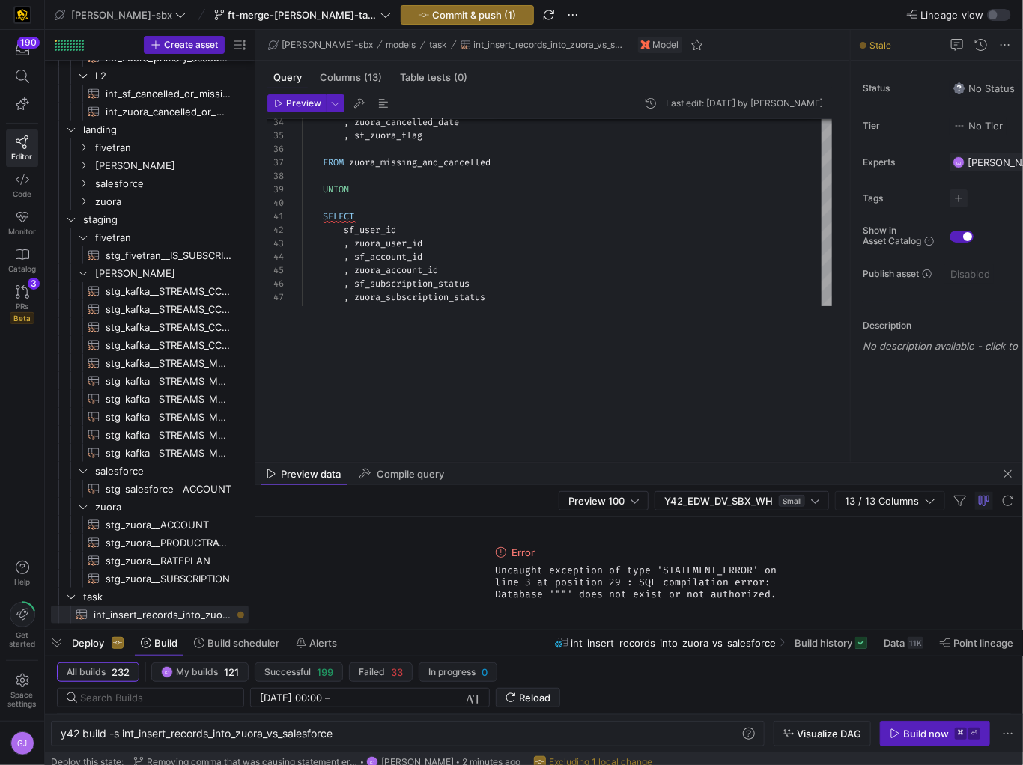
scroll to position [184, 0]
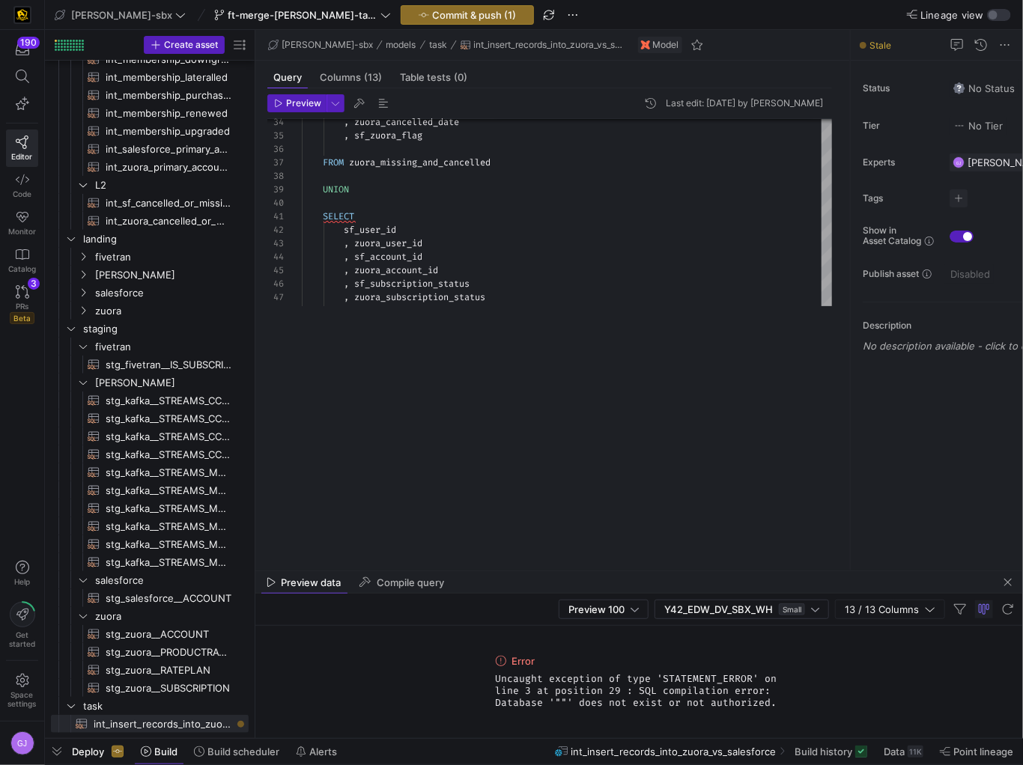
drag, startPoint x: 460, startPoint y: 493, endPoint x: 427, endPoint y: 775, distance: 283.5
click at [427, 765] on html "190 Editor Code Monitor Catalog PRs Beta 3 Help Get started Space settings GJ e…" at bounding box center [511, 382] width 1023 height 765
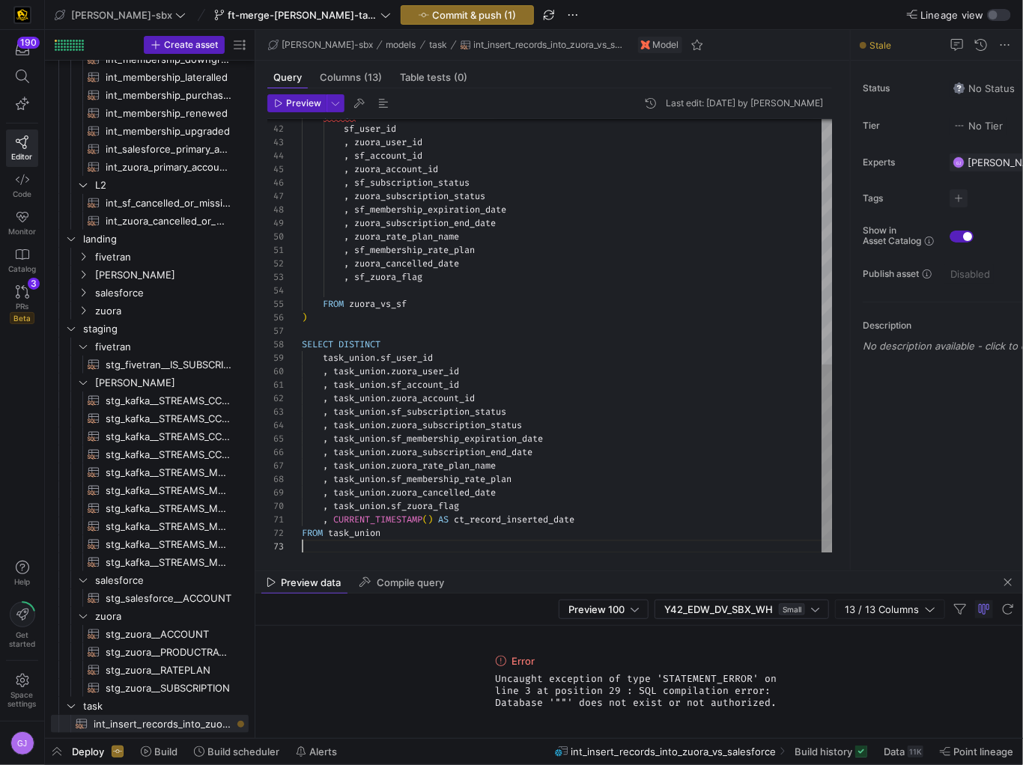
scroll to position [13, 81]
drag, startPoint x: 421, startPoint y: 541, endPoint x: 418, endPoint y: 528, distance: 13.1
click at [418, 528] on div "SELECT sf_user_id , zuora_user_id , sf_account_id , zuora_account_id , sf_subsc…" at bounding box center [567, 55] width 530 height 996
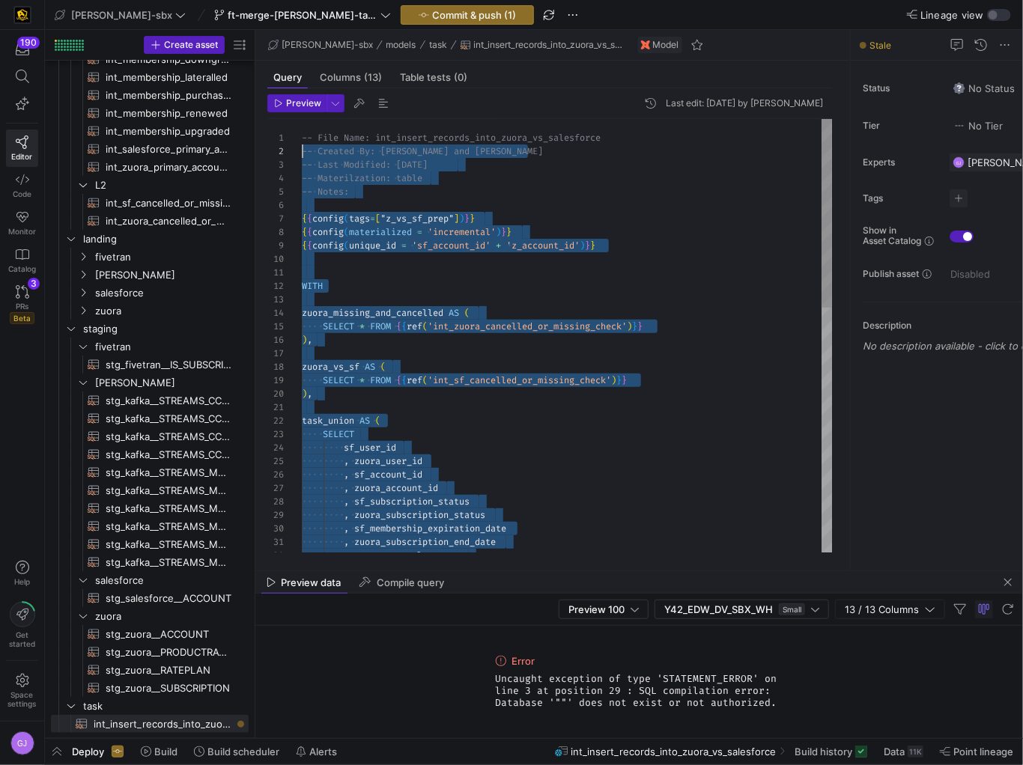
scroll to position [0, 0]
drag, startPoint x: 409, startPoint y: 534, endPoint x: 293, endPoint y: 93, distance: 456.1
click at [786, 706] on div "Error Uncaught exception of type 'STATEMENT_ERROR' on line 3 at position 29 : S…" at bounding box center [640, 682] width 300 height 112
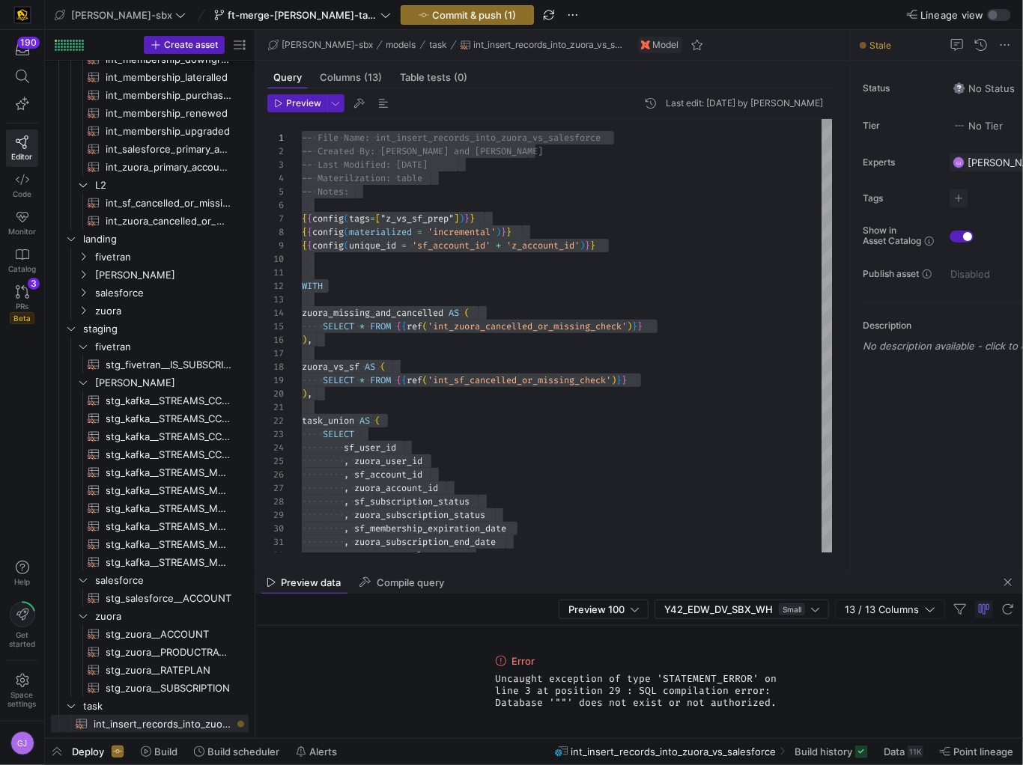
drag, startPoint x: 782, startPoint y: 705, endPoint x: 568, endPoint y: 660, distance: 218.7
click at [568, 660] on div "Error Uncaught exception of type 'STATEMENT_ERROR' on line 3 at position 29 : S…" at bounding box center [640, 682] width 300 height 112
copy div "Uncaught exception of type 'STATEMENT_ERROR' on line 3 at position 29 : SQL com…"
click at [439, 377] on div ", zuora_rate_plan_name , sf_membership_expiration_date , zuora_subscription_end…" at bounding box center [567, 617] width 530 height 996
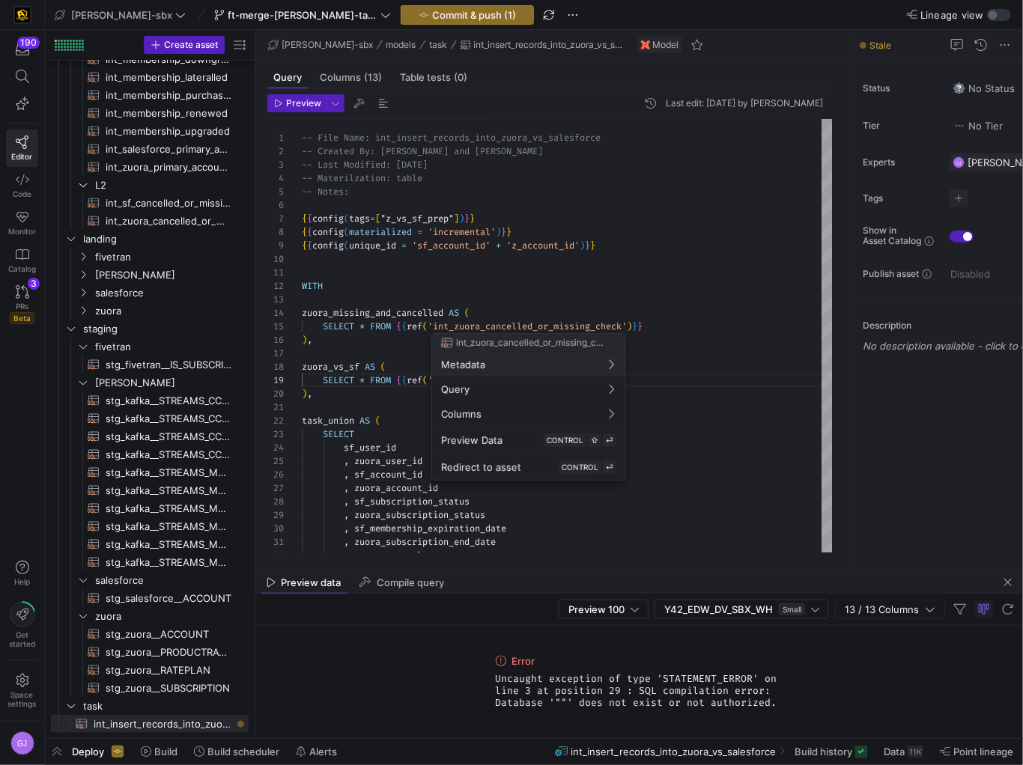
click at [537, 298] on div at bounding box center [511, 382] width 1023 height 765
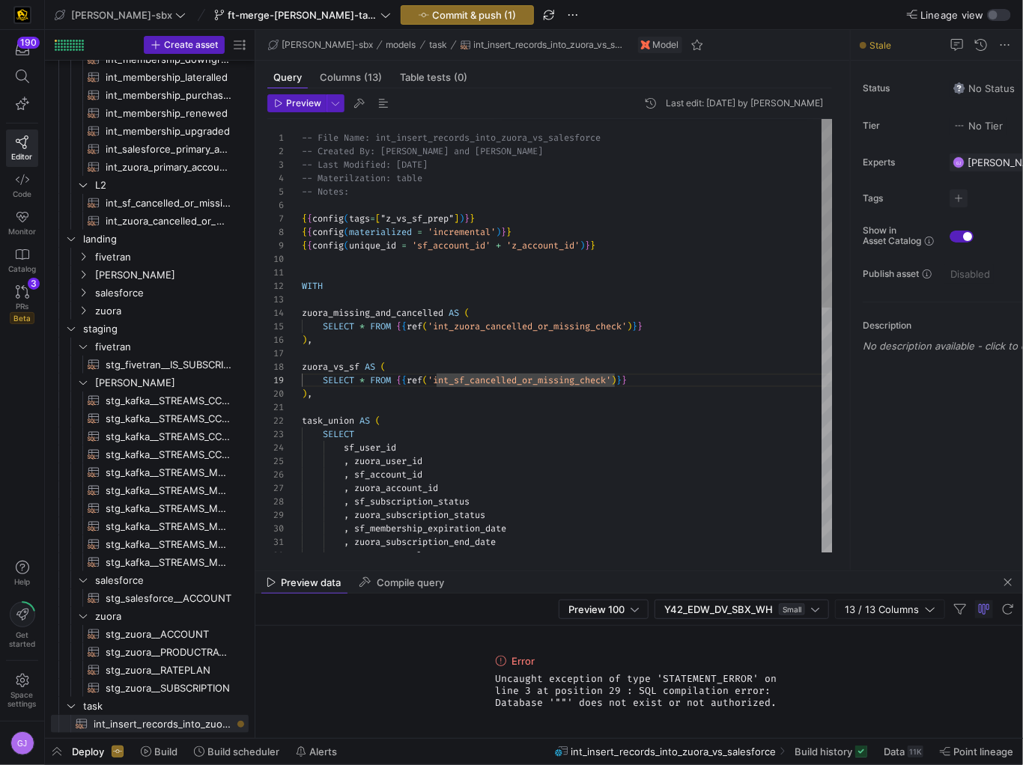
click at [534, 326] on div ", zuora_rate_plan_name , sf_membership_expiration_date , zuora_subscription_end…" at bounding box center [567, 617] width 530 height 996
click at [406, 324] on div ", zuora_rate_plan_name , sf_membership_expiration_date , zuora_subscription_end…" at bounding box center [567, 617] width 530 height 996
click at [152, 212] on link "int_zuora_cancelled_or_missing_check​​​​​​​​​​" at bounding box center [150, 221] width 198 height 18
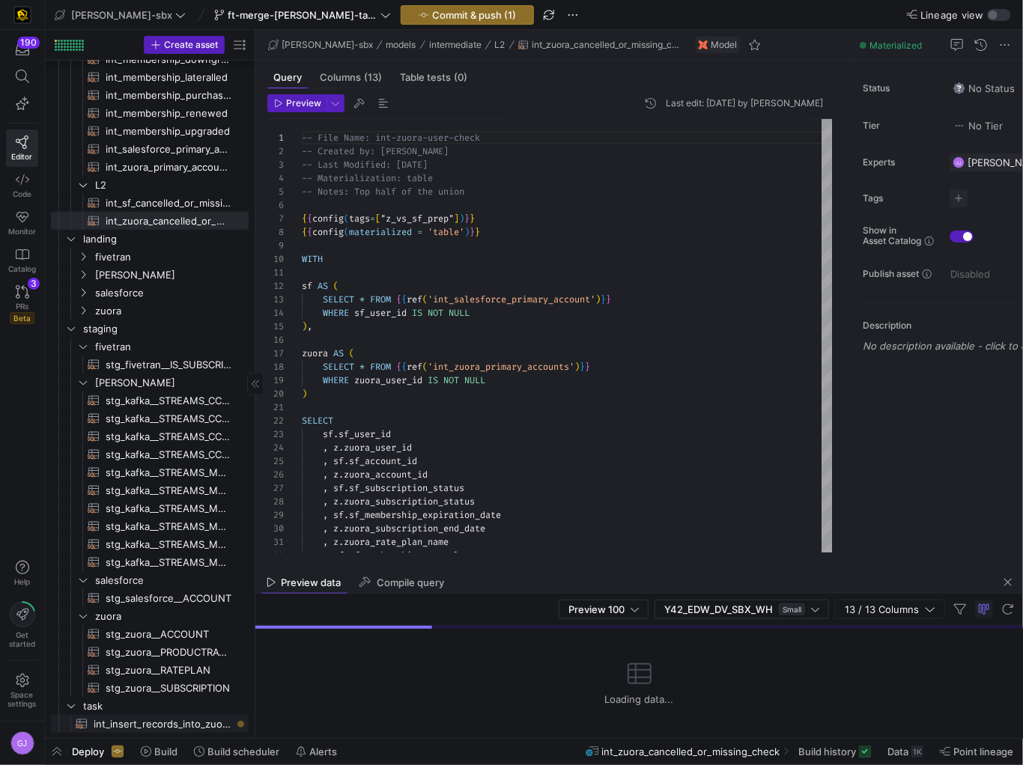
click at [157, 721] on span "int_insert_records_into_zuora_vs_salesforce​​​​​​​​​​" at bounding box center [163, 724] width 138 height 17
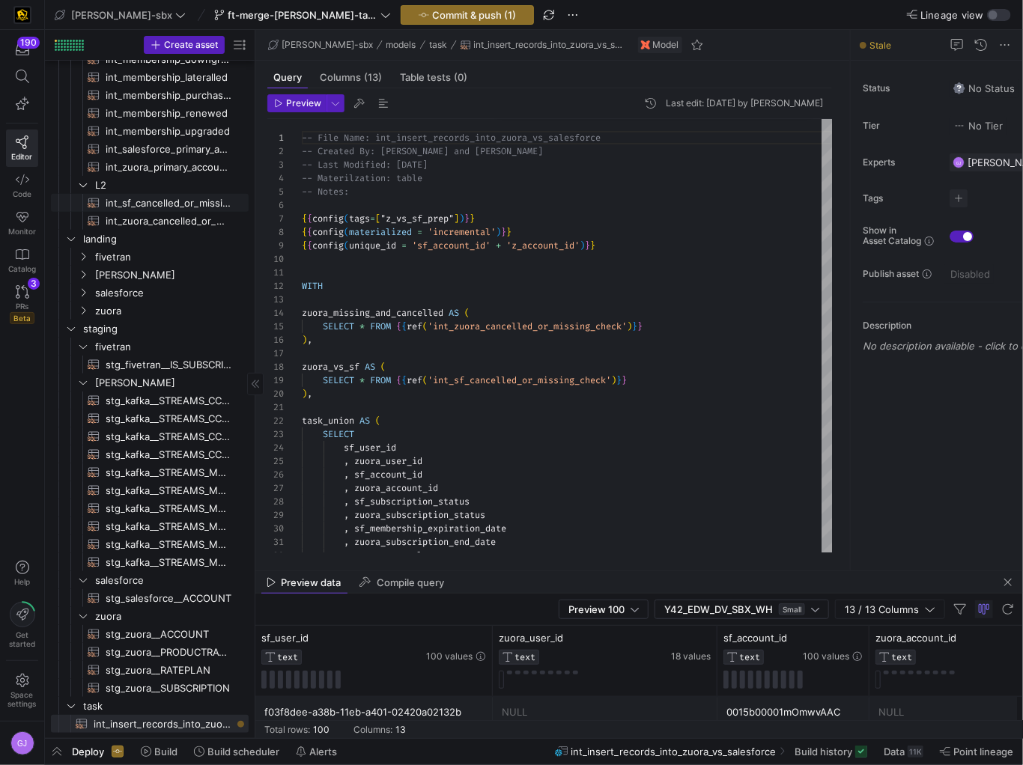
click at [151, 207] on span "int_sf_cancelled_or_missing_check​​​​​​​​​​" at bounding box center [169, 203] width 126 height 17
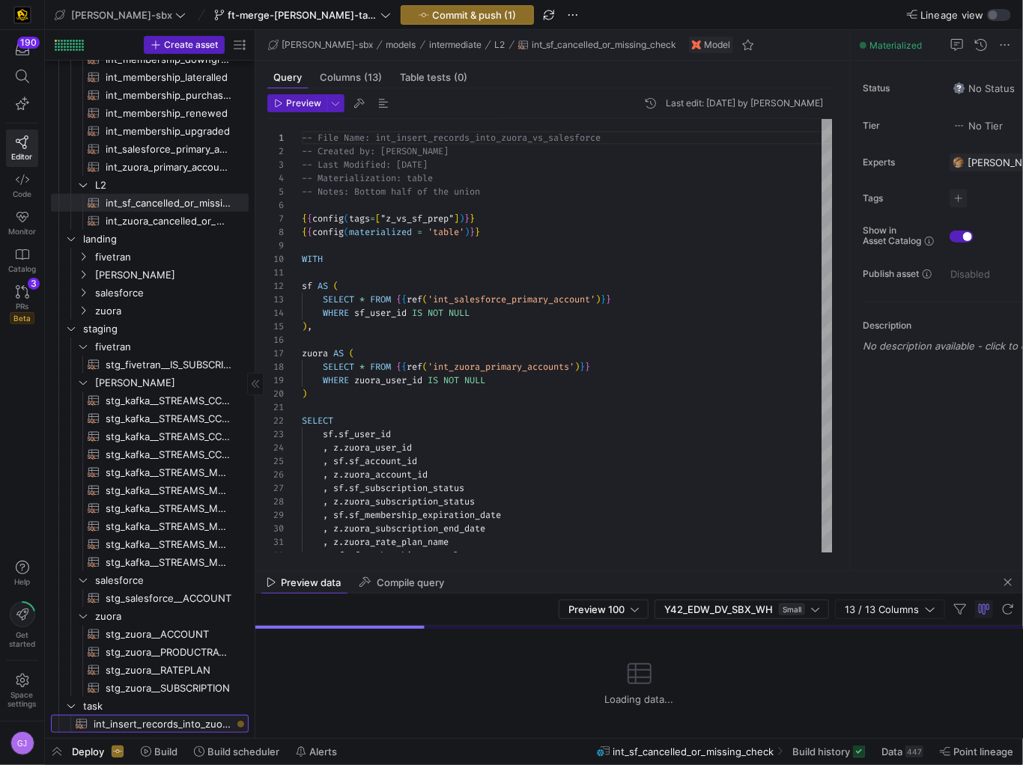
click at [142, 716] on span "int_insert_records_into_zuora_vs_salesforce​​​​​​​​​​" at bounding box center [163, 724] width 138 height 17
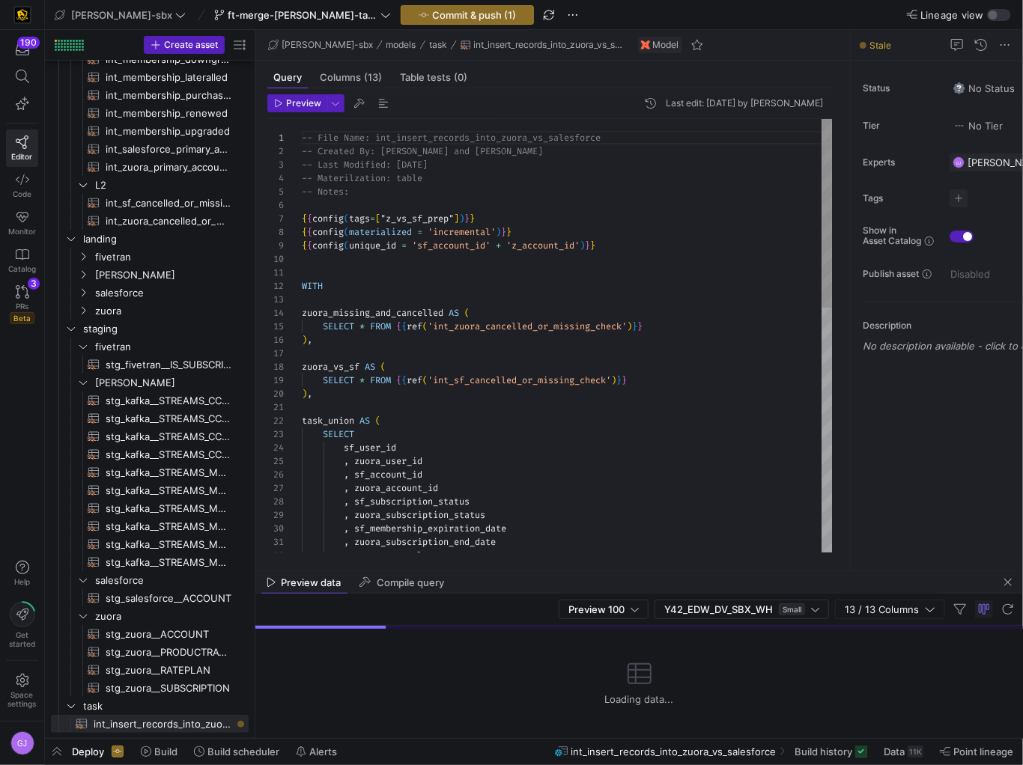
click at [318, 398] on div "-- File Name: int_insert_records_into_zuora_vs_sal esforce -- Created By: Alex …" at bounding box center [567, 617] width 530 height 996
click at [329, 377] on div "-- File Name: int_insert_records_into_zuora_vs_sal esforce -- Created By: Alex …" at bounding box center [567, 617] width 530 height 996
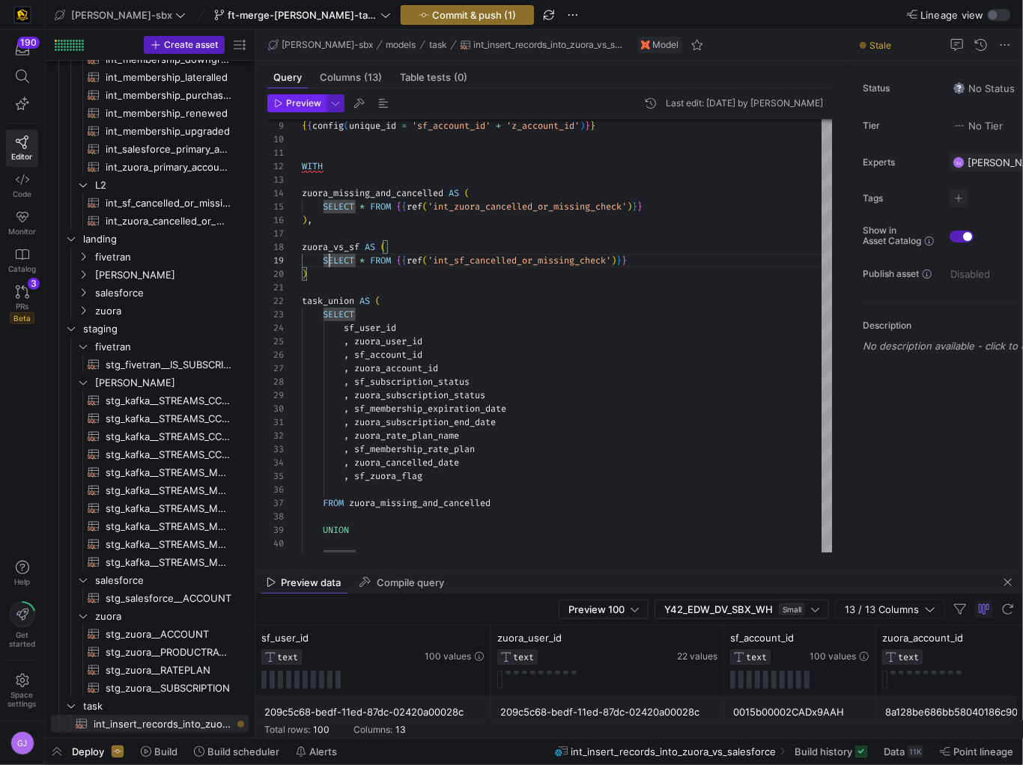
click at [309, 103] on span "Preview" at bounding box center [303, 103] width 35 height 10
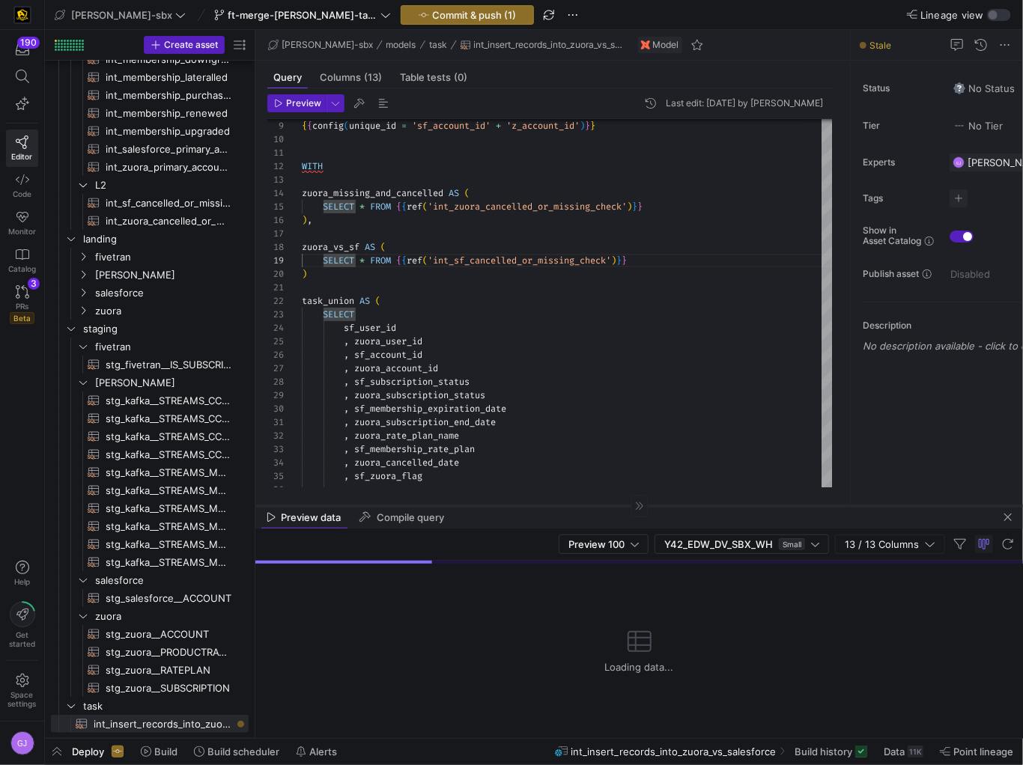
drag, startPoint x: 483, startPoint y: 571, endPoint x: 495, endPoint y: 499, distance: 72.1
click at [495, 505] on div at bounding box center [639, 505] width 768 height 1
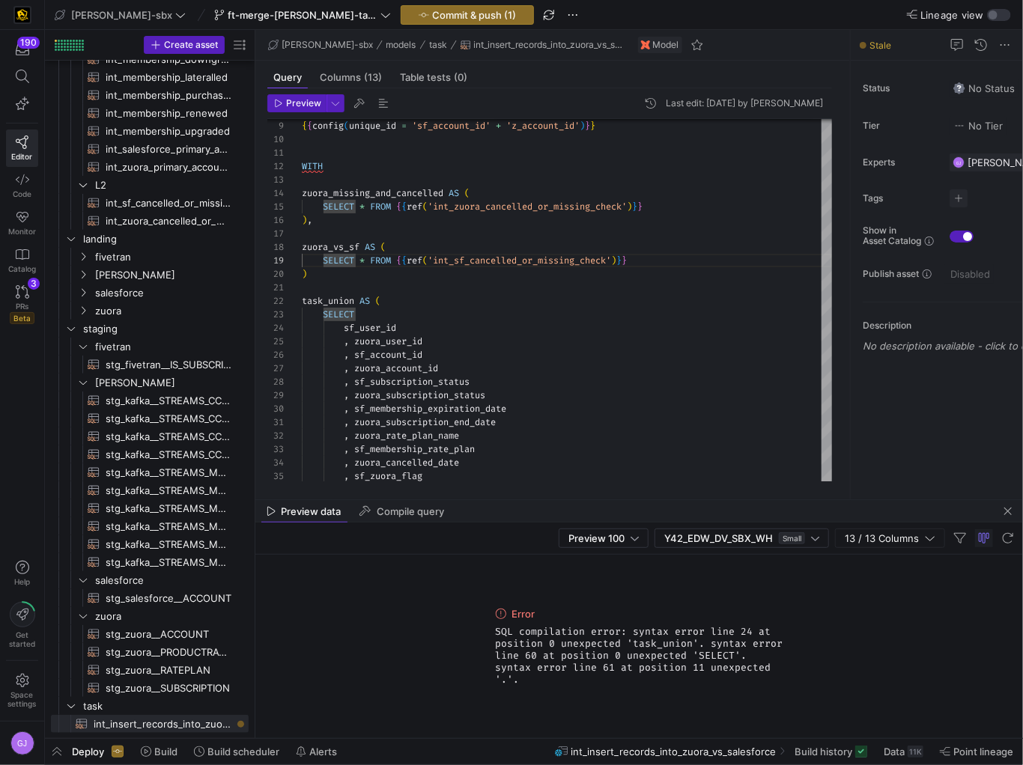
click at [720, 667] on span "SQL compilation error: syntax error line 24 at position 0 unexpected 'task_unio…" at bounding box center [640, 656] width 288 height 60
click at [745, 696] on div "Error SQL compilation error: syntax error line 24 at position 0 unexpected 'tas…" at bounding box center [640, 646] width 300 height 183
click at [740, 672] on span "SQL compilation error: syntax error line 24 at position 0 unexpected 'task_unio…" at bounding box center [640, 656] width 288 height 60
click at [765, 684] on div "Error SQL compilation error: syntax error line 24 at position 0 unexpected 'tas…" at bounding box center [640, 646] width 300 height 183
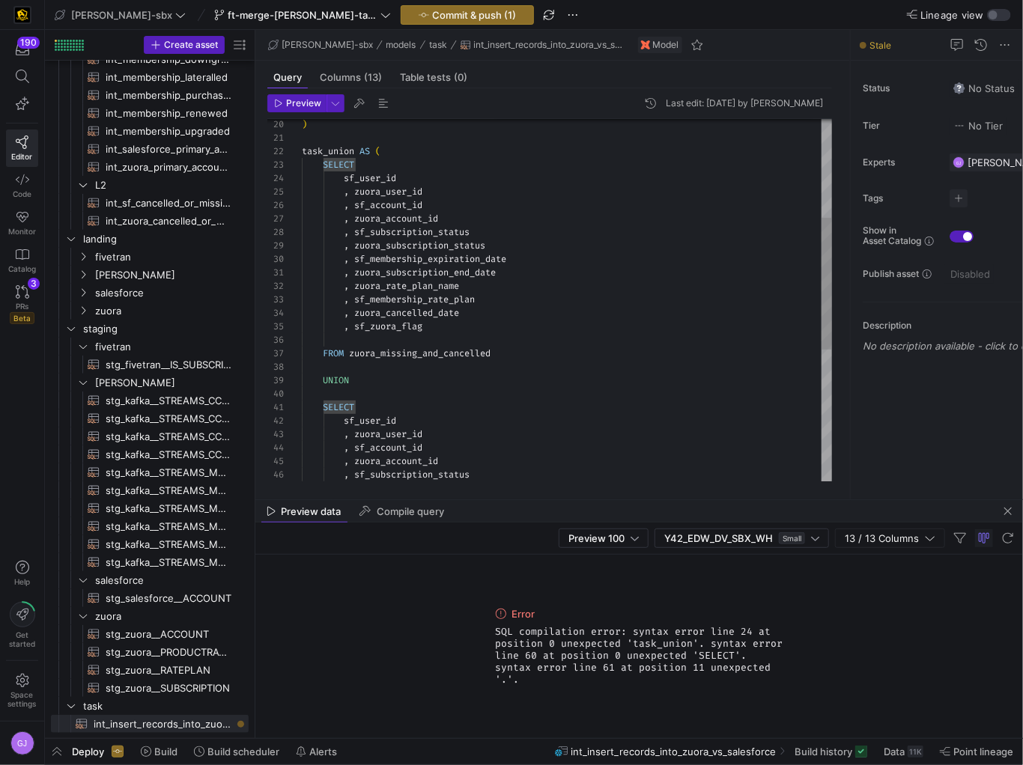
type textarea "SELECT sf_user_id , zuora_user_id , sf_account_id , zuora_account_id , sf_subsc…"
click at [531, 442] on div ") task_union AS ( SELECT sf_user_id , zuora_user_id , sf_account_id , zuora_acc…" at bounding box center [567, 347] width 530 height 996
type textarea "sf_account_id"
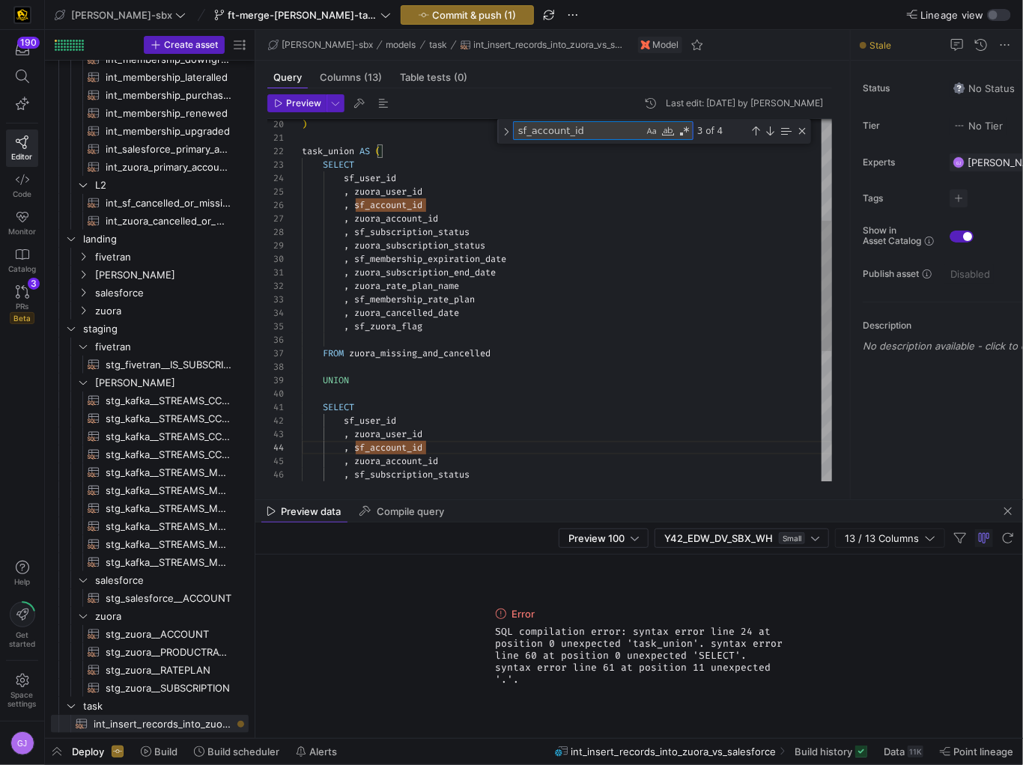
type textarea ", sf_membership_rate_plan , zuora_cancelled_date , sf_zuora_flag FROM zuora_vs_…"
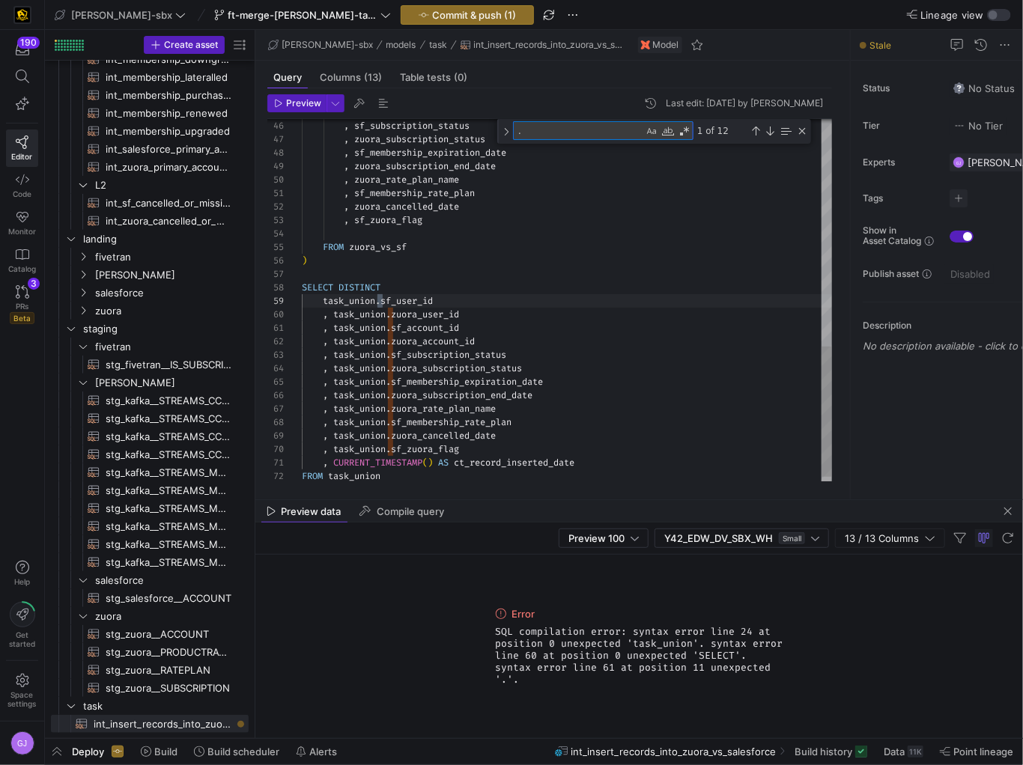
scroll to position [135, 81]
type textarea "."
click at [769, 134] on div "Next Match (Enter)" at bounding box center [770, 131] width 12 height 12
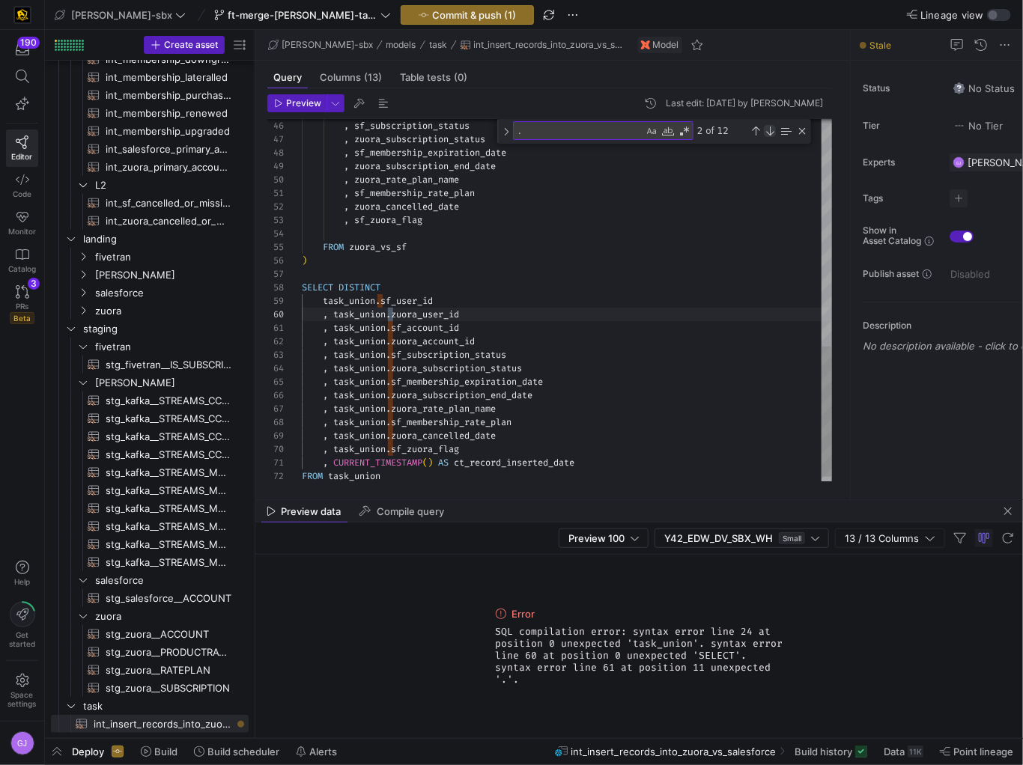
click at [769, 134] on div "Next Match (Enter)" at bounding box center [770, 131] width 12 height 12
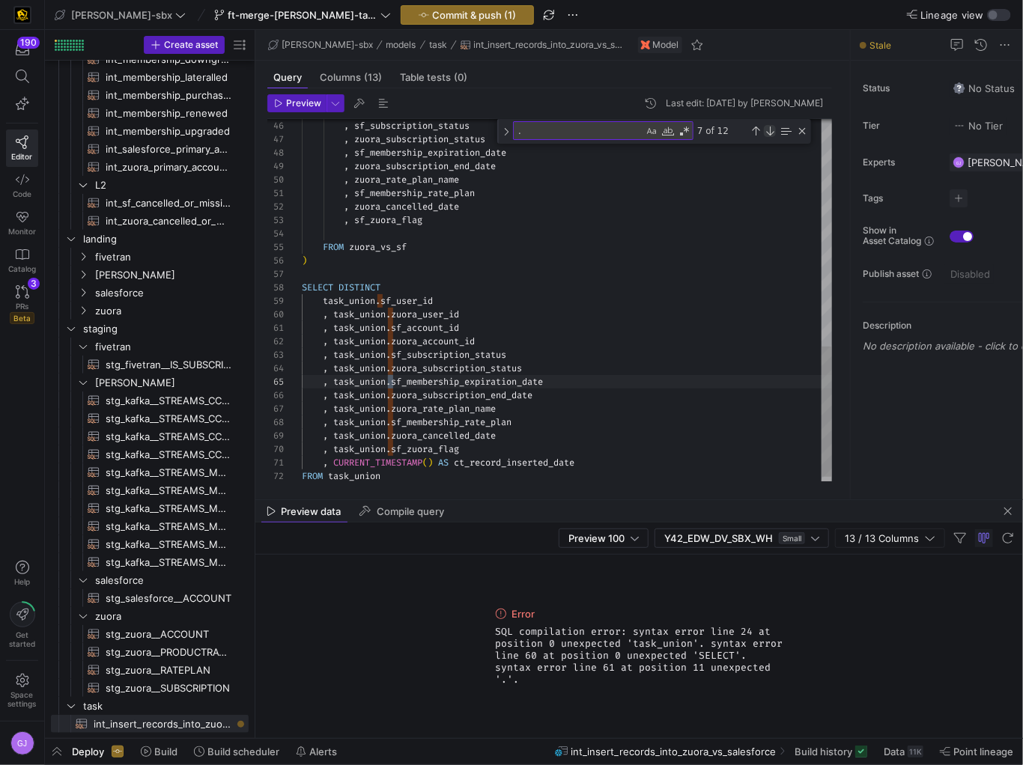
click at [769, 134] on div "Next Match (Enter)" at bounding box center [770, 131] width 12 height 12
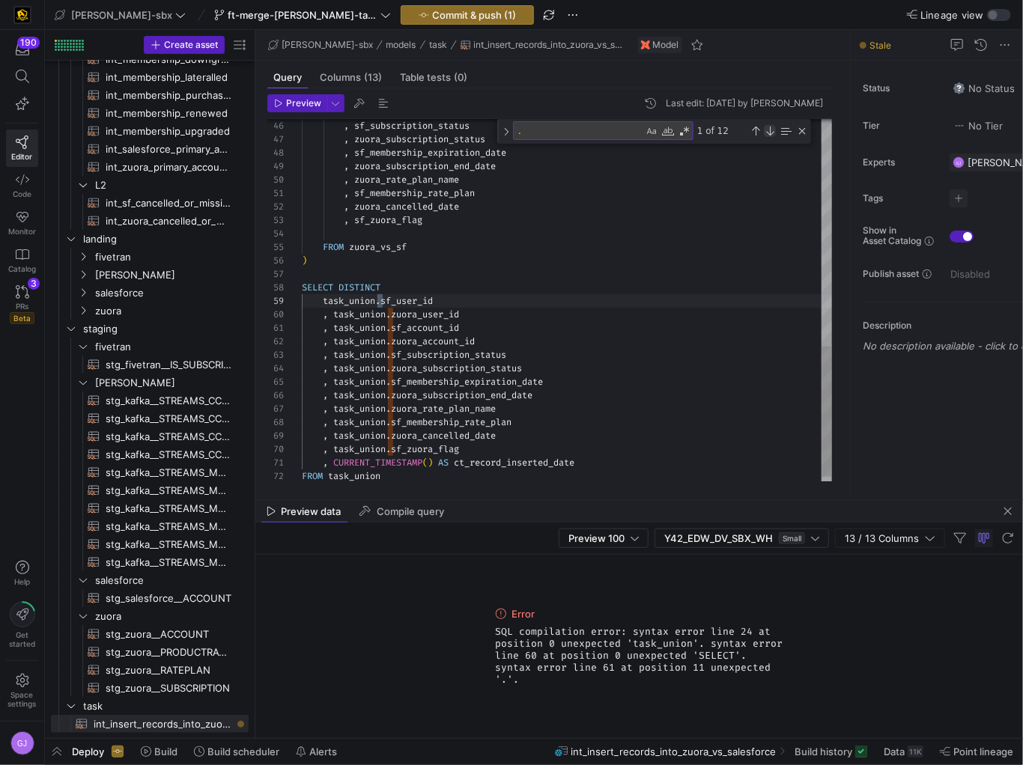
scroll to position [135, 81]
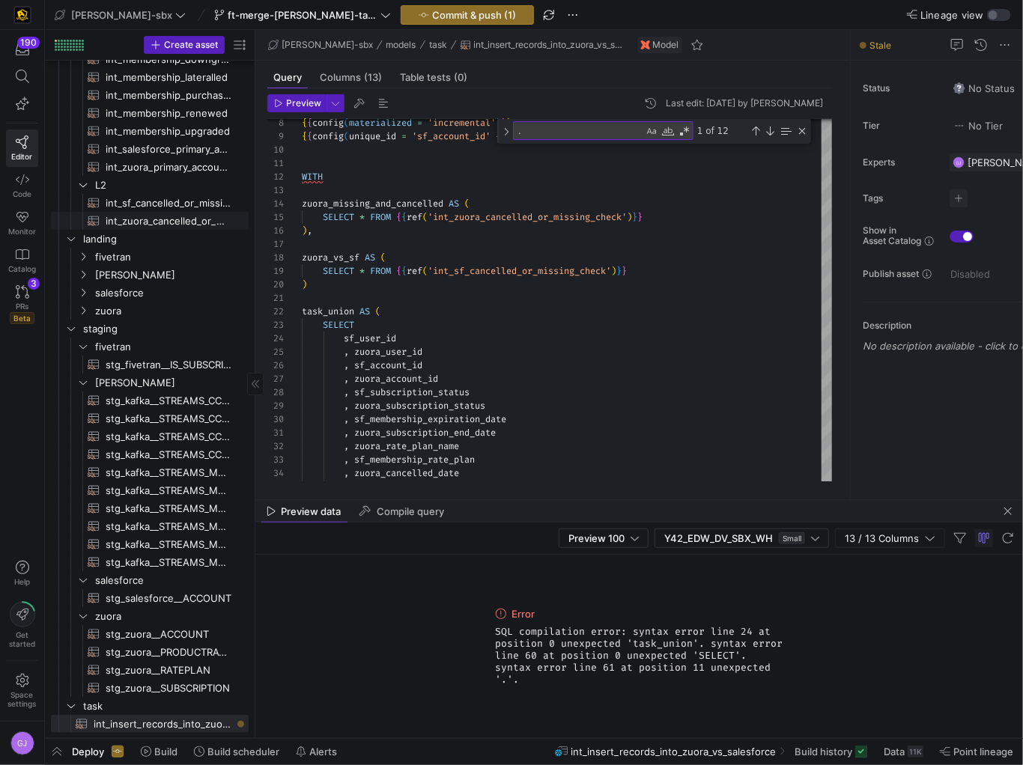
click at [166, 215] on span "int_zuora_cancelled_or_missing_check​​​​​​​​​​" at bounding box center [169, 221] width 126 height 17
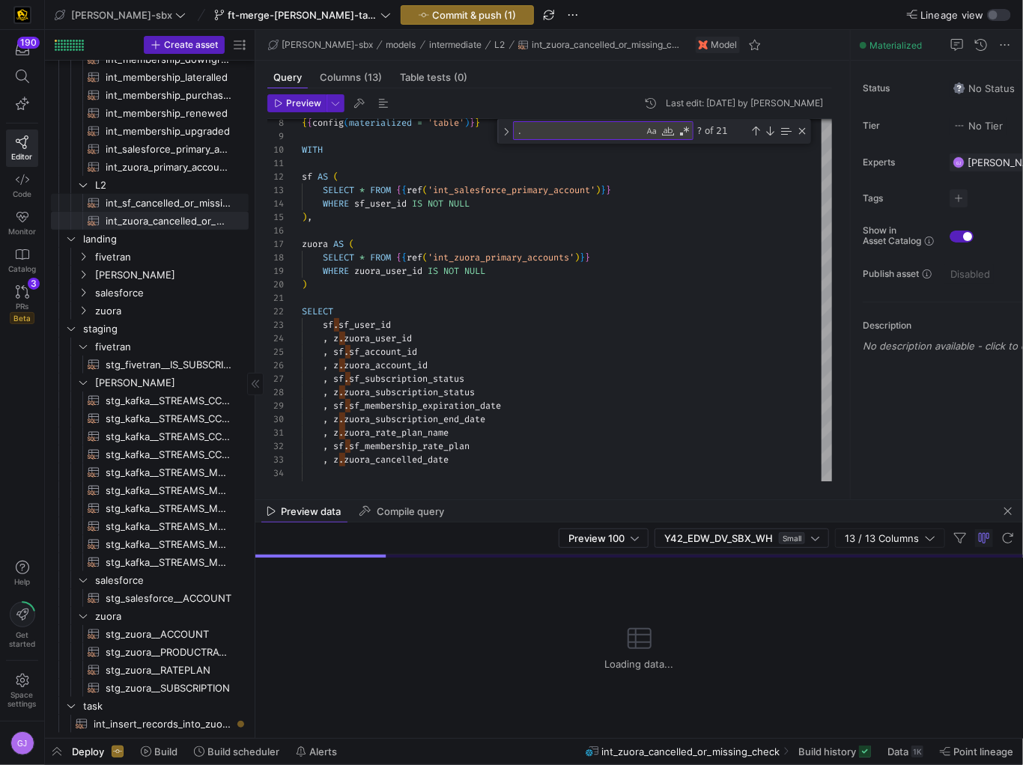
click at [162, 205] on span "int_sf_cancelled_or_missing_check​​​​​​​​​​" at bounding box center [169, 203] width 126 height 17
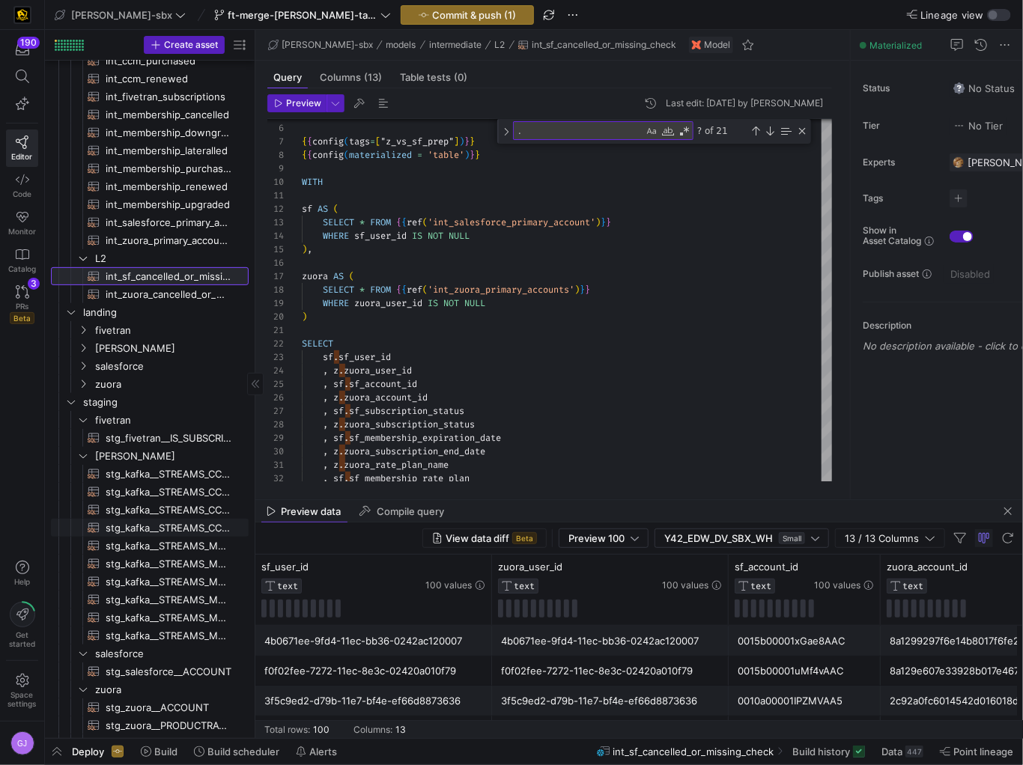
scroll to position [184, 0]
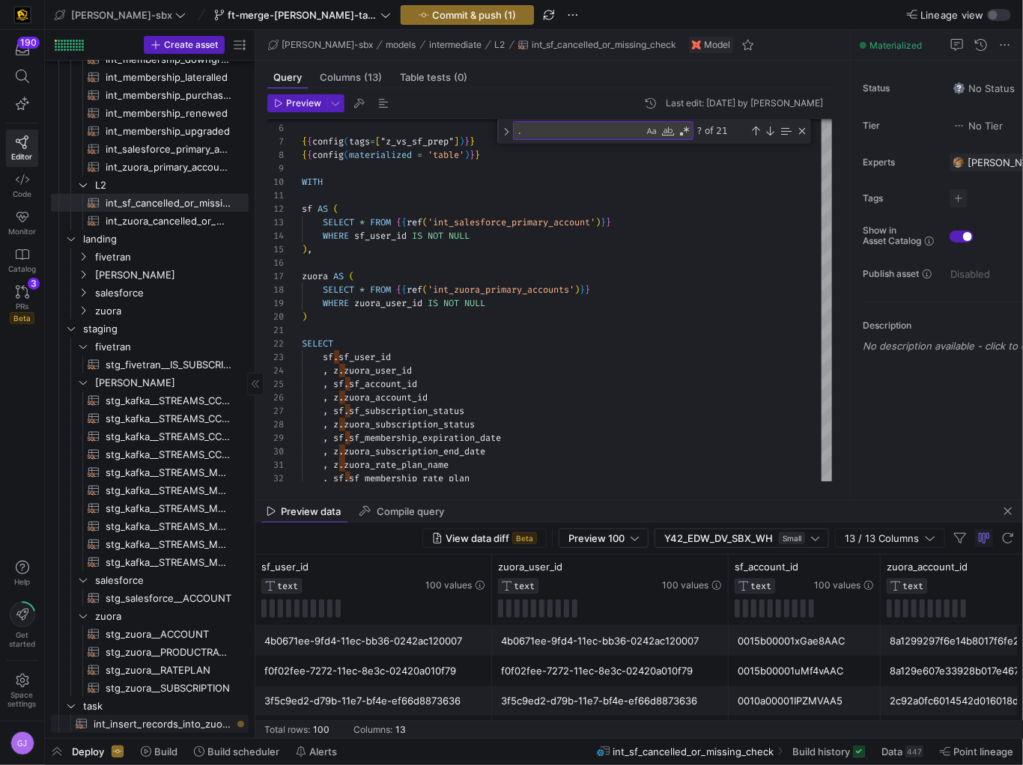
click at [167, 723] on span "int_insert_records_into_zuora_vs_salesforce​​​​​​​​​​" at bounding box center [163, 724] width 138 height 17
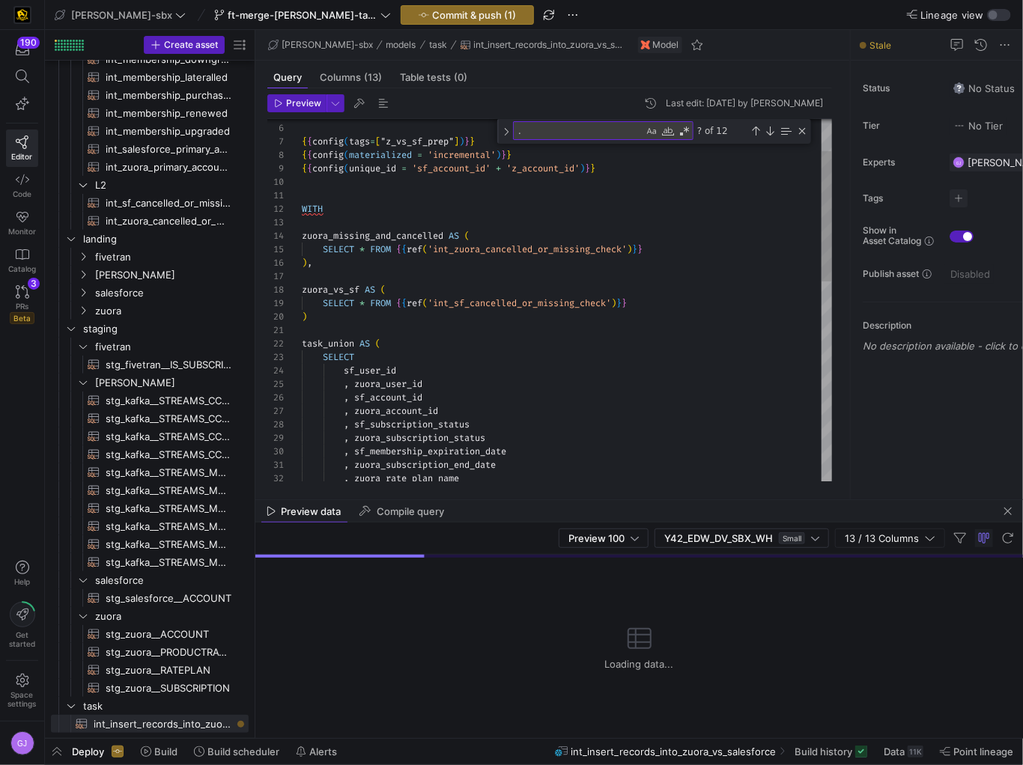
click at [312, 315] on div "-- Notes: { { config ( tags = [ "z_vs_sf_prep" ] ) } } { { config ( materialize…" at bounding box center [567, 533] width 530 height 1009
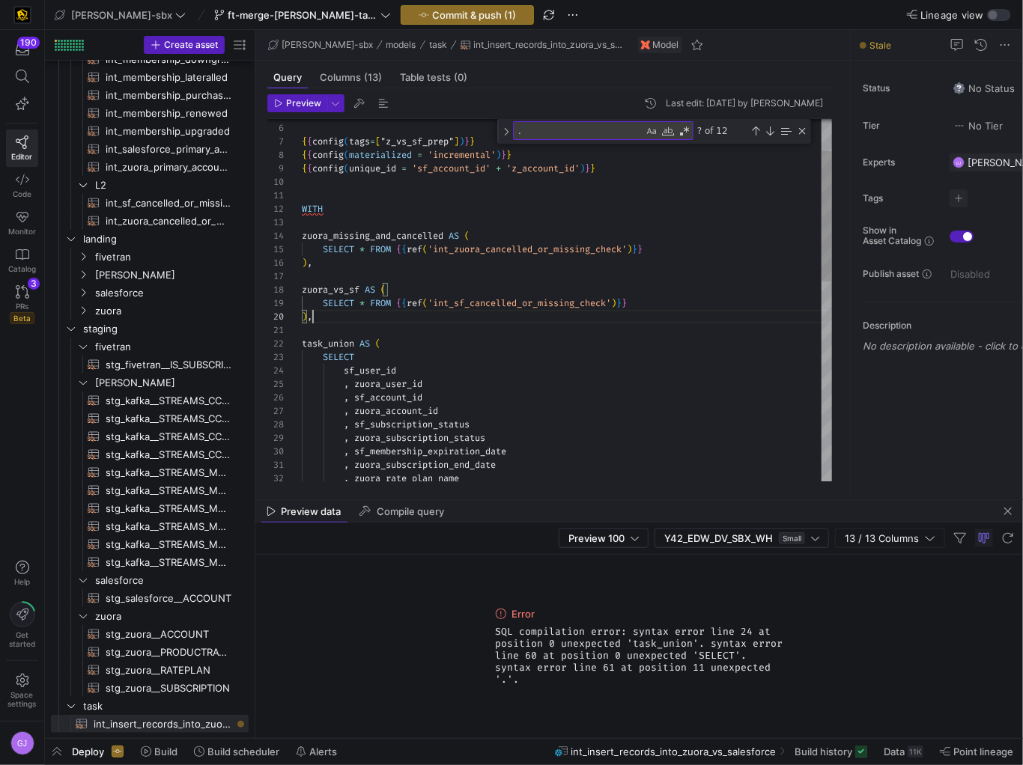
scroll to position [121, 10]
click at [301, 106] on span "Preview" at bounding box center [303, 103] width 35 height 10
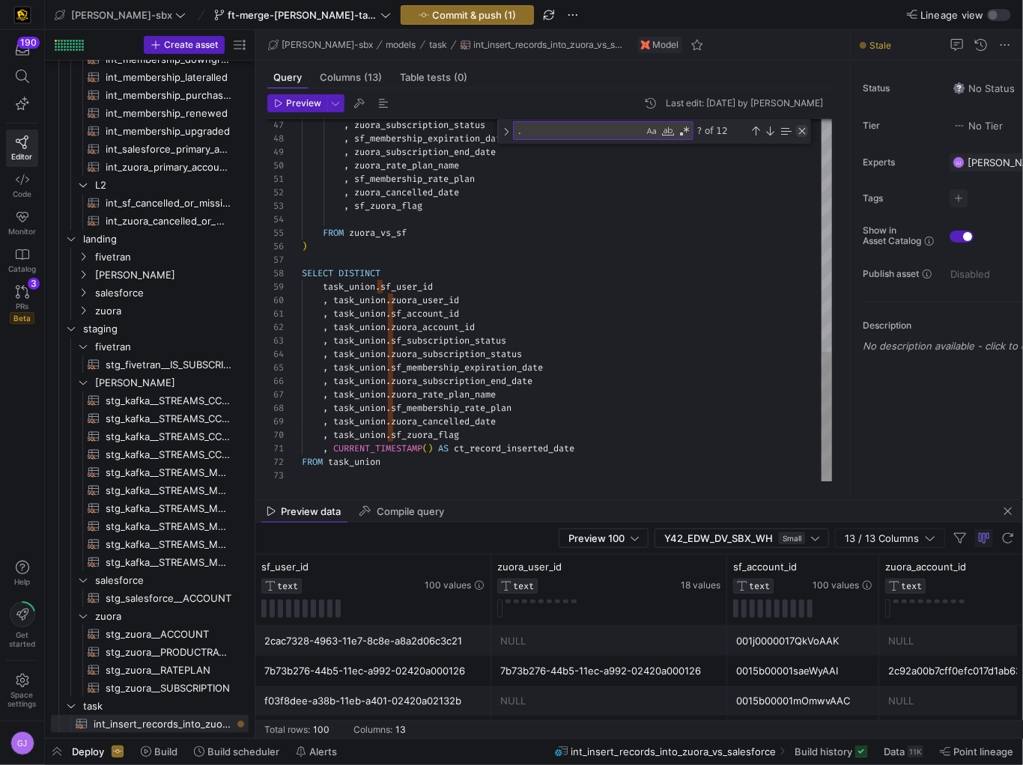
click at [800, 130] on div "Close (Escape)" at bounding box center [802, 131] width 12 height 12
type textarea ", CURRENT_TIMESTAMP() AS ct_record_inserted_date FROM task_union"
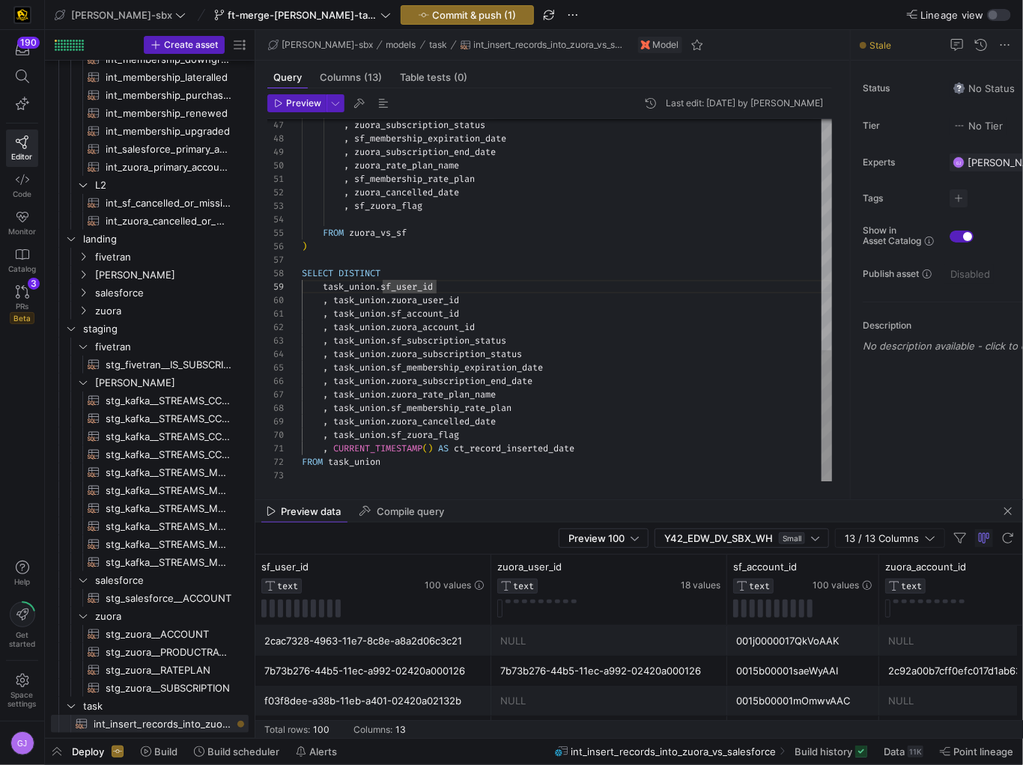
scroll to position [13, 81]
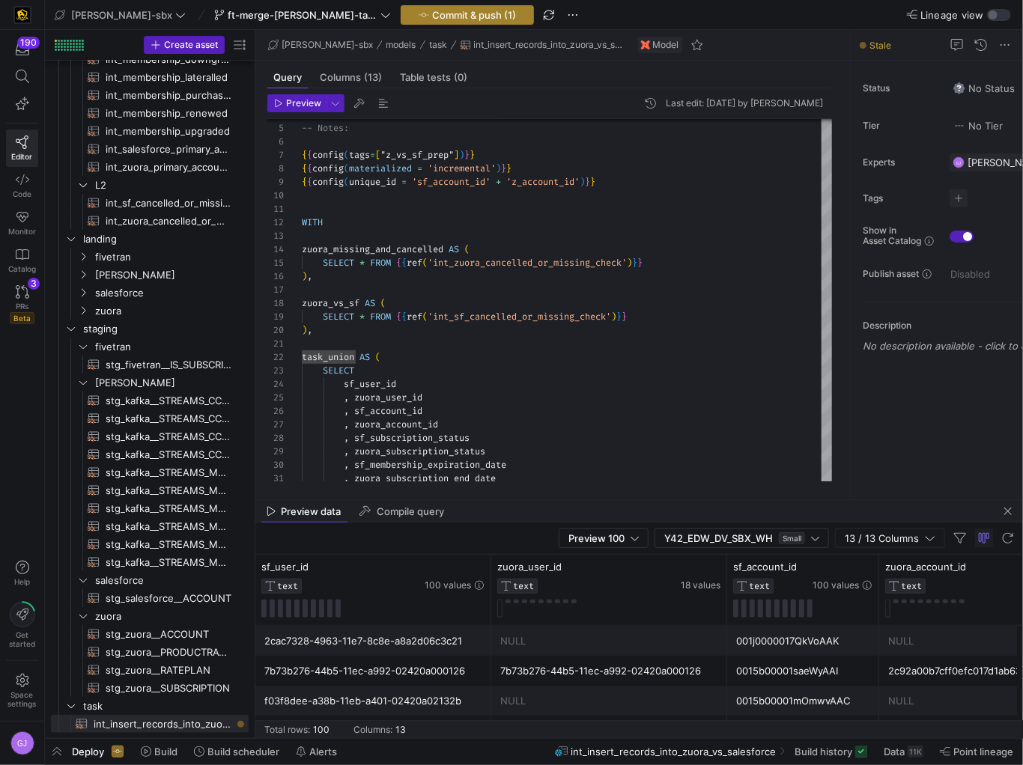
click at [432, 9] on span "Commit & push (1)" at bounding box center [474, 15] width 84 height 12
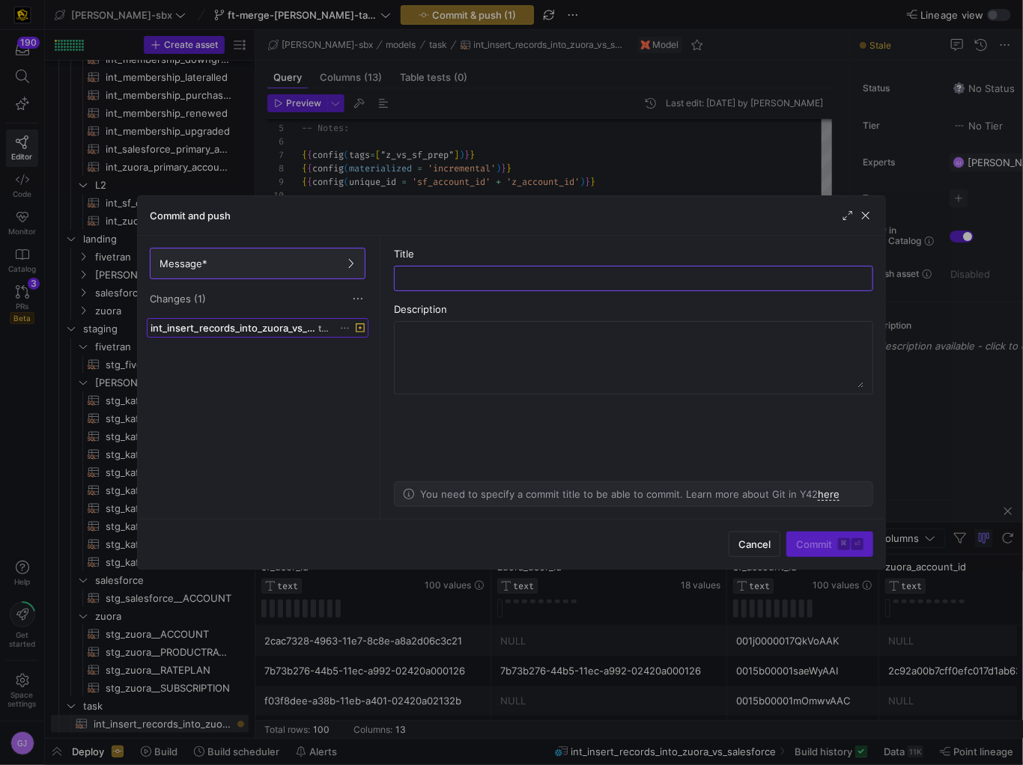
click at [236, 323] on span "int_insert_records_into_zuora_vs_salesforce.sql" at bounding box center [233, 328] width 165 height 12
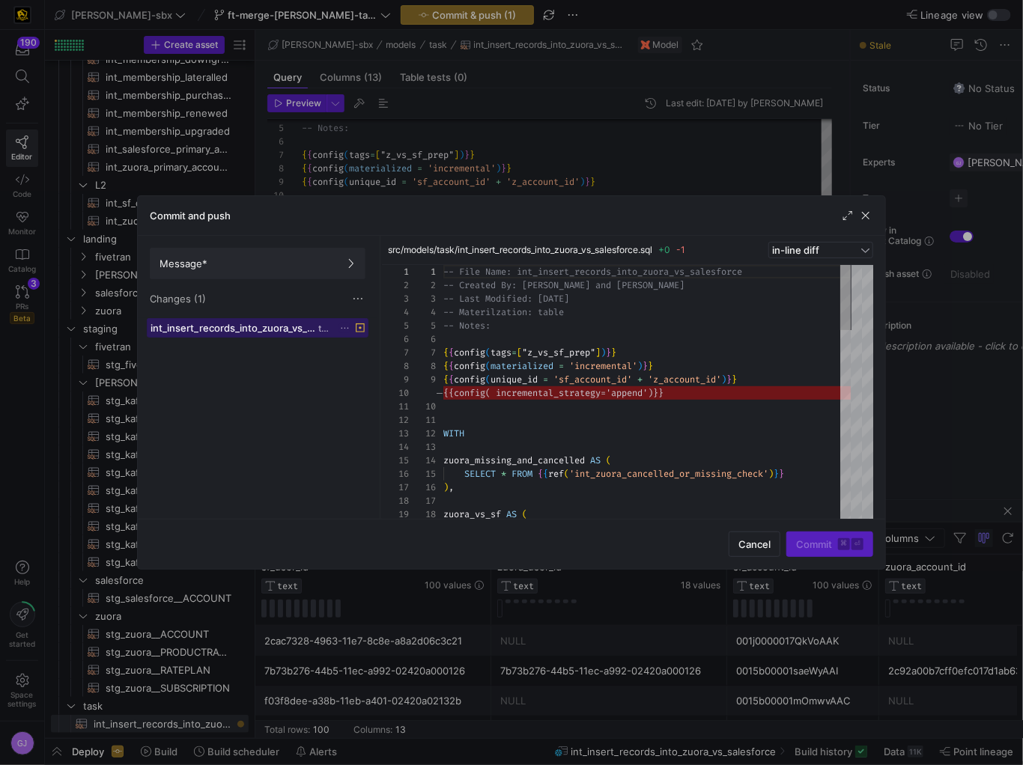
scroll to position [135, 0]
drag, startPoint x: 684, startPoint y: 392, endPoint x: 615, endPoint y: 386, distance: 69.8
click at [615, 386] on div "-- File Name: int_insert_records_into_zuora_vs_sal esforce -- Created By: Alex …" at bounding box center [646, 763] width 407 height 997
click at [678, 395] on div "-- File Name: int_insert_records_into_zuora_vs_sal esforce -- Created By: Alex …" at bounding box center [646, 763] width 407 height 997
drag, startPoint x: 669, startPoint y: 392, endPoint x: 527, endPoint y: 392, distance: 142.3
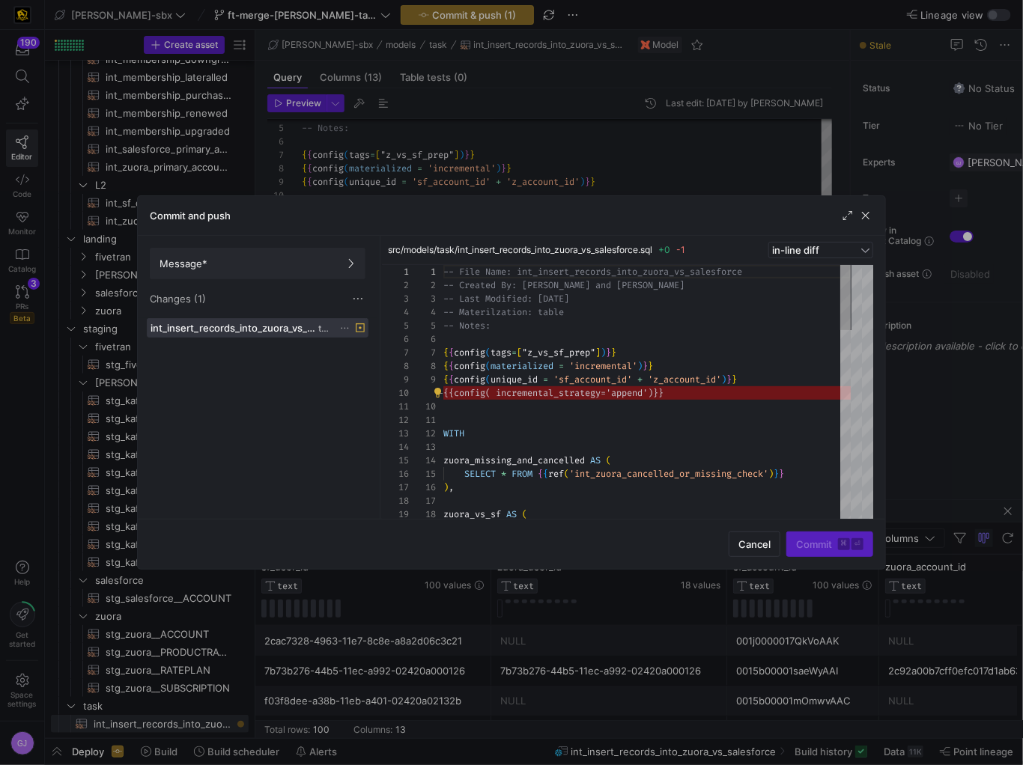
click at [527, 392] on div "-- File Name: int_insert_records_into_zuora_vs_sal esforce -- Created By: Alex …" at bounding box center [646, 763] width 407 height 997
click at [519, 400] on div at bounding box center [646, 406] width 407 height 13
click at [345, 329] on icon at bounding box center [345, 328] width 10 height 10
click at [365, 368] on span "Discard" at bounding box center [366, 370] width 34 height 12
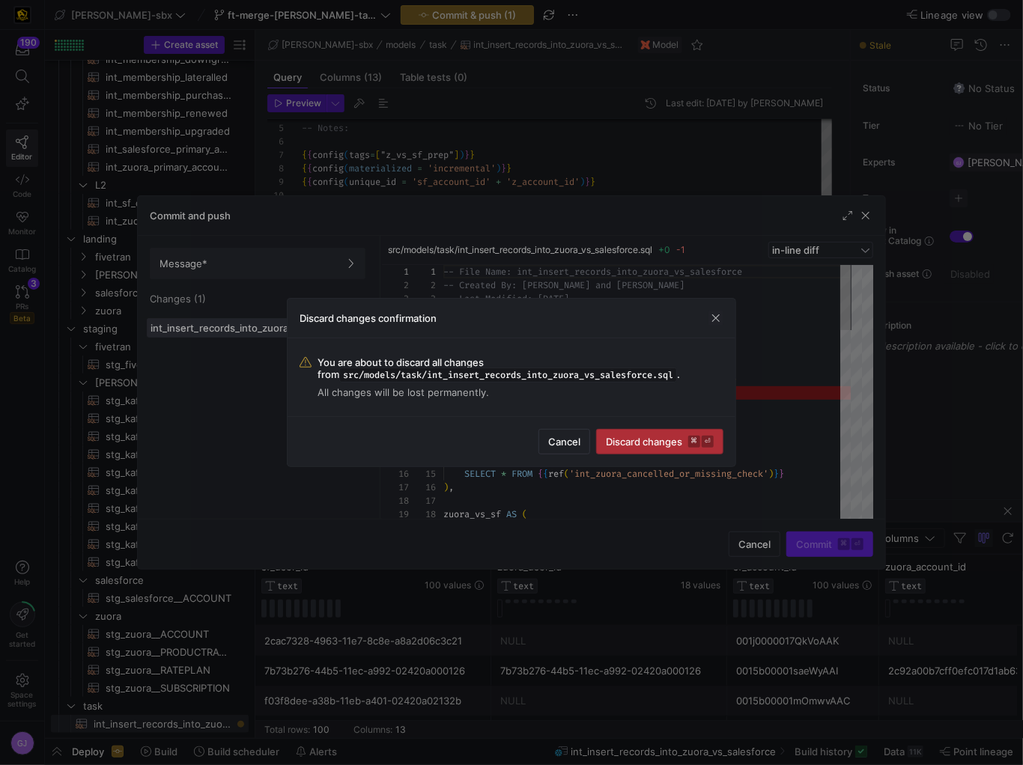
click at [642, 448] on span "Discard changes ⌘ ⏎" at bounding box center [660, 442] width 108 height 12
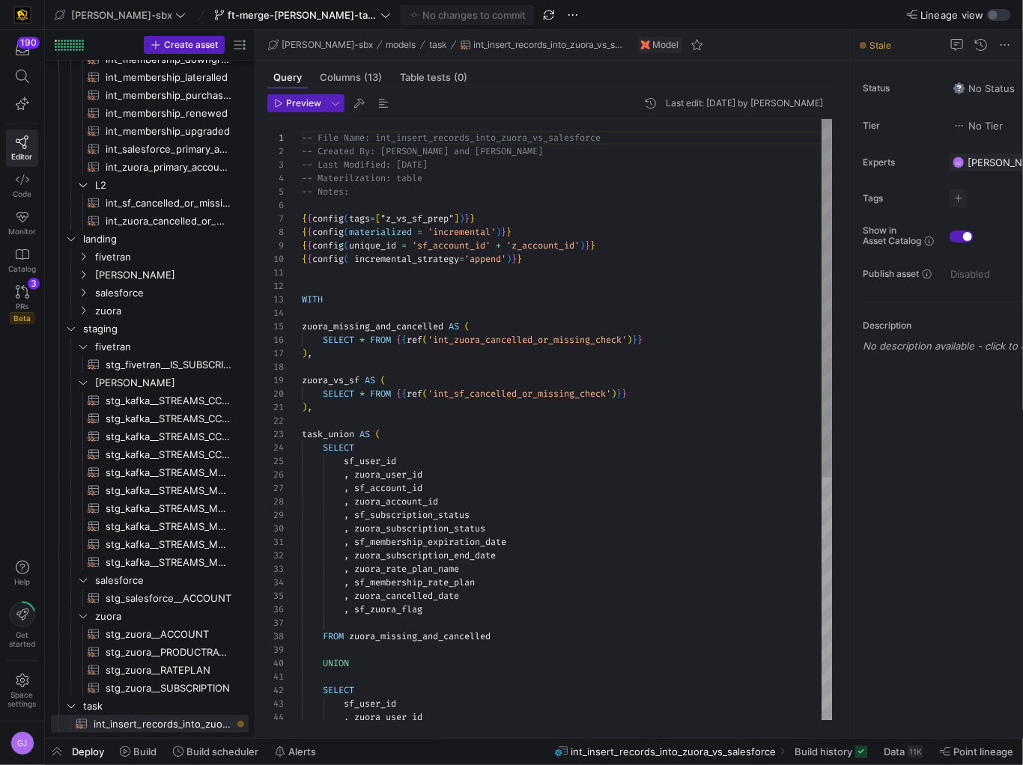
click at [550, 251] on div "-- File Name: int_insert_records_into_zuora_vs_sal esforce -- Created By: Alex …" at bounding box center [567, 623] width 530 height 1009
click at [288, 103] on span "Preview" at bounding box center [303, 103] width 35 height 10
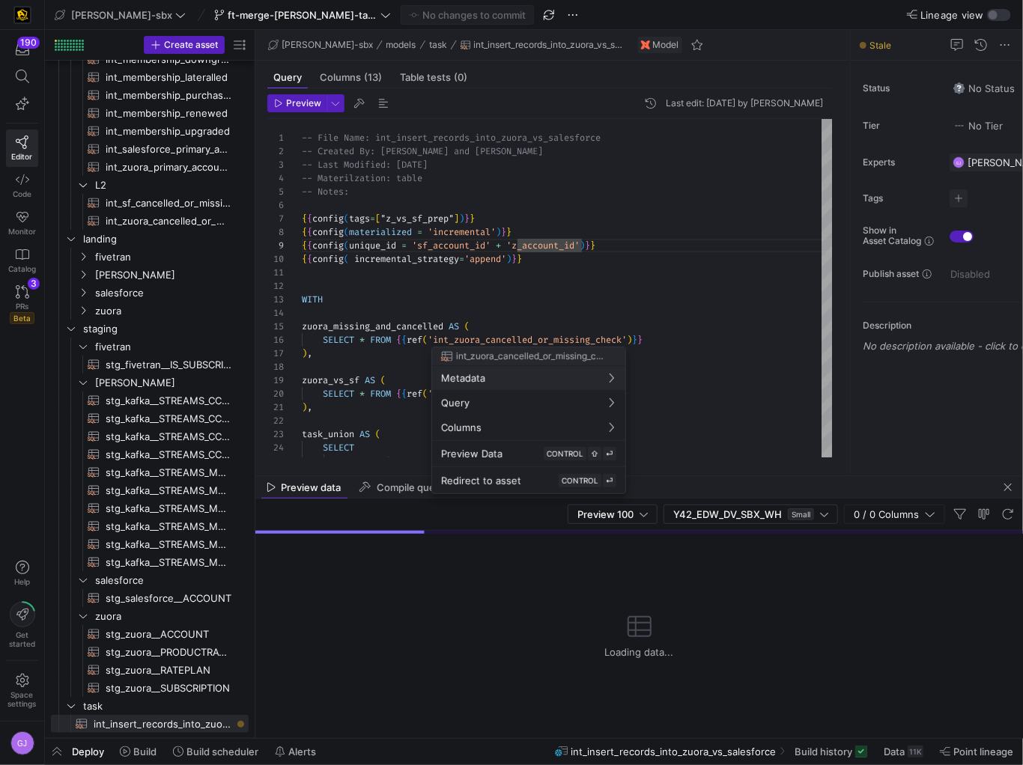
click at [509, 294] on div at bounding box center [511, 382] width 1023 height 765
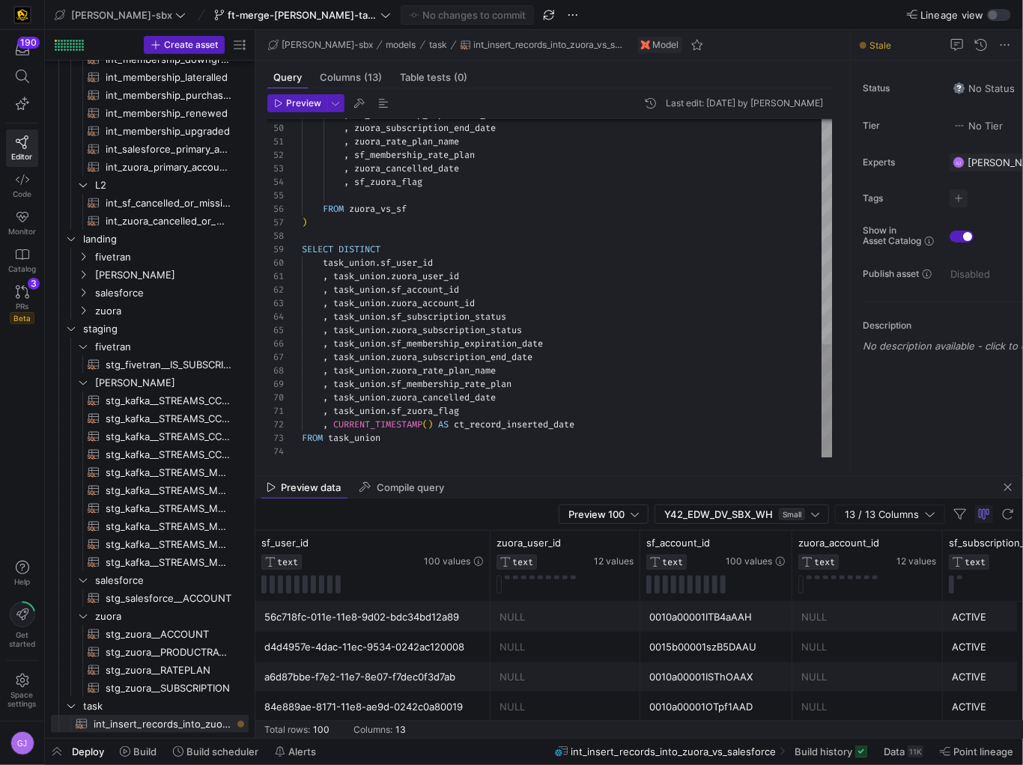
scroll to position [108, 167]
click at [501, 473] on mat-tab-group "Query Columns (13) Table tests (0) Preview Last edit: Thursday 21 August 2025 b…" at bounding box center [549, 268] width 589 height 415
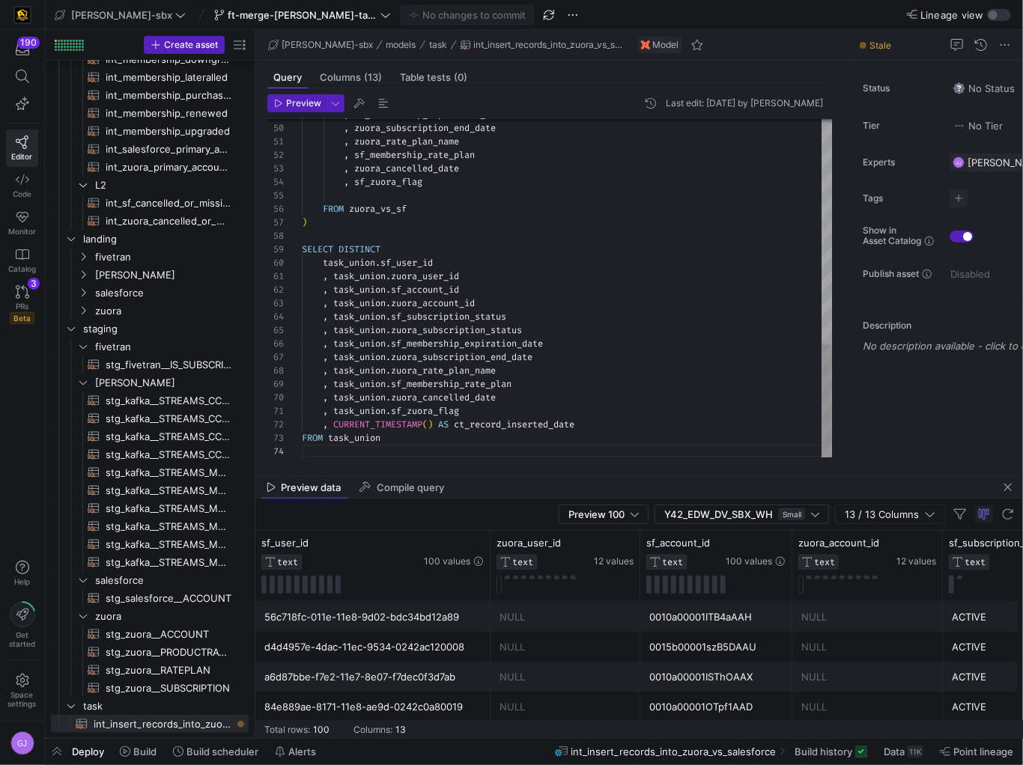
type textarea ", task_union.zuora_user_id , task_union.sf_account_id , task_union.zuora_accoun…"
drag, startPoint x: 529, startPoint y: 393, endPoint x: 538, endPoint y: 381, distance: 15.4
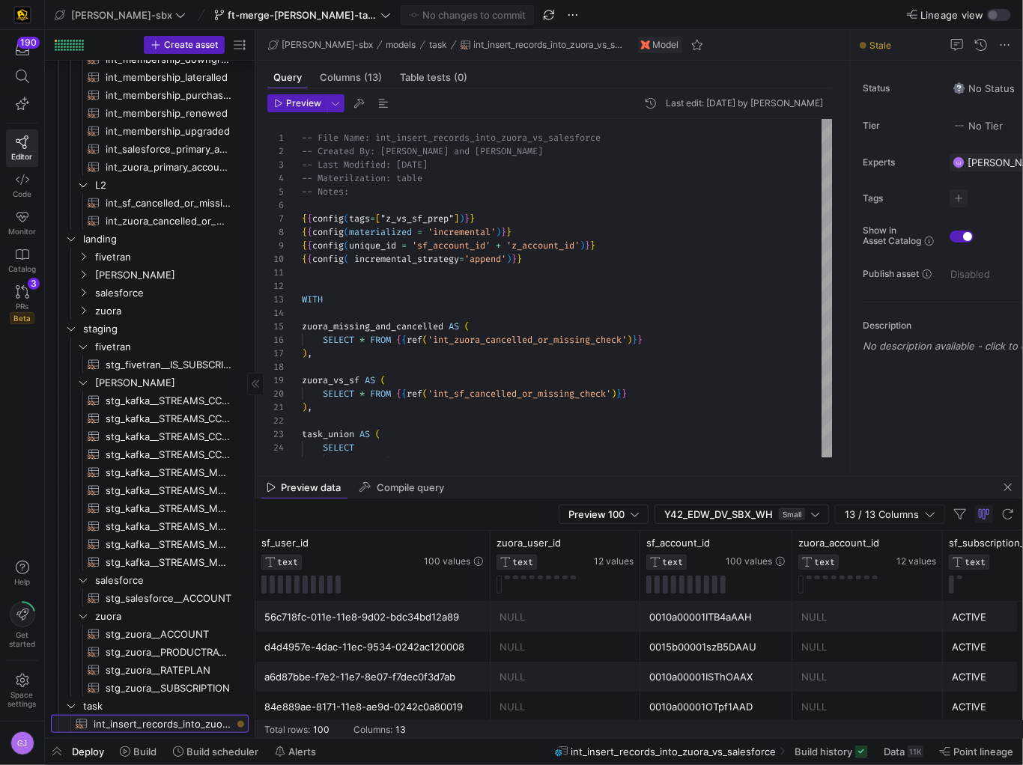
click at [199, 727] on span "int_insert_records_into_zuora_vs_salesforce​​​​​​​​​​" at bounding box center [163, 724] width 138 height 17
click at [128, 750] on icon at bounding box center [125, 752] width 10 height 10
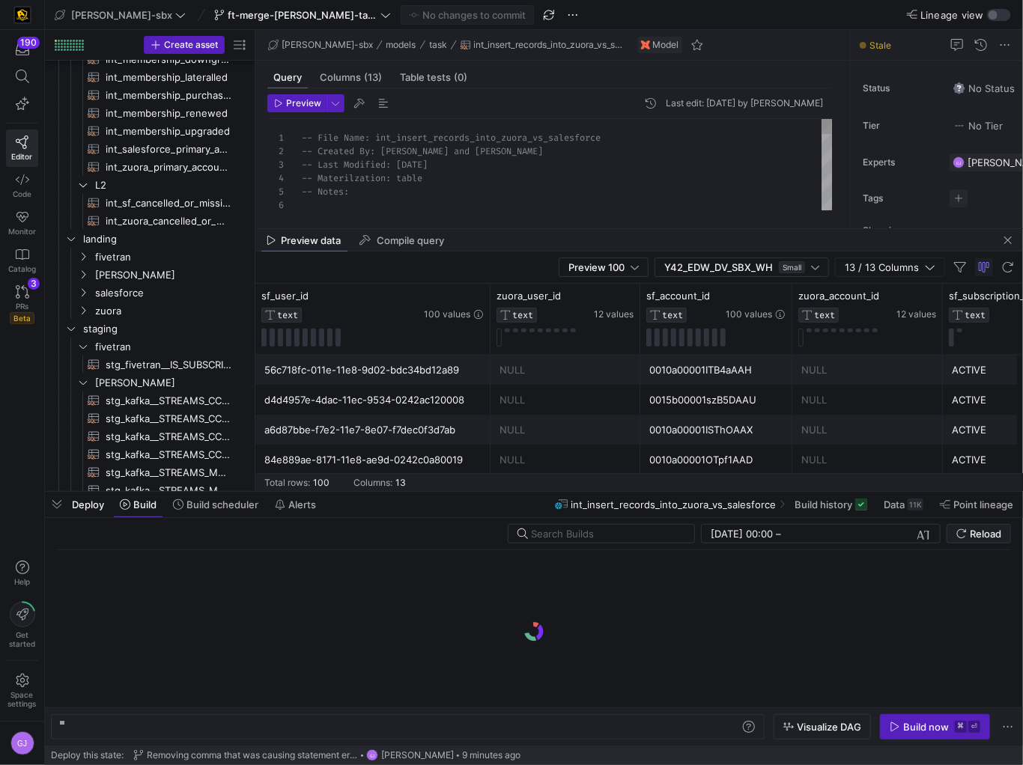
scroll to position [0, 277]
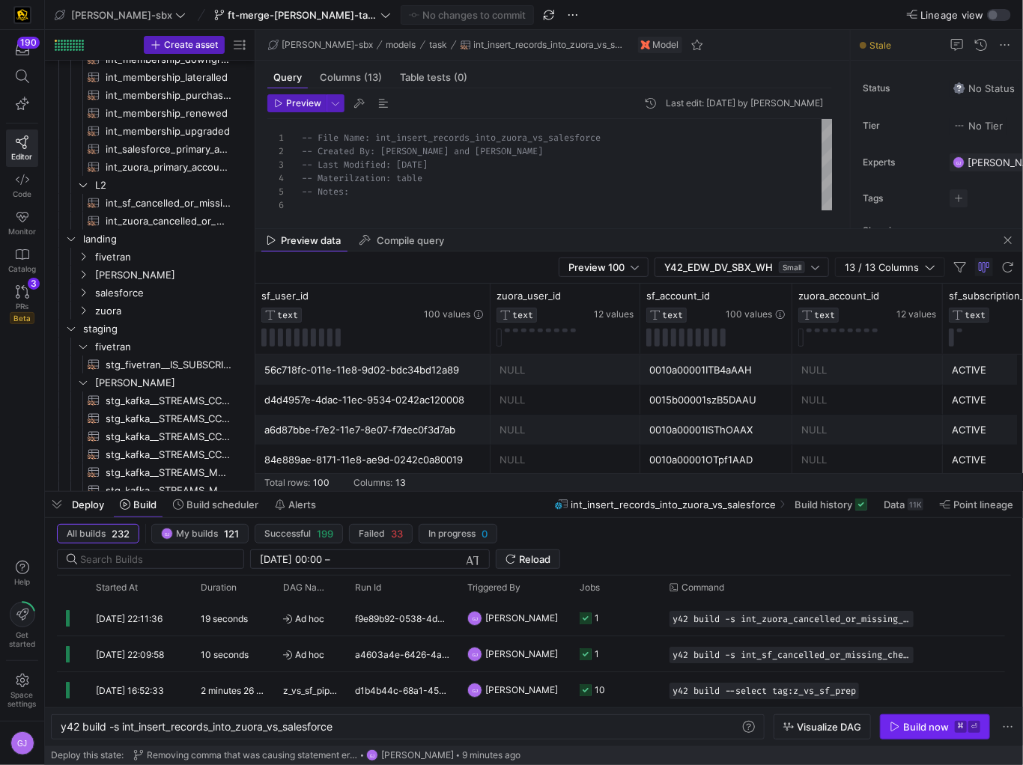
click at [905, 730] on div "Build now" at bounding box center [926, 727] width 46 height 12
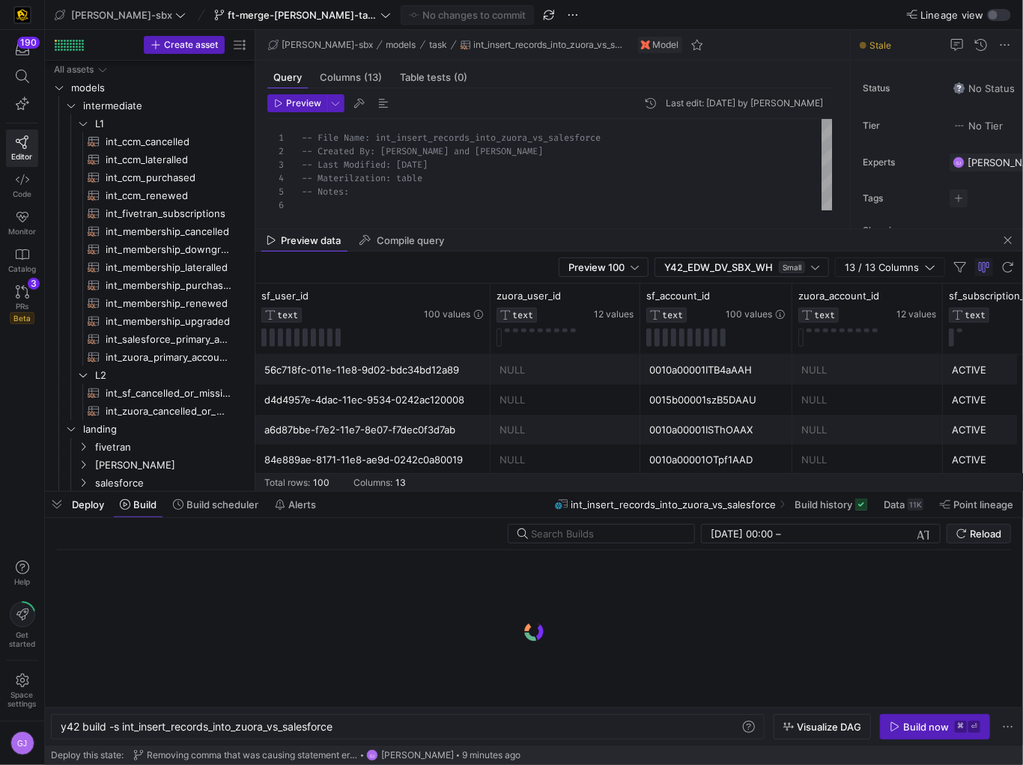
scroll to position [0, 277]
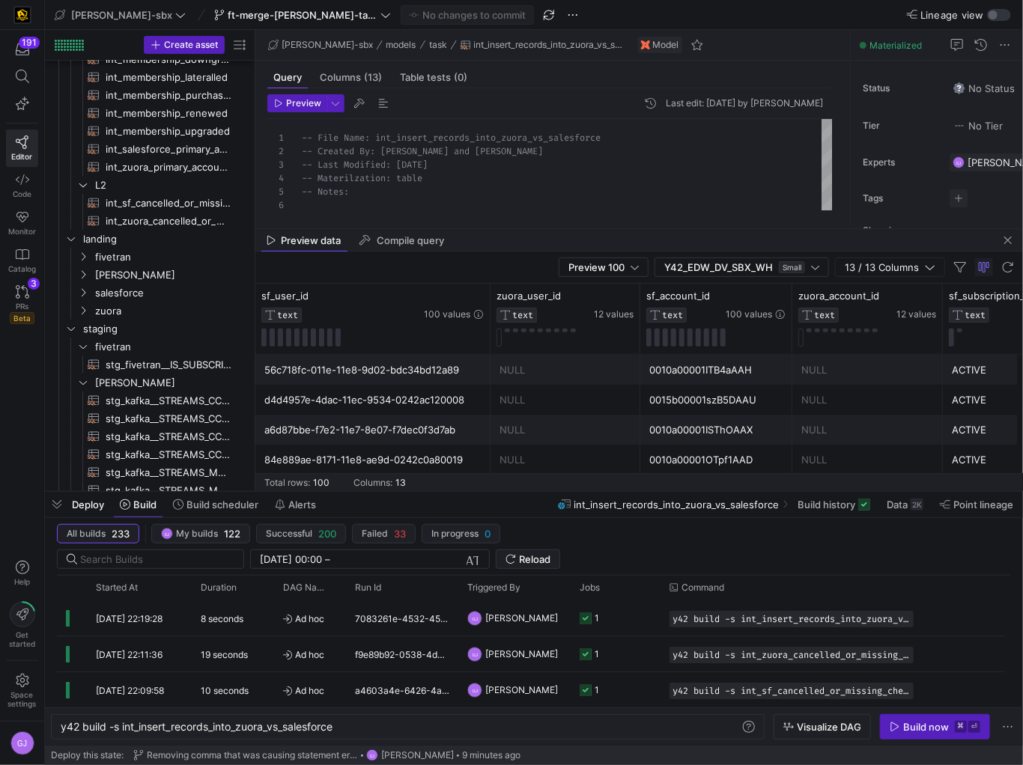
click at [505, 225] on mat-tab-group "Query Columns (13) Table tests (0) Preview Last edit: Thursday 21 August 2025 b…" at bounding box center [549, 145] width 589 height 168
click at [505, 228] on div at bounding box center [639, 228] width 768 height 1
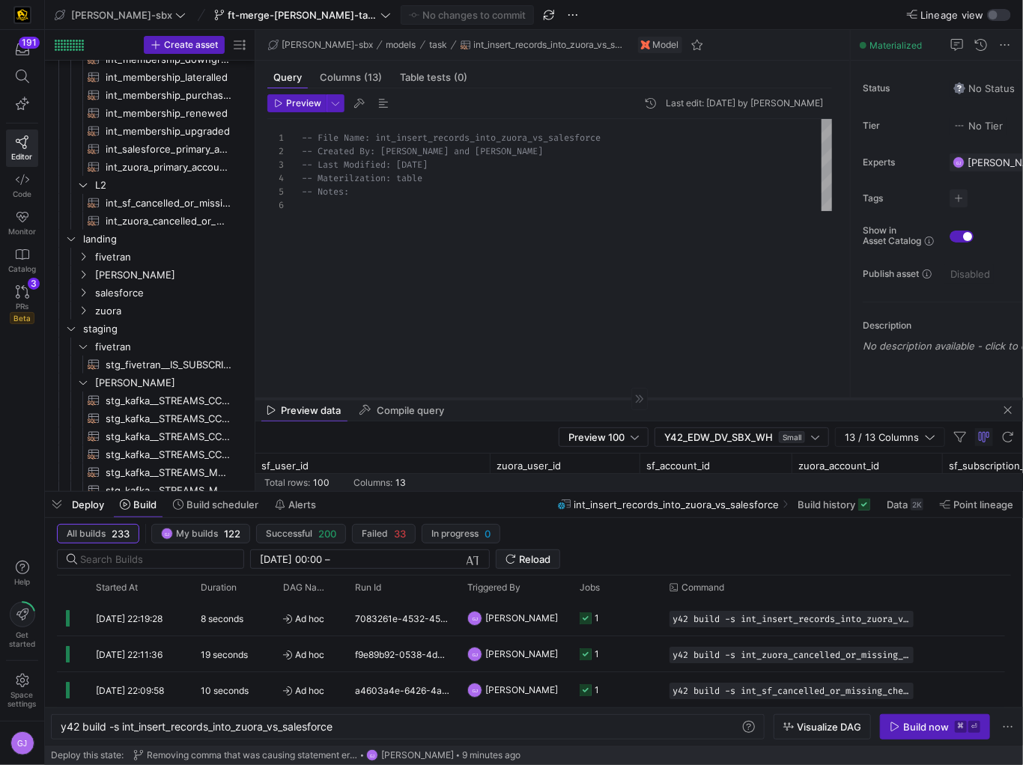
drag, startPoint x: 505, startPoint y: 229, endPoint x: 537, endPoint y: 406, distance: 179.6
click at [537, 399] on div at bounding box center [639, 398] width 768 height 1
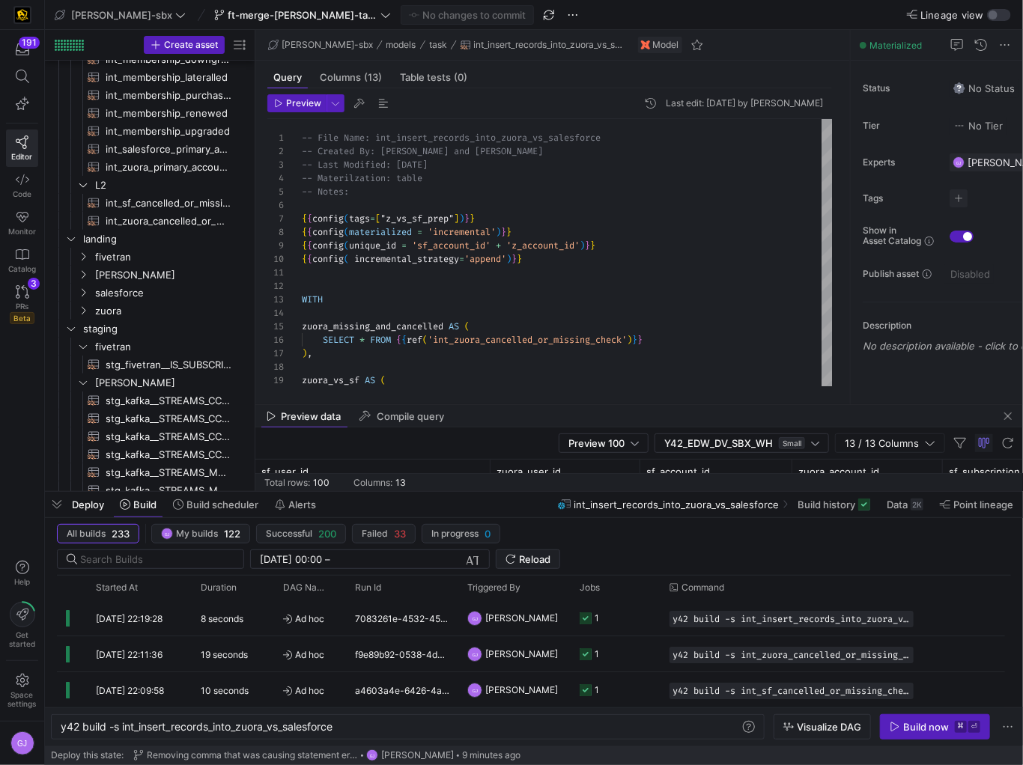
type textarea "WITH zuora_missing_and_cancelled AS ( SELECT * FROM {{ref('int_zuora_cancelled_…"
click at [464, 379] on div "-- File Name: int_insert_records_into_zuora_vs_sal esforce -- Created By: Alex …" at bounding box center [567, 623] width 530 height 1009
click at [478, 514] on div "Deploy Build Build scheduler Alerts int_insert_records_into_zuora_vs_salesforce…" at bounding box center [534, 504] width 978 height 25
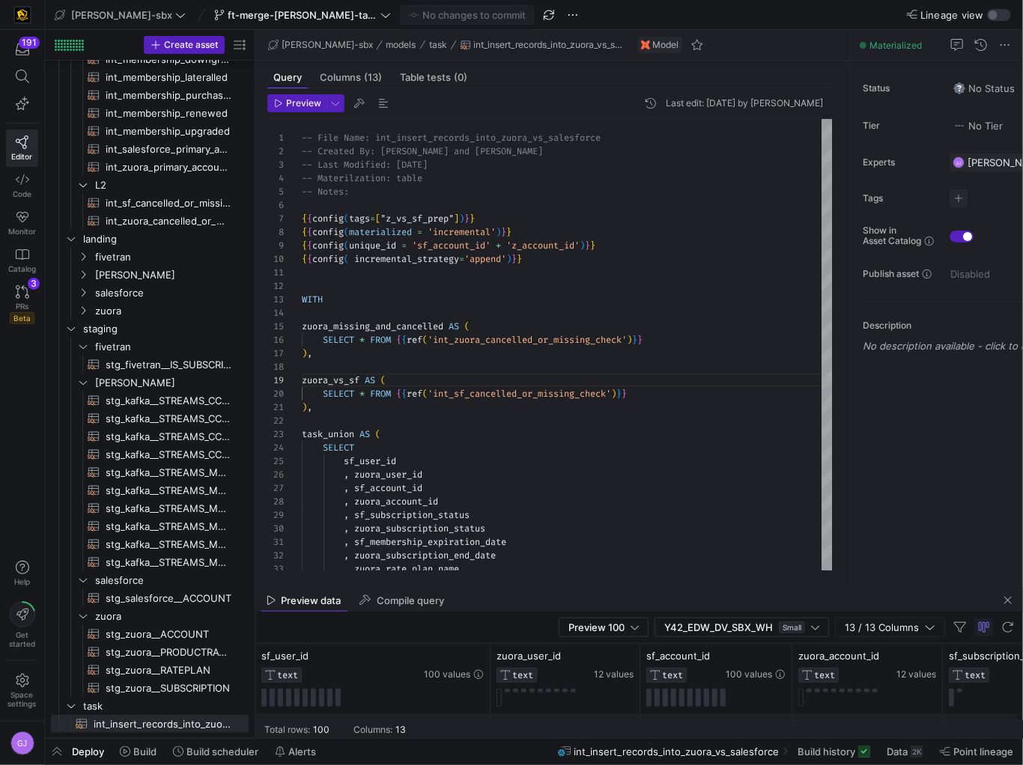
drag, startPoint x: 491, startPoint y: 650, endPoint x: 496, endPoint y: 559, distance: 91.5
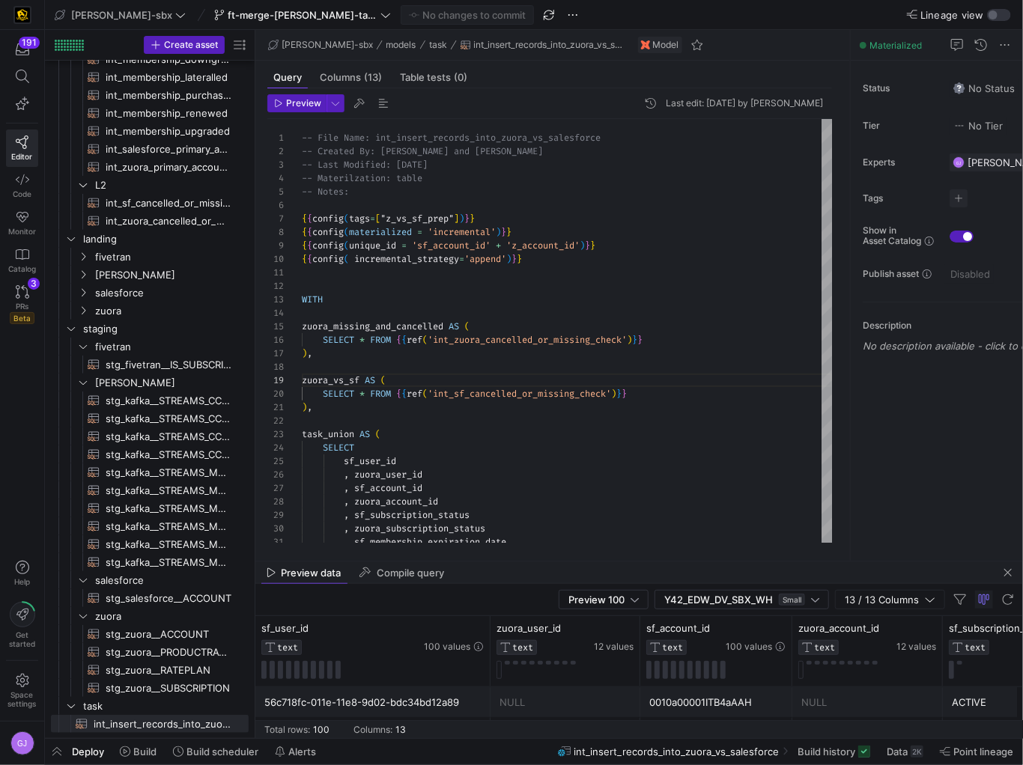
click at [504, 723] on y42-table-data-footer "Total rows: 100 Columns: 13" at bounding box center [639, 729] width 768 height 18
click at [508, 729] on y42-table-data-footer "Total rows: 100 Columns: 13" at bounding box center [639, 729] width 768 height 18
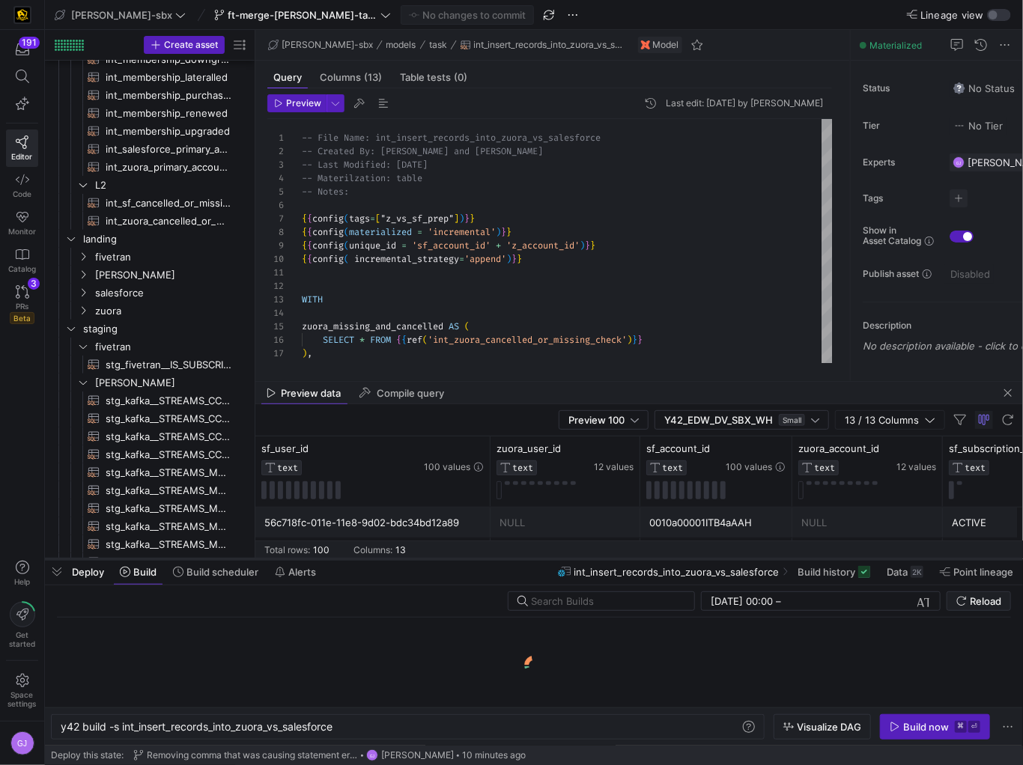
scroll to position [0, 277]
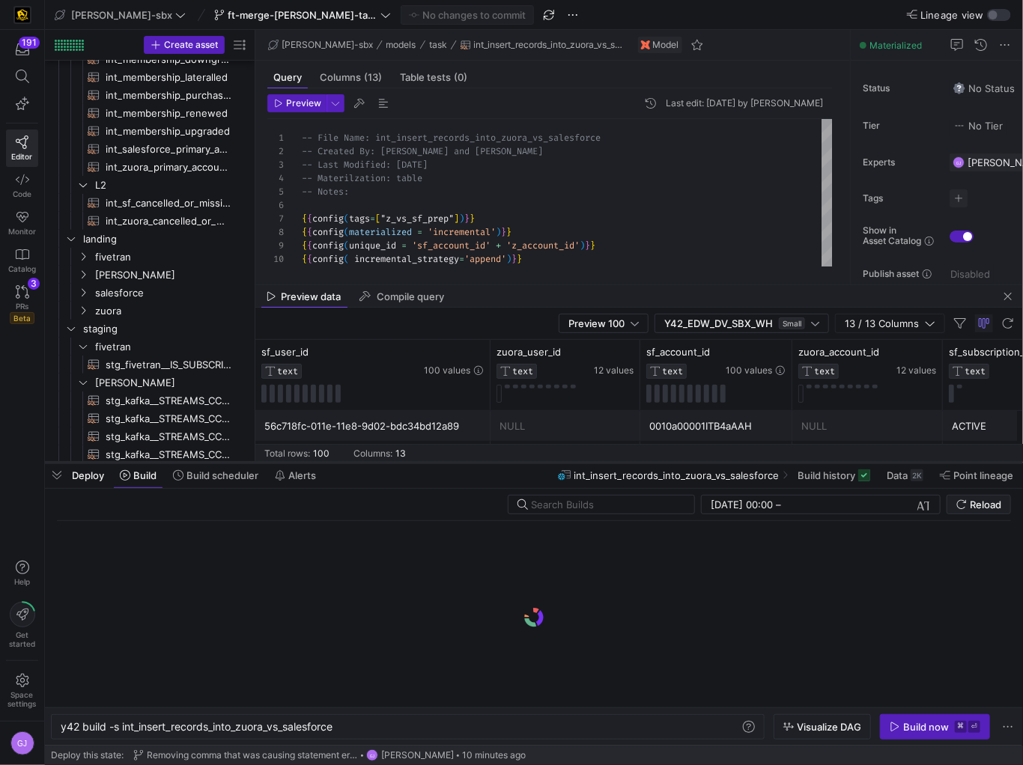
drag, startPoint x: 506, startPoint y: 738, endPoint x: 578, endPoint y: 458, distance: 289.9
click at [578, 460] on div at bounding box center [534, 463] width 978 height 6
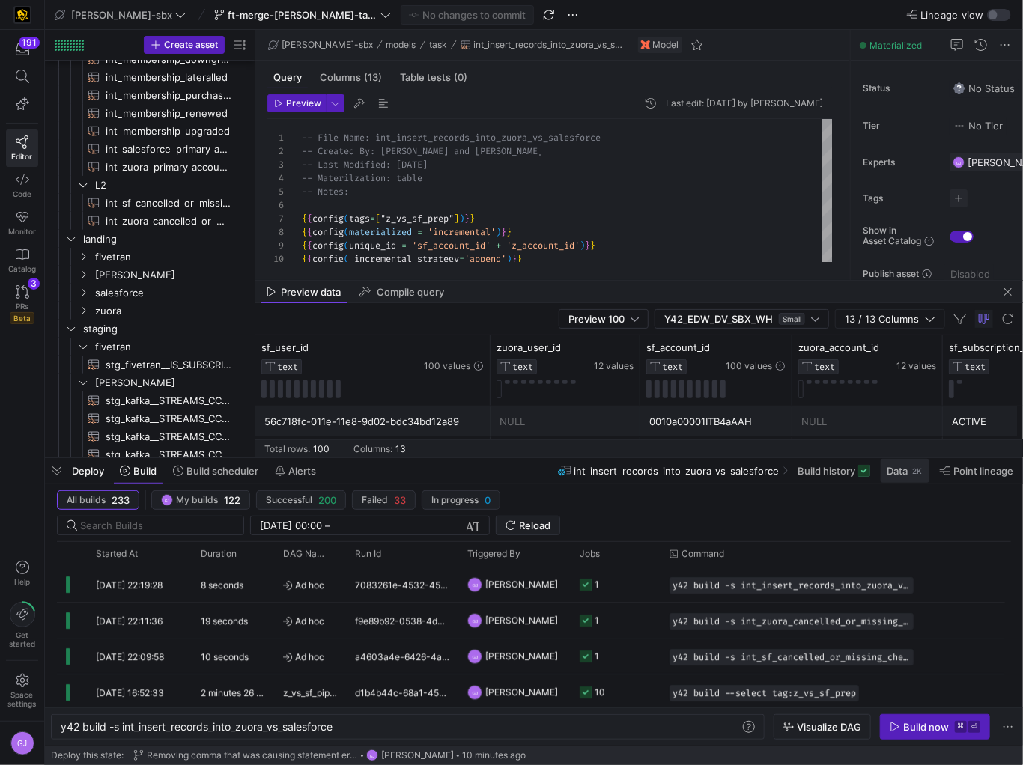
click at [892, 475] on span "Data" at bounding box center [897, 471] width 21 height 12
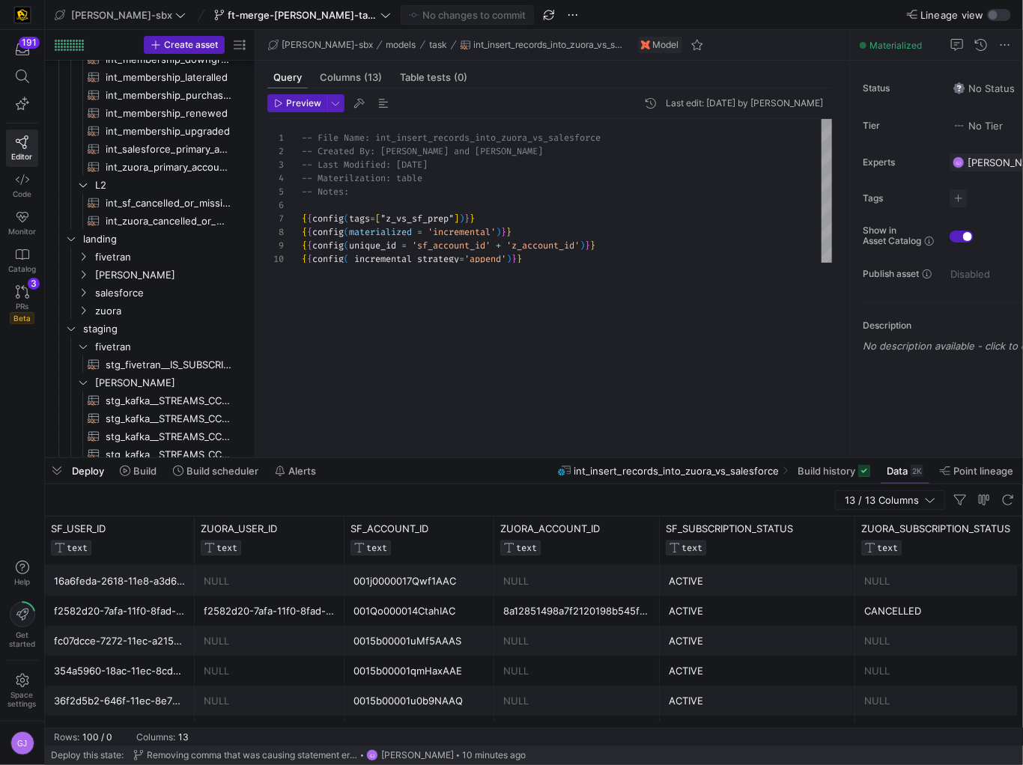
drag, startPoint x: 685, startPoint y: 279, endPoint x: 712, endPoint y: 602, distance: 323.9
click at [711, 601] on as-split "edw-dv-sbx ft-merge-grulke-task-to-main-08212025 No changes to commit Lineage v…" at bounding box center [534, 382] width 978 height 765
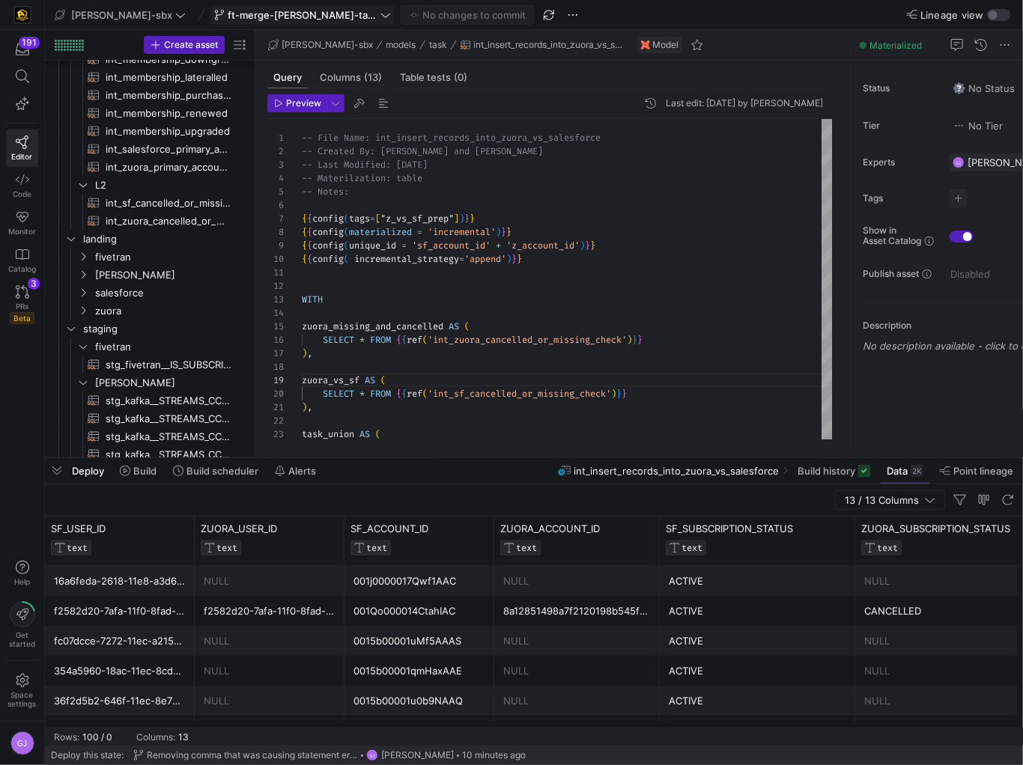
click at [278, 14] on span "ft-merge-[PERSON_NAME]-task-to-main-08212025" at bounding box center [303, 15] width 150 height 12
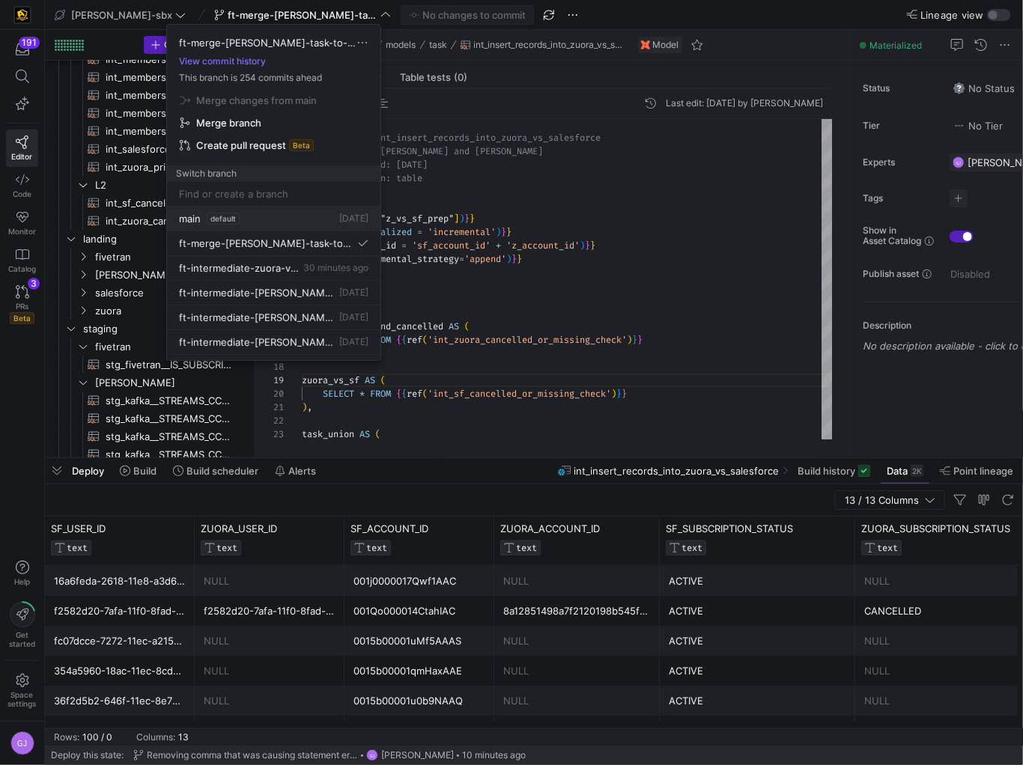
click at [258, 210] on button "main default 23 Jul 2025" at bounding box center [273, 219] width 213 height 25
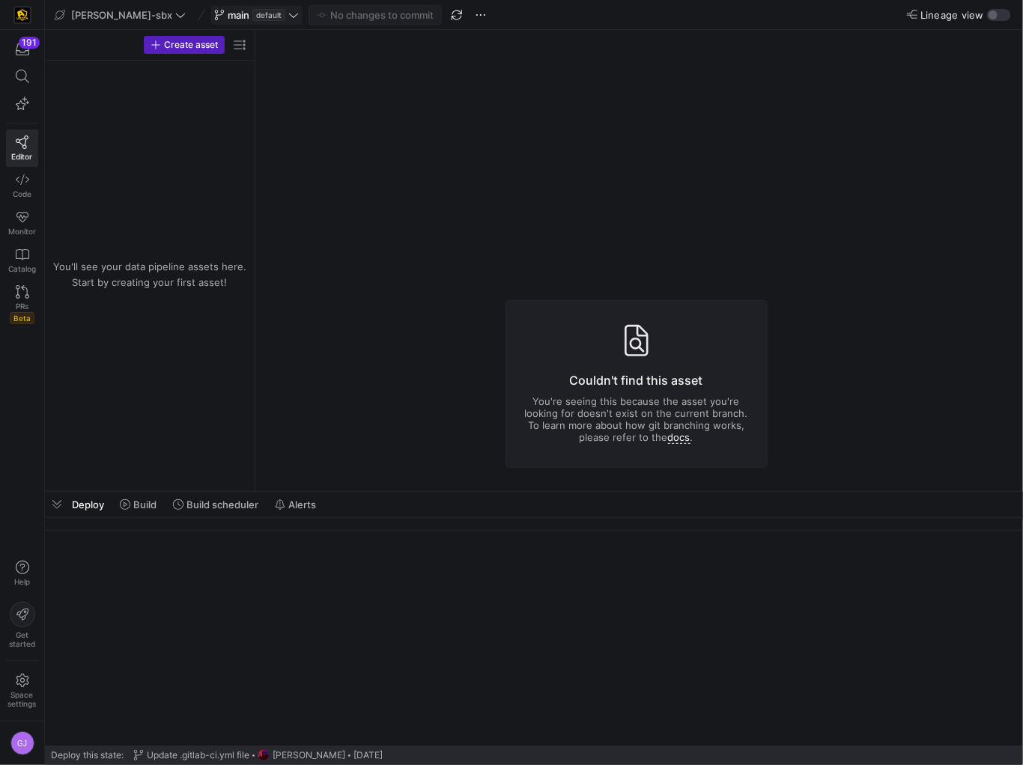
click at [249, 20] on y42-badge "default" at bounding box center [267, 15] width 36 height 12
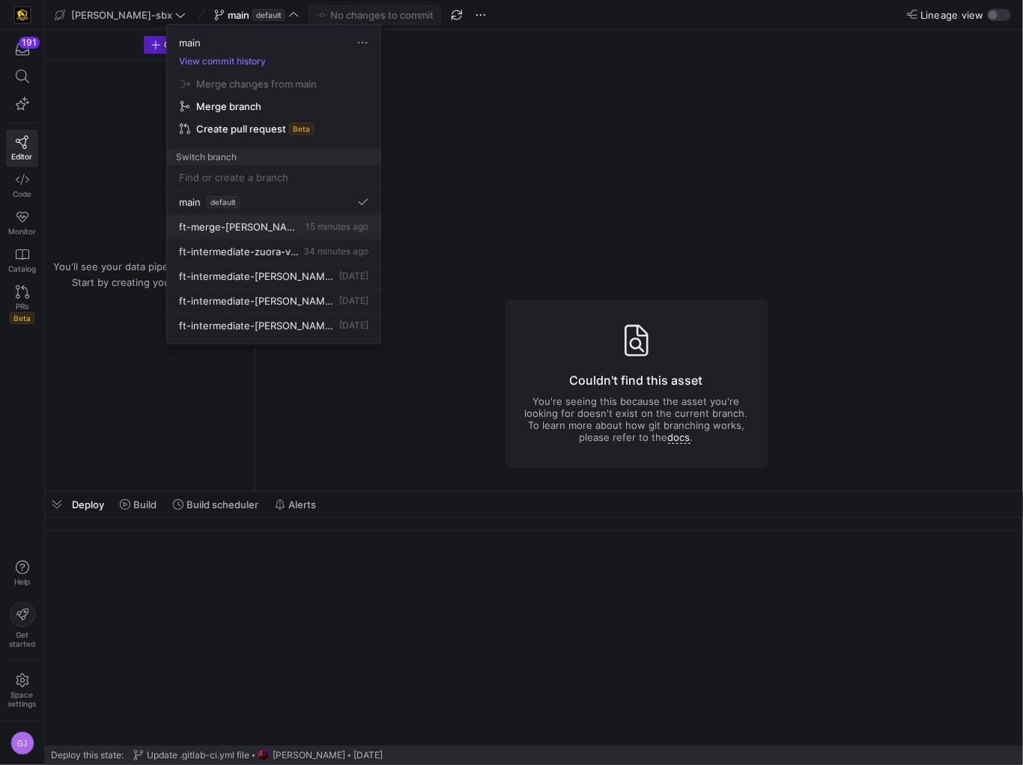
click at [277, 234] on button "ft-merge-[PERSON_NAME]-task-to-main-08212025 15 minutes ago" at bounding box center [273, 227] width 213 height 25
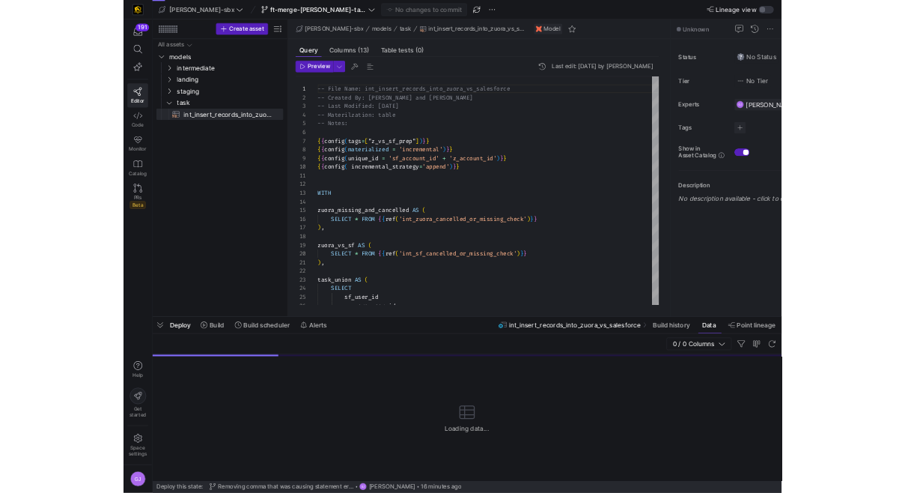
scroll to position [135, 0]
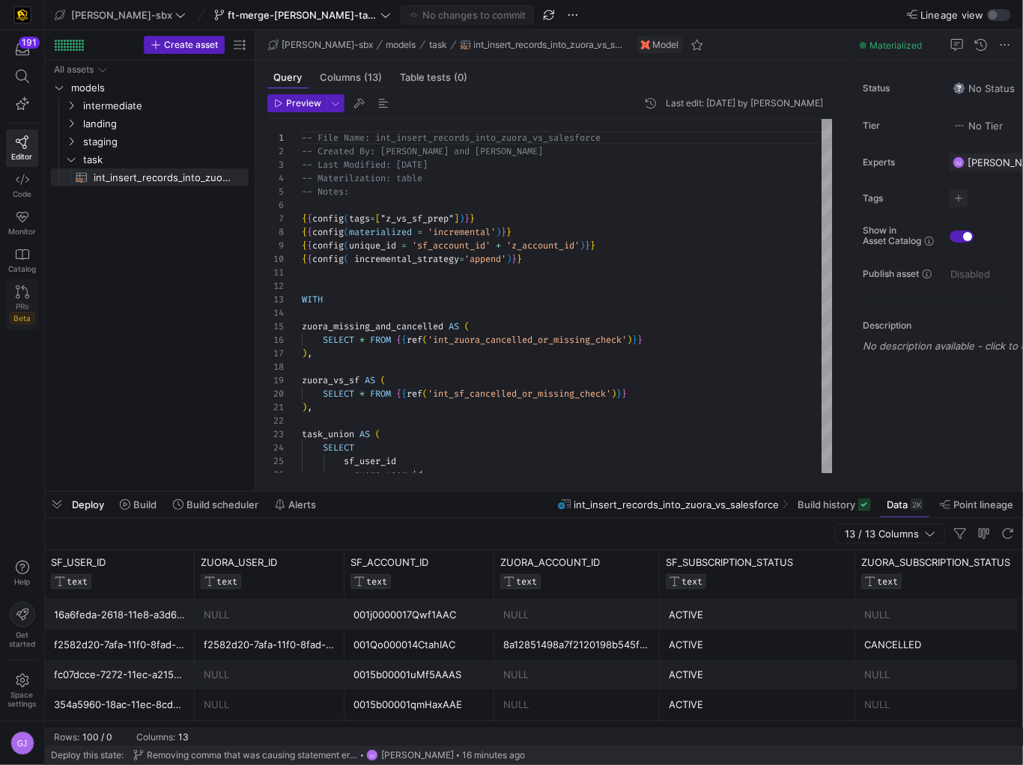
click at [27, 304] on span "PRs" at bounding box center [22, 306] width 13 height 9
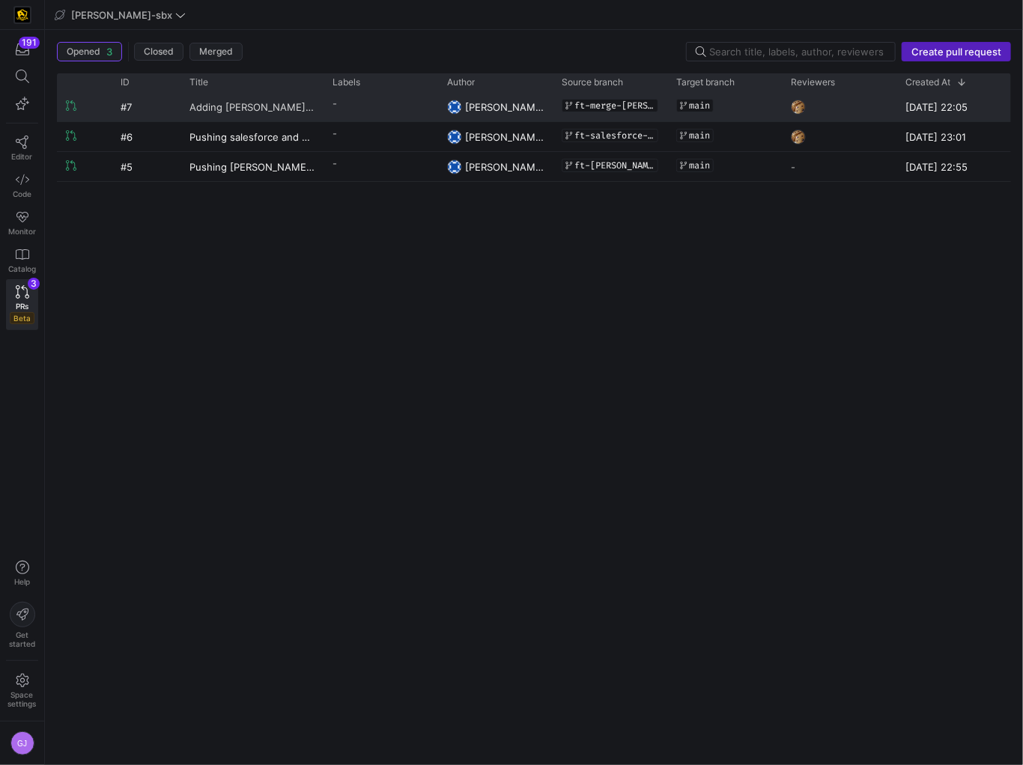
click at [234, 104] on span "Adding [PERSON_NAME] task to main" at bounding box center [251, 107] width 125 height 28
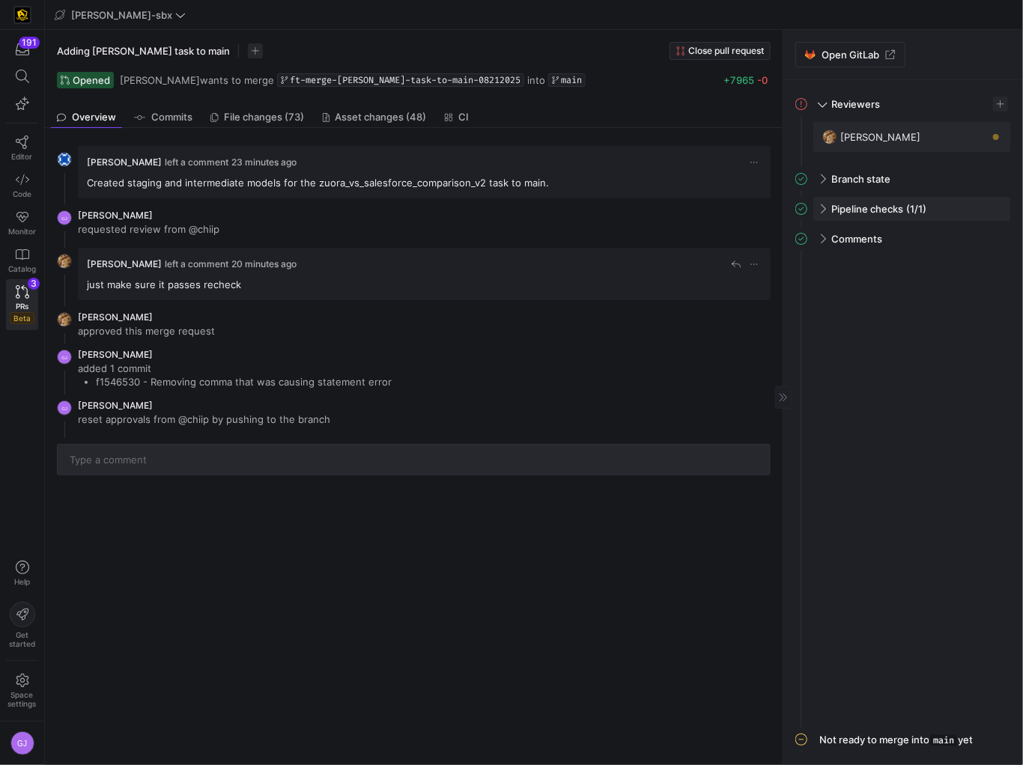
click at [824, 217] on div "Pipeline checks (1/1)" at bounding box center [912, 209] width 198 height 24
click at [827, 275] on div "Comments" at bounding box center [912, 287] width 198 height 24
click at [860, 131] on span "[PERSON_NAME]" at bounding box center [880, 137] width 80 height 12
click at [978, 139] on span "button" at bounding box center [976, 137] width 15 height 15
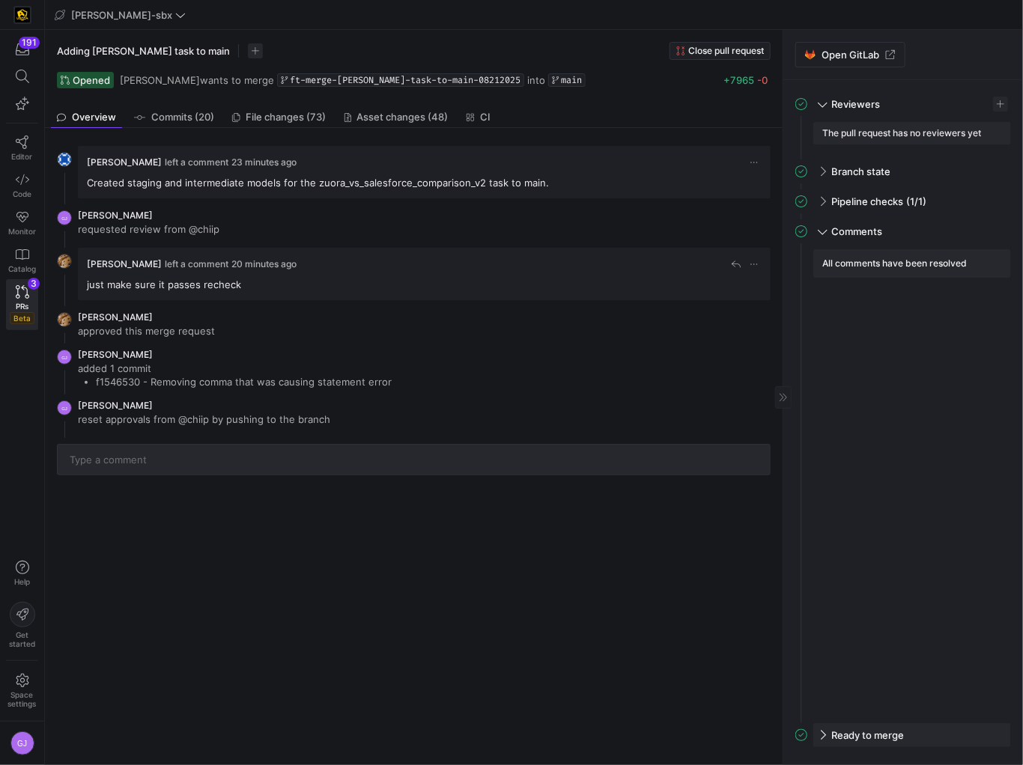
click at [822, 732] on span at bounding box center [821, 735] width 12 height 7
click at [901, 734] on span "button" at bounding box center [912, 726] width 196 height 24
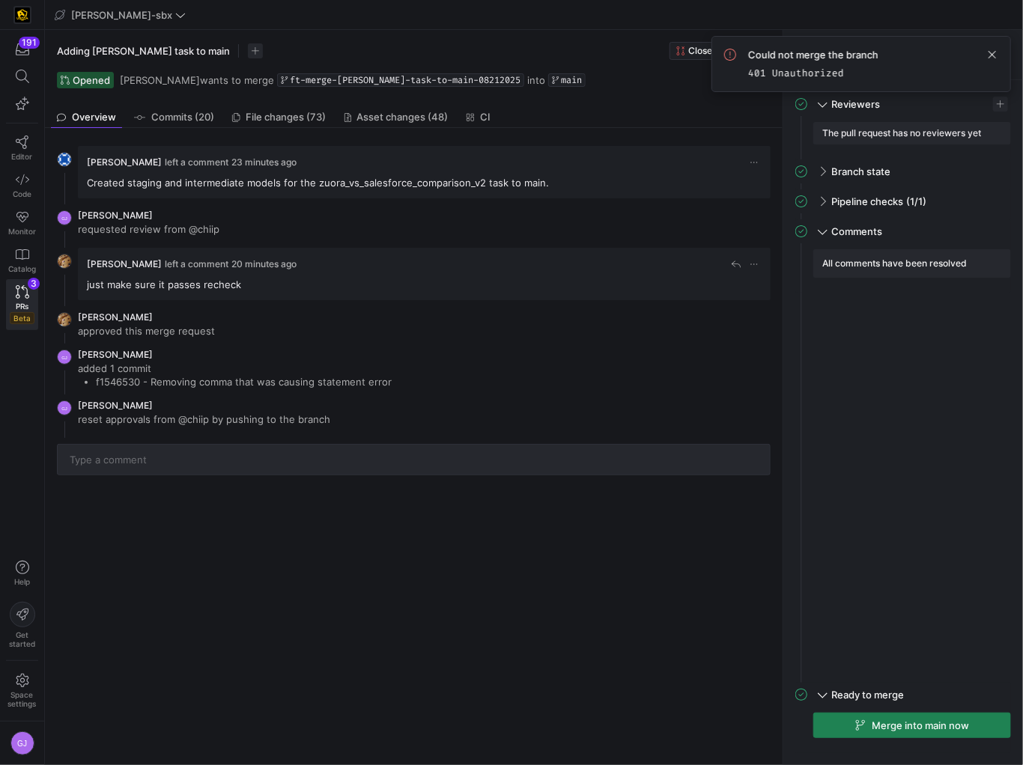
click at [849, 42] on div "Could not merge the branch 401 Unauthorized" at bounding box center [861, 64] width 300 height 56
drag, startPoint x: 856, startPoint y: 76, endPoint x: 716, endPoint y: 46, distance: 143.2
click at [716, 46] on div "Could not merge the branch 401 Unauthorized" at bounding box center [861, 64] width 300 height 56
copy div "Could not merge the branch 401 Unauthorized"
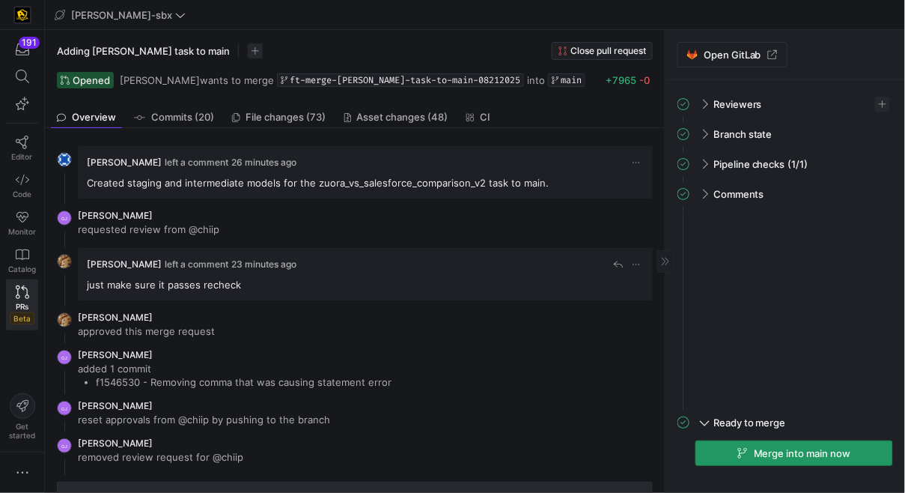
click at [744, 444] on span "button" at bounding box center [794, 453] width 196 height 24
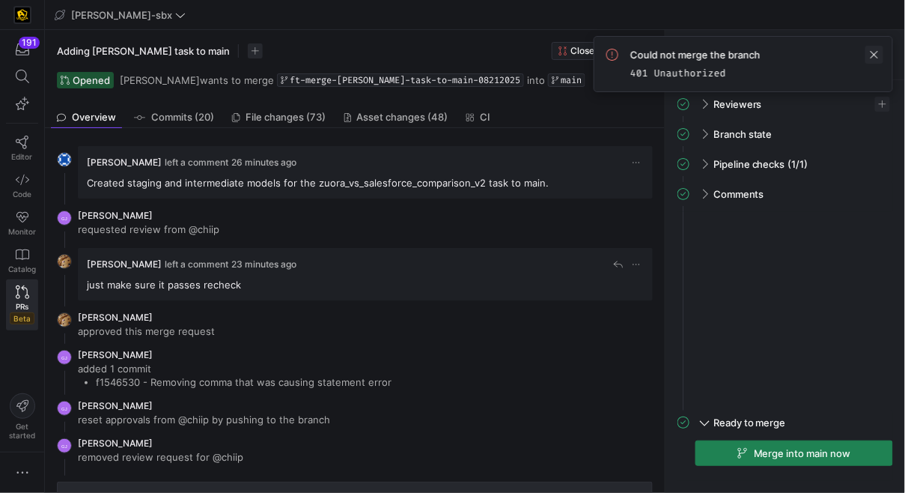
click at [875, 56] on span at bounding box center [875, 55] width 18 height 18
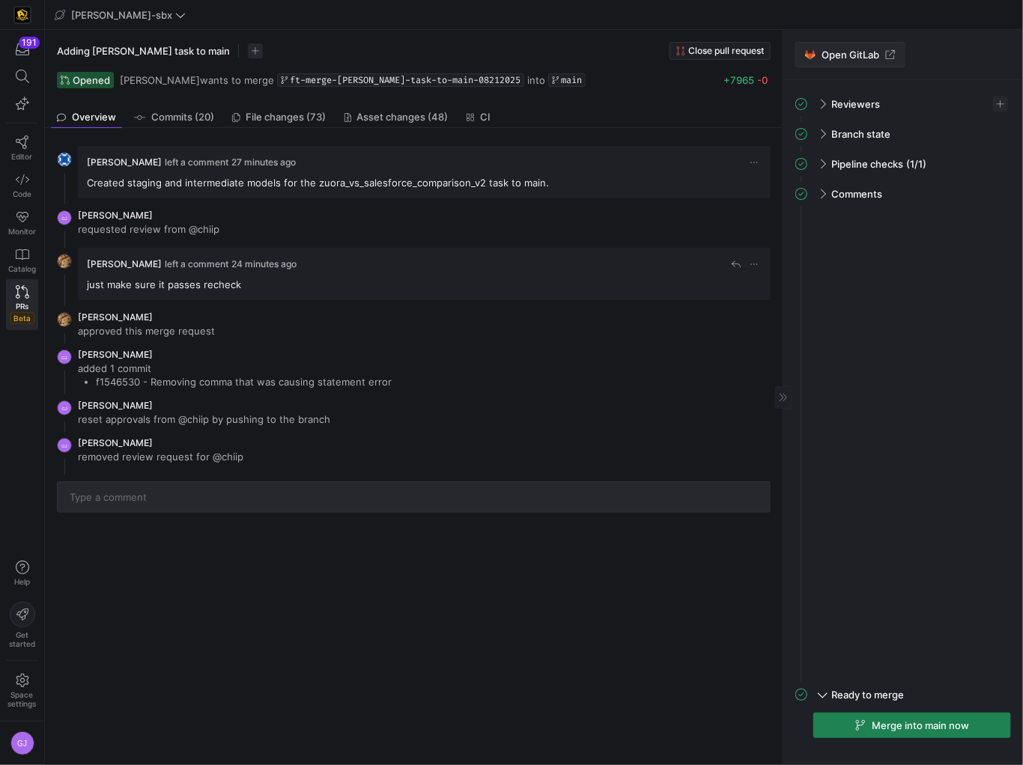
click at [854, 58] on span "Open GitLab" at bounding box center [850, 55] width 58 height 12
click at [860, 492] on icon "button" at bounding box center [860, 725] width 10 height 10
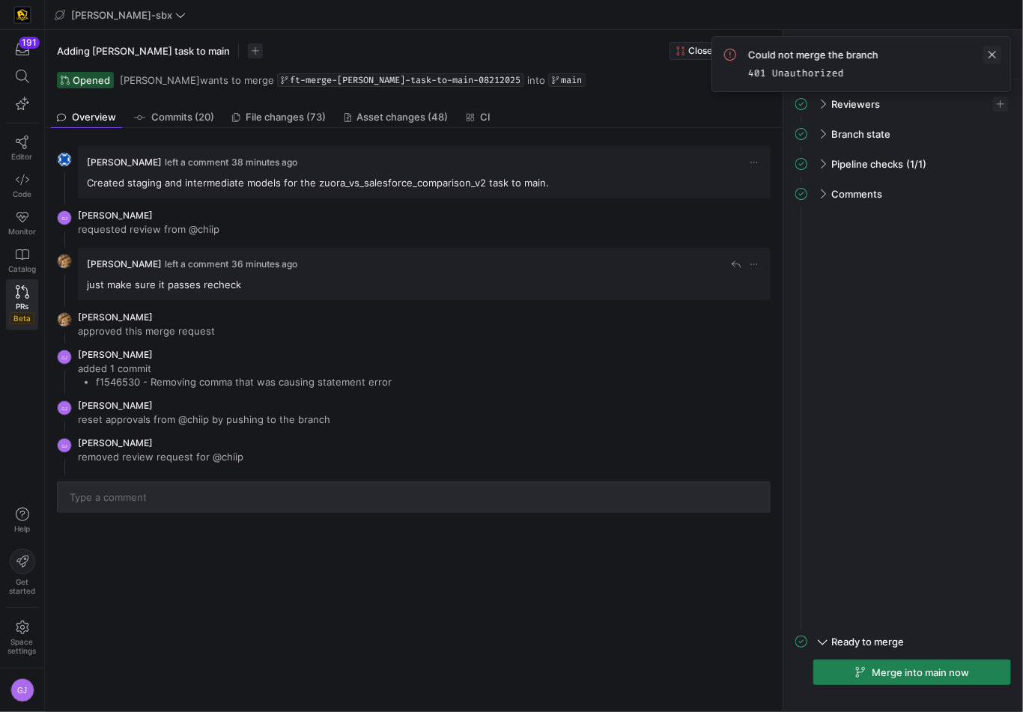
click at [905, 56] on span at bounding box center [992, 55] width 18 height 18
